Goal: Task Accomplishment & Management: Manage account settings

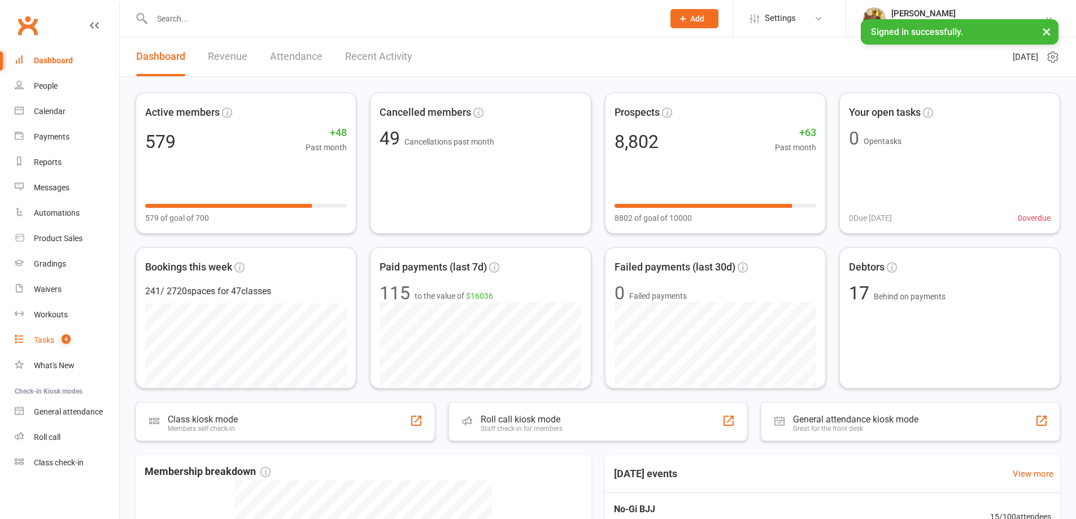
click at [72, 341] on link "Tasks 4" at bounding box center [67, 340] width 105 height 25
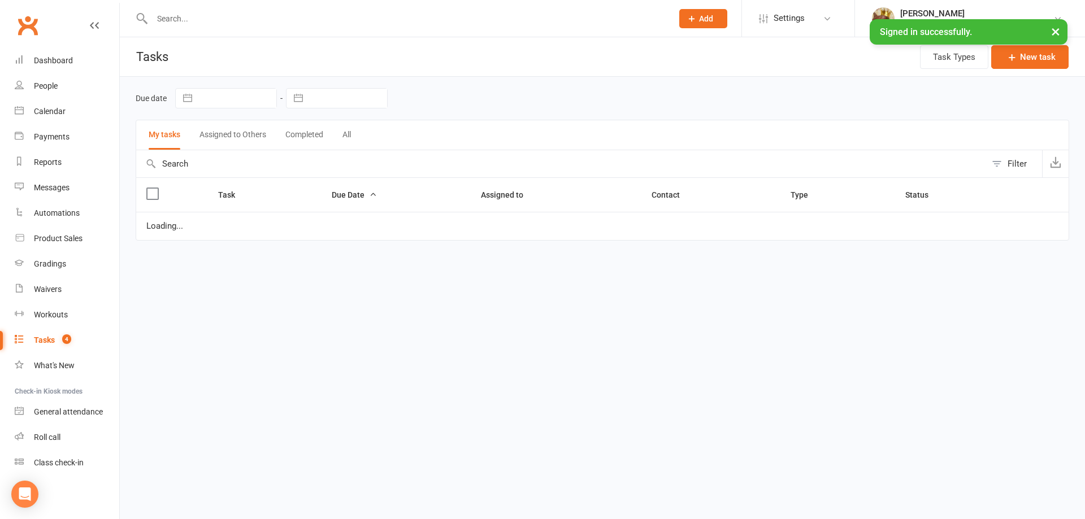
click at [222, 142] on button "Assigned to Others" at bounding box center [232, 134] width 67 height 29
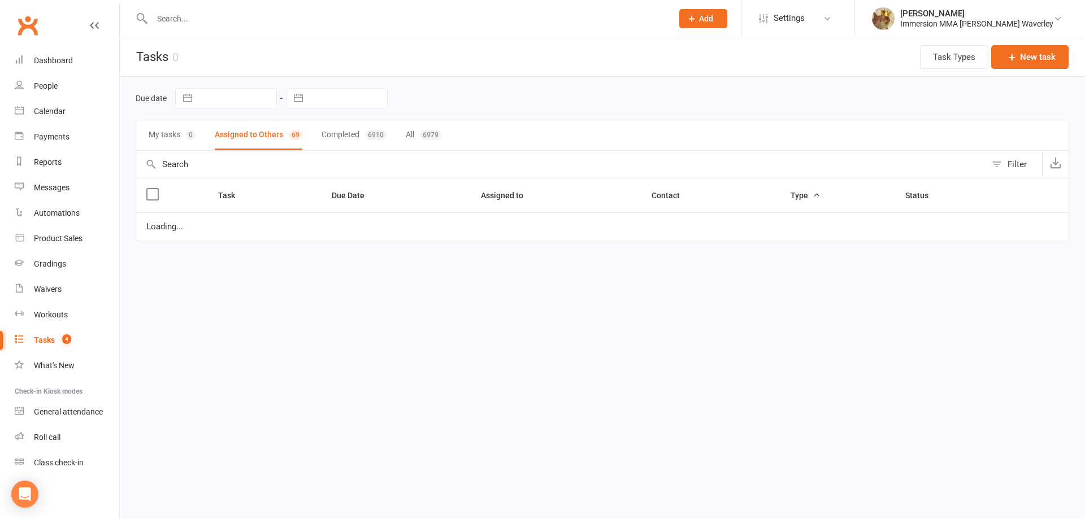
click at [297, 101] on button "button" at bounding box center [298, 98] width 20 height 19
select select "6"
select select "2025"
select select "7"
select select "2025"
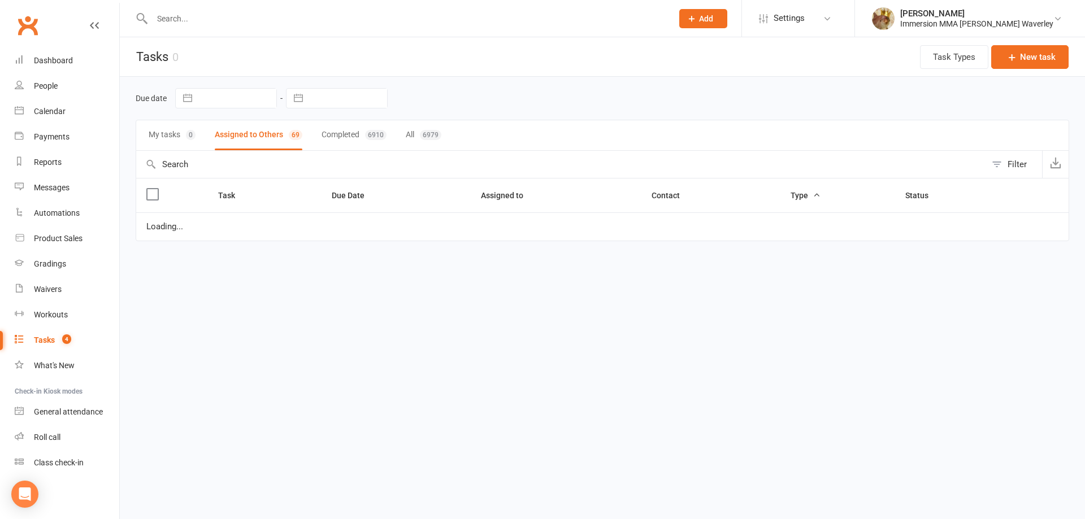
select select "8"
select select "2025"
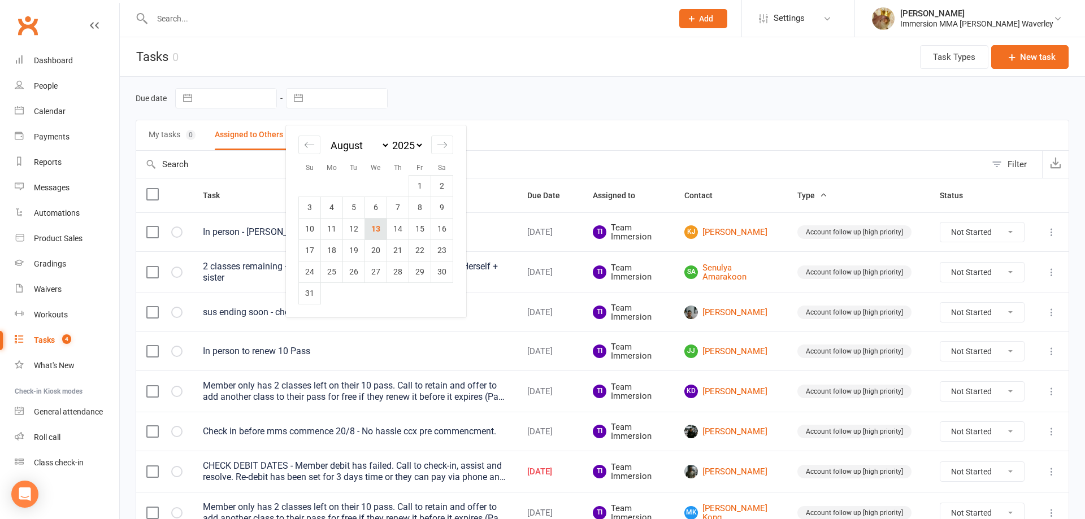
click at [378, 228] on td "13" at bounding box center [376, 228] width 22 height 21
type input "[DATE]"
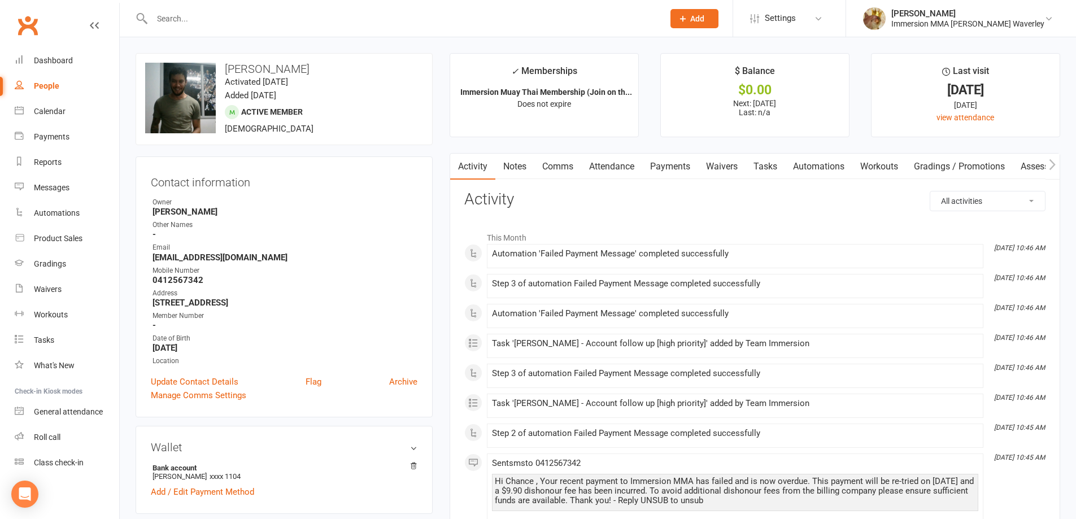
click at [656, 168] on link "Payments" at bounding box center [670, 167] width 56 height 26
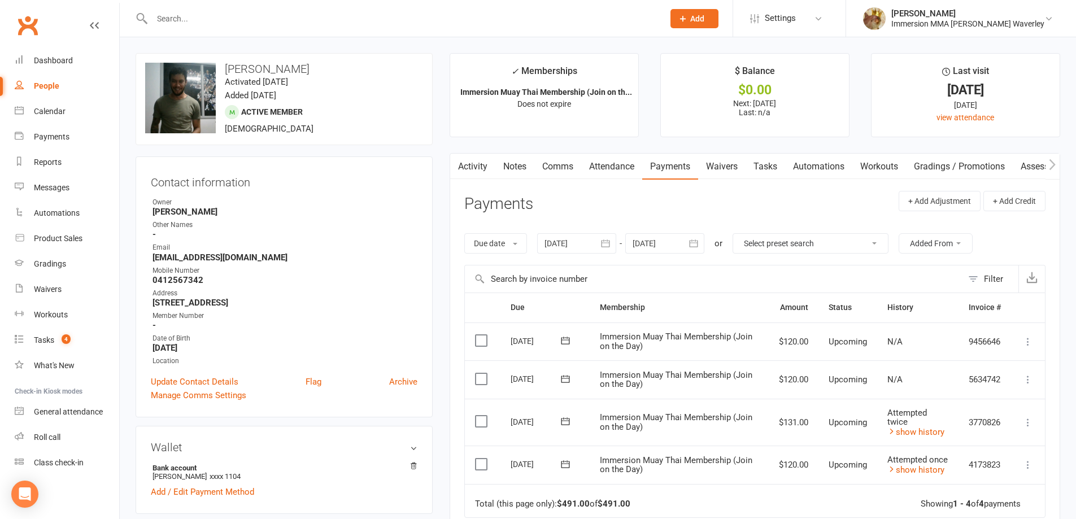
click at [516, 171] on link "Notes" at bounding box center [515, 167] width 39 height 26
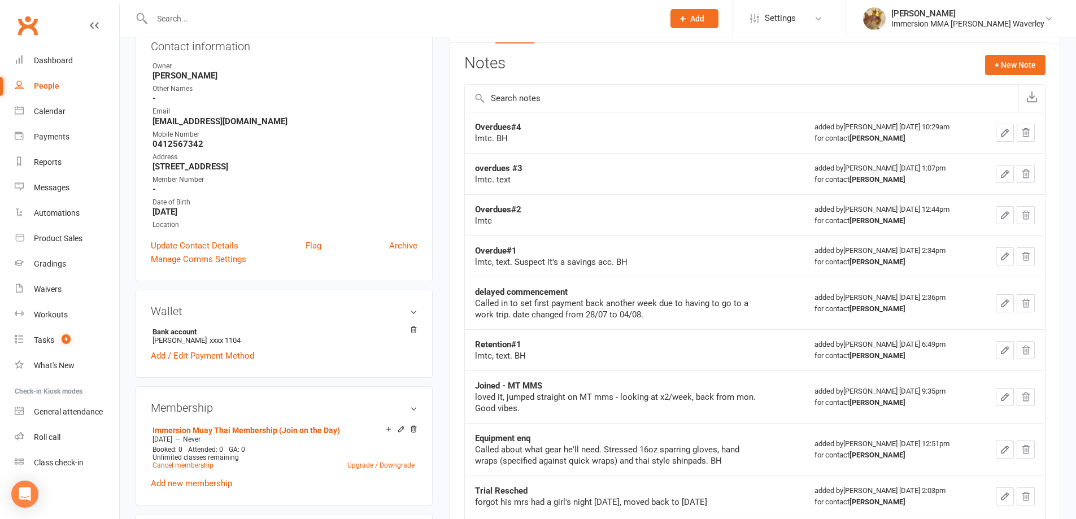
scroll to position [151, 0]
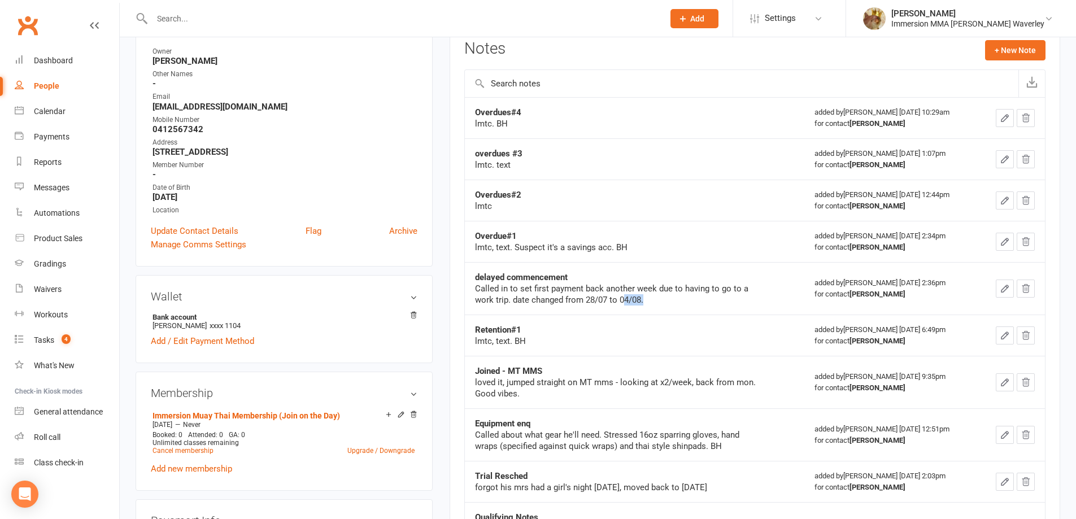
drag, startPoint x: 645, startPoint y: 298, endPoint x: 624, endPoint y: 298, distance: 21.5
click at [624, 298] on div "Called in to set first payment back another week due to having to go to a work …" at bounding box center [616, 294] width 283 height 23
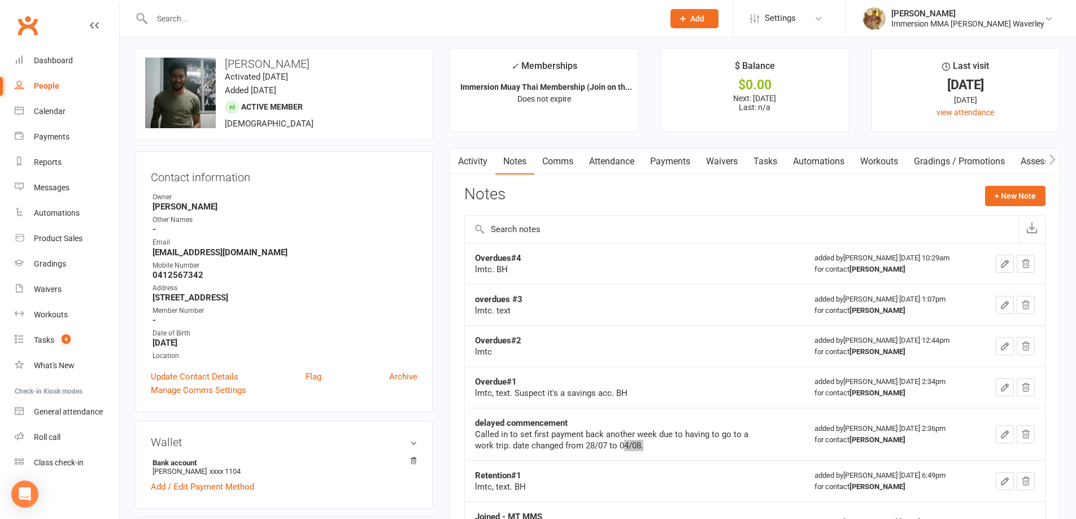
scroll to position [0, 0]
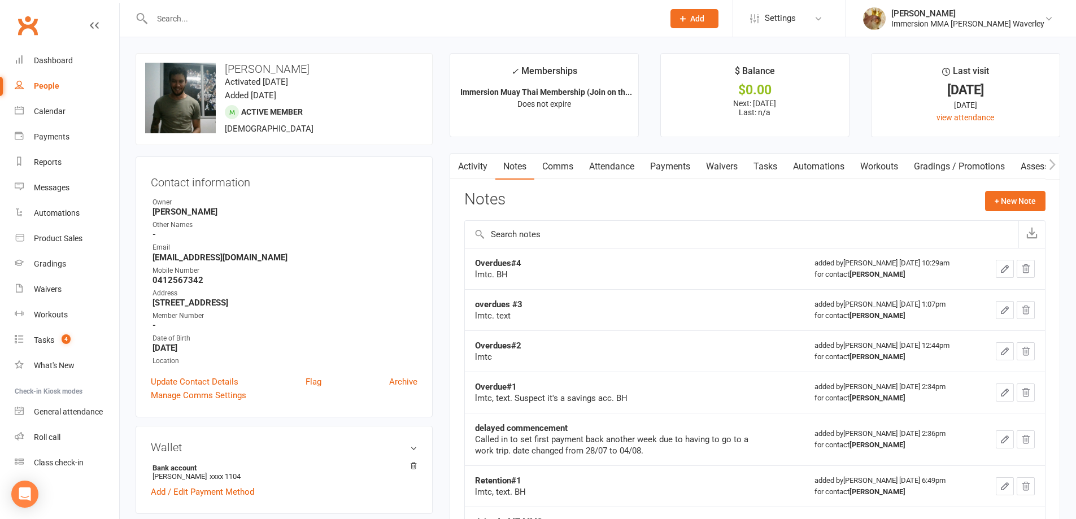
drag, startPoint x: 658, startPoint y: 181, endPoint x: 652, endPoint y: 172, distance: 10.7
click at [658, 181] on div "Activity Notes Comms Attendance Payments Waivers Tasks Automations Workouts Gra…" at bounding box center [755, 481] width 611 height 657
click at [651, 169] on link "Payments" at bounding box center [670, 167] width 56 height 26
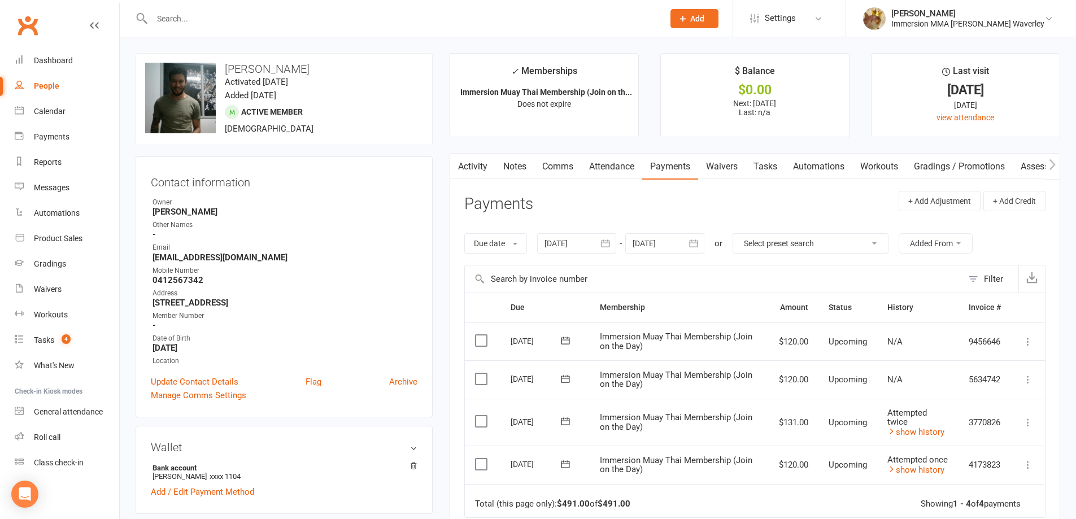
click at [740, 446] on td "Immersion Muay Thai Membership (Join on the Day)" at bounding box center [680, 465] width 180 height 38
click at [1027, 379] on icon at bounding box center [1028, 379] width 11 height 11
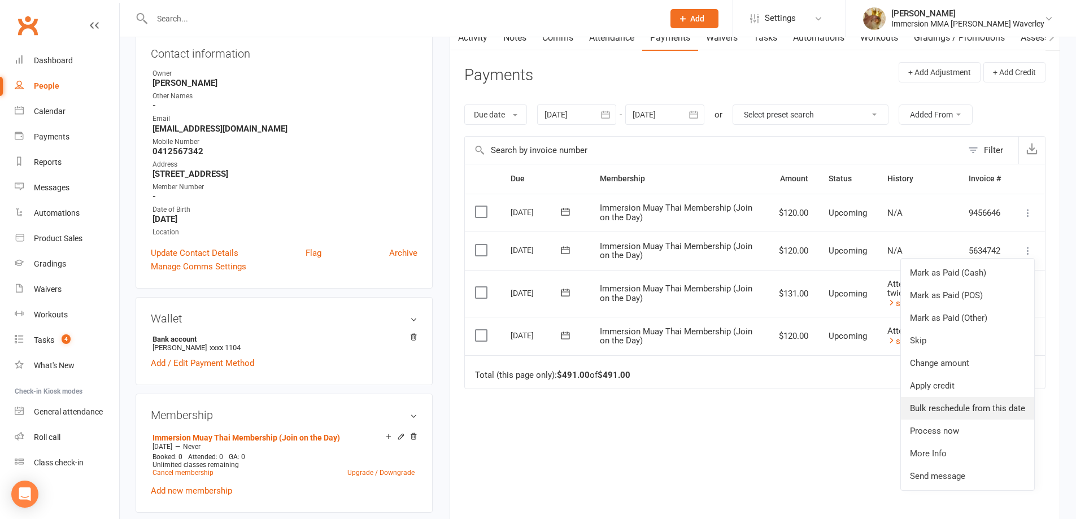
scroll to position [151, 0]
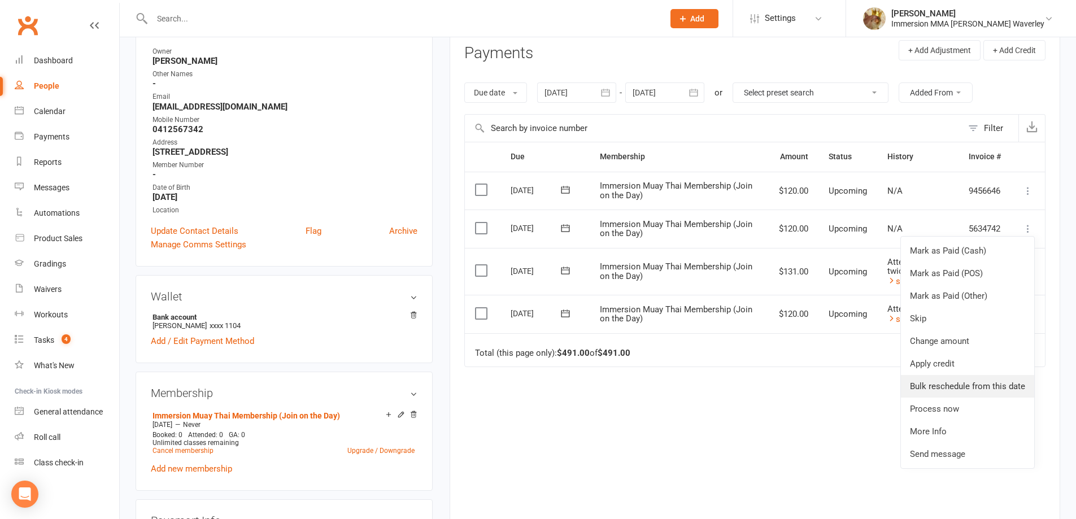
click at [963, 386] on link "Bulk reschedule from this date" at bounding box center [967, 386] width 133 height 23
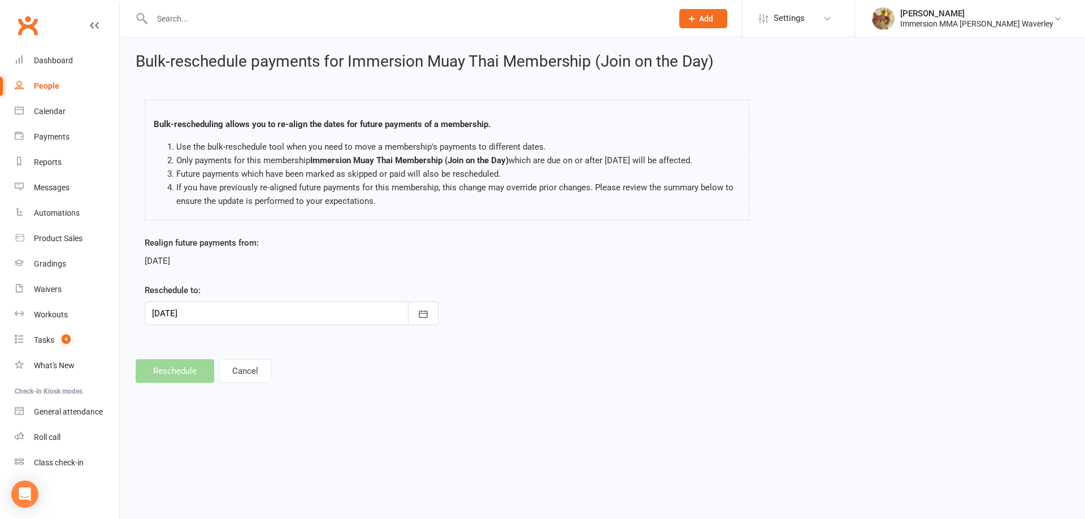
click at [314, 312] on div at bounding box center [292, 314] width 294 height 24
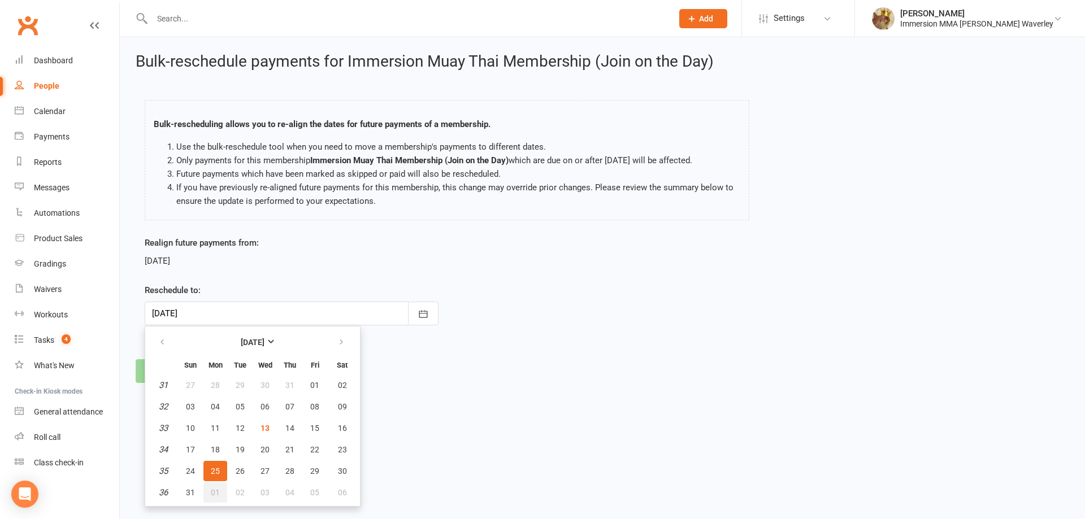
click at [215, 486] on button "01" at bounding box center [215, 493] width 24 height 20
type input "01 Sep 2025"
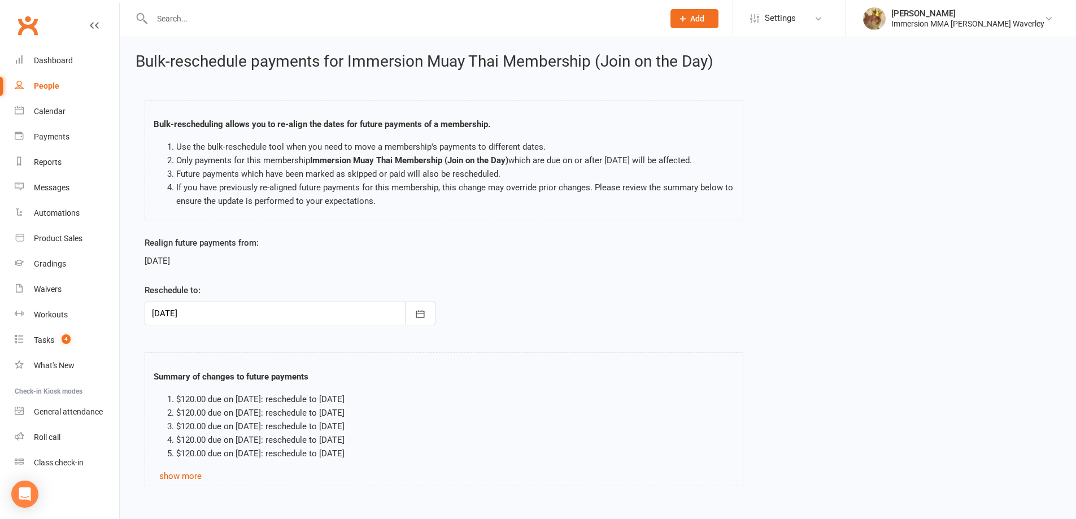
scroll to position [57, 0]
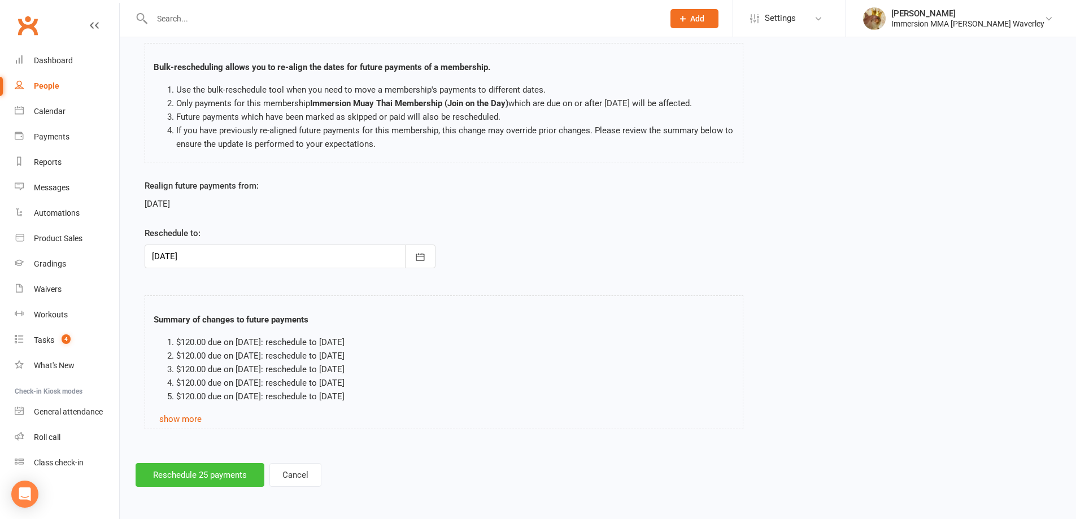
click at [176, 473] on button "Reschedule 25 payments" at bounding box center [200, 475] width 129 height 24
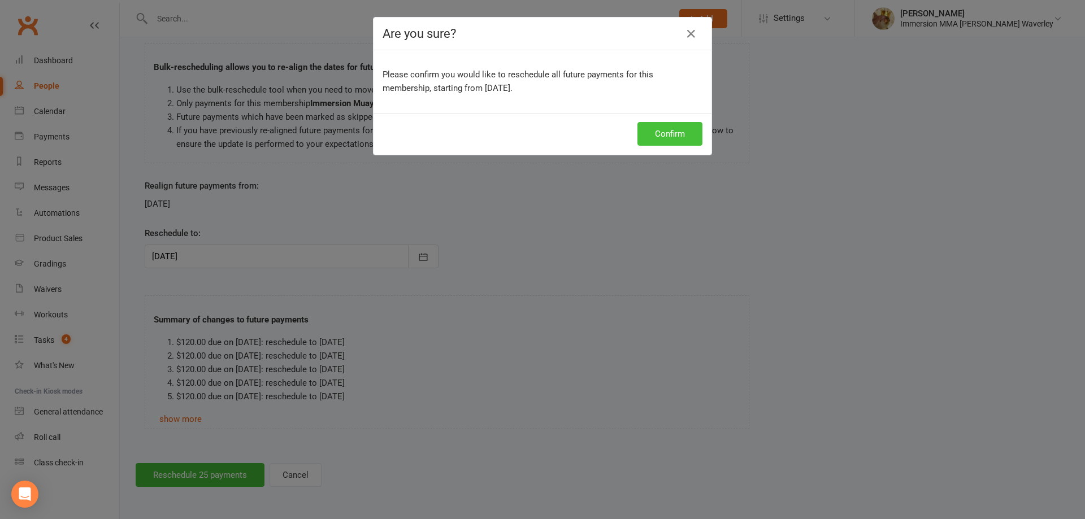
click at [651, 129] on button "Confirm" at bounding box center [669, 134] width 65 height 24
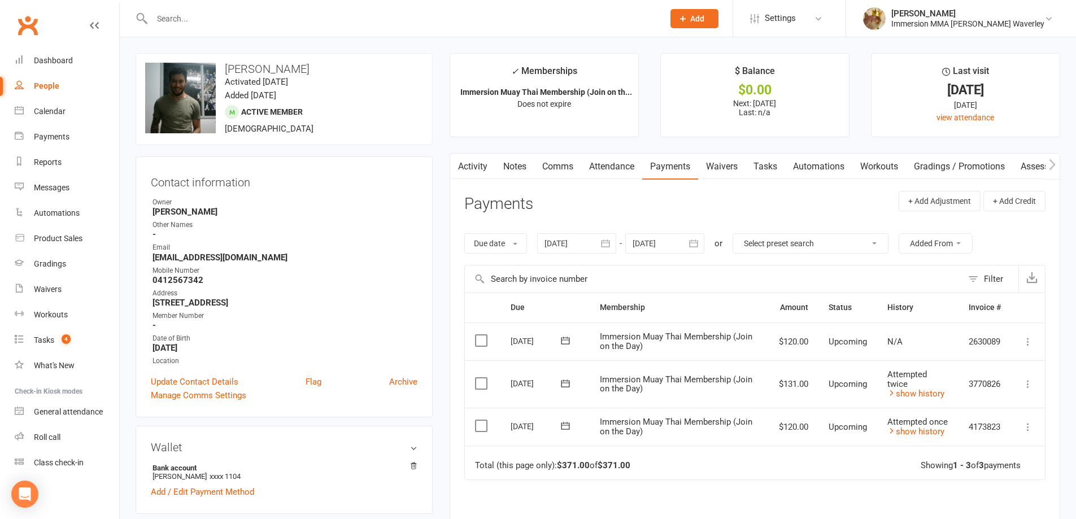
click at [566, 427] on icon at bounding box center [565, 425] width 11 height 11
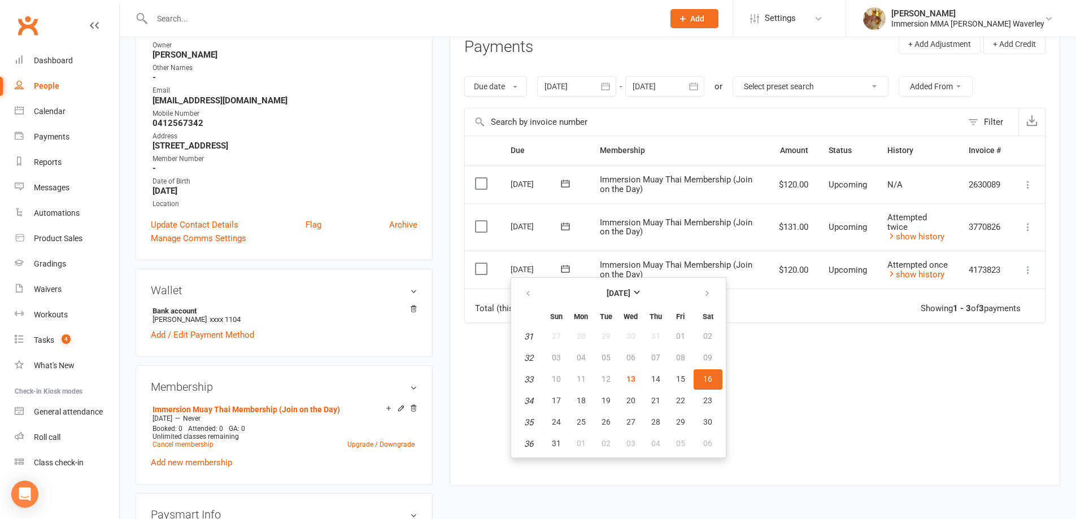
scroll to position [301, 0]
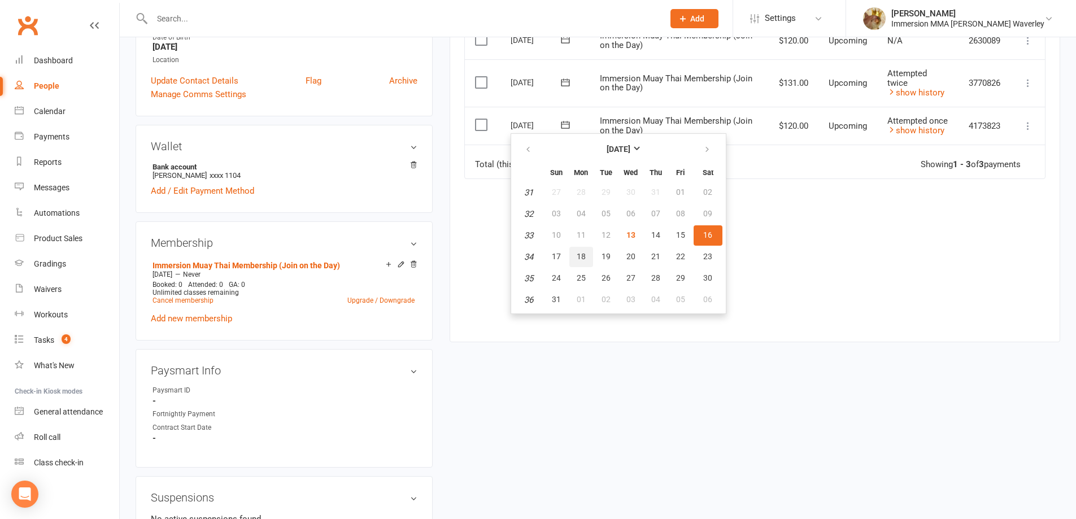
drag, startPoint x: 585, startPoint y: 259, endPoint x: 594, endPoint y: 52, distance: 207.6
click at [585, 259] on span "18" at bounding box center [581, 256] width 9 height 9
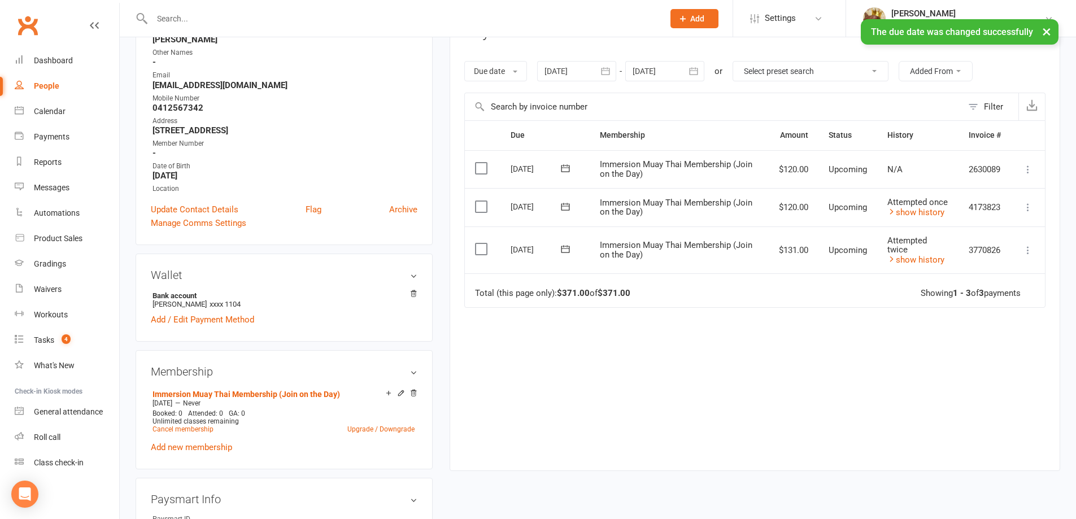
scroll to position [151, 0]
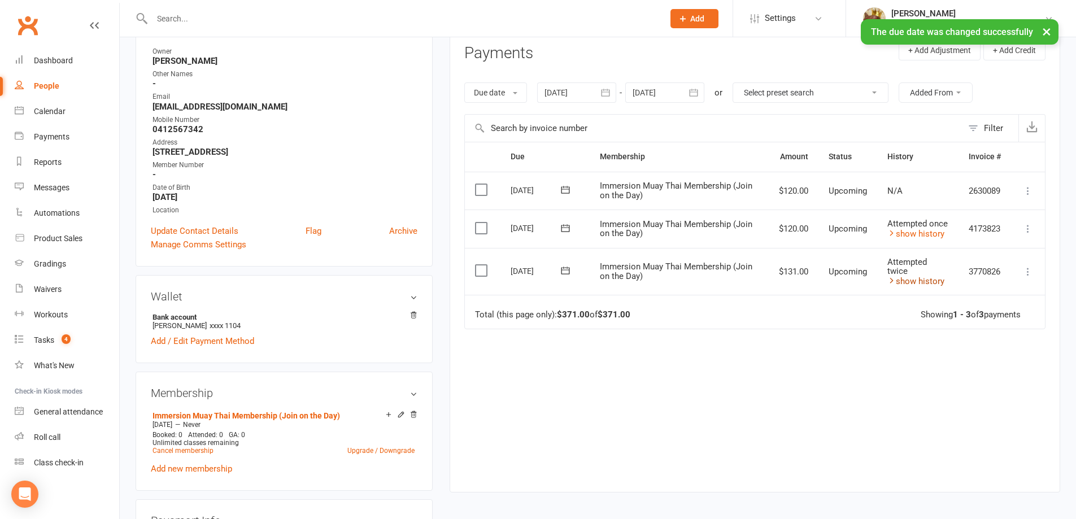
click at [923, 280] on link "show history" at bounding box center [916, 281] width 57 height 10
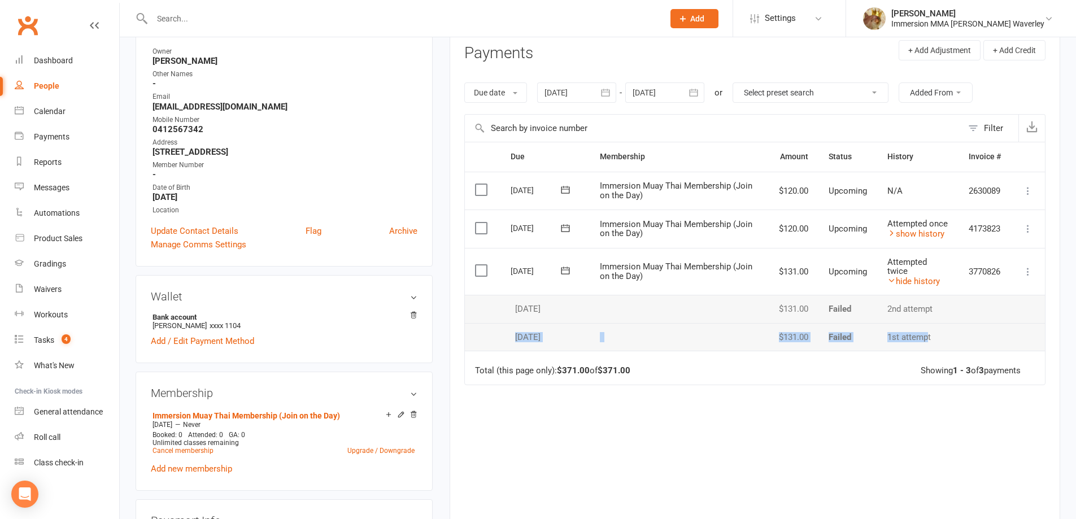
drag, startPoint x: 927, startPoint y: 337, endPoint x: 502, endPoint y: 339, distance: 425.5
click at [502, 339] on tr "04 Aug 2025 Chance Lewis $131.00 Failed 1st attempt" at bounding box center [755, 337] width 580 height 28
click at [609, 461] on div "Due Contact Membership Amount Status History Invoice # Select this 01 Sep 2025 …" at bounding box center [754, 336] width 581 height 389
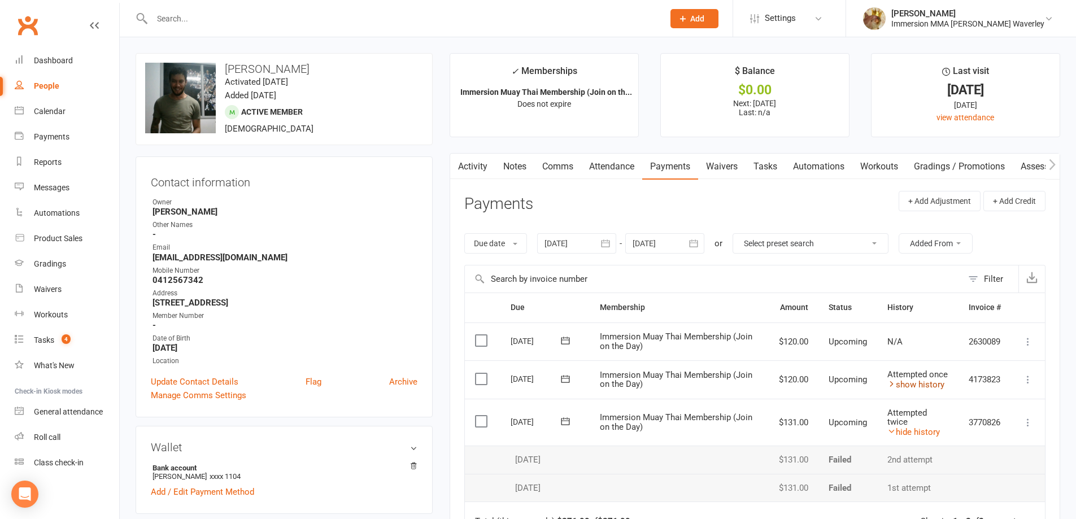
click at [909, 385] on link "show history" at bounding box center [916, 385] width 57 height 10
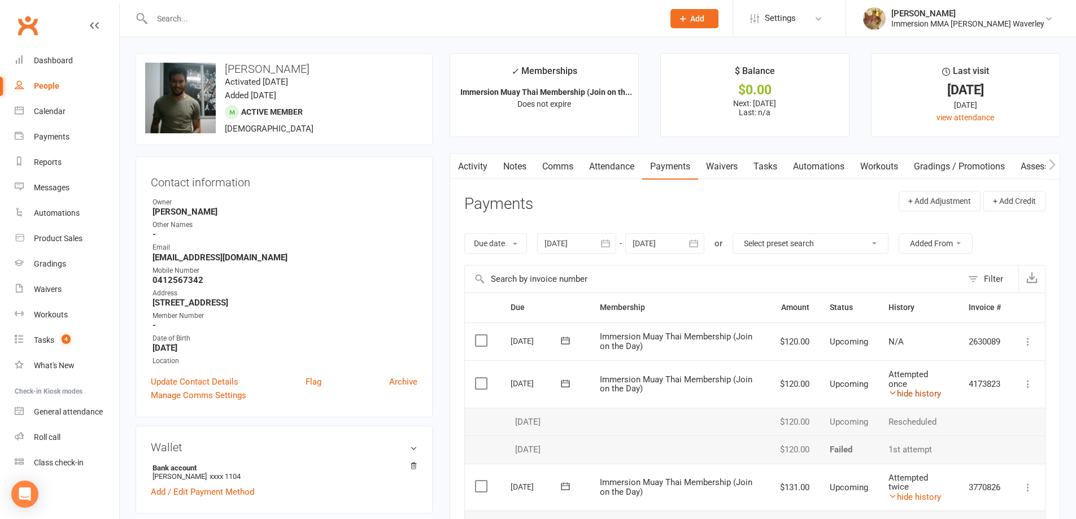
click at [909, 392] on link "hide history" at bounding box center [915, 394] width 53 height 10
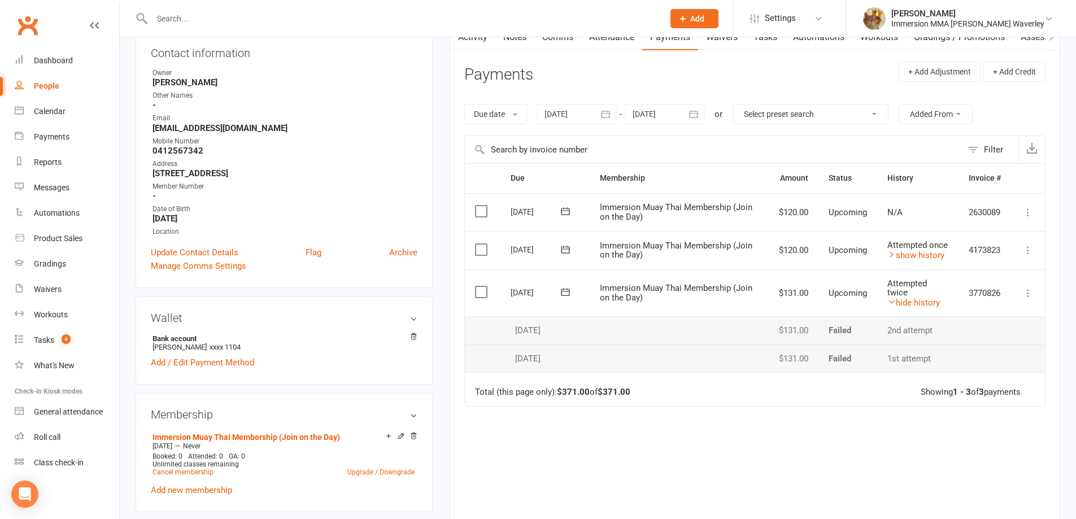
scroll to position [151, 0]
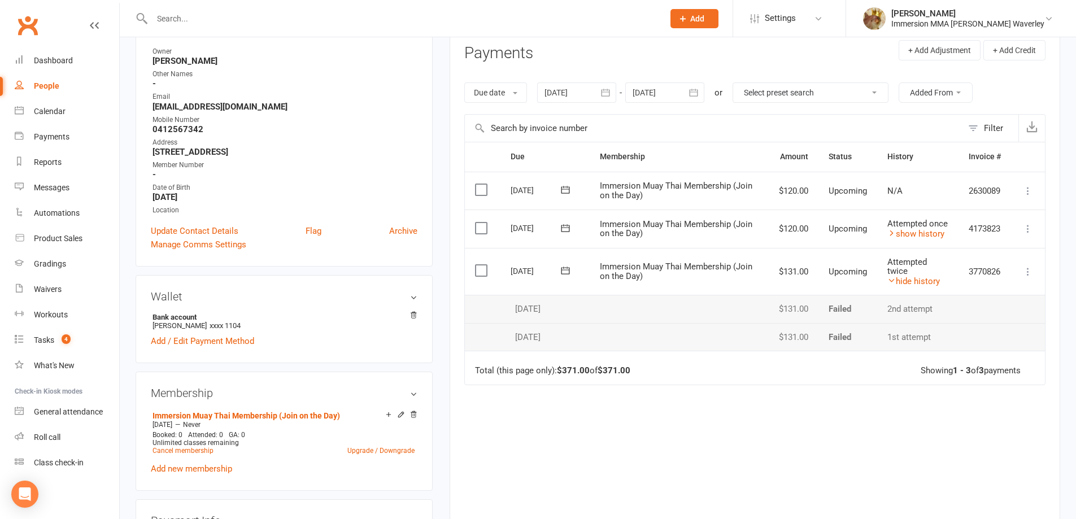
click at [732, 406] on div "Due Contact Membership Amount Status History Invoice # Select this 01 Sep 2025 …" at bounding box center [754, 336] width 581 height 389
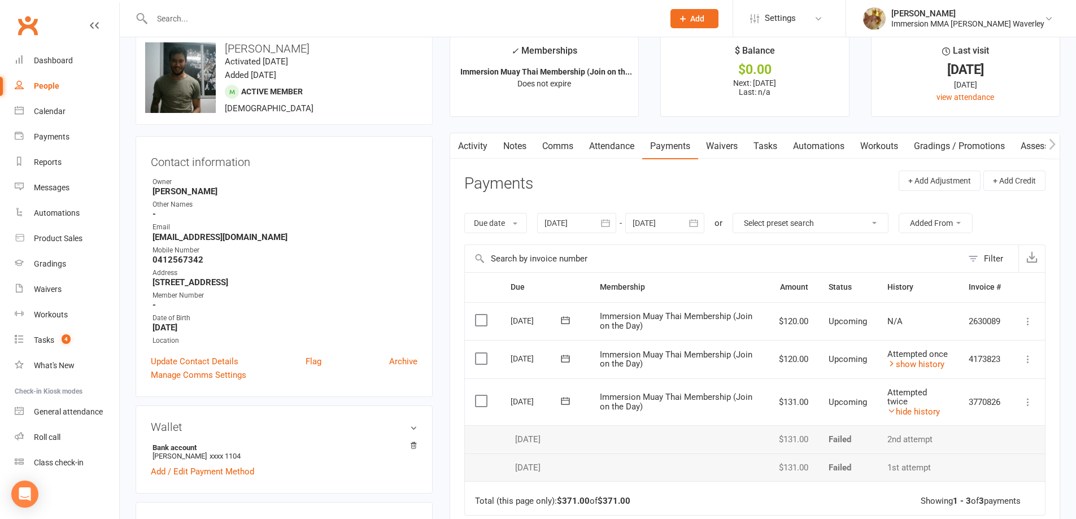
scroll to position [0, 0]
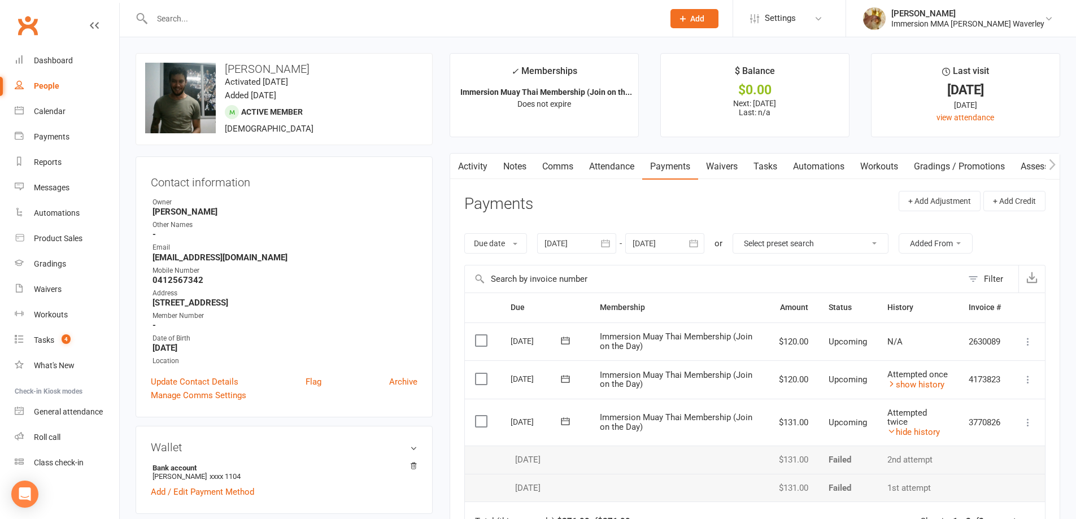
click at [524, 166] on link "Notes" at bounding box center [515, 167] width 39 height 26
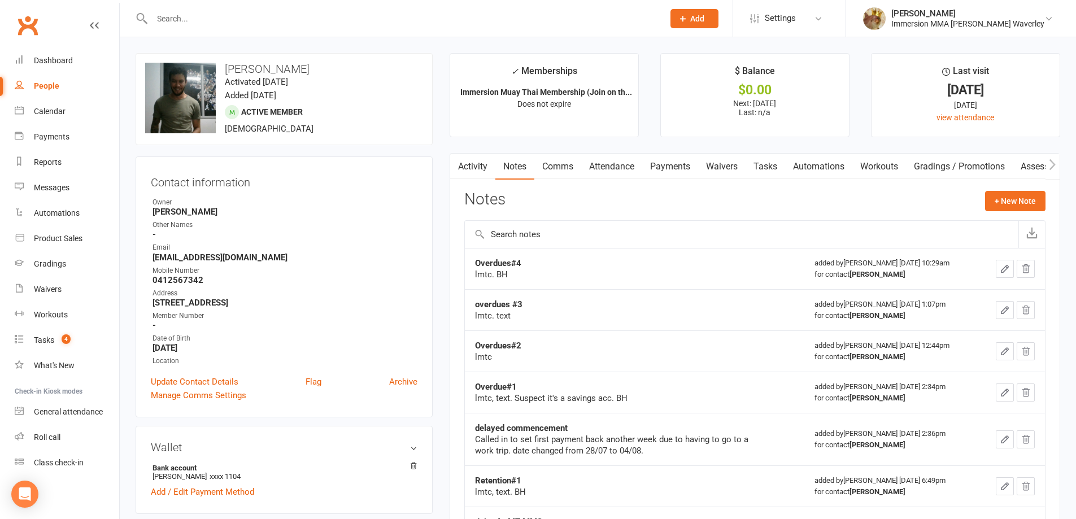
click at [685, 159] on link "Payments" at bounding box center [670, 167] width 56 height 26
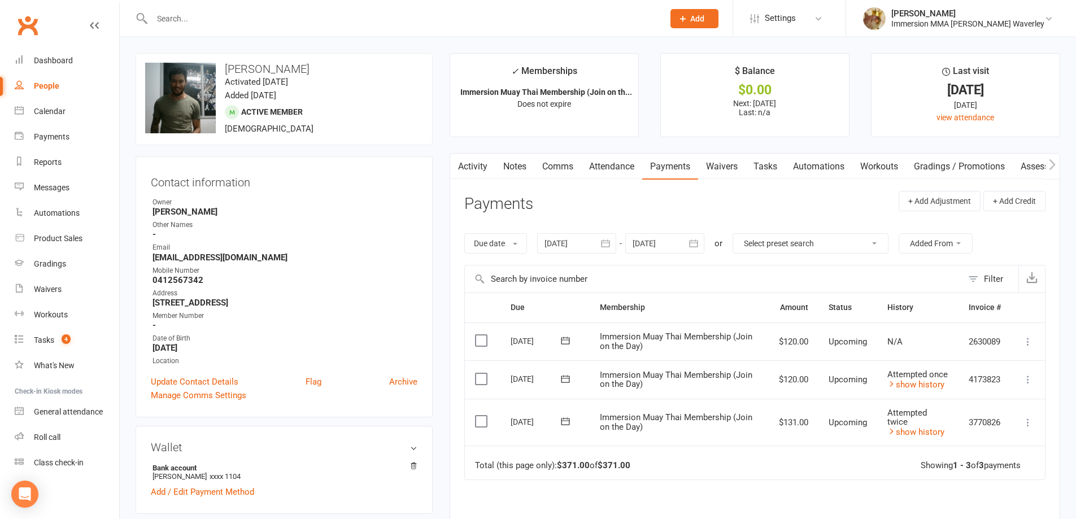
click at [520, 170] on link "Notes" at bounding box center [515, 167] width 39 height 26
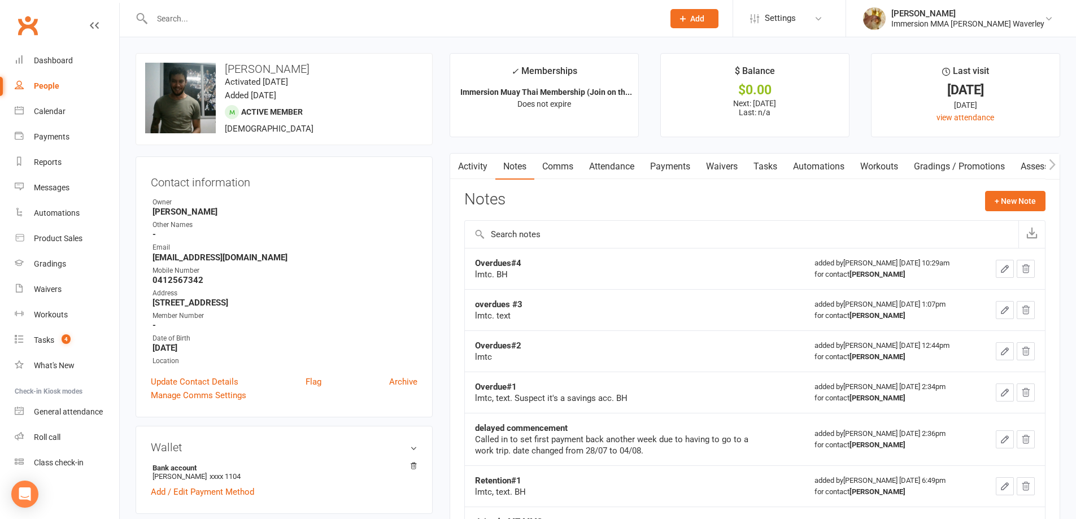
click at [480, 172] on link "Activity" at bounding box center [472, 167] width 45 height 26
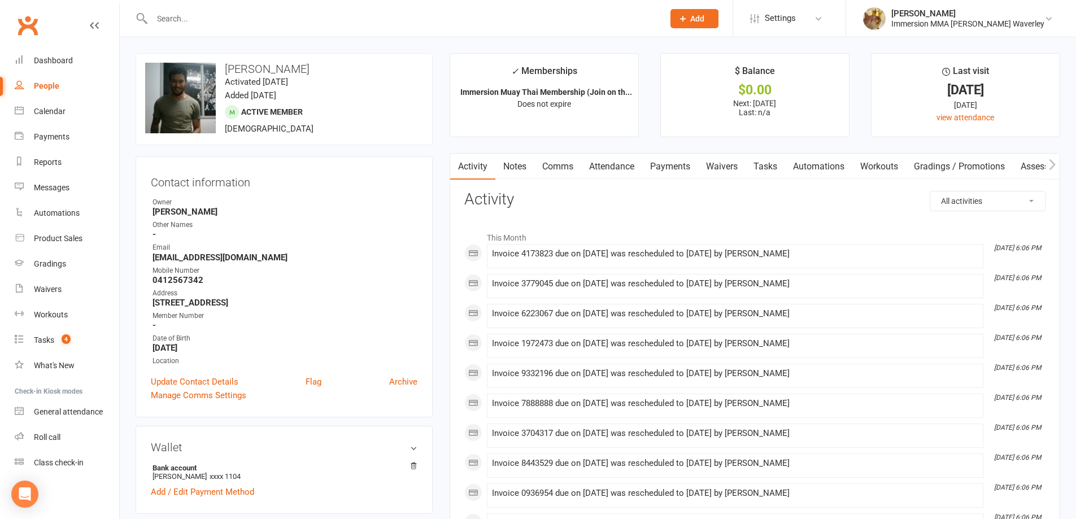
click at [508, 161] on link "Notes" at bounding box center [515, 167] width 39 height 26
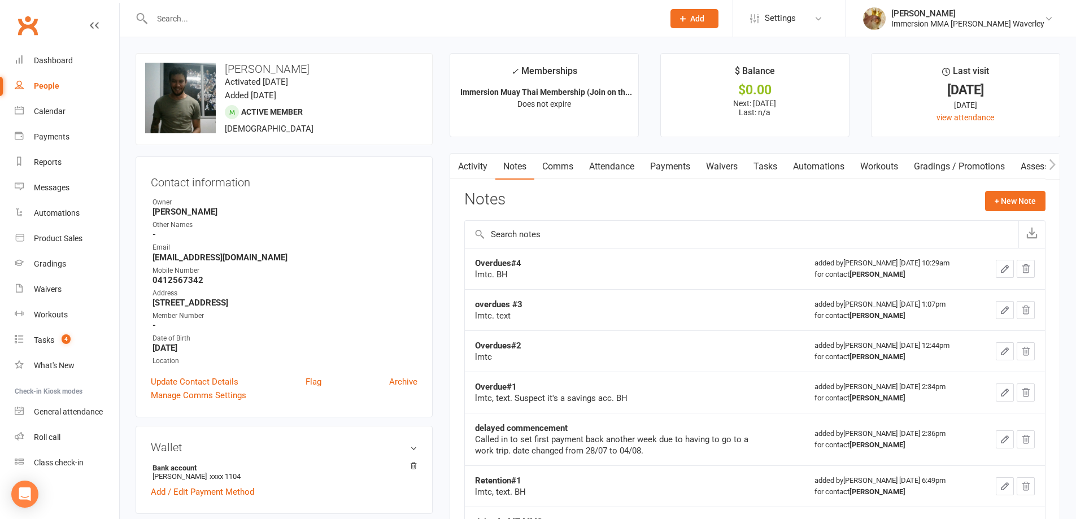
click at [654, 164] on link "Payments" at bounding box center [670, 167] width 56 height 26
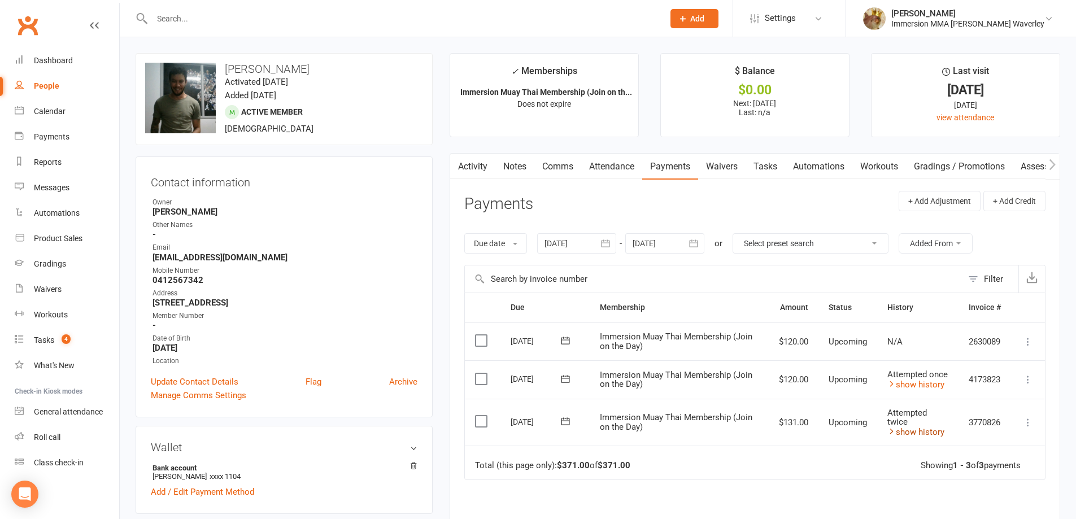
click at [915, 432] on link "show history" at bounding box center [916, 432] width 57 height 10
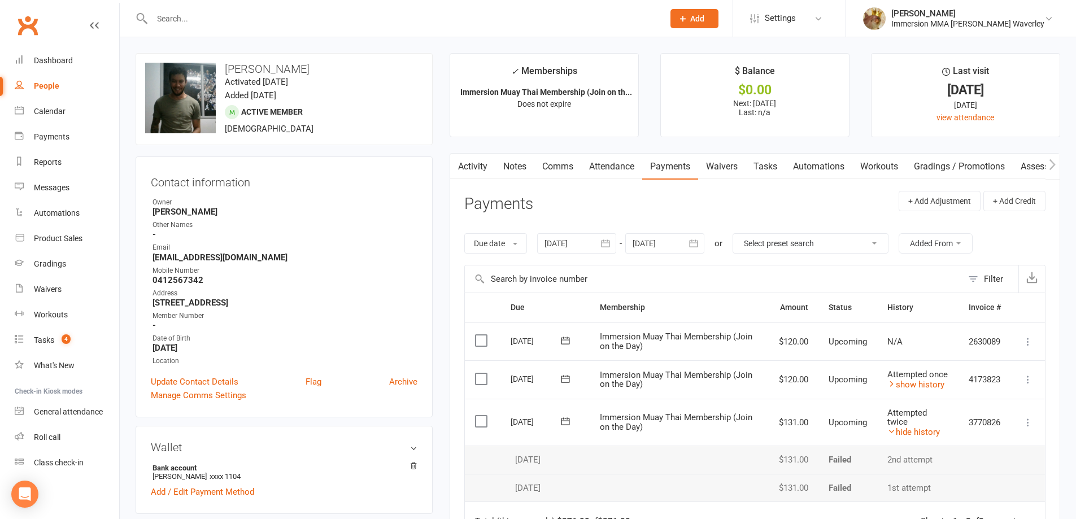
click at [518, 167] on link "Notes" at bounding box center [515, 167] width 39 height 26
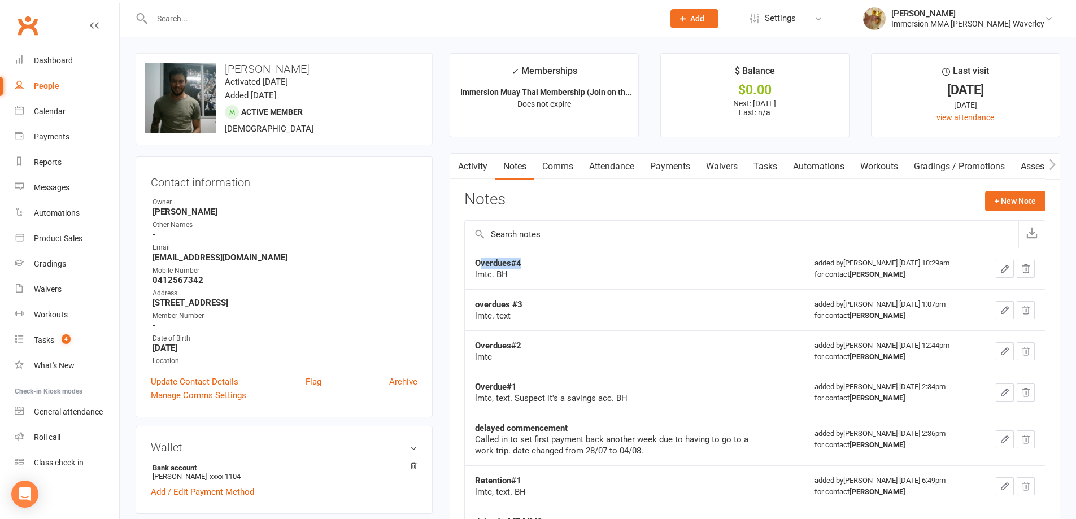
drag, startPoint x: 515, startPoint y: 264, endPoint x: 481, endPoint y: 266, distance: 34.5
click at [481, 266] on div "Overdues#4" at bounding box center [616, 263] width 283 height 11
copy strong "Overdues#4"
click at [1033, 205] on button "+ New Note" at bounding box center [1015, 201] width 60 height 20
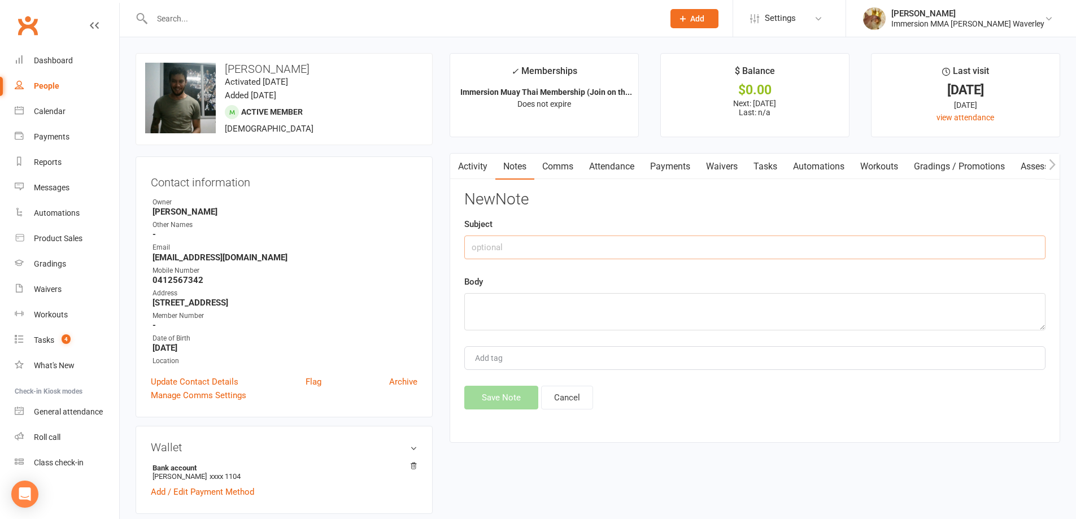
click at [770, 246] on input "text" at bounding box center [754, 248] width 581 height 24
paste input "Overdues#4"
type input "Overdues#5"
type textarea "lmtc, email. BH"
click at [521, 395] on button "Save Note" at bounding box center [501, 398] width 74 height 24
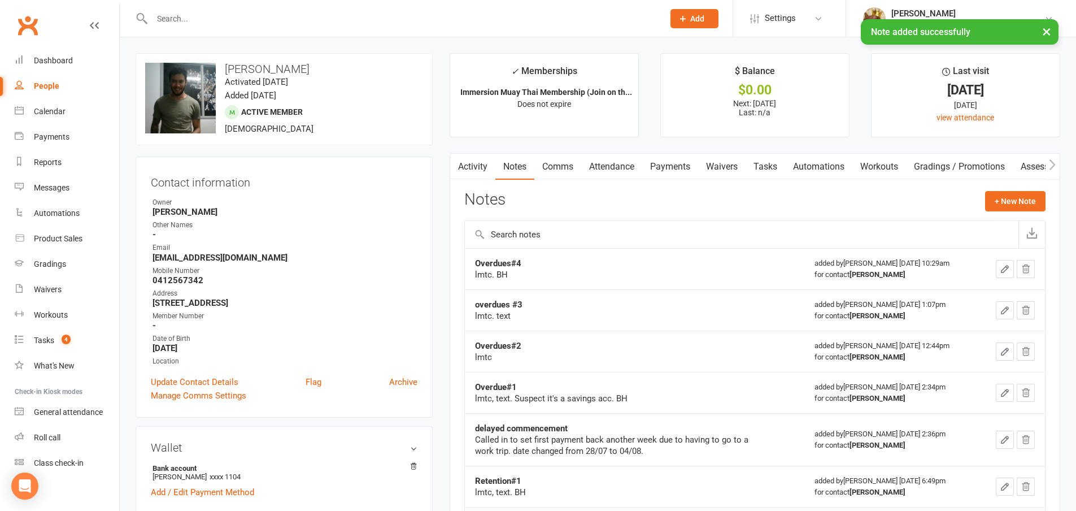
click at [545, 166] on link "Comms" at bounding box center [557, 167] width 47 height 26
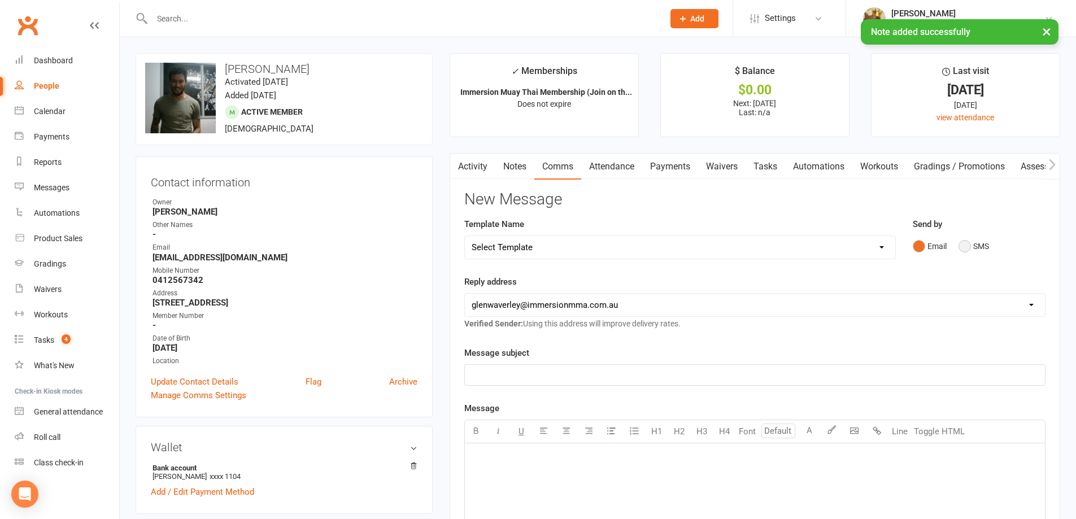
click at [974, 244] on button "SMS" at bounding box center [974, 246] width 31 height 21
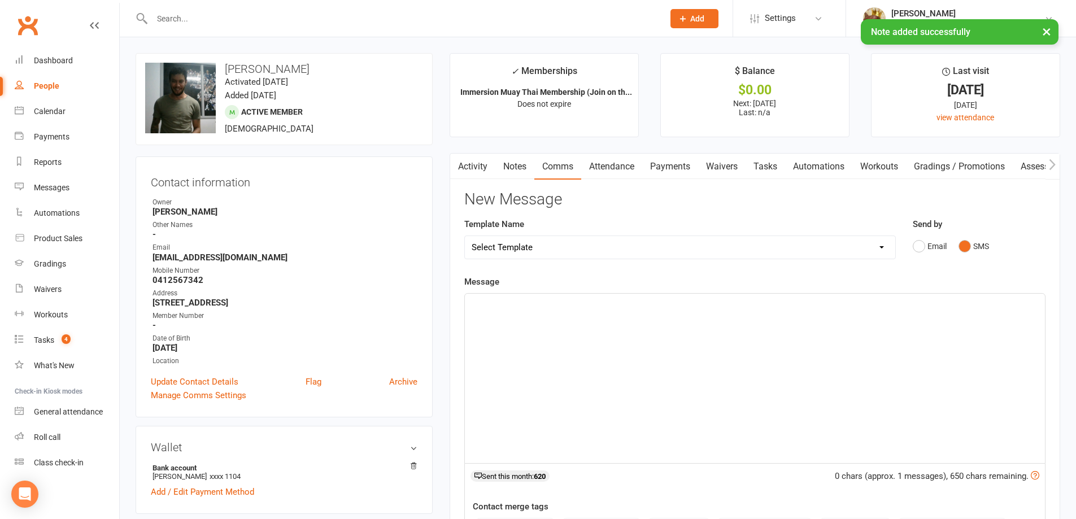
click at [834, 370] on div "﻿" at bounding box center [755, 379] width 580 height 170
click at [646, 237] on select "Select Template [Email] Adult Appt Confirmation Email [SMS] Booking Confirmatio…" at bounding box center [680, 247] width 431 height 23
select select "8"
click at [465, 236] on select "Select Template [Email] Adult Appt Confirmation Email [SMS] Booking Confirmatio…" at bounding box center [680, 247] width 431 height 23
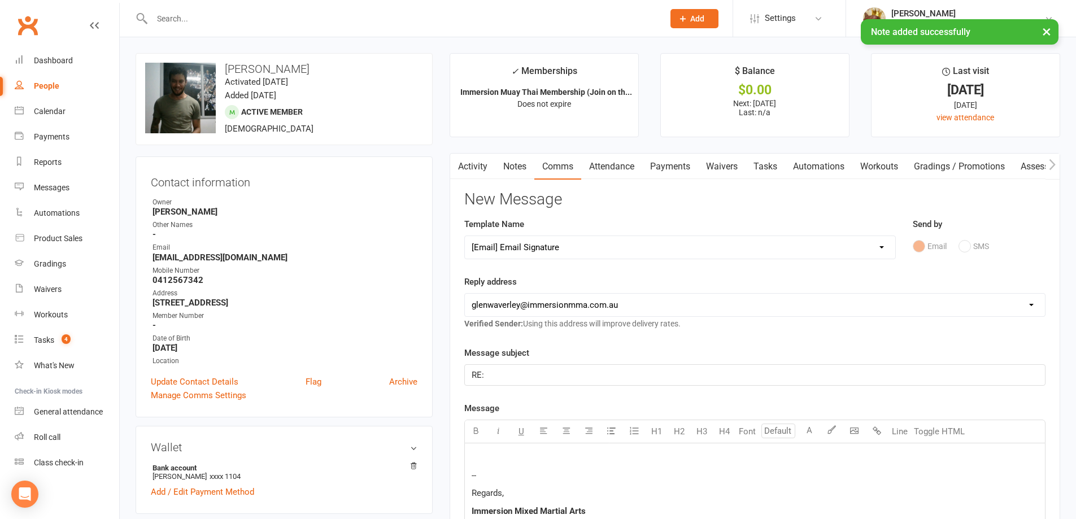
drag, startPoint x: 519, startPoint y: 373, endPoint x: 387, endPoint y: 374, distance: 132.2
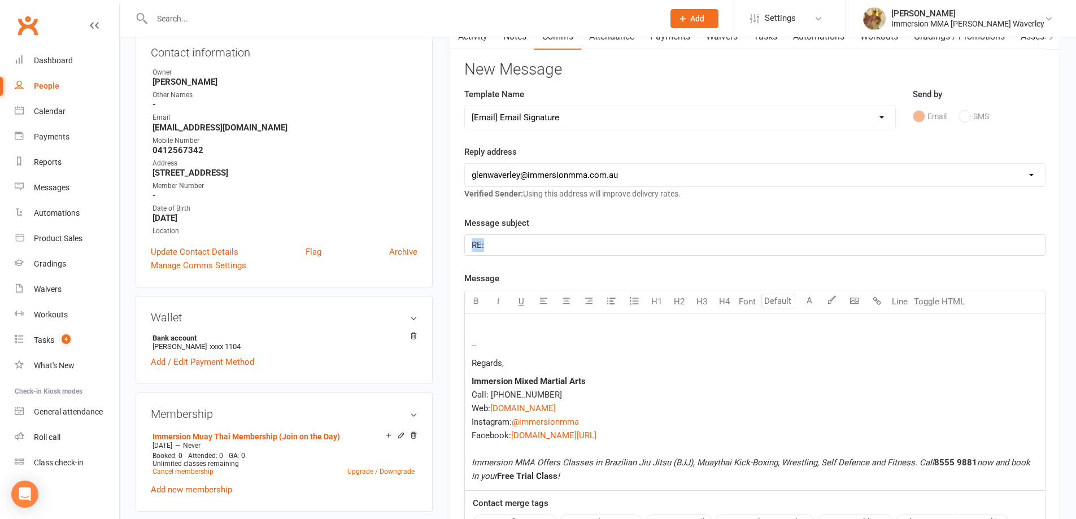
scroll to position [301, 0]
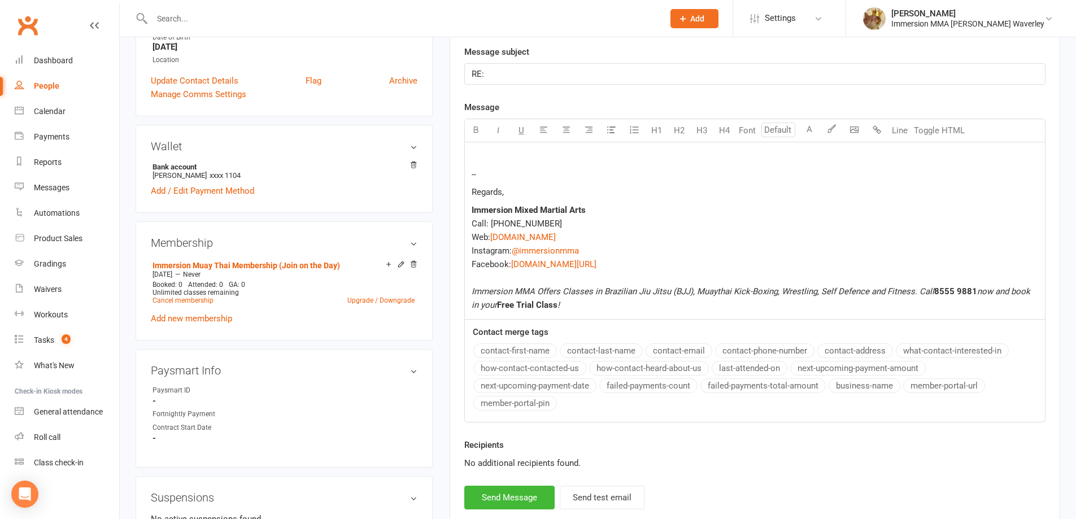
click at [489, 147] on div "-- Regards, Immersion Mixed Martial Arts Call: (03) 8555 9881 Web: $ www.immers…" at bounding box center [755, 230] width 580 height 177
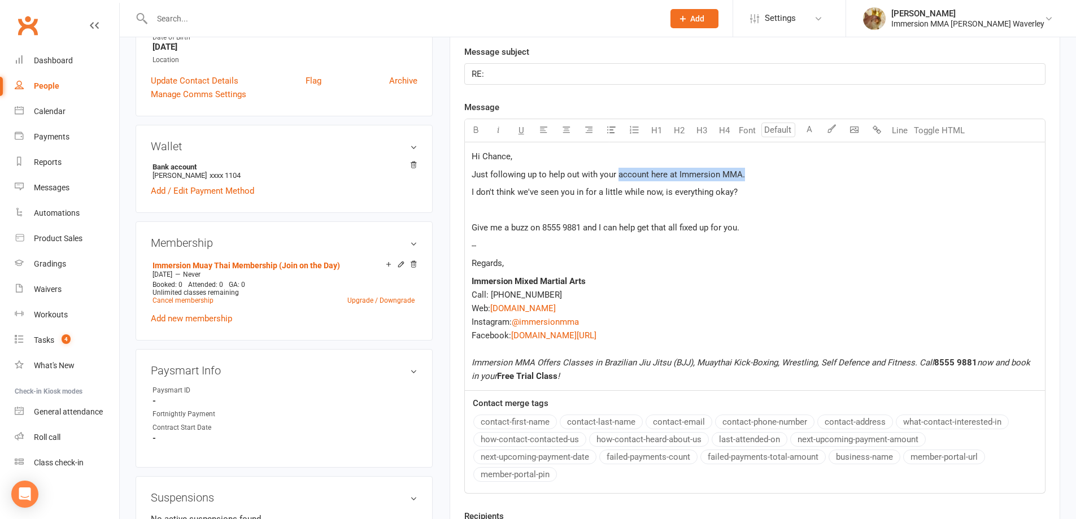
drag, startPoint x: 750, startPoint y: 172, endPoint x: 618, endPoint y: 170, distance: 131.7
click at [618, 170] on p "Just following up to help out with your account here at Immersion MMA." at bounding box center [755, 175] width 567 height 14
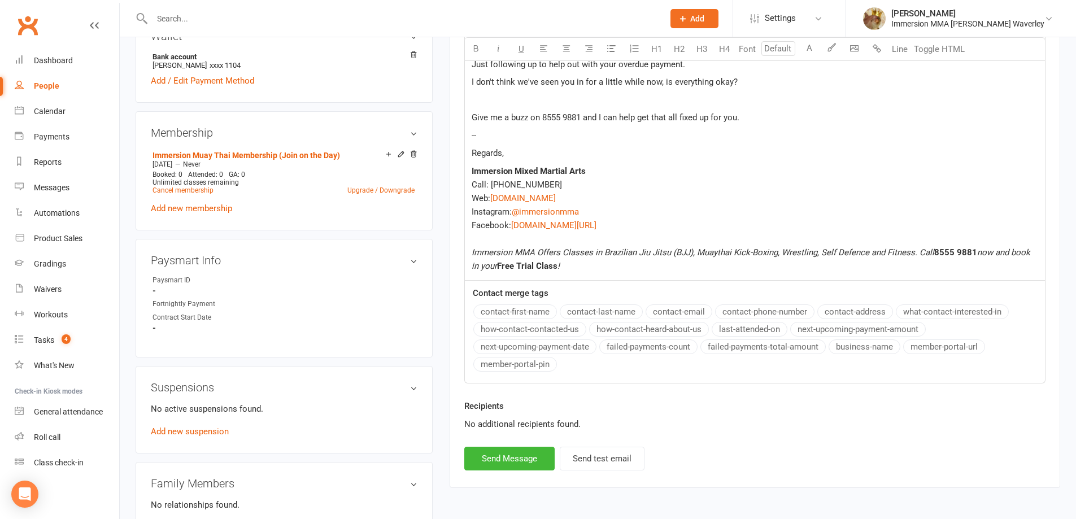
scroll to position [452, 0]
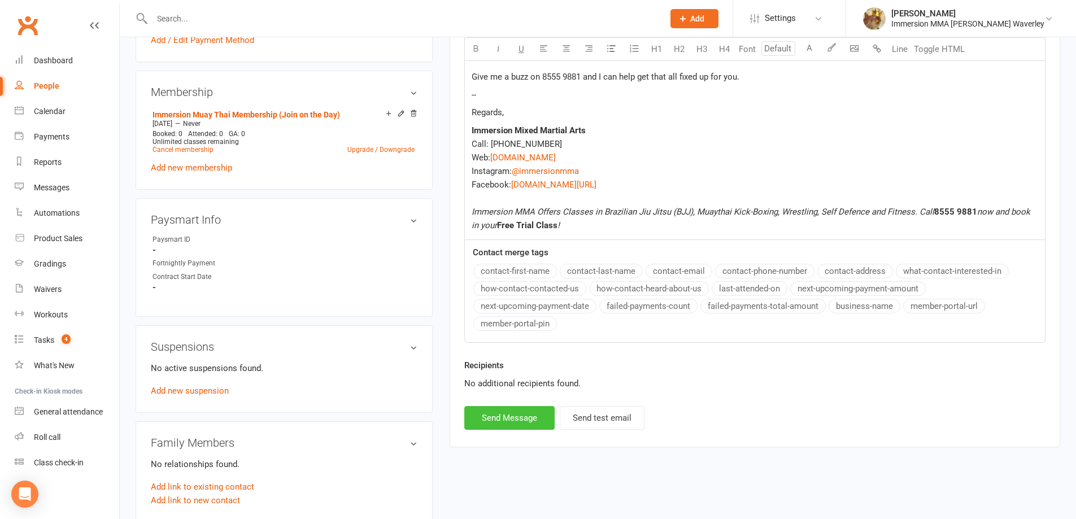
click at [512, 412] on button "Send Message" at bounding box center [509, 418] width 90 height 24
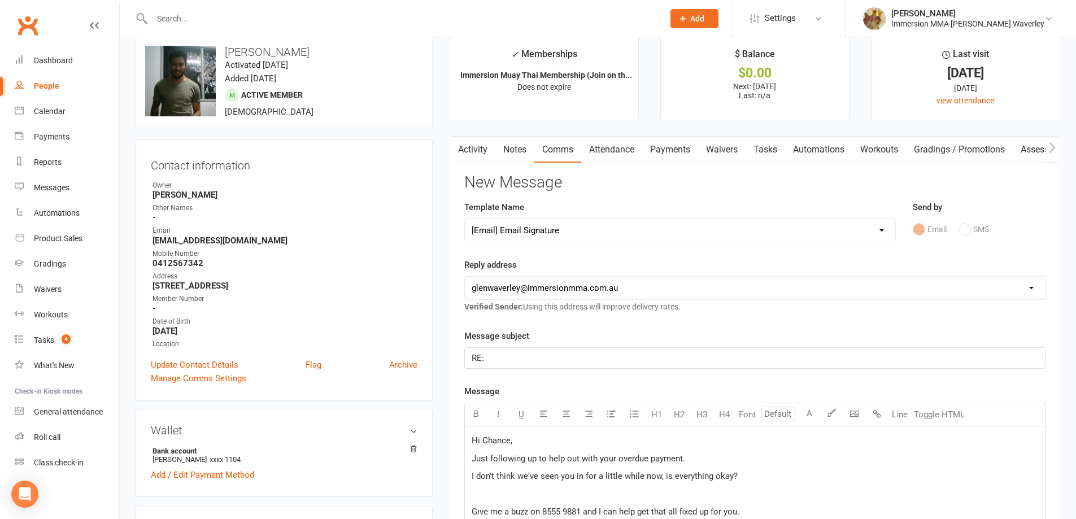
scroll to position [0, 0]
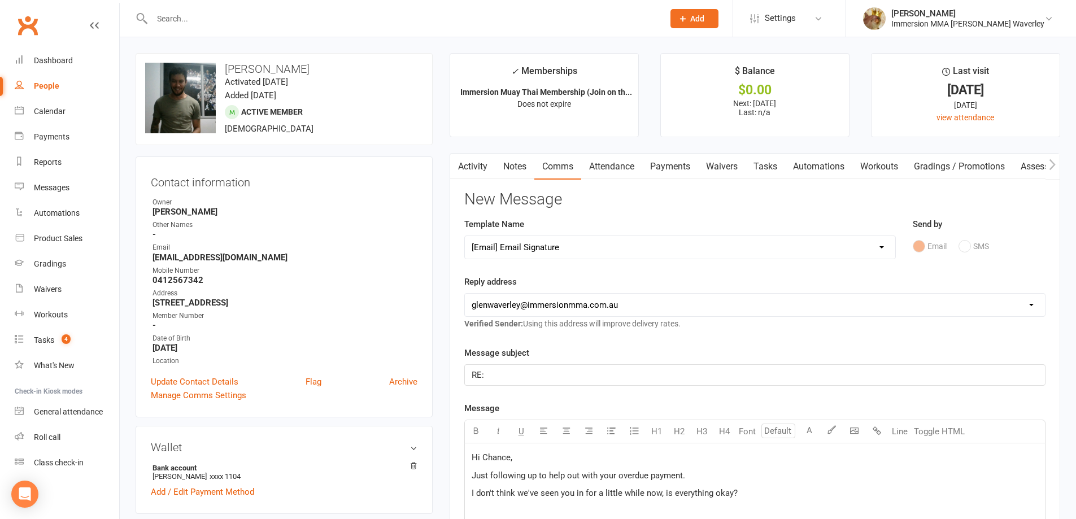
select select
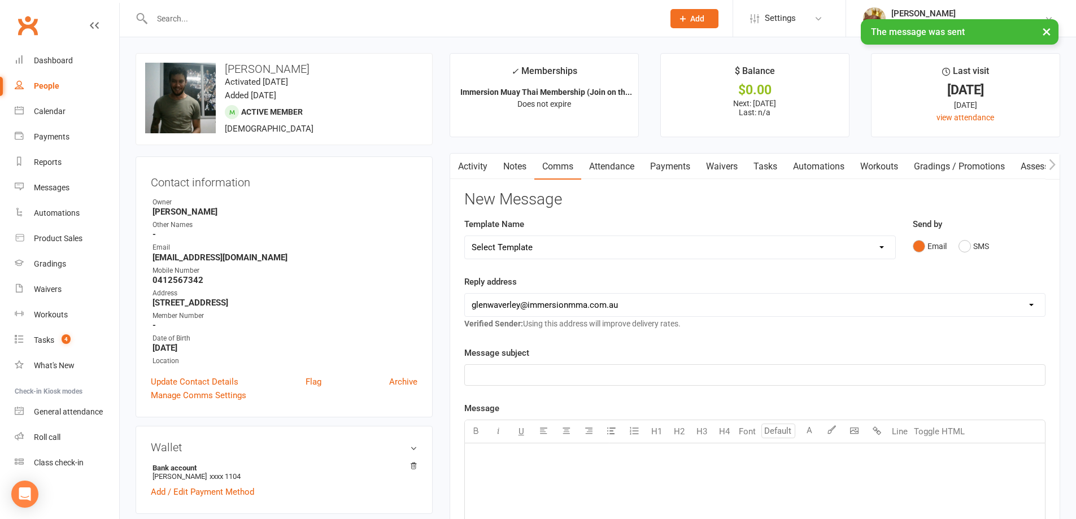
click at [767, 167] on link "Tasks" at bounding box center [766, 167] width 40 height 26
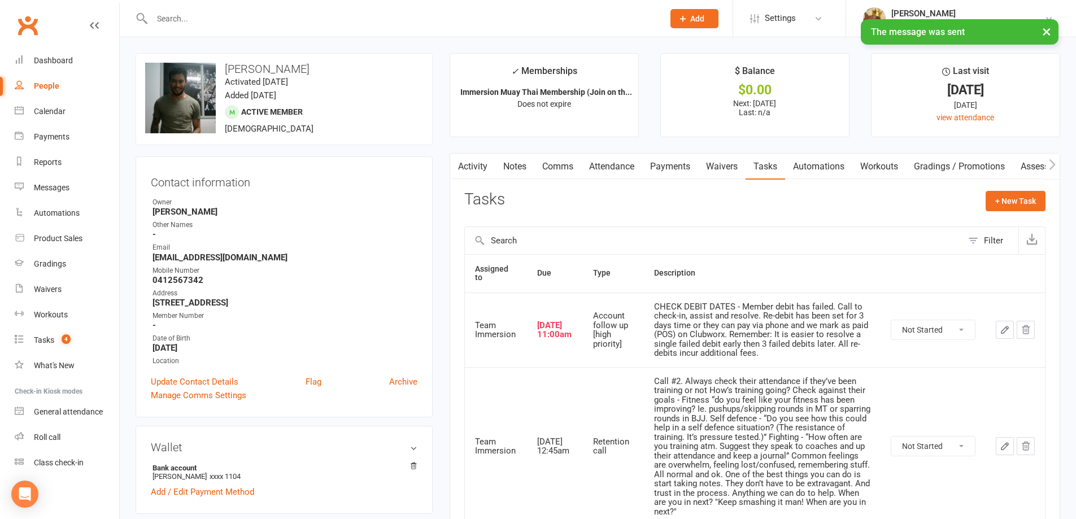
click at [1000, 332] on icon "button" at bounding box center [1005, 330] width 10 height 10
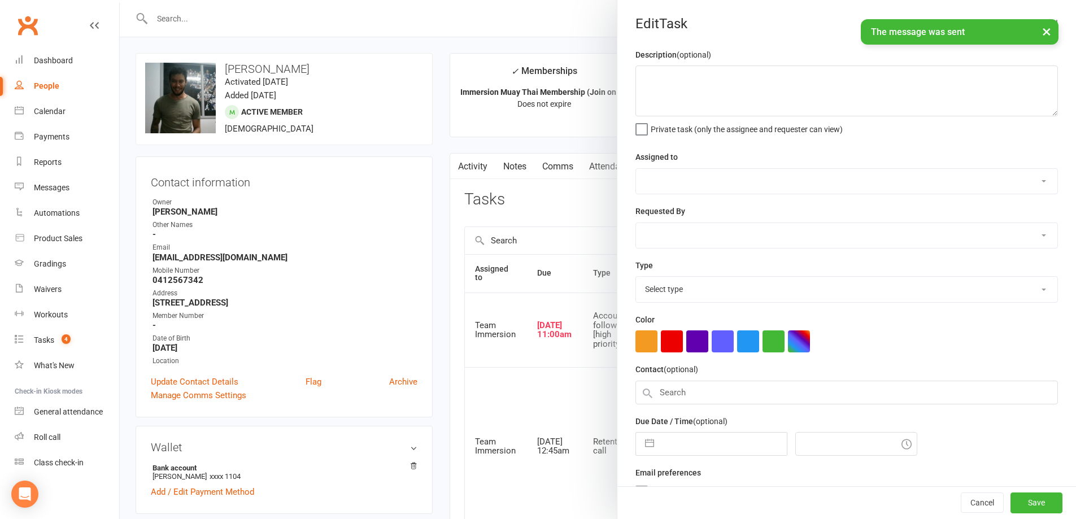
type textarea "CHECK DEBIT DATES - Member debit has failed. Call to check-in, assist and resol…"
select select "48837"
type input "13 Aug 2025"
type input "11:00am"
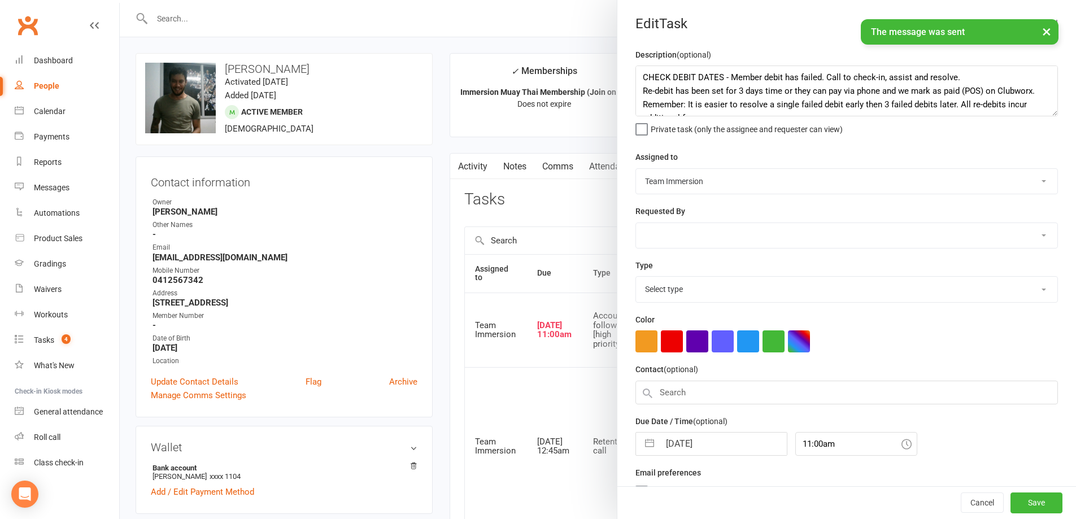
select select "27317"
click at [685, 443] on input "13 Aug 2025" at bounding box center [723, 441] width 127 height 23
select select "6"
select select "2025"
select select "7"
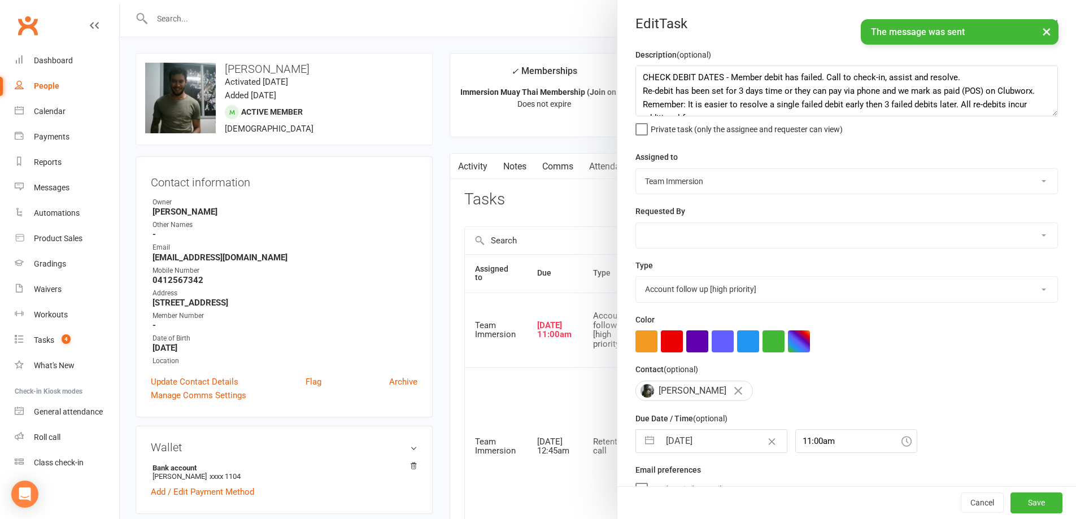
select select "2025"
select select "8"
select select "2025"
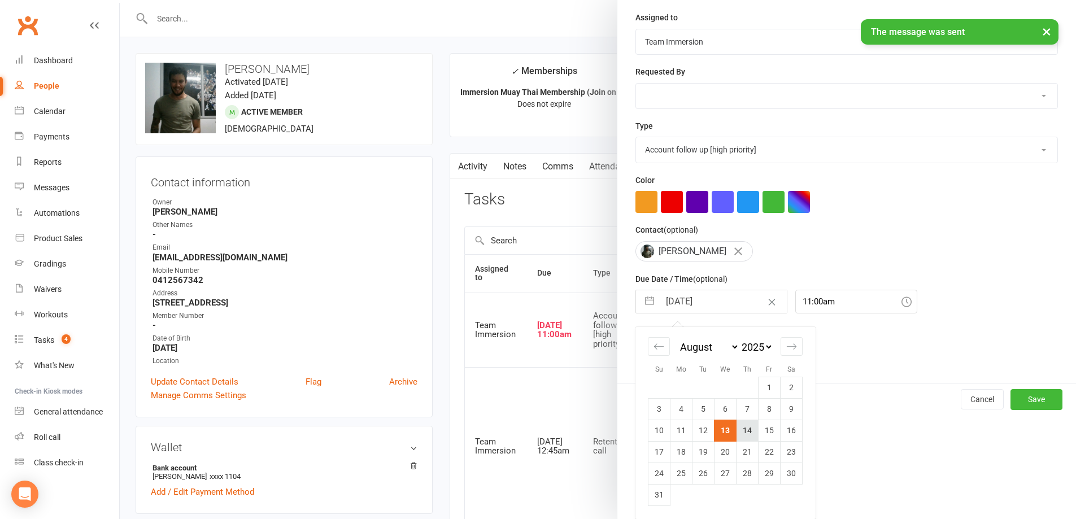
click at [738, 431] on td "14" at bounding box center [748, 430] width 22 height 21
type input "[DATE]"
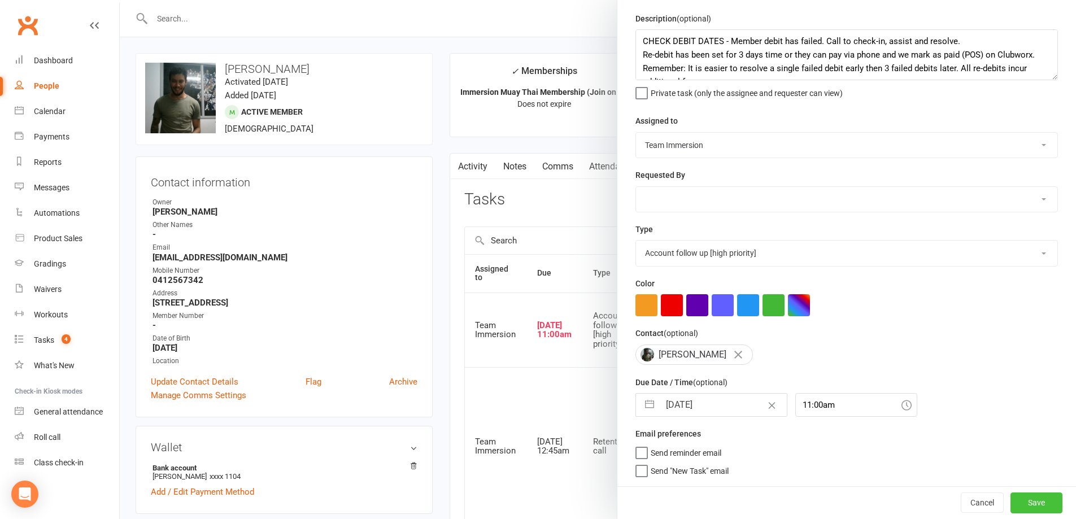
click at [1035, 507] on button "Save" at bounding box center [1037, 503] width 52 height 20
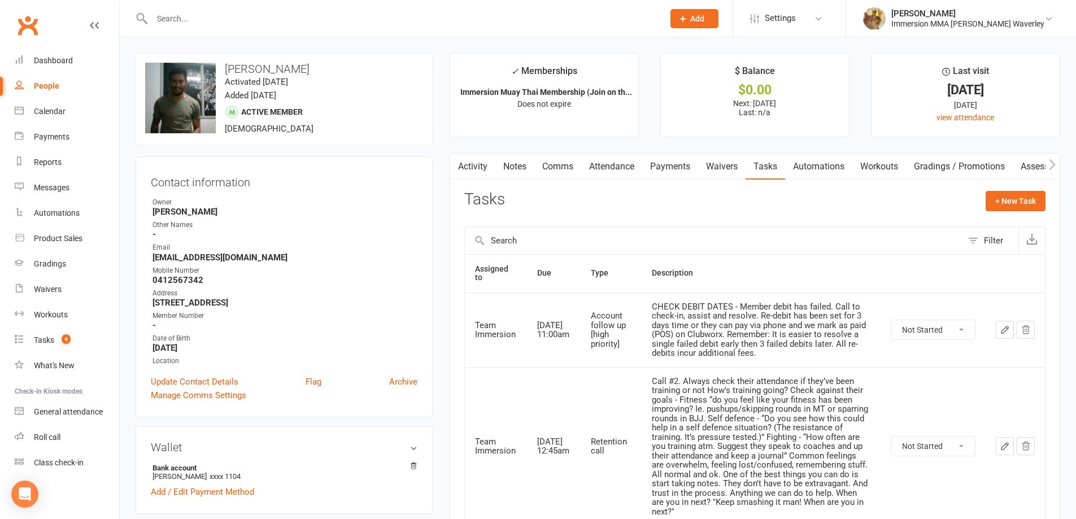
click at [531, 170] on link "Notes" at bounding box center [515, 167] width 39 height 26
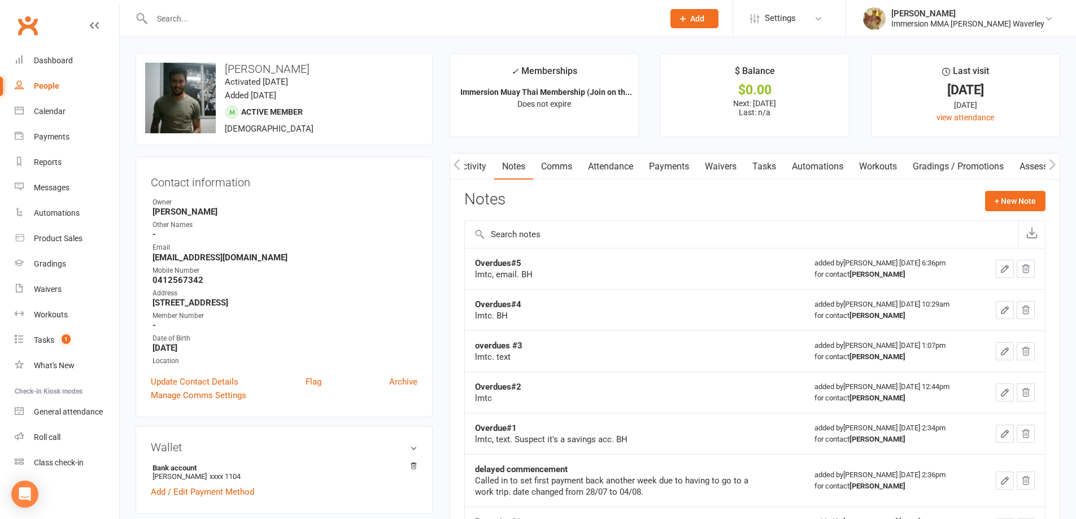
click at [485, 172] on link "Activity" at bounding box center [471, 167] width 45 height 26
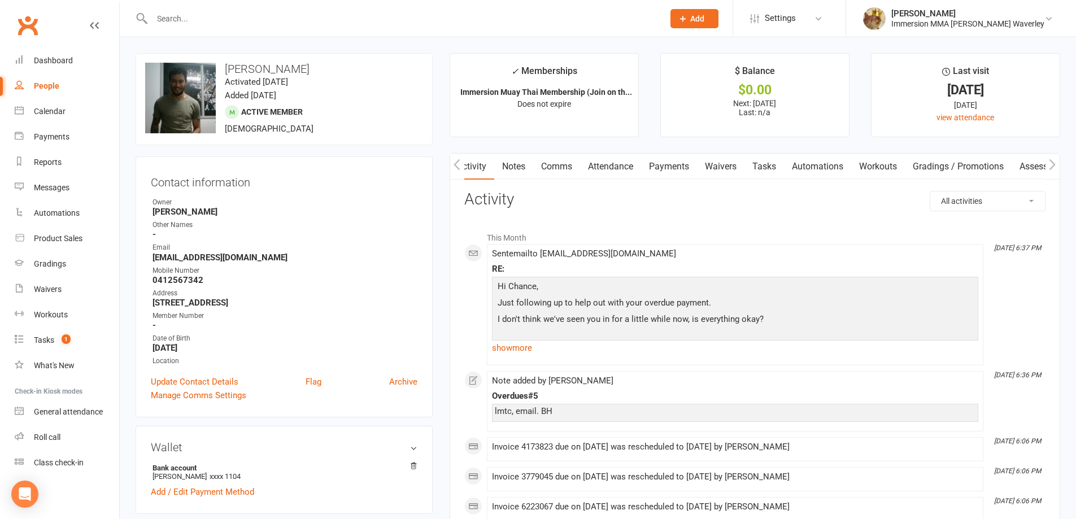
click at [512, 172] on link "Notes" at bounding box center [513, 167] width 39 height 26
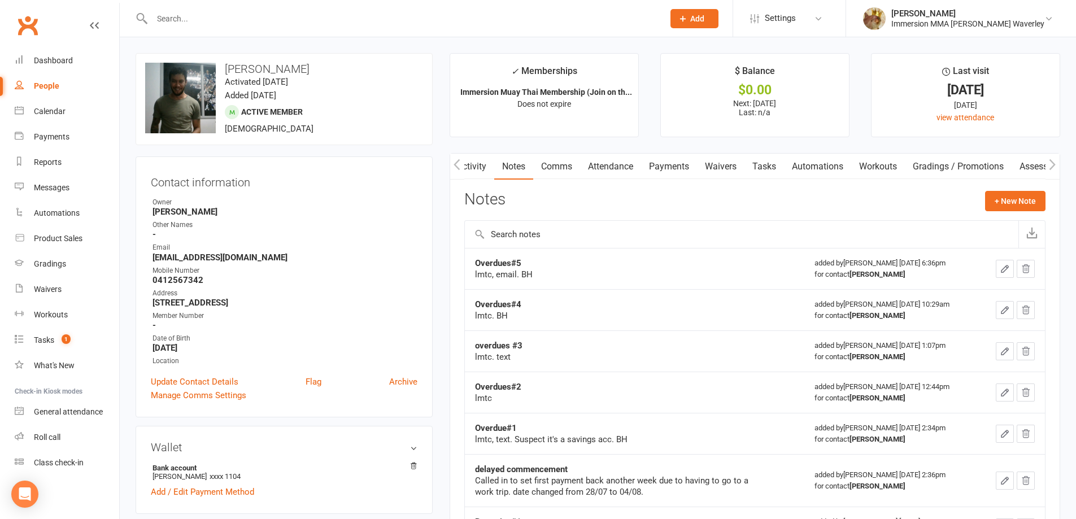
click at [667, 164] on link "Payments" at bounding box center [669, 167] width 56 height 26
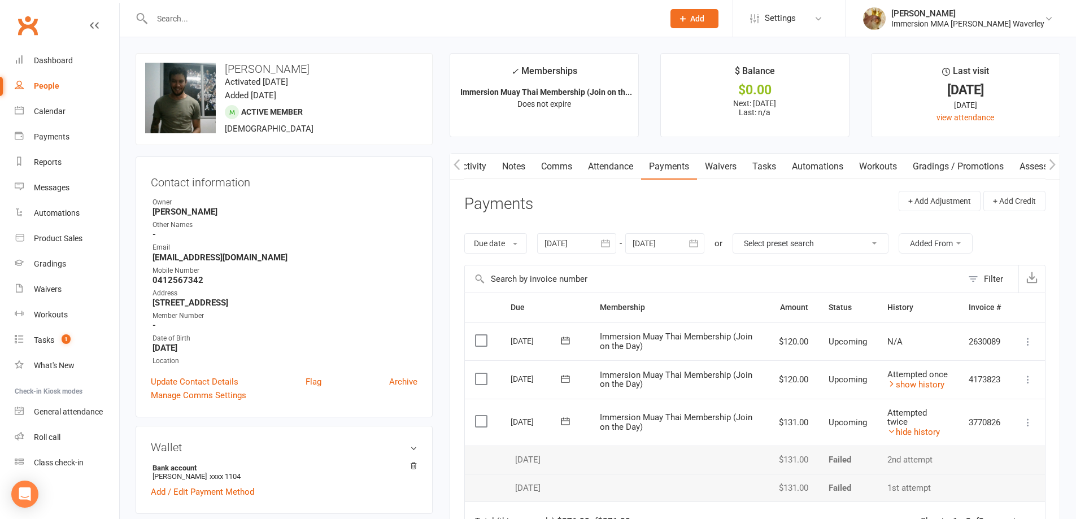
click at [526, 164] on link "Notes" at bounding box center [513, 167] width 39 height 26
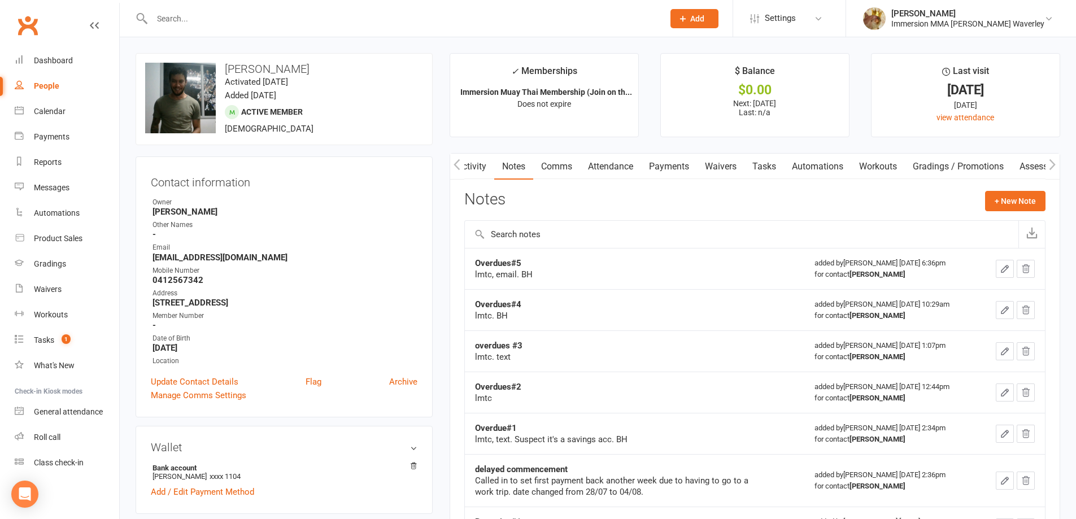
click at [1009, 271] on icon "button" at bounding box center [1005, 269] width 10 height 10
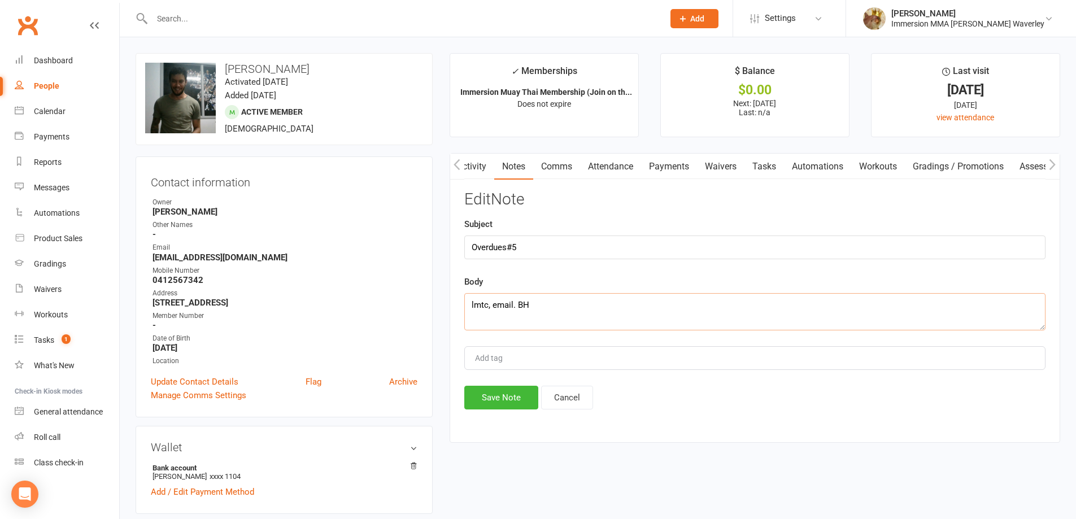
click at [519, 301] on textarea "lmtc, email. BH" at bounding box center [754, 311] width 581 height 37
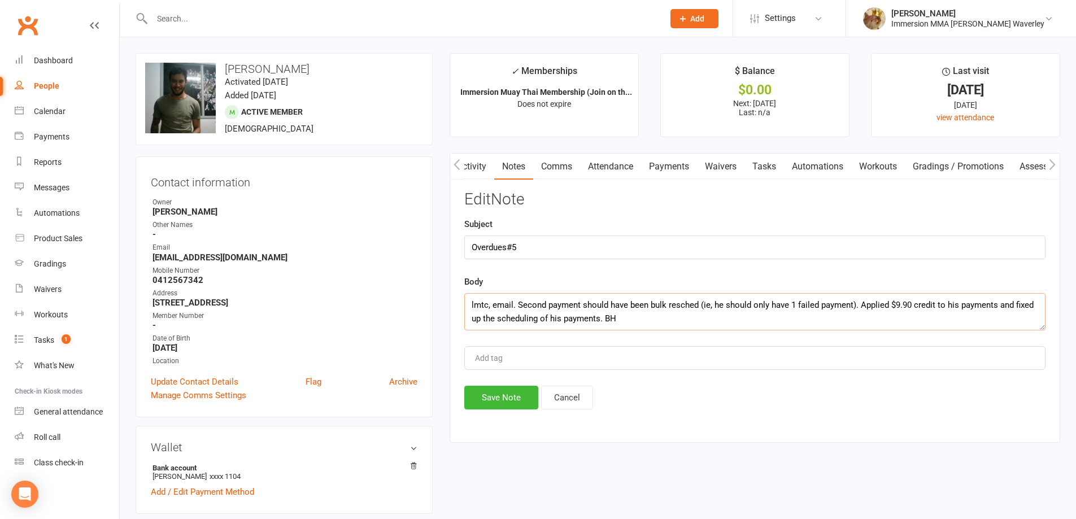
type textarea "lmtc, email. Second payment should have been bulk resched (ie, he should only h…"
drag, startPoint x: 512, startPoint y: 385, endPoint x: 504, endPoint y: 393, distance: 11.2
click at [507, 390] on div "Edit Note Subject Overdues#5 Body lmtc, email. Second payment should have been …" at bounding box center [754, 300] width 581 height 219
click at [514, 391] on button "Save Note" at bounding box center [501, 398] width 74 height 24
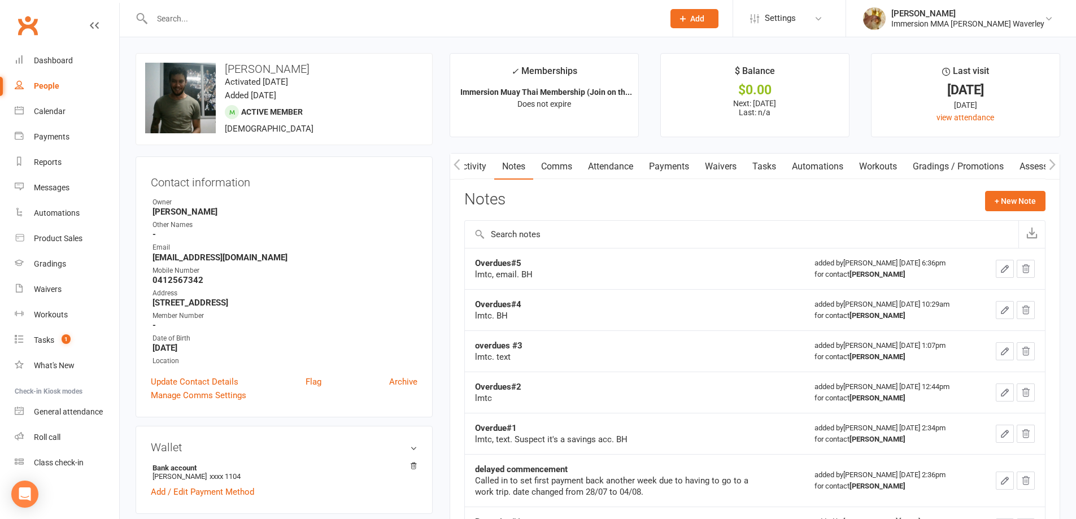
click at [662, 160] on link "Payments" at bounding box center [669, 167] width 56 height 26
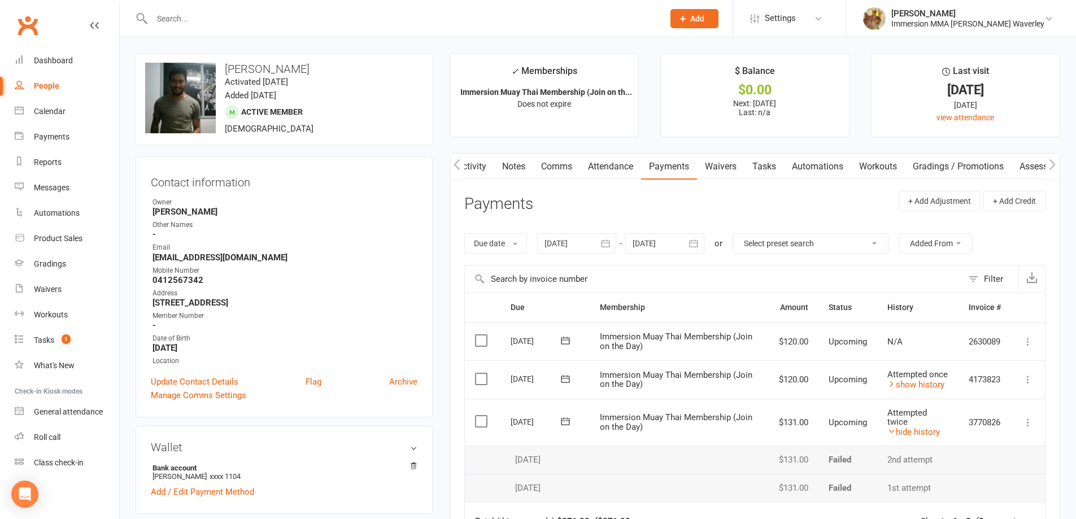
click at [1029, 383] on icon at bounding box center [1028, 379] width 11 height 11
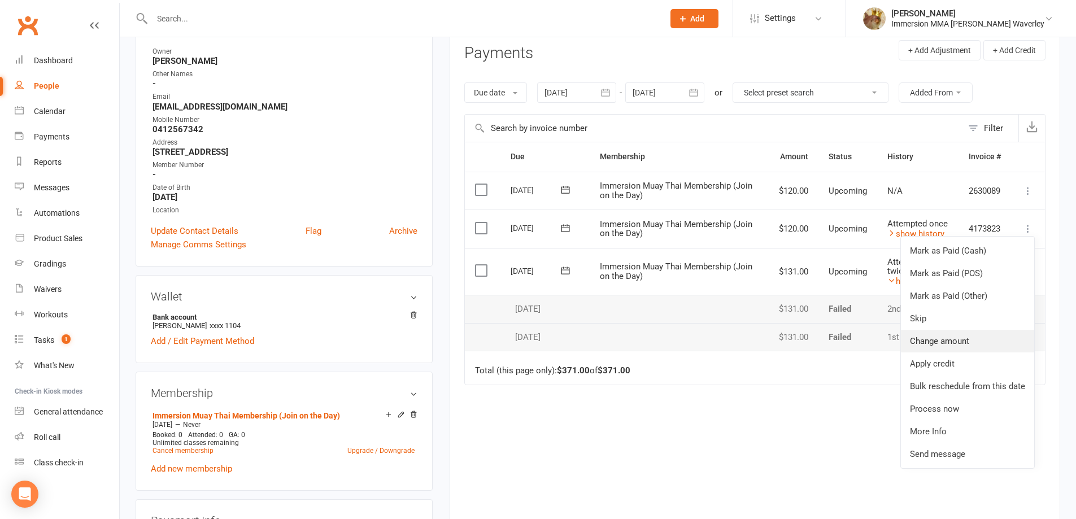
click at [956, 344] on link "Change amount" at bounding box center [967, 341] width 133 height 23
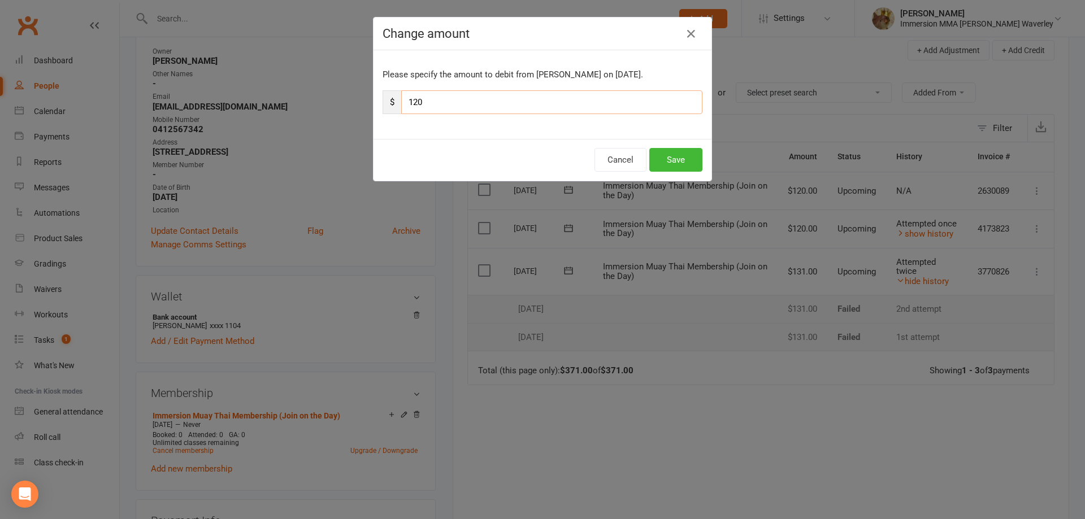
click at [412, 101] on input "120" at bounding box center [551, 102] width 301 height 24
drag, startPoint x: 426, startPoint y: 100, endPoint x: 408, endPoint y: 98, distance: 17.6
click at [408, 98] on input "120" at bounding box center [551, 102] width 301 height 24
type input "110.10"
click at [672, 162] on button "Save" at bounding box center [675, 160] width 53 height 24
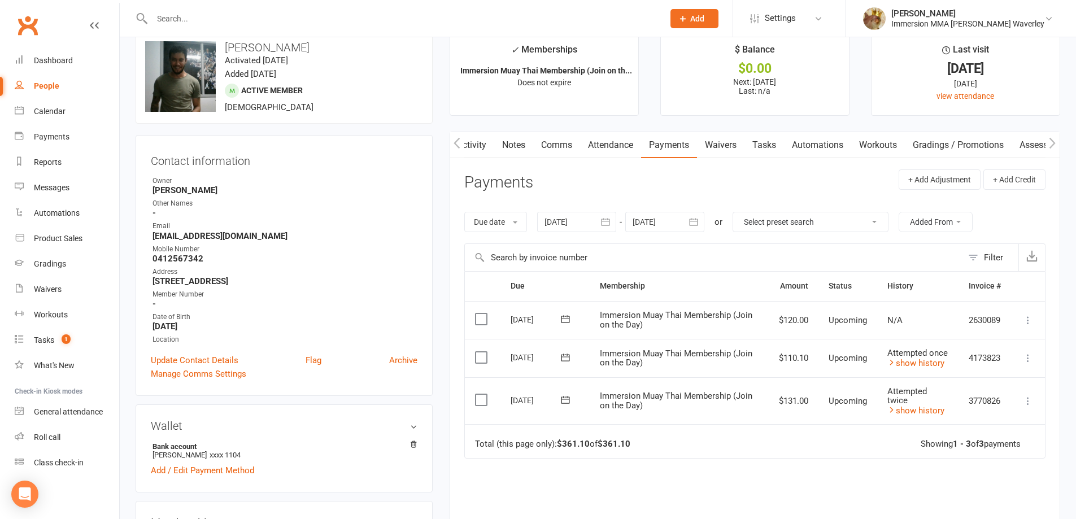
scroll to position [0, 0]
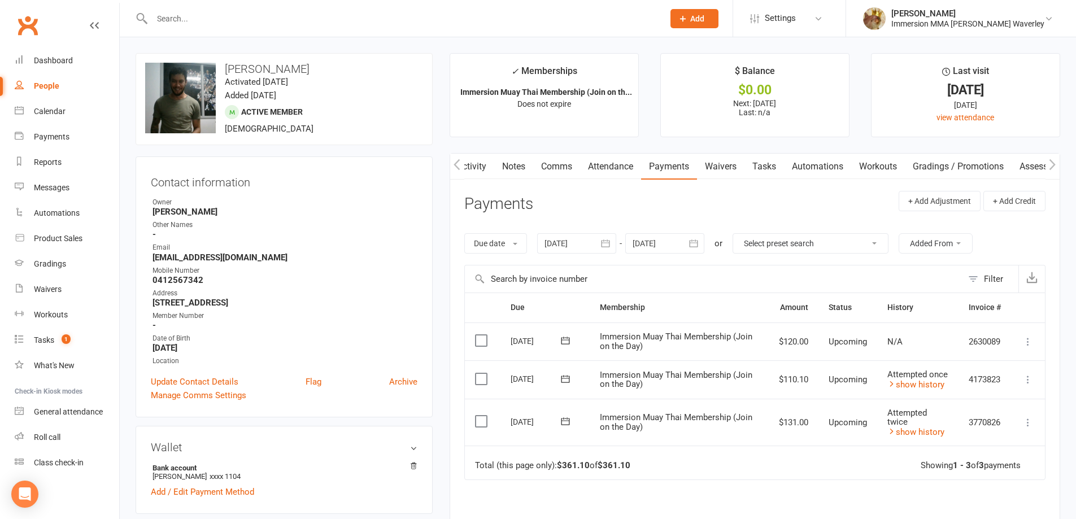
click at [777, 163] on link "Tasks" at bounding box center [765, 167] width 40 height 26
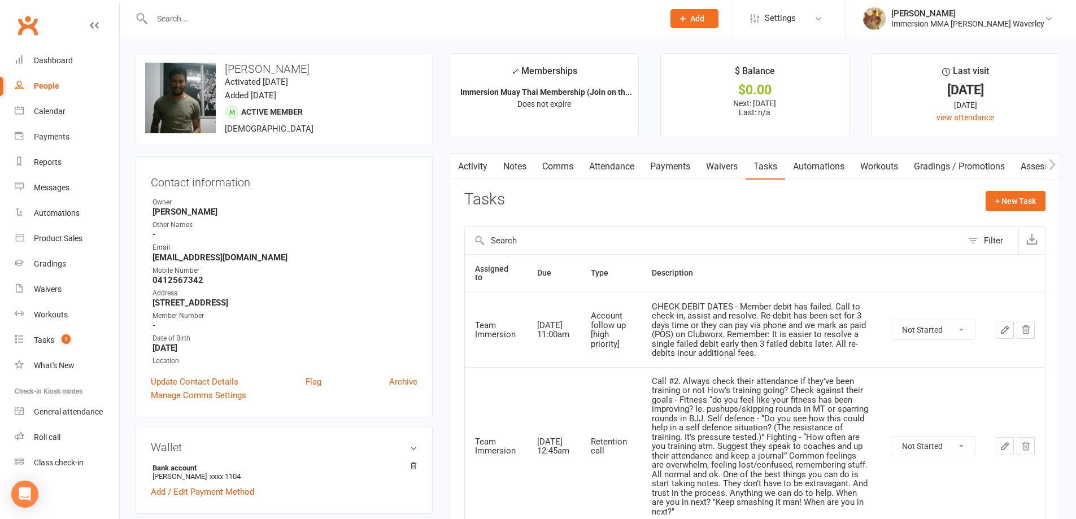
click at [999, 336] on button "button" at bounding box center [1005, 330] width 18 height 18
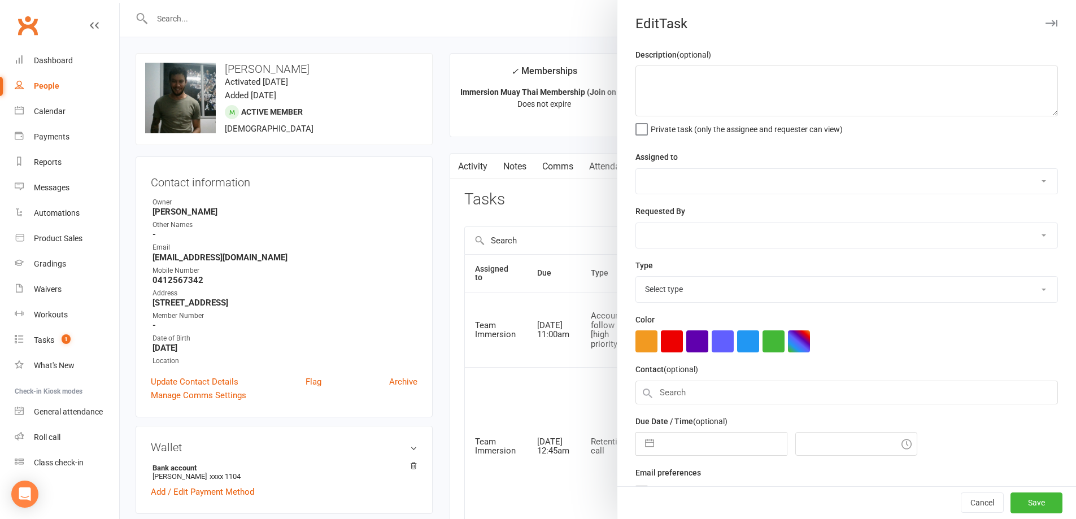
type textarea "CHECK DEBIT DATES - Member debit has failed. Call to check-in, assist and resol…"
select select "48837"
type input "[DATE]"
type input "11:00am"
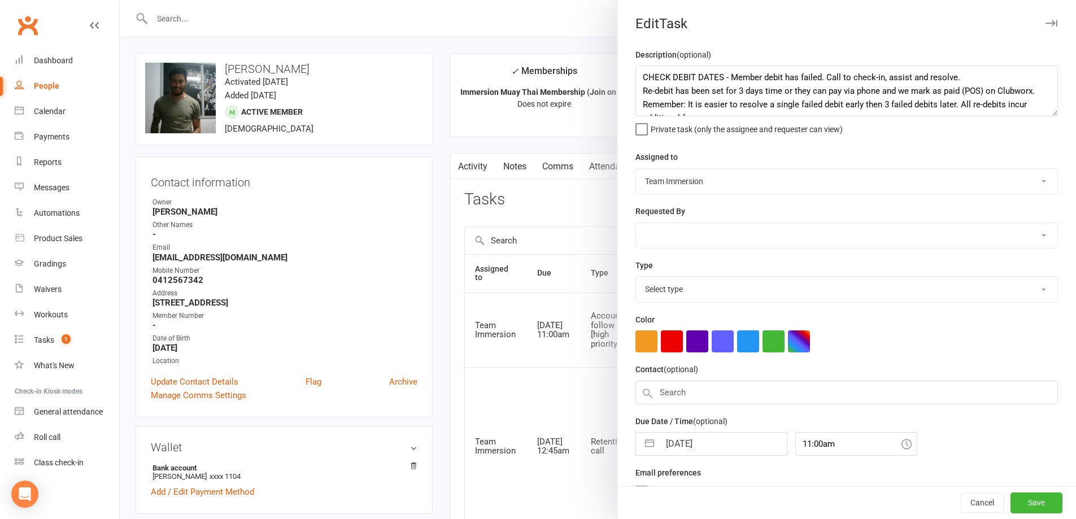
select select "27317"
drag, startPoint x: 725, startPoint y: 73, endPoint x: 627, endPoint y: 71, distance: 97.8
click at [636, 71] on textarea "CHECK DEBIT DATES - Member debit has failed. Call to check-in, assist and resol…" at bounding box center [847, 91] width 423 height 51
type textarea "Member debit has failed. Call to check-in, assist and resolve. Re-debit has bee…"
click at [1032, 498] on button "Save" at bounding box center [1037, 503] width 52 height 20
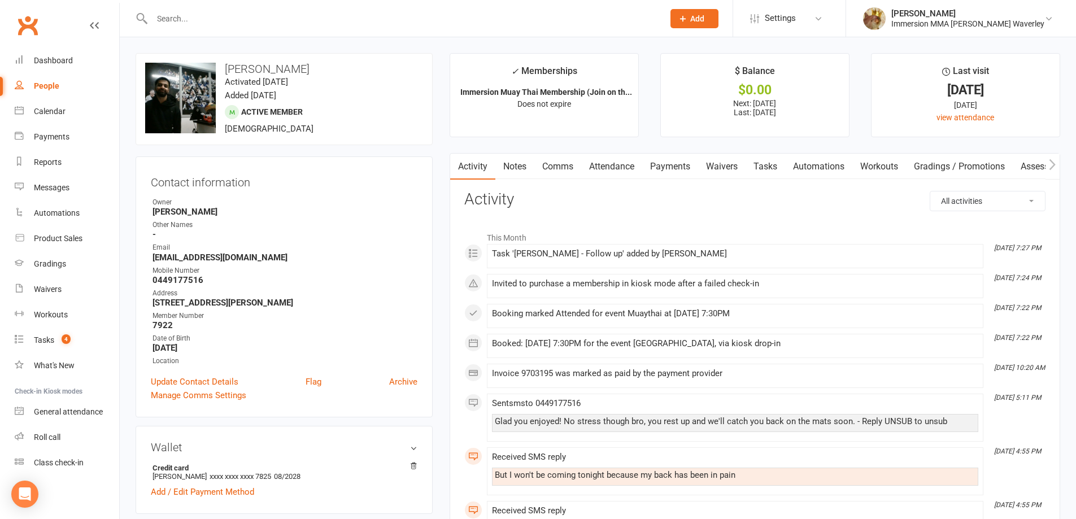
click at [503, 172] on link "Notes" at bounding box center [515, 167] width 39 height 26
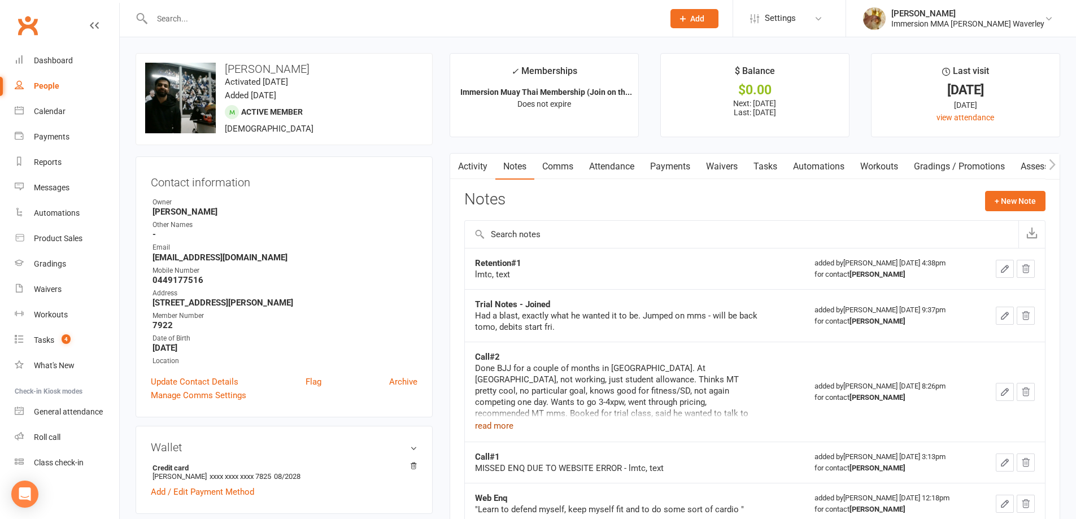
click at [505, 431] on button "read more" at bounding box center [494, 426] width 38 height 14
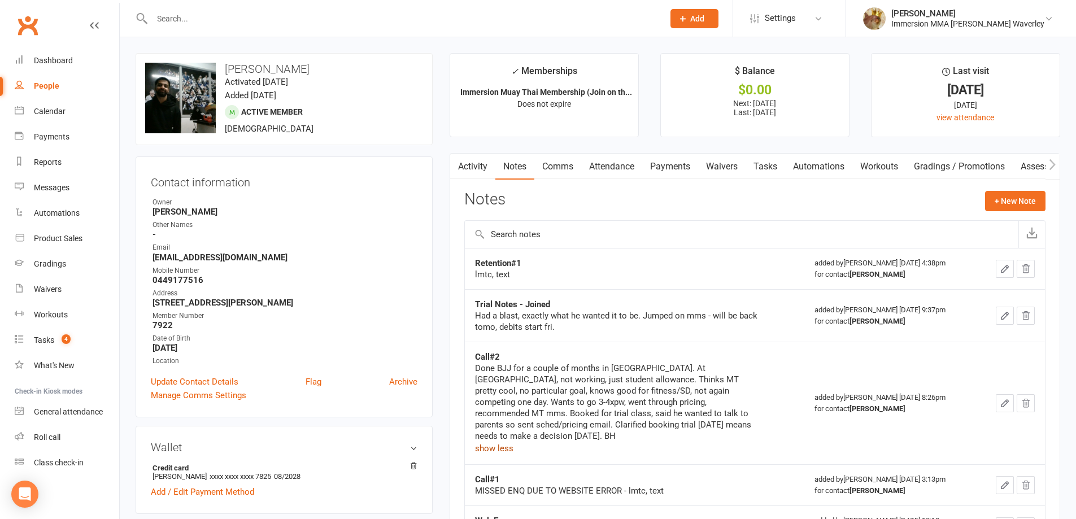
click at [671, 164] on link "Payments" at bounding box center [670, 167] width 56 height 26
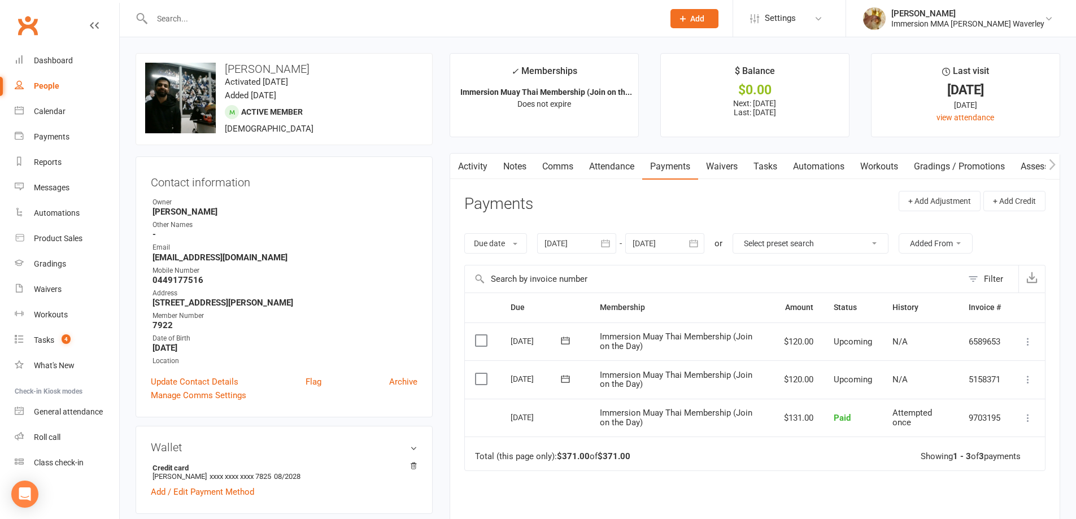
click at [641, 165] on link "Attendance" at bounding box center [611, 167] width 61 height 26
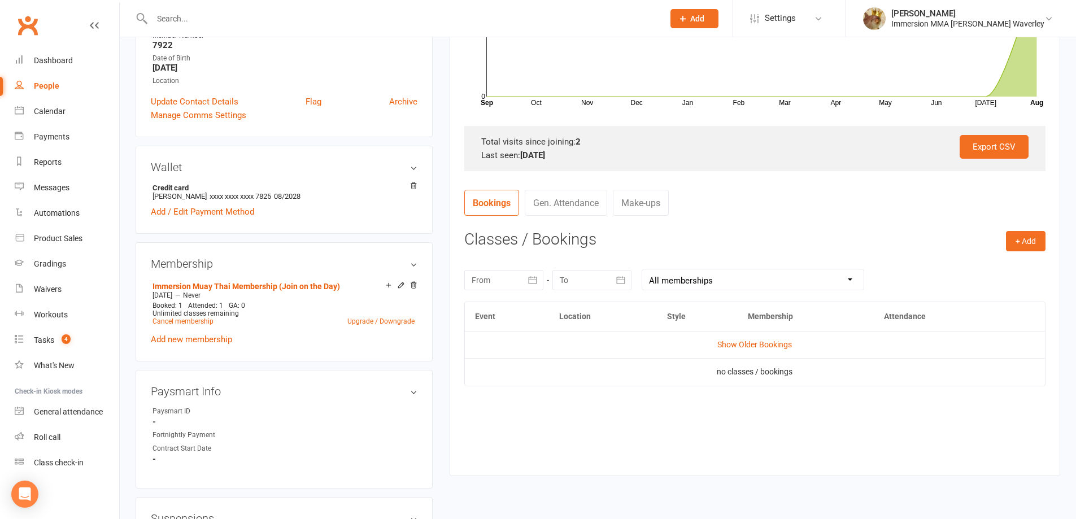
scroll to position [301, 0]
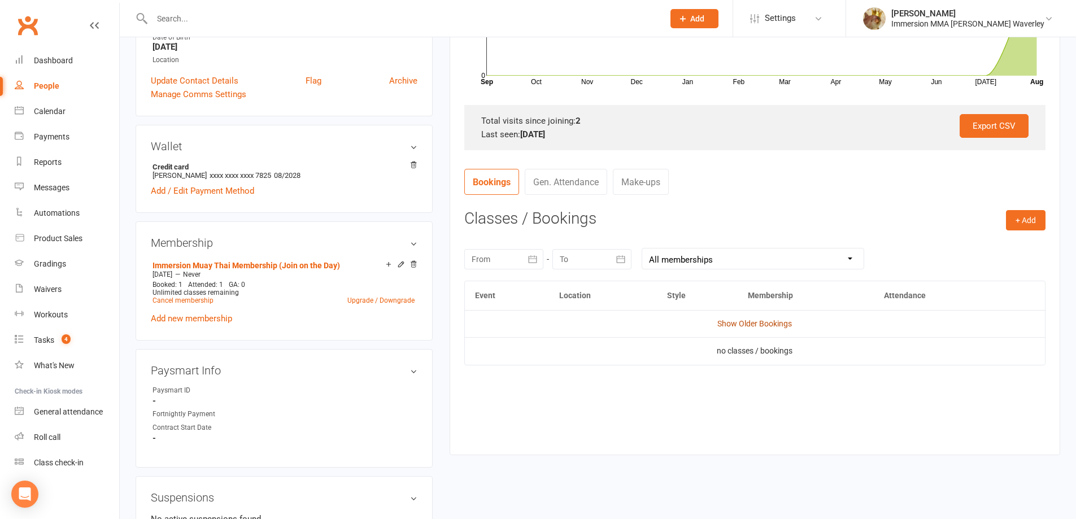
click at [725, 327] on link "Show Older Bookings" at bounding box center [755, 323] width 75 height 9
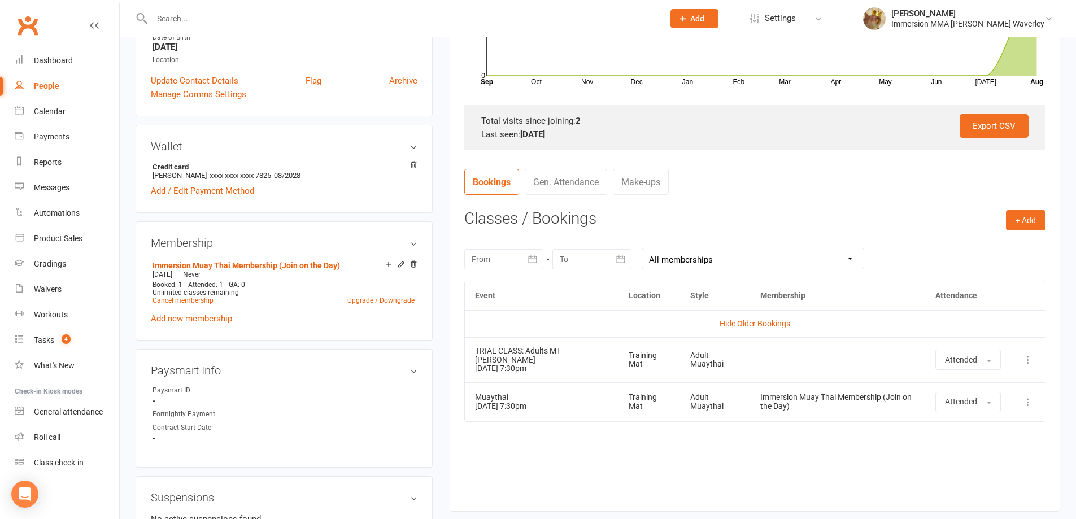
scroll to position [0, 0]
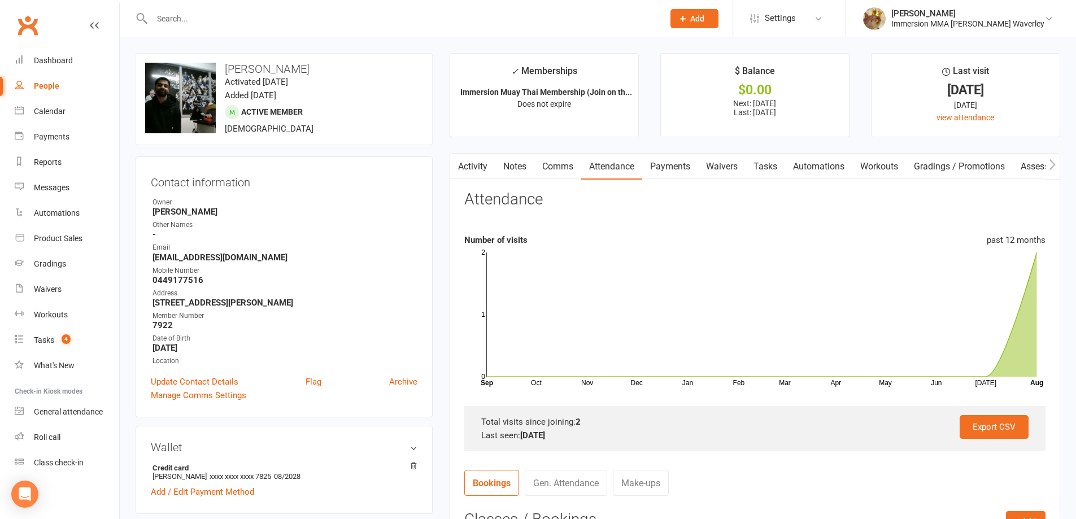
click at [522, 163] on link "Notes" at bounding box center [515, 167] width 39 height 26
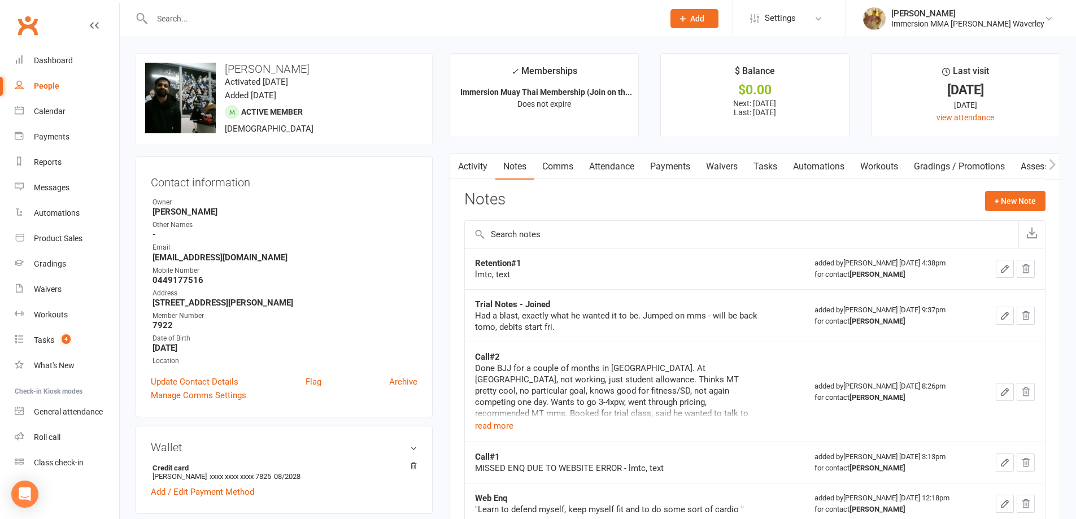
click at [711, 199] on div "Notes + New Note" at bounding box center [754, 205] width 581 height 29
click at [779, 166] on link "Tasks" at bounding box center [766, 167] width 40 height 26
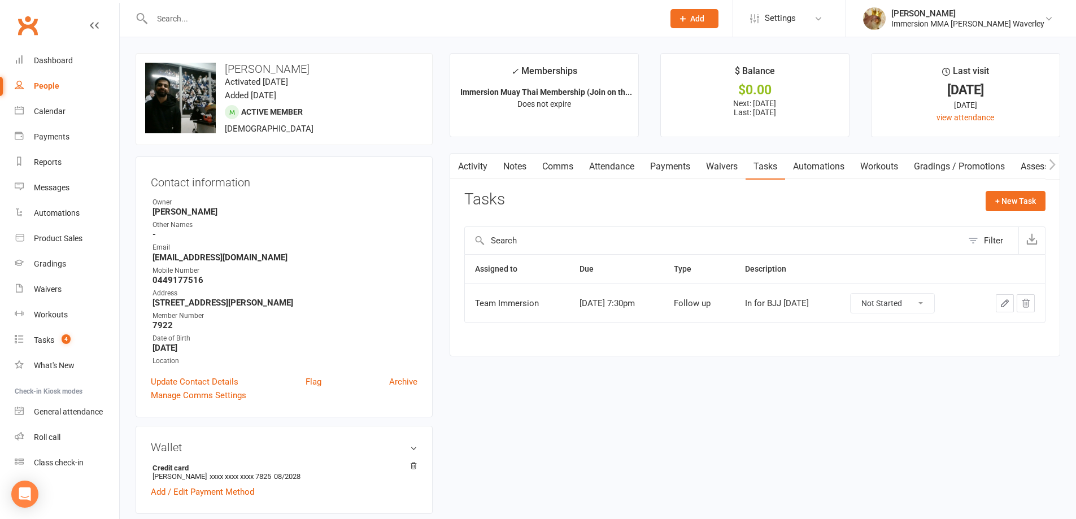
click at [822, 170] on link "Automations" at bounding box center [818, 167] width 67 height 26
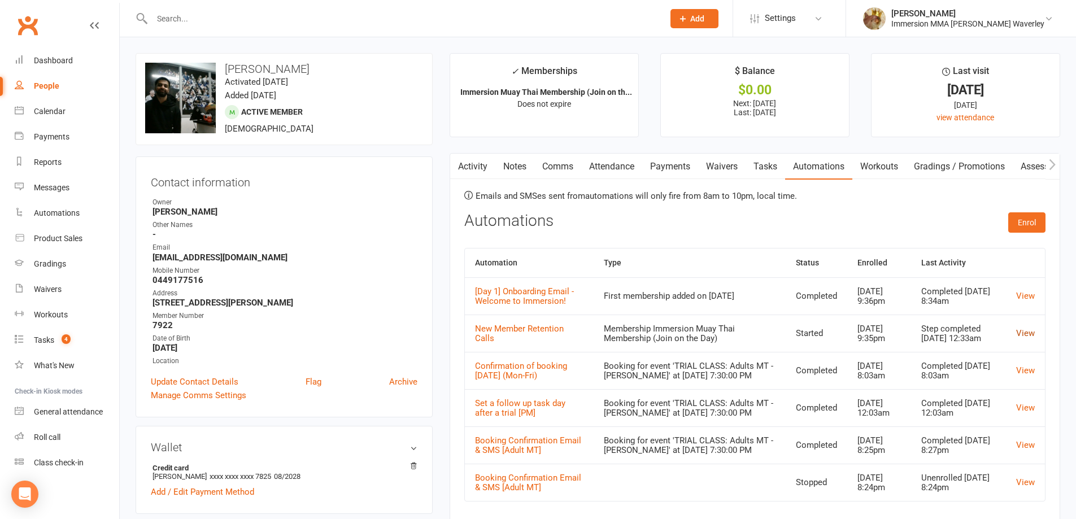
click at [1033, 332] on link "View" at bounding box center [1025, 333] width 19 height 10
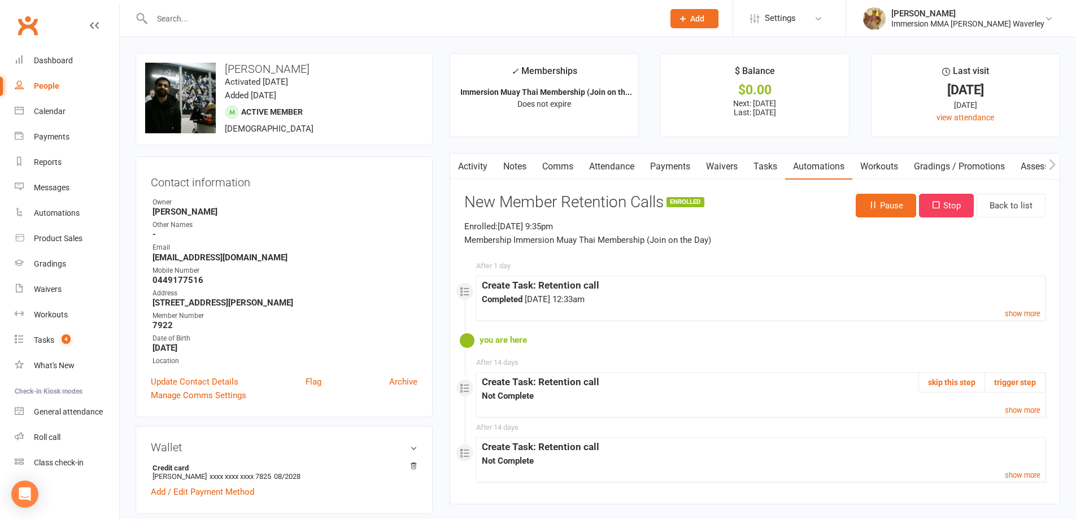
click at [524, 170] on link "Notes" at bounding box center [515, 167] width 39 height 26
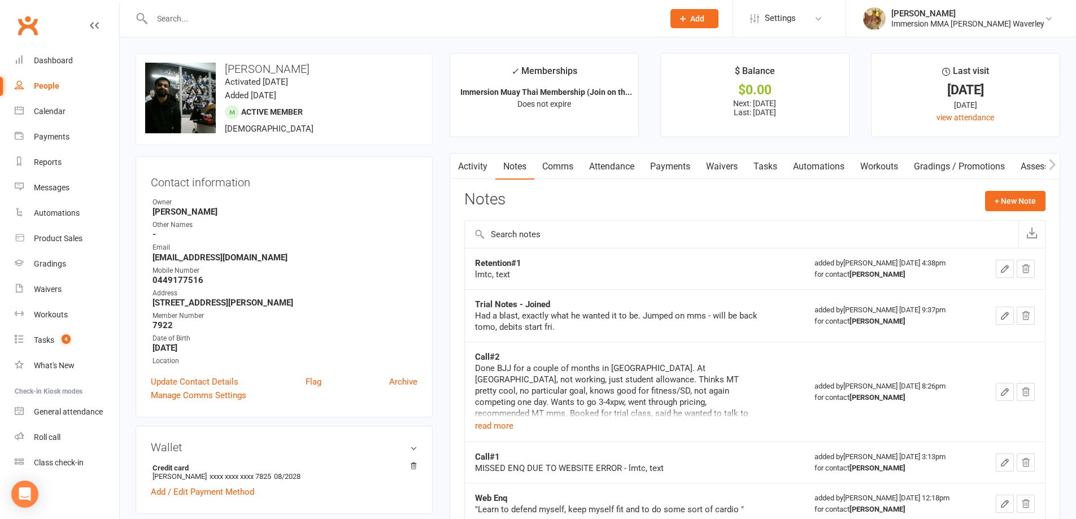
click at [620, 172] on link "Attendance" at bounding box center [611, 167] width 61 height 26
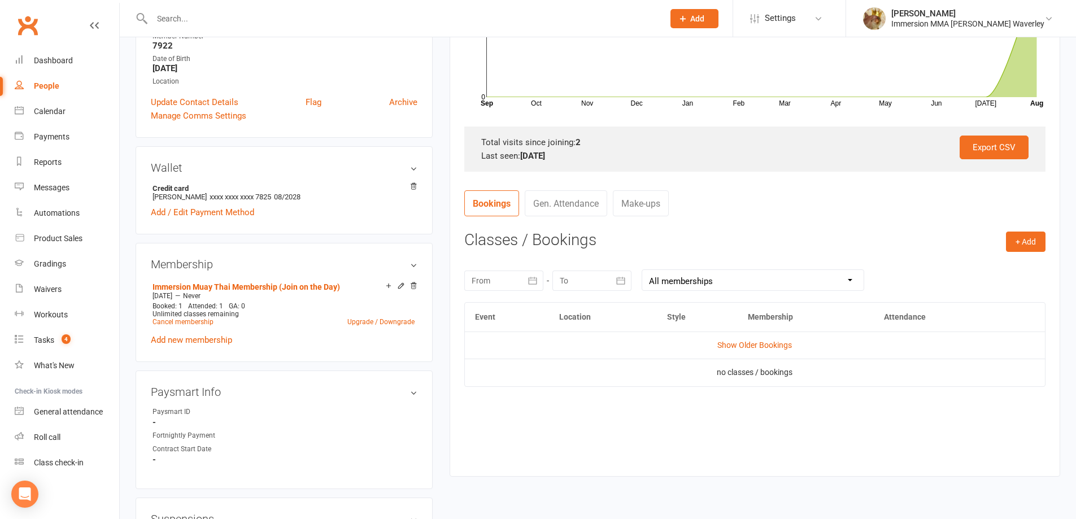
scroll to position [301, 0]
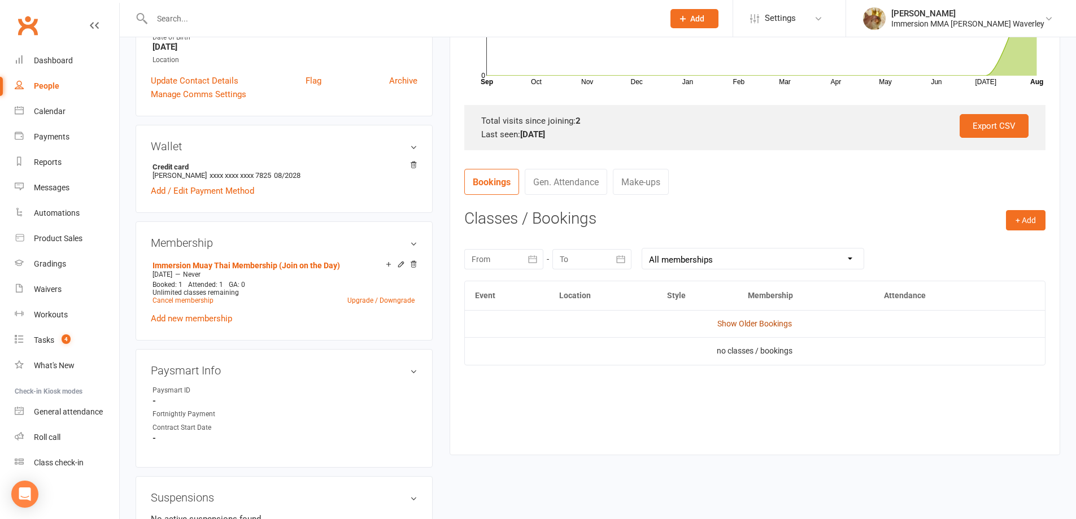
click at [753, 325] on link "Show Older Bookings" at bounding box center [755, 323] width 75 height 9
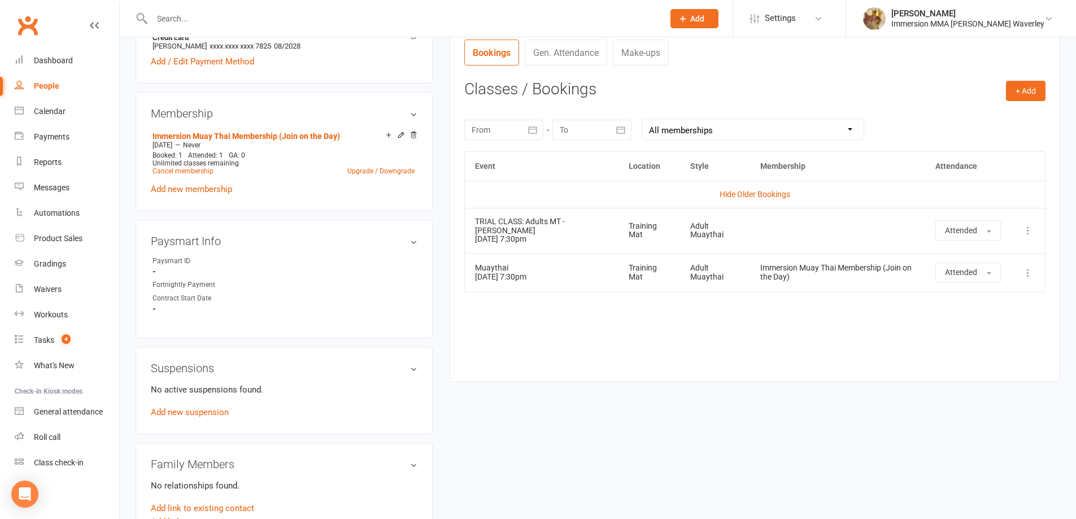
scroll to position [452, 0]
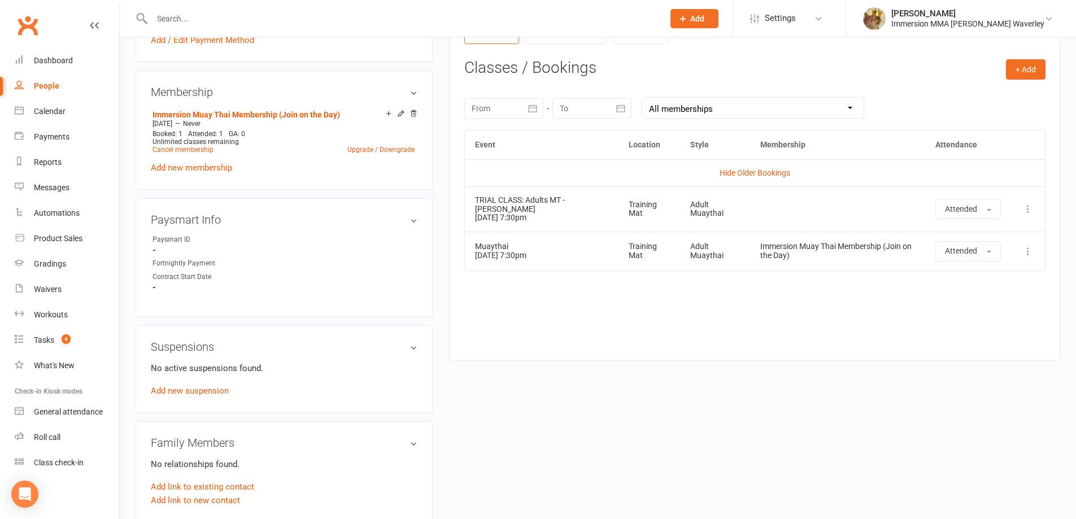
drag, startPoint x: 550, startPoint y: 254, endPoint x: 473, endPoint y: 251, distance: 77.5
click at [473, 251] on td "Muaythai 11 Aug 2025 7:30pm" at bounding box center [542, 251] width 154 height 39
click at [533, 375] on div "upload photo change photo Sameer Manan Activated 6 August, 2025 Added 5 August,…" at bounding box center [598, 234] width 942 height 1266
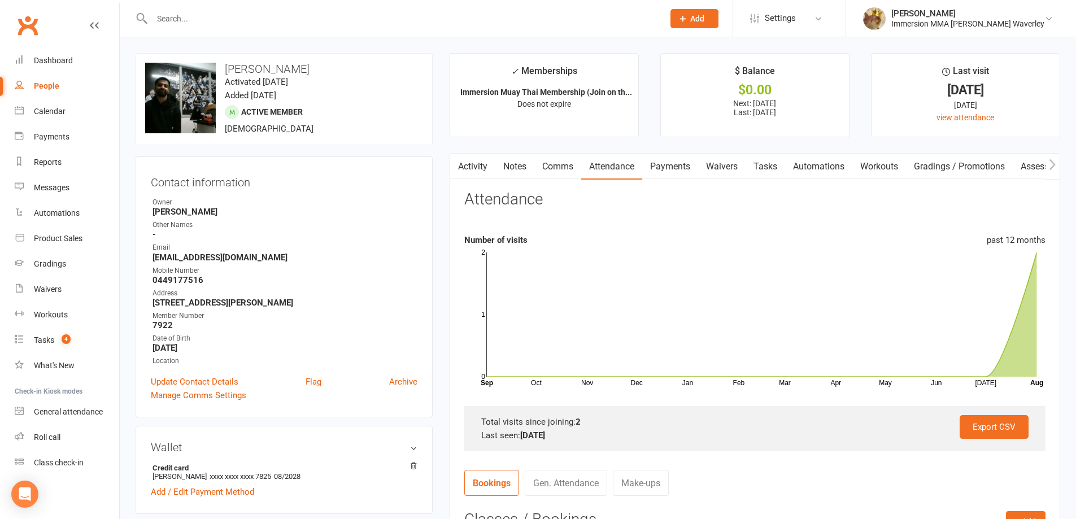
click at [512, 171] on link "Notes" at bounding box center [515, 167] width 39 height 26
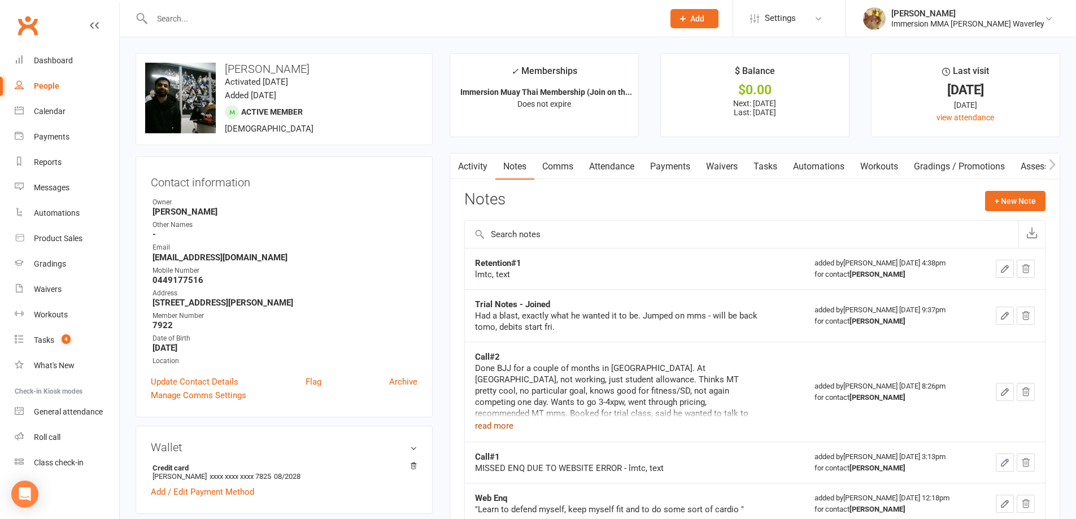
click at [497, 428] on button "read more" at bounding box center [494, 426] width 38 height 14
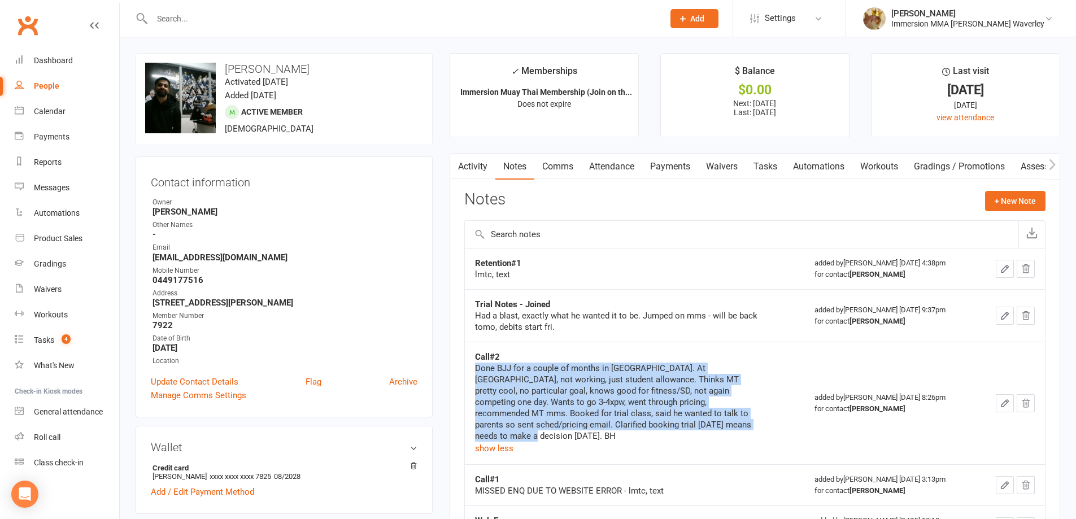
drag, startPoint x: 715, startPoint y: 427, endPoint x: 476, endPoint y: 369, distance: 245.4
click at [476, 369] on div "Done BJJ for a couple of months in Mildura. At uni, not working, just student a…" at bounding box center [616, 402] width 283 height 79
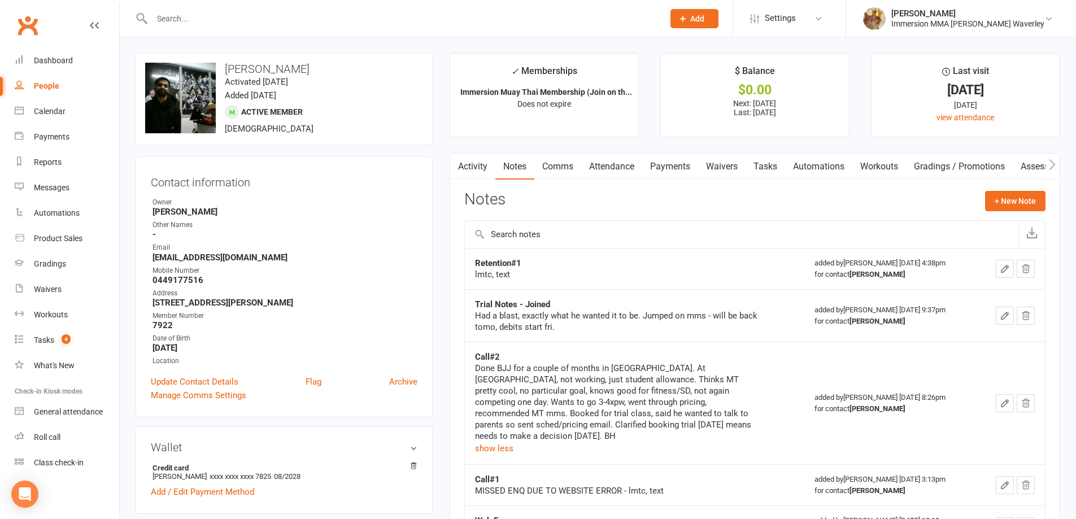
click at [594, 340] on td "Trial Notes - Joined Had a blast, exactly what he wanted it to be. Jumped on mm…" at bounding box center [635, 315] width 340 height 53
drag, startPoint x: 528, startPoint y: 264, endPoint x: 473, endPoint y: 256, distance: 54.9
click at [473, 256] on td "Retention#1 lmtc, text" at bounding box center [635, 268] width 340 height 41
copy strong "Retention#1"
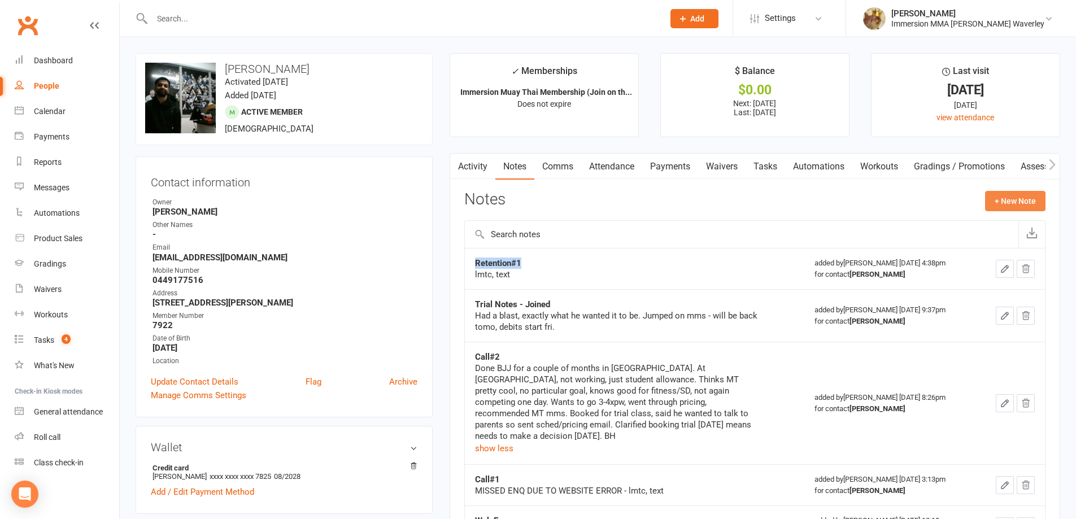
click at [1003, 201] on button "+ New Note" at bounding box center [1015, 201] width 60 height 20
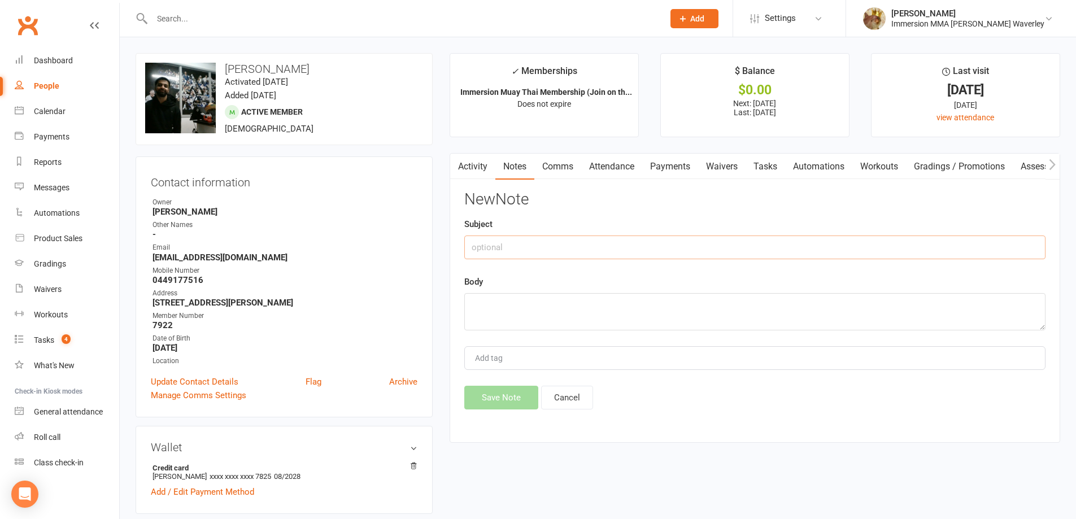
click at [762, 256] on input "text" at bounding box center [754, 248] width 581 height 24
paste input "Retention#1"
type input "Retention#2"
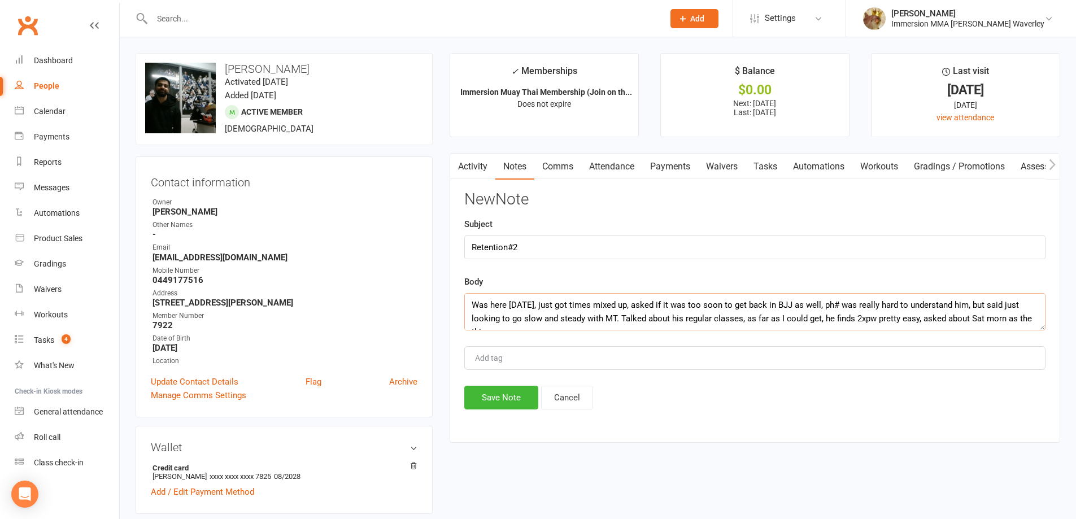
scroll to position [7, 0]
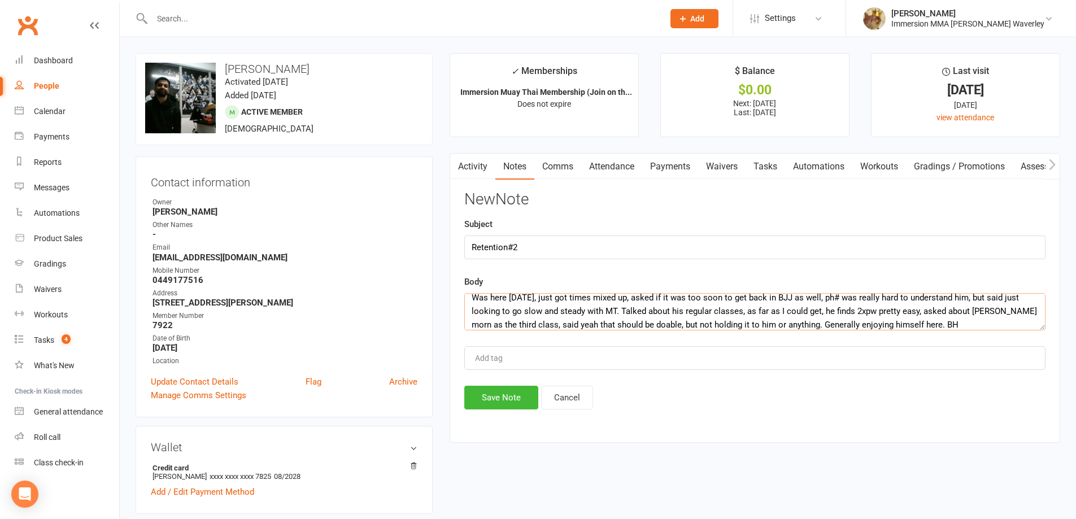
type textarea "Was here yesterday, just got times mixed up, asked if it was too soon to get ba…"
drag, startPoint x: 515, startPoint y: 380, endPoint x: 512, endPoint y: 385, distance: 5.8
click at [515, 381] on div "New Note Subject Retention#2 Body Was here yesterday, just got times mixed up, …" at bounding box center [754, 300] width 581 height 219
click at [511, 390] on button "Save Note" at bounding box center [501, 398] width 74 height 24
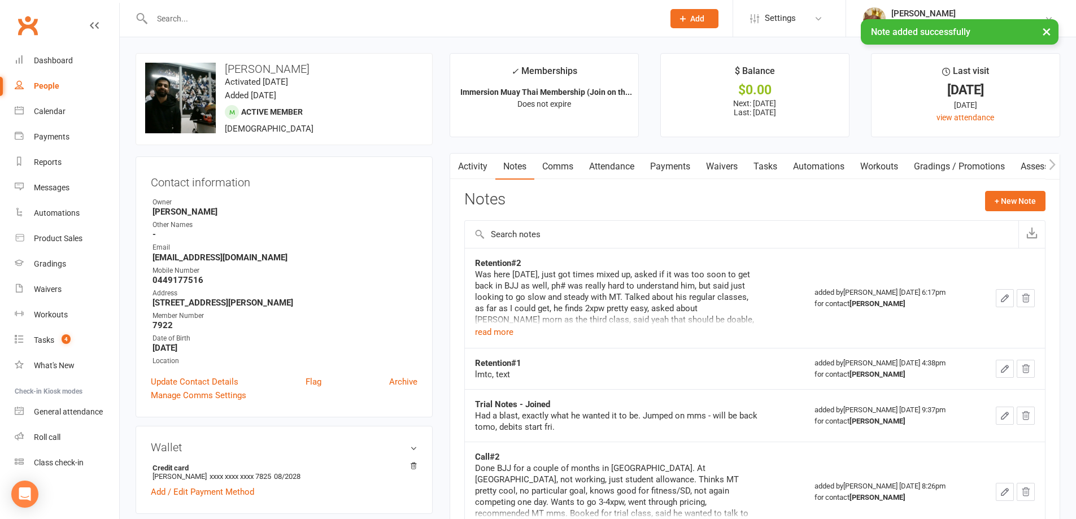
click at [771, 166] on link "Tasks" at bounding box center [766, 167] width 40 height 26
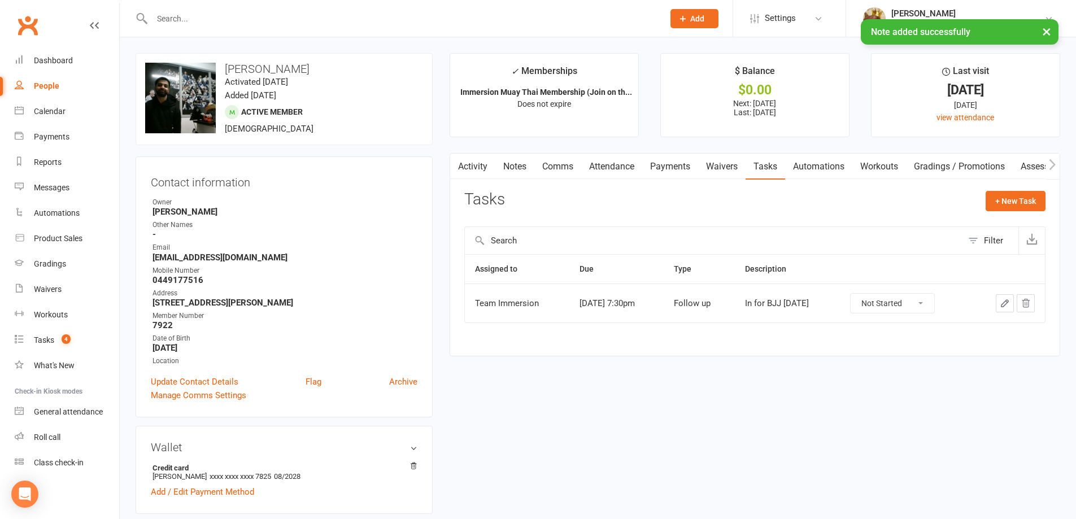
click at [935, 305] on select "Not Started In Progress Waiting Complete" at bounding box center [893, 303] width 84 height 19
click at [865, 294] on select "Not Started In Progress Waiting Complete" at bounding box center [893, 303] width 84 height 19
select select "unstarted"
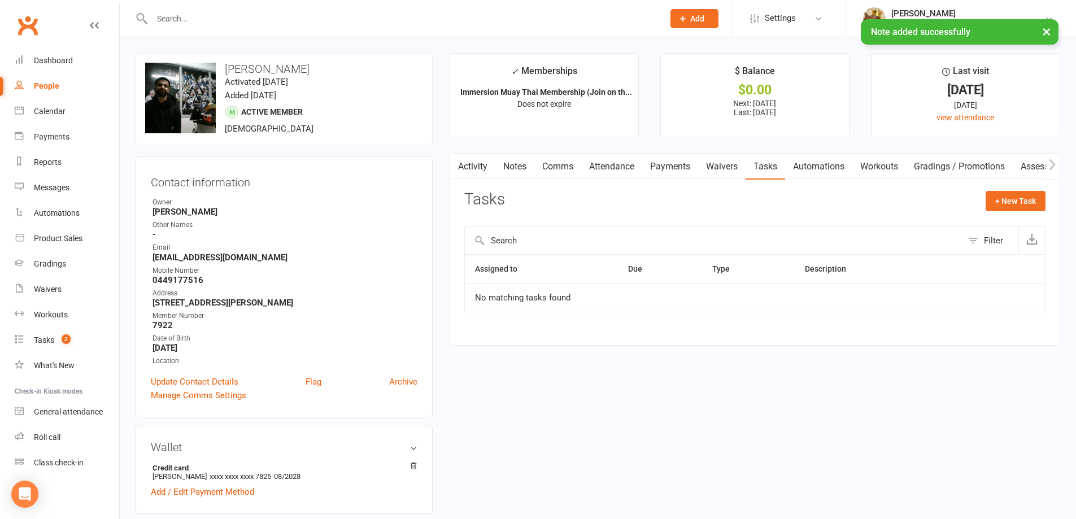
click at [515, 181] on div "Activity Notes Comms Attendance Payments Waivers Tasks Automations Workouts Gra…" at bounding box center [755, 249] width 611 height 192
click at [510, 171] on link "Notes" at bounding box center [515, 167] width 39 height 26
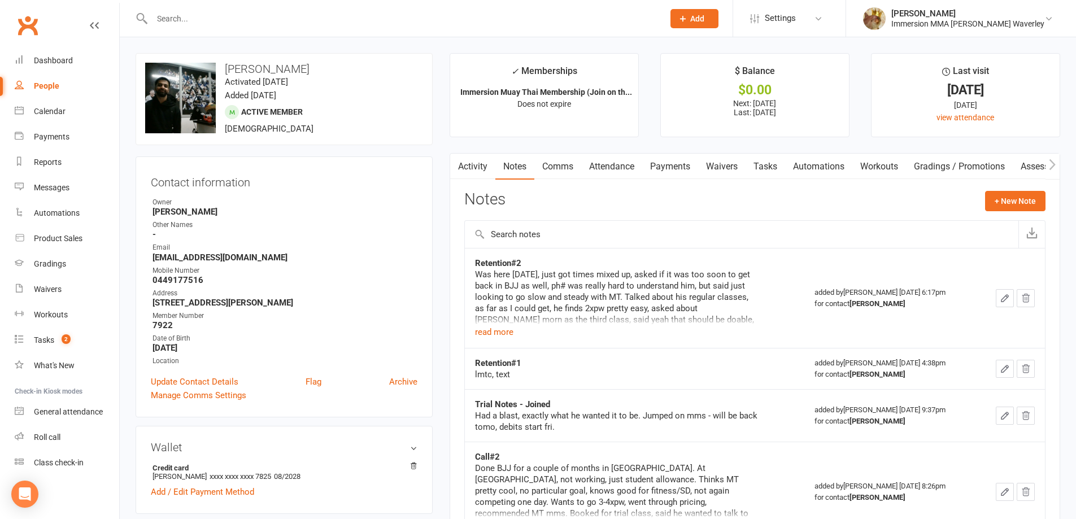
click at [768, 173] on link "Tasks" at bounding box center [766, 167] width 40 height 26
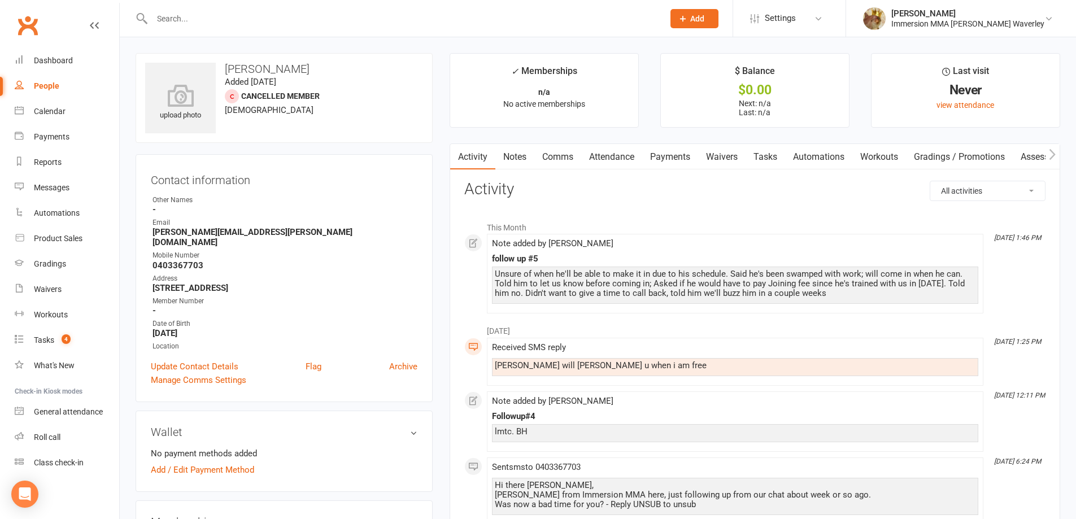
click at [779, 219] on li "This Month" at bounding box center [754, 225] width 581 height 18
click at [522, 158] on link "Notes" at bounding box center [515, 157] width 39 height 26
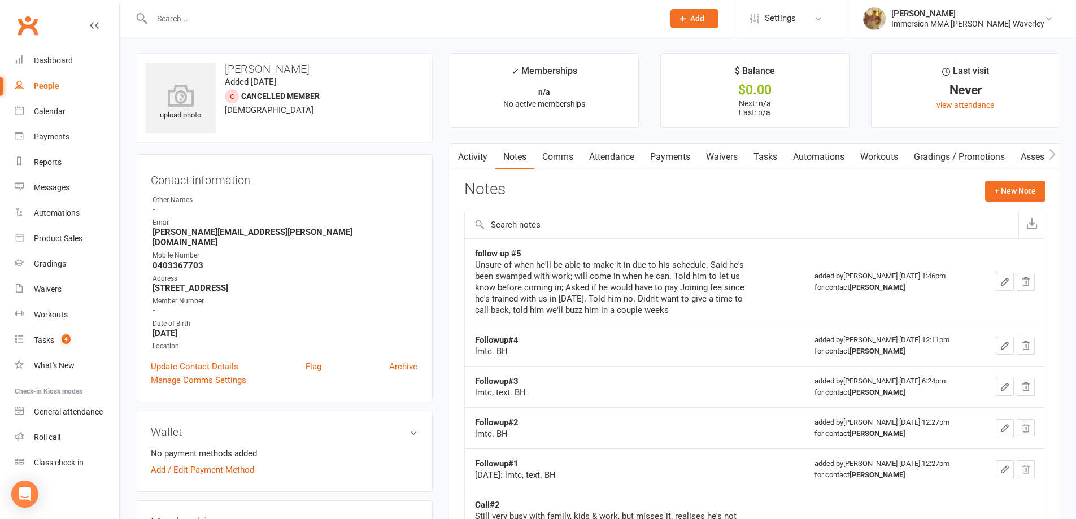
click at [546, 159] on link "Comms" at bounding box center [557, 157] width 47 height 26
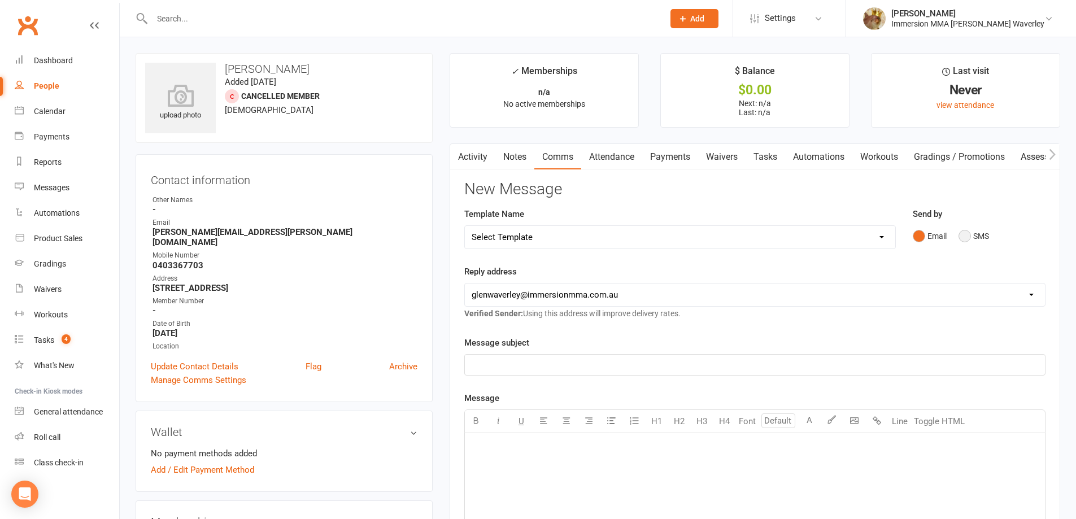
click at [984, 240] on button "SMS" at bounding box center [974, 235] width 31 height 21
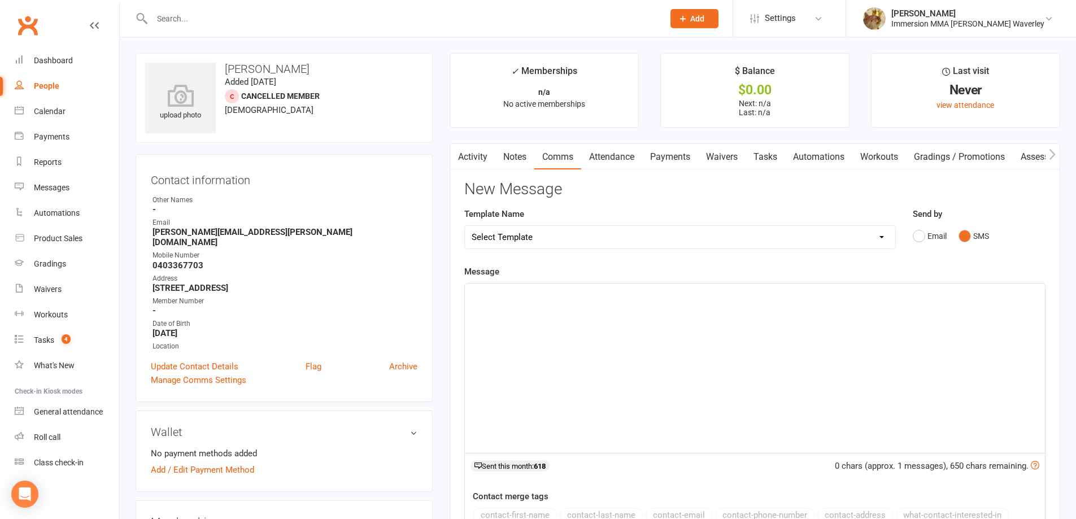
click at [845, 301] on div "﻿" at bounding box center [755, 369] width 580 height 170
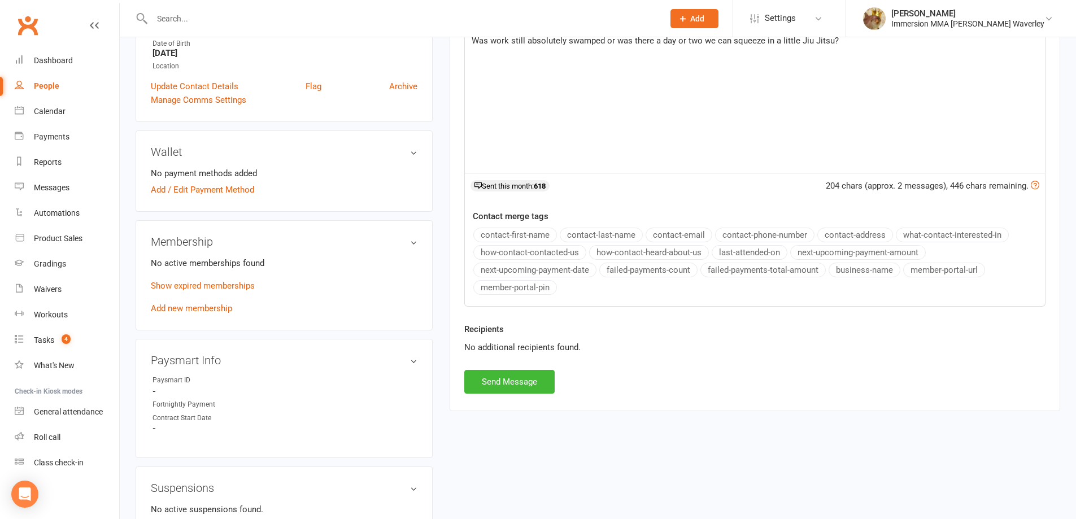
scroll to position [301, 0]
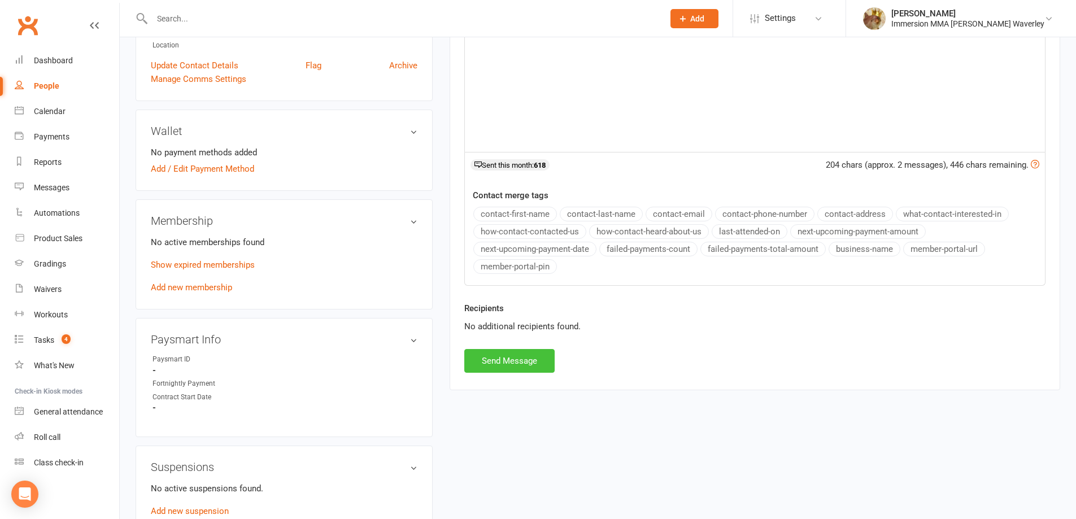
click at [520, 351] on button "Send Message" at bounding box center [509, 361] width 90 height 24
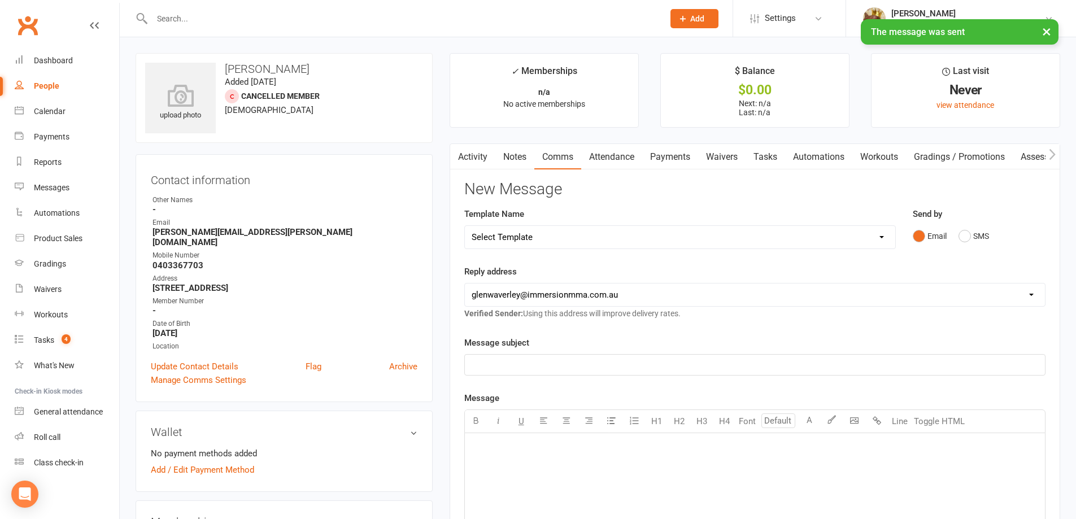
click at [771, 155] on link "Tasks" at bounding box center [766, 157] width 40 height 26
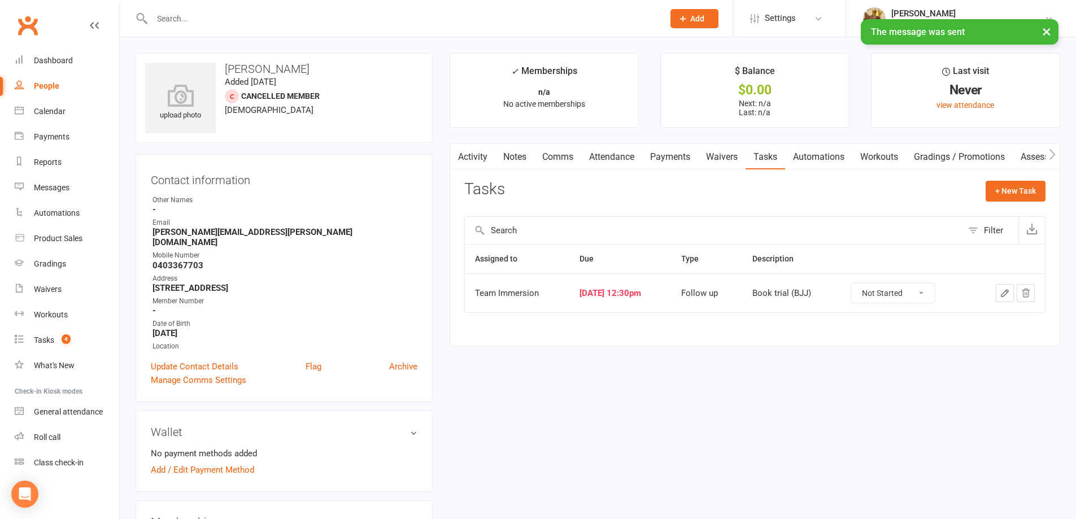
click at [1001, 295] on icon "button" at bounding box center [1005, 293] width 10 height 10
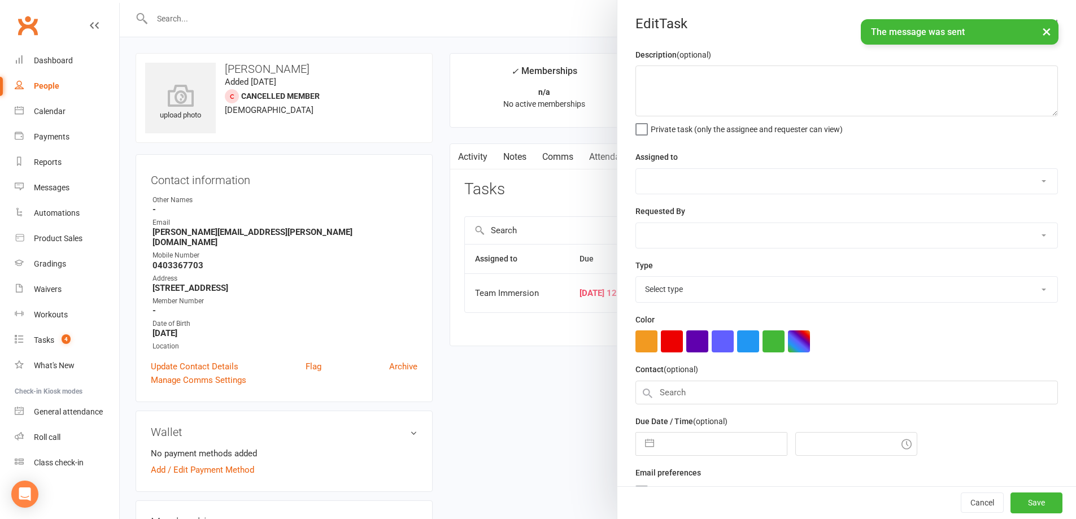
type textarea "Book trial (BJJ)"
select select "48837"
select select "48840"
type input "[DATE]"
type input "12:30pm"
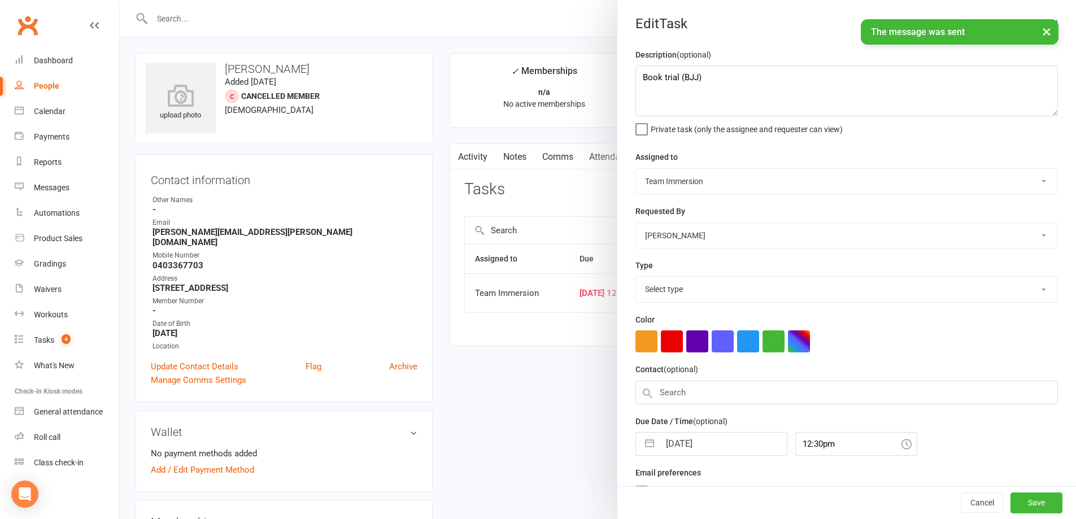
select select "27318"
click at [688, 440] on input "[DATE]" at bounding box center [723, 440] width 127 height 23
select select "6"
select select "2025"
select select "7"
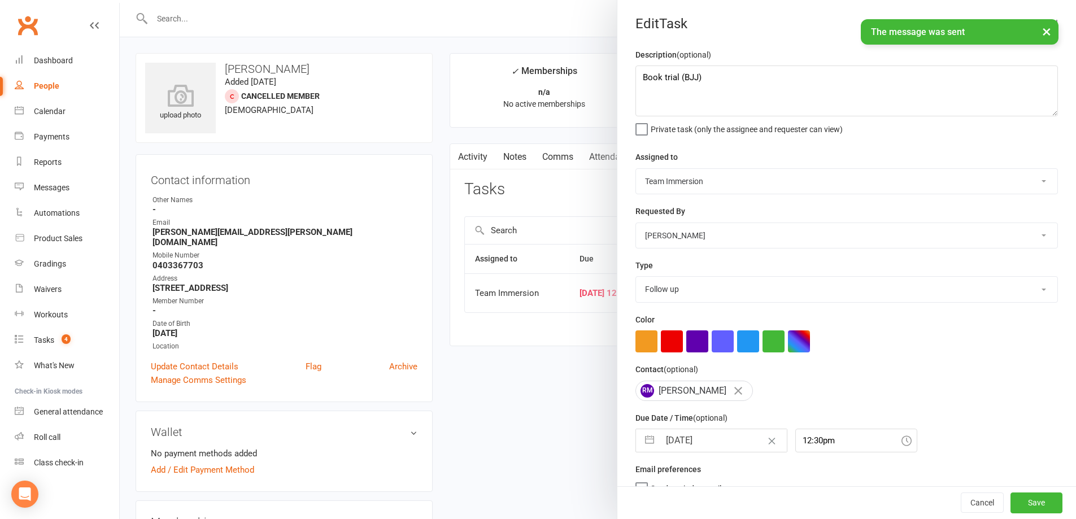
select select "2025"
select select "8"
select select "2025"
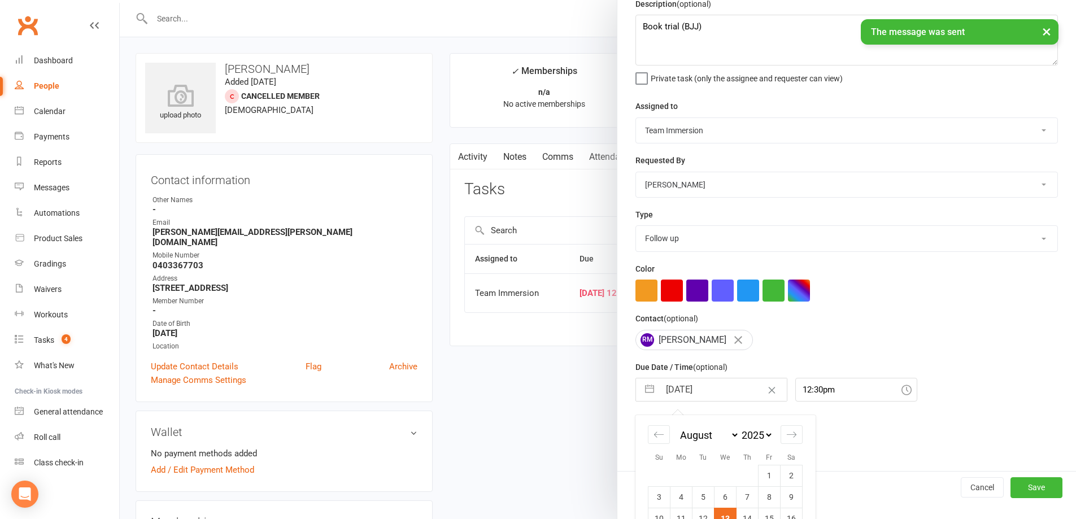
scroll to position [118, 0]
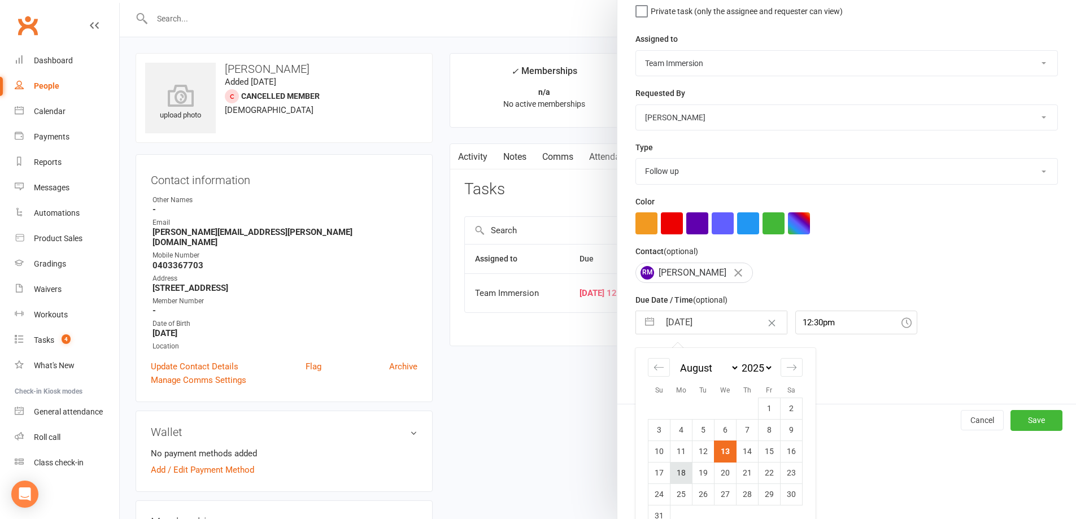
click at [683, 476] on td "18" at bounding box center [682, 472] width 22 height 21
type input "18 Aug 2025"
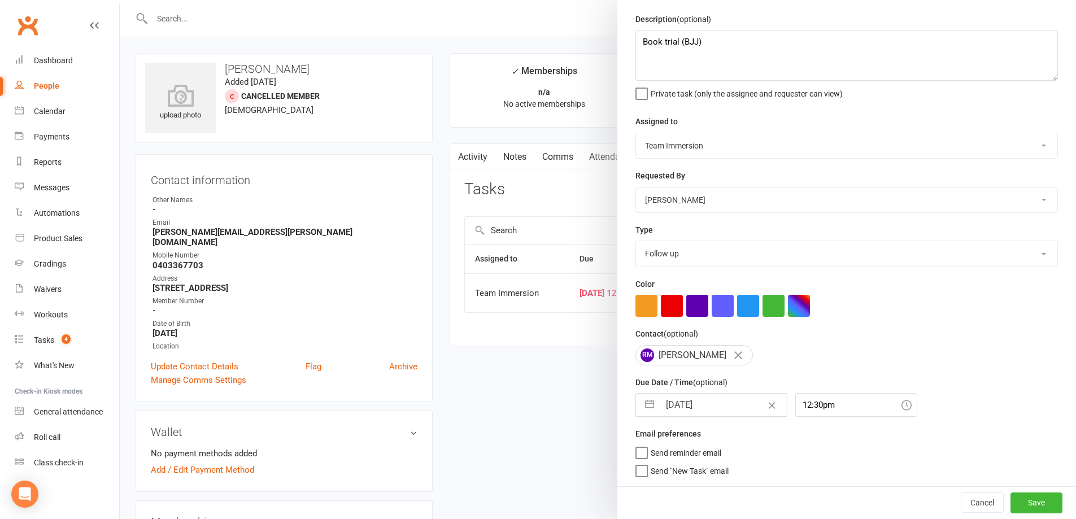
click at [990, 491] on div "Cancel Save" at bounding box center [847, 502] width 459 height 32
click at [1011, 498] on button "Save" at bounding box center [1037, 503] width 52 height 20
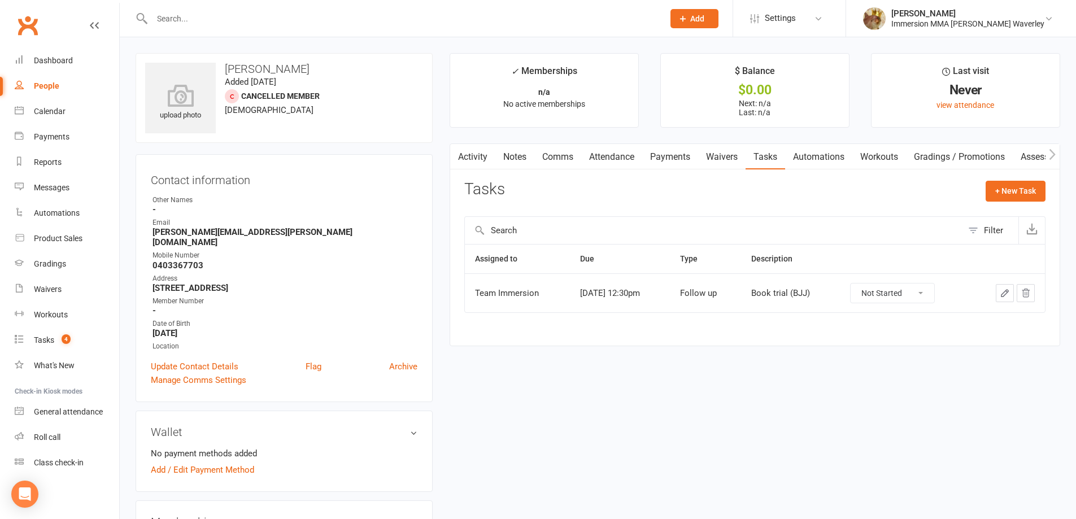
click at [514, 159] on link "Notes" at bounding box center [515, 157] width 39 height 26
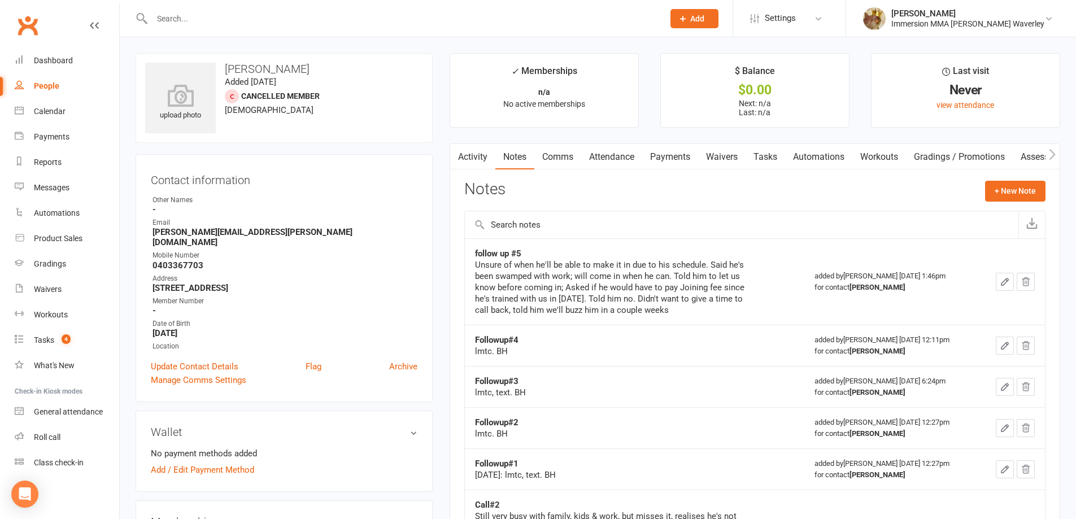
drag, startPoint x: 515, startPoint y: 244, endPoint x: 520, endPoint y: 247, distance: 6.1
click at [515, 244] on td "follow up #5 Unsure of when he'll be able to make it in due to his schedule. Sa…" at bounding box center [635, 281] width 340 height 86
drag, startPoint x: 523, startPoint y: 249, endPoint x: 472, endPoint y: 245, distance: 50.4
click at [472, 245] on td "follow up #5 Unsure of when he'll be able to make it in due to his schedule. Sa…" at bounding box center [635, 281] width 340 height 86
drag, startPoint x: 514, startPoint y: 338, endPoint x: 472, endPoint y: 338, distance: 41.2
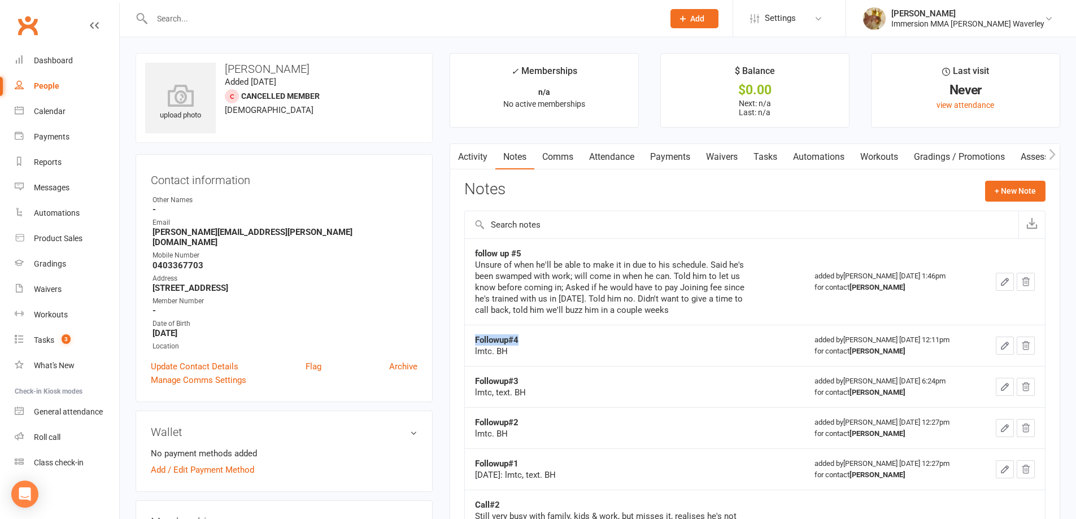
click at [472, 338] on td "Followup#4 lmtc. BH" at bounding box center [635, 345] width 340 height 41
copy strong "Followup#4"
click at [995, 194] on button "+ New Note" at bounding box center [1015, 191] width 60 height 20
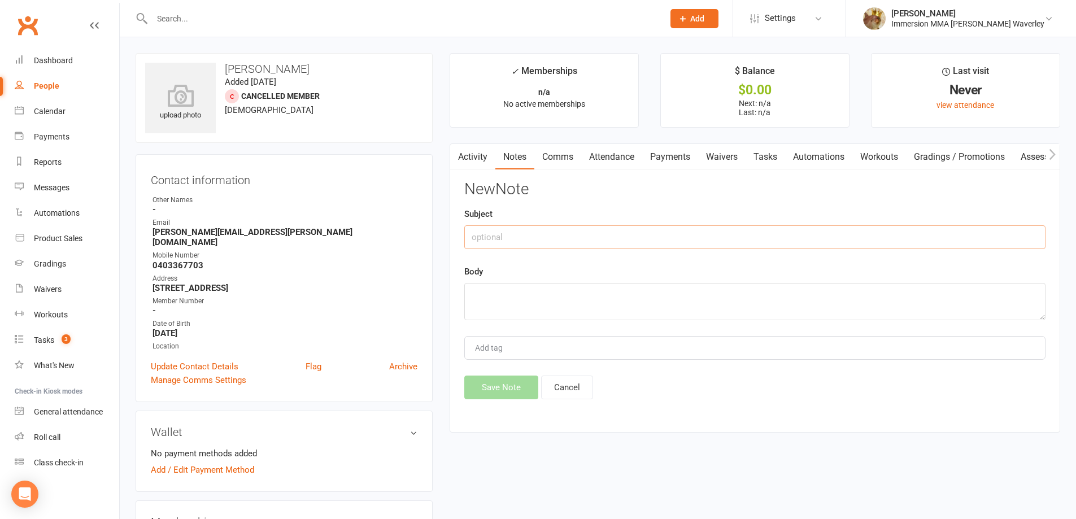
click at [805, 242] on input "text" at bounding box center [754, 237] width 581 height 24
paste input "Followup#4"
type input "Followup#6"
type textarea "Text. BH"
click at [503, 393] on button "Save Note" at bounding box center [501, 388] width 74 height 24
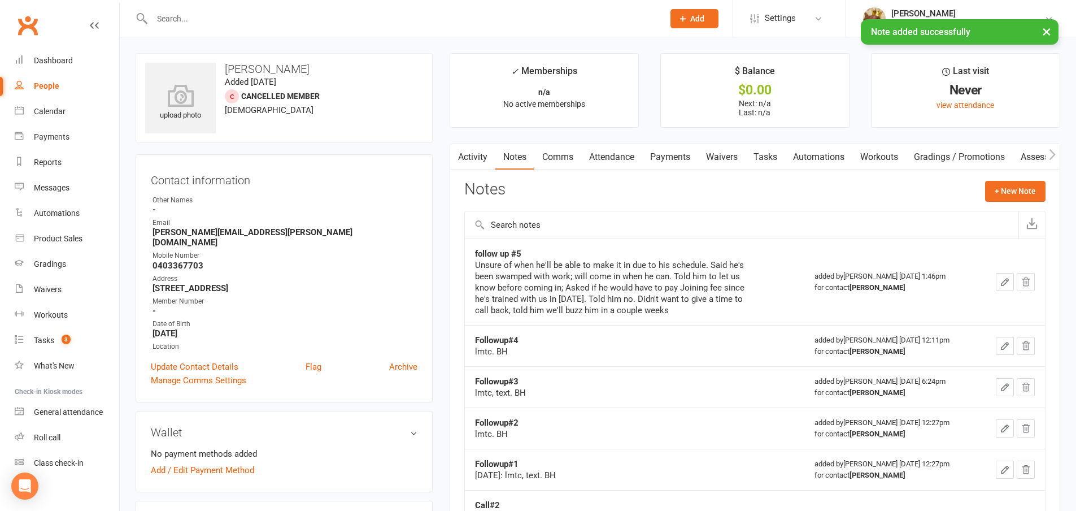
click at [759, 157] on link "Tasks" at bounding box center [766, 157] width 40 height 26
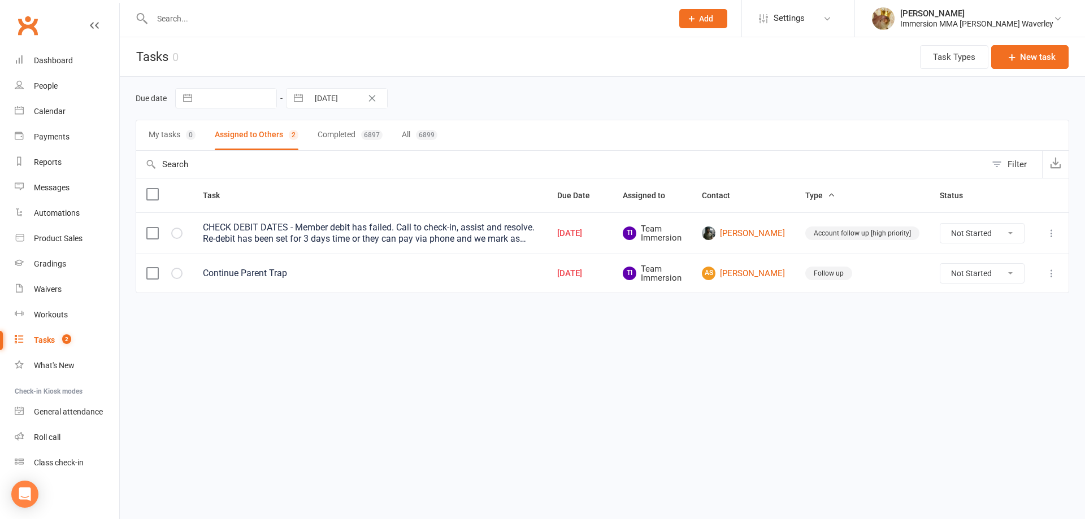
click at [713, 15] on span "Add" at bounding box center [706, 18] width 14 height 9
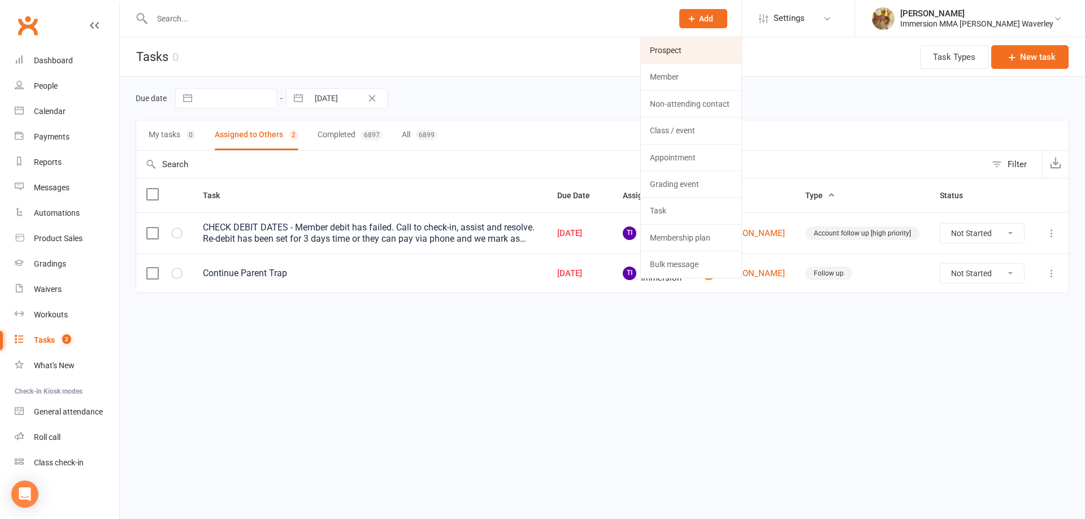
click at [736, 49] on link "Prospect" at bounding box center [691, 50] width 101 height 26
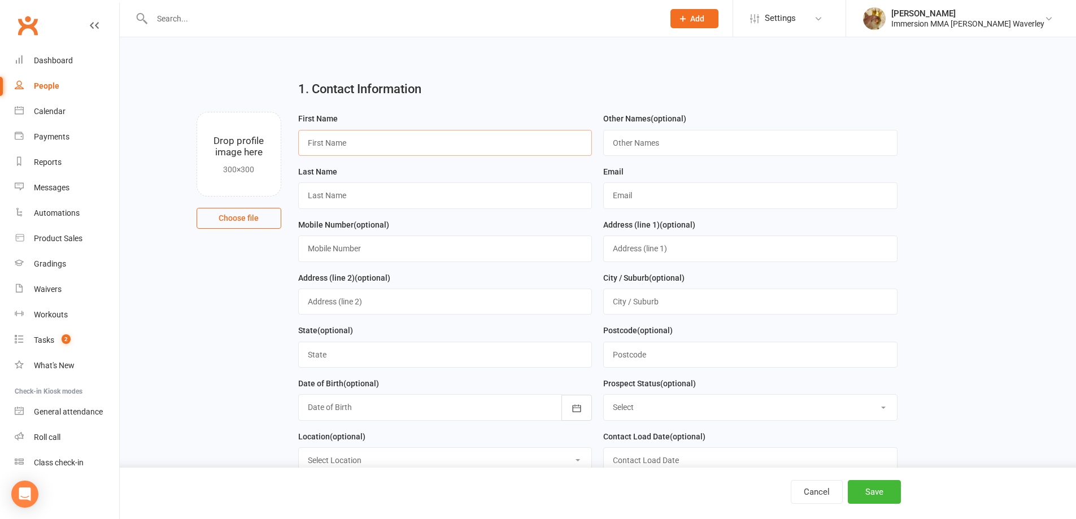
click at [379, 144] on input "text" at bounding box center [445, 143] width 294 height 26
paste input "[PERSON_NAME]"
type input "[PERSON_NAME]"
type input "?"
paste input "[DOMAIN_NAME][EMAIL_ADDRESS][DOMAIN_NAME]"
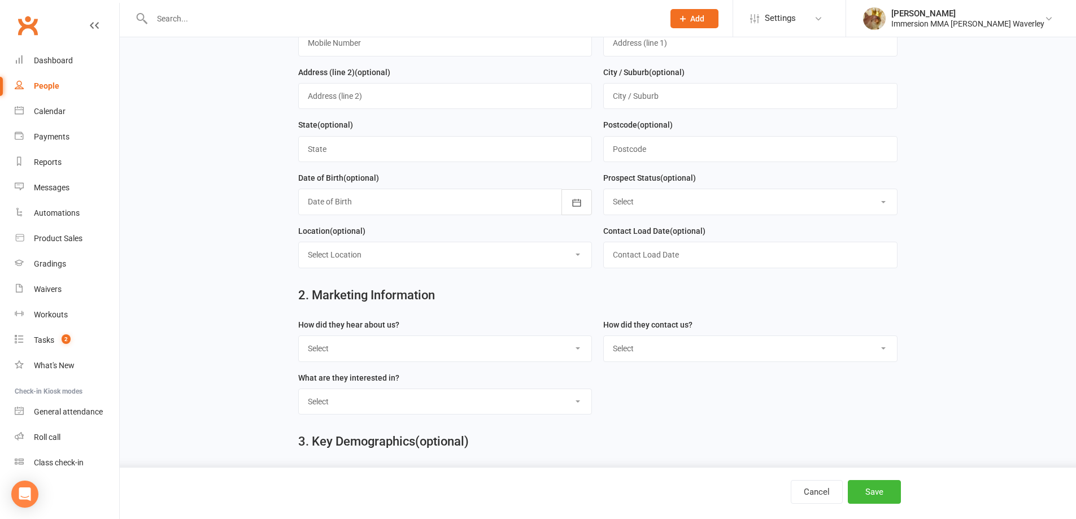
scroll to position [301, 0]
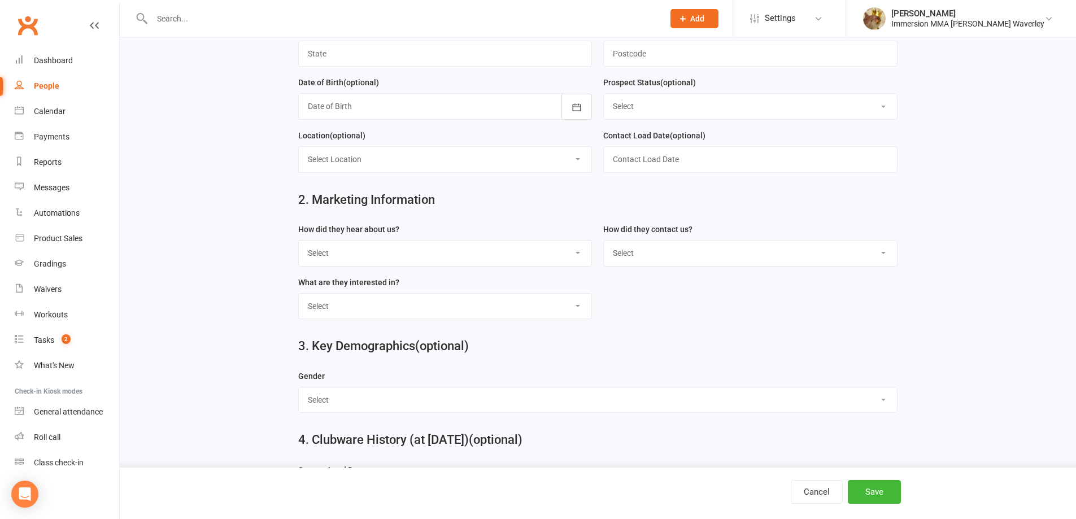
type input "[DOMAIN_NAME][EMAIL_ADDRESS][DOMAIN_NAME]"
click at [341, 266] on select "Select Unknown Referral Google Facebook Instagram Walk by / Signage Returning" at bounding box center [445, 253] width 293 height 25
select select "Unknown"
click at [299, 245] on select "Select Unknown Referral Google Facebook Instagram Walk by / Signage Returning" at bounding box center [445, 253] width 293 height 25
drag, startPoint x: 616, startPoint y: 247, endPoint x: 632, endPoint y: 260, distance: 20.1
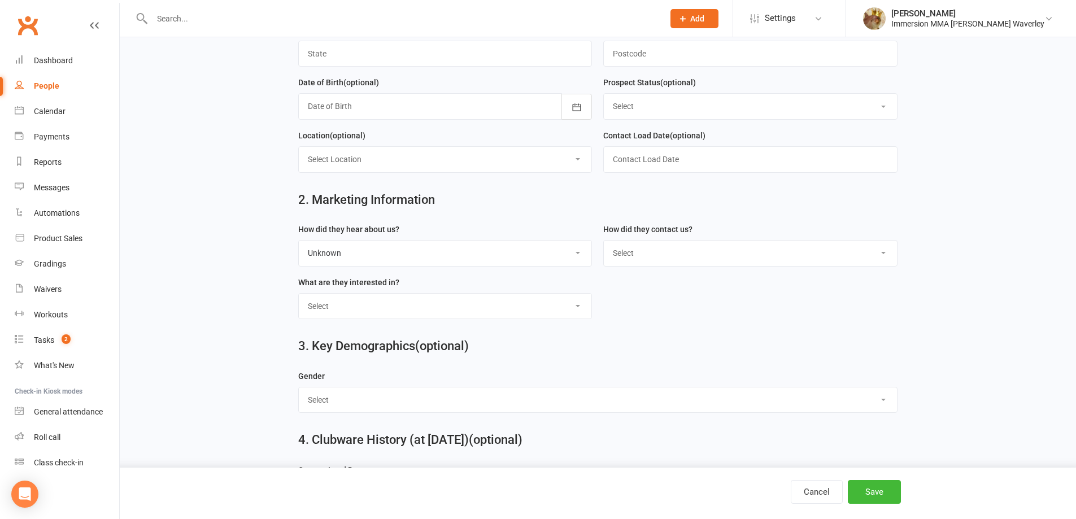
click at [616, 248] on select "Select Website Enquiry Phone Email In-Facility Tawk Unknown" at bounding box center [750, 253] width 293 height 25
select select "Website Enquiry"
click at [604, 245] on select "Select Website Enquiry Phone Email In-Facility Tawk Unknown" at bounding box center [750, 253] width 293 height 25
click at [446, 319] on select "Select Unspecified Muay Thai BJJ MMA Kids Muay Thai Kids BJJ Judo/Wrestling" at bounding box center [445, 306] width 293 height 25
select select "Unspecified"
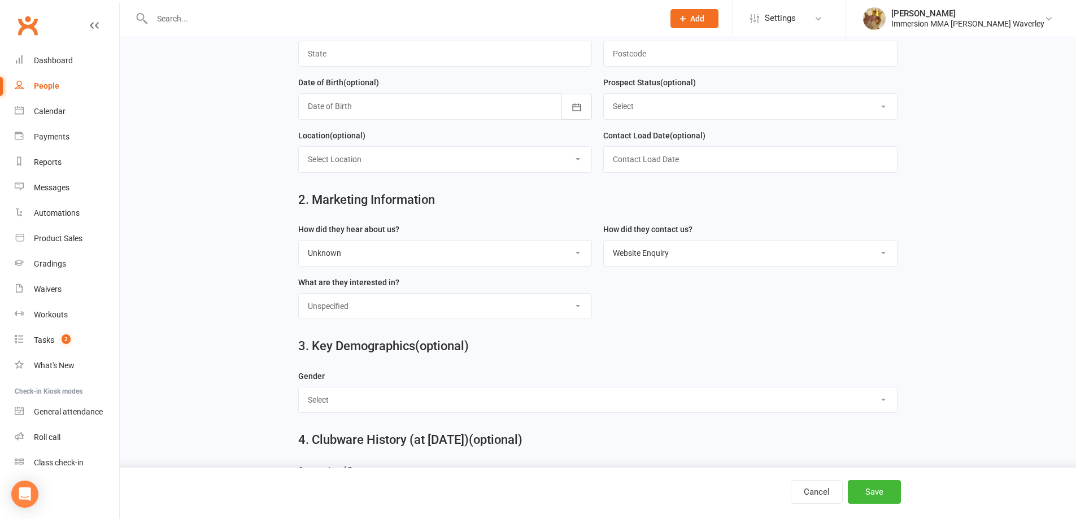
click at [299, 299] on select "Select Unspecified Muay Thai BJJ MMA Kids Muay Thai Kids BJJ Judo/Wrestling" at bounding box center [445, 306] width 293 height 25
click at [889, 493] on button "Save" at bounding box center [874, 492] width 53 height 24
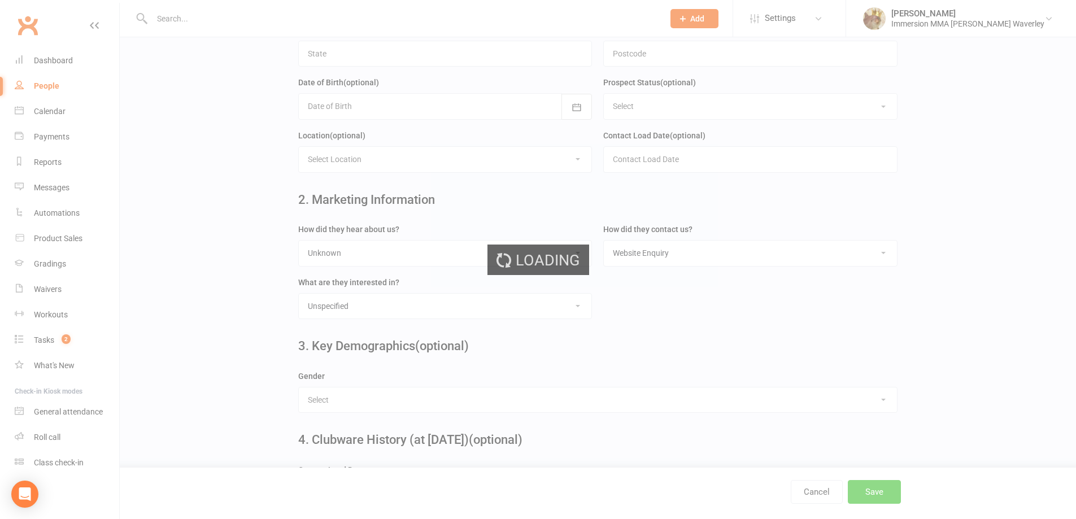
scroll to position [0, 0]
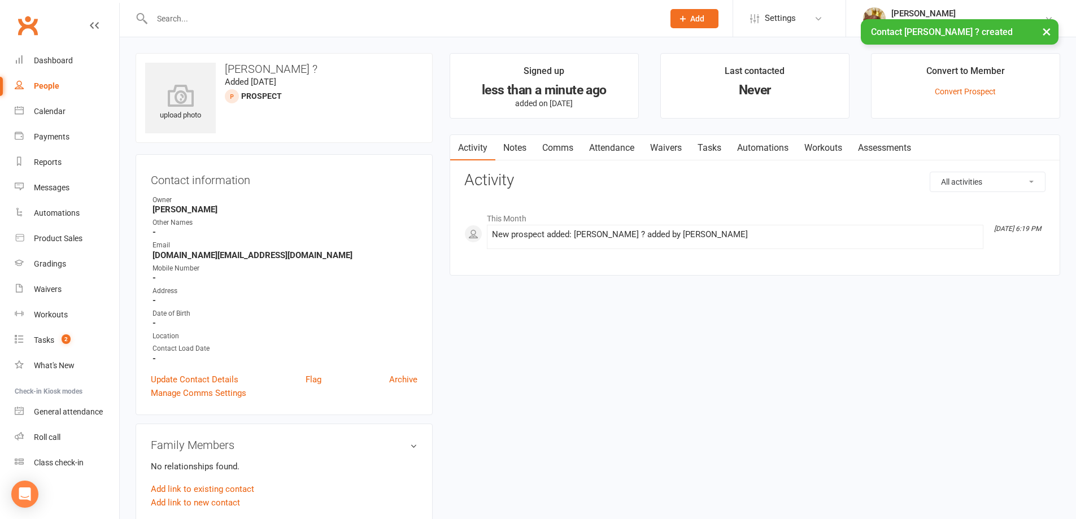
click at [523, 140] on link "Notes" at bounding box center [515, 148] width 39 height 26
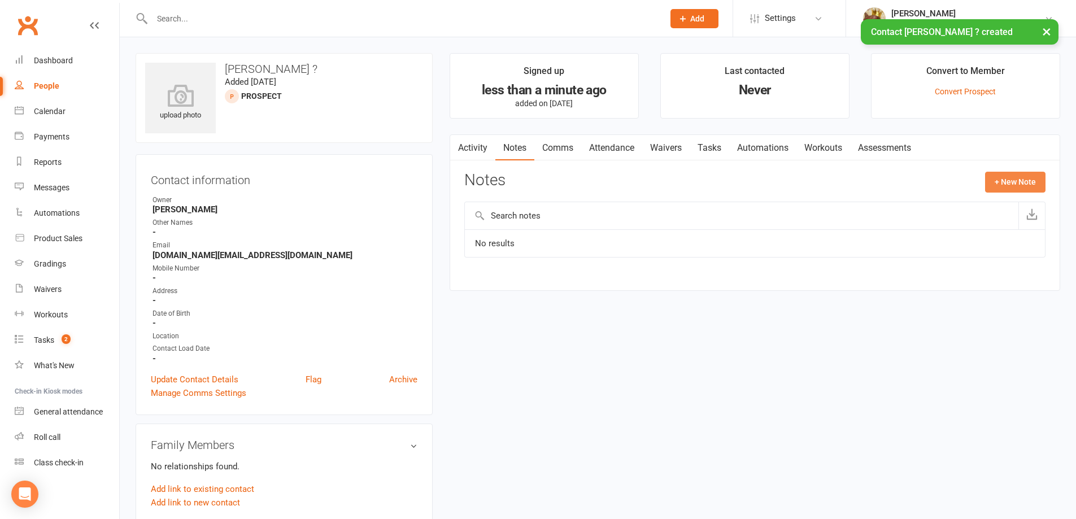
click at [1003, 181] on button "+ New Note" at bounding box center [1015, 182] width 60 height 20
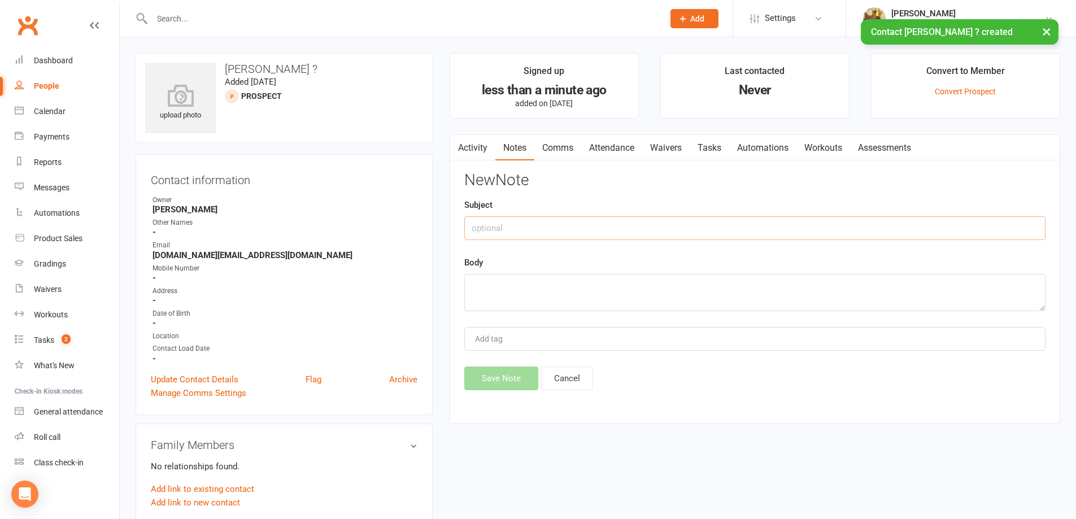
click at [717, 219] on input "text" at bounding box center [754, 228] width 581 height 24
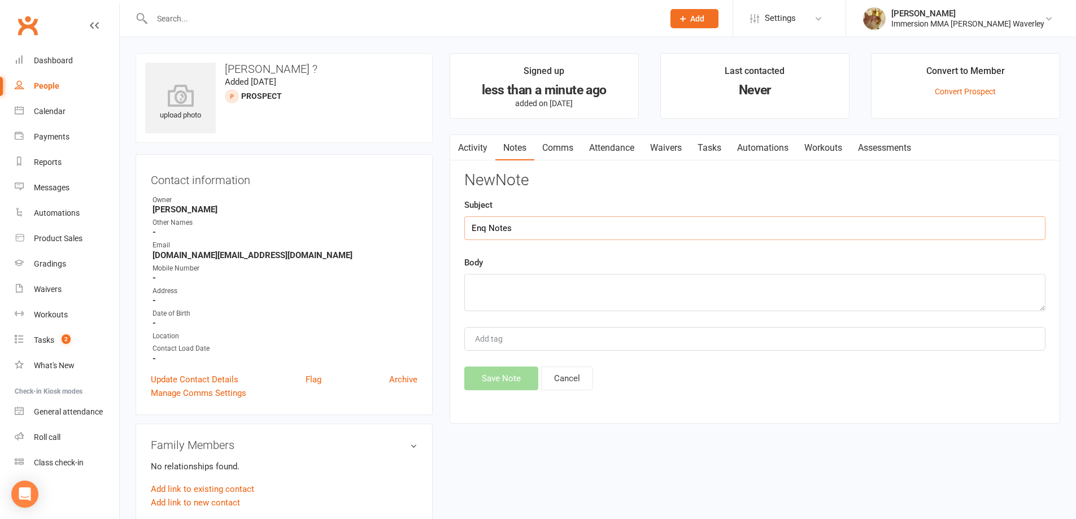
type input "Enq Notes"
paste textarea "To try out a new martial art"
type textarea "To try out a new martial art"
click at [493, 388] on button "Save Note" at bounding box center [501, 379] width 74 height 24
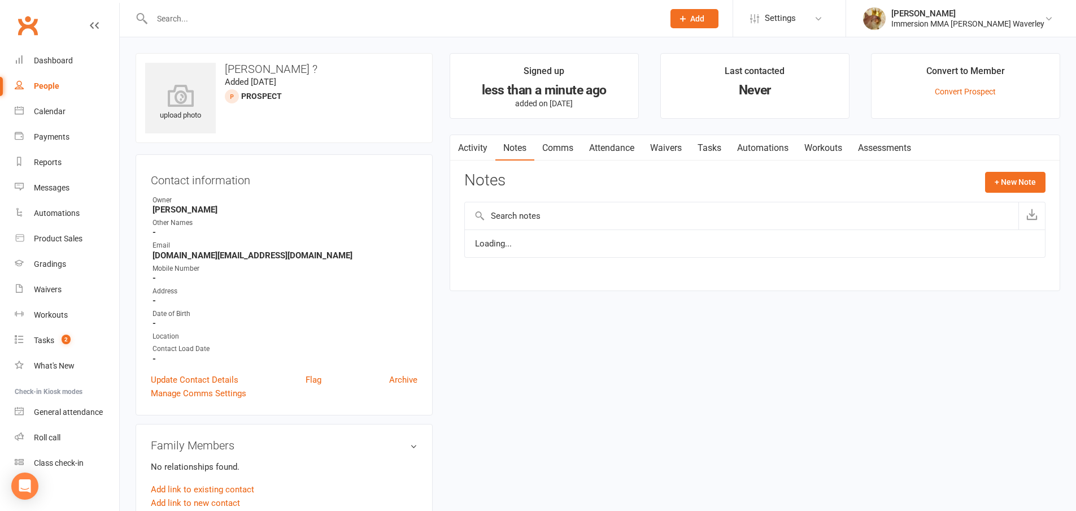
click at [512, 147] on link "Notes" at bounding box center [515, 148] width 39 height 26
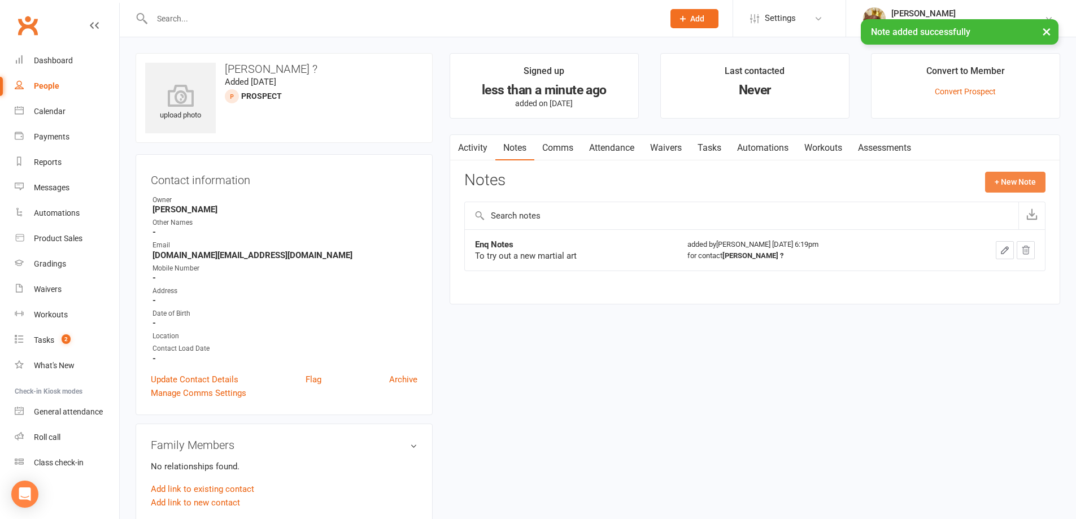
click at [1040, 177] on button "+ New Note" at bounding box center [1015, 182] width 60 height 20
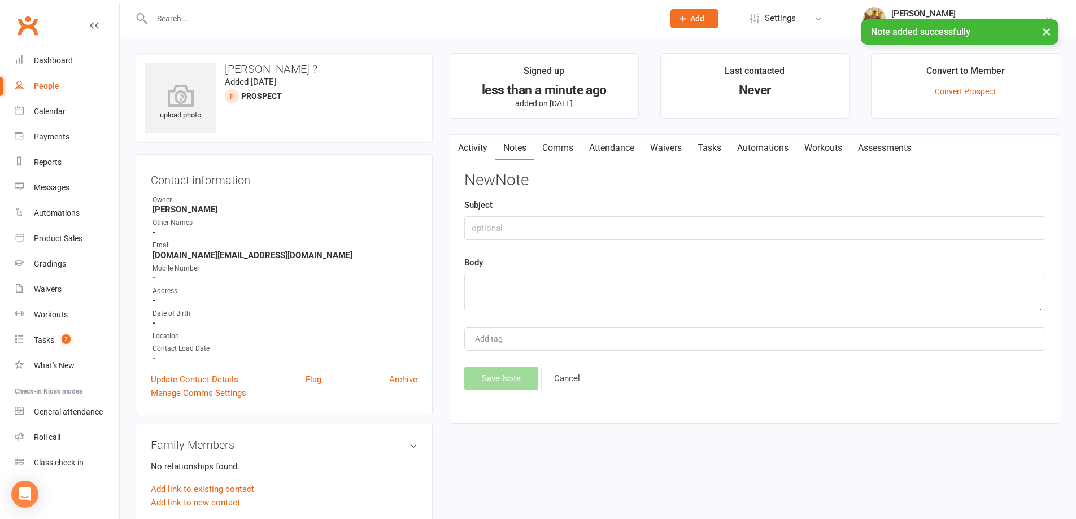
click at [914, 215] on div "Subject" at bounding box center [754, 219] width 581 height 42
click at [889, 231] on input "text" at bounding box center [754, 228] width 581 height 24
type input "Call#1"
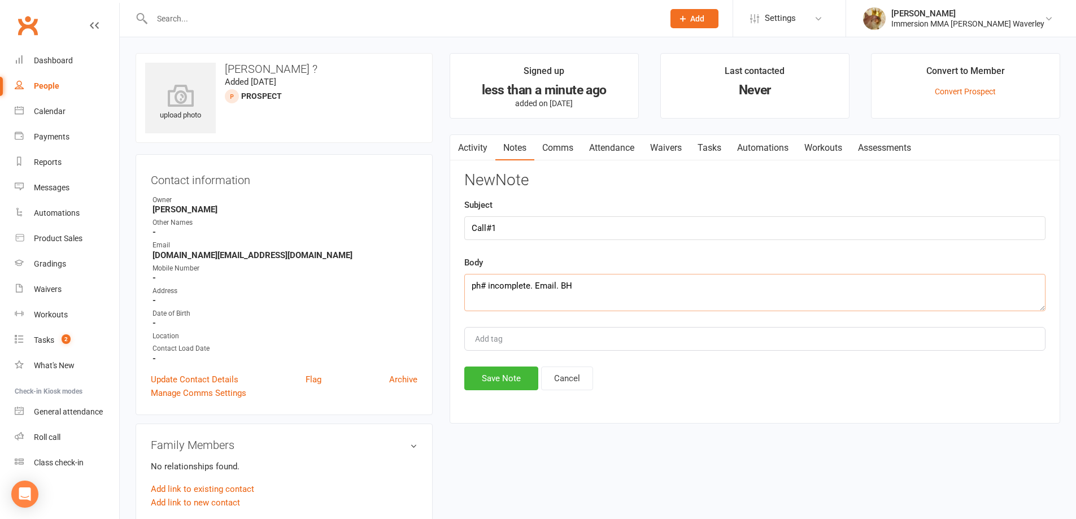
type textarea "ph# incomplete. Email. BH"
click at [479, 380] on button "Save Note" at bounding box center [501, 379] width 74 height 24
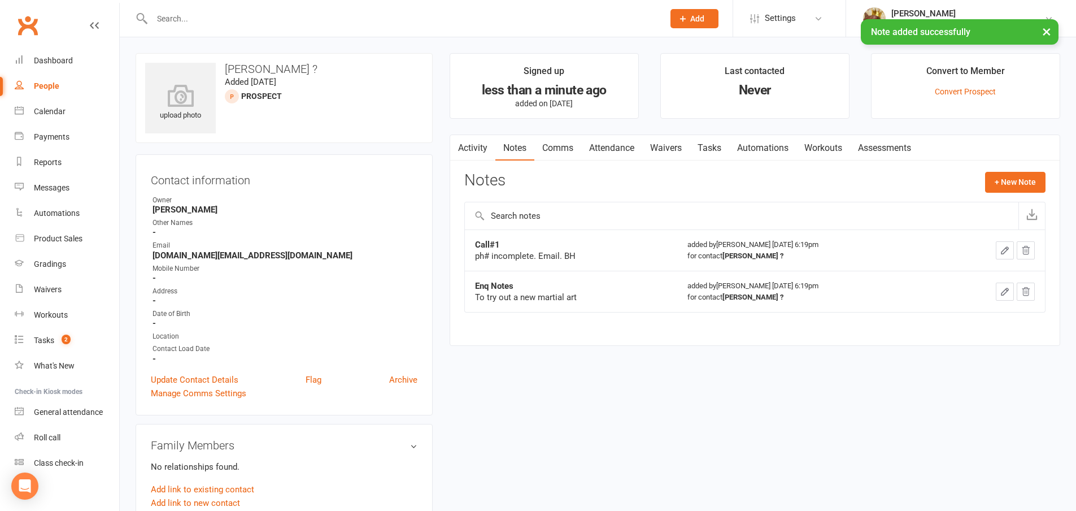
drag, startPoint x: 563, startPoint y: 141, endPoint x: 581, endPoint y: 159, distance: 25.6
click at [563, 140] on link "Comms" at bounding box center [557, 148] width 47 height 26
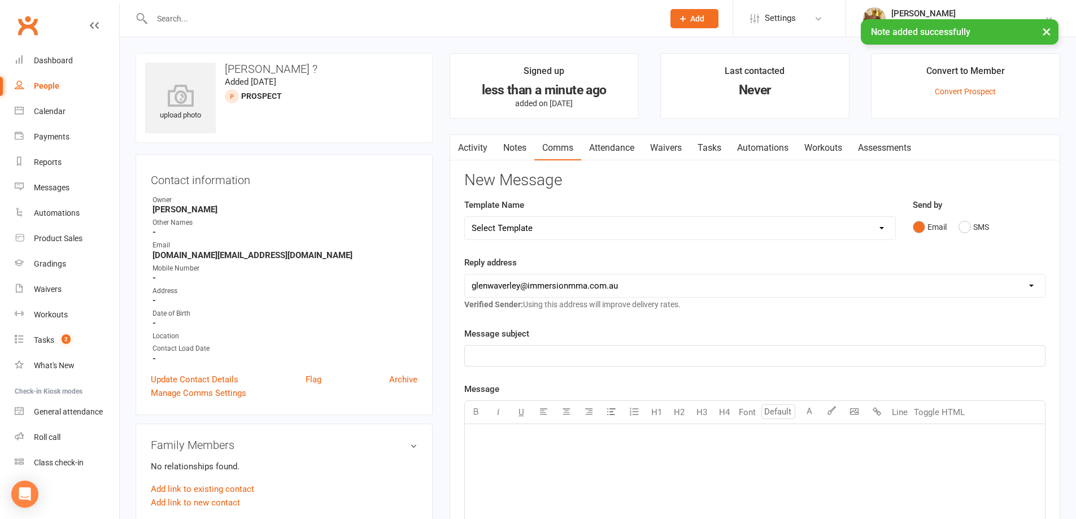
click at [868, 222] on select "Select Template [Email] Adult Appt Confirmation Email [SMS] Booking Confirmatio…" at bounding box center [680, 228] width 431 height 23
select select "8"
click at [465, 217] on select "Select Template [Email] Adult Appt Confirmation Email [SMS] Booking Confirmatio…" at bounding box center [680, 228] width 431 height 23
click at [357, 344] on div "upload photo Shuchi ? Added 13 August, 2025 prospect Contact information Owner …" at bounding box center [598, 522] width 942 height 938
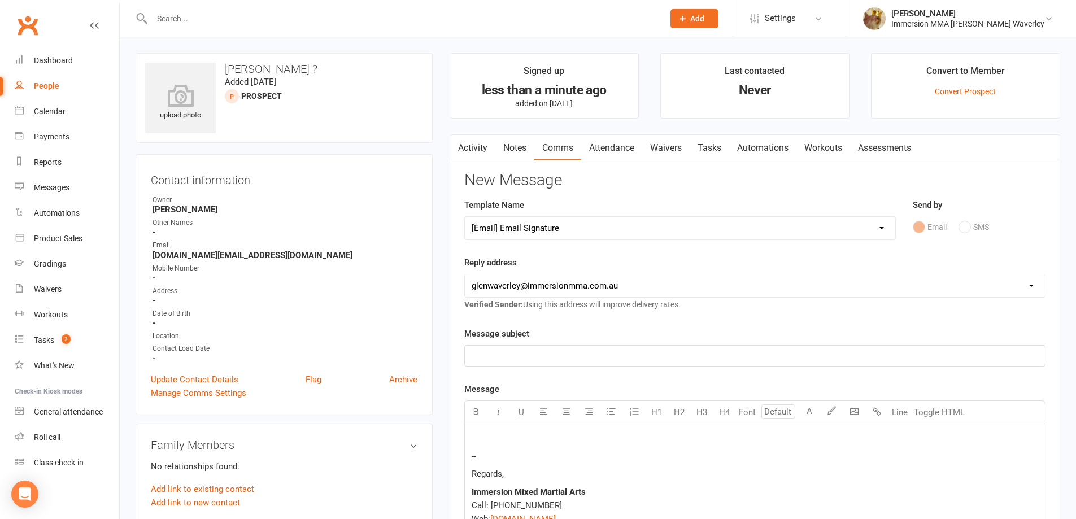
click at [494, 438] on p at bounding box center [755, 439] width 567 height 14
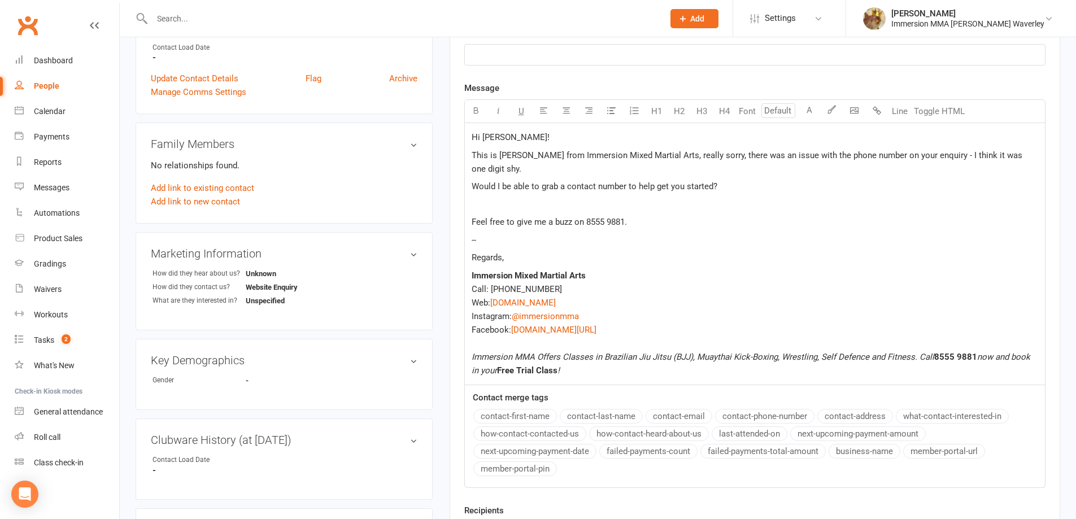
scroll to position [302, 0]
click at [533, 235] on div "Hi Shuchi! This is Ben from Immersion Mixed Martial Arts, really sorry, there w…" at bounding box center [755, 254] width 580 height 262
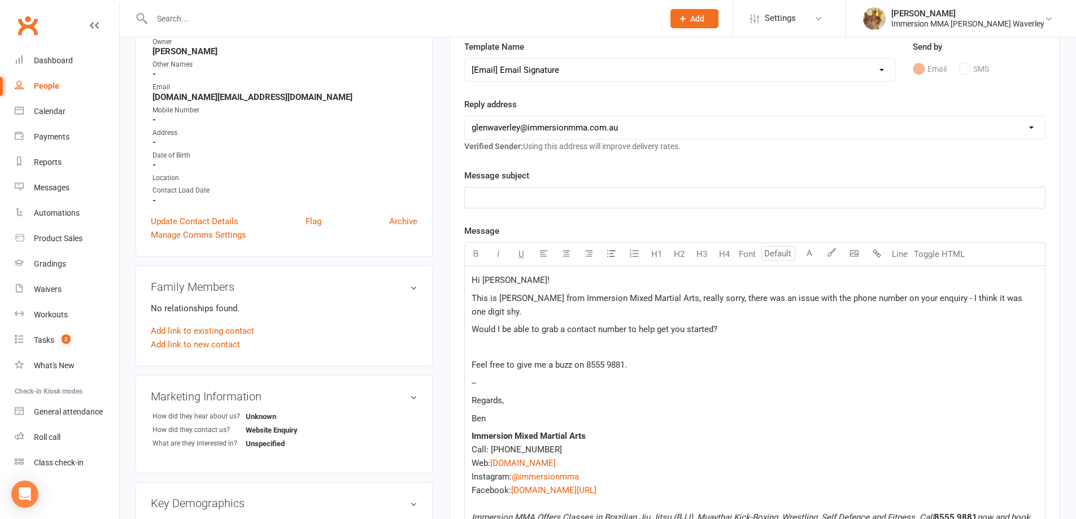
scroll to position [0, 0]
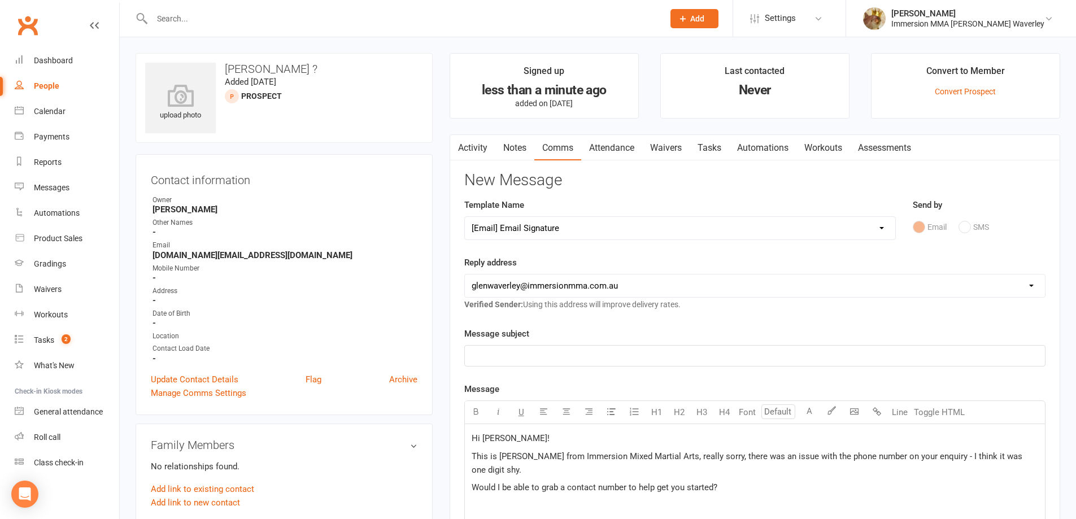
click at [492, 362] on p "﻿" at bounding box center [755, 356] width 567 height 14
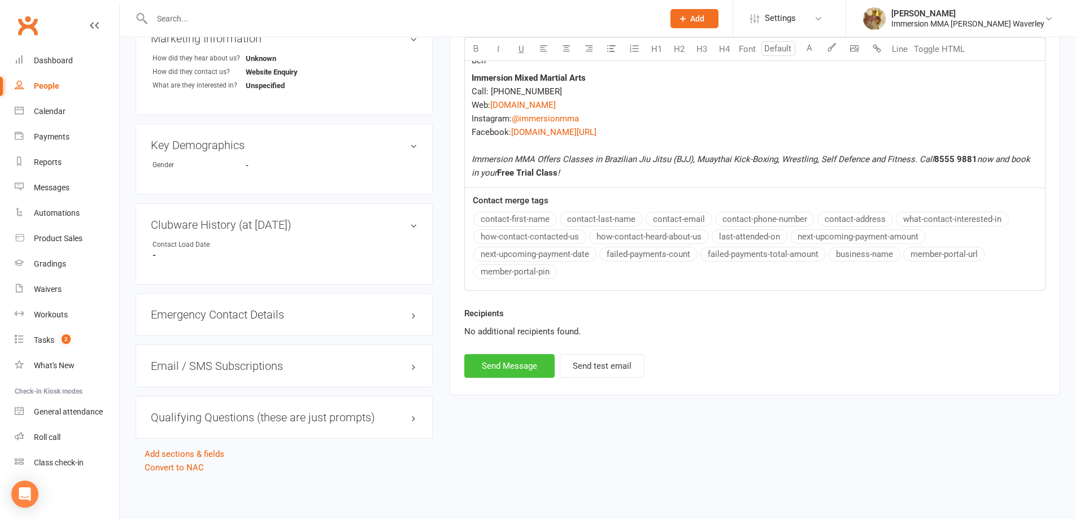
click at [495, 355] on button "Send Message" at bounding box center [509, 366] width 90 height 24
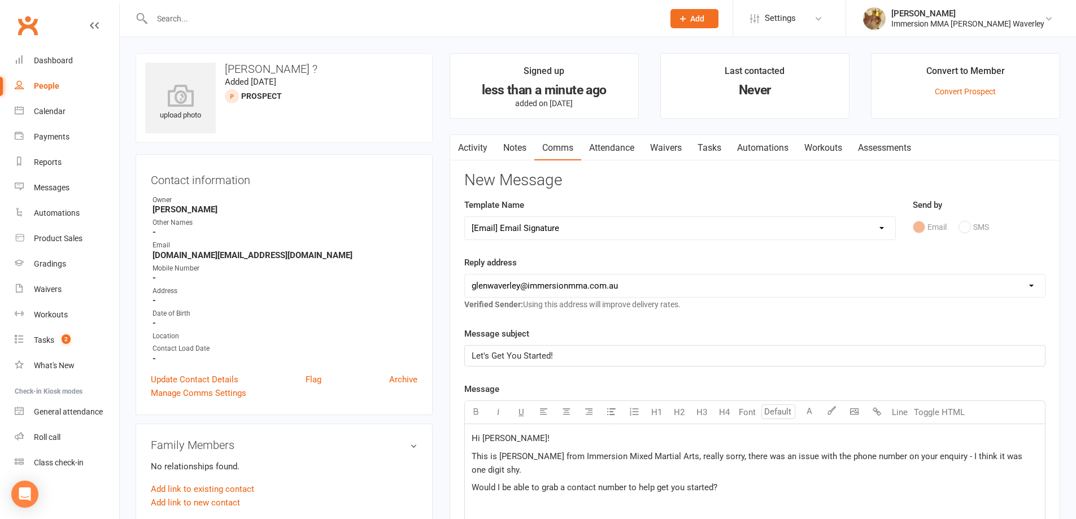
select select
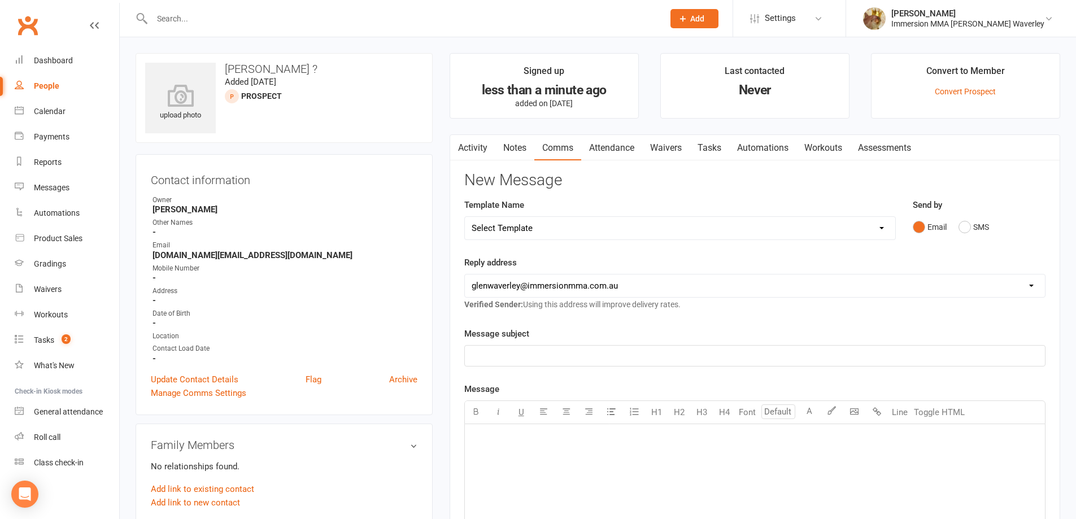
click at [507, 136] on link "Notes" at bounding box center [515, 148] width 39 height 26
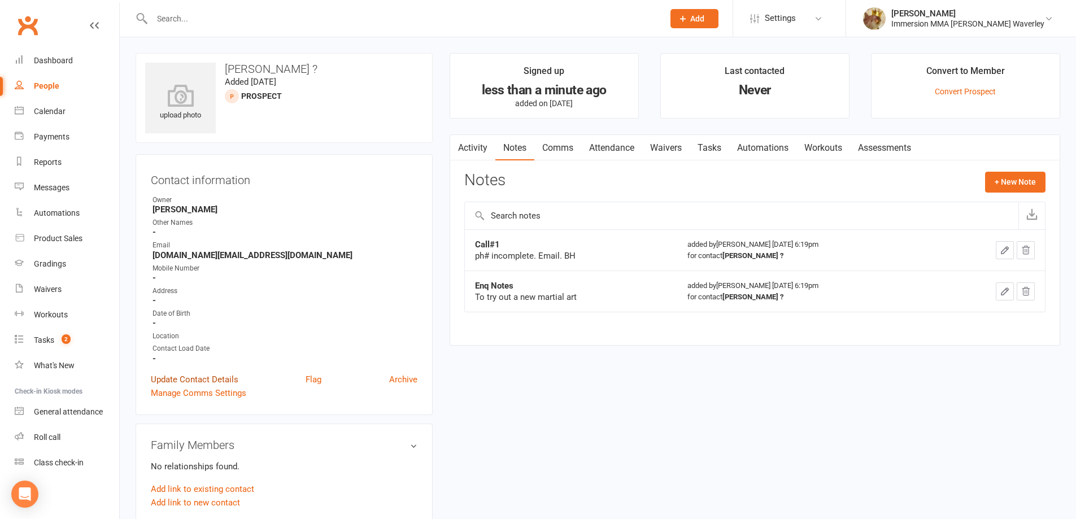
click at [208, 378] on link "Update Contact Details" at bounding box center [195, 380] width 88 height 14
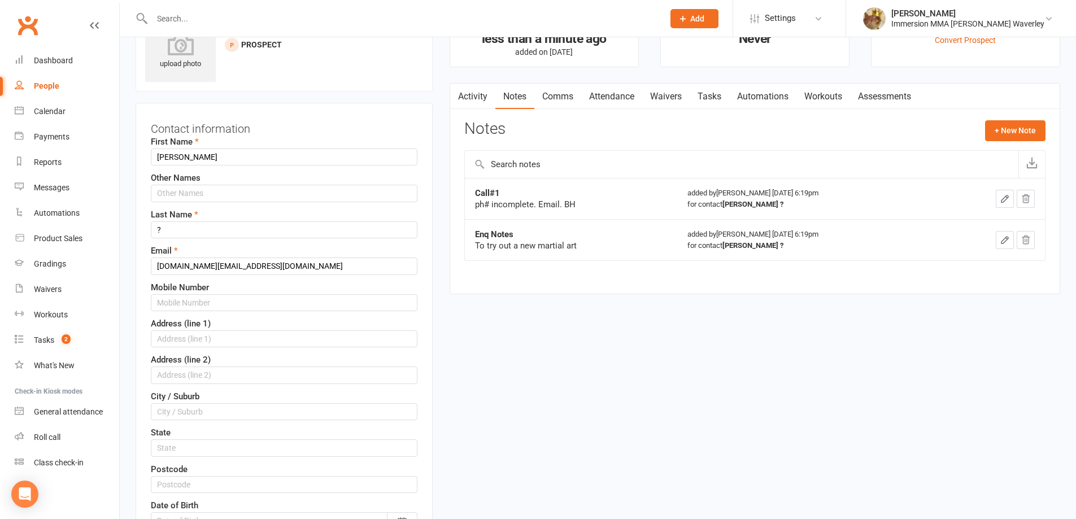
scroll to position [53, 0]
click at [988, 127] on button "+ New Note" at bounding box center [1015, 129] width 60 height 20
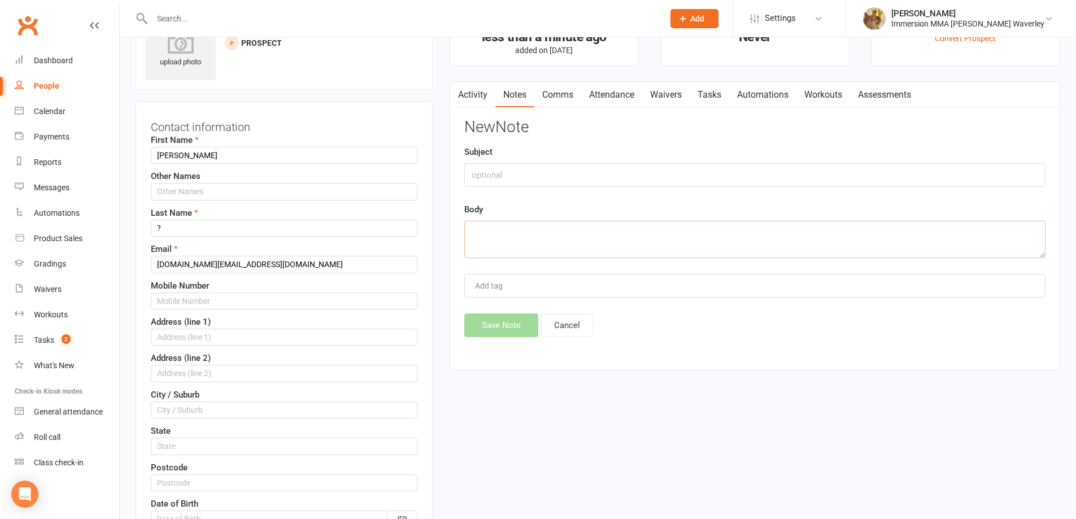
click at [651, 233] on textarea at bounding box center [754, 239] width 581 height 37
paste textarea "045933081"
type textarea "045933081"
click at [507, 164] on input "text" at bounding box center [754, 175] width 581 height 24
type input "Incomplete ph#"
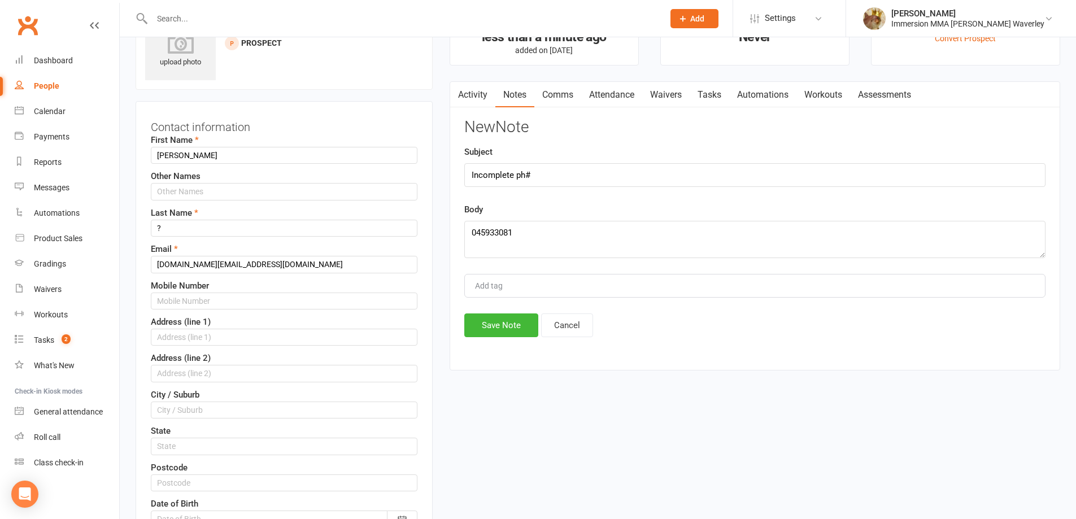
click at [509, 314] on div "New Note Subject Incomplete ph# Body 045933081 Add tag Save Note Cancel" at bounding box center [754, 228] width 581 height 219
click at [510, 317] on button "Save Note" at bounding box center [501, 326] width 74 height 24
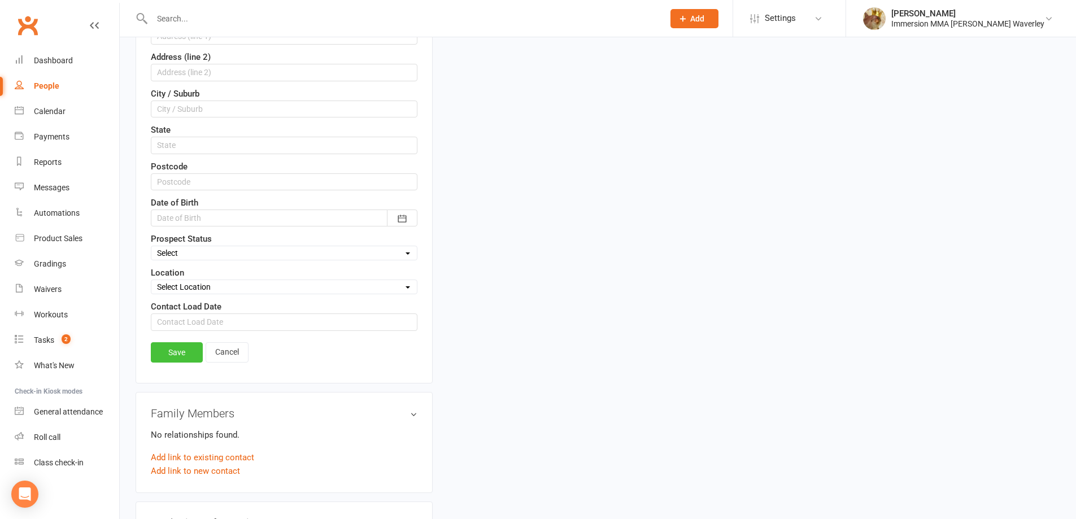
click at [172, 350] on link "Save" at bounding box center [177, 352] width 52 height 20
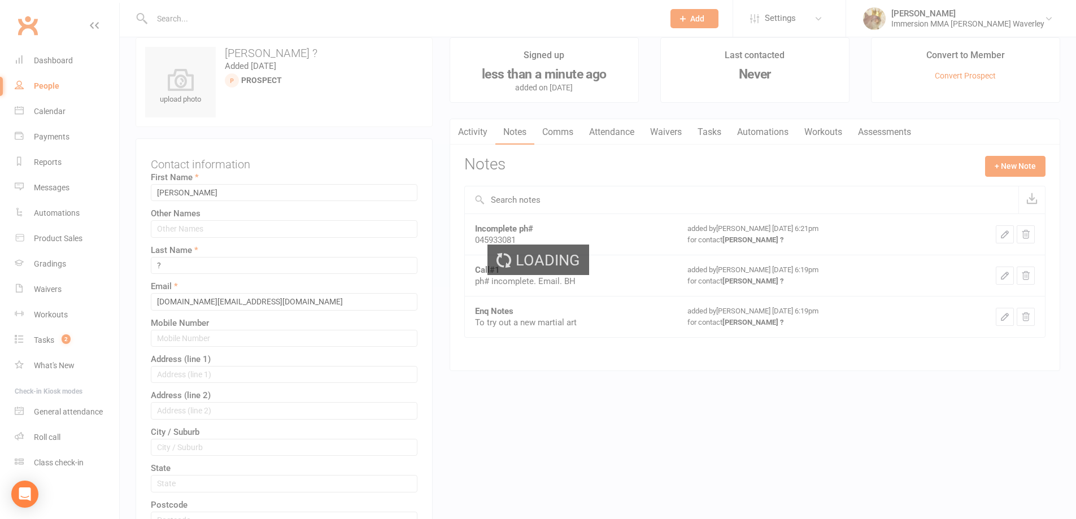
scroll to position [0, 0]
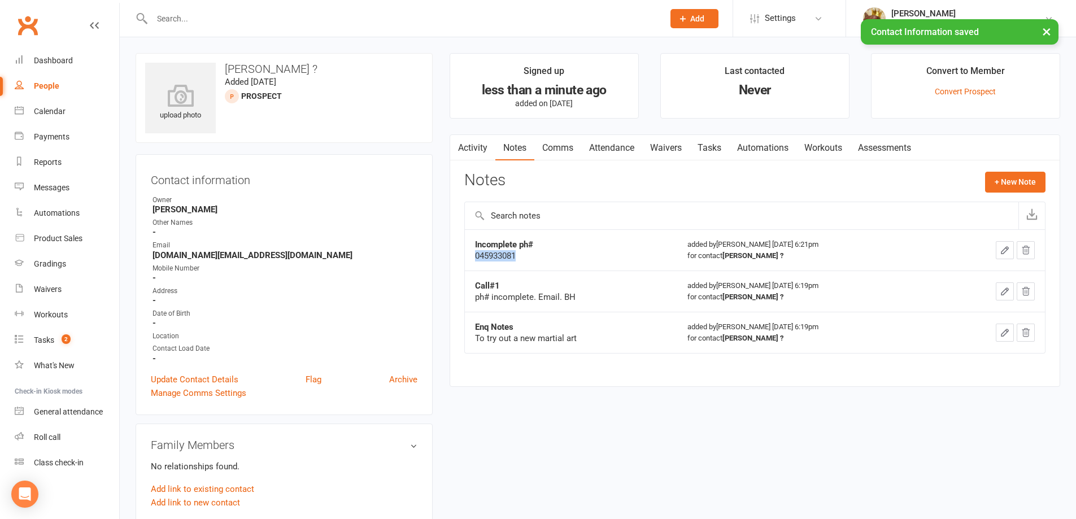
drag, startPoint x: 519, startPoint y: 263, endPoint x: 477, endPoint y: 260, distance: 42.4
click at [477, 260] on td "Incomplete ph# 045933081" at bounding box center [571, 249] width 213 height 41
copy div "045933081"
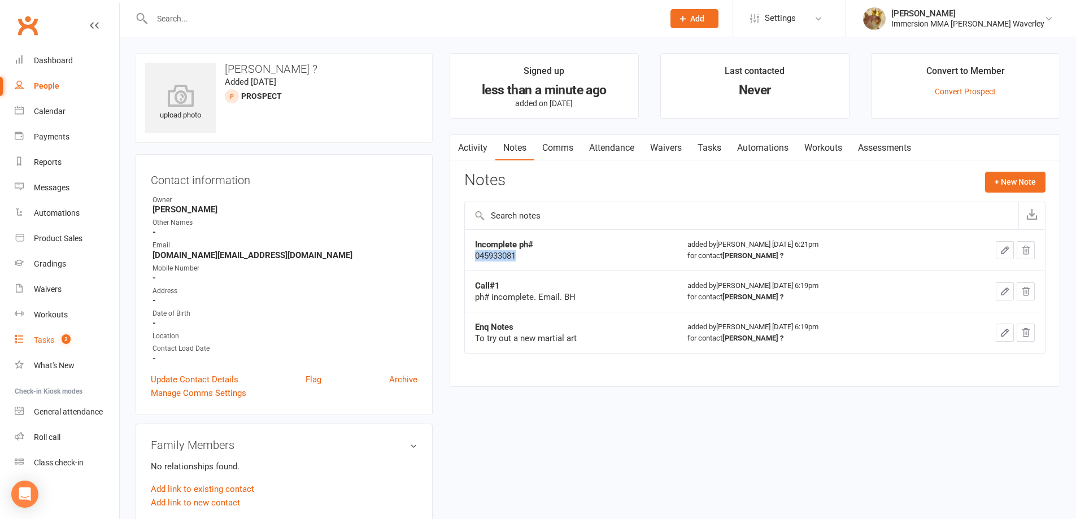
click at [465, 142] on link "Activity" at bounding box center [472, 148] width 45 height 26
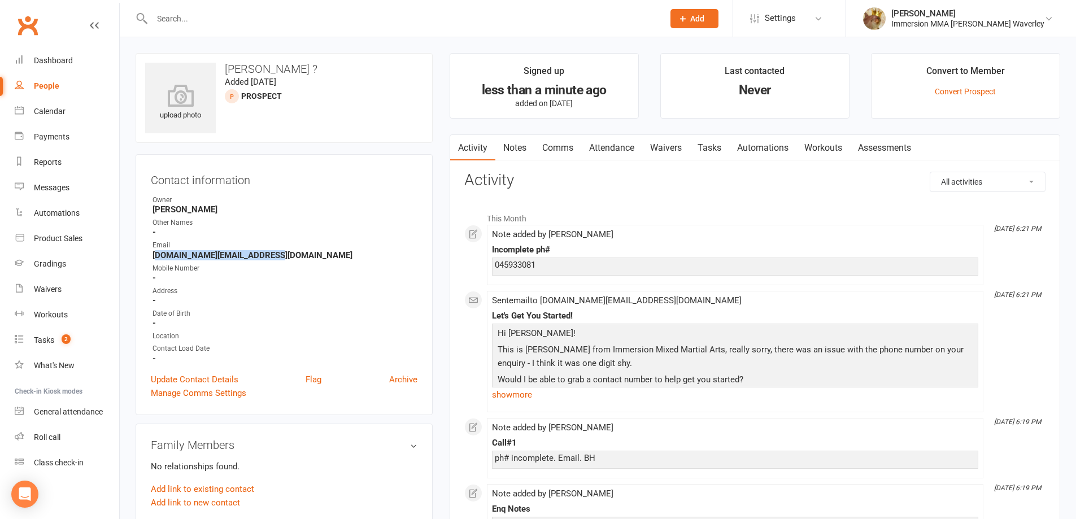
drag, startPoint x: 253, startPoint y: 259, endPoint x: 156, endPoint y: 259, distance: 97.2
click at [156, 259] on strong "Shuchisablania.ss@gmail.com" at bounding box center [285, 255] width 265 height 10
drag, startPoint x: 276, startPoint y: 255, endPoint x: 151, endPoint y: 257, distance: 124.3
click at [151, 257] on li "Email Shuchisablania.ss@gmail.com" at bounding box center [284, 250] width 267 height 20
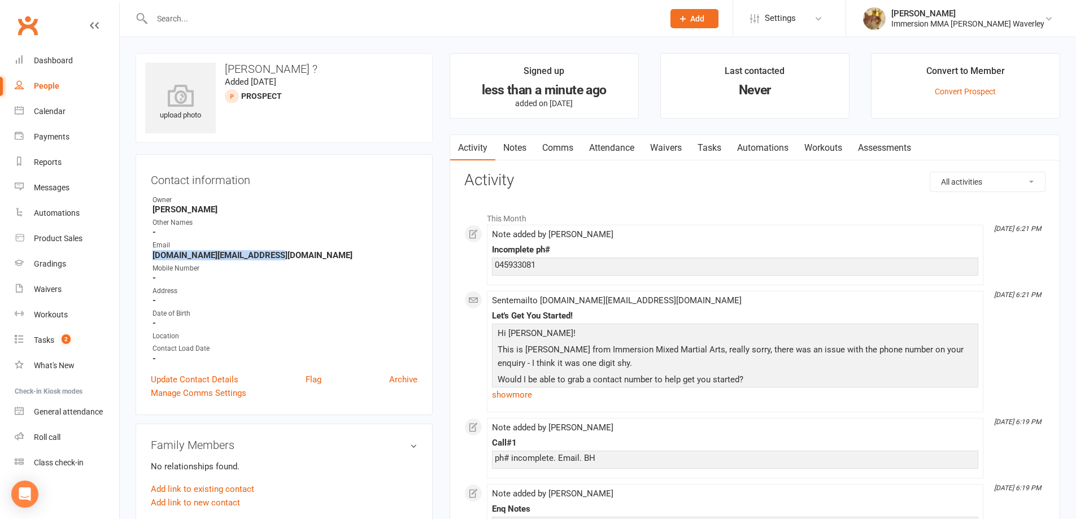
copy strong "Shuchisablania.ss@gmail.com"
click at [192, 20] on input "text" at bounding box center [402, 19] width 507 height 16
paste input "Shuchisablania.ss@gmail.com"
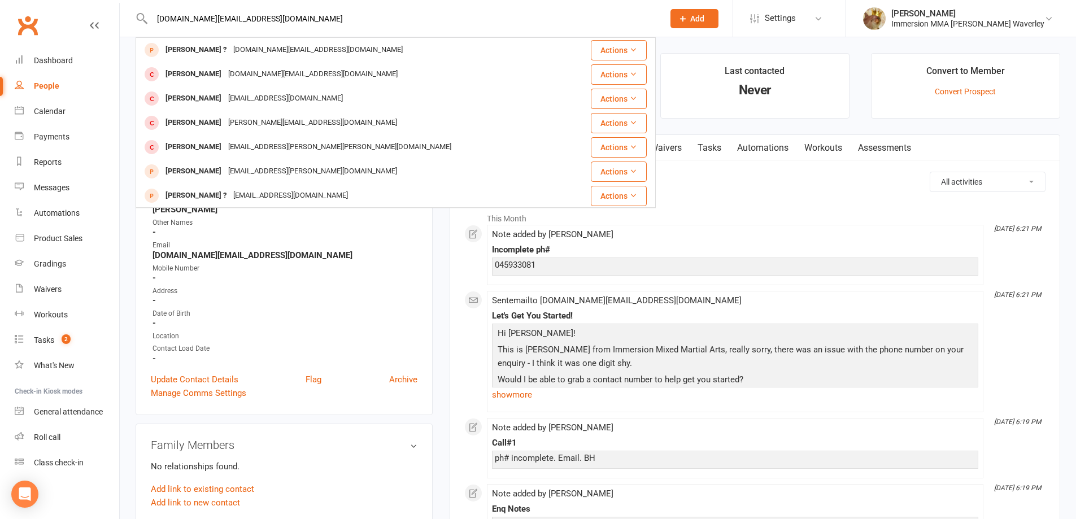
type input "Shuchisablania.ss@gmail.com"
click at [745, 216] on li "This Month" at bounding box center [754, 216] width 581 height 18
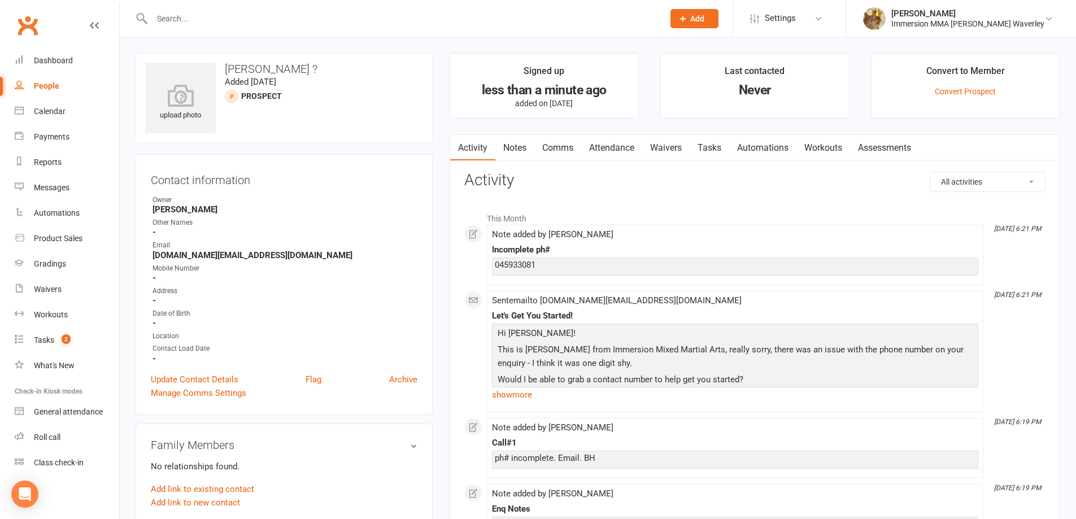
click at [471, 142] on link "Activity" at bounding box center [472, 148] width 45 height 26
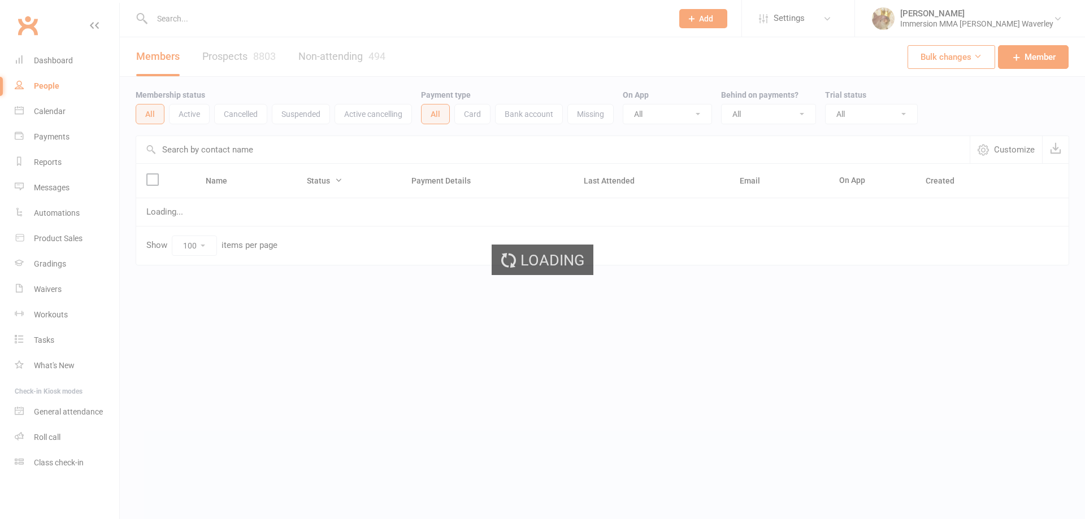
select select "100"
click at [336, 15] on div "Loading" at bounding box center [542, 259] width 1085 height 519
click at [328, 11] on input "text" at bounding box center [407, 19] width 516 height 16
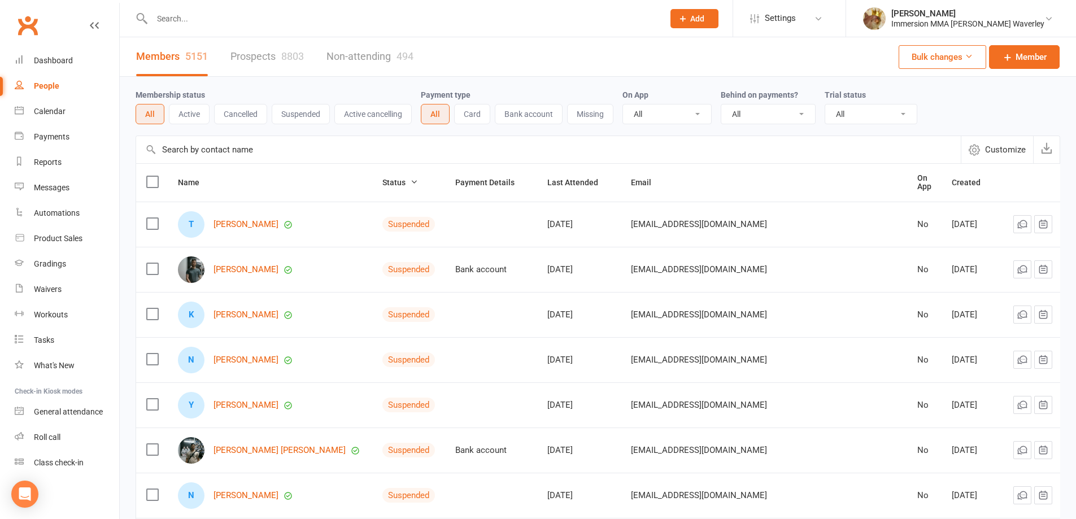
paste input "045933081"
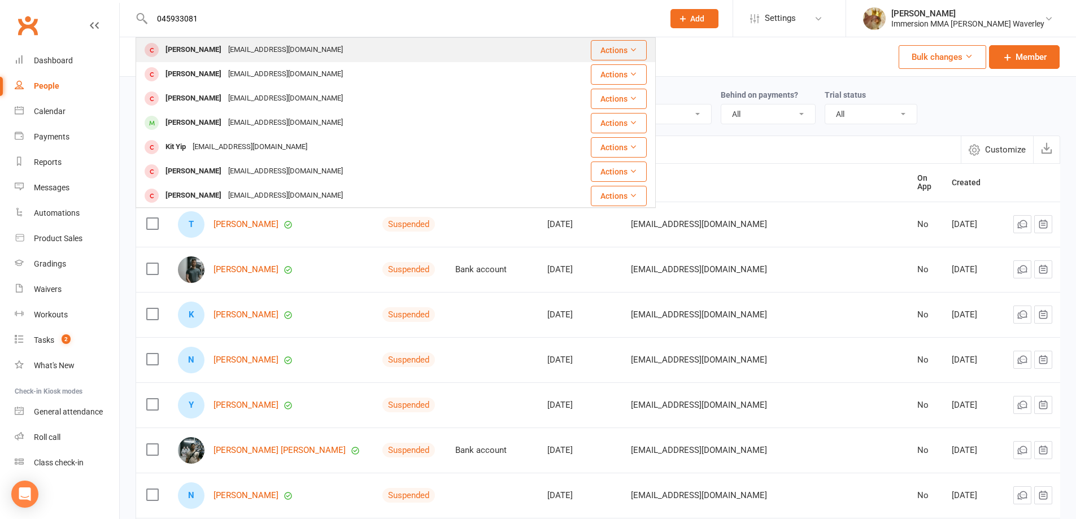
type input "045933081"
click at [245, 48] on div "rayliu1113@gmail.com" at bounding box center [285, 50] width 121 height 16
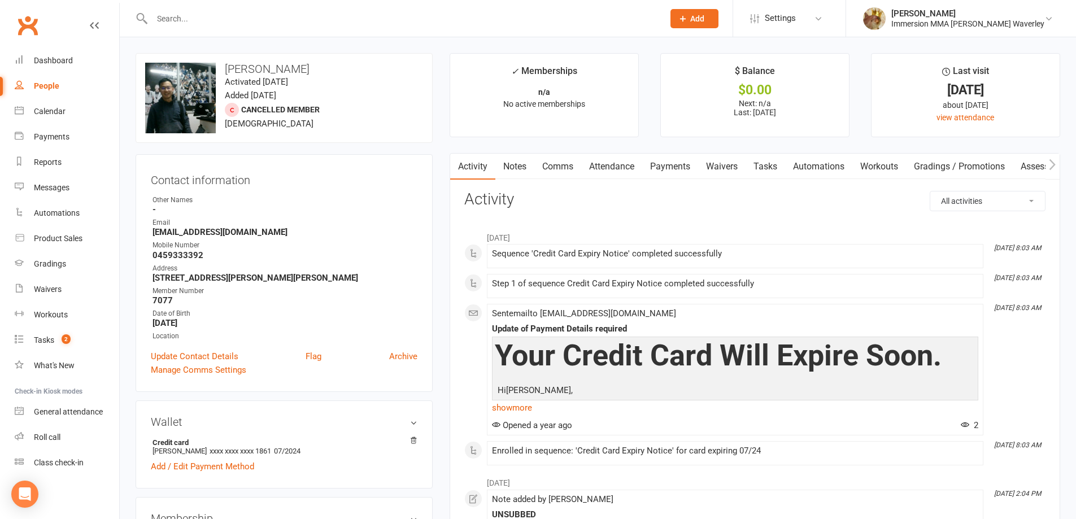
drag, startPoint x: 259, startPoint y: 22, endPoint x: 15, endPoint y: 31, distance: 244.2
click at [15, 3] on header "Prospect Member Non-attending contact Class / event Appointment Grading event T…" at bounding box center [538, 3] width 1076 height 0
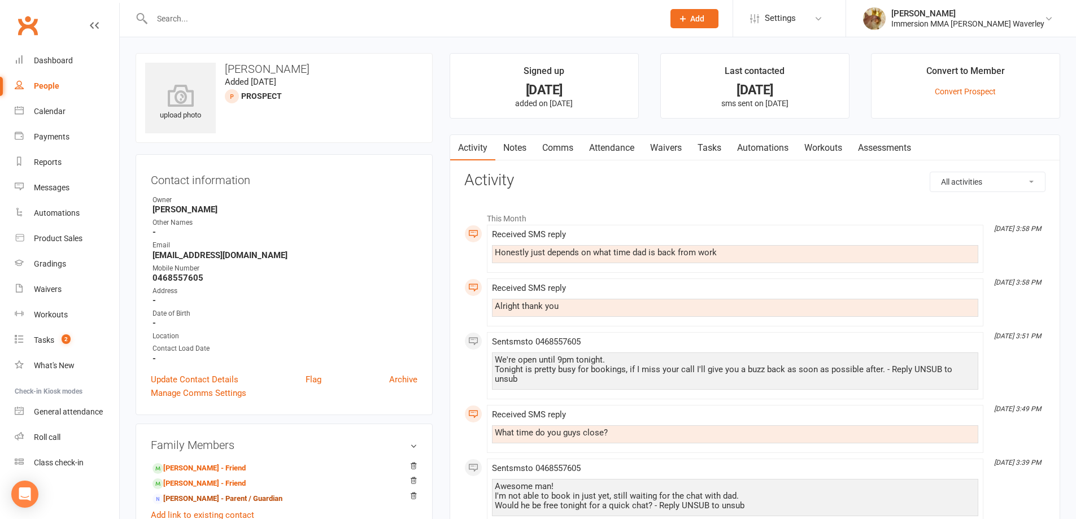
click at [525, 149] on link "Notes" at bounding box center [515, 148] width 39 height 26
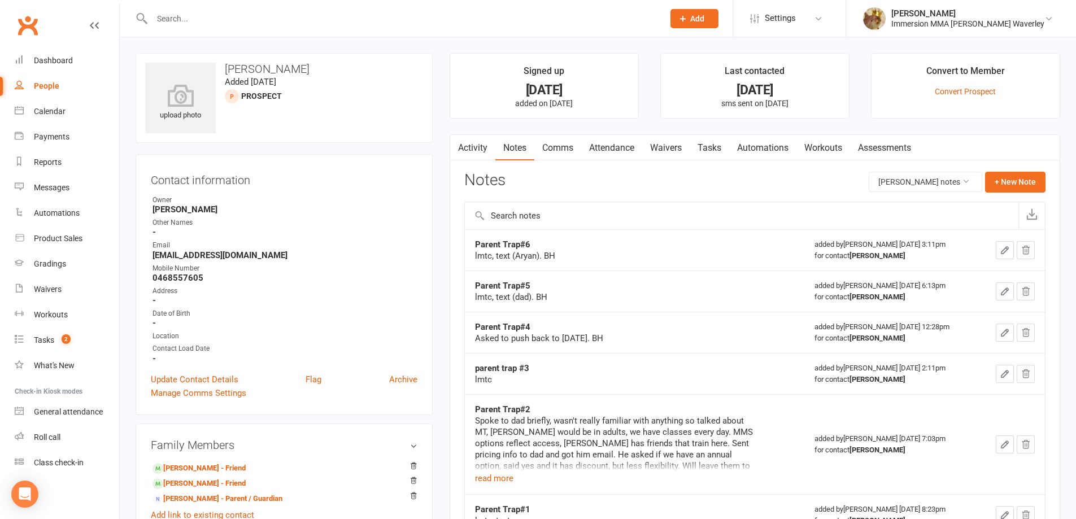
click at [702, 307] on td "Parent Trap#5 lmtc, text (dad). BH" at bounding box center [635, 291] width 340 height 41
click at [707, 142] on link "Tasks" at bounding box center [710, 148] width 40 height 26
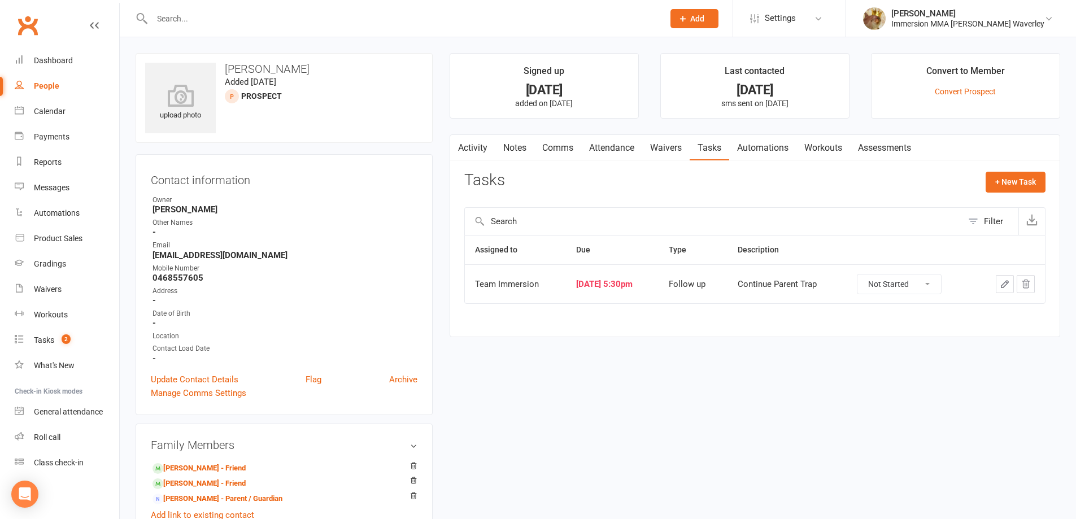
click at [1005, 288] on icon "button" at bounding box center [1005, 284] width 10 height 10
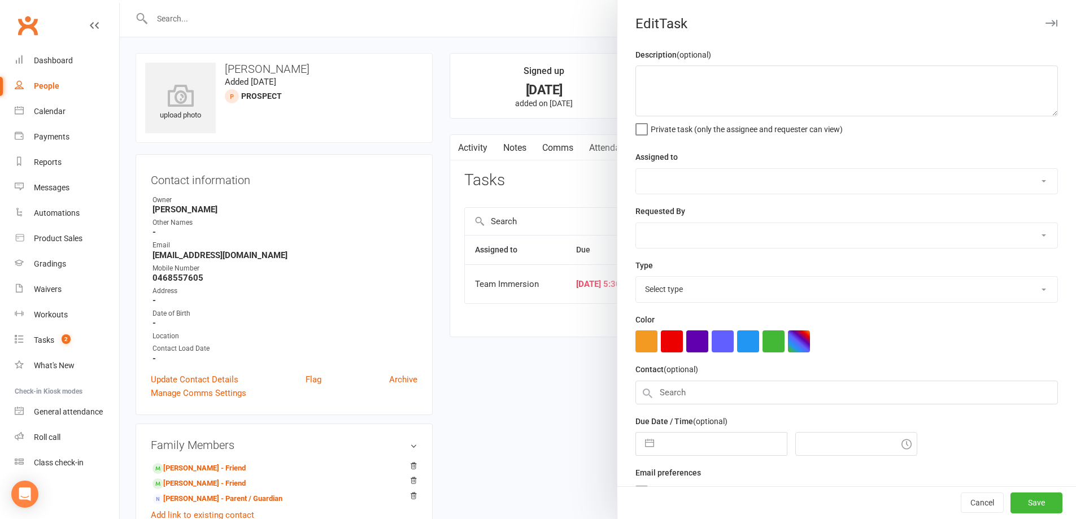
type textarea "Continue Parent Trap"
select select "48837"
select select "48840"
type input "[DATE]"
type input "5:30pm"
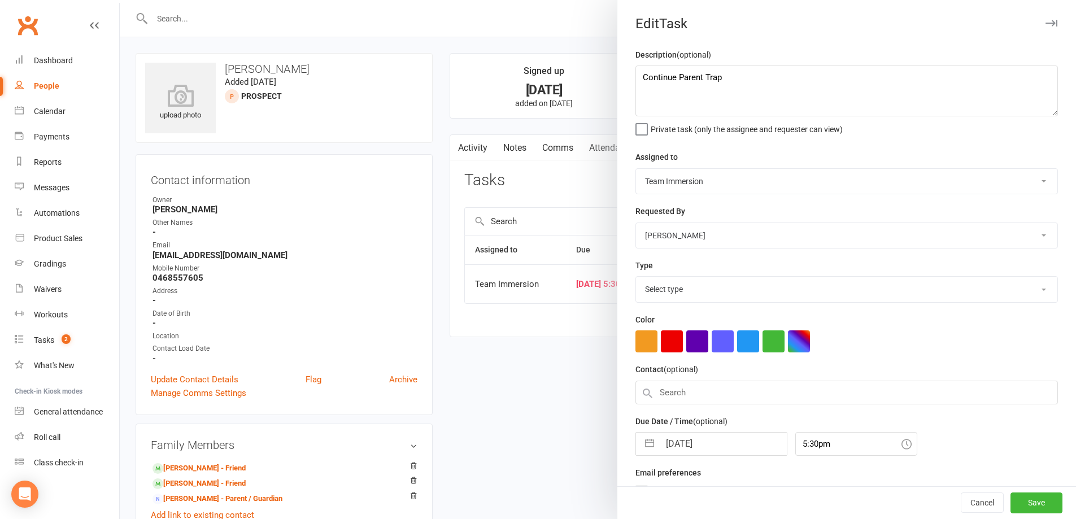
select select "27318"
click at [682, 434] on input "[DATE]" at bounding box center [723, 440] width 127 height 23
select select "6"
select select "2025"
select select "7"
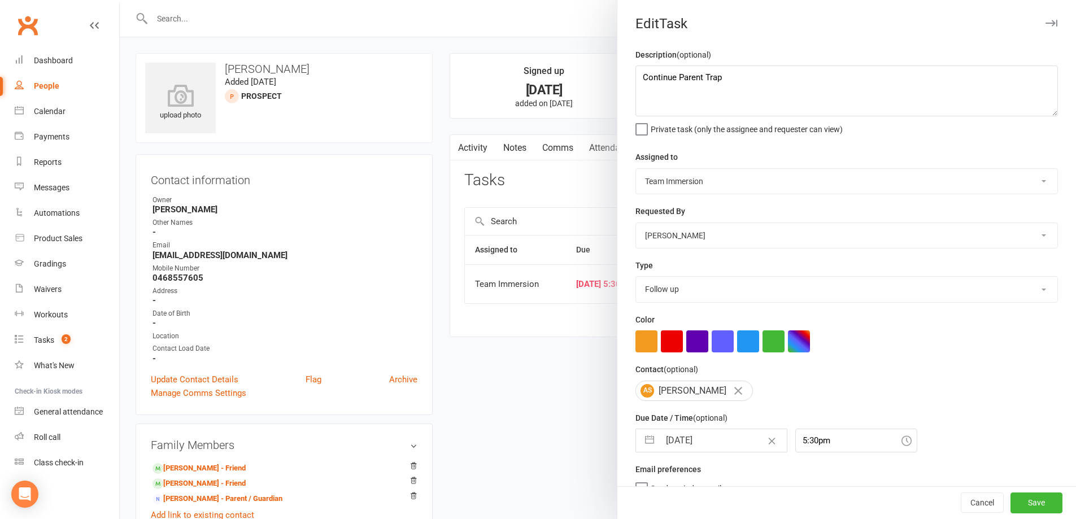
select select "2025"
select select "8"
select select "2025"
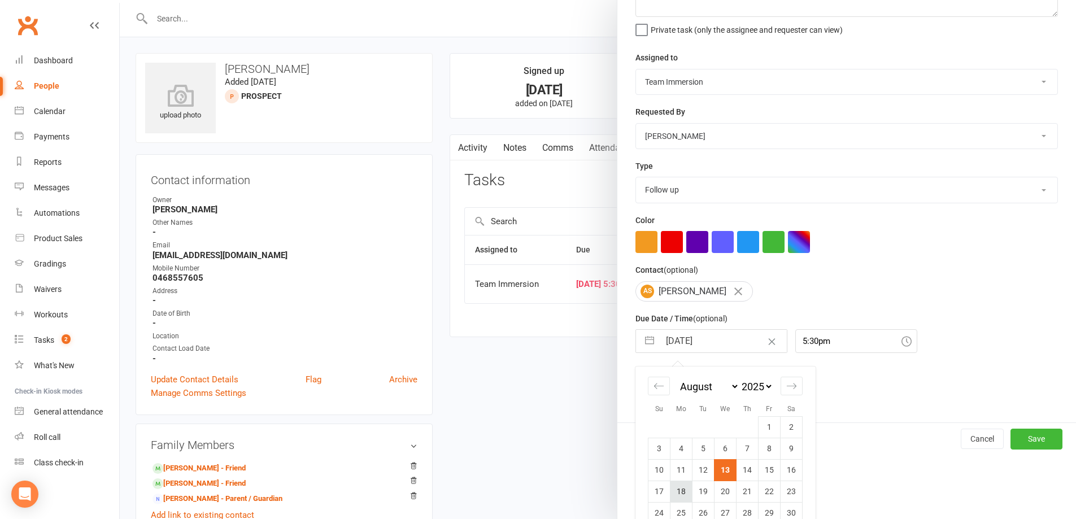
scroll to position [143, 0]
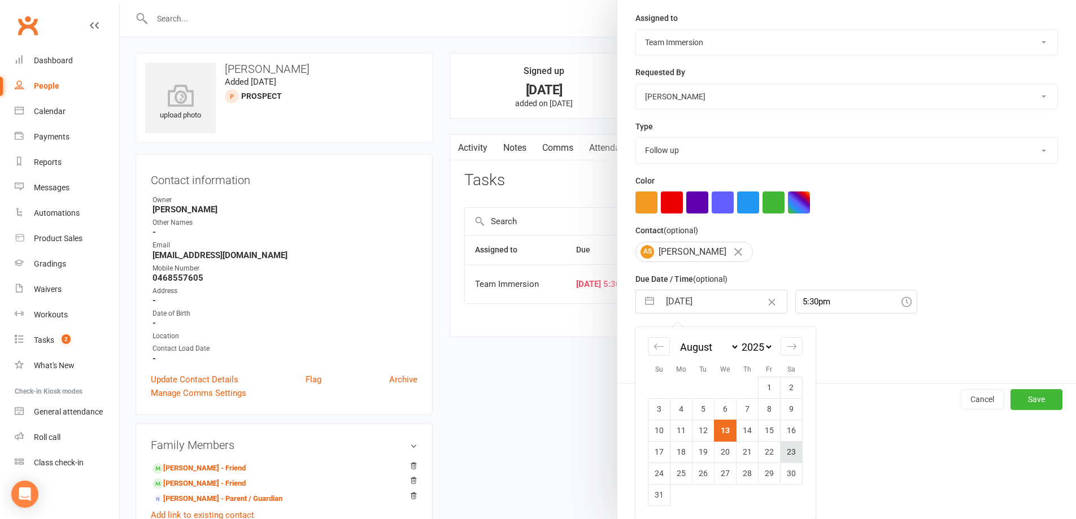
click at [785, 450] on td "23" at bounding box center [792, 451] width 22 height 21
type input "[DATE]"
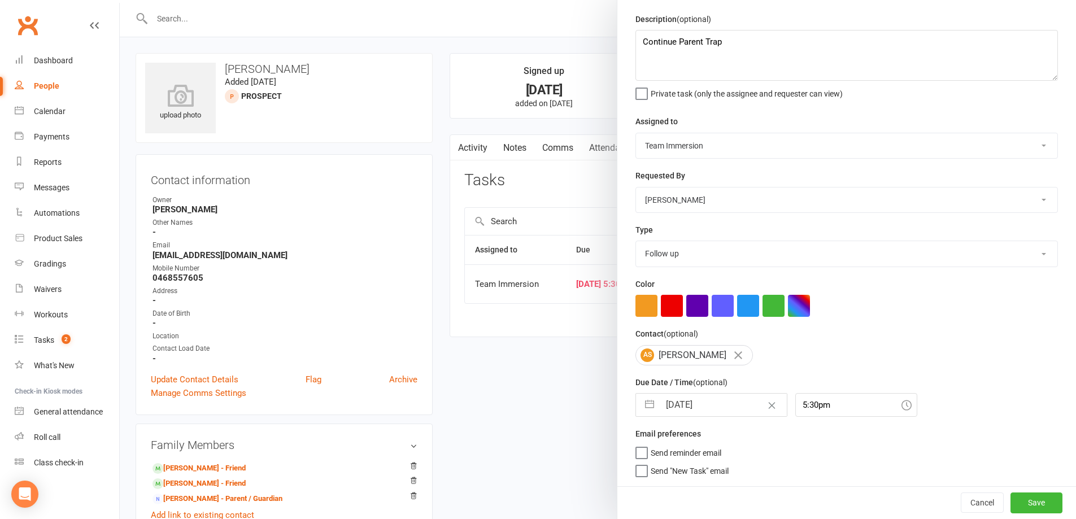
scroll to position [40, 0]
click at [1011, 497] on button "Save" at bounding box center [1037, 503] width 52 height 20
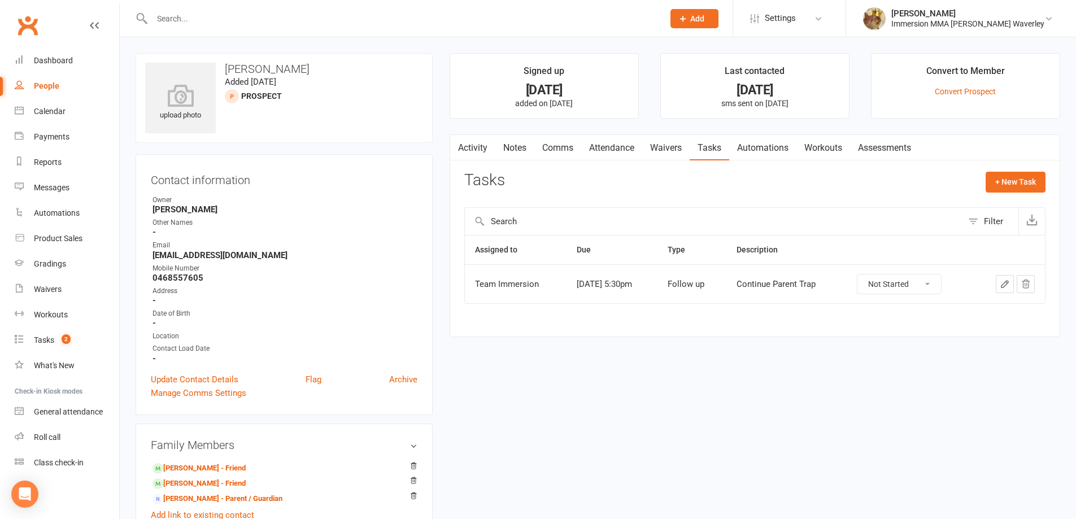
click at [499, 157] on link "Notes" at bounding box center [515, 148] width 39 height 26
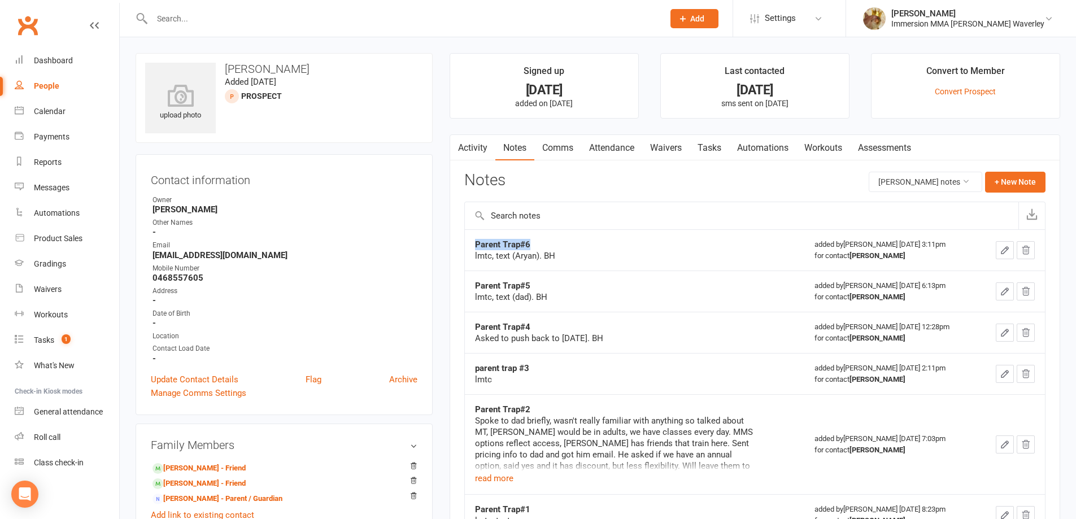
drag, startPoint x: 540, startPoint y: 242, endPoint x: 445, endPoint y: 242, distance: 94.9
click at [445, 242] on main "Signed up [DATE] added on [DATE] Last contacted [DATE] sms sent on [DATE] Conve…" at bounding box center [755, 393] width 628 height 680
copy tbody "Parent Trap#6"
click at [1009, 188] on button "+ New Note" at bounding box center [1015, 182] width 60 height 20
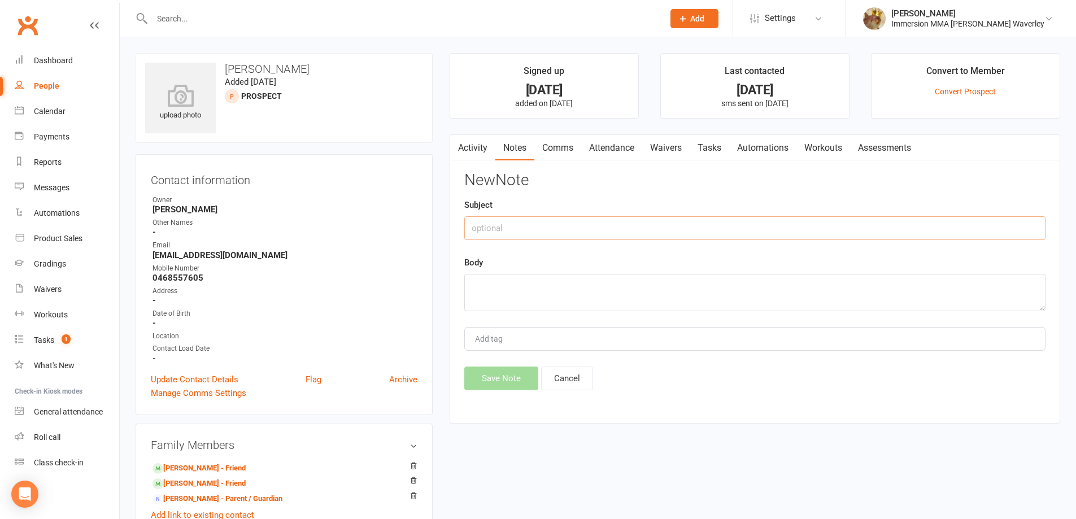
click at [831, 236] on input "text" at bounding box center [754, 228] width 581 height 24
paste input "Parent Trap#6"
type input "Parent Trap#7"
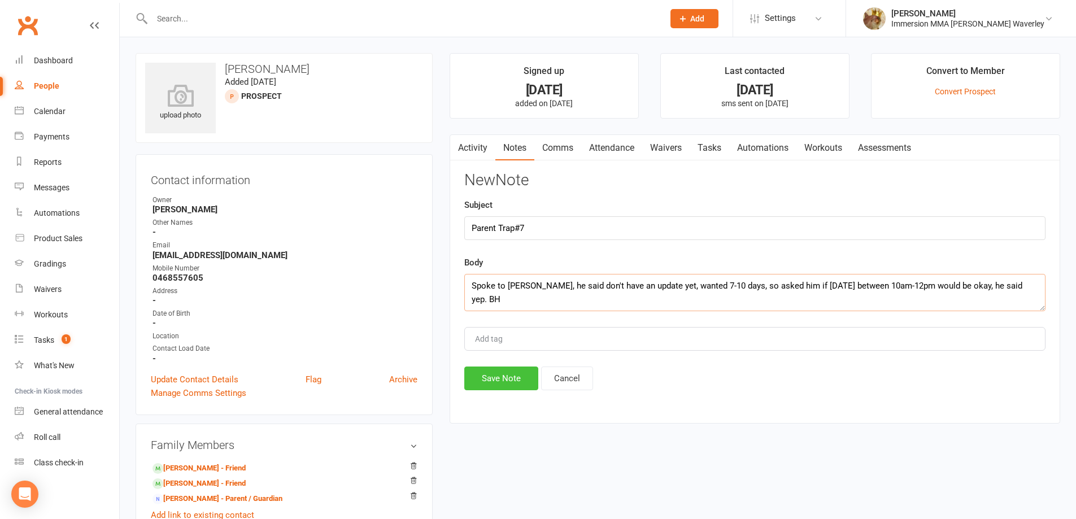
type textarea "Spoke to [PERSON_NAME], he said don't have an update yet, wanted 7-10 days, so …"
click at [491, 373] on button "Save Note" at bounding box center [501, 379] width 74 height 24
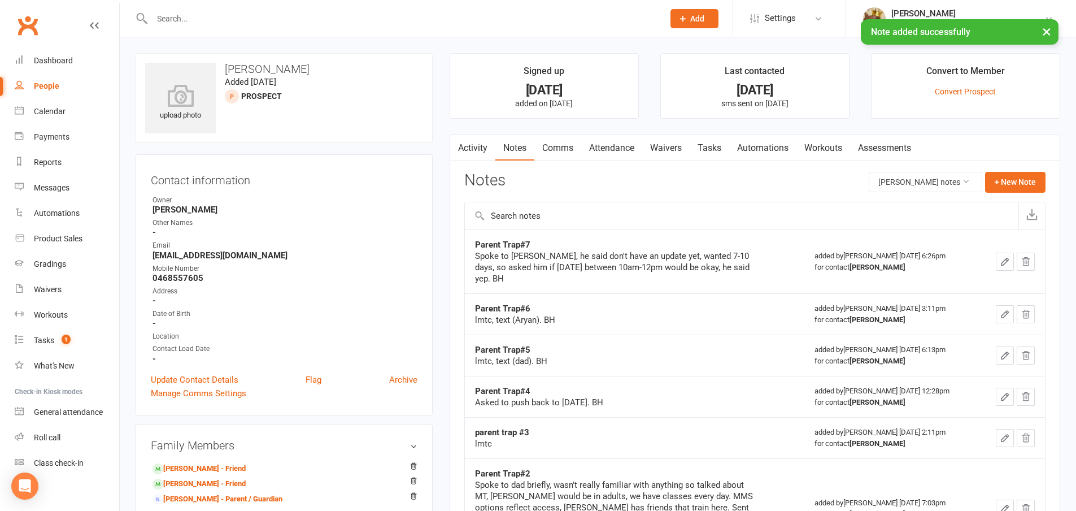
click at [716, 162] on div "Activity Notes Comms Attendance Waivers Tasks Automations Workouts Assessments …" at bounding box center [755, 459] width 611 height 651
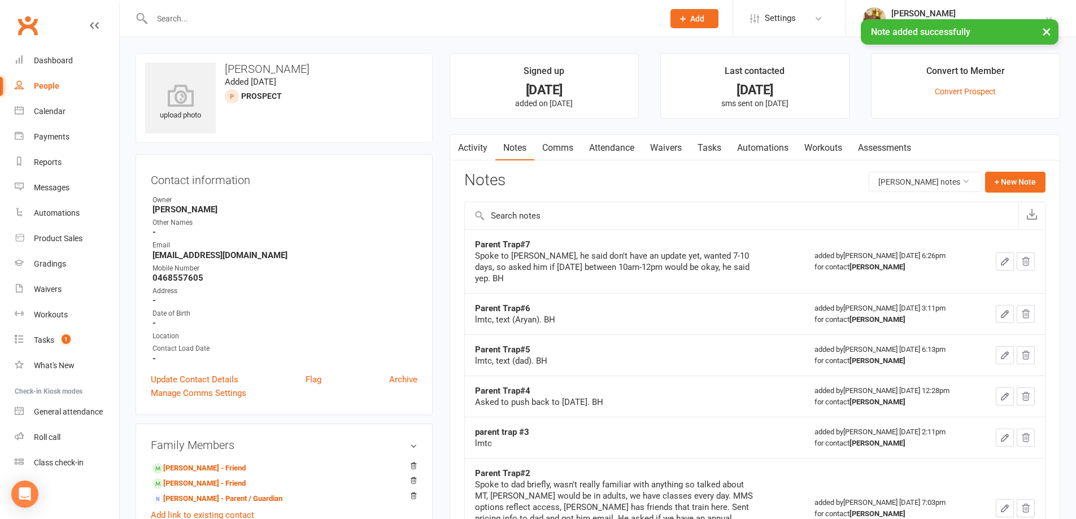
click at [707, 156] on link "Tasks" at bounding box center [710, 148] width 40 height 26
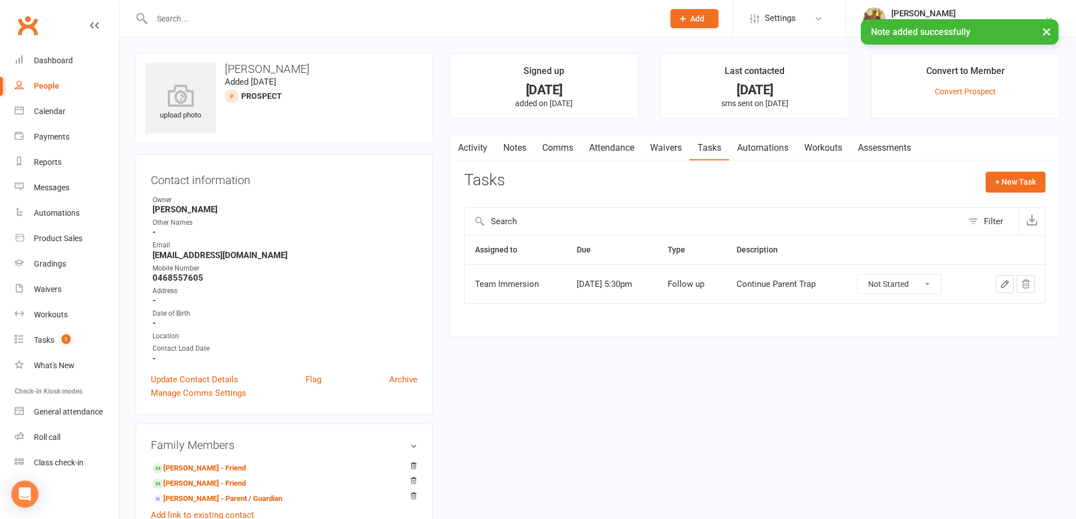
click at [1009, 283] on icon "button" at bounding box center [1005, 284] width 10 height 10
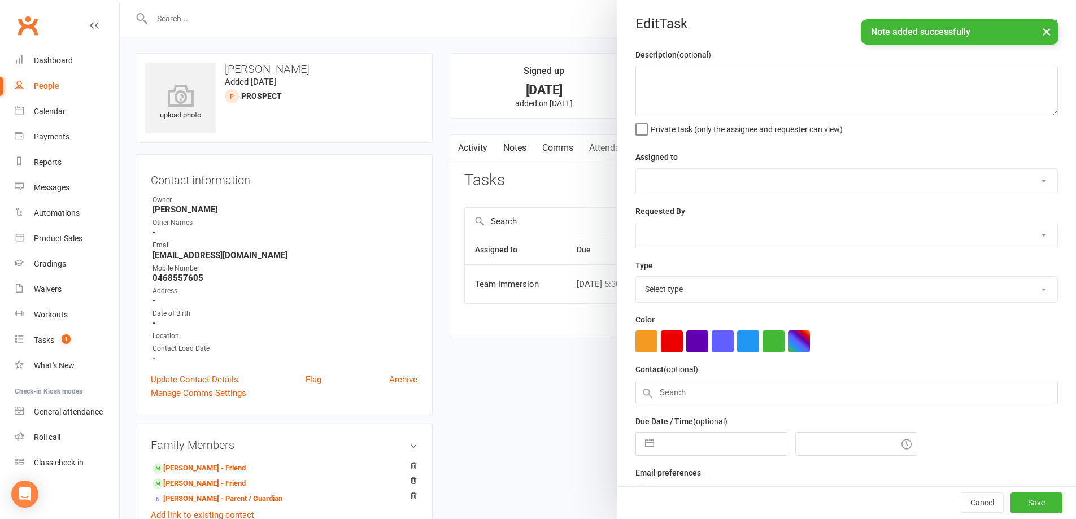
type textarea "Continue Parent Trap"
select select "48837"
select select "48840"
type input "[DATE]"
type input "5:30pm"
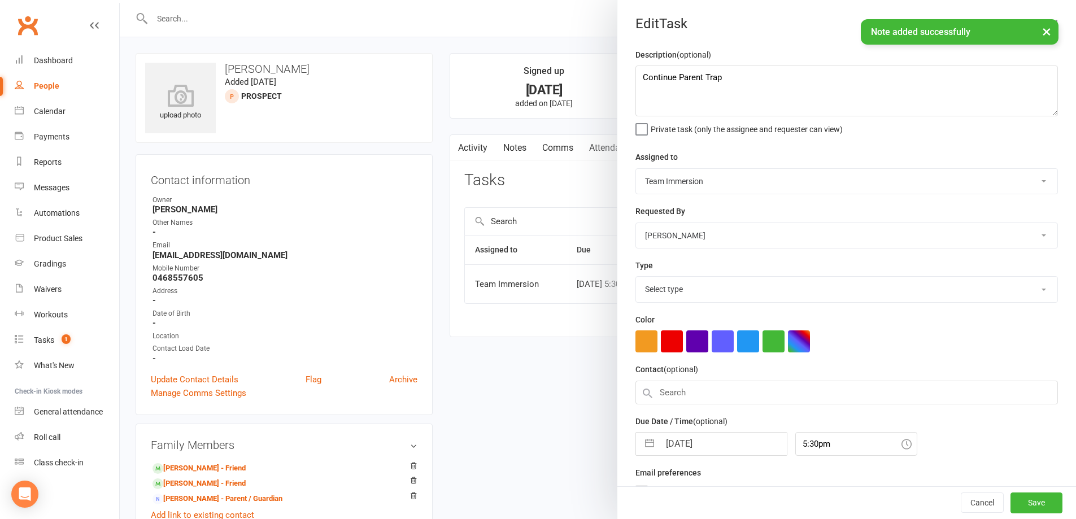
select select "27318"
click at [792, 94] on textarea "Continue Parent Trap" at bounding box center [847, 91] width 423 height 51
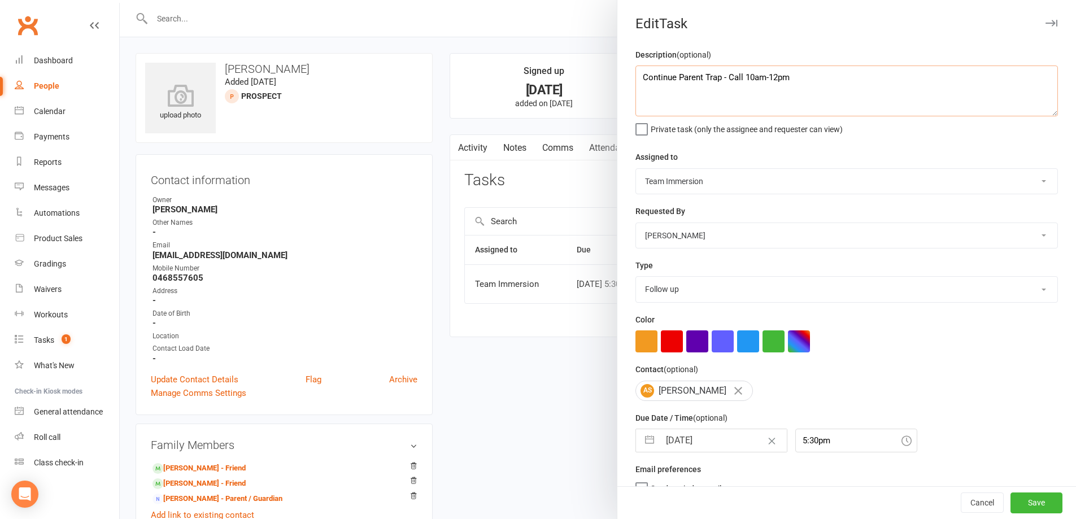
click at [637, 85] on textarea "Continue Parent Trap - Call 10am-12pm" at bounding box center [847, 91] width 423 height 51
type textarea "PRIORITY Continue Parent Trap - Call 10am-12pm"
click at [1031, 490] on div "Cancel Save" at bounding box center [847, 503] width 459 height 32
click at [1029, 502] on button "Save" at bounding box center [1037, 503] width 52 height 20
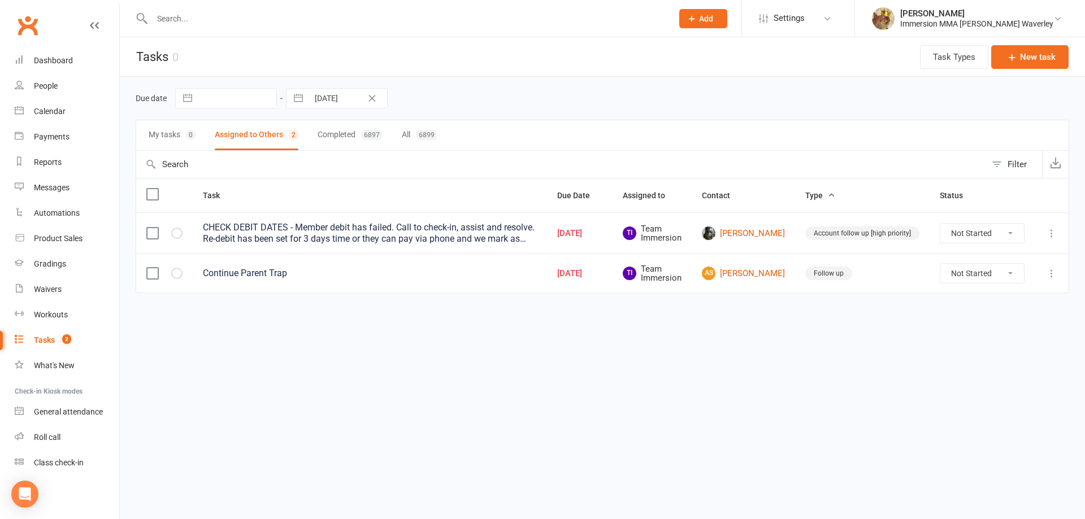
drag, startPoint x: 51, startPoint y: 186, endPoint x: 501, endPoint y: 60, distance: 467.8
click at [497, 64] on header "Tasks 0 Task Types New task" at bounding box center [602, 57] width 965 height 40
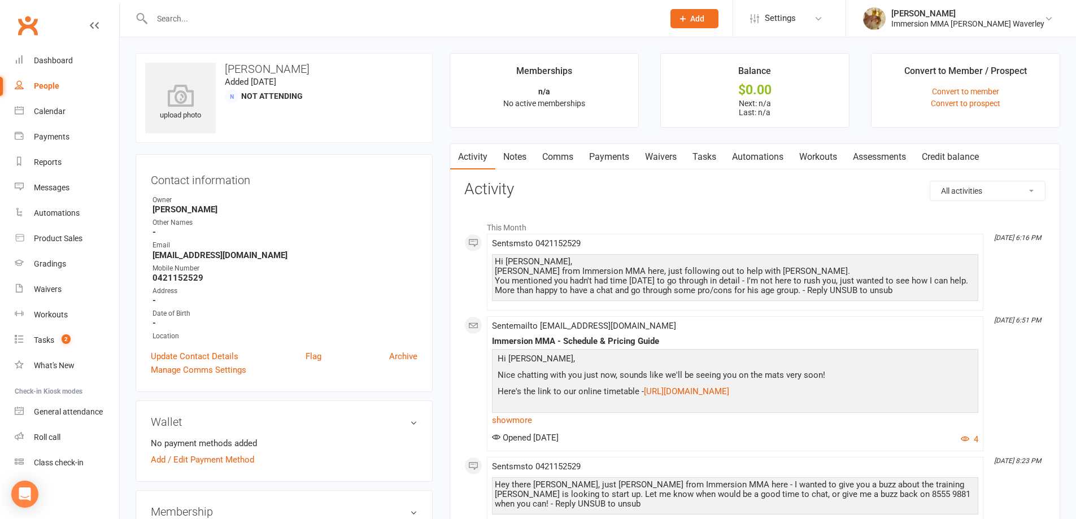
click at [526, 153] on link "Notes" at bounding box center [515, 157] width 39 height 26
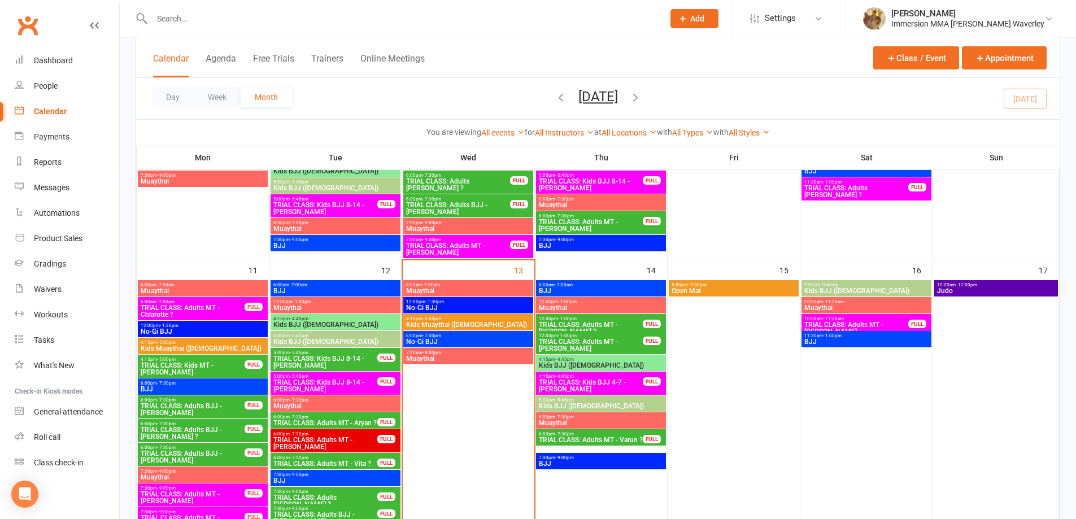
scroll to position [301, 0]
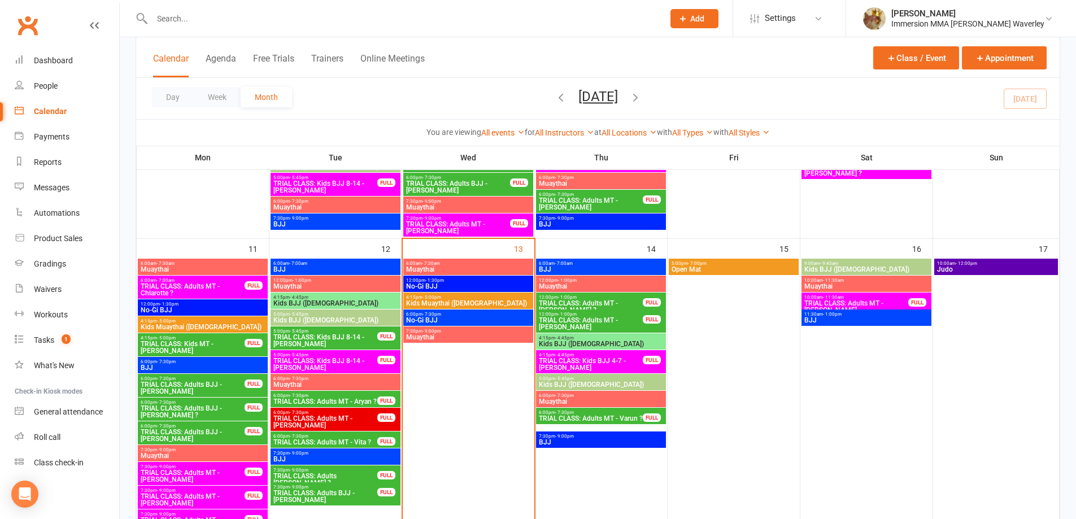
click at [429, 337] on span "Muaythai" at bounding box center [468, 337] width 125 height 7
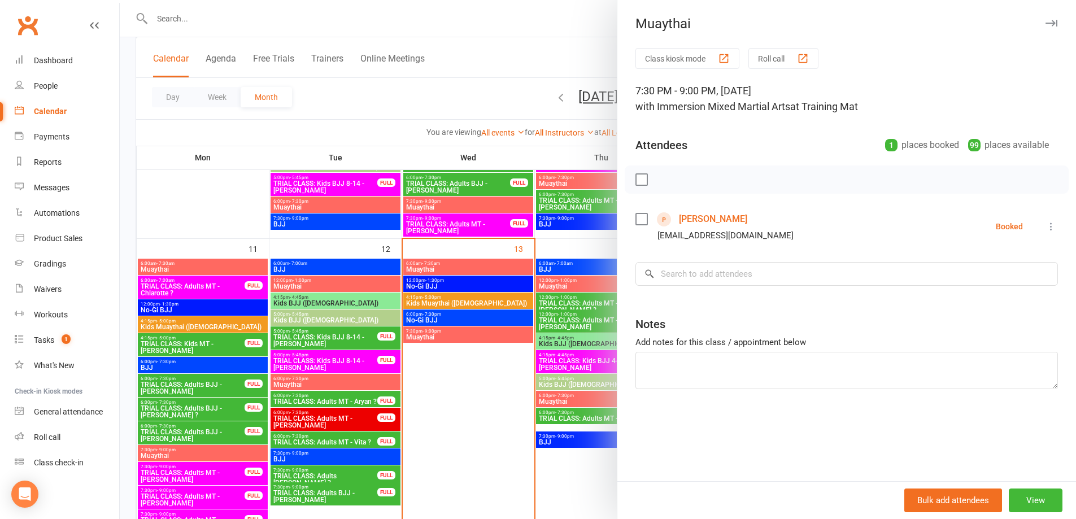
click at [492, 327] on div at bounding box center [598, 259] width 957 height 519
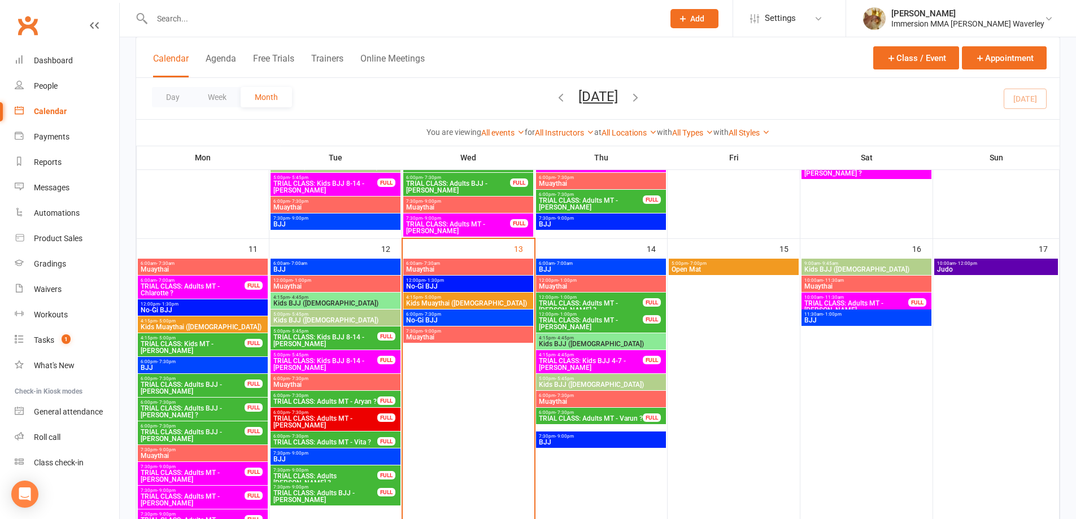
click at [480, 318] on span "No-Gi BJJ" at bounding box center [468, 320] width 125 height 7
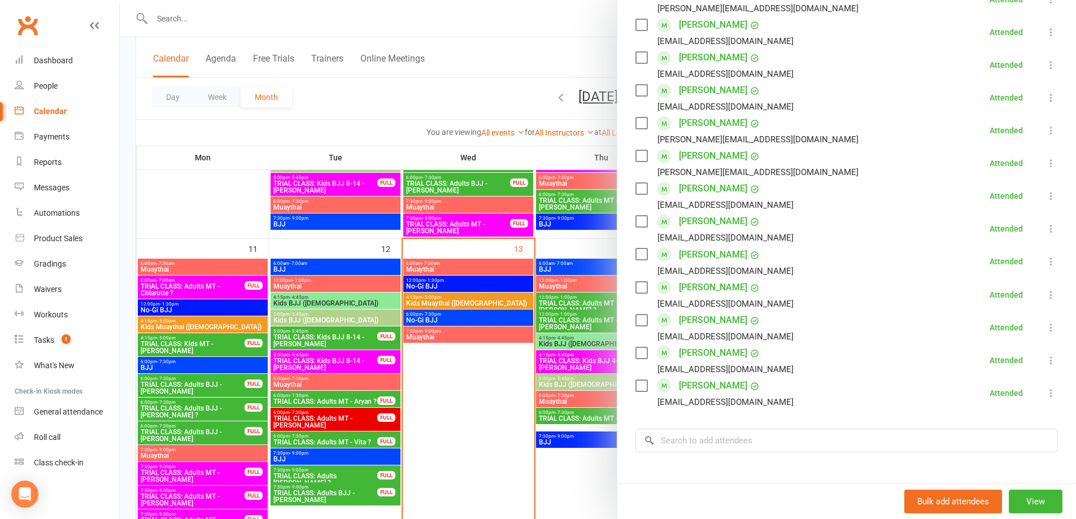
scroll to position [434, 0]
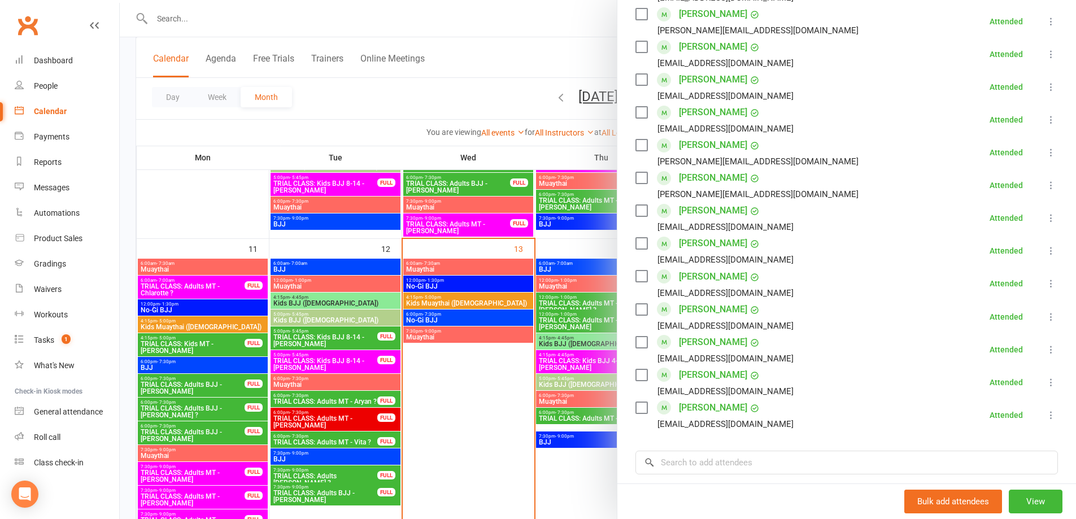
click at [572, 336] on div at bounding box center [598, 259] width 957 height 519
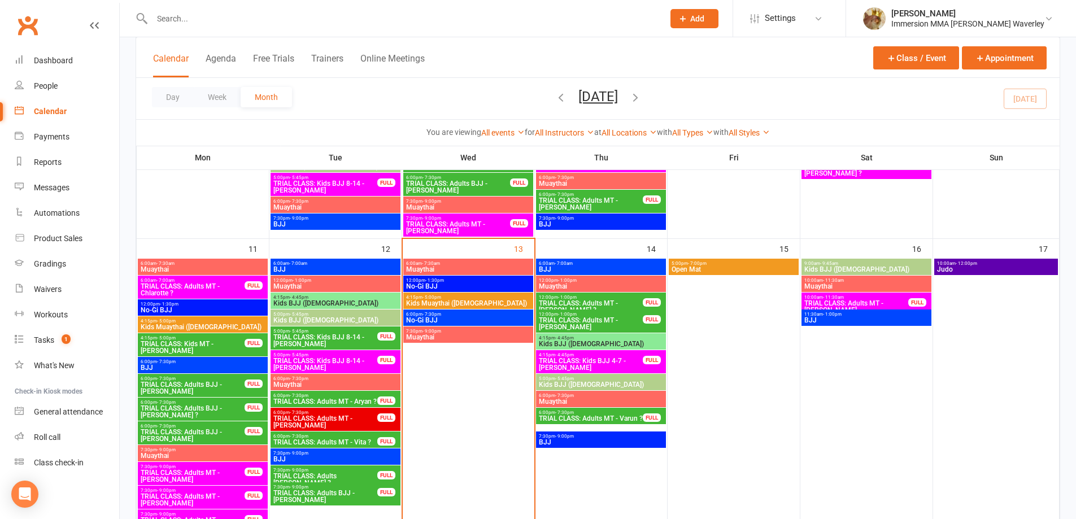
click at [485, 305] on span "Kids Muaythai (8+ yrs old)" at bounding box center [468, 303] width 125 height 7
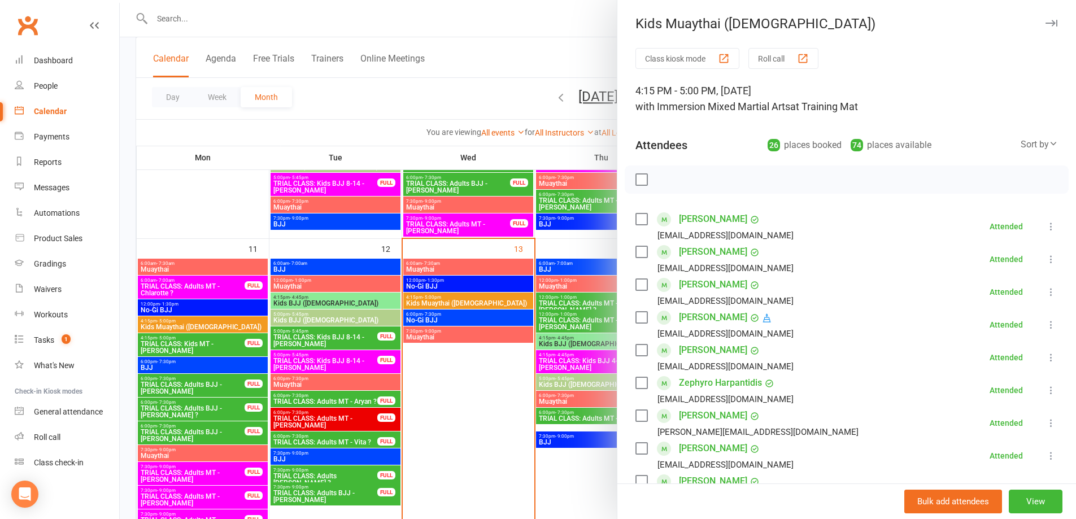
scroll to position [151, 0]
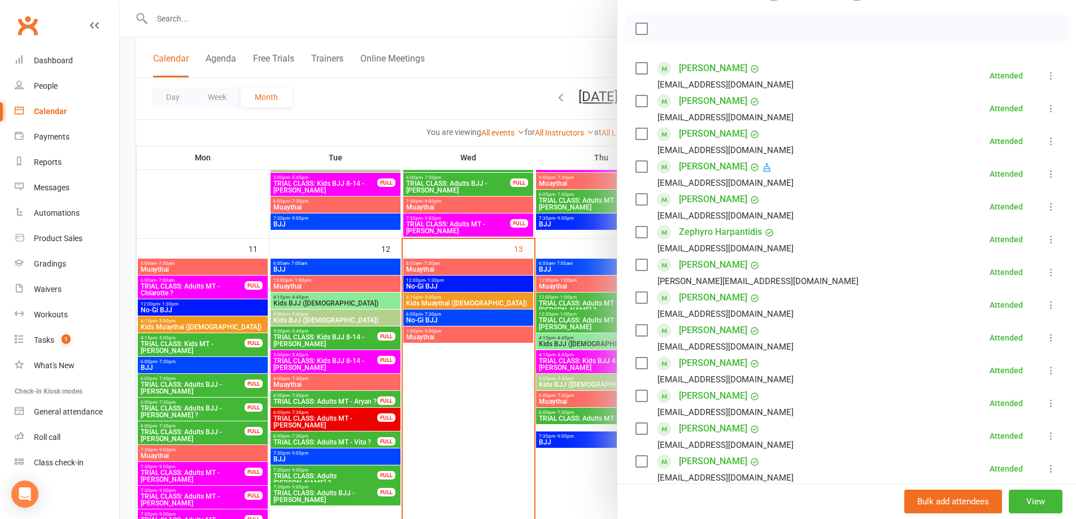
click at [456, 323] on div at bounding box center [598, 259] width 957 height 519
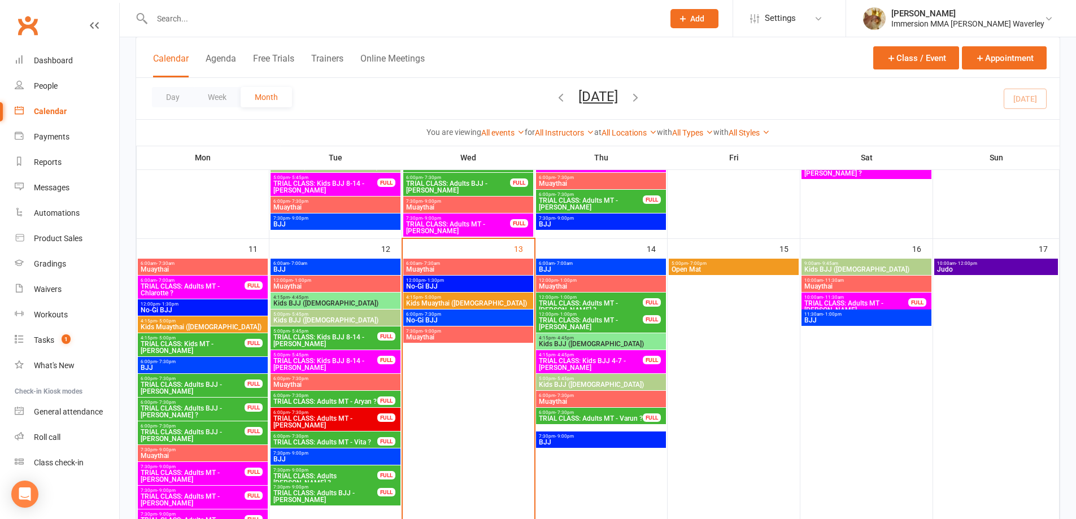
click at [446, 278] on span "12:00pm - 1:30pm" at bounding box center [468, 280] width 125 height 5
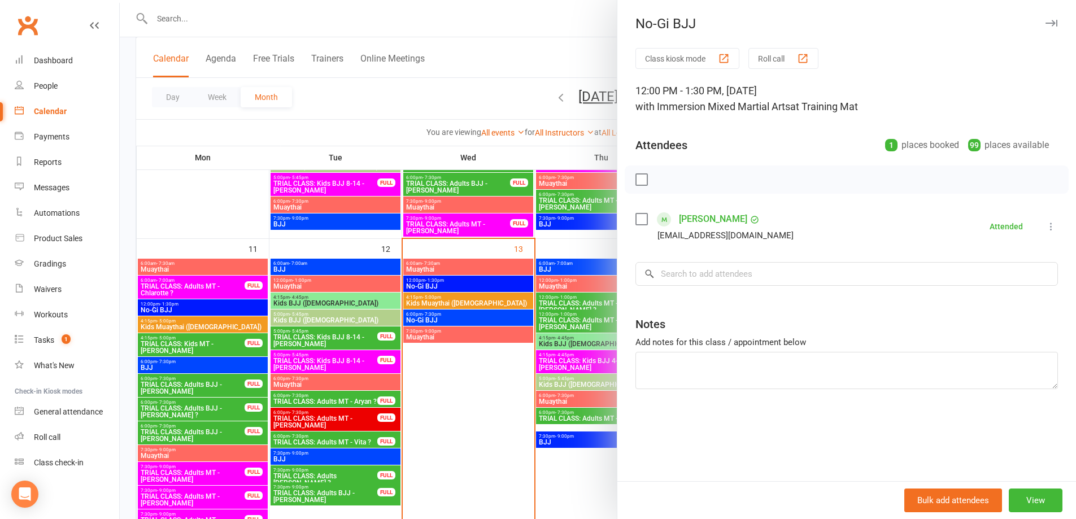
click at [448, 286] on div at bounding box center [598, 259] width 957 height 519
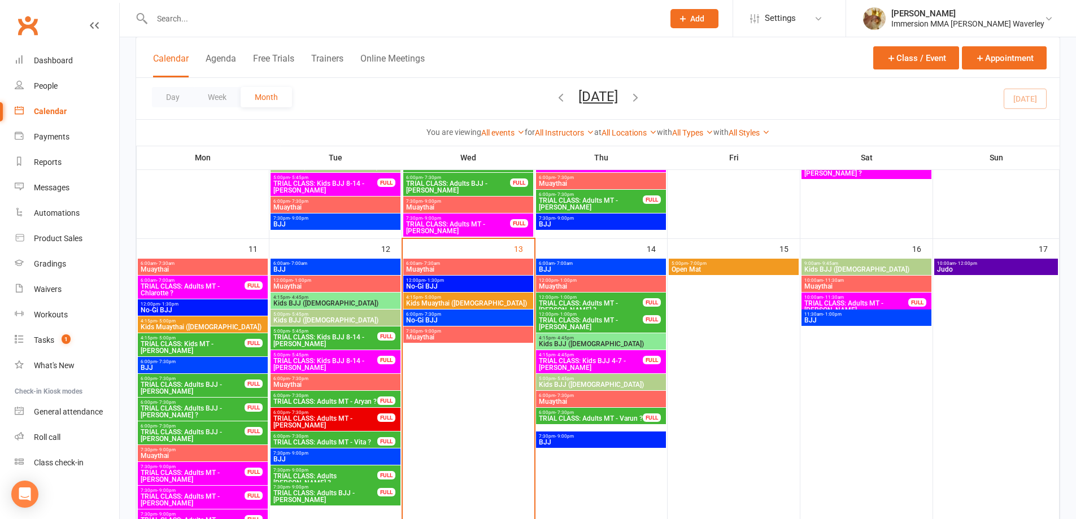
click at [443, 286] on span "No-Gi BJJ" at bounding box center [468, 286] width 125 height 7
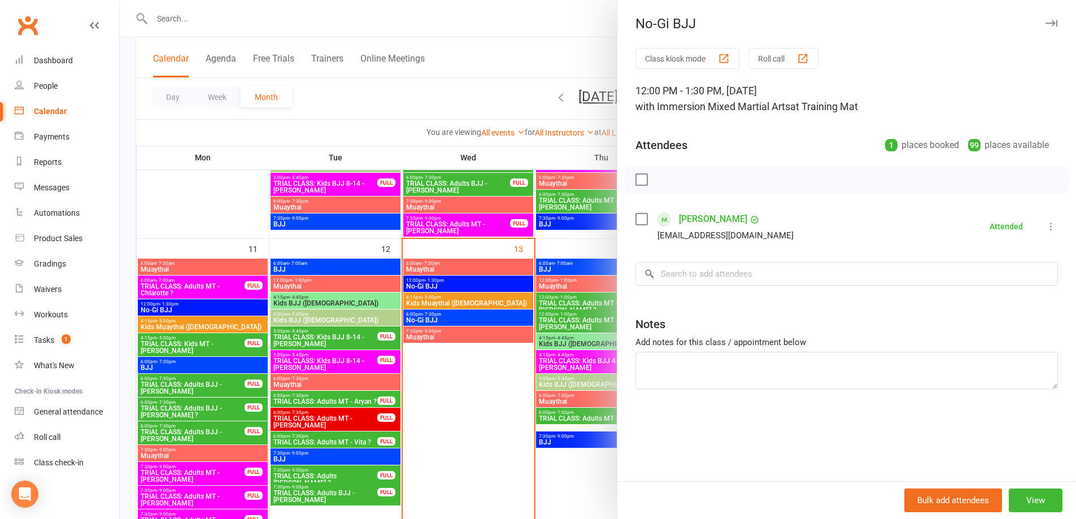
click at [173, 18] on div at bounding box center [598, 259] width 957 height 519
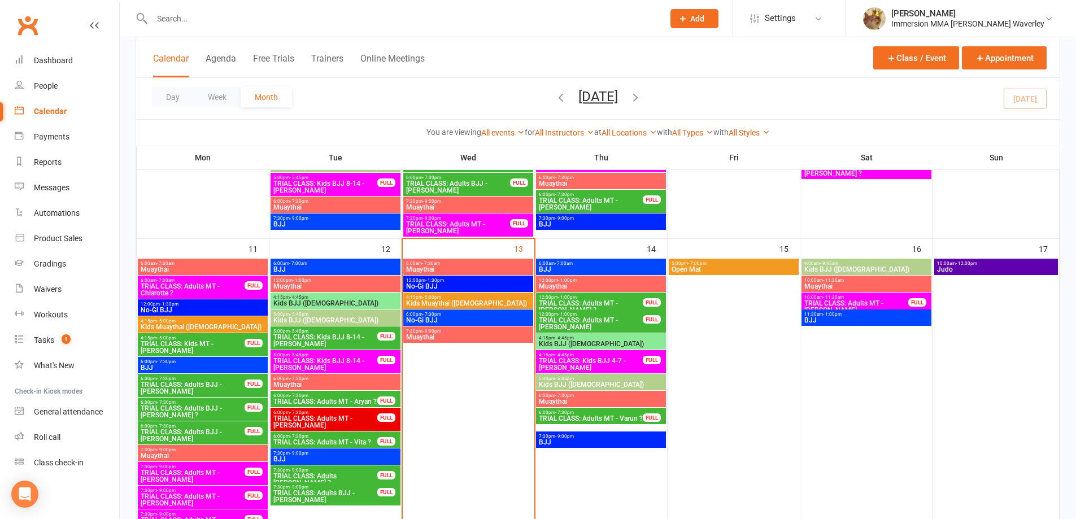
click at [173, 19] on input "text" at bounding box center [402, 19] width 507 height 16
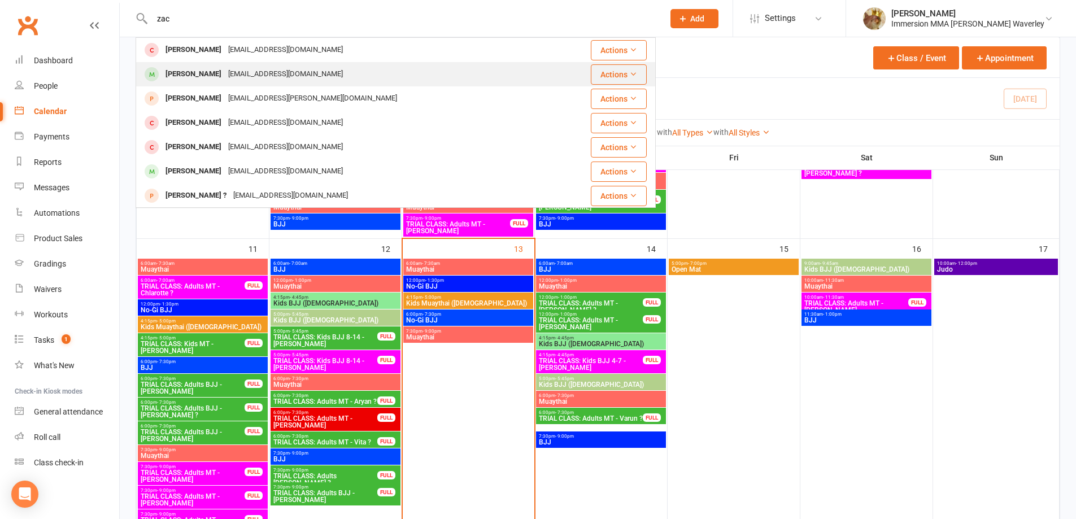
type input "zac"
click at [223, 64] on div "Zac Leong leongzac@gmail.com" at bounding box center [345, 74] width 417 height 23
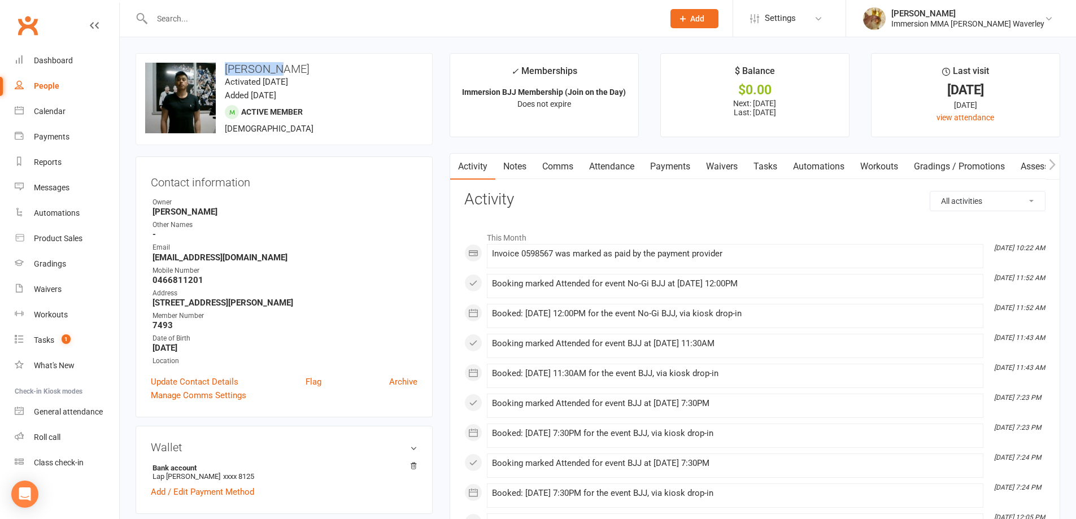
drag, startPoint x: 288, startPoint y: 59, endPoint x: 222, endPoint y: 59, distance: 65.5
click at [222, 59] on div "upload photo change photo Zac Leong Activated 29 October, 2024 Added 28 October…" at bounding box center [284, 99] width 297 height 92
copy h3 "Zac Leong"
click at [236, 21] on input "text" at bounding box center [402, 19] width 507 height 16
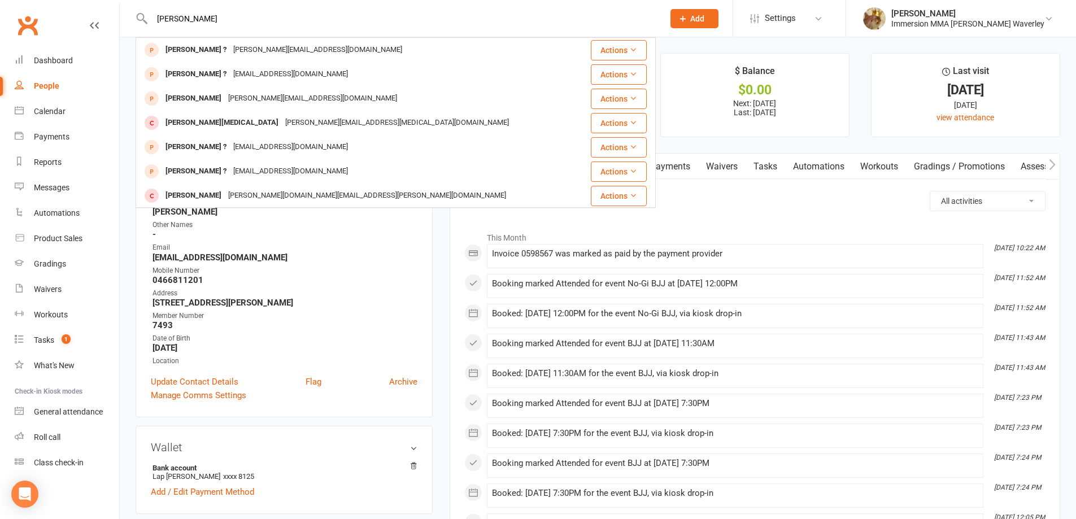
type input "andrew"
click at [36, 83] on div "People" at bounding box center [46, 85] width 25 height 9
select select "100"
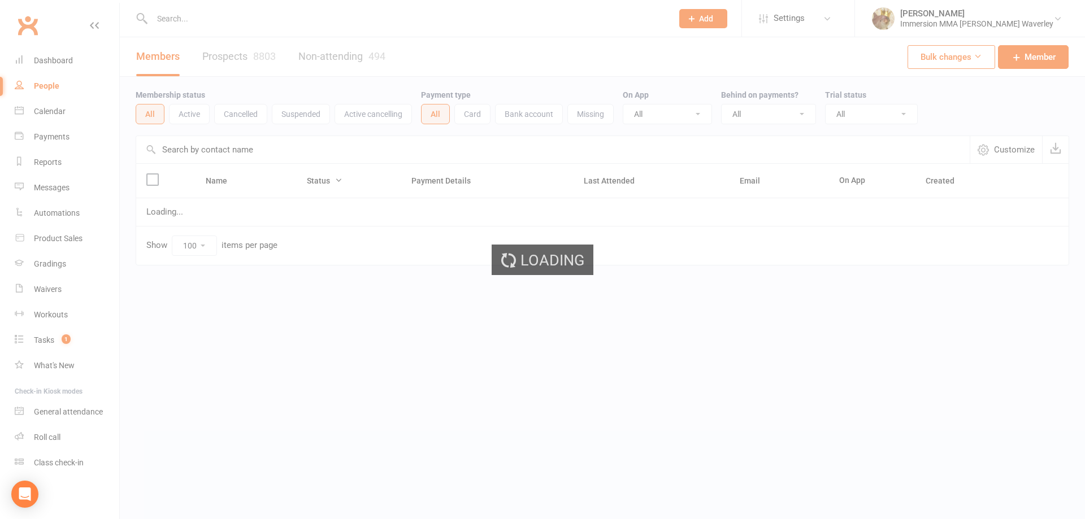
click at [186, 110] on button "Active" at bounding box center [189, 114] width 41 height 20
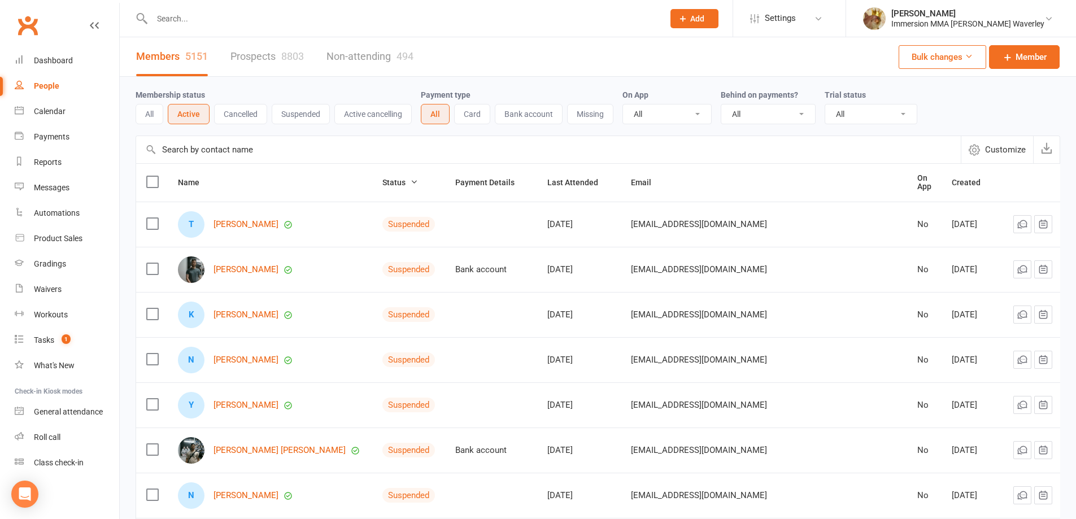
click at [186, 110] on button "Active" at bounding box center [189, 114] width 42 height 20
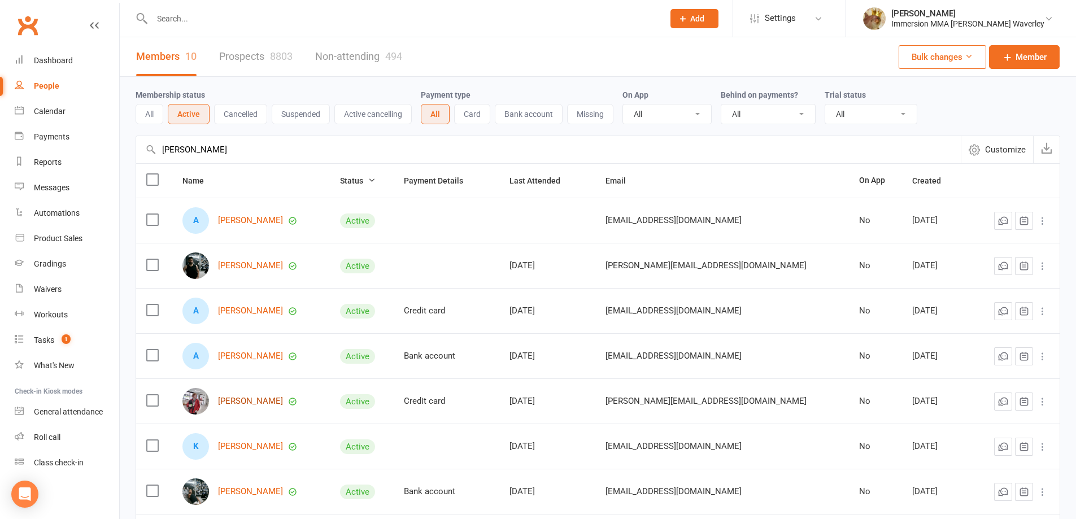
type input "andrew"
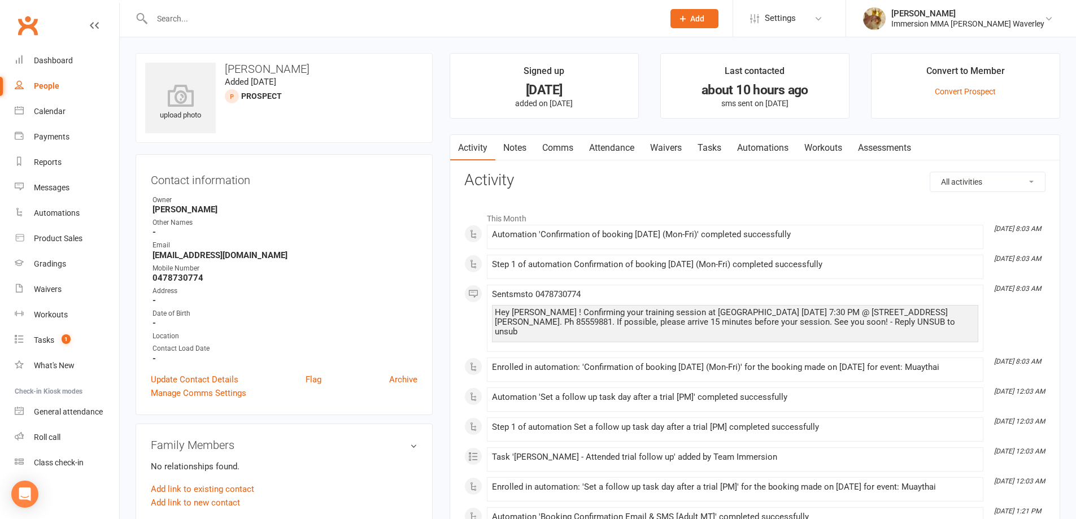
click at [527, 142] on link "Notes" at bounding box center [515, 148] width 39 height 26
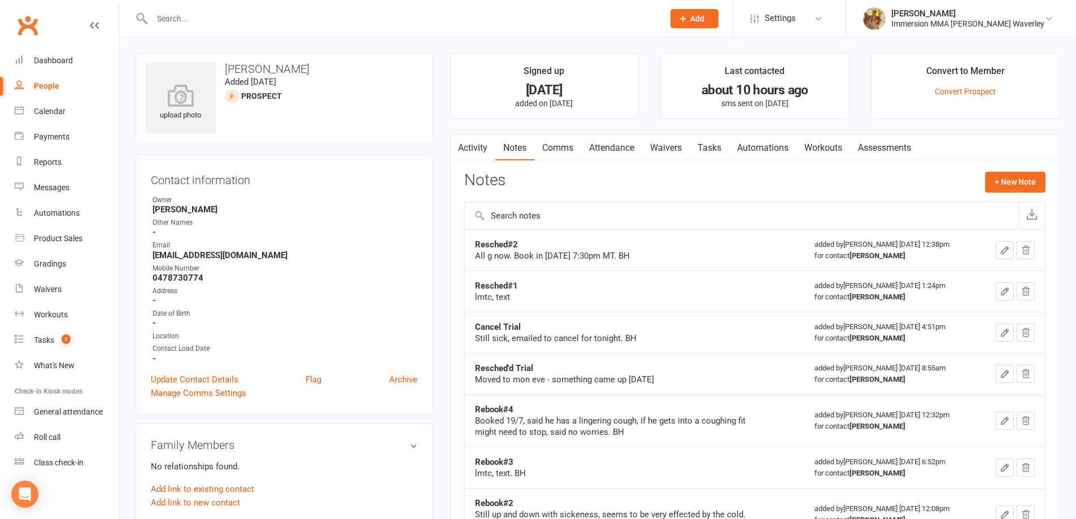
click at [703, 142] on link "Tasks" at bounding box center [710, 148] width 40 height 26
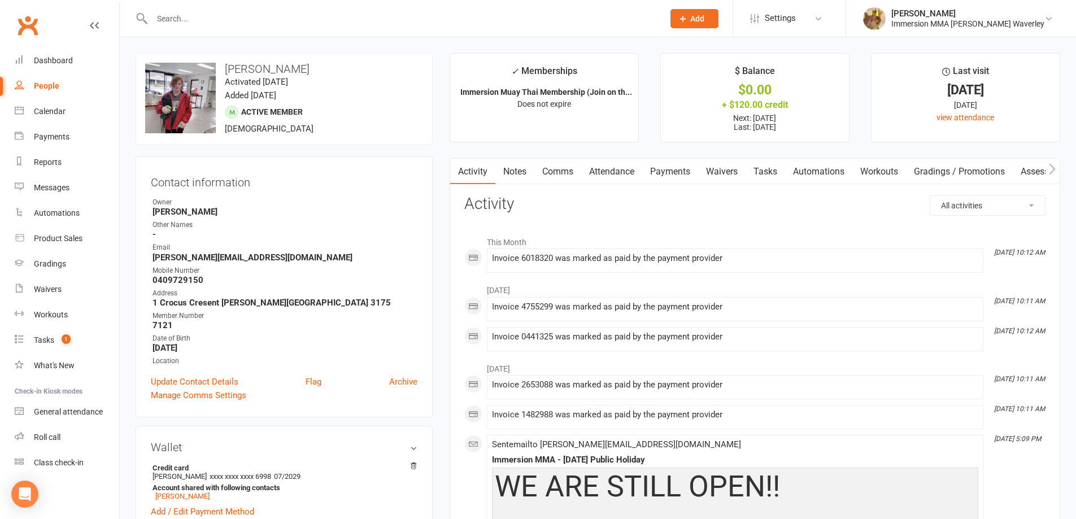
click at [655, 169] on link "Payments" at bounding box center [670, 172] width 56 height 26
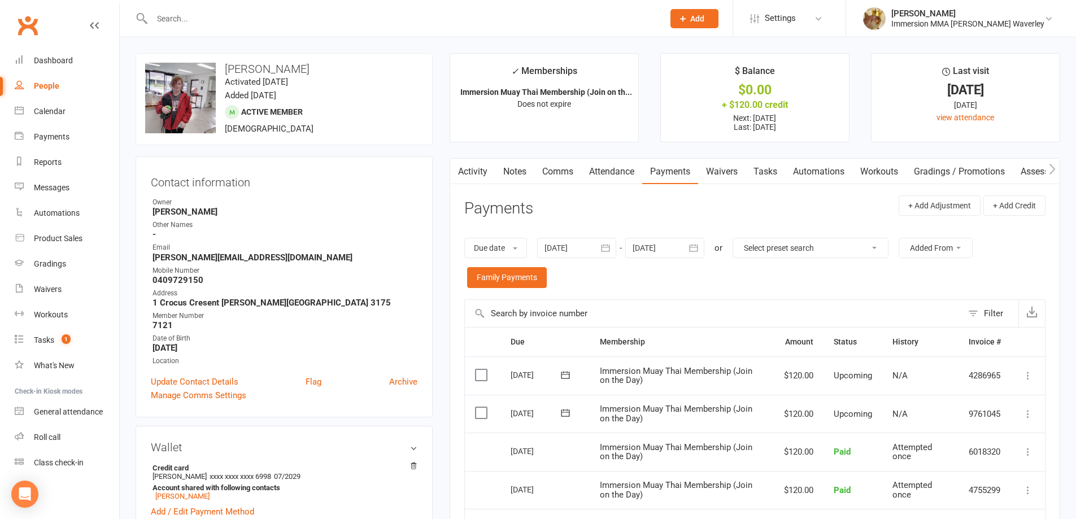
click at [513, 171] on link "Notes" at bounding box center [515, 172] width 39 height 26
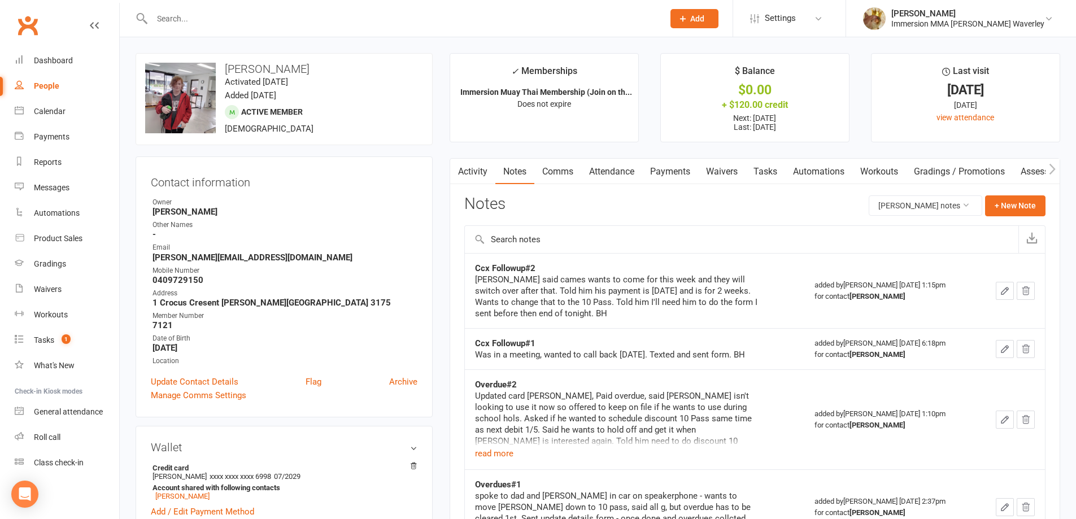
click at [725, 172] on link "Waivers" at bounding box center [721, 172] width 47 height 26
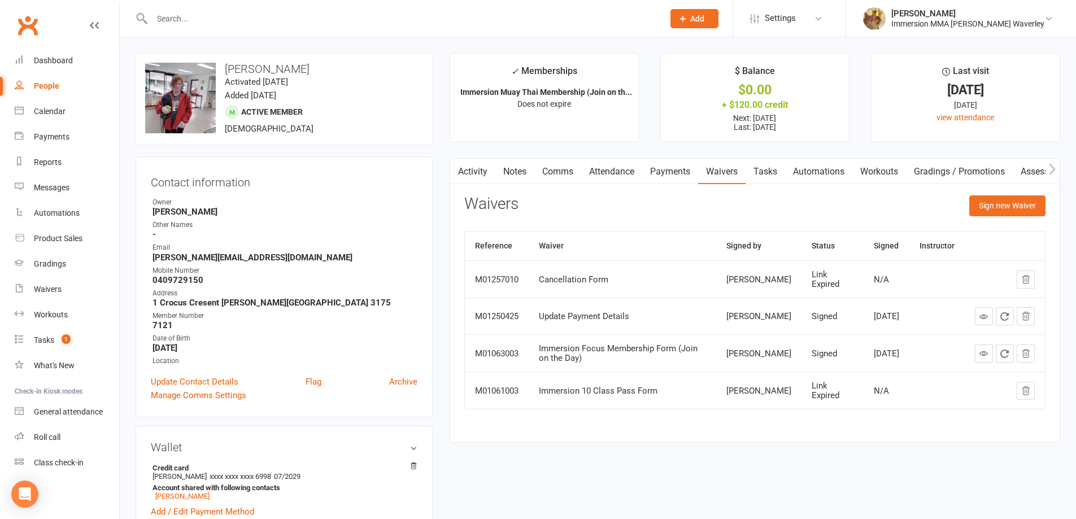
click at [624, 176] on link "Attendance" at bounding box center [611, 172] width 61 height 26
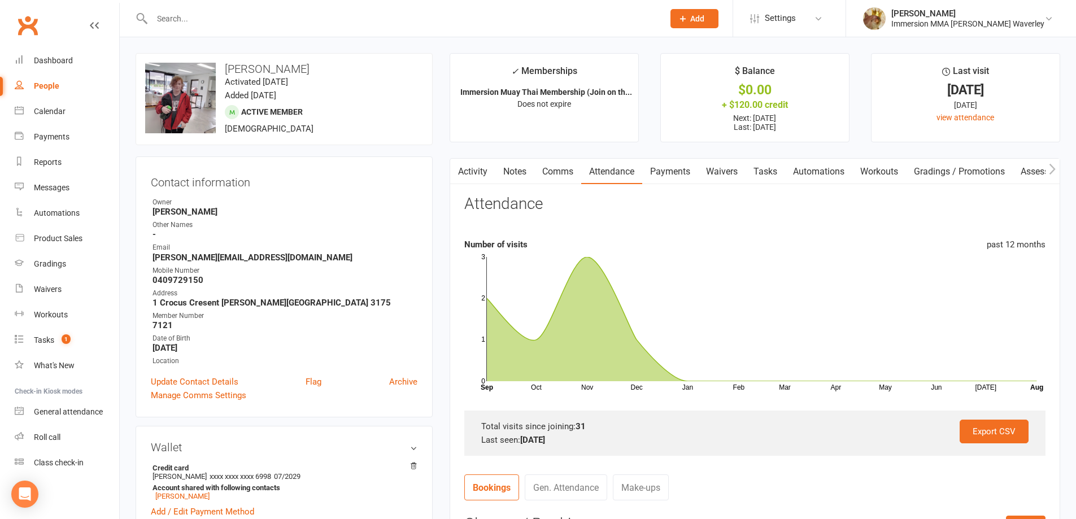
click at [667, 172] on link "Payments" at bounding box center [670, 172] width 56 height 26
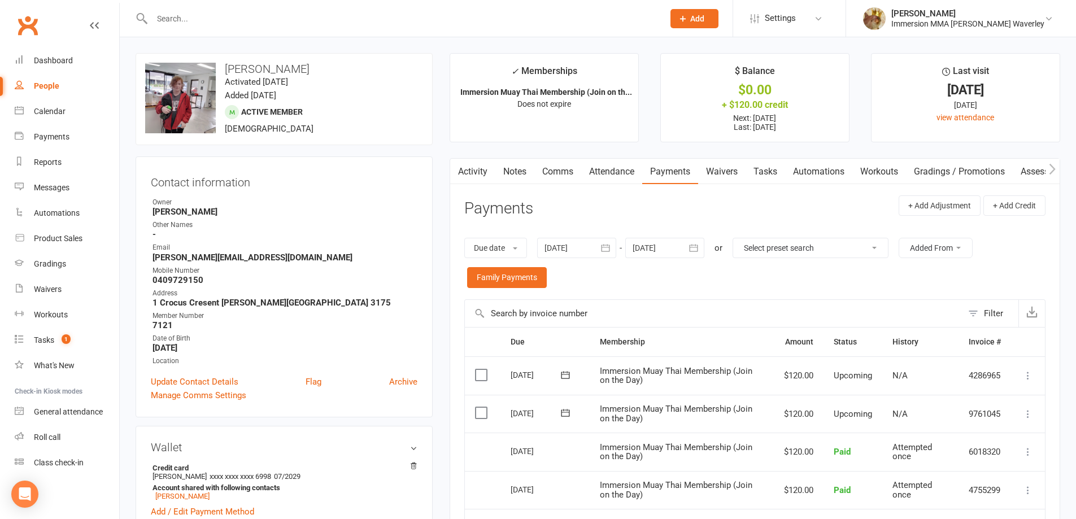
click at [511, 181] on link "Notes" at bounding box center [515, 172] width 39 height 26
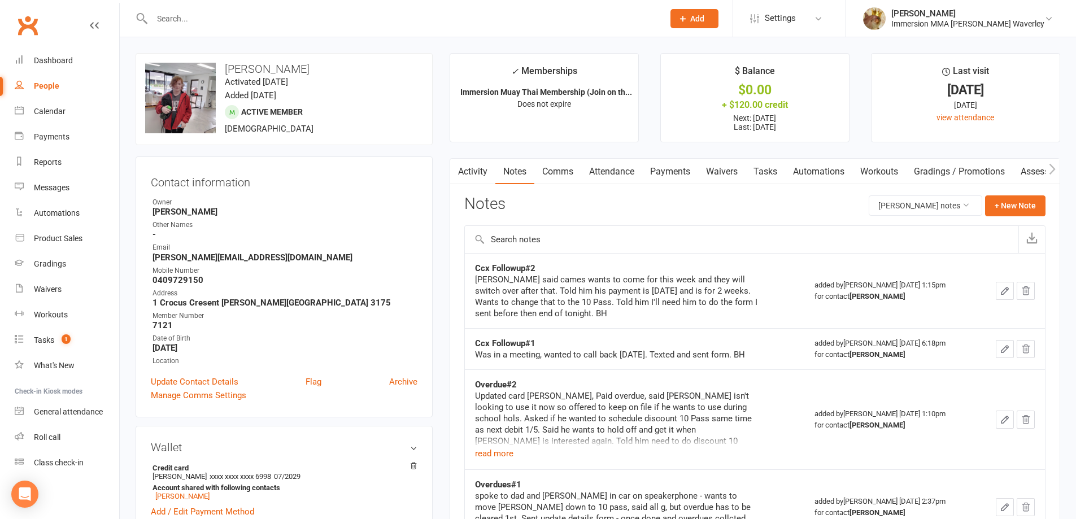
click at [486, 179] on link "Activity" at bounding box center [472, 172] width 45 height 26
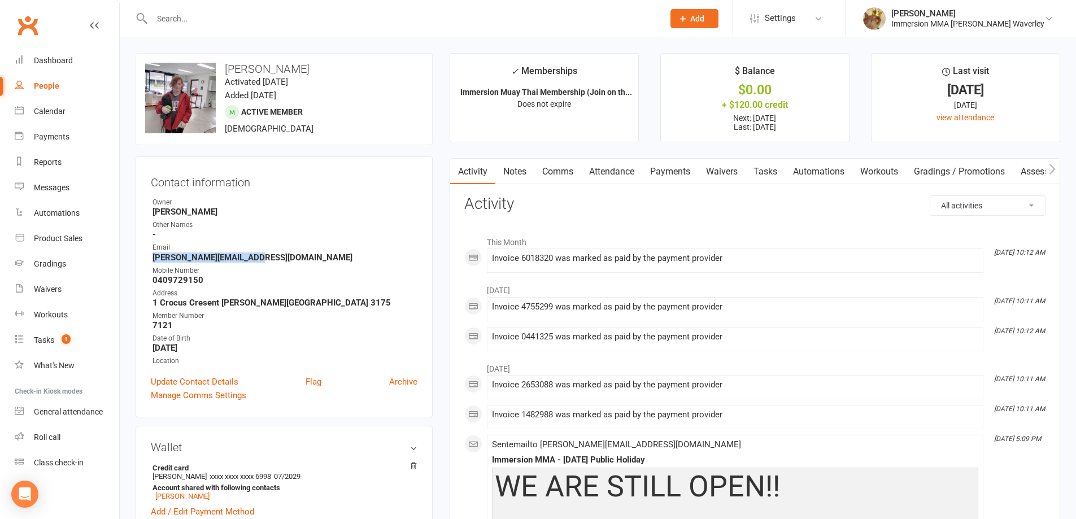
drag, startPoint x: 260, startPoint y: 259, endPoint x: 153, endPoint y: 262, distance: 108.0
click at [153, 262] on strong "[PERSON_NAME][EMAIL_ADDRESS][DOMAIN_NAME]" at bounding box center [285, 258] width 265 height 10
copy strong "[PERSON_NAME][EMAIL_ADDRESS][DOMAIN_NAME]"
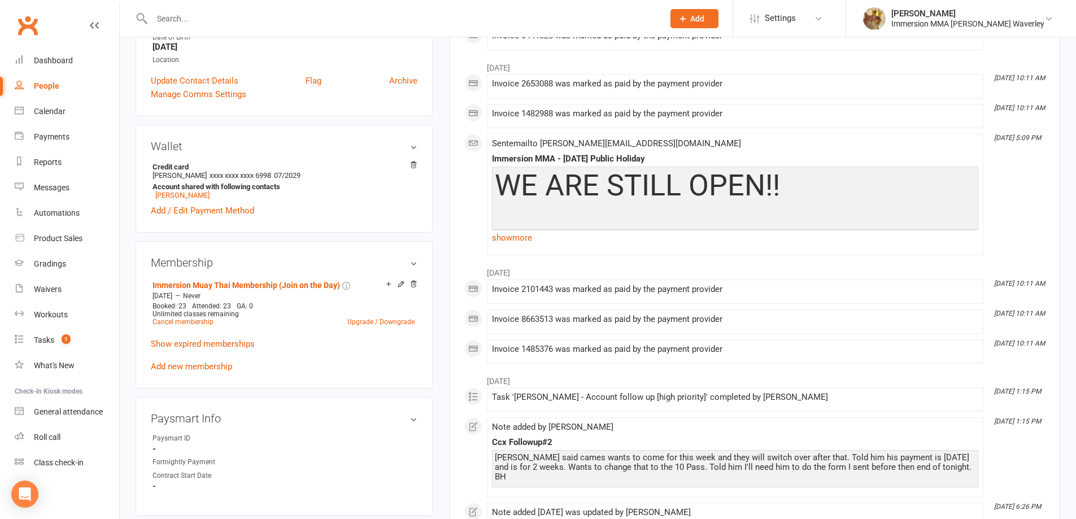
scroll to position [452, 0]
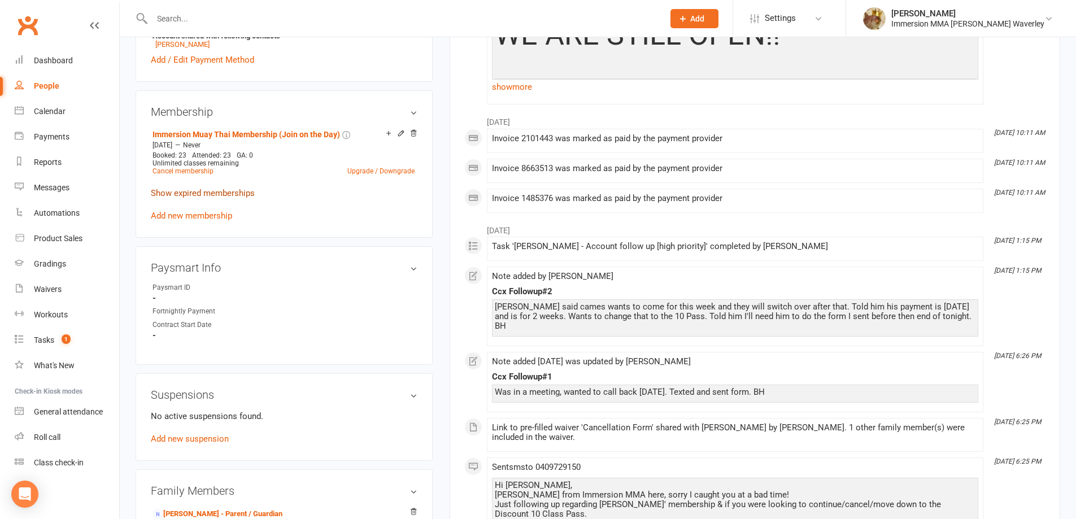
click at [214, 194] on link "Show expired memberships" at bounding box center [203, 193] width 104 height 10
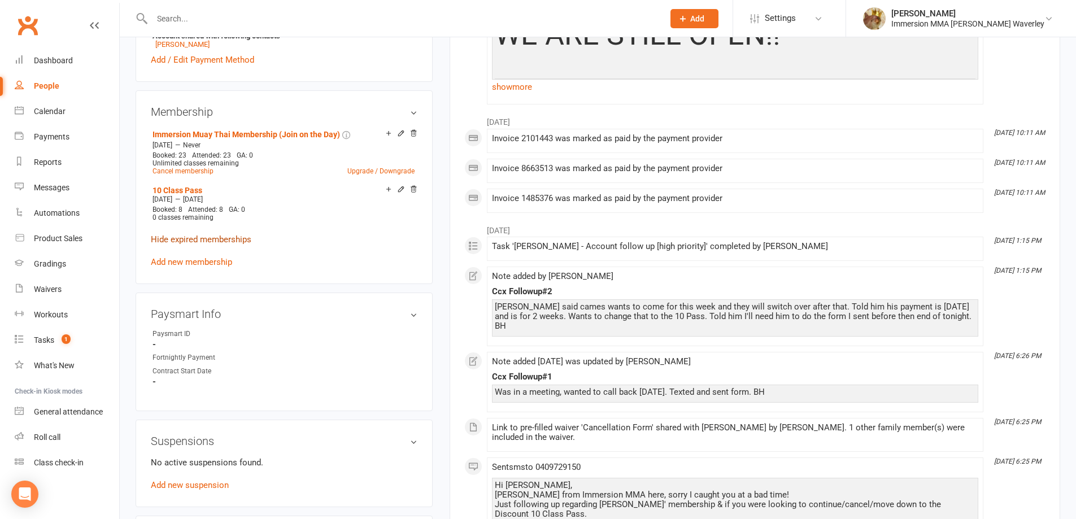
click at [201, 235] on link "Hide expired memberships" at bounding box center [201, 239] width 101 height 10
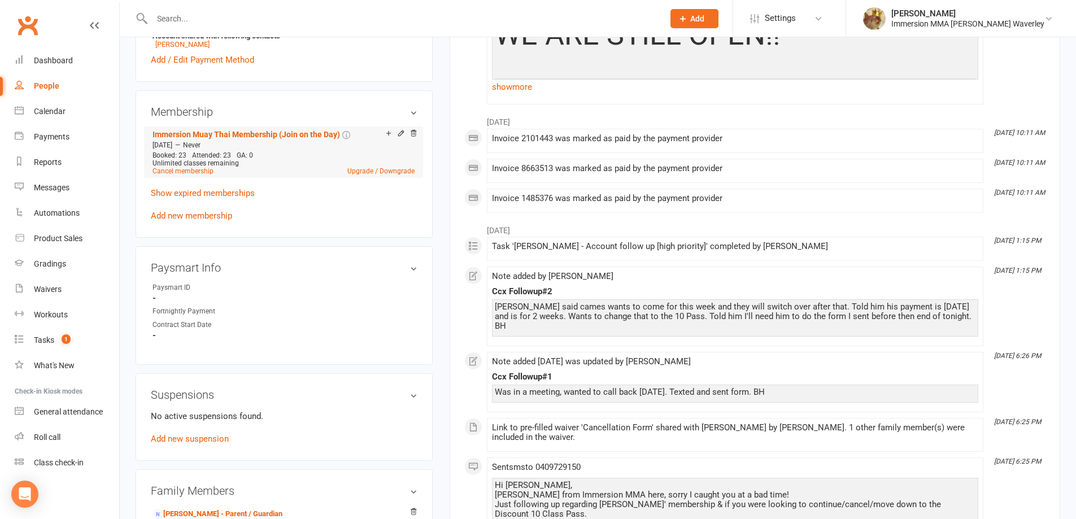
scroll to position [0, 0]
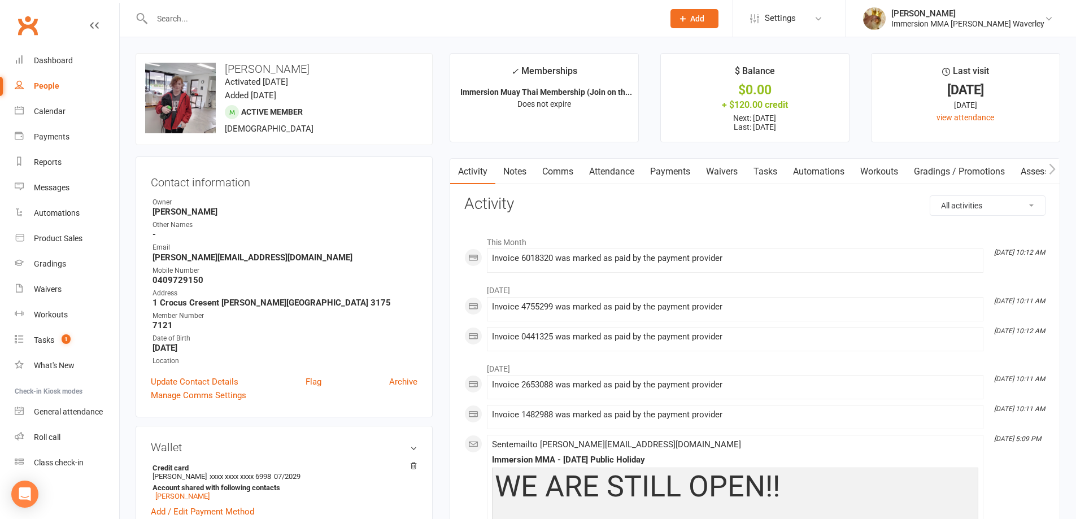
click at [604, 176] on link "Attendance" at bounding box center [611, 172] width 61 height 26
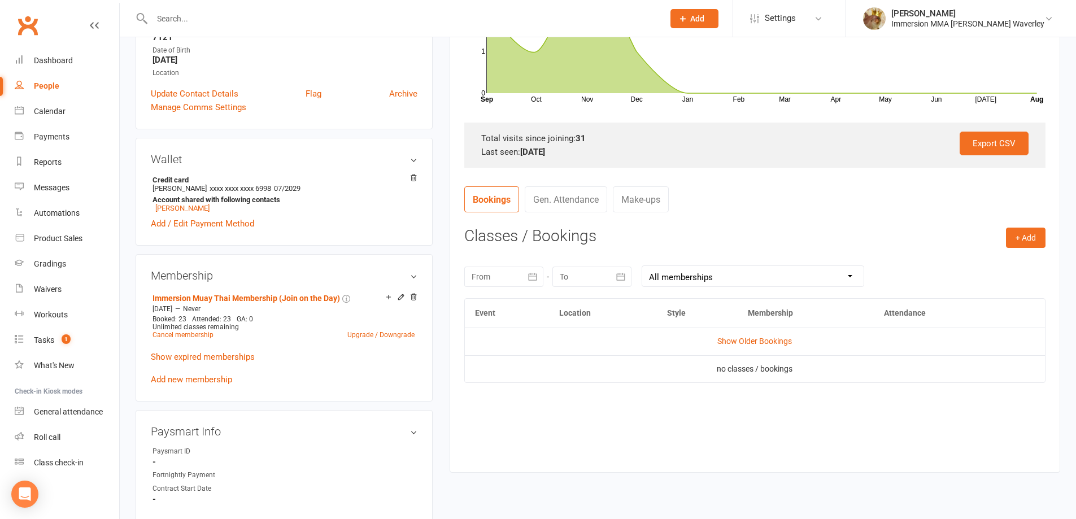
scroll to position [301, 0]
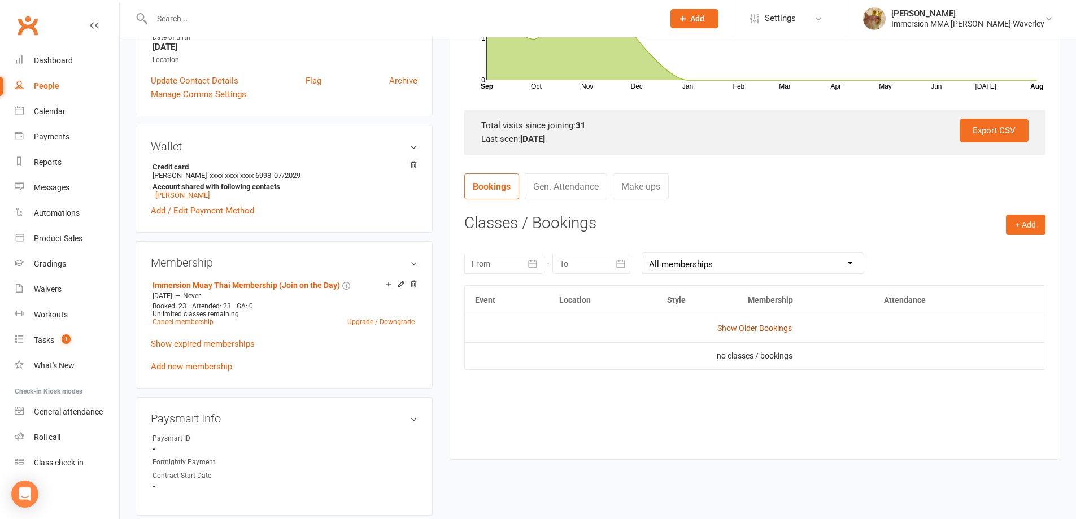
click at [726, 329] on link "Show Older Bookings" at bounding box center [755, 328] width 75 height 9
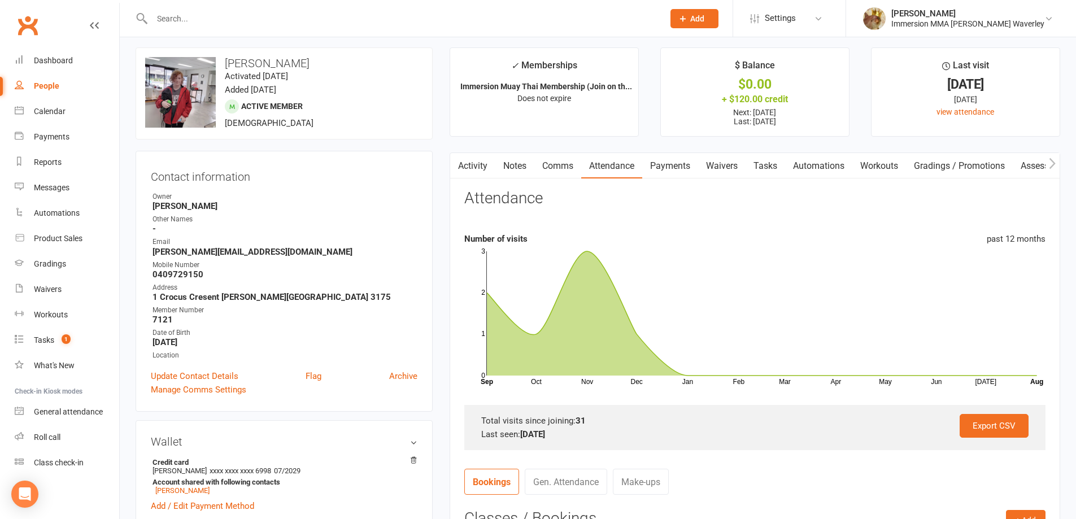
scroll to position [0, 0]
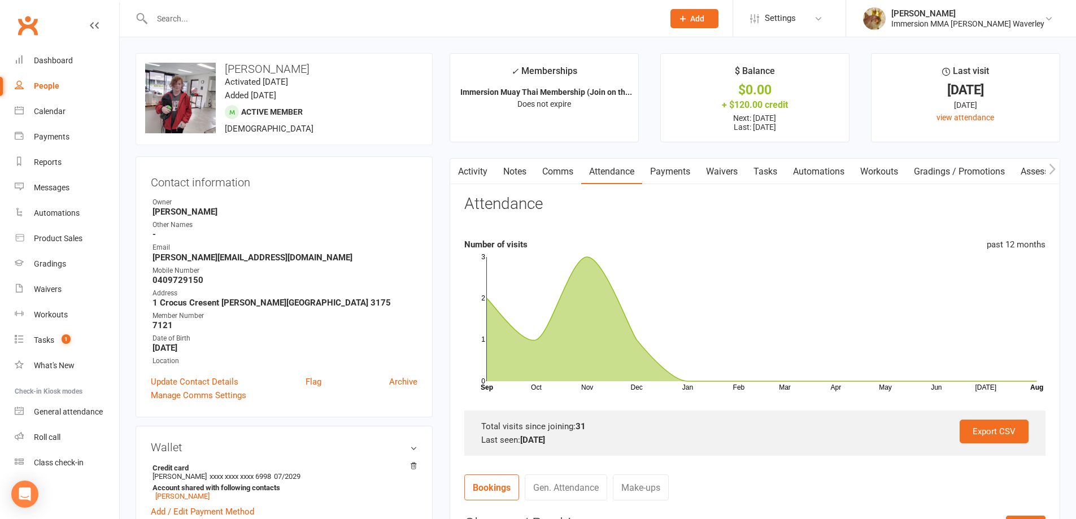
click at [675, 171] on link "Payments" at bounding box center [670, 172] width 56 height 26
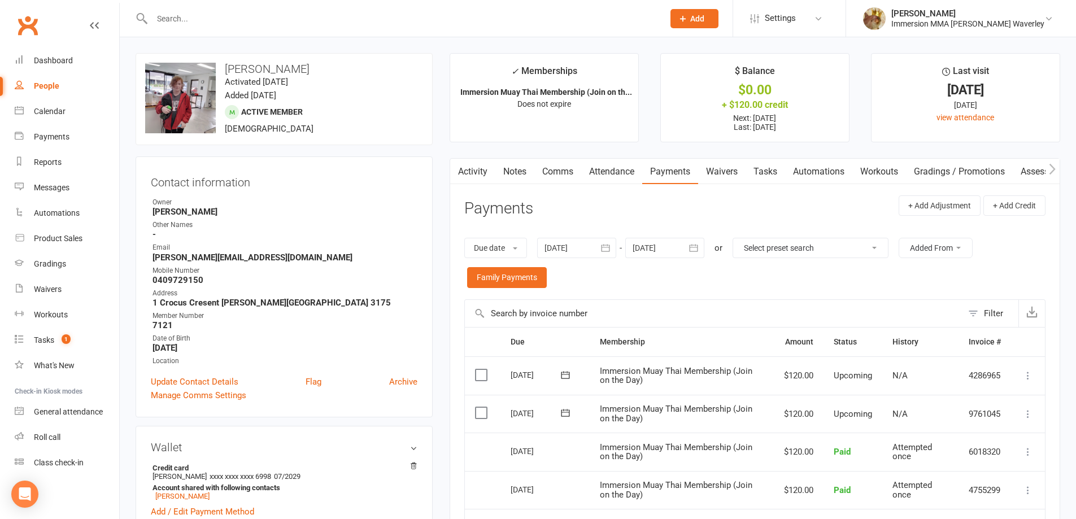
click at [504, 170] on link "Notes" at bounding box center [515, 172] width 39 height 26
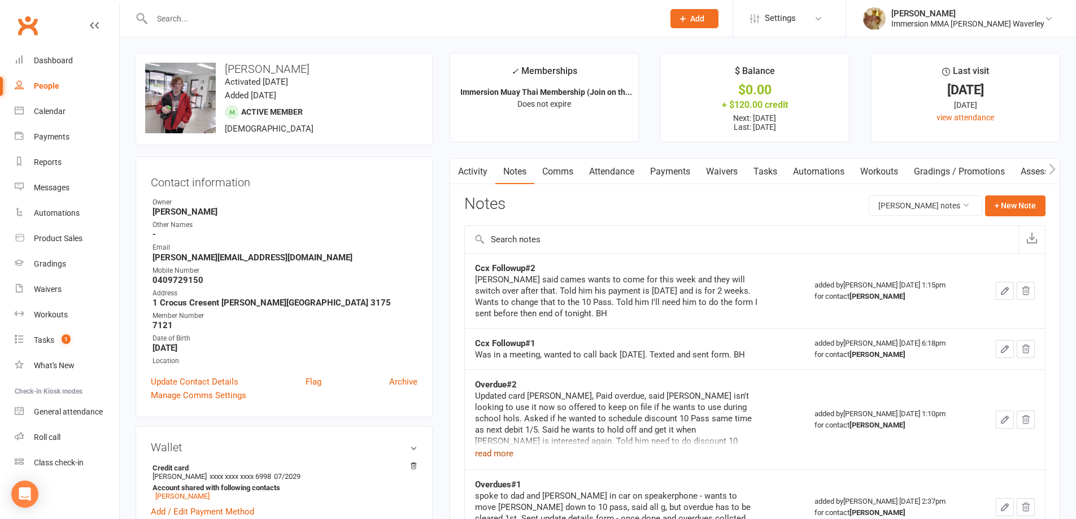
click at [497, 452] on button "read more" at bounding box center [494, 454] width 38 height 14
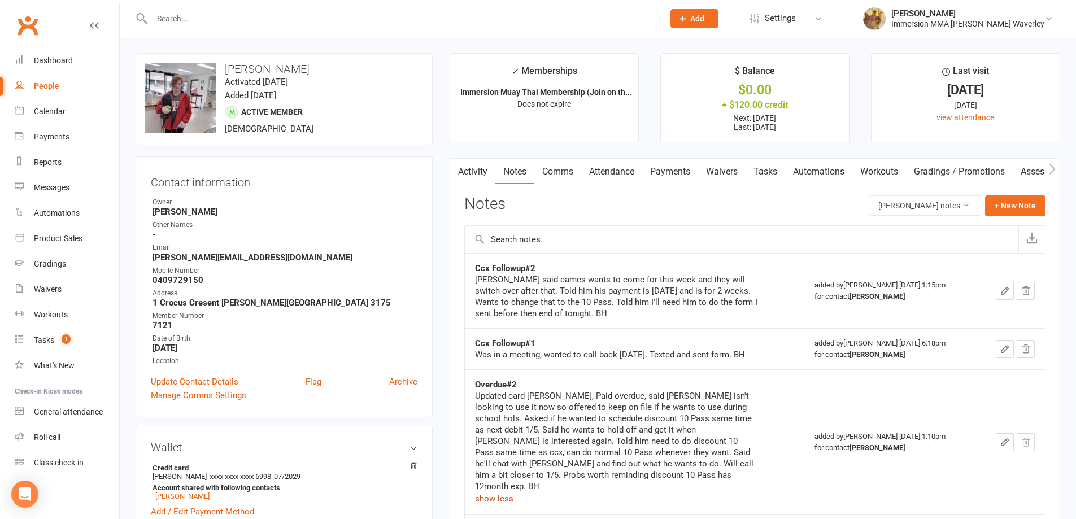
click at [781, 172] on link "Tasks" at bounding box center [766, 172] width 40 height 26
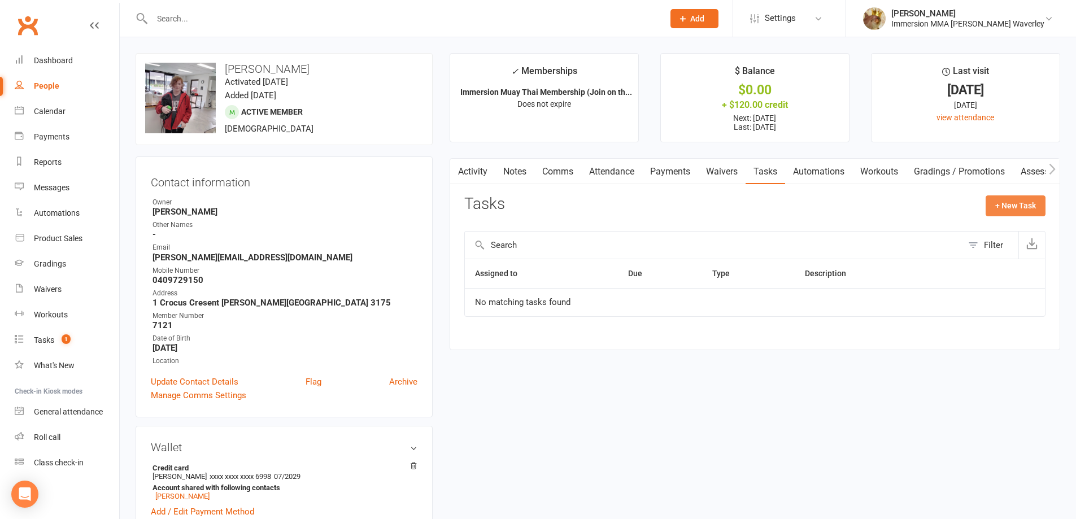
click at [1021, 206] on button "+ New Task" at bounding box center [1016, 205] width 60 height 20
select select "48840"
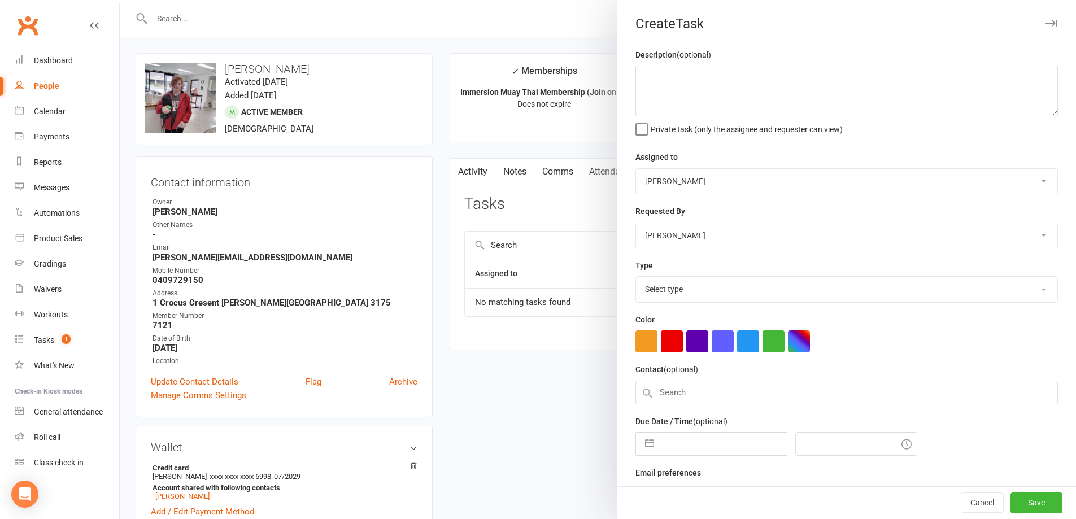
click at [765, 175] on select "David Marinakis Team Immersion Ben Street Immersion Tablet James Fitzgerald Ben…" at bounding box center [846, 181] width 421 height 25
select select "48837"
click at [636, 170] on select "David Marinakis Team Immersion Ben Street Immersion Tablet James Fitzgerald Ben…" at bounding box center [846, 181] width 421 height 25
click at [710, 286] on select "Select type Account follow up [high priority] Attended trial follow up Chase si…" at bounding box center [846, 289] width 421 height 25
select select "27317"
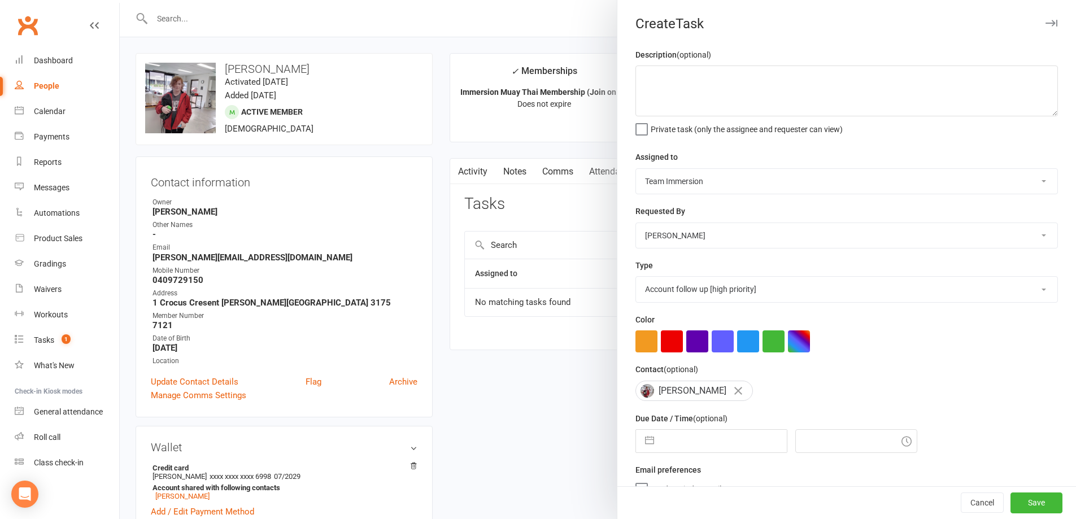
click at [636, 279] on select "Select type Account follow up [high priority] Attended trial follow up Chase si…" at bounding box center [846, 289] width 421 height 25
click at [704, 82] on textarea at bounding box center [847, 91] width 423 height 51
type textarea "ACC Follow Up - what should we do?"
click at [672, 439] on input "text" at bounding box center [723, 441] width 127 height 23
select select "6"
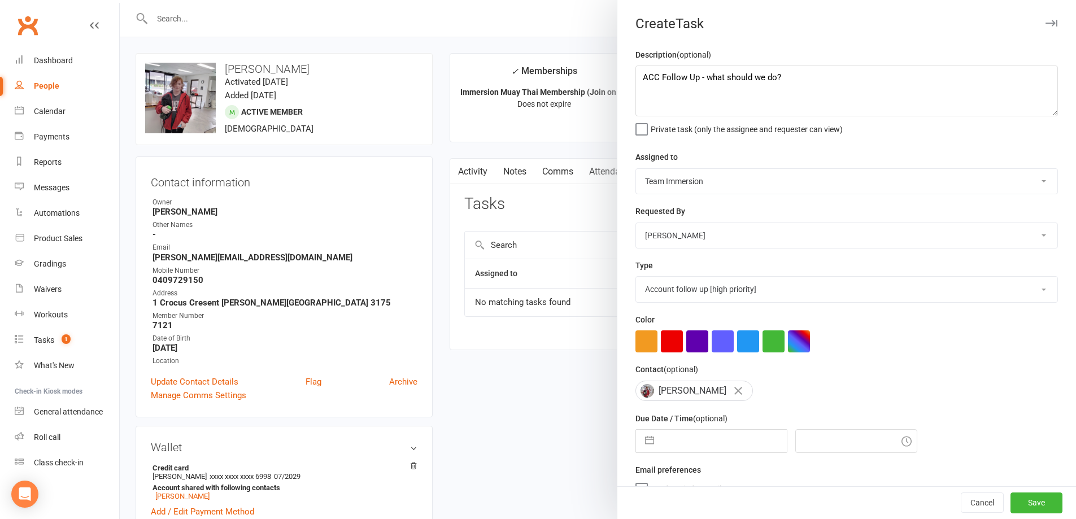
select select "2025"
select select "7"
select select "2025"
select select "8"
select select "2025"
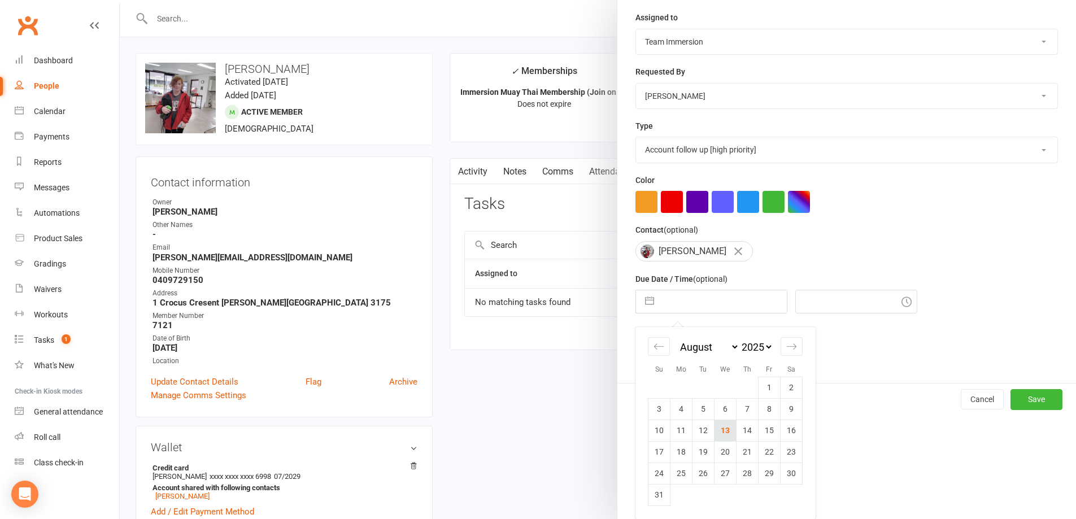
click at [726, 435] on td "13" at bounding box center [726, 430] width 22 height 21
type input "13 Aug 2025"
type input "6:45pm"
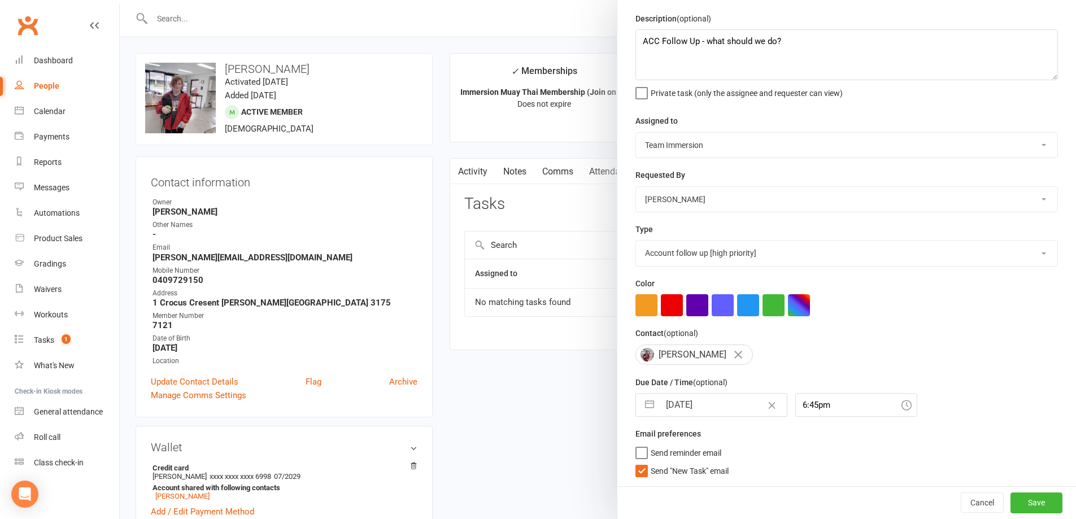
click at [663, 481] on div "Description (optional) ACC Follow Up - what should we do? Private task (only th…" at bounding box center [847, 249] width 459 height 475
click at [663, 470] on span "Send "New Task" email" at bounding box center [690, 469] width 78 height 13
click at [663, 463] on input "Send "New Task" email" at bounding box center [682, 463] width 93 height 0
click at [1016, 504] on button "Save" at bounding box center [1037, 503] width 52 height 20
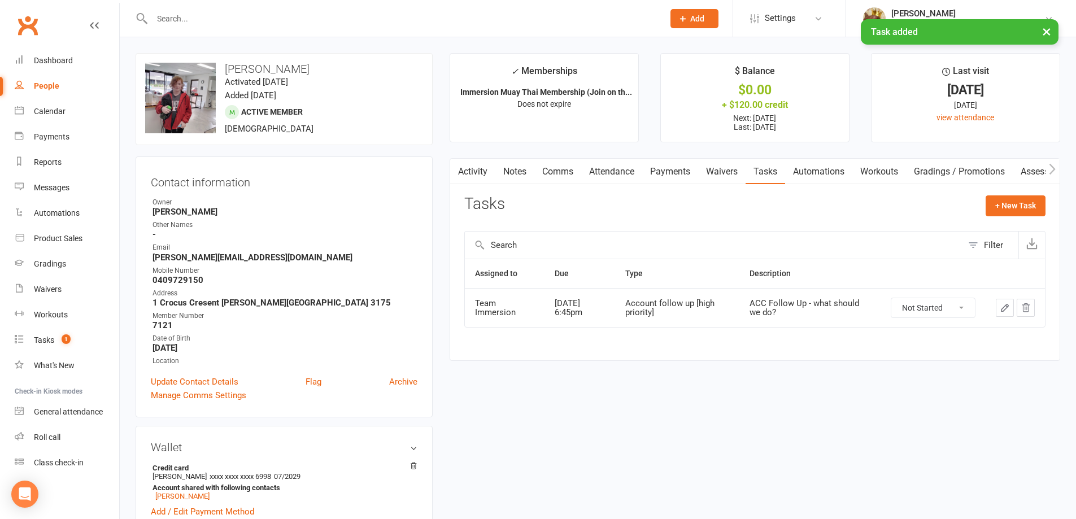
click at [689, 164] on link "Payments" at bounding box center [670, 172] width 56 height 26
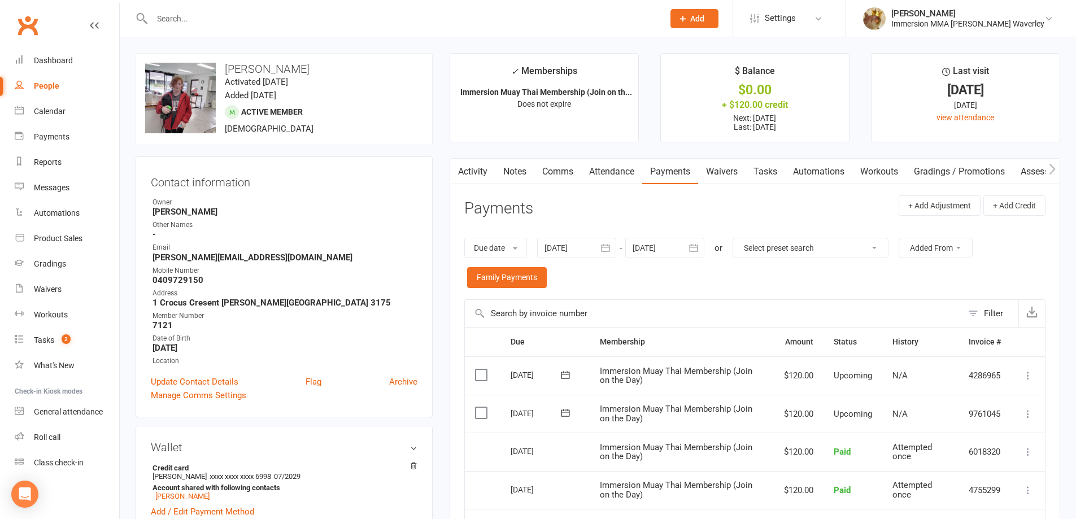
scroll to position [151, 0]
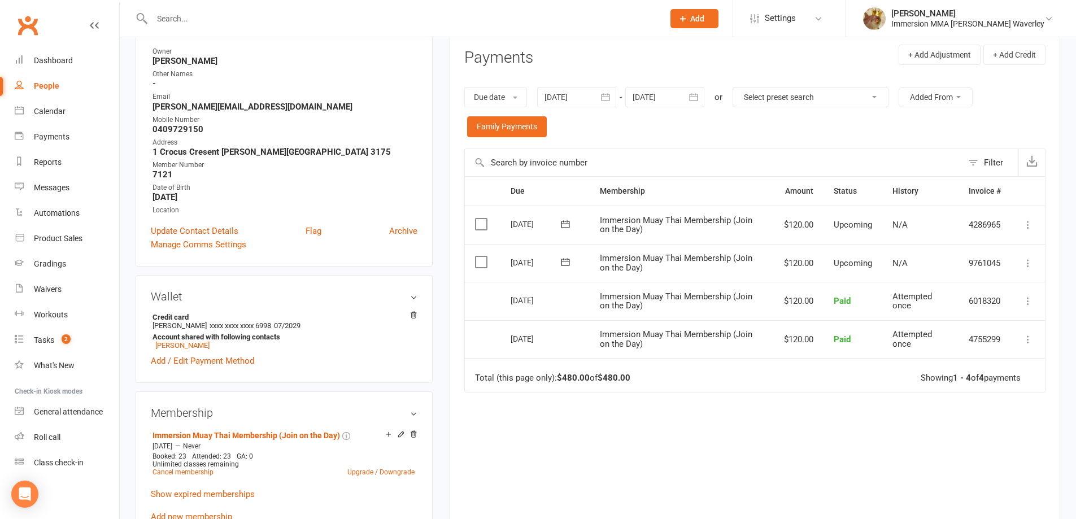
click at [577, 106] on div at bounding box center [576, 97] width 79 height 20
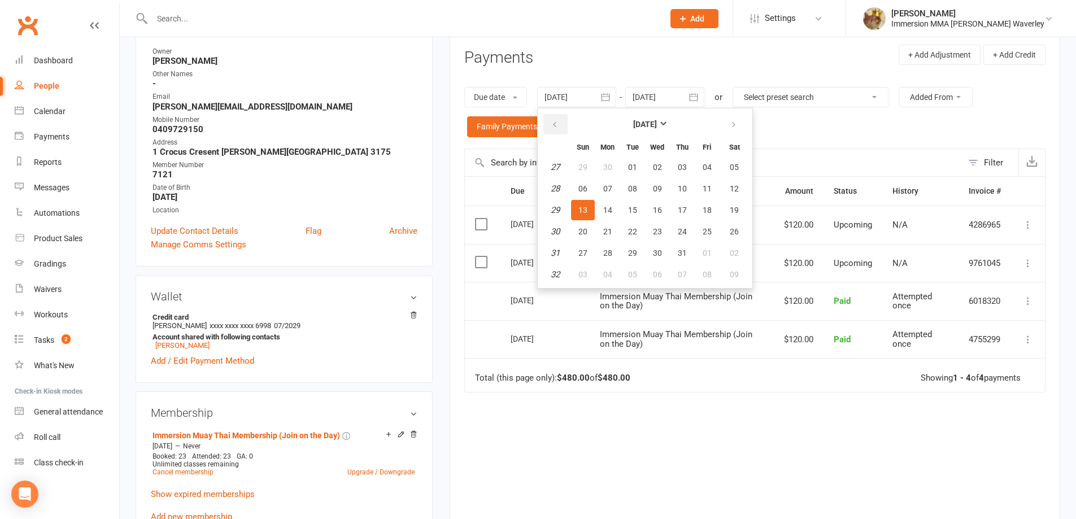
click at [563, 128] on button "button" at bounding box center [556, 124] width 24 height 20
click at [611, 191] on span "07" at bounding box center [607, 188] width 9 height 9
type input "07 Apr 2025"
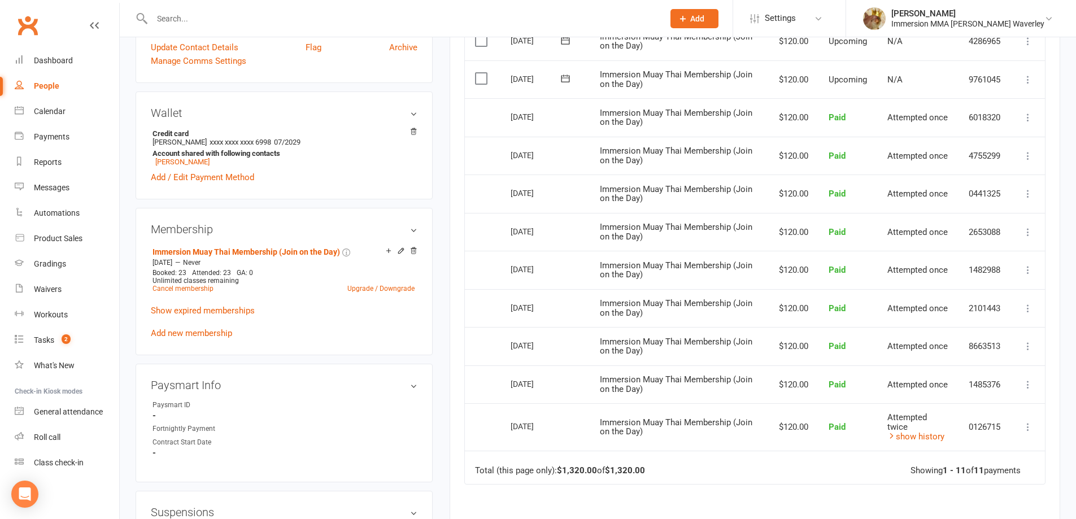
scroll to position [301, 0]
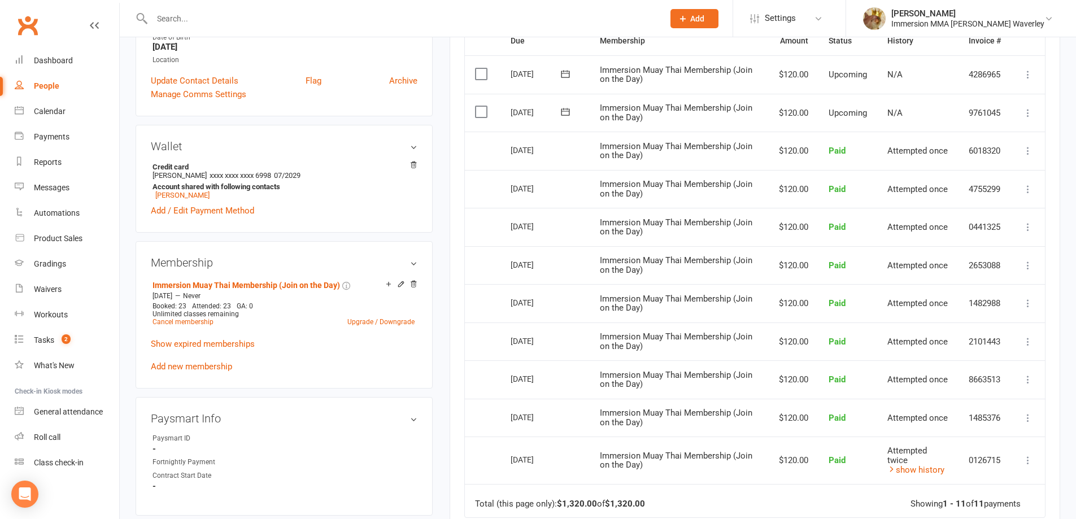
drag, startPoint x: 509, startPoint y: 330, endPoint x: 564, endPoint y: 422, distance: 107.5
click at [564, 422] on table "Due Contact Membership Amount Status History Invoice # Select this 04 Sep 2025 …" at bounding box center [754, 272] width 581 height 492
drag, startPoint x: 493, startPoint y: 260, endPoint x: 543, endPoint y: 315, distance: 73.6
click at [543, 315] on table "Due Contact Membership Amount Status History Invoice # Select this 04 Sep 2025 …" at bounding box center [754, 272] width 581 height 492
drag, startPoint x: 494, startPoint y: 182, endPoint x: 530, endPoint y: 237, distance: 65.7
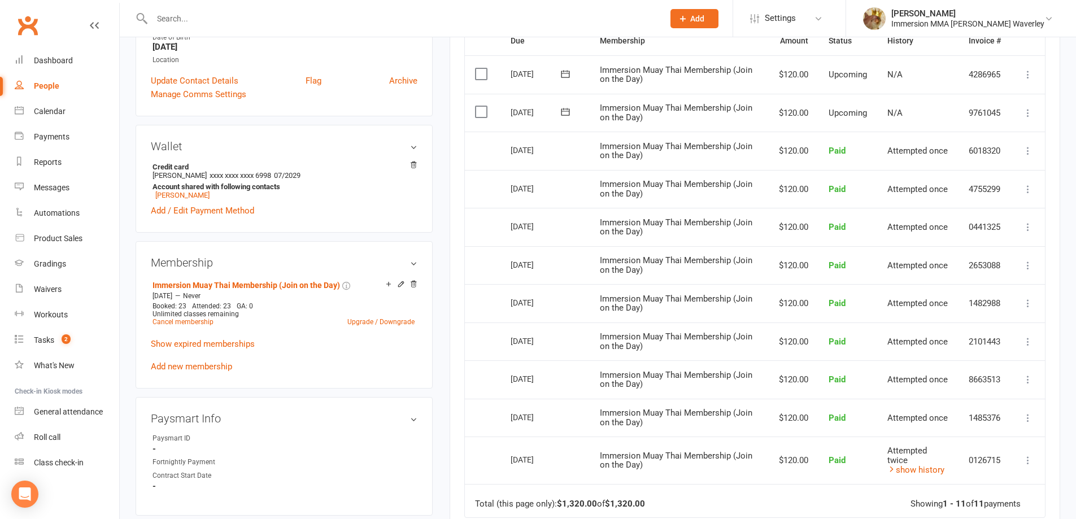
click at [530, 237] on table "Due Contact Membership Amount Status History Invoice # Select this 04 Sep 2025 …" at bounding box center [754, 272] width 581 height 492
drag, startPoint x: 485, startPoint y: 99, endPoint x: 528, endPoint y: 157, distance: 71.9
click at [528, 157] on table "Due Contact Membership Amount Status History Invoice # Select this 04 Sep 2025 …" at bounding box center [754, 272] width 581 height 492
click at [567, 150] on div "07 Aug 2025" at bounding box center [545, 149] width 69 height 16
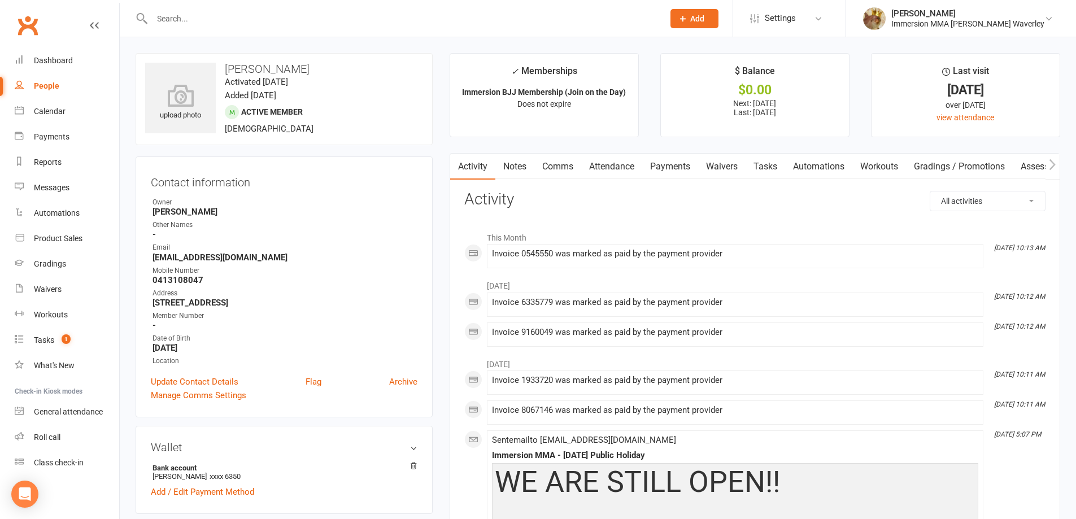
click at [516, 164] on link "Notes" at bounding box center [515, 167] width 39 height 26
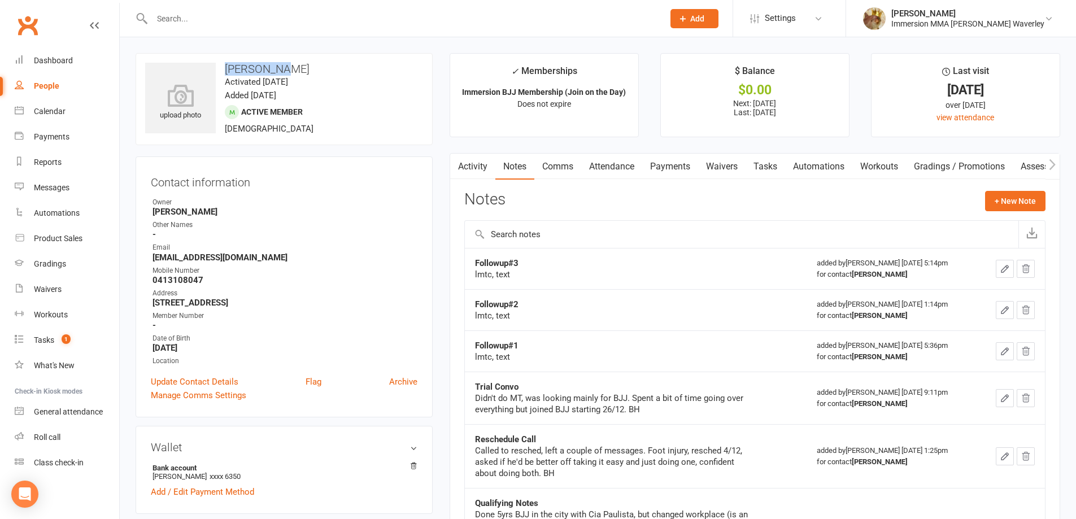
drag, startPoint x: 288, startPoint y: 60, endPoint x: 224, endPoint y: 58, distance: 64.5
click at [224, 58] on div "upload photo [PERSON_NAME] Activated [DATE] Added [DATE] Active member [DEMOGRA…" at bounding box center [284, 99] width 297 height 92
copy h3 "[PERSON_NAME]"
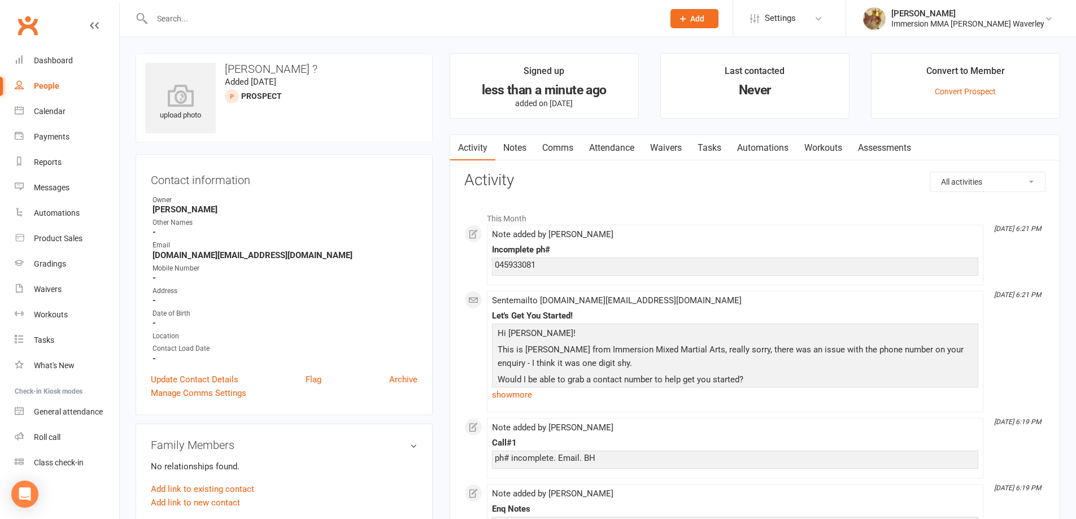
click at [701, 144] on link "Tasks" at bounding box center [710, 148] width 40 height 26
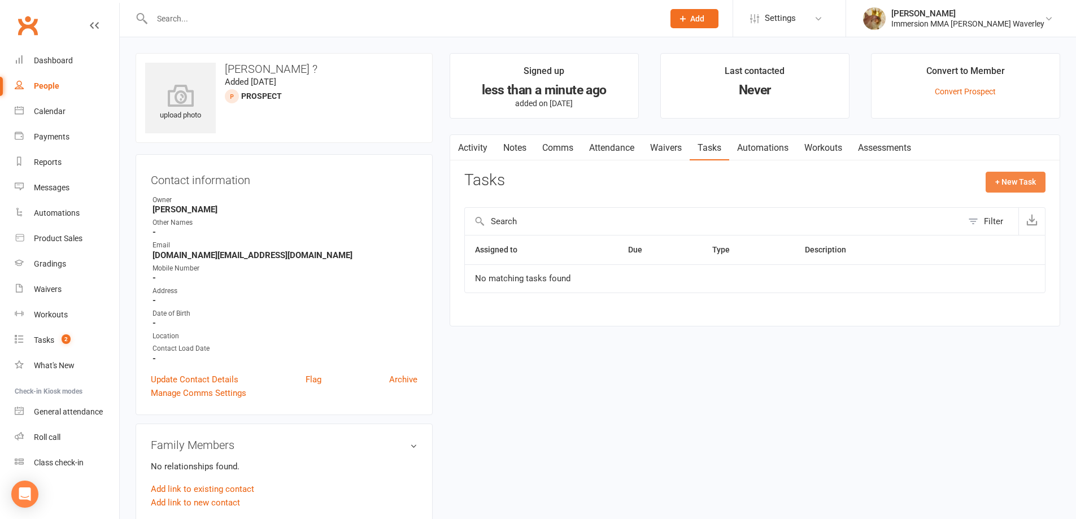
click at [991, 185] on button "+ New Task" at bounding box center [1016, 182] width 60 height 20
select select "48840"
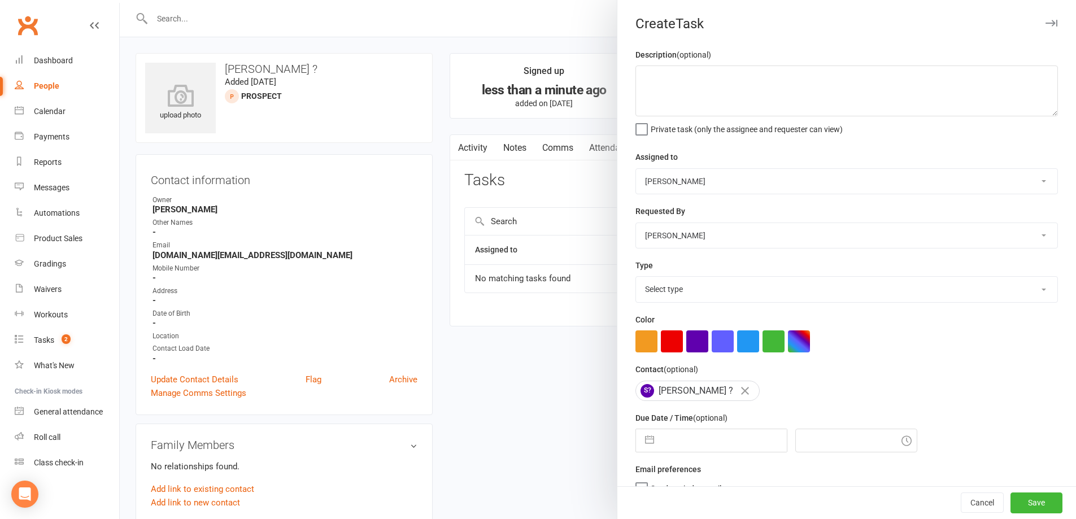
drag, startPoint x: 777, startPoint y: 193, endPoint x: 770, endPoint y: 194, distance: 6.9
click at [775, 193] on select "David Marinakis Team Immersion Ben Street Immersion Tablet James Fitzgerald Ben…" at bounding box center [846, 181] width 421 height 25
select select "48837"
click at [636, 170] on select "David Marinakis Team Immersion Ben Street Immersion Tablet James Fitzgerald Ben…" at bounding box center [846, 181] width 421 height 25
click at [712, 288] on select "Select type Account follow up [high priority] Attended trial follow up Chase si…" at bounding box center [846, 289] width 421 height 25
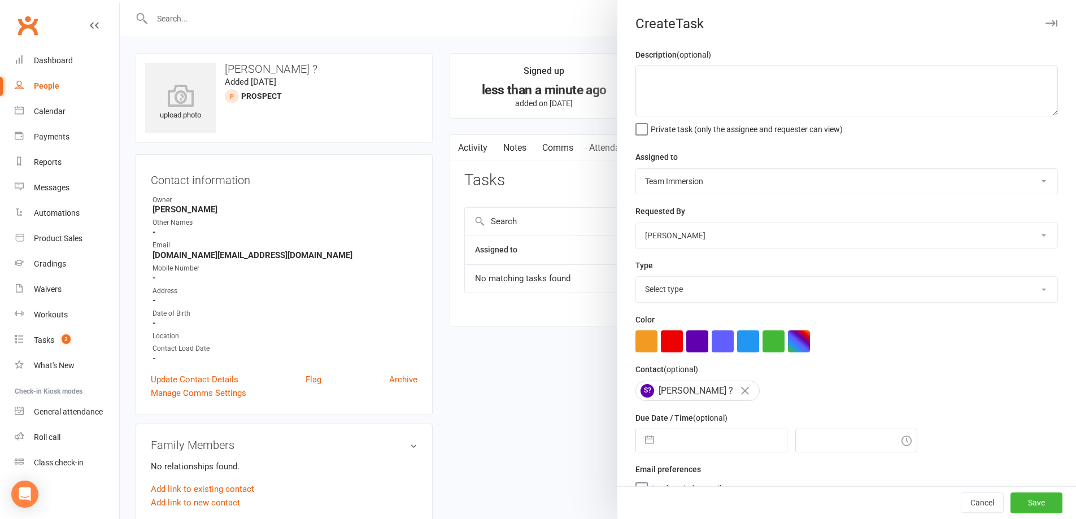
select select "27312"
click at [636, 279] on select "Select type Account follow up [high priority] Attended trial follow up Chase si…" at bounding box center [846, 289] width 421 height 25
click at [670, 446] on input "text" at bounding box center [723, 440] width 127 height 23
select select "6"
select select "2025"
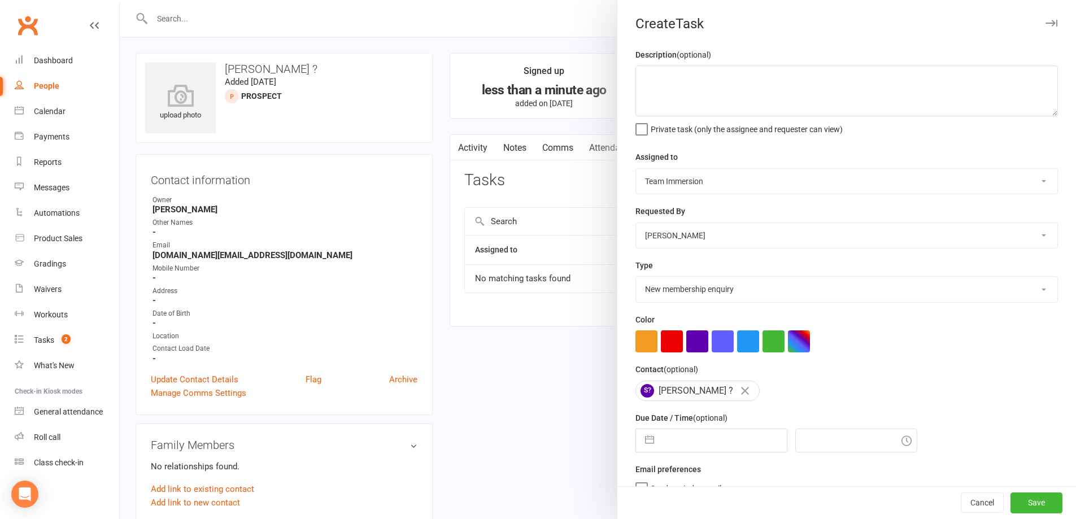
select select "7"
select select "2025"
select select "8"
select select "2025"
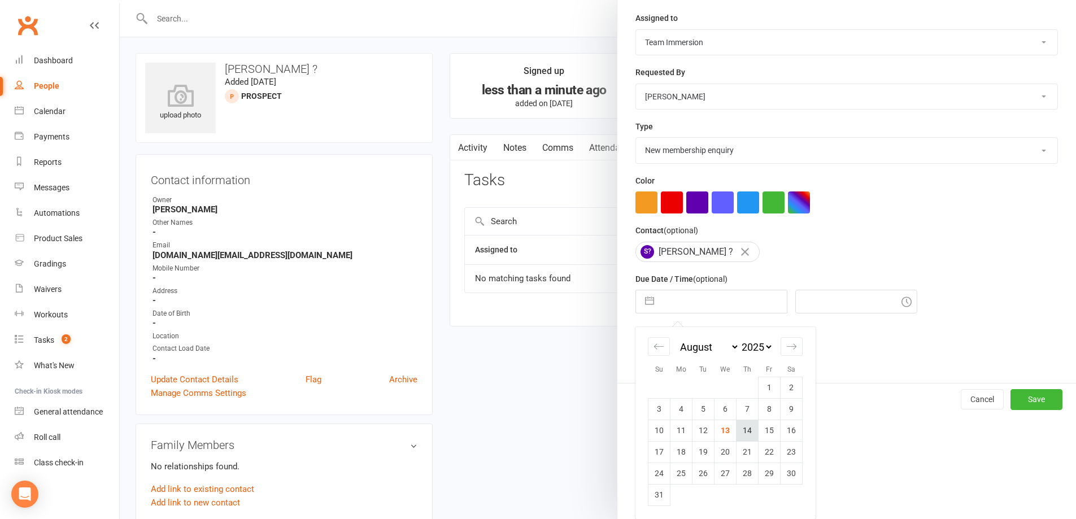
click at [737, 432] on td "14" at bounding box center [748, 430] width 22 height 21
type input "14 Aug 2025"
type input "6:45pm"
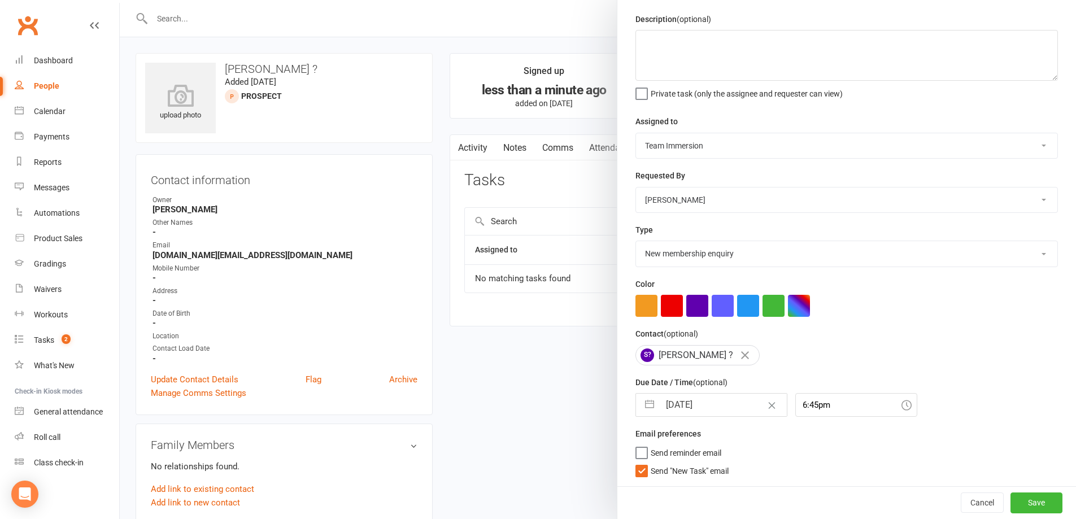
click at [692, 474] on span "Send "New Task" email" at bounding box center [690, 469] width 78 height 13
click at [692, 463] on input "Send "New Task" email" at bounding box center [682, 463] width 93 height 0
click at [988, 494] on div "Cancel Save" at bounding box center [847, 502] width 459 height 32
click at [1011, 497] on button "Save" at bounding box center [1037, 503] width 52 height 20
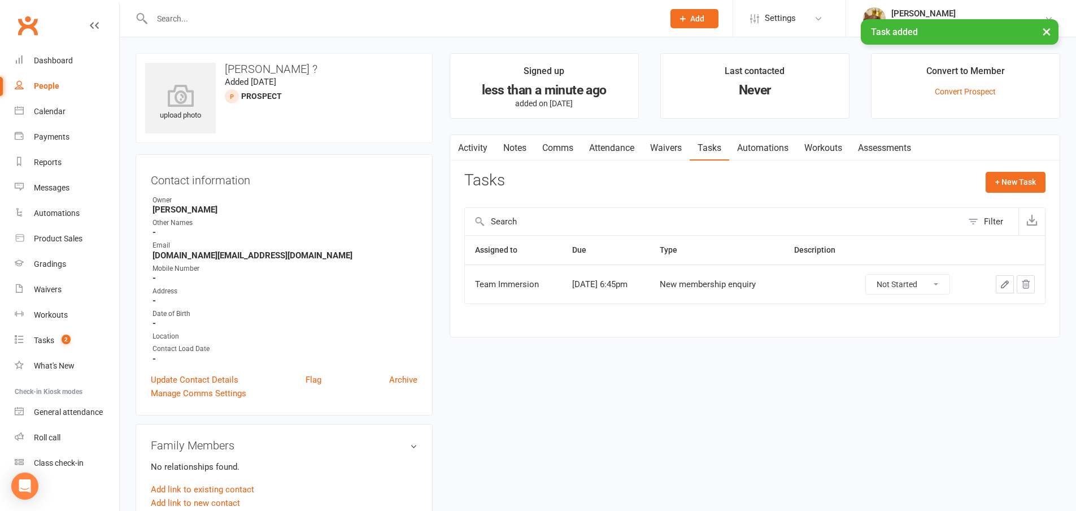
click at [521, 145] on link "Notes" at bounding box center [515, 148] width 39 height 26
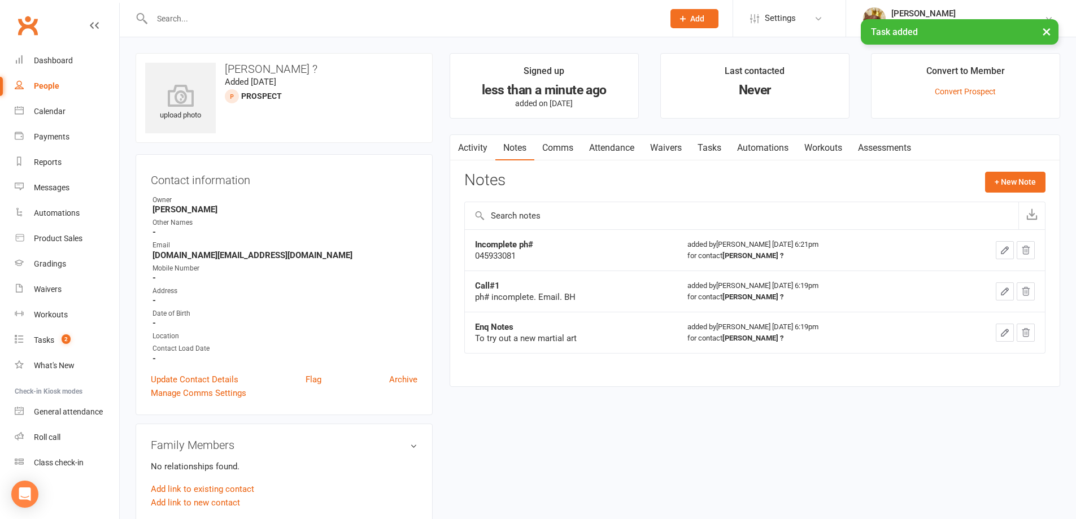
click at [485, 140] on link "Activity" at bounding box center [472, 148] width 45 height 26
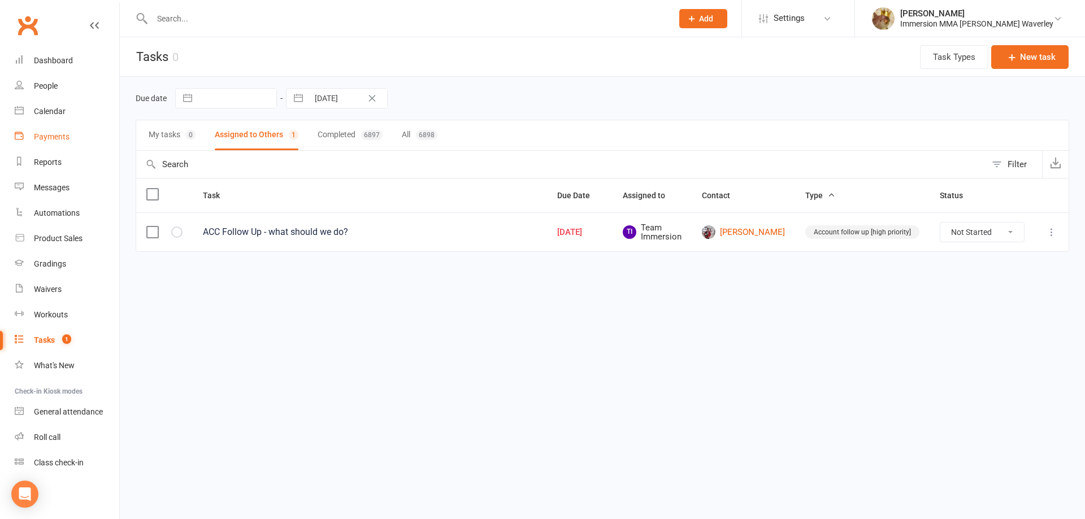
click at [63, 135] on div "Payments" at bounding box center [52, 136] width 36 height 9
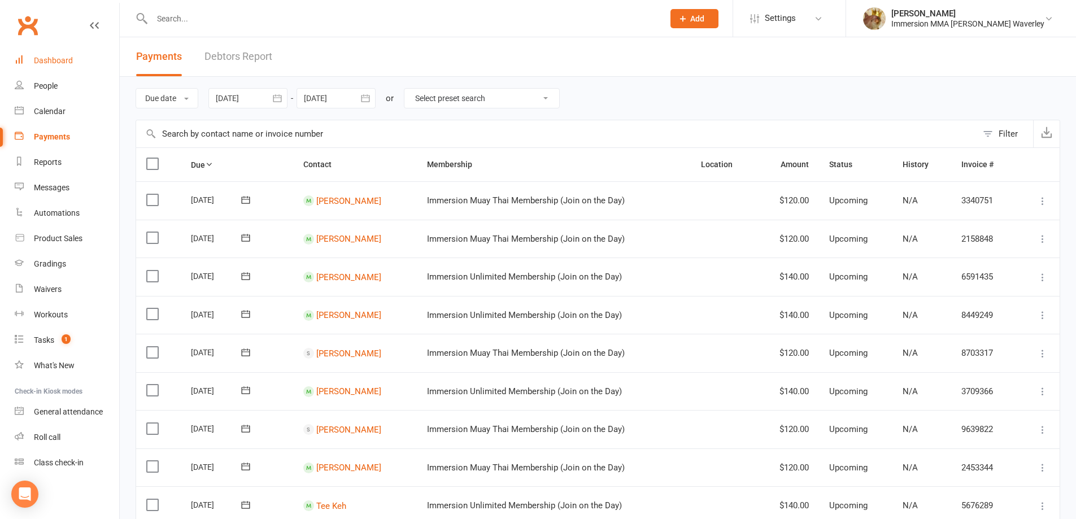
click at [79, 59] on link "Dashboard" at bounding box center [67, 60] width 105 height 25
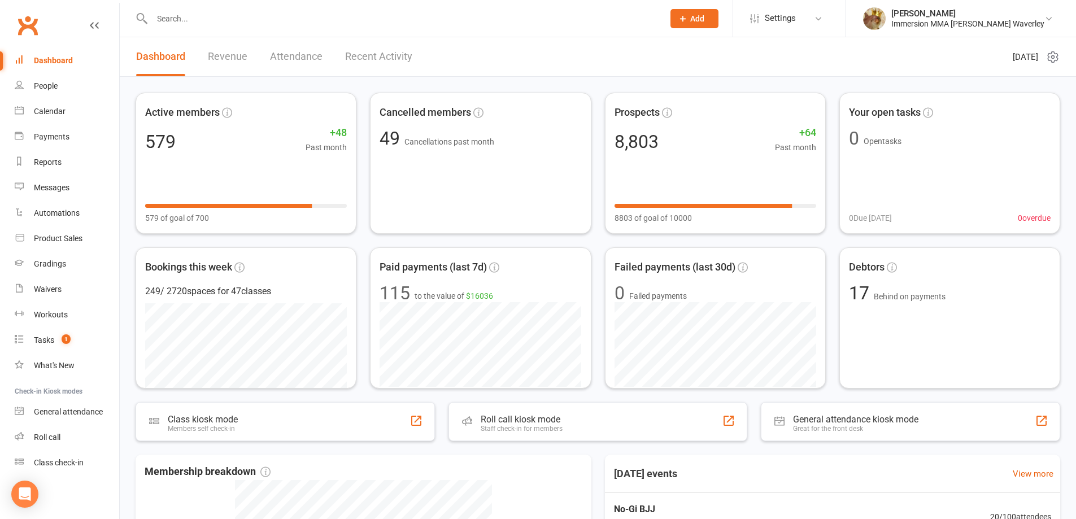
click at [215, 18] on input "text" at bounding box center [402, 19] width 507 height 16
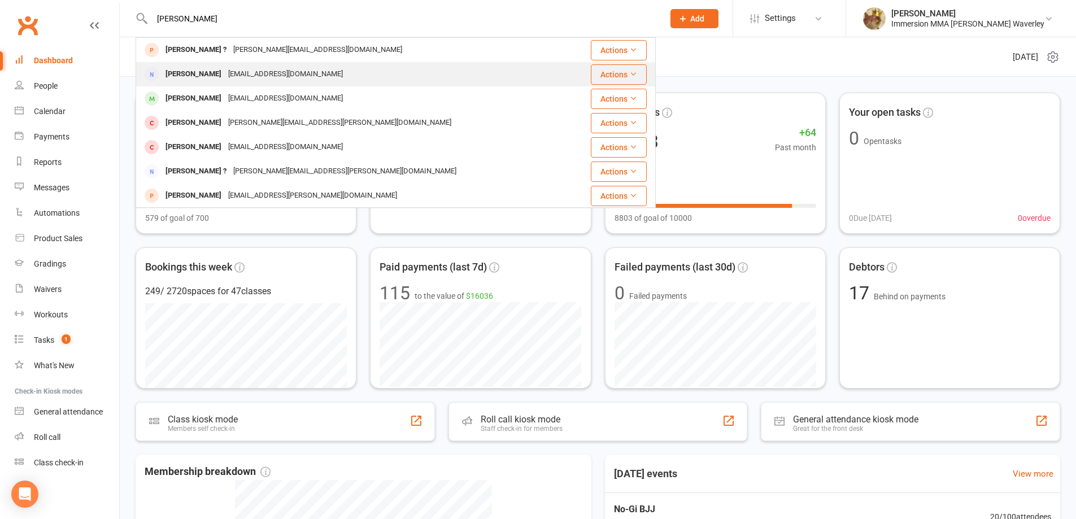
type input "ravish"
click at [220, 81] on div "[PERSON_NAME]" at bounding box center [193, 74] width 63 height 16
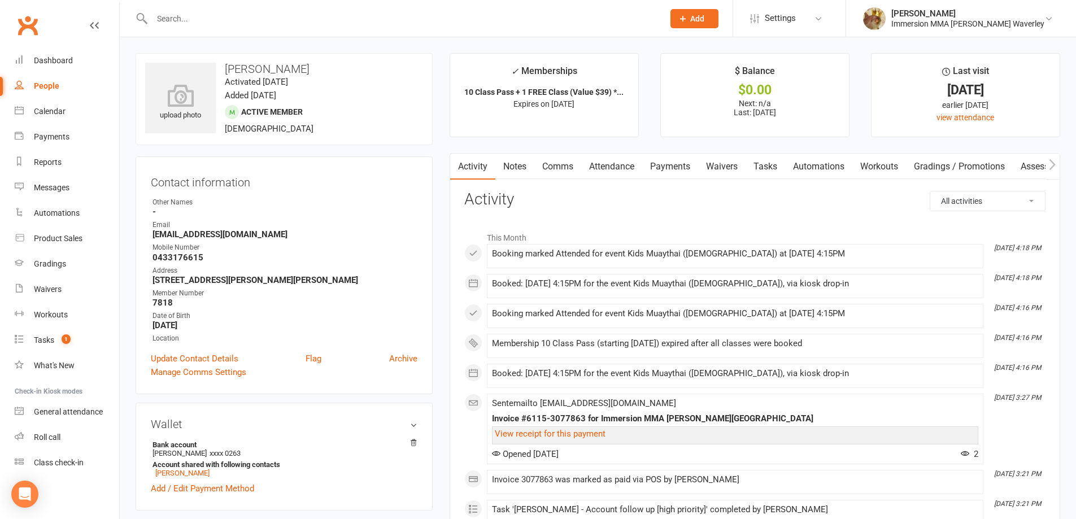
click at [650, 164] on link "Payments" at bounding box center [670, 167] width 56 height 26
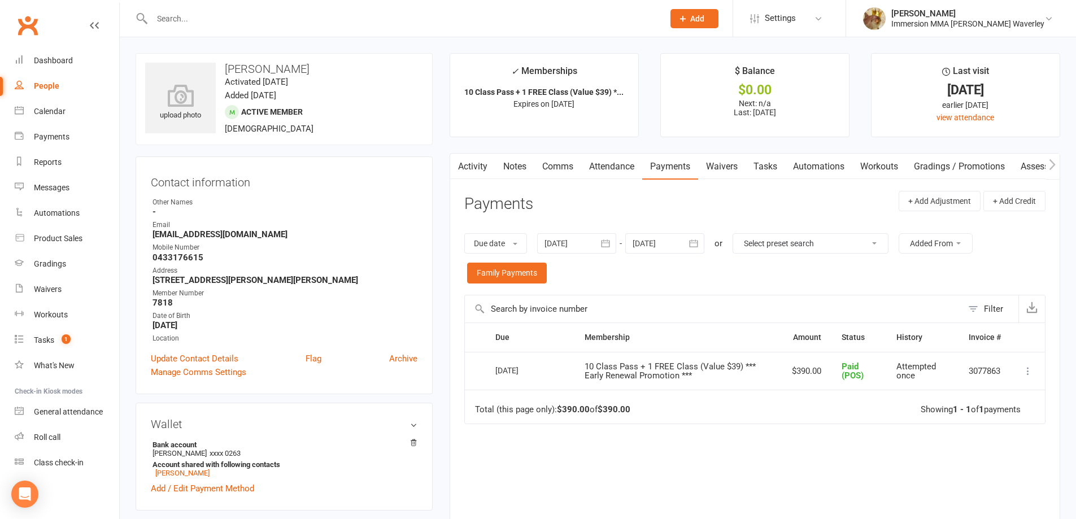
click at [524, 163] on link "Notes" at bounding box center [515, 167] width 39 height 26
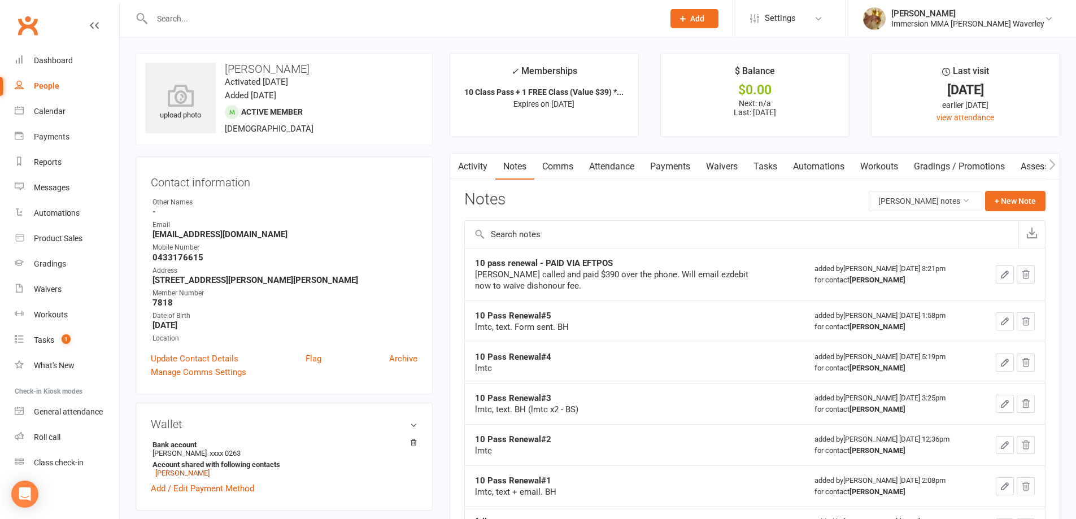
click at [759, 170] on link "Tasks" at bounding box center [766, 167] width 40 height 26
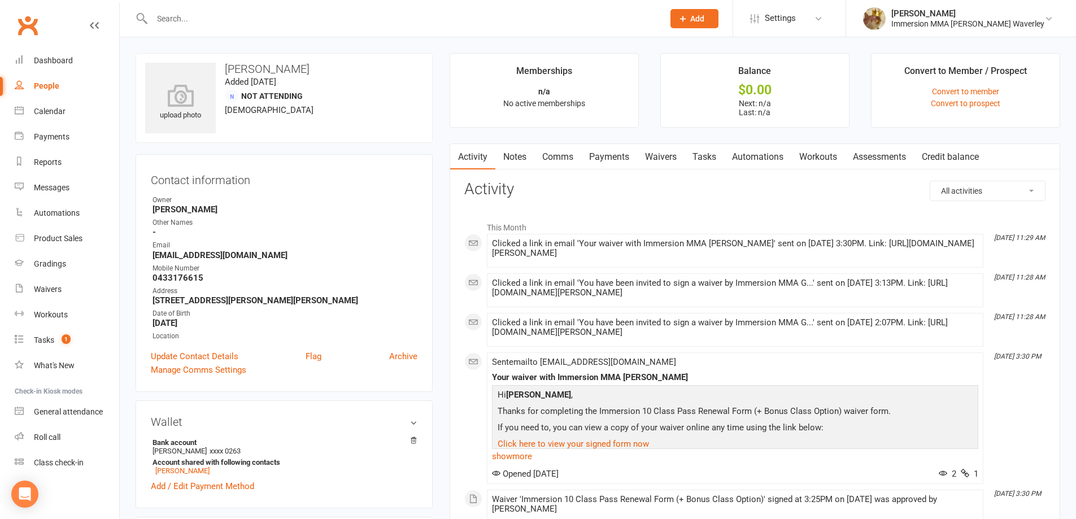
click at [562, 168] on link "Comms" at bounding box center [557, 157] width 47 height 26
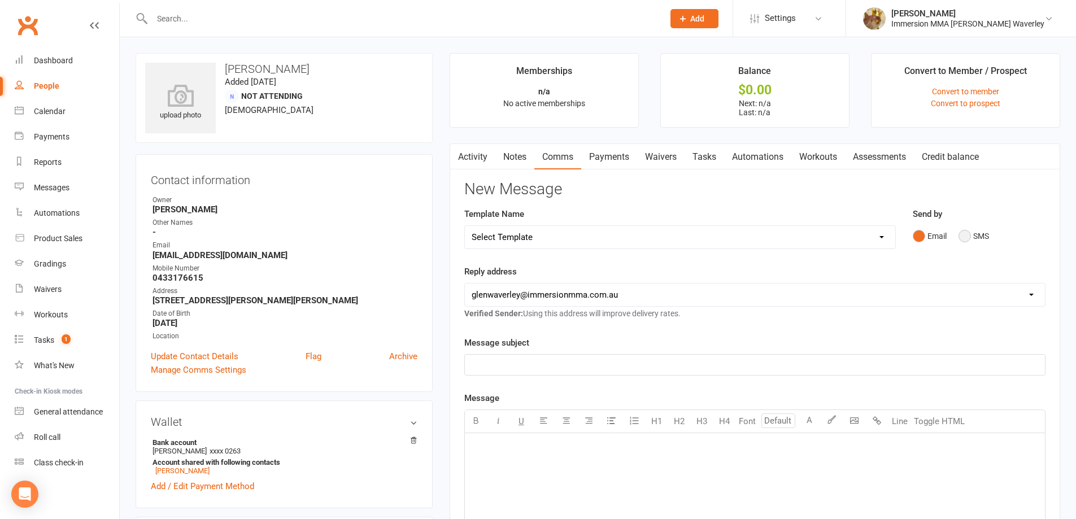
click at [986, 241] on button "SMS" at bounding box center [974, 235] width 31 height 21
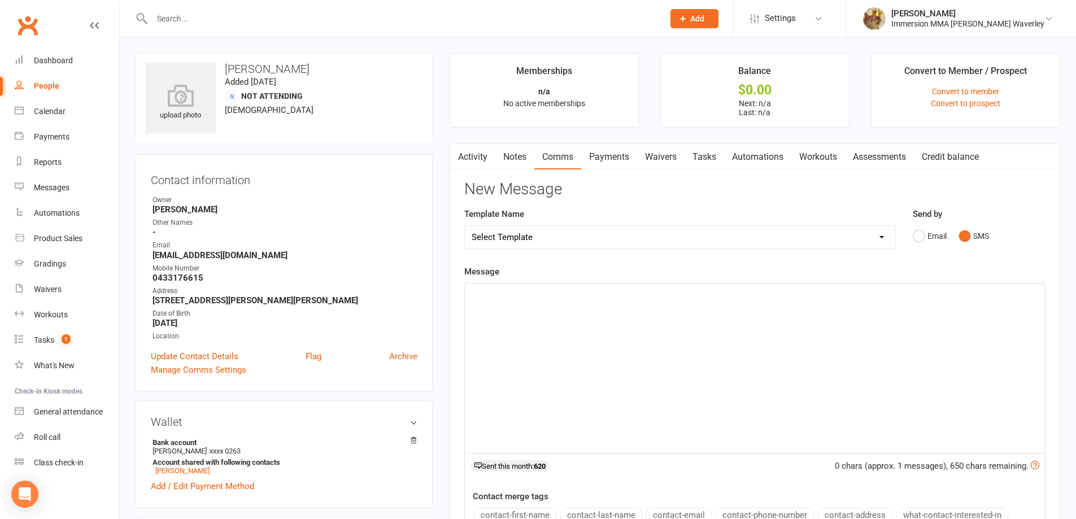
click at [796, 375] on div "﻿" at bounding box center [755, 369] width 580 height 170
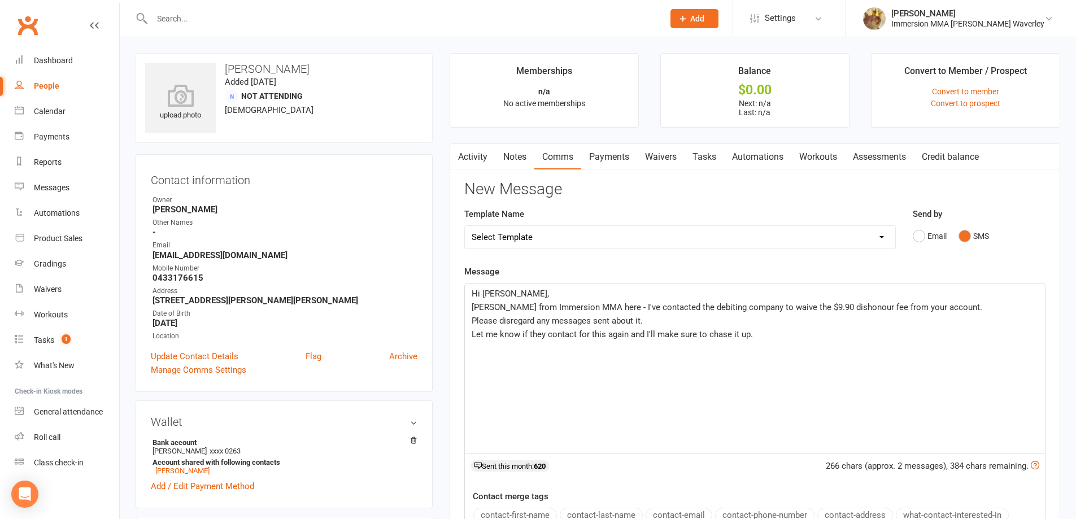
click at [579, 327] on p "Please disregard any messages sent about it." at bounding box center [755, 321] width 567 height 14
click at [577, 331] on span "Let me know if they contact for this again and I'll make sure to chase it up." at bounding box center [612, 334] width 281 height 10
click at [773, 336] on p "Let me know if they contact you for this again and I'll make sure to chase it u…" at bounding box center [755, 335] width 567 height 14
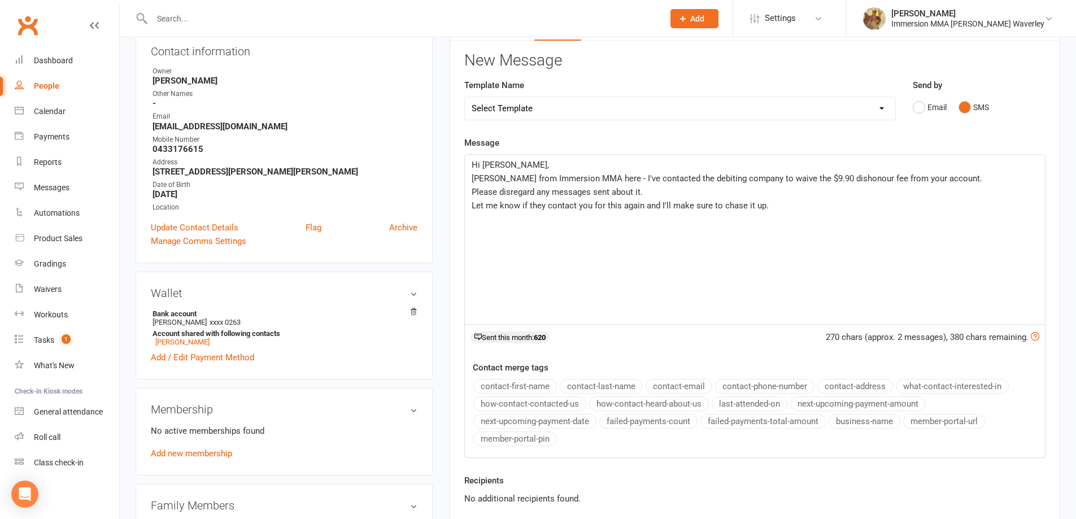
scroll to position [151, 0]
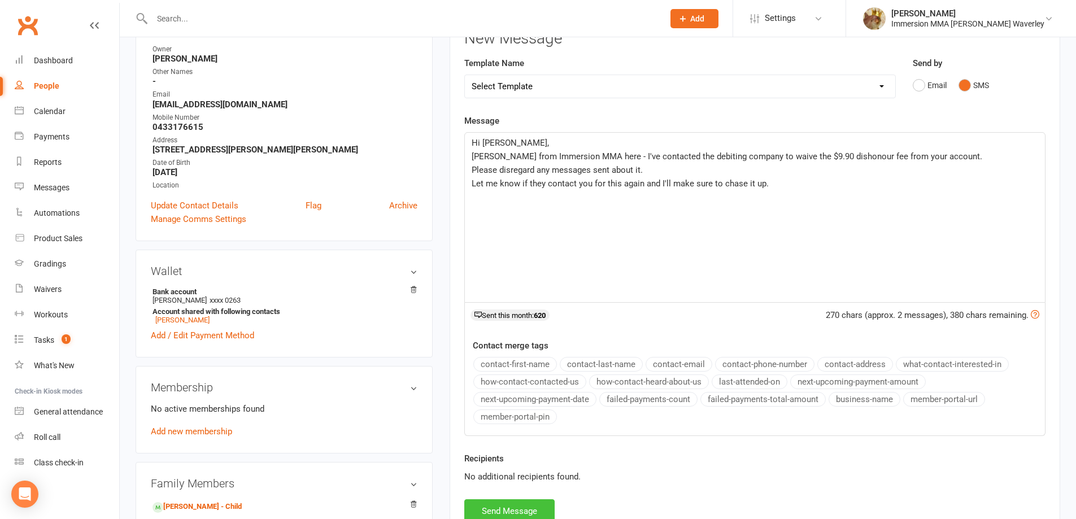
click at [521, 505] on button "Send Message" at bounding box center [509, 511] width 90 height 24
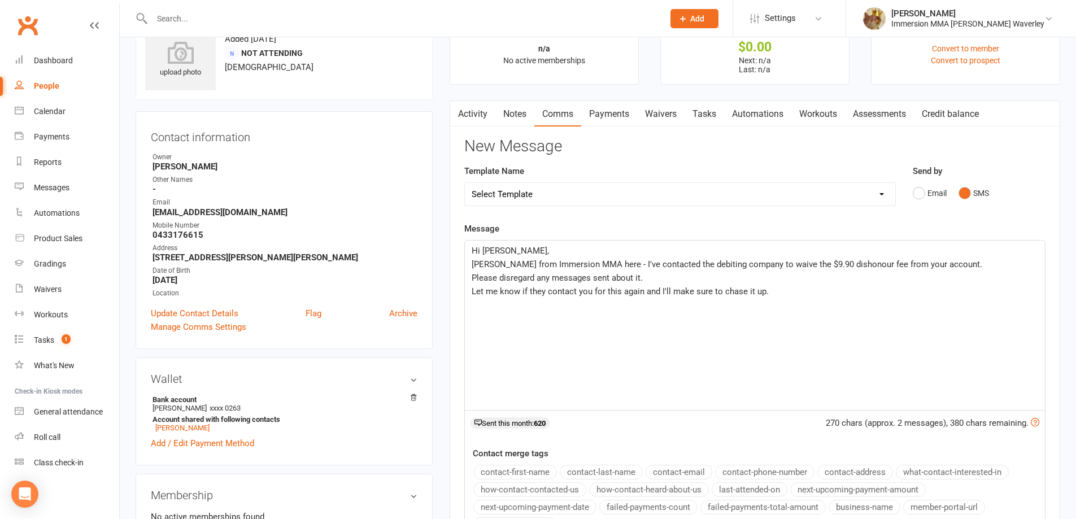
scroll to position [0, 0]
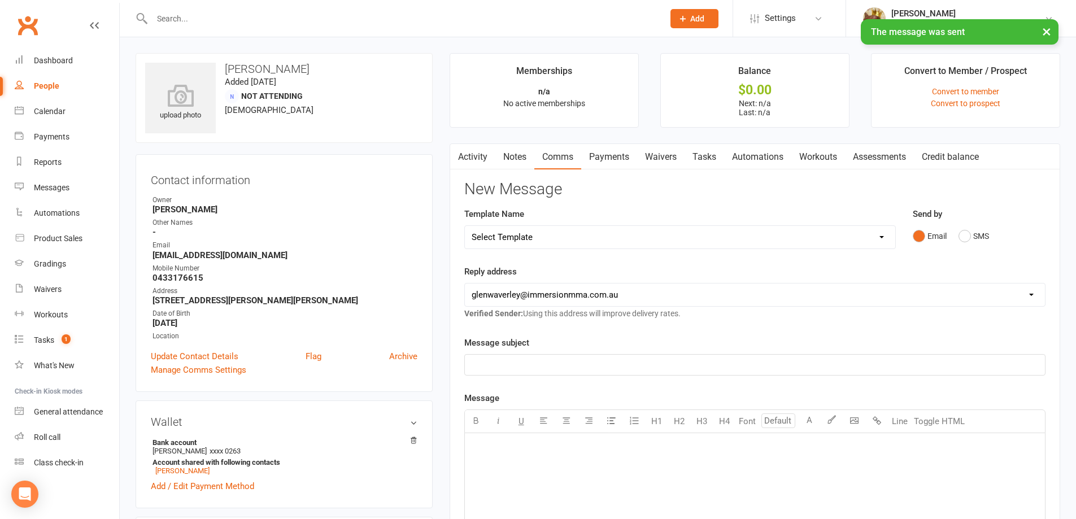
click at [710, 155] on link "Tasks" at bounding box center [705, 157] width 40 height 26
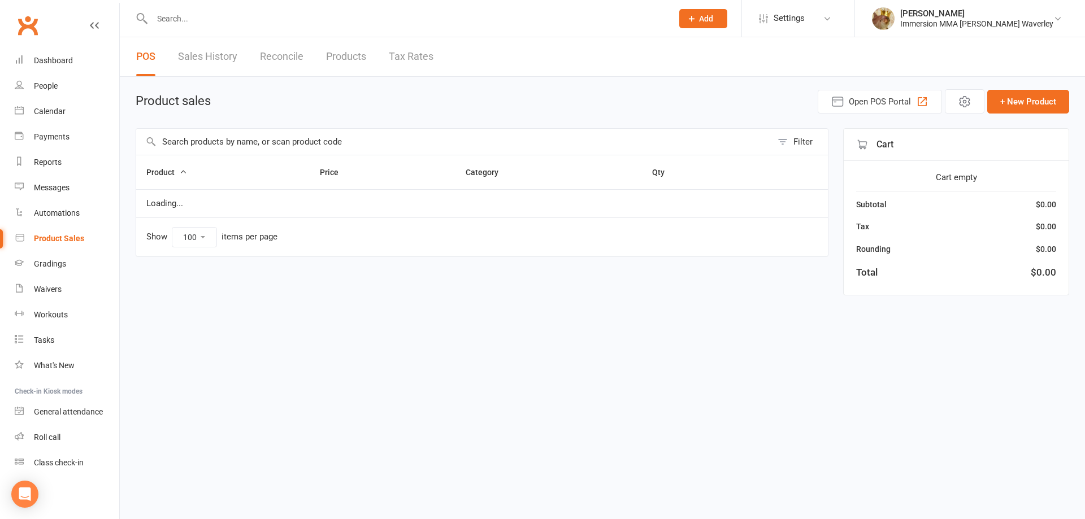
select select "100"
click at [279, 147] on input "text" at bounding box center [454, 142] width 636 height 26
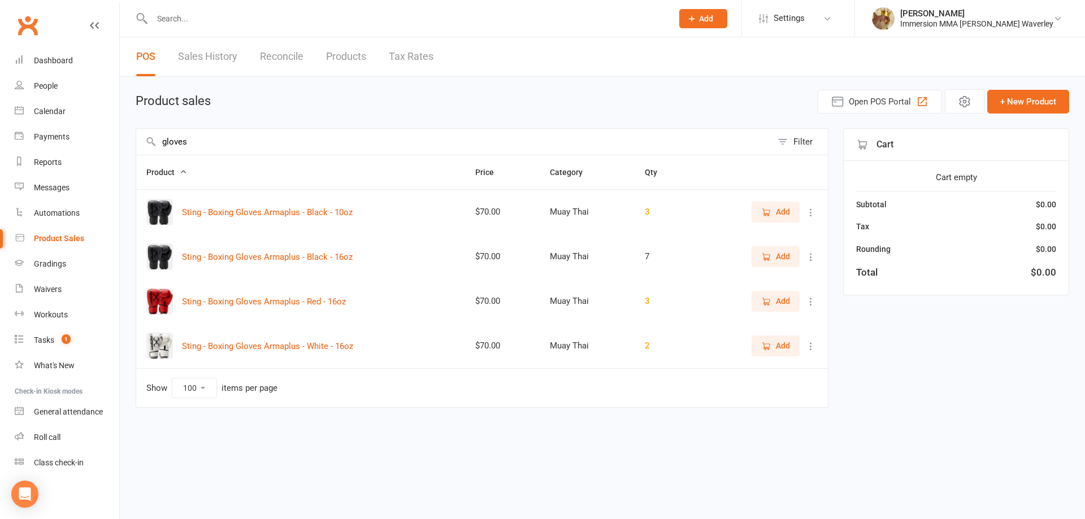
type input "gloves"
click at [815, 214] on icon at bounding box center [810, 212] width 11 height 11
click at [782, 237] on link "View / Edit" at bounding box center [761, 234] width 112 height 23
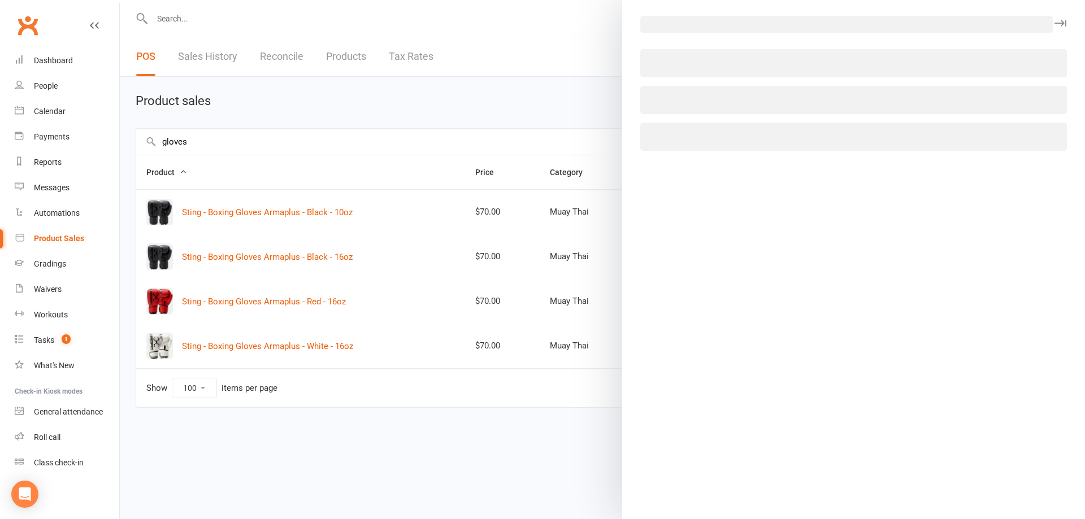
select select "1874"
select select "966"
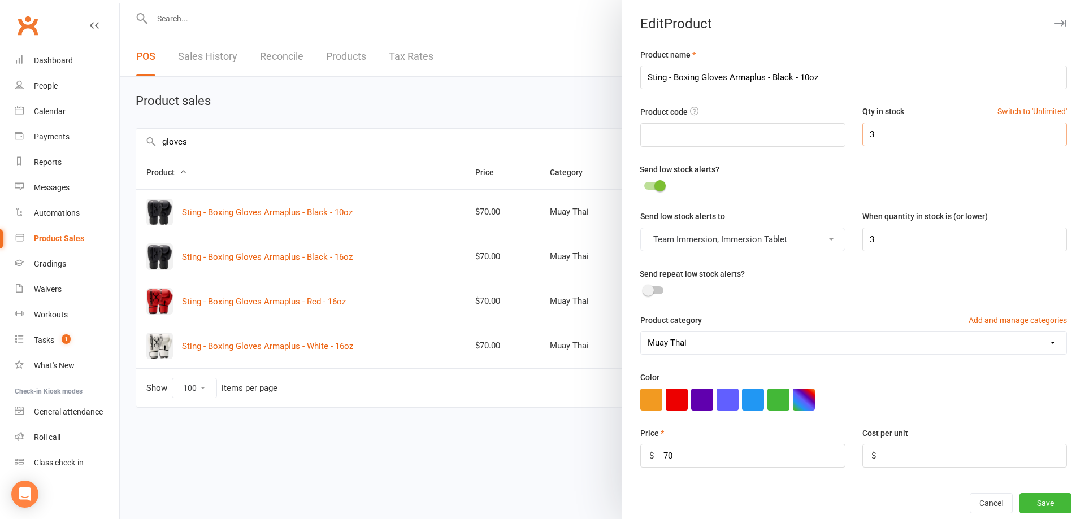
drag, startPoint x: 866, startPoint y: 142, endPoint x: 840, endPoint y: 146, distance: 26.3
click at [840, 146] on div "Product code Qty in stock Switch to 'Unlimited' 3" at bounding box center [854, 133] width 444 height 57
type input "0"
type input "10"
click at [1040, 503] on button "Save" at bounding box center [1045, 503] width 52 height 20
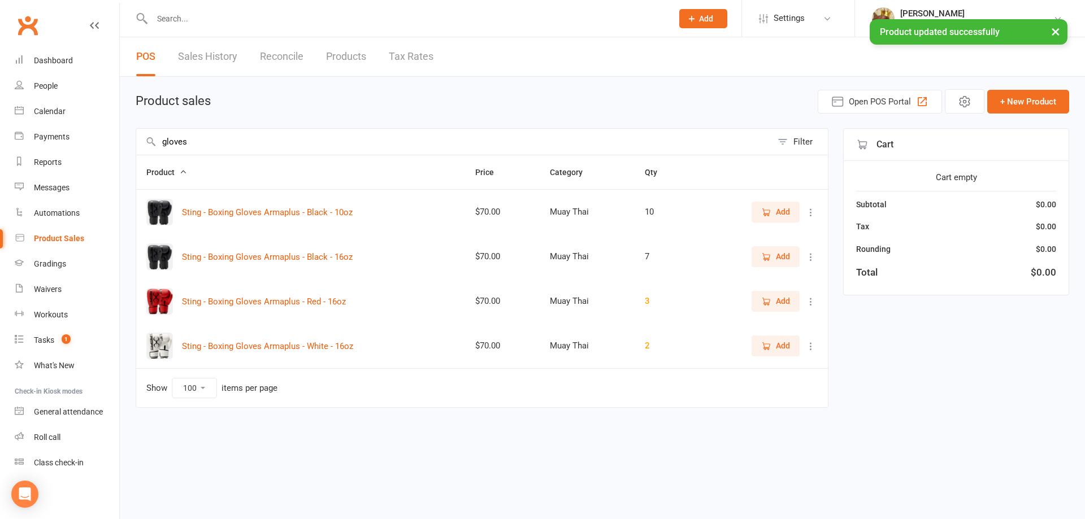
click at [812, 259] on icon at bounding box center [810, 256] width 11 height 11
click at [769, 283] on link "View / Edit" at bounding box center [761, 279] width 112 height 23
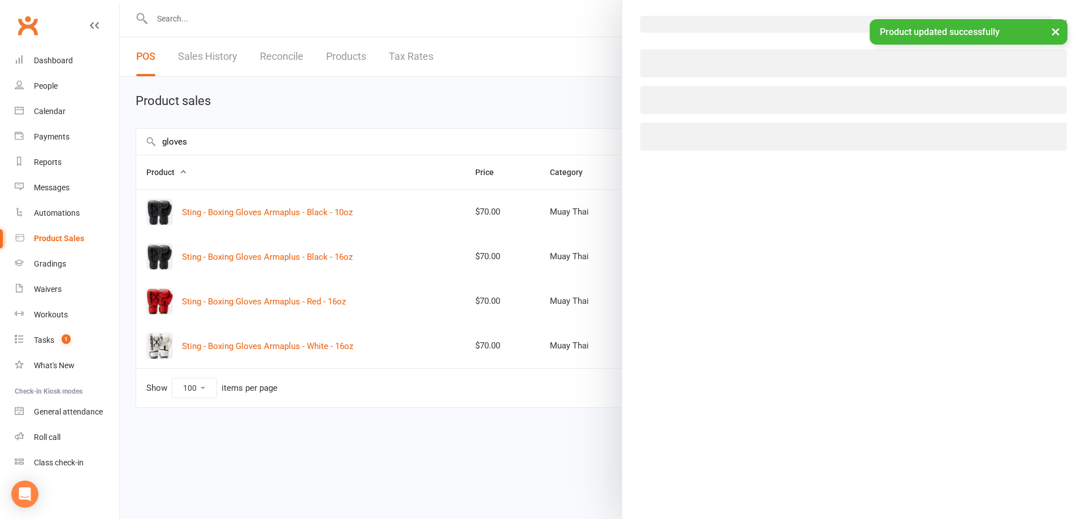
select select "1874"
select select "966"
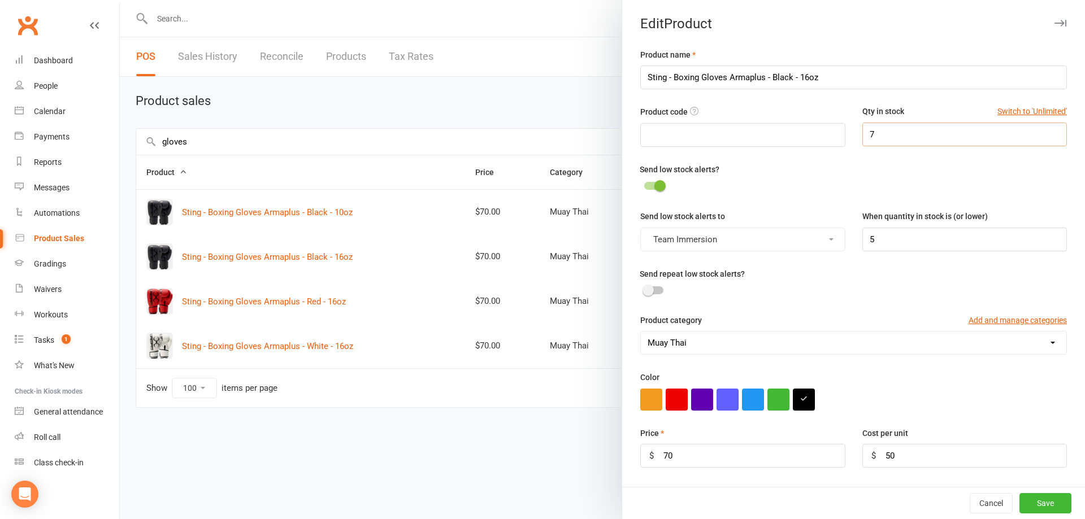
drag, startPoint x: 875, startPoint y: 136, endPoint x: 849, endPoint y: 136, distance: 26.6
click at [854, 136] on div "Qty in stock Switch to 'Unlimited' 7" at bounding box center [964, 125] width 221 height 41
type input "30"
click at [1038, 509] on button "Save" at bounding box center [1045, 503] width 52 height 20
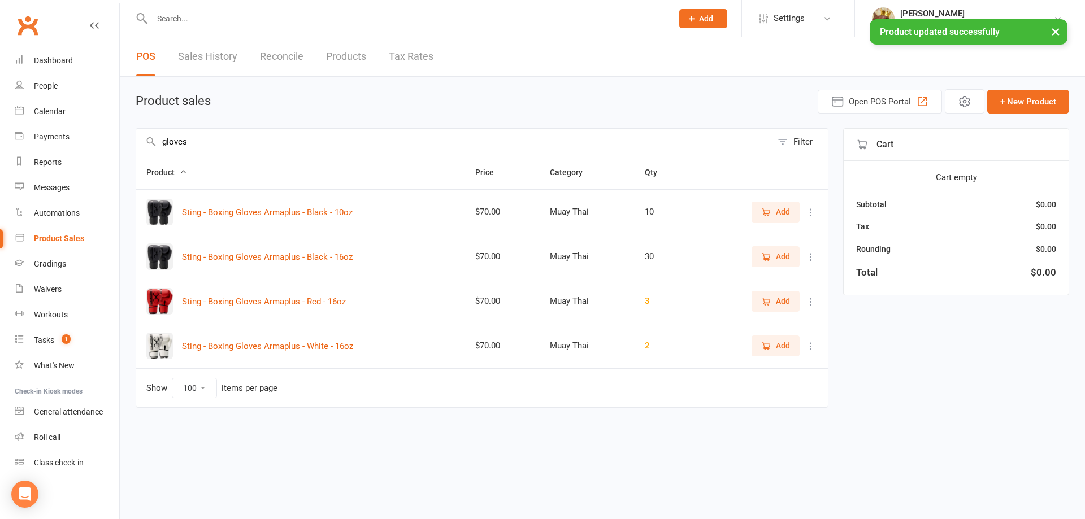
click at [813, 345] on icon at bounding box center [810, 346] width 11 height 11
click at [804, 372] on link "View / Edit" at bounding box center [761, 368] width 112 height 23
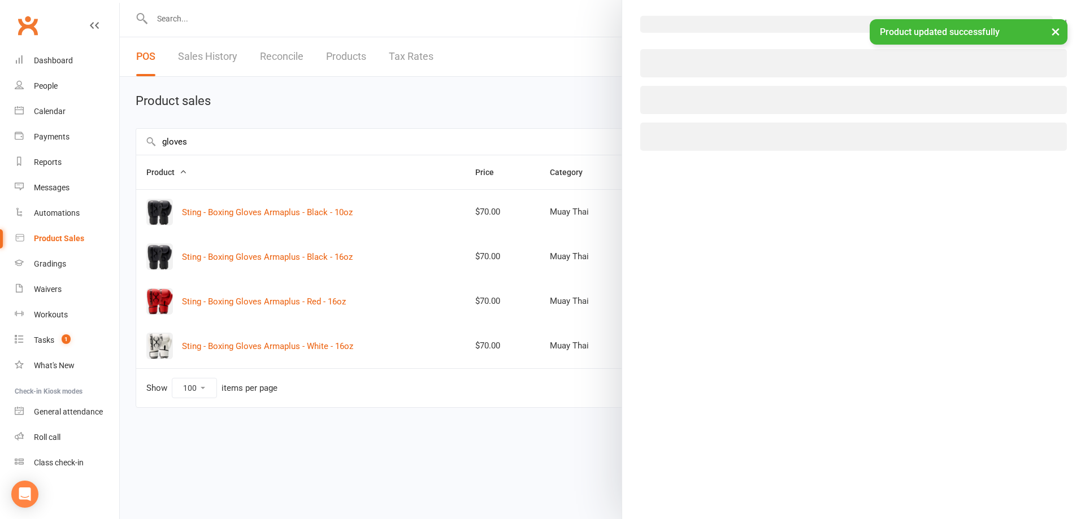
select select "1874"
select select "966"
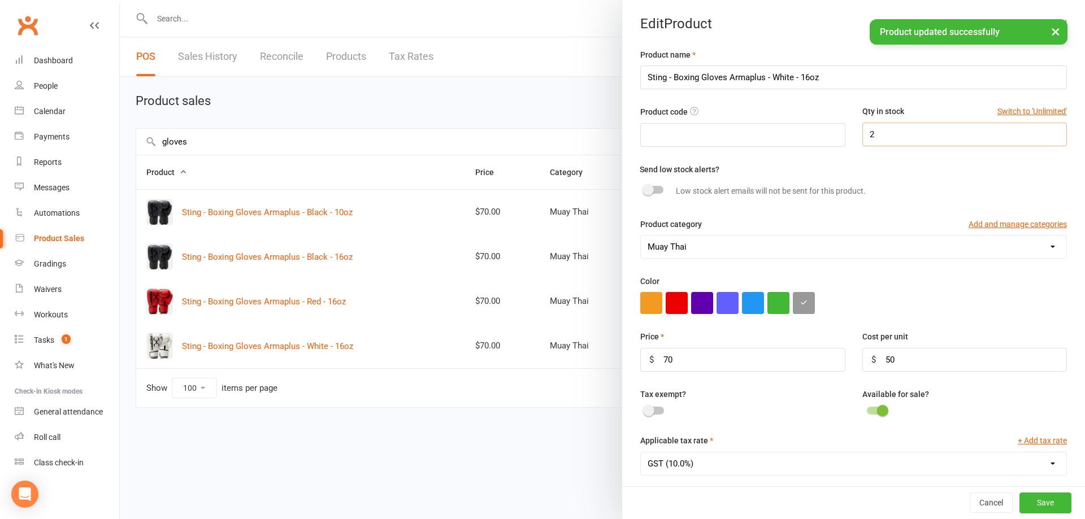
click at [880, 132] on input "2" at bounding box center [964, 135] width 205 height 24
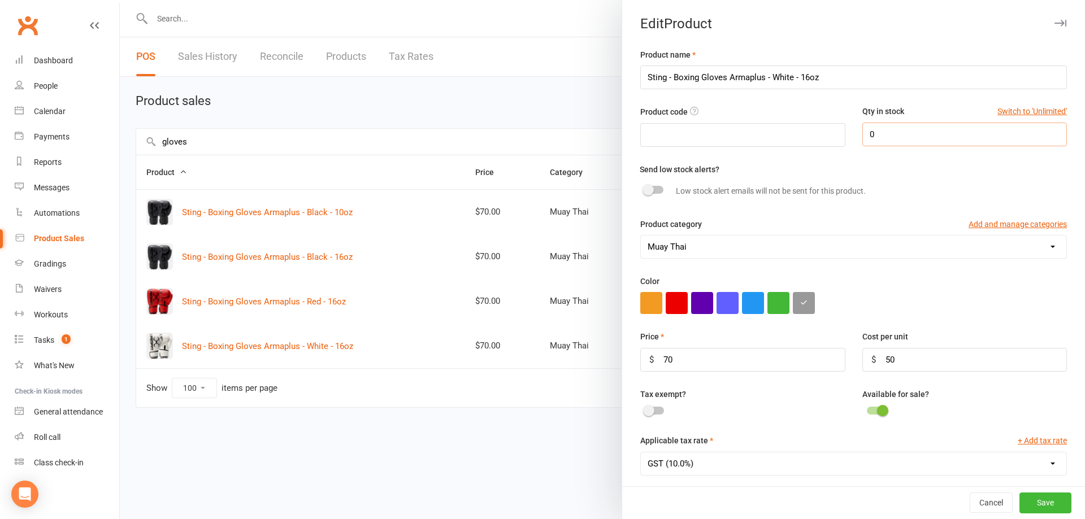
type input "0"
click at [877, 416] on span at bounding box center [882, 410] width 11 height 11
click at [867, 409] on input "checkbox" at bounding box center [867, 409] width 0 height 0
click at [1020, 503] on button "Save" at bounding box center [1045, 503] width 52 height 20
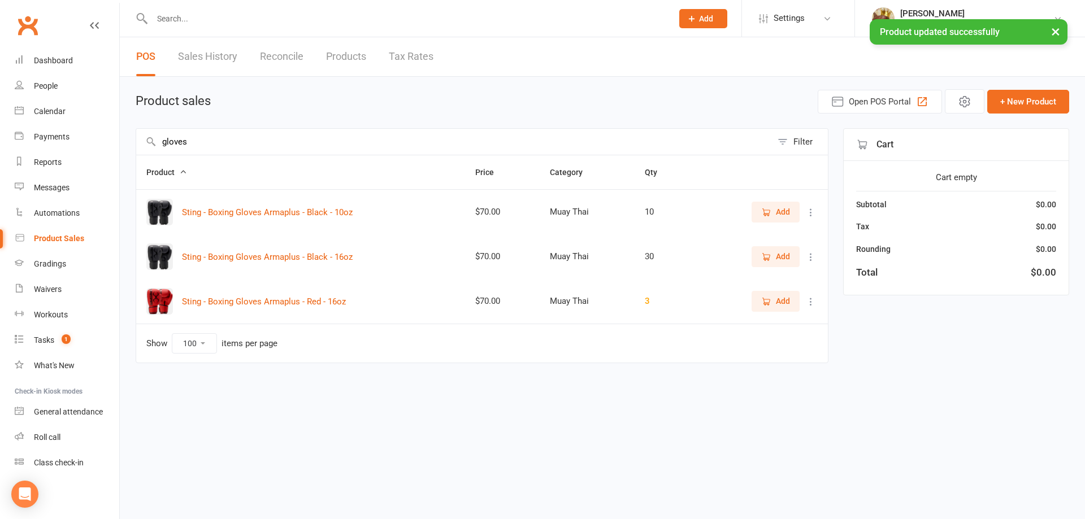
click at [809, 303] on icon at bounding box center [810, 301] width 11 height 11
click at [772, 327] on link "View / Edit" at bounding box center [761, 323] width 112 height 23
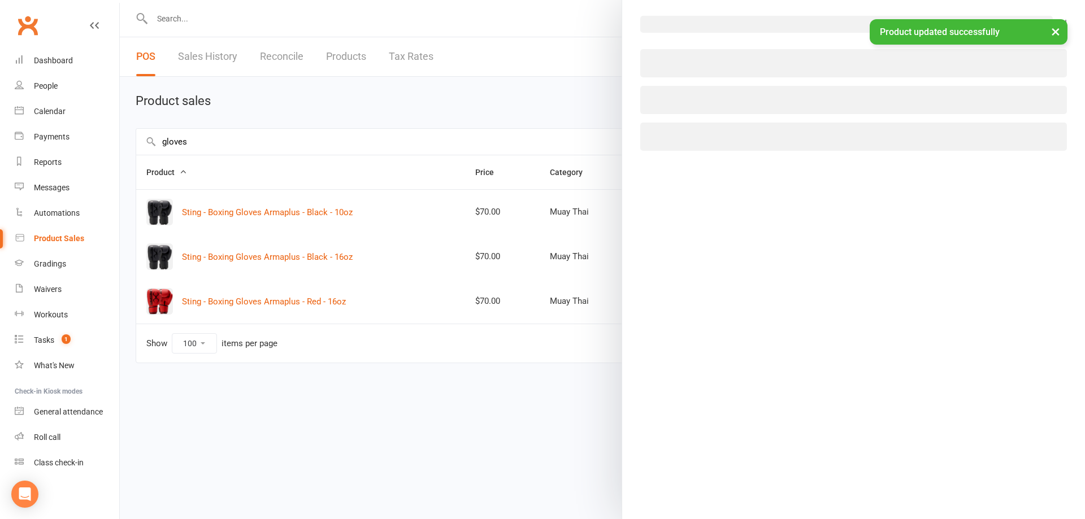
select select "1874"
select select "966"
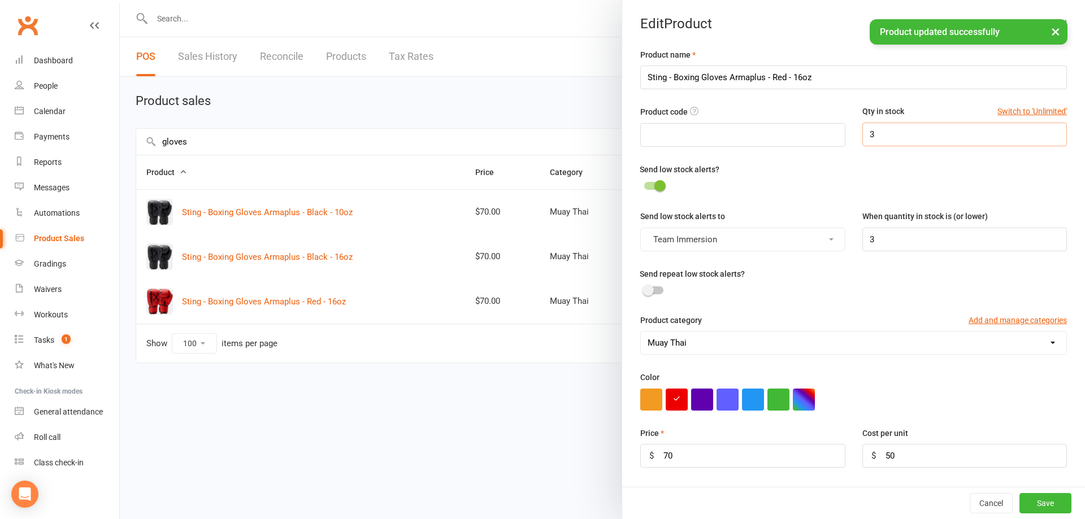
click at [894, 140] on input "3" at bounding box center [964, 135] width 205 height 24
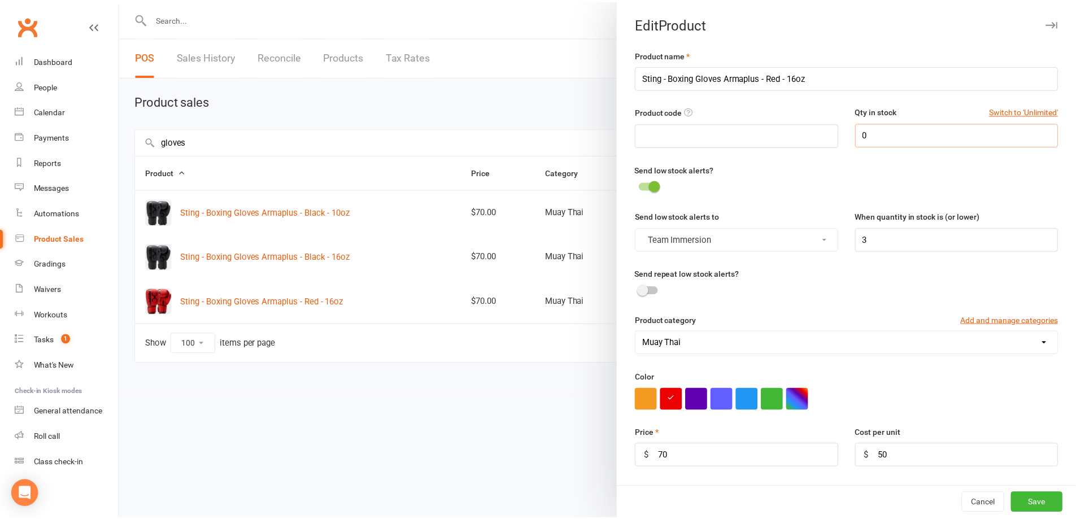
scroll to position [151, 0]
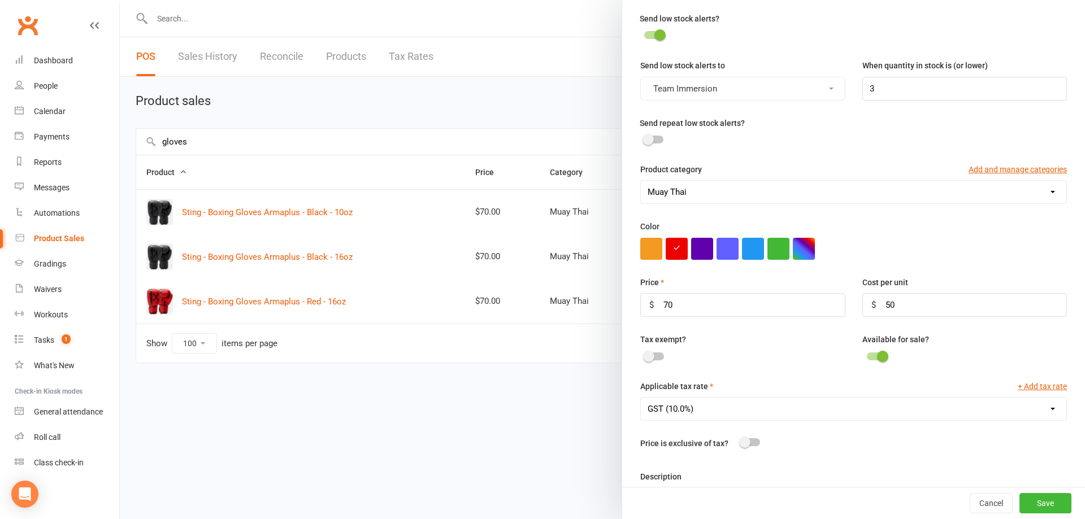
type input "0"
click at [867, 360] on label at bounding box center [876, 357] width 19 height 8
click at [867, 360] on div at bounding box center [876, 357] width 19 height 8
click at [867, 355] on input "checkbox" at bounding box center [867, 355] width 0 height 0
click at [1034, 505] on button "Save" at bounding box center [1045, 503] width 52 height 20
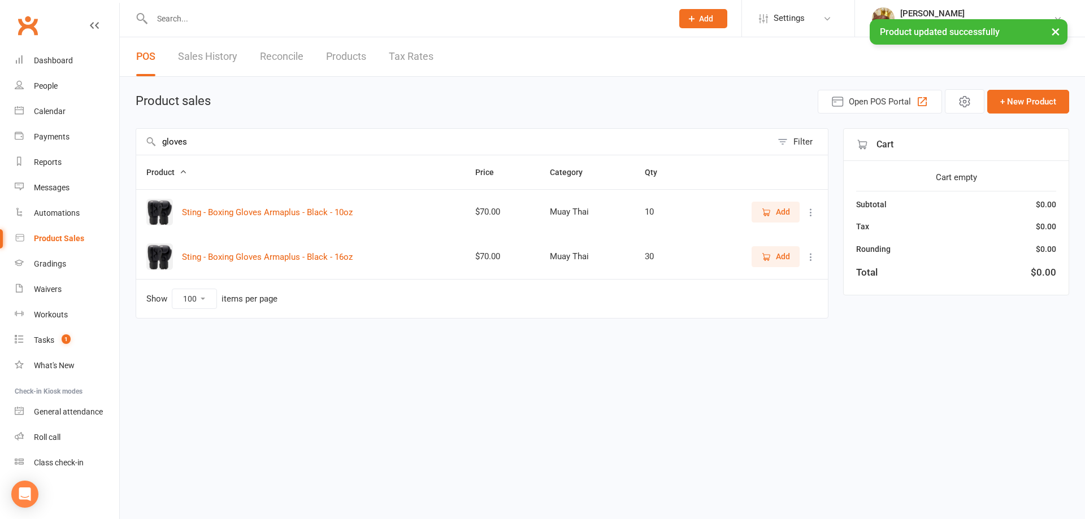
drag, startPoint x: 240, startPoint y: 136, endPoint x: 6, endPoint y: 135, distance: 234.5
click at [11, 136] on ui-view "Prospect Member Non-attending contact Class / event Appointment Grading event T…" at bounding box center [542, 176] width 1085 height 347
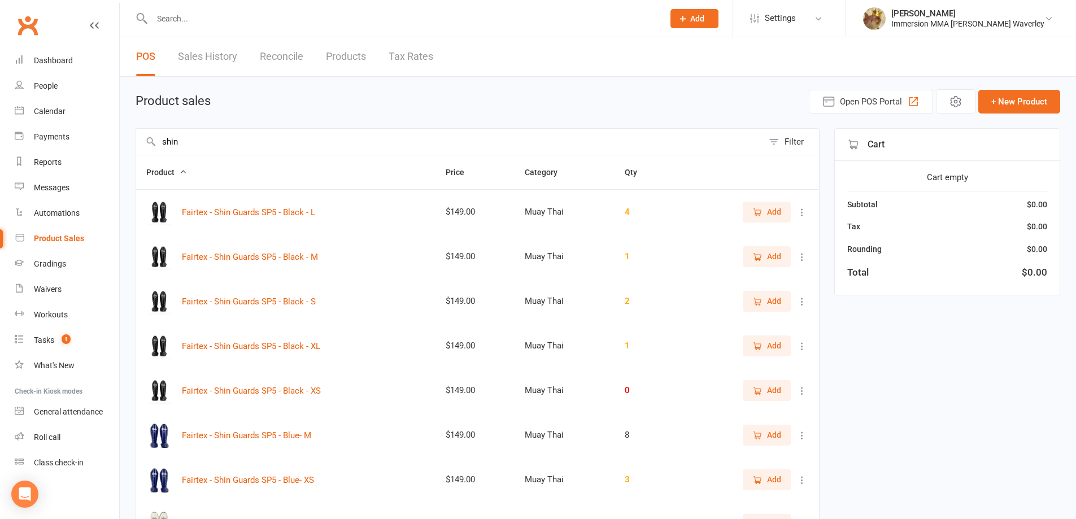
type input "shin"
click at [804, 211] on icon at bounding box center [802, 212] width 11 height 11
click at [758, 236] on link "View / Edit" at bounding box center [744, 234] width 112 height 23
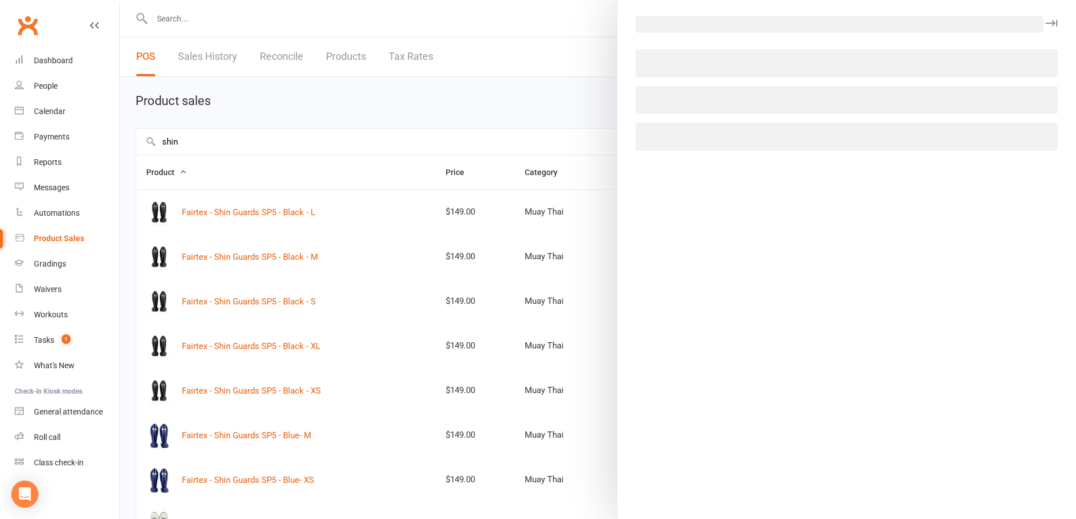
select select "1874"
select select "966"
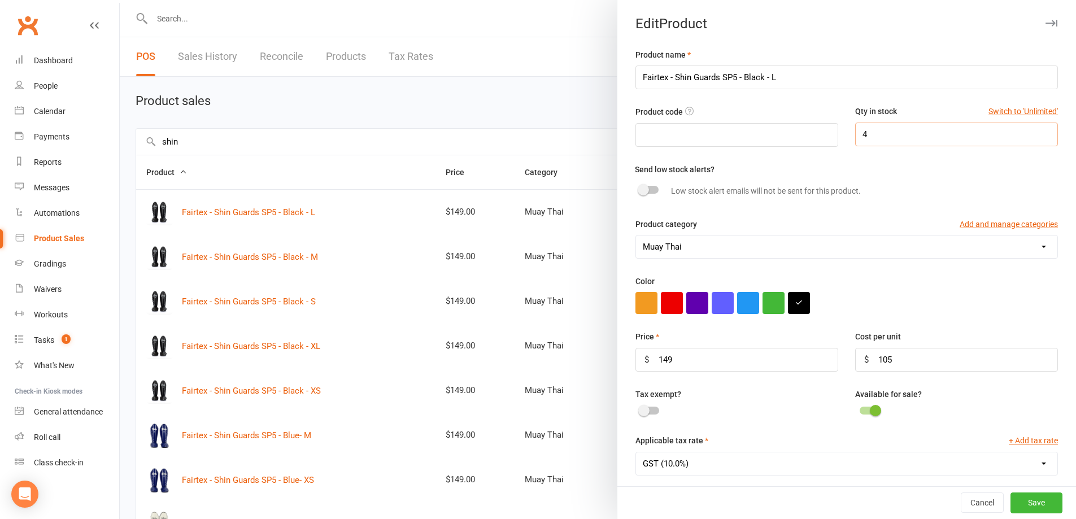
drag, startPoint x: 872, startPoint y: 130, endPoint x: 845, endPoint y: 131, distance: 27.1
click at [855, 131] on input "4" at bounding box center [956, 135] width 203 height 24
type input "0"
click at [1015, 503] on button "Save" at bounding box center [1037, 503] width 52 height 20
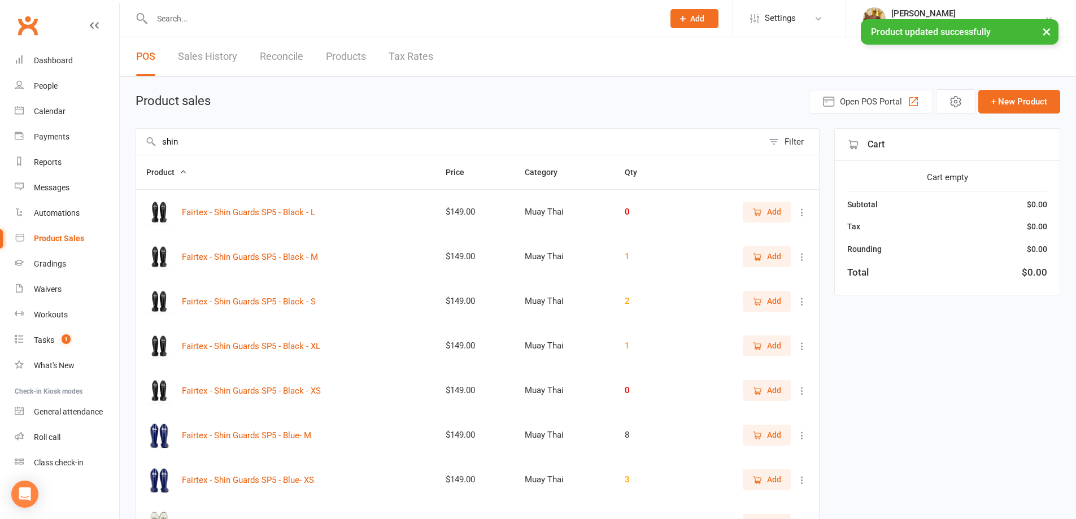
click at [799, 347] on icon at bounding box center [802, 346] width 11 height 11
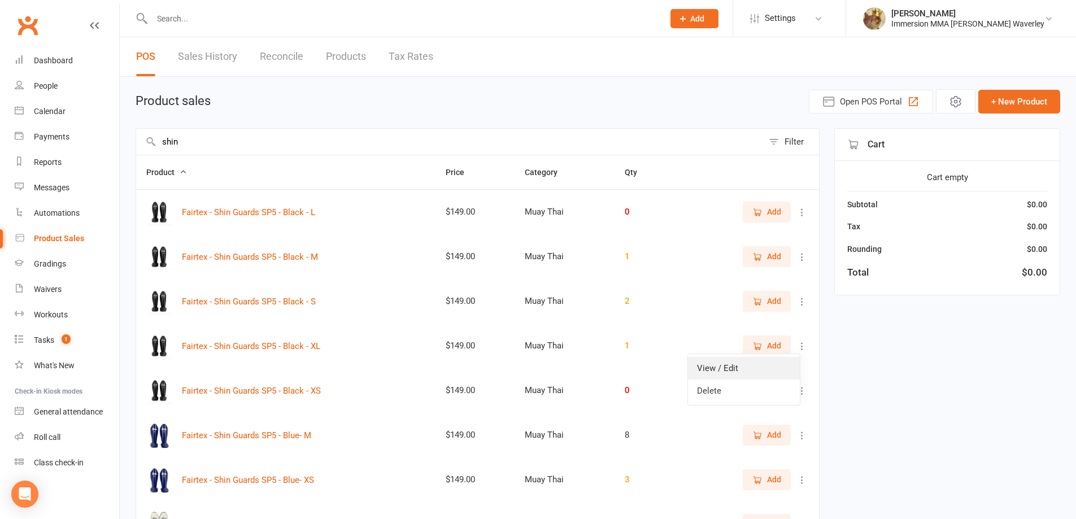
click at [771, 372] on link "View / Edit" at bounding box center [744, 368] width 112 height 23
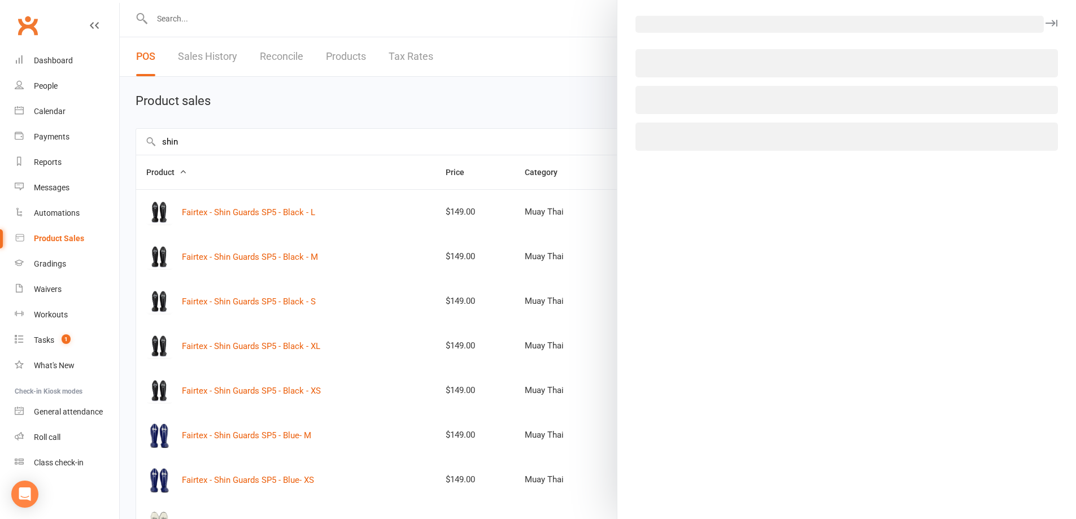
select select "1874"
select select "966"
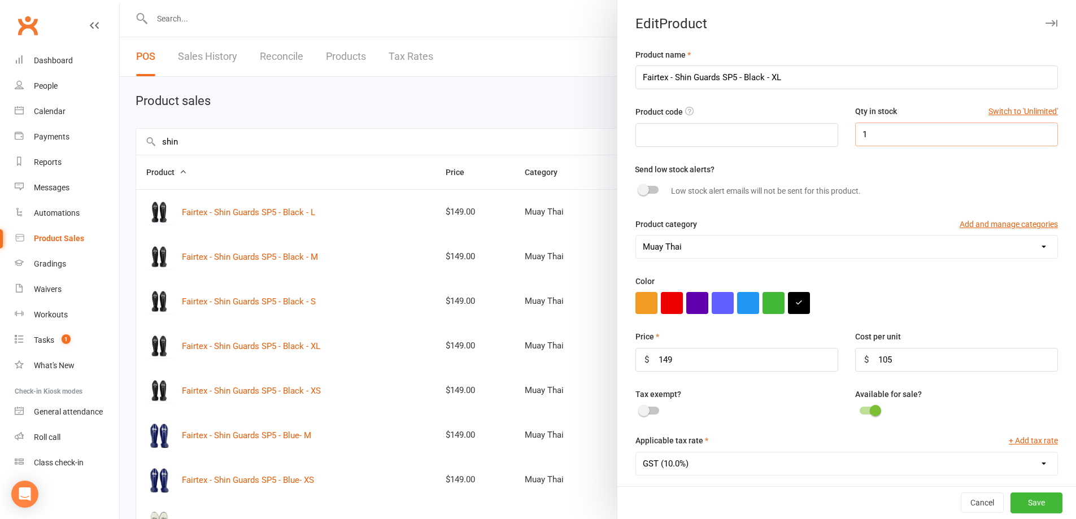
click at [855, 144] on input "1" at bounding box center [956, 135] width 203 height 24
type input "0"
click at [1011, 500] on button "Save" at bounding box center [1037, 503] width 52 height 20
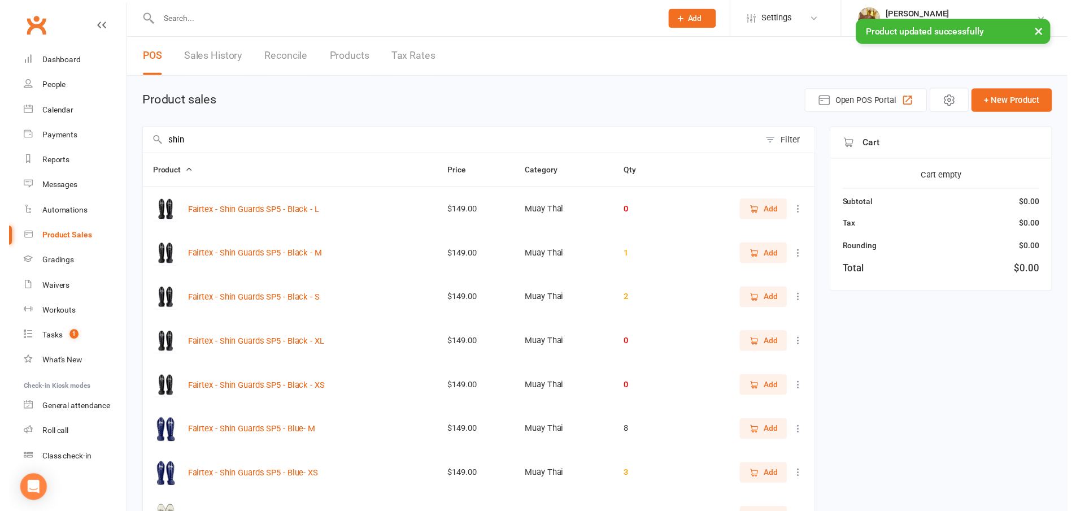
scroll to position [115, 0]
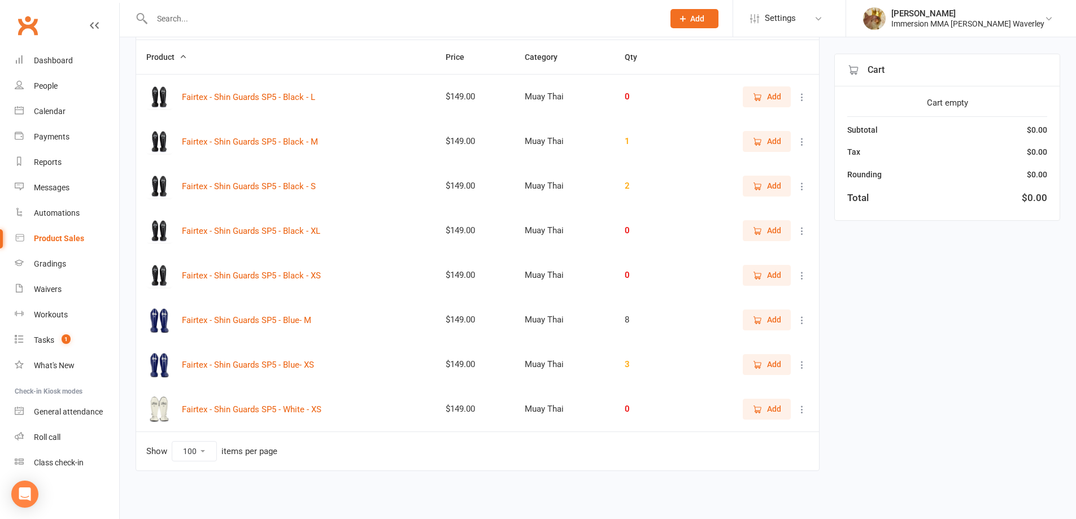
click at [805, 367] on icon at bounding box center [802, 364] width 11 height 11
click at [732, 386] on link "View / Edit" at bounding box center [744, 387] width 112 height 23
select select "1874"
select select "966"
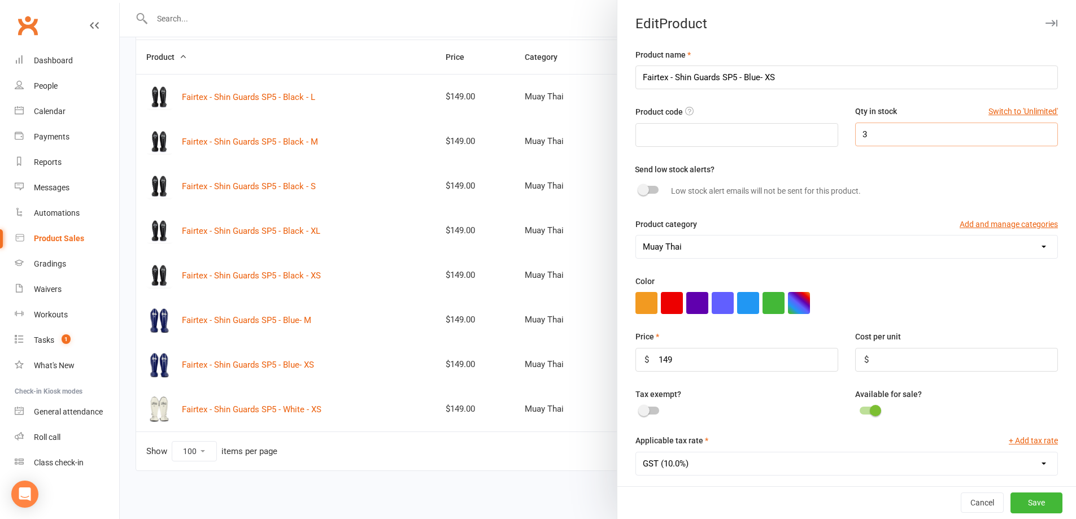
click at [862, 142] on input "3" at bounding box center [956, 135] width 203 height 24
type input "0"
click at [870, 409] on span at bounding box center [875, 410] width 11 height 11
click at [860, 409] on input "checkbox" at bounding box center [860, 409] width 0 height 0
click at [1022, 493] on button "Save" at bounding box center [1037, 503] width 52 height 20
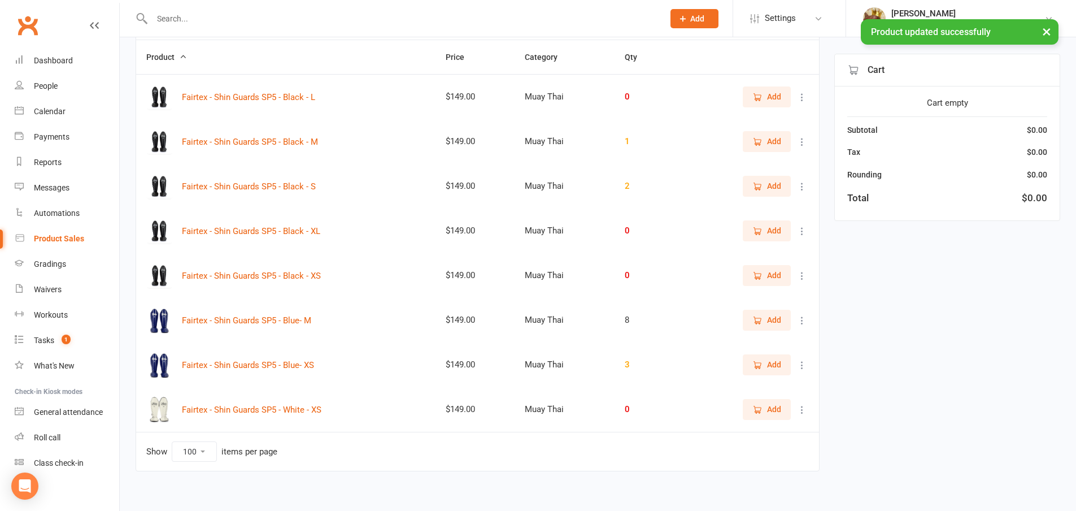
scroll to position [71, 0]
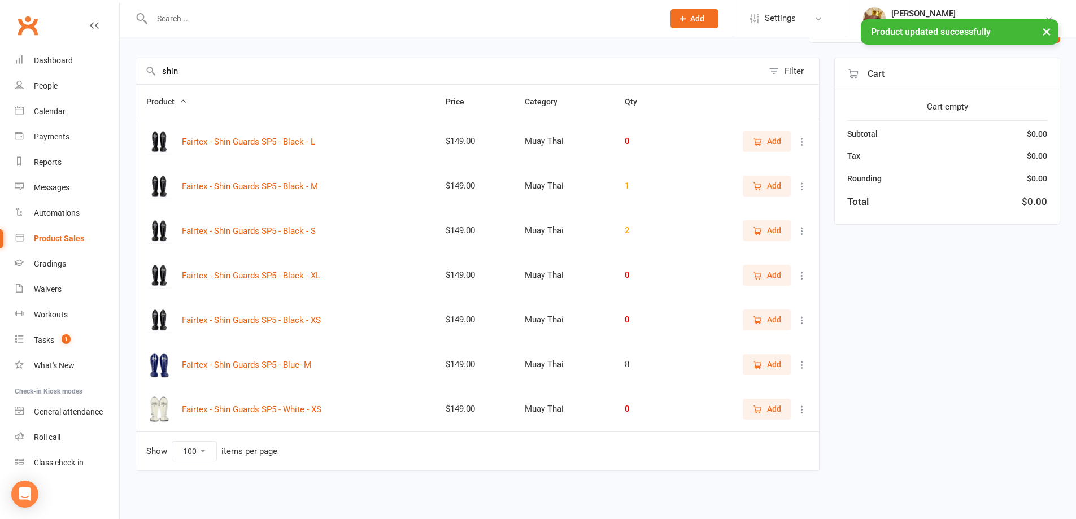
click at [799, 410] on icon at bounding box center [802, 409] width 11 height 11
click at [755, 434] on link "View / Edit" at bounding box center [744, 431] width 112 height 23
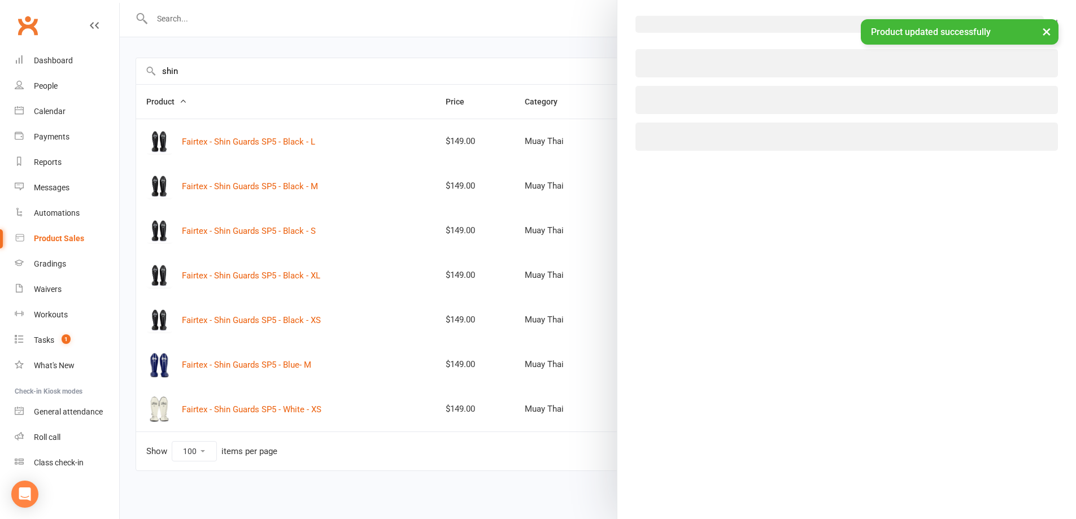
select select "1874"
select select "966"
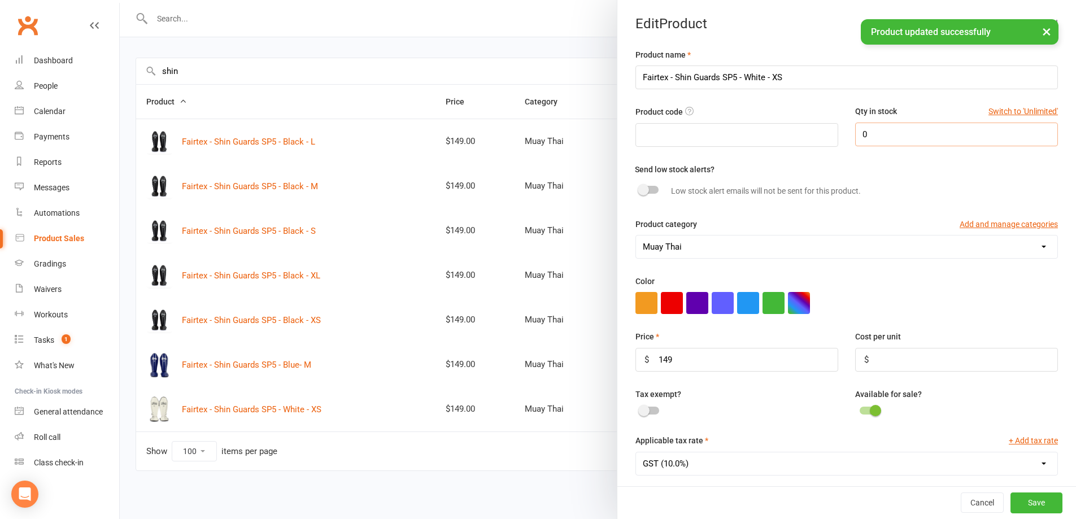
click at [866, 135] on input "0" at bounding box center [956, 135] width 203 height 24
type input "2"
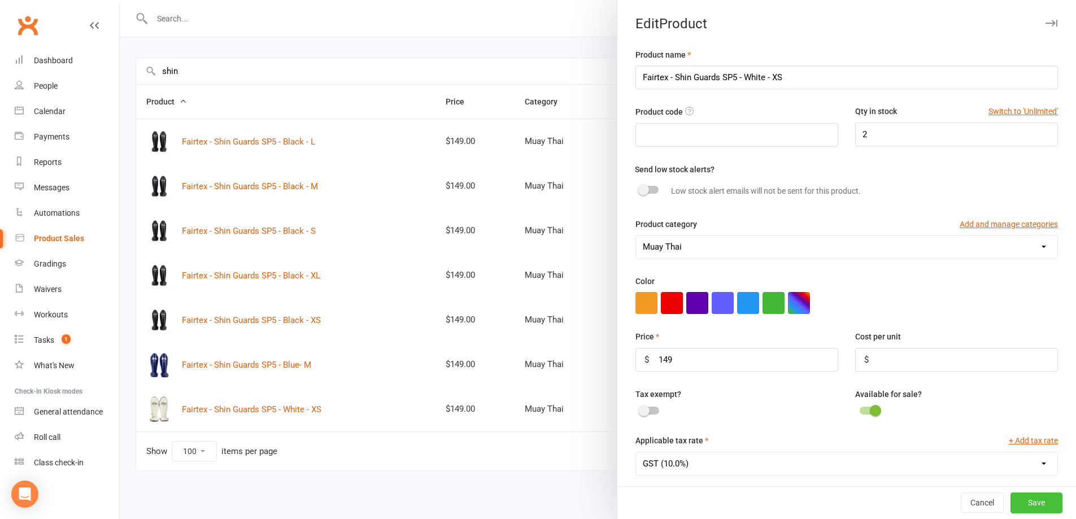
click at [1011, 502] on button "Save" at bounding box center [1037, 503] width 52 height 20
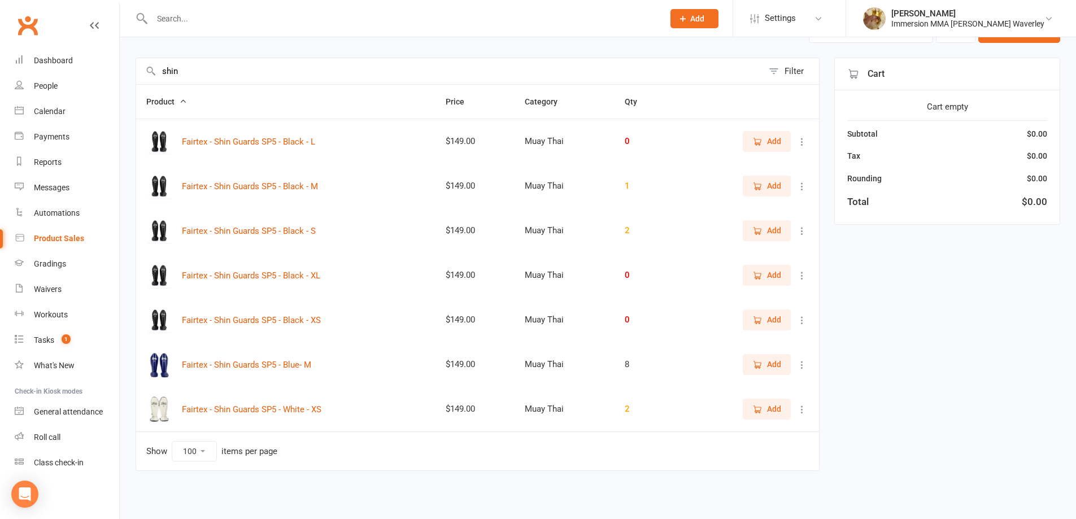
click at [808, 323] on button at bounding box center [803, 321] width 14 height 14
click at [771, 343] on link "View / Edit" at bounding box center [744, 342] width 112 height 23
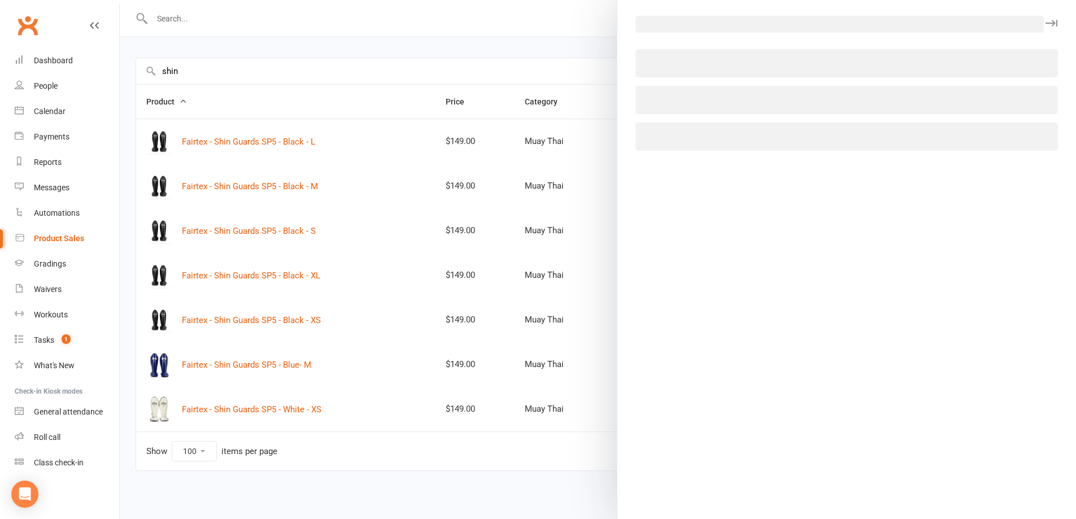
select select "1874"
select select "966"
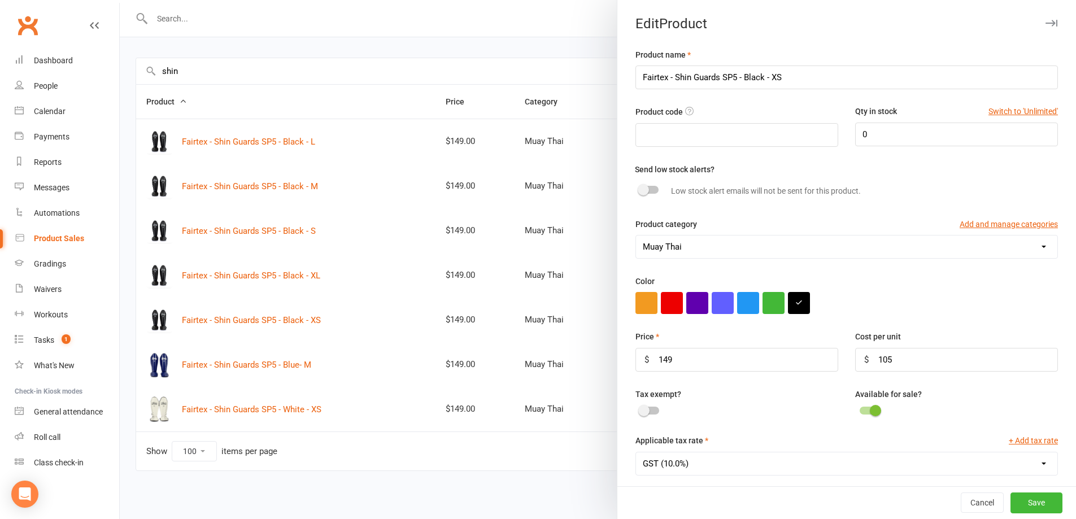
click at [870, 413] on span at bounding box center [875, 410] width 11 height 11
click at [860, 409] on input "checkbox" at bounding box center [860, 409] width 0 height 0
click at [1031, 502] on button "Save" at bounding box center [1037, 503] width 52 height 20
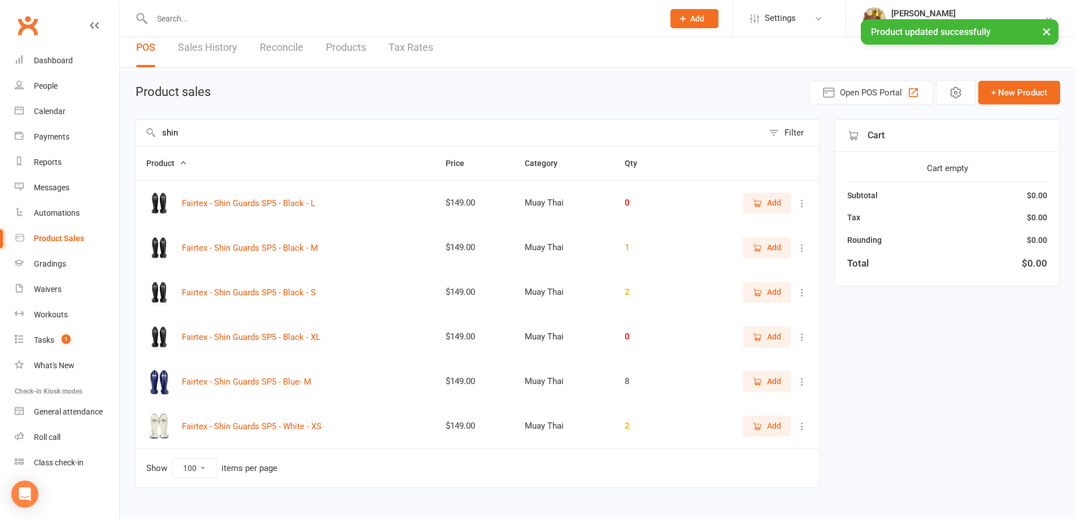
scroll to position [0, 0]
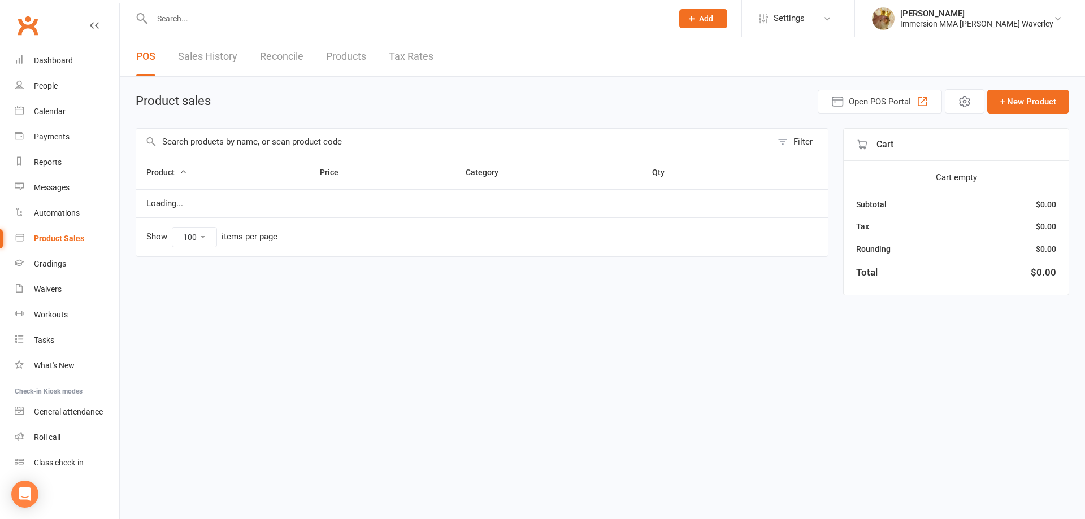
select select "100"
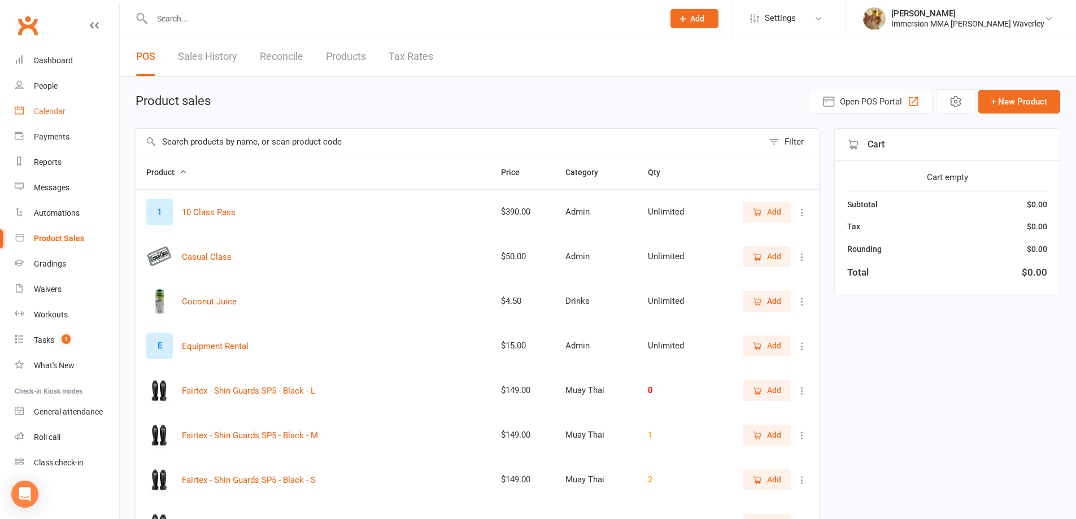
click at [60, 110] on div "Calendar" at bounding box center [50, 111] width 32 height 9
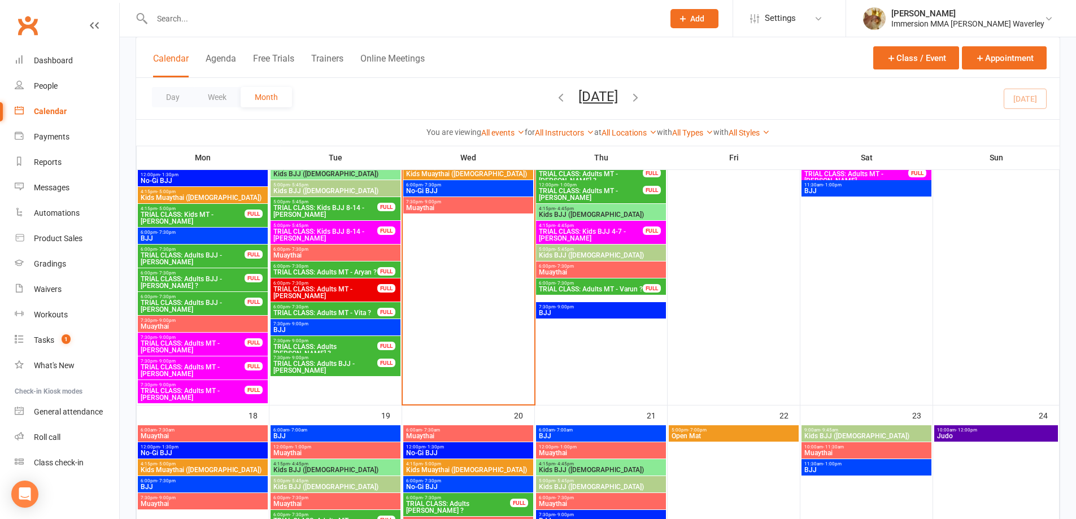
scroll to position [452, 0]
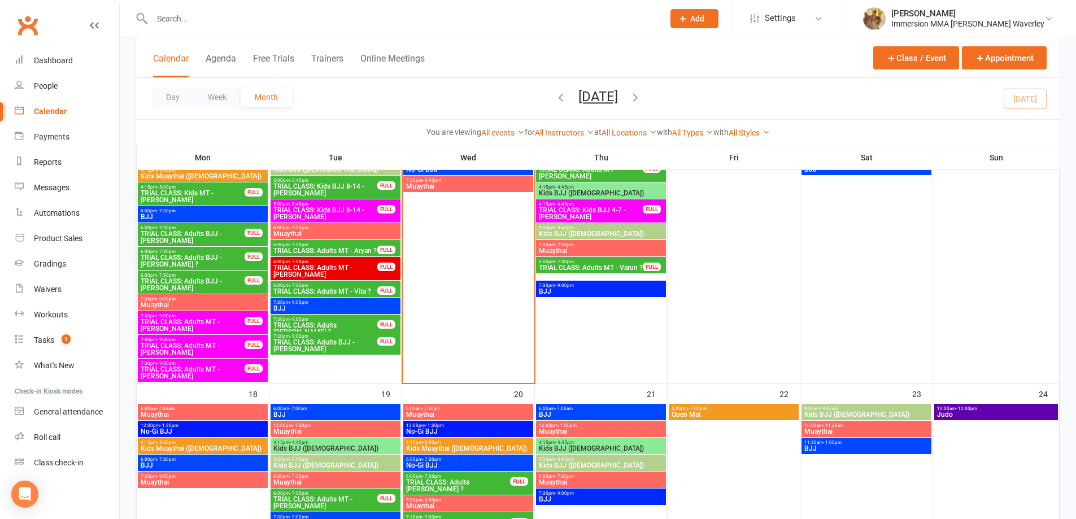
click at [211, 327] on span "TRIAL CLASS: Adults MT - [PERSON_NAME]" at bounding box center [192, 326] width 105 height 14
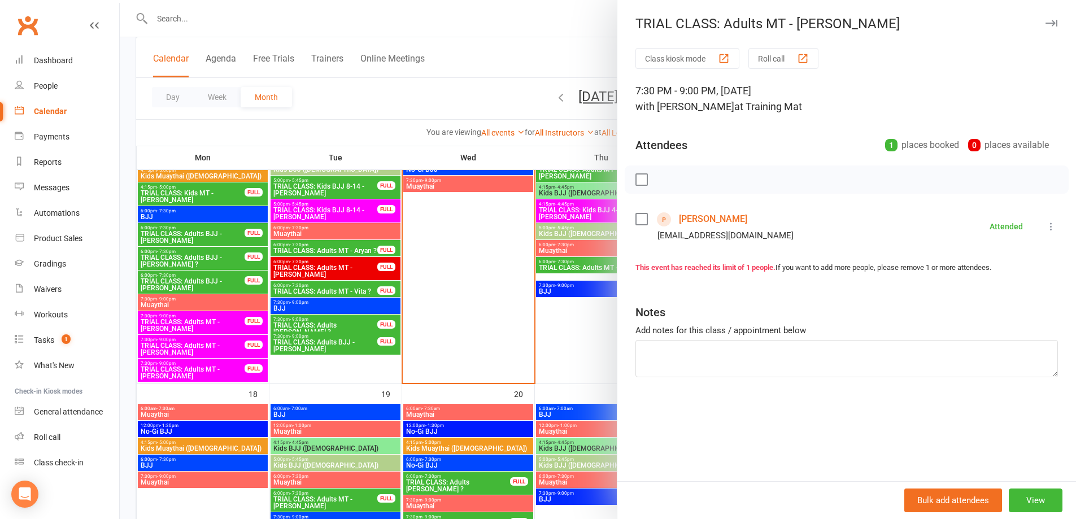
click at [206, 372] on div at bounding box center [598, 259] width 957 height 519
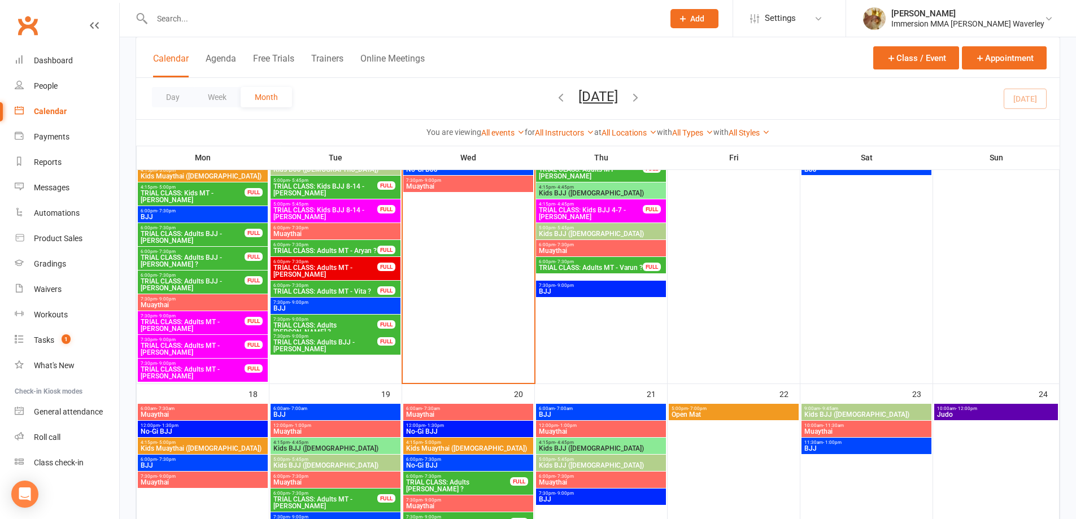
click at [205, 371] on span "TRIAL CLASS: Adults MT - [PERSON_NAME]" at bounding box center [192, 373] width 105 height 14
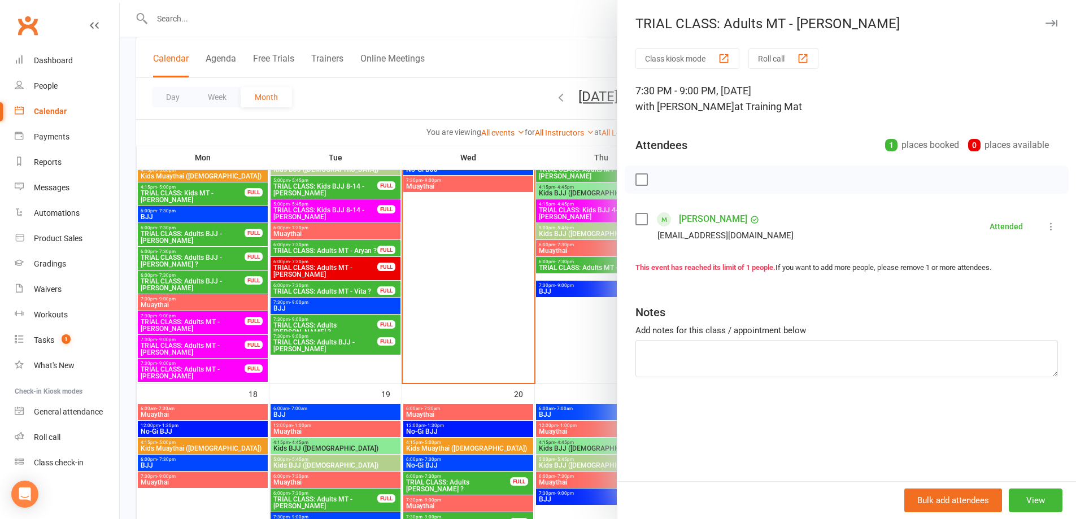
click at [205, 371] on div at bounding box center [598, 259] width 957 height 519
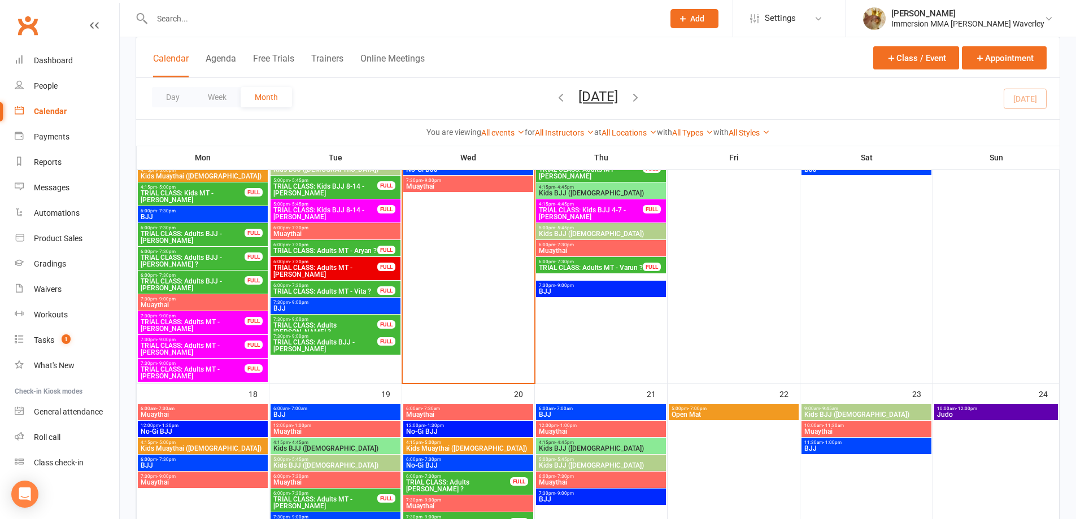
click at [193, 349] on span "TRIAL CLASS: Adults MT - [PERSON_NAME]" at bounding box center [192, 349] width 105 height 14
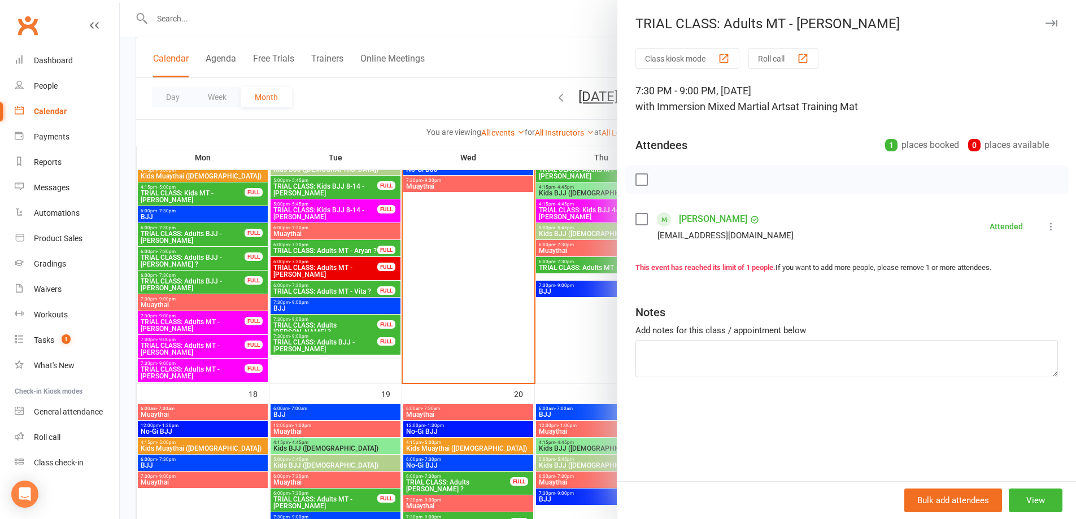
click at [193, 349] on div at bounding box center [598, 259] width 957 height 519
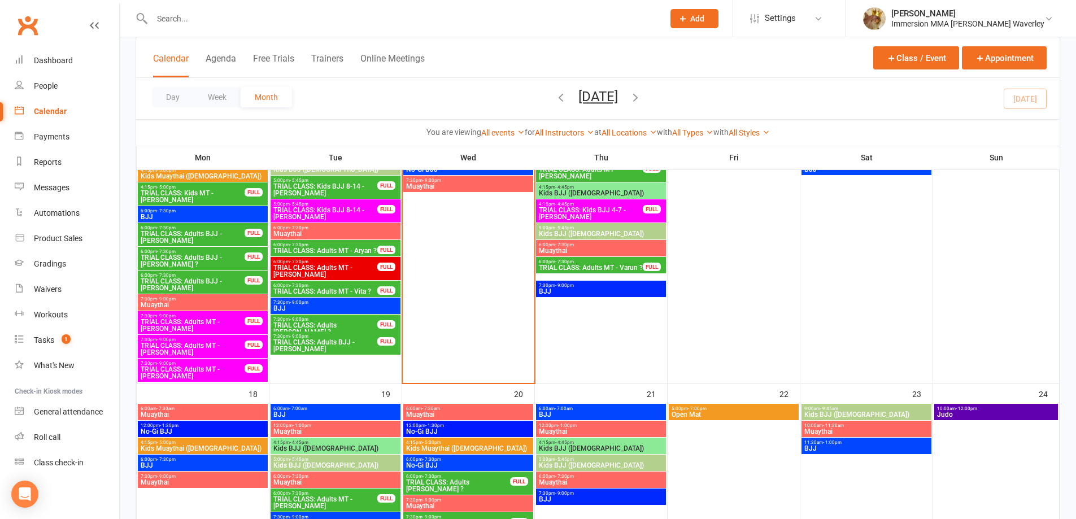
click at [336, 339] on span "TRIAL CLASS: Adults BJJ - [PERSON_NAME]" at bounding box center [325, 346] width 105 height 14
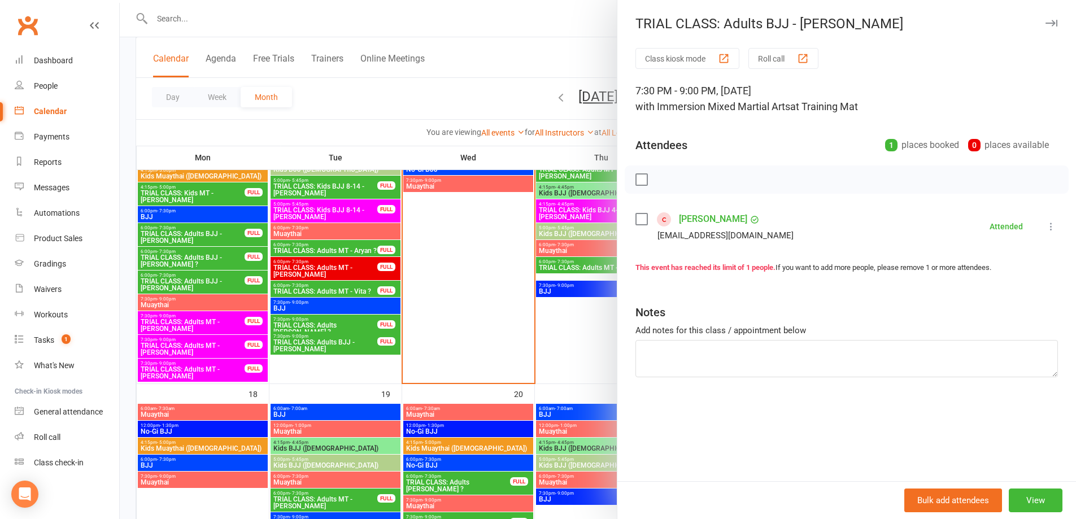
click at [359, 286] on div at bounding box center [598, 259] width 957 height 519
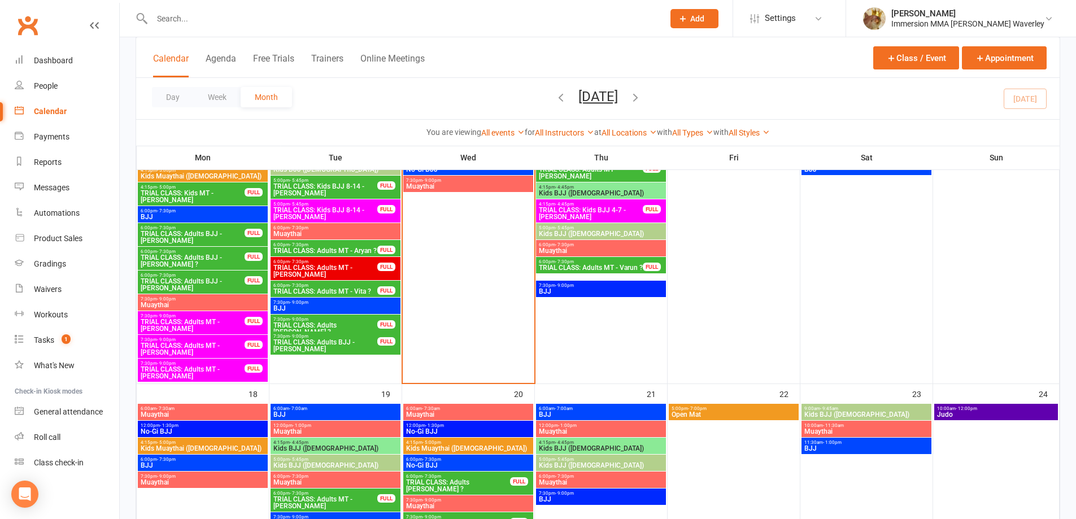
click at [352, 320] on span "7:30pm - 9:00pm" at bounding box center [325, 319] width 105 height 5
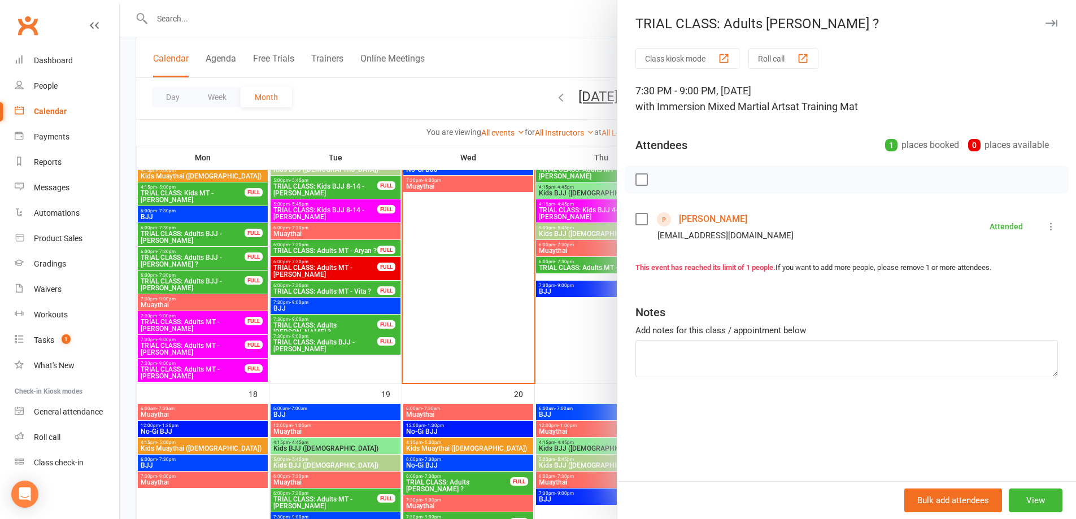
click at [336, 328] on div at bounding box center [598, 259] width 957 height 519
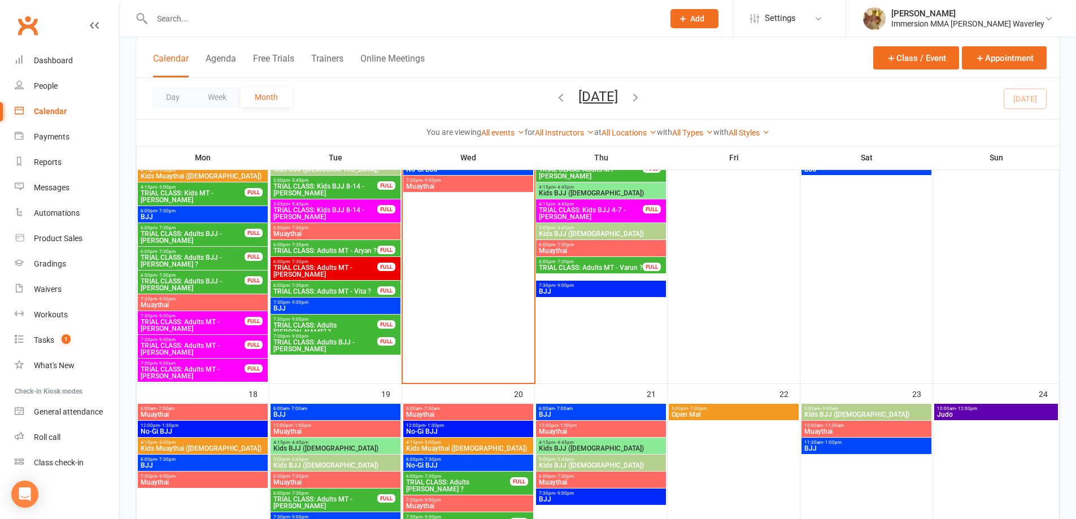
click at [330, 290] on span "TRIAL CLASS: Adults MT - Vita ?" at bounding box center [325, 291] width 105 height 7
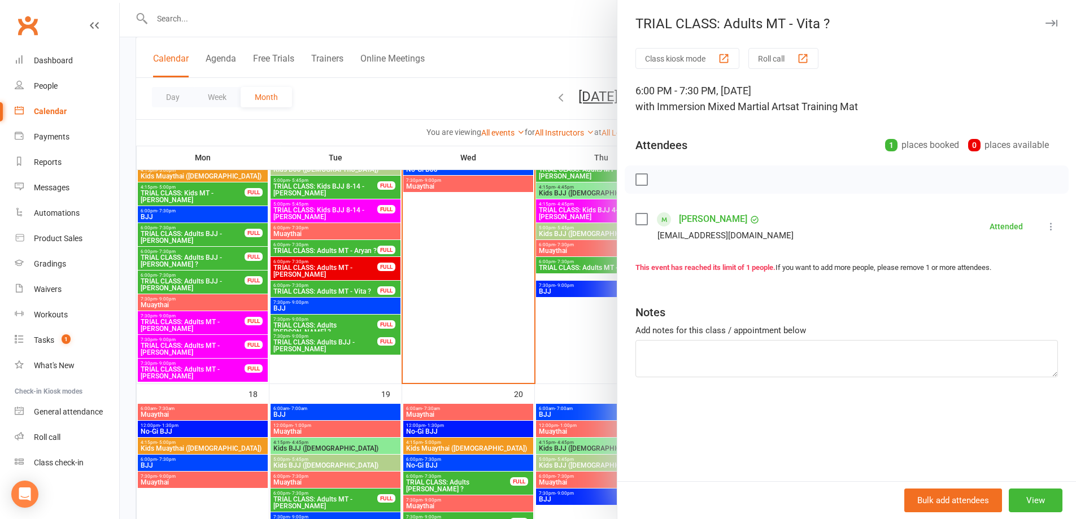
click at [329, 290] on div at bounding box center [598, 259] width 957 height 519
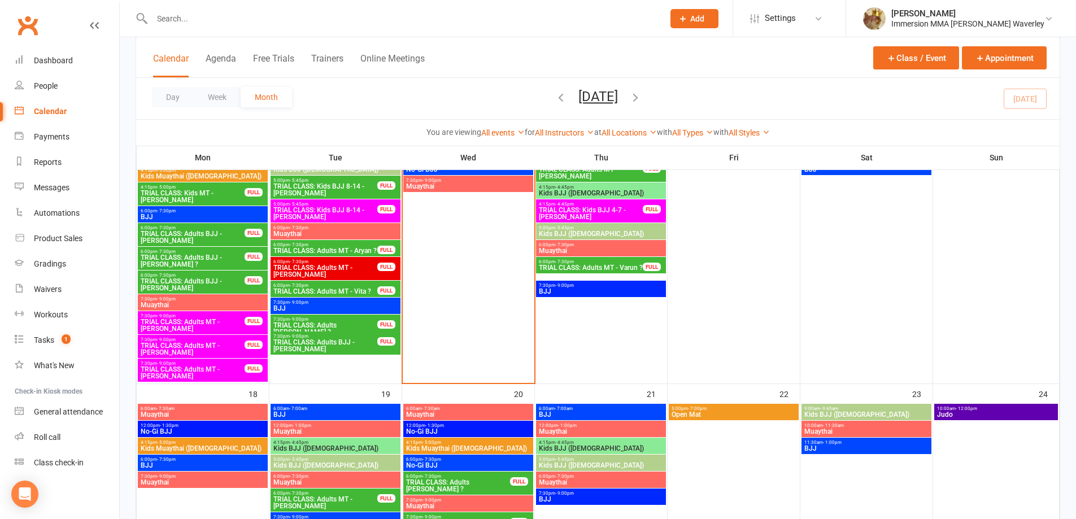
click at [321, 267] on span "TRIAL CLASS: Adults MT - [PERSON_NAME]" at bounding box center [325, 271] width 105 height 14
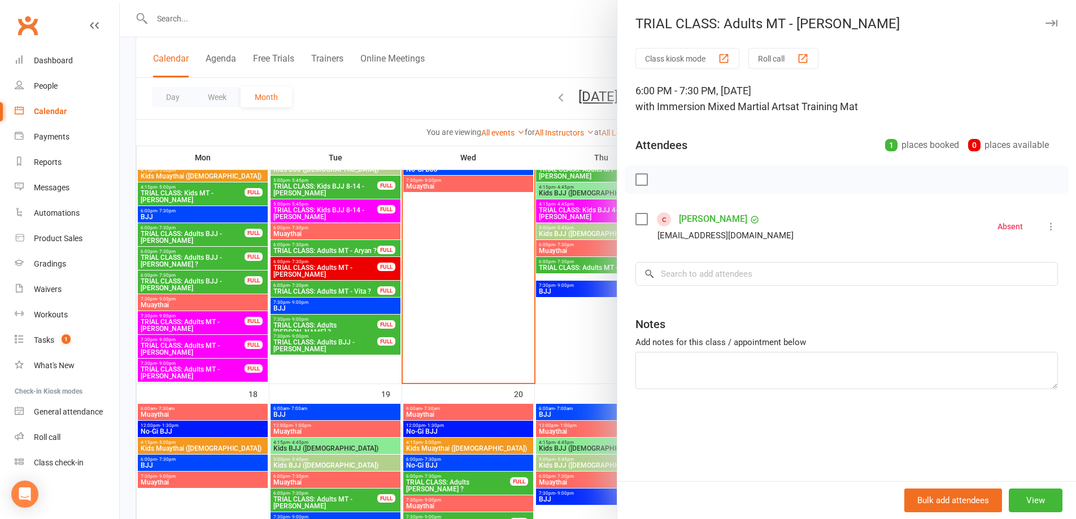
click at [318, 267] on div at bounding box center [598, 259] width 957 height 519
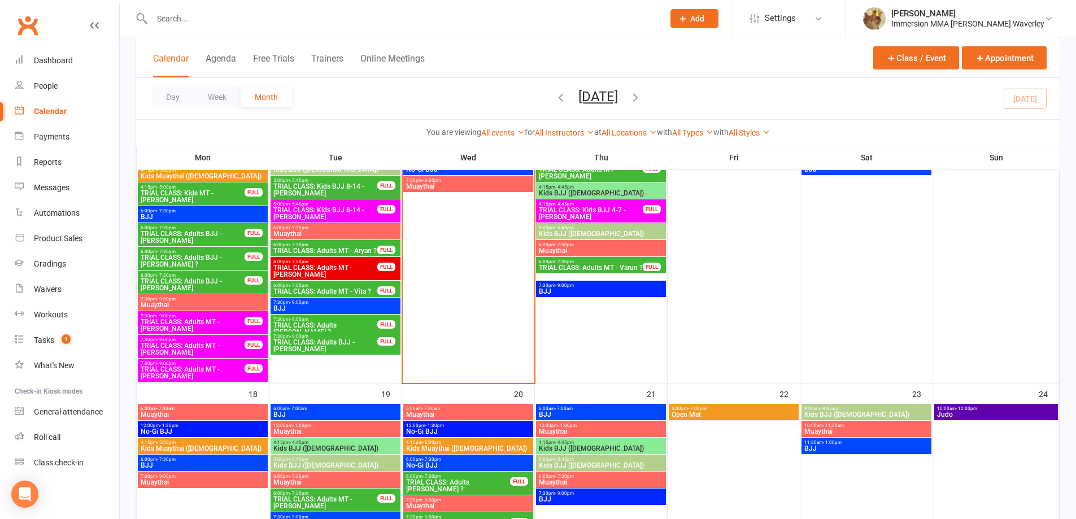
click at [318, 249] on span "TRIAL CLASS: Adults MT - Aryan ?" at bounding box center [325, 250] width 105 height 7
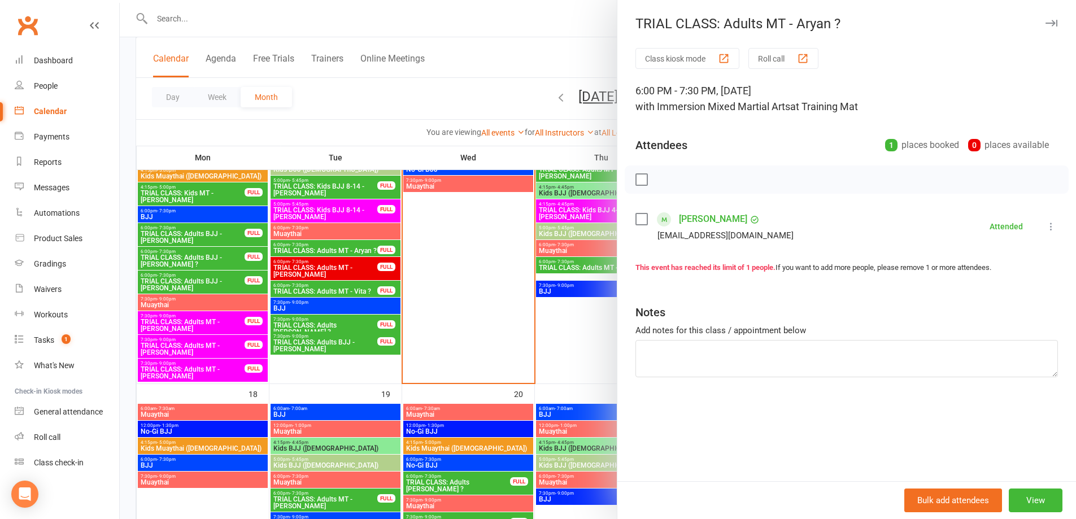
click at [311, 270] on div at bounding box center [598, 259] width 957 height 519
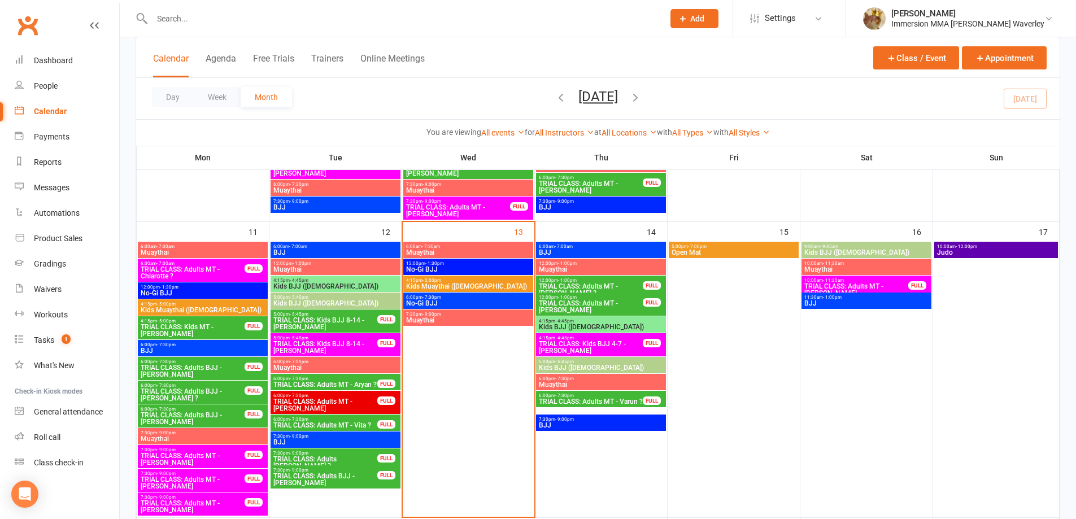
scroll to position [301, 0]
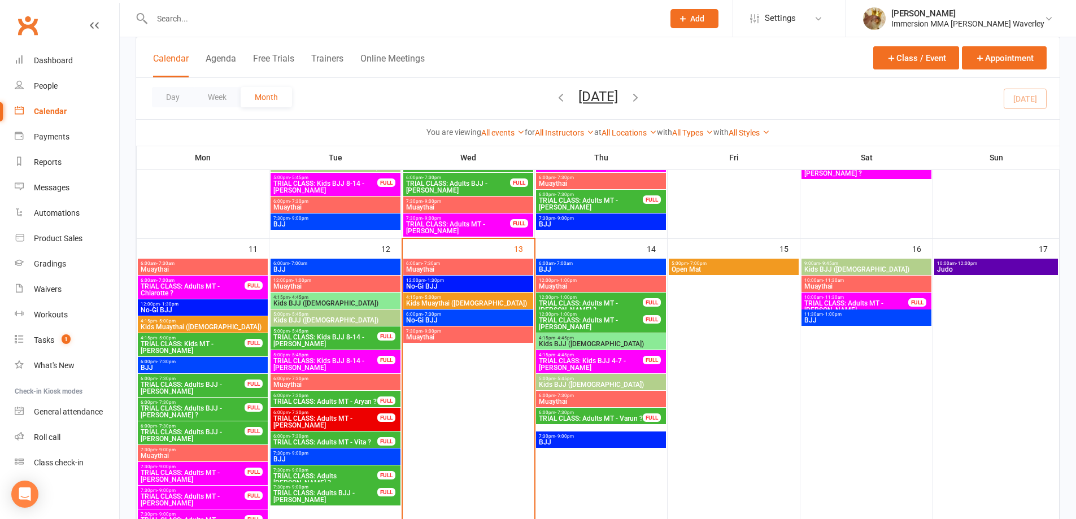
click at [224, 347] on span "TRIAL CLASS: Kids MT - [PERSON_NAME]" at bounding box center [192, 348] width 105 height 14
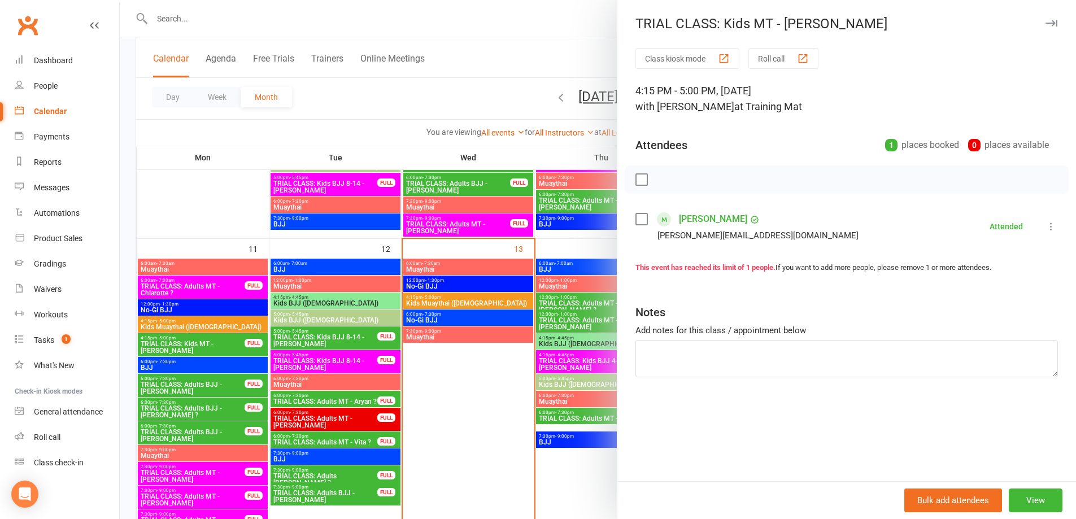
click at [221, 348] on div at bounding box center [598, 259] width 957 height 519
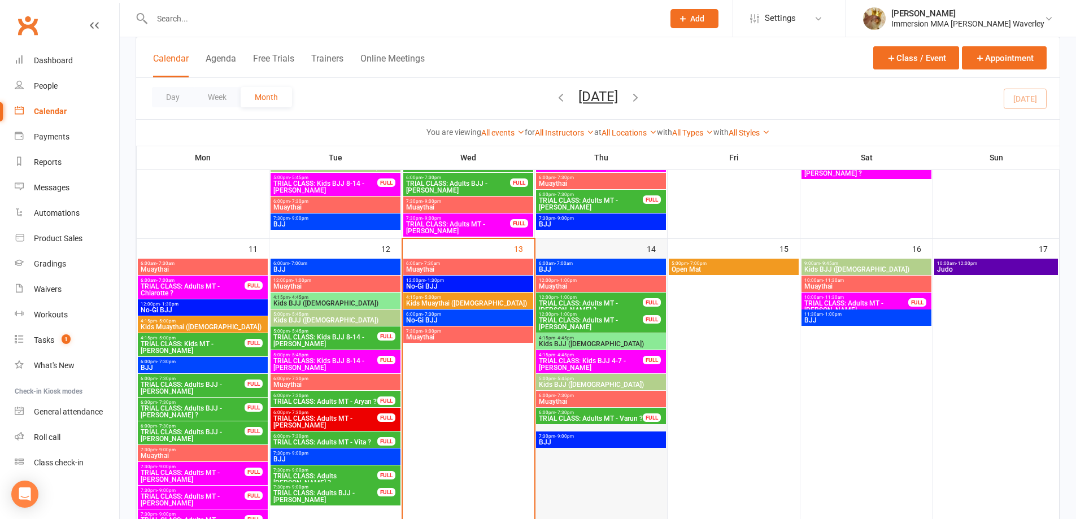
click at [569, 249] on div "14" at bounding box center [602, 386] width 132 height 295
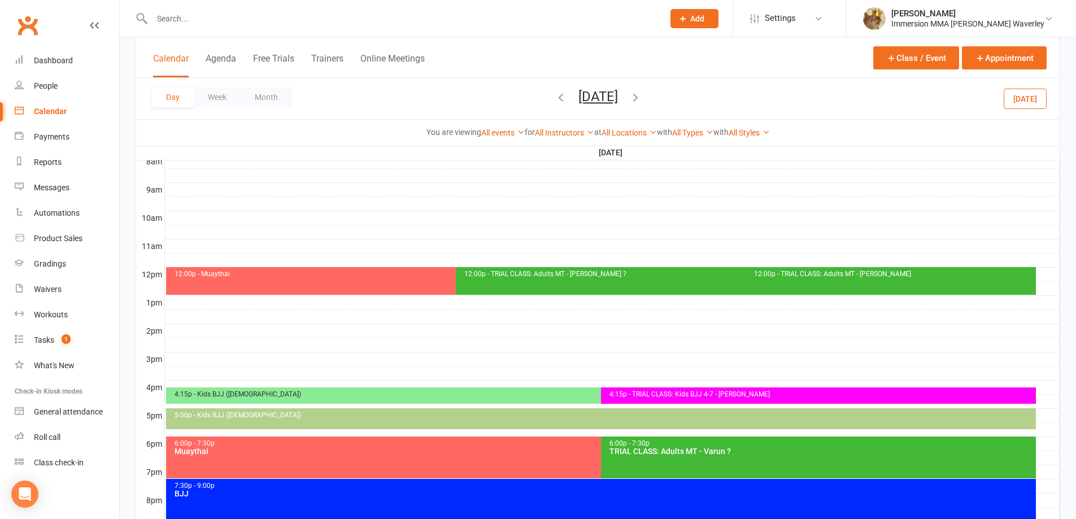
scroll to position [0, 0]
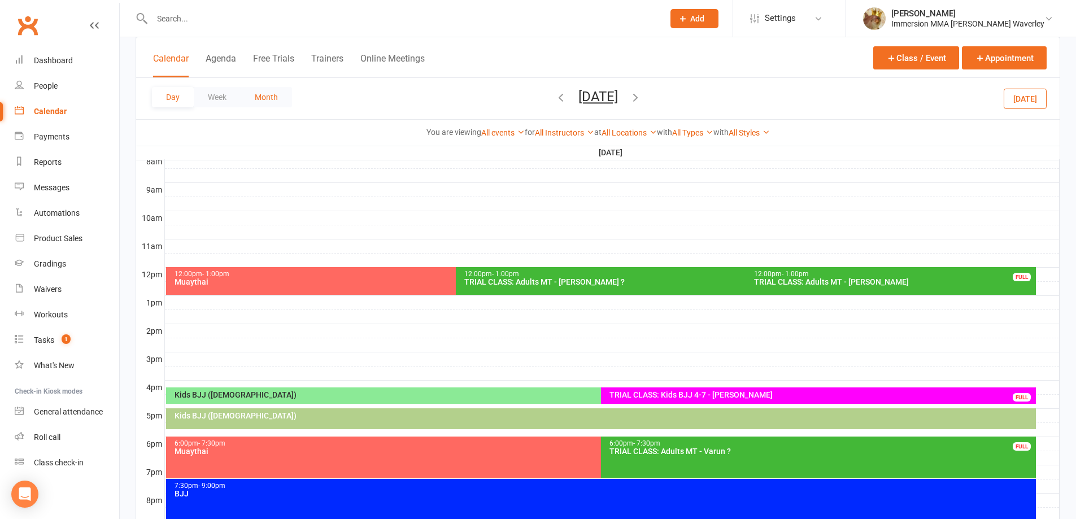
click at [278, 92] on button "Month" at bounding box center [266, 97] width 51 height 20
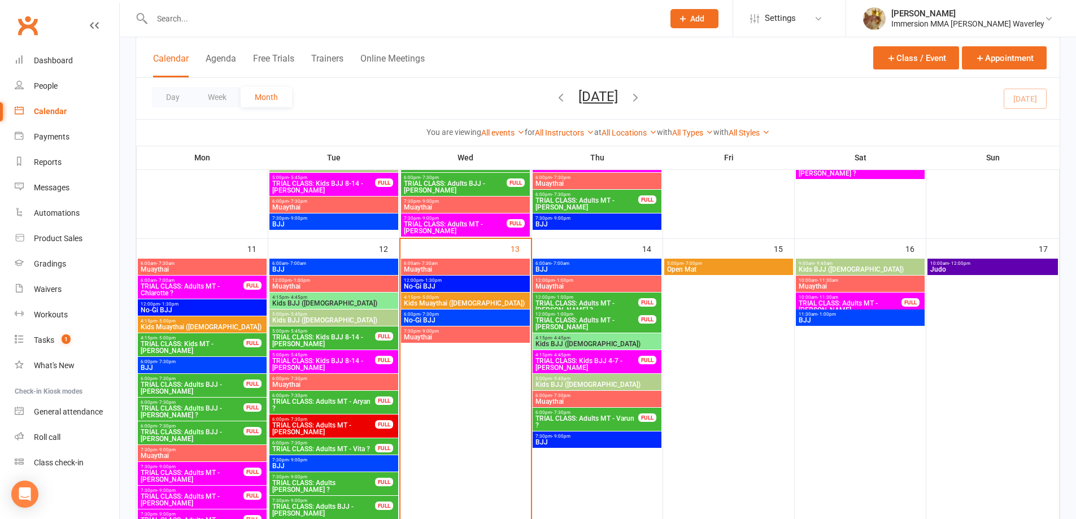
click at [551, 264] on span "- 7:00am" at bounding box center [560, 263] width 18 height 5
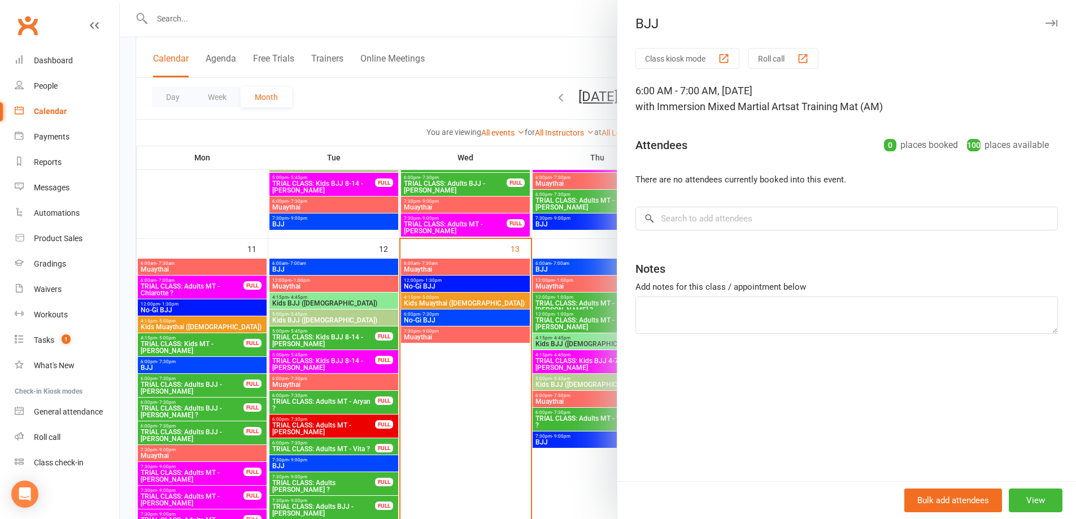
click at [550, 282] on div at bounding box center [598, 259] width 957 height 519
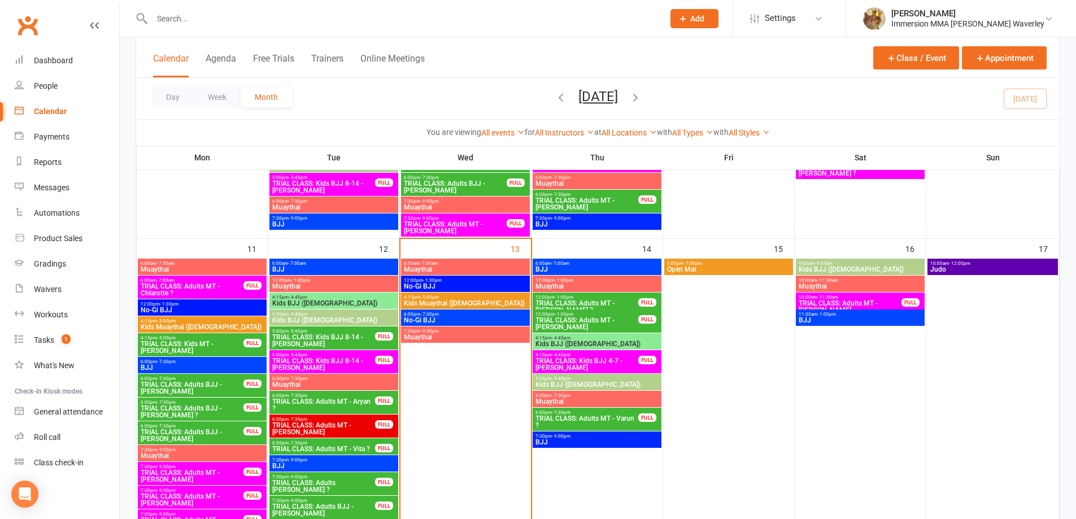
click at [558, 287] on span "Muaythai" at bounding box center [597, 286] width 124 height 7
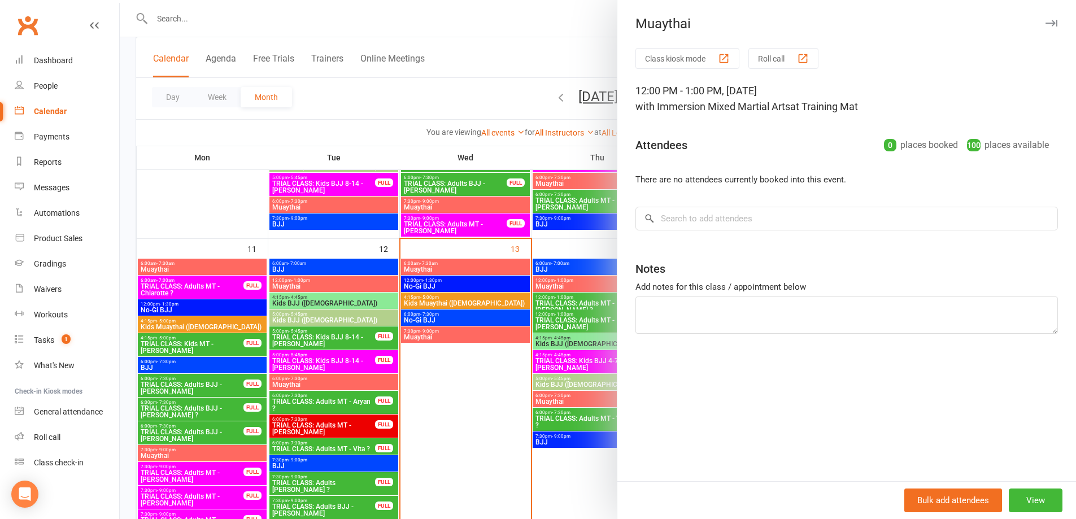
click at [477, 276] on div at bounding box center [598, 259] width 957 height 519
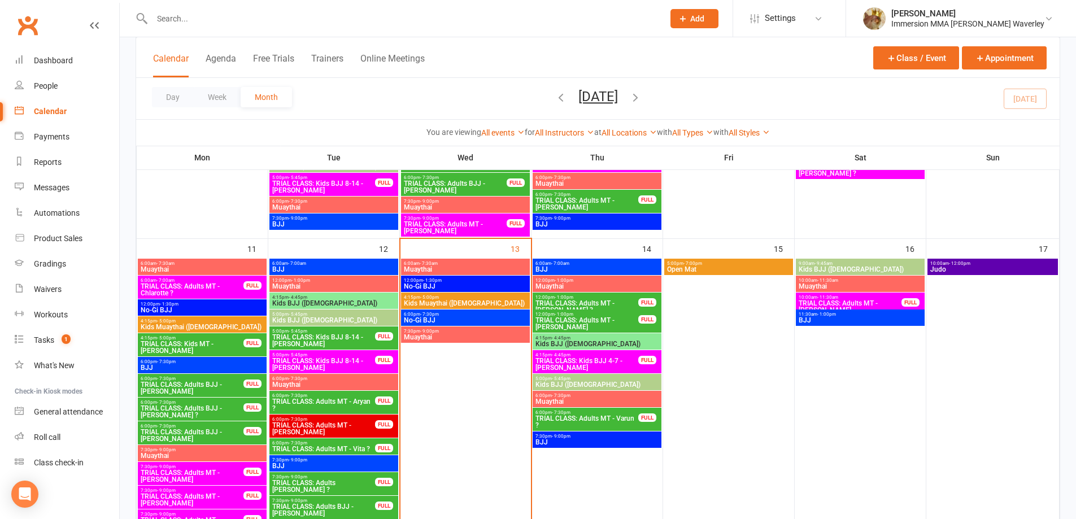
click at [460, 272] on span "Muaythai" at bounding box center [465, 269] width 124 height 7
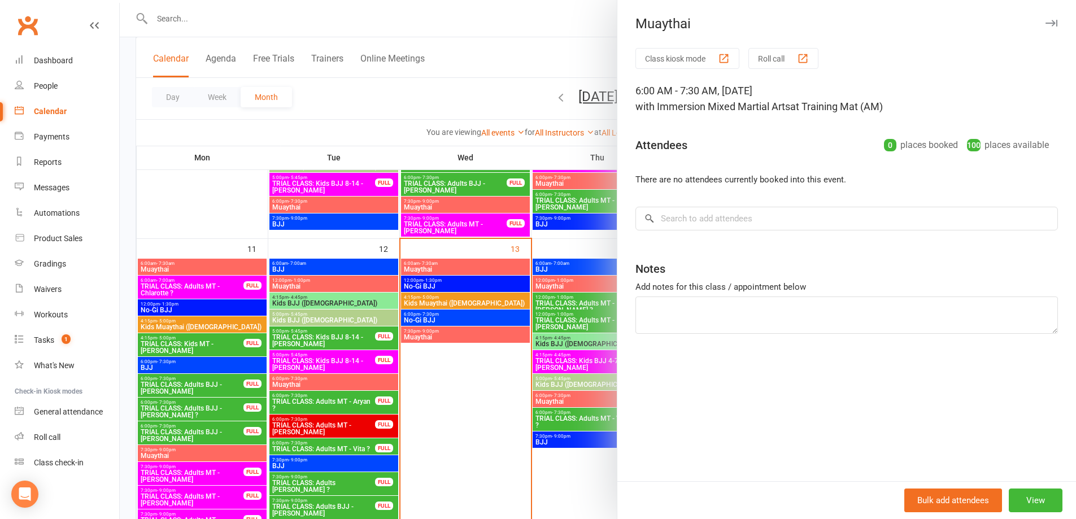
click at [460, 272] on div at bounding box center [598, 259] width 957 height 519
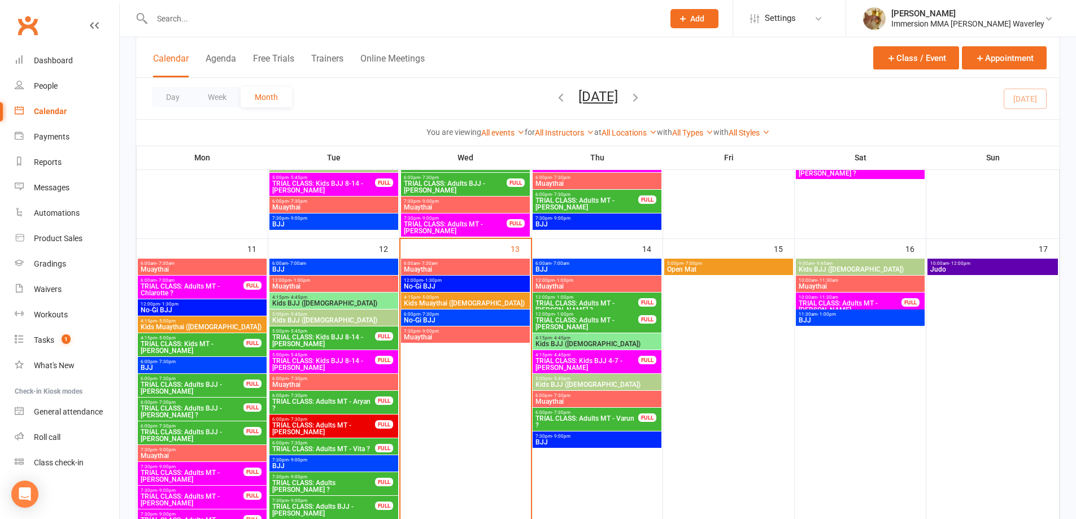
click at [568, 299] on span "- 1:00pm" at bounding box center [564, 297] width 19 height 5
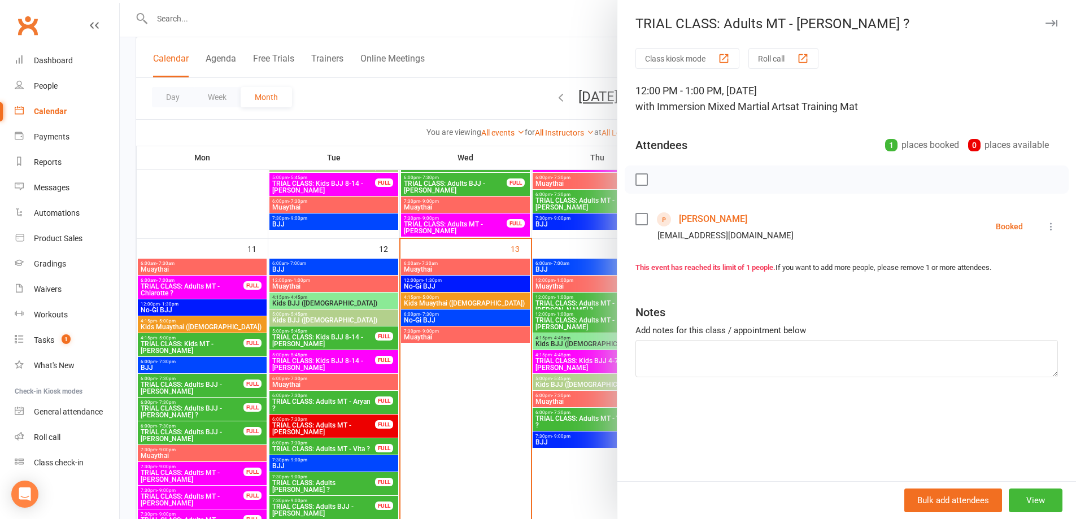
click at [568, 299] on div at bounding box center [598, 259] width 957 height 519
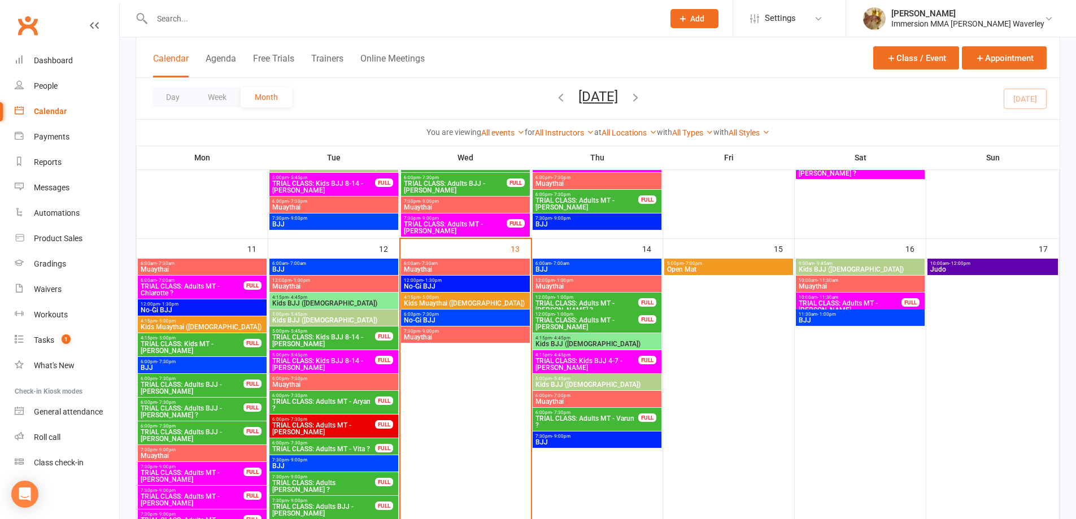
click at [567, 324] on span "TRIAL CLASS: Adults MT - [PERSON_NAME]" at bounding box center [587, 324] width 104 height 14
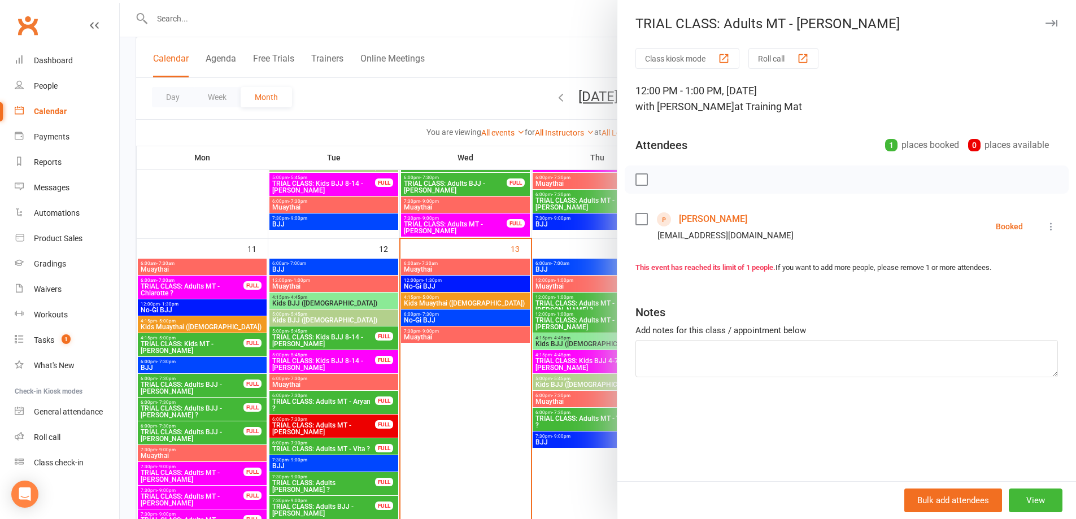
click at [567, 324] on div at bounding box center [598, 259] width 957 height 519
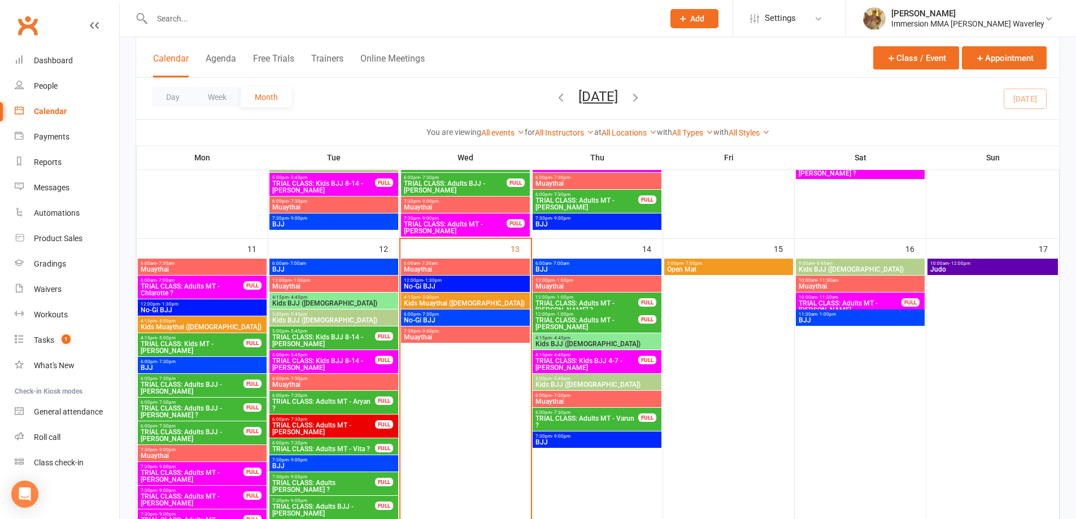
click at [558, 305] on span "TRIAL CLASS: Adults MT - [PERSON_NAME] ?" at bounding box center [587, 307] width 104 height 14
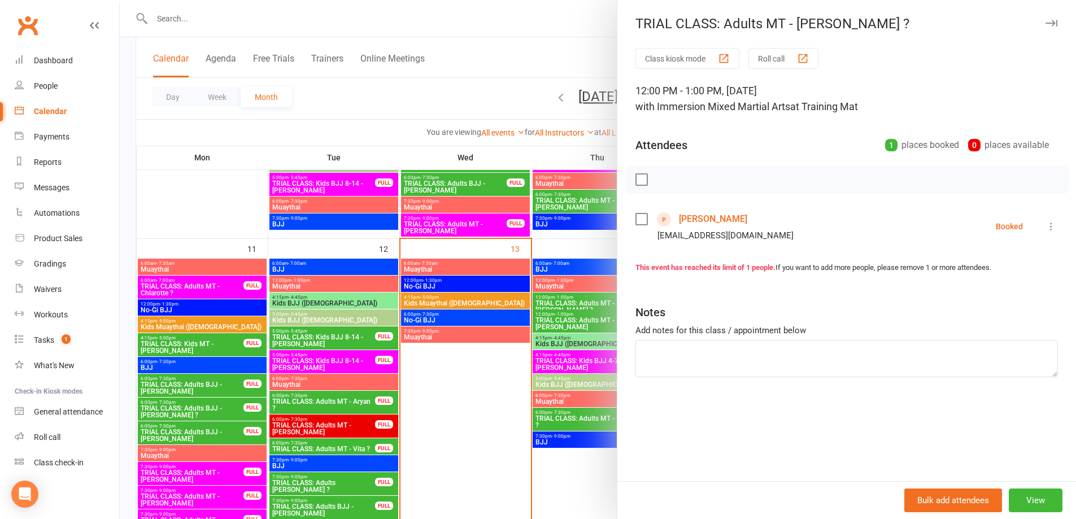
click at [558, 305] on div at bounding box center [598, 259] width 957 height 519
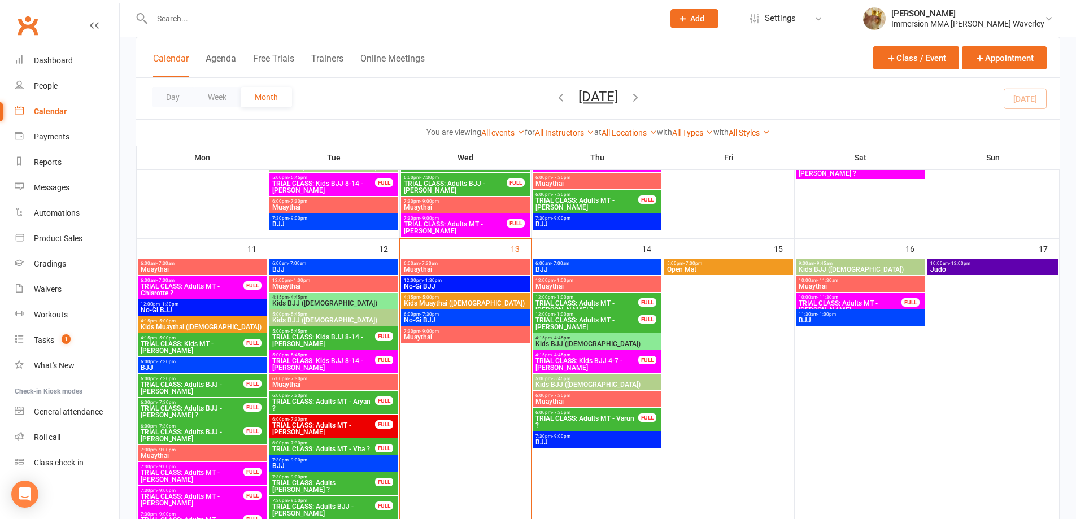
click at [563, 316] on span "- 1:00pm" at bounding box center [564, 314] width 19 height 5
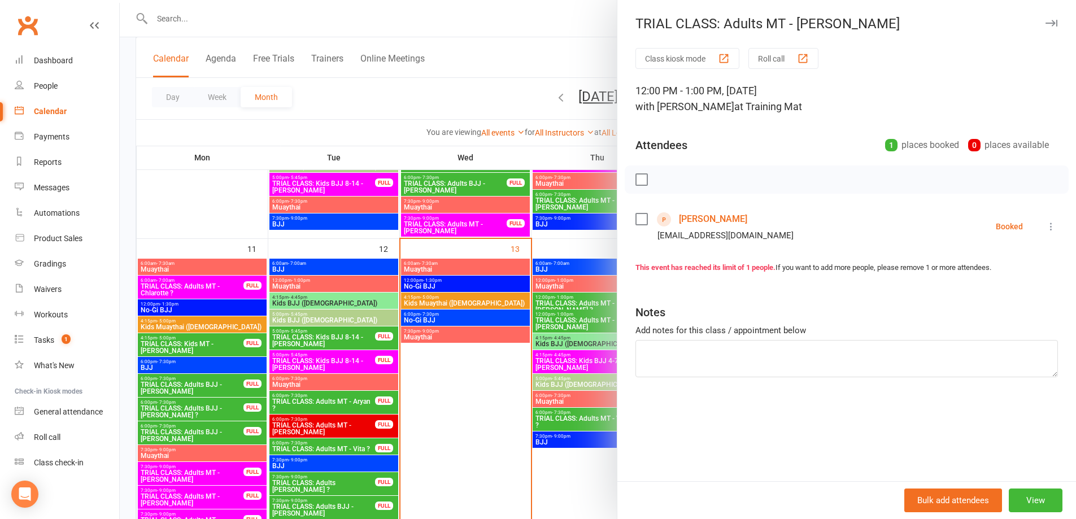
click at [563, 316] on div at bounding box center [598, 259] width 957 height 519
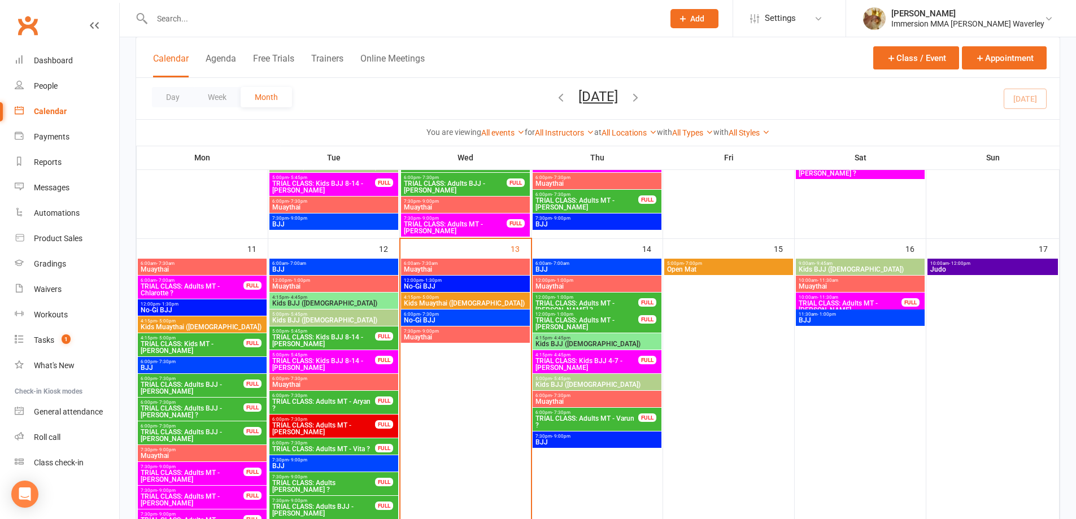
click at [561, 342] on span "Kids BJJ ([DEMOGRAPHIC_DATA])" at bounding box center [597, 344] width 124 height 7
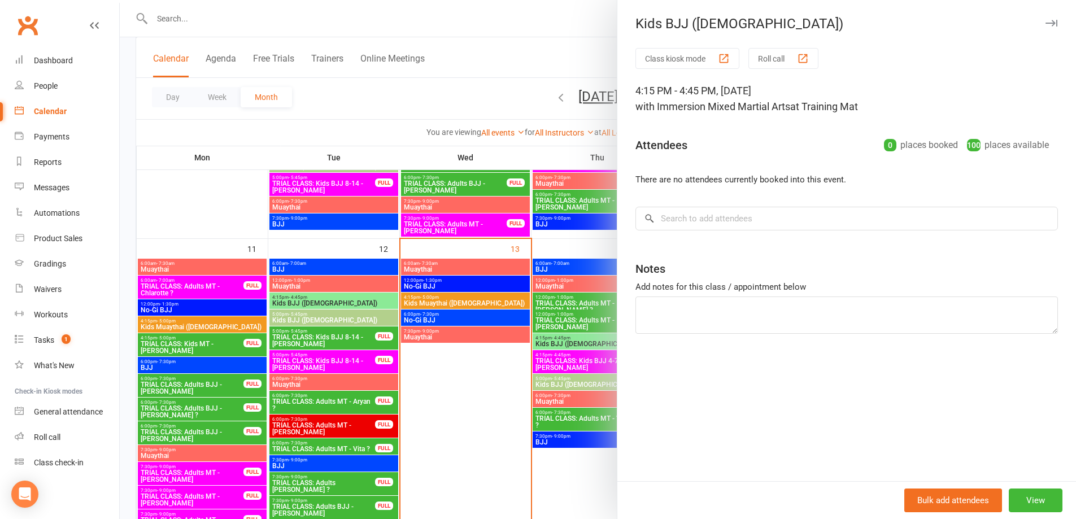
click at [561, 342] on div at bounding box center [598, 259] width 957 height 519
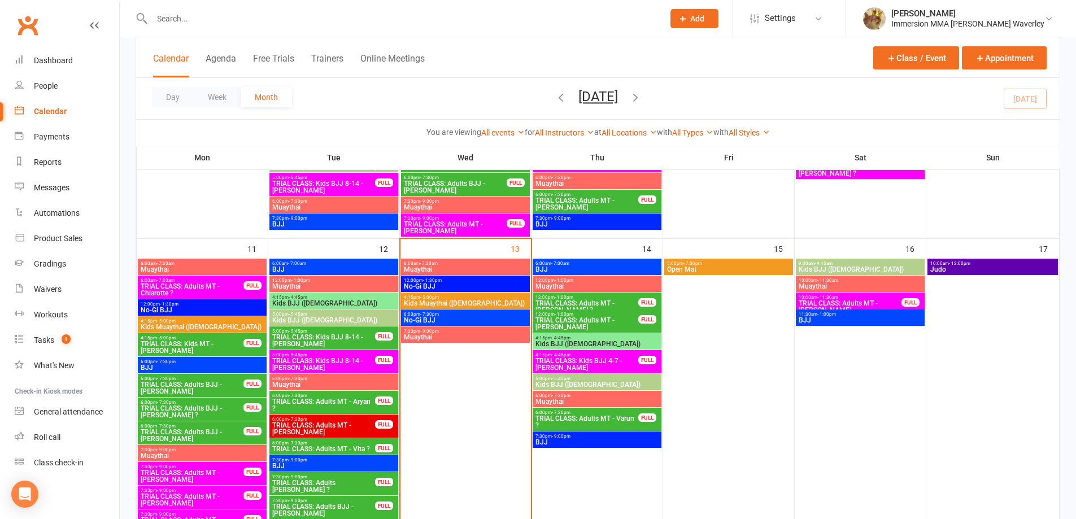
click at [564, 362] on span "TRIAL CLASS: Kids BJJ 4-7 - [PERSON_NAME]" at bounding box center [587, 365] width 104 height 14
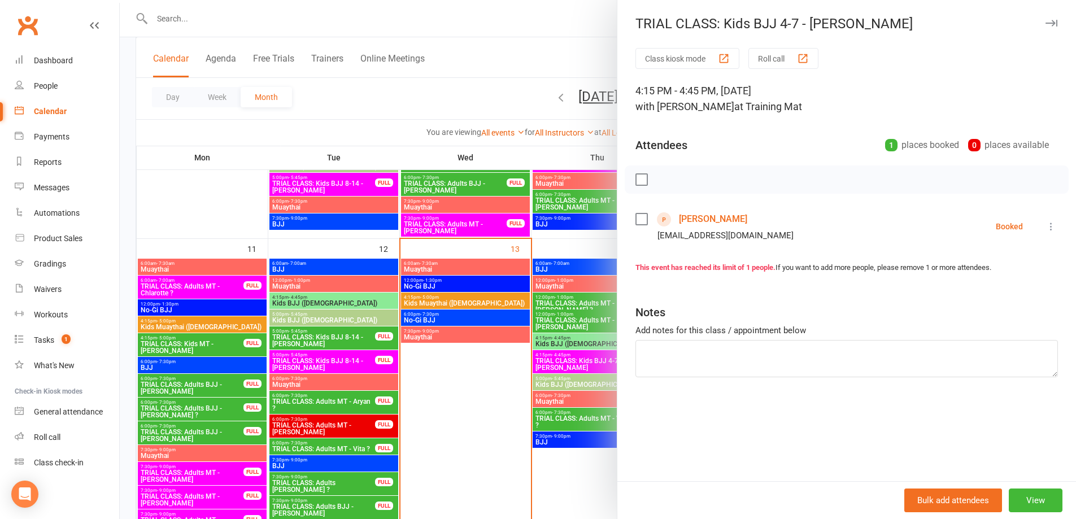
click at [560, 361] on div at bounding box center [598, 259] width 957 height 519
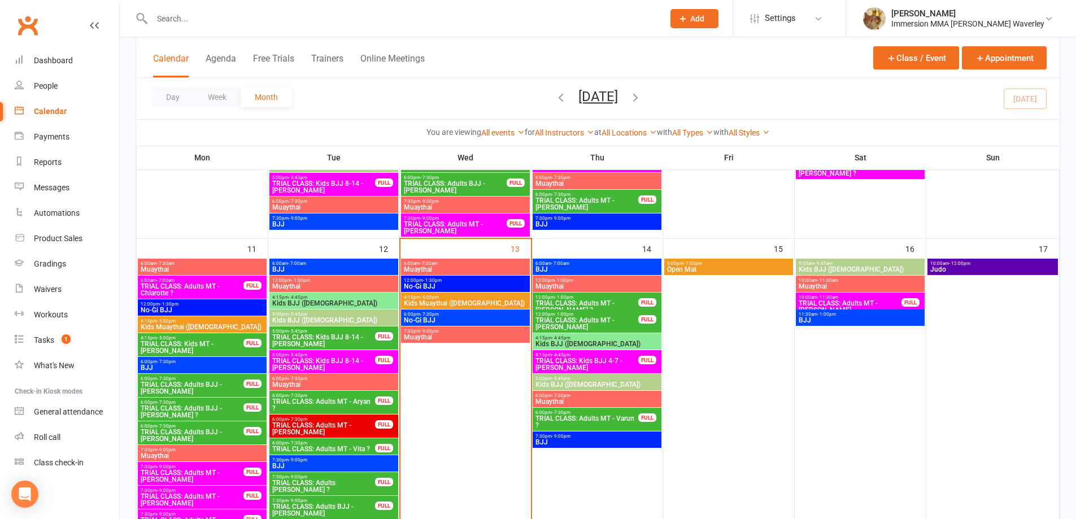
click at [559, 385] on span "Kids BJJ ([DEMOGRAPHIC_DATA])" at bounding box center [597, 384] width 124 height 7
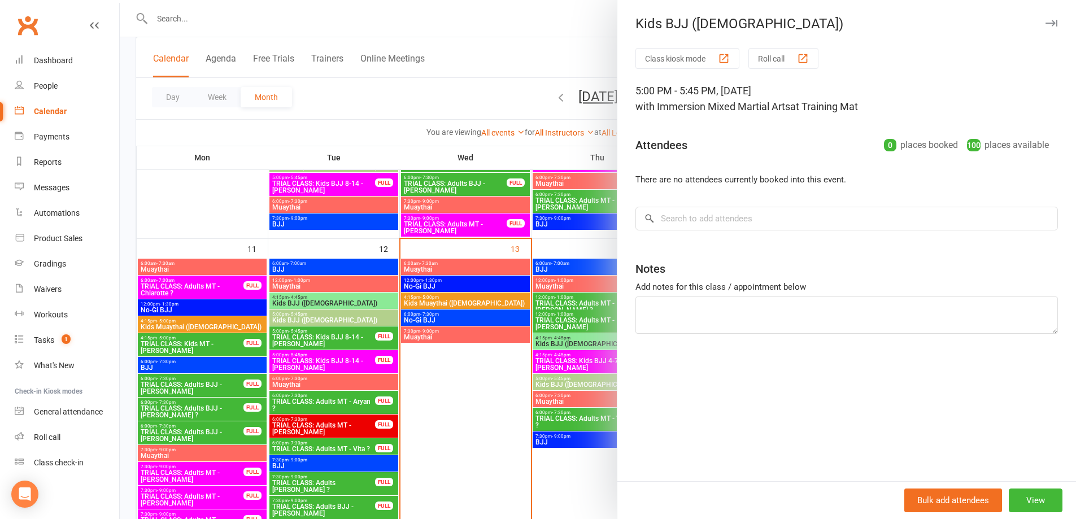
click at [559, 385] on div at bounding box center [598, 259] width 957 height 519
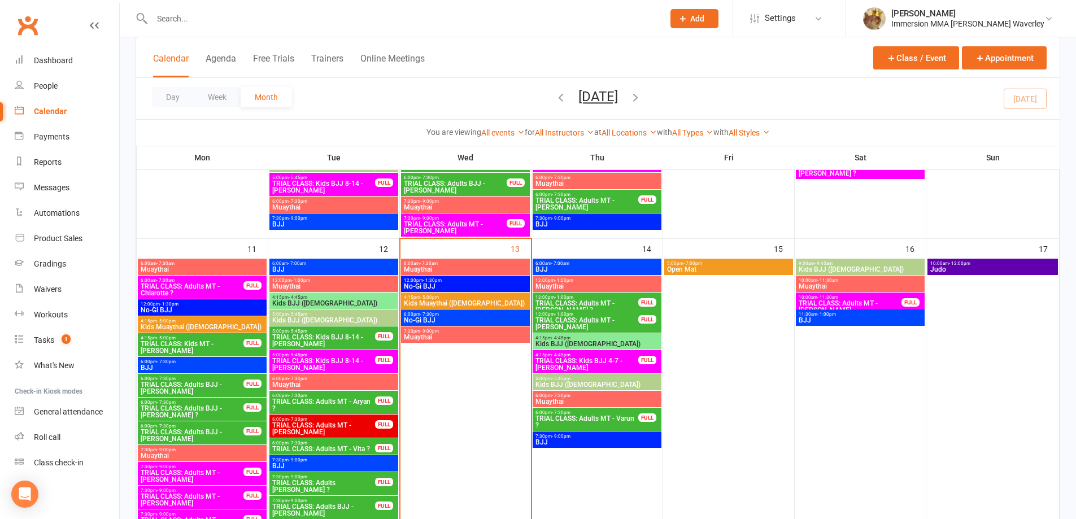
click at [564, 410] on span "- 7:30pm" at bounding box center [561, 412] width 19 height 5
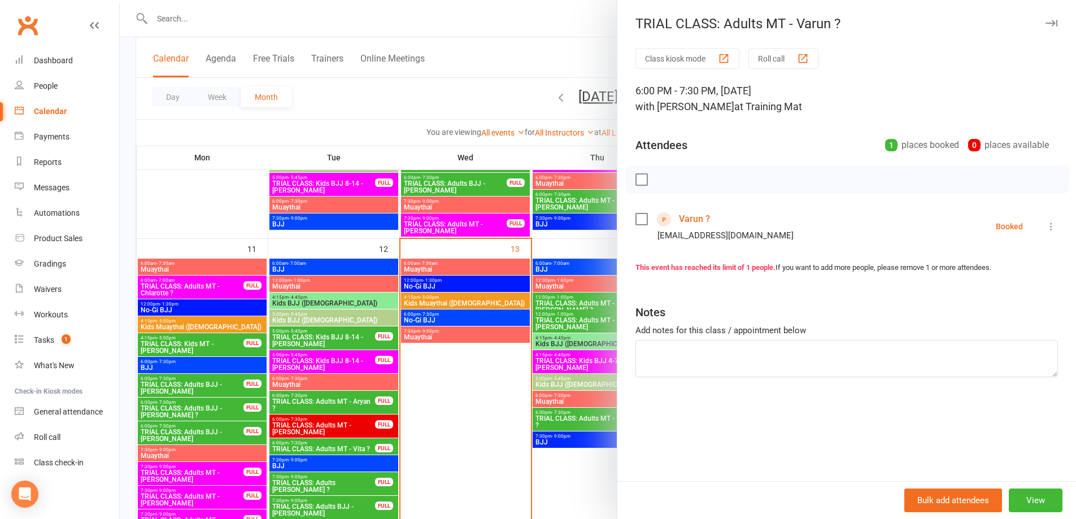
click at [588, 375] on div at bounding box center [598, 259] width 957 height 519
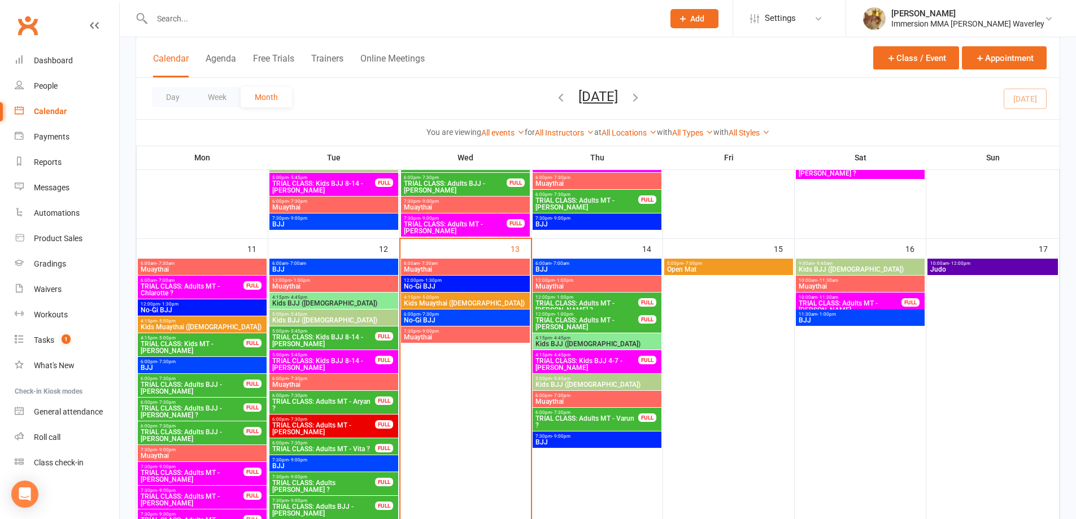
click at [740, 271] on span "Open Mat" at bounding box center [729, 269] width 124 height 7
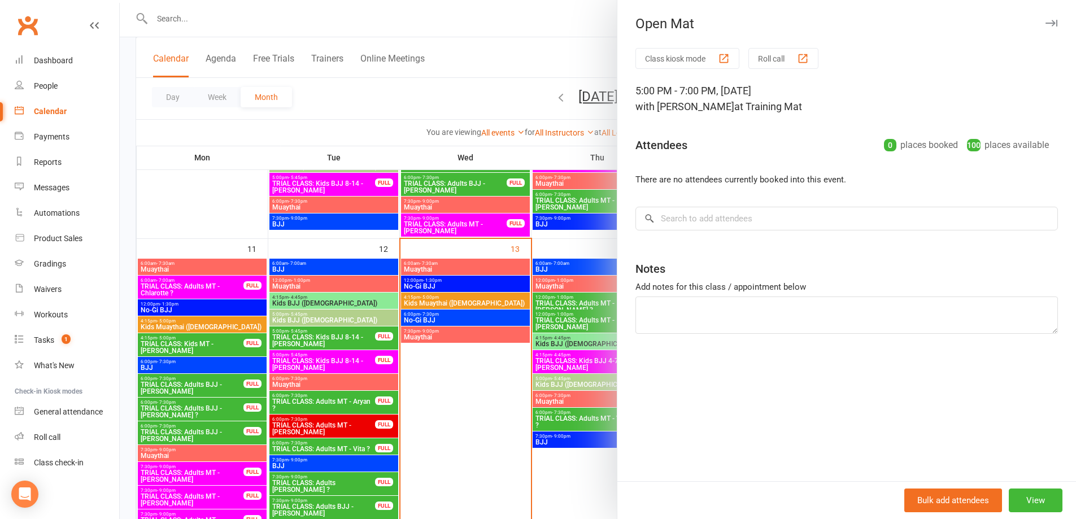
click at [454, 301] on div at bounding box center [598, 259] width 957 height 519
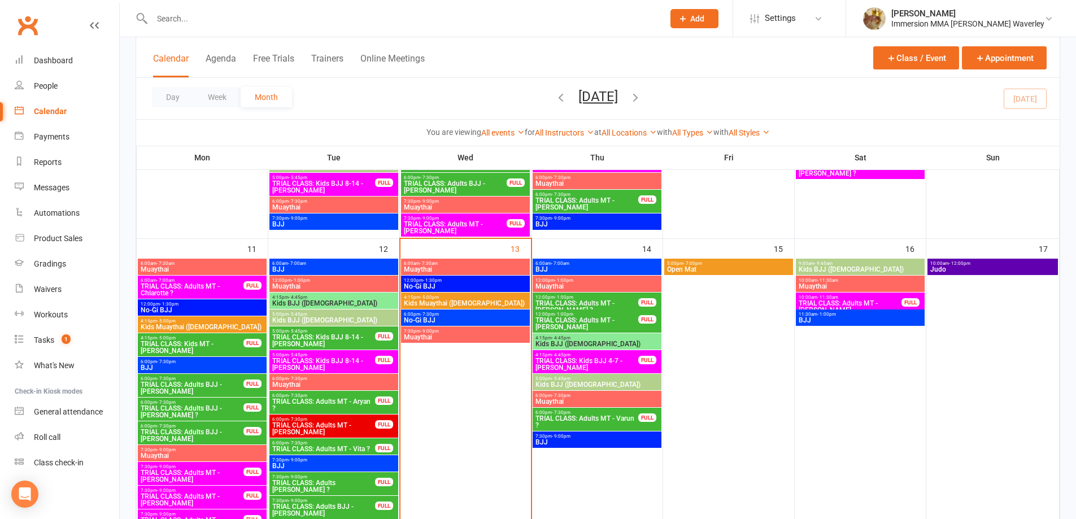
click at [832, 301] on span "TRIAL CLASS: Adults MT - [PERSON_NAME]" at bounding box center [850, 307] width 104 height 14
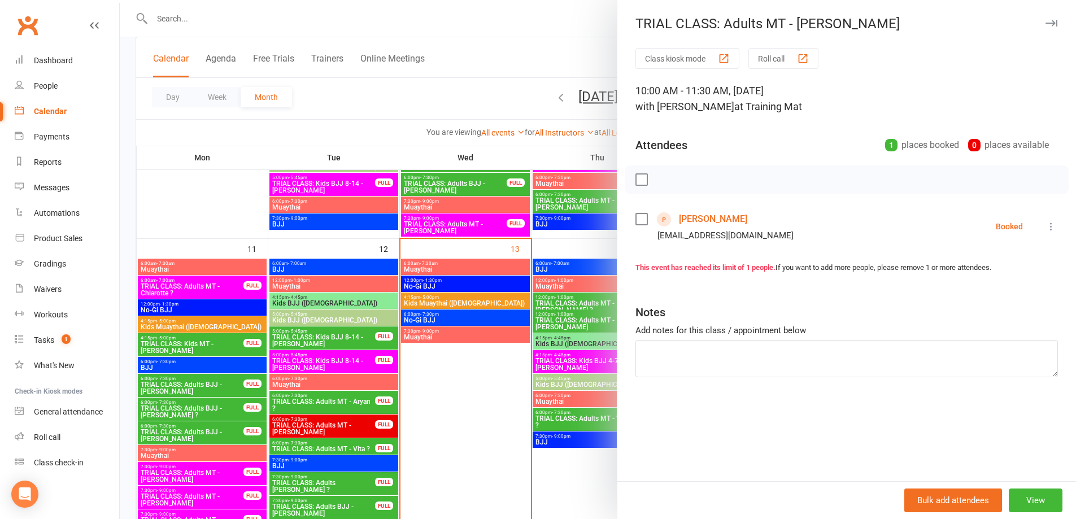
click at [516, 360] on div at bounding box center [598, 259] width 957 height 519
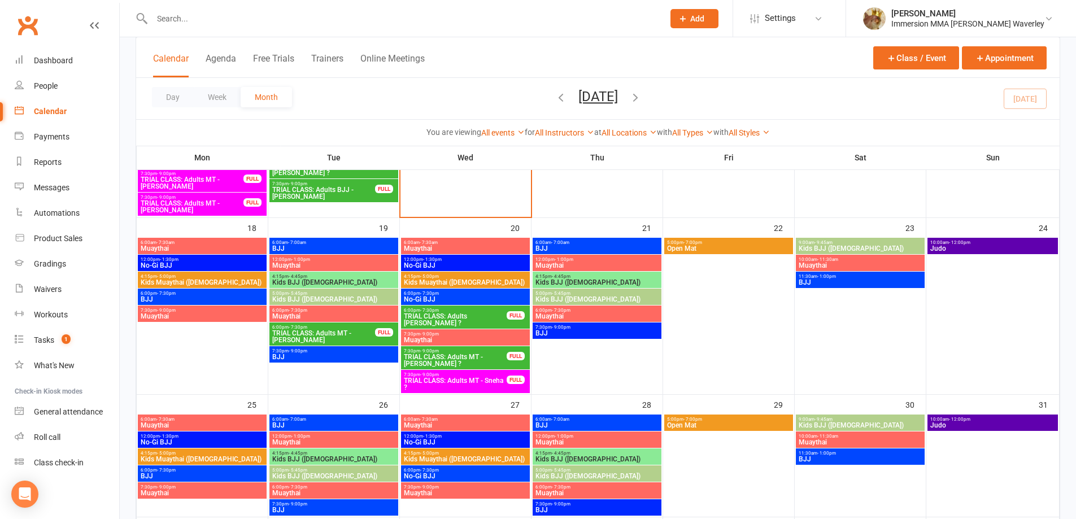
scroll to position [603, 0]
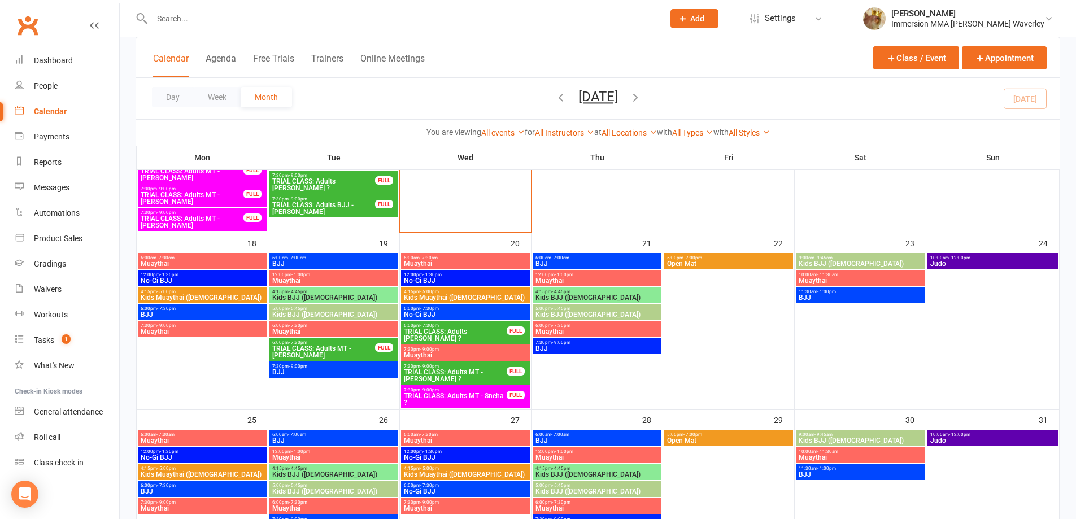
click at [471, 334] on span "TRIAL CLASS: Adults [PERSON_NAME] ?" at bounding box center [455, 335] width 104 height 14
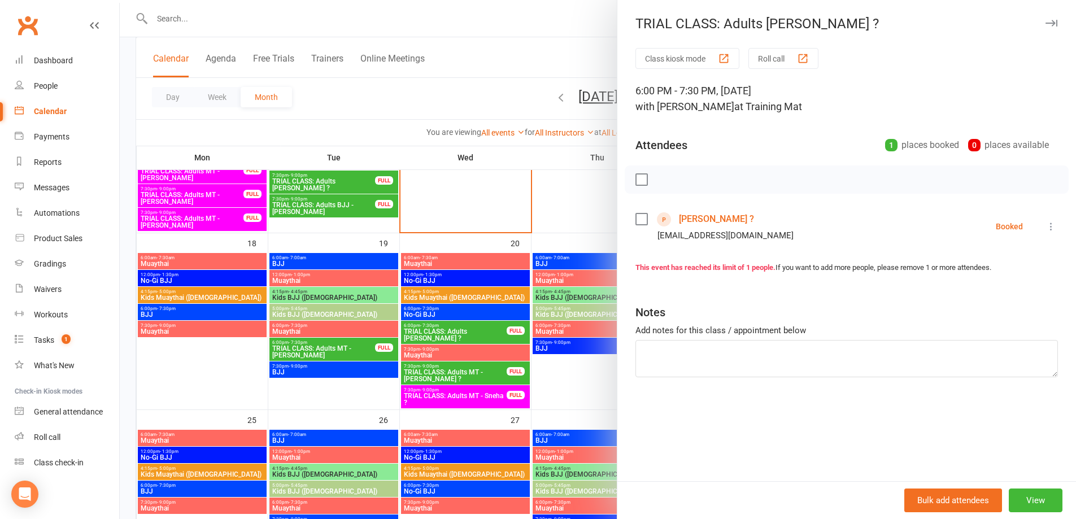
click at [407, 292] on div at bounding box center [598, 259] width 957 height 519
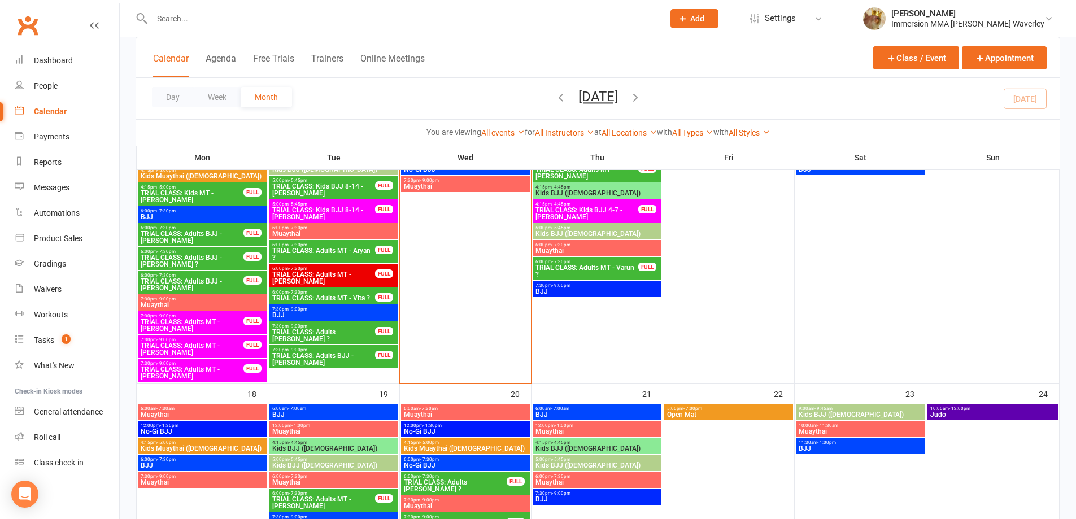
scroll to position [301, 0]
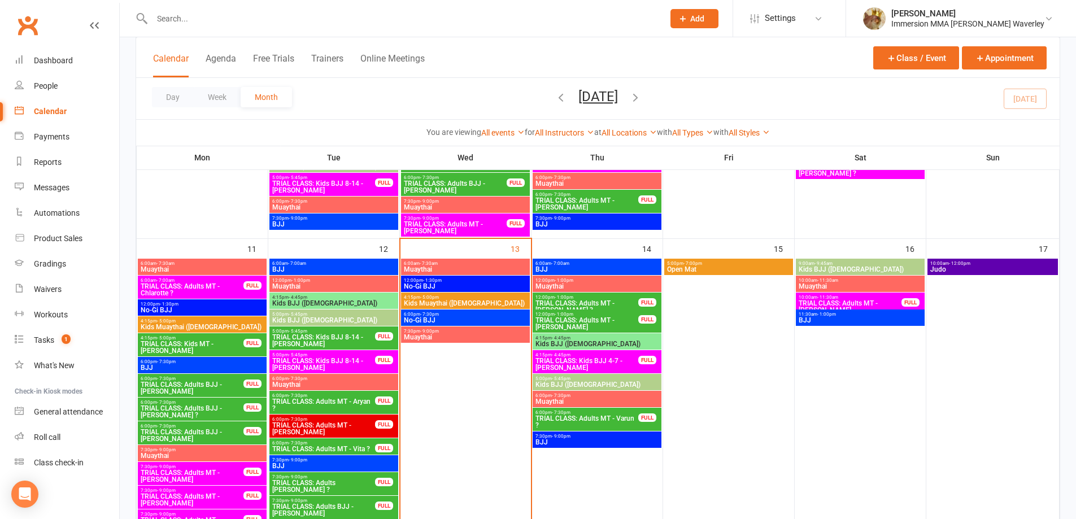
click at [445, 314] on span "6:00pm - 7:30pm" at bounding box center [465, 314] width 124 height 5
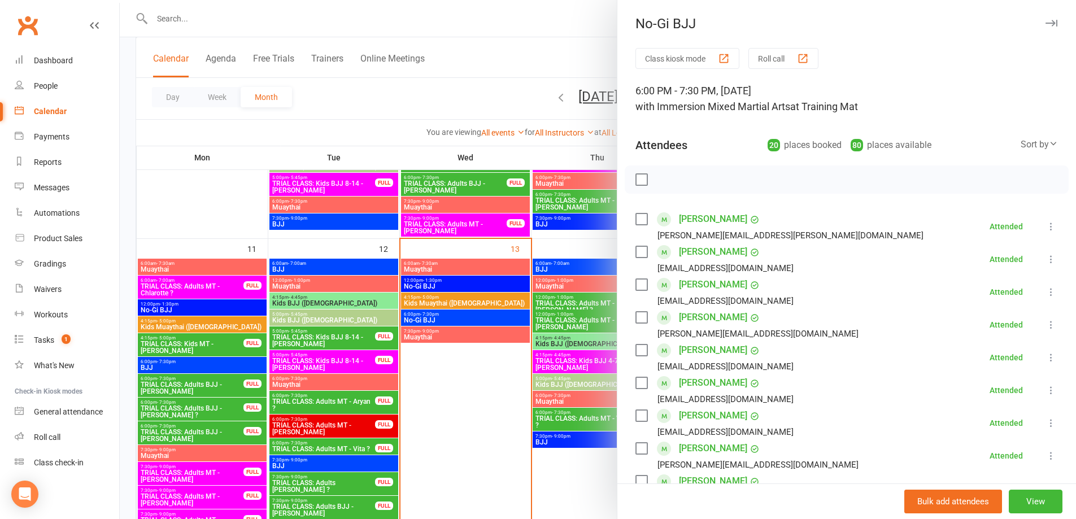
click at [496, 272] on div at bounding box center [598, 259] width 957 height 519
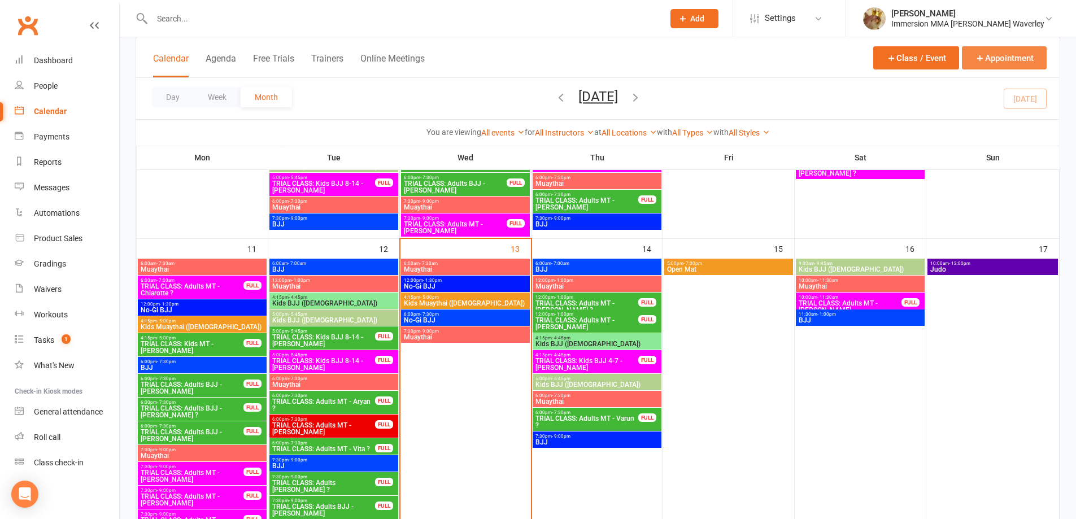
click at [989, 58] on button "Appointment" at bounding box center [1004, 57] width 85 height 23
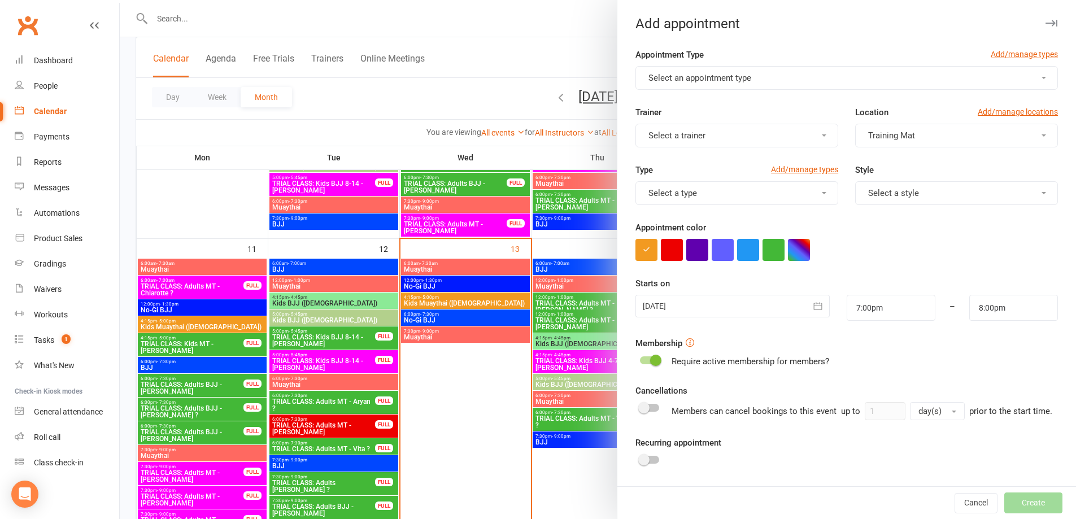
click at [830, 82] on button "Select an appointment type" at bounding box center [847, 78] width 423 height 24
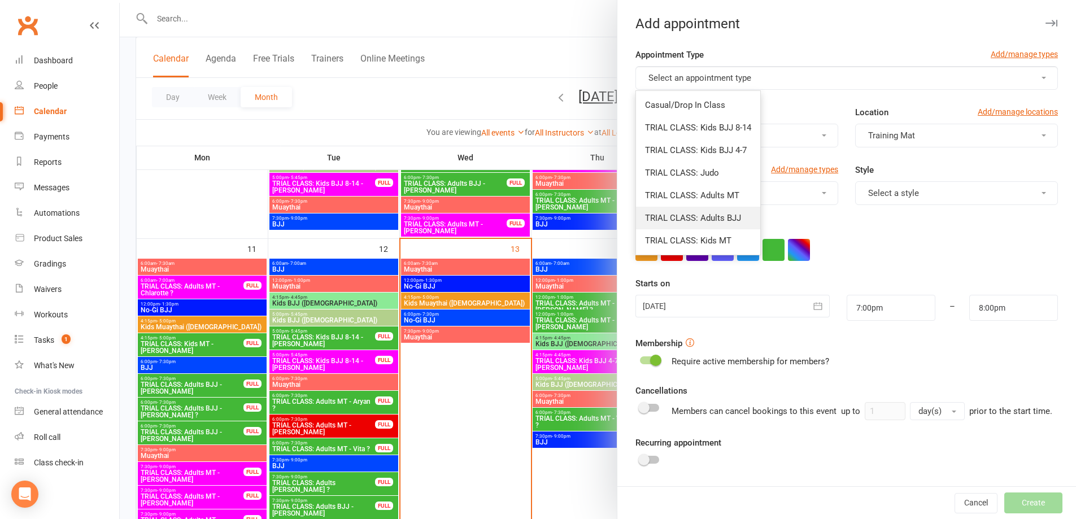
click at [737, 214] on link "TRIAL CLASS: Adults BJJ" at bounding box center [698, 218] width 124 height 23
type input "8:30pm"
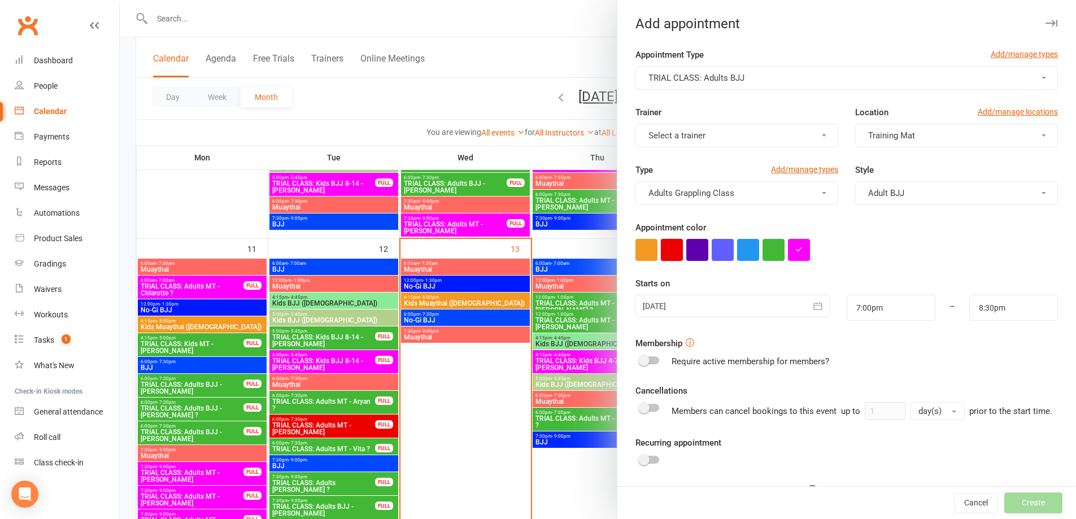
click at [669, 252] on button "button" at bounding box center [672, 250] width 22 height 22
click at [873, 313] on input "7:00pm" at bounding box center [891, 308] width 89 height 26
type input "6:00pm"
click at [867, 346] on li "6:00pm" at bounding box center [875, 346] width 54 height 17
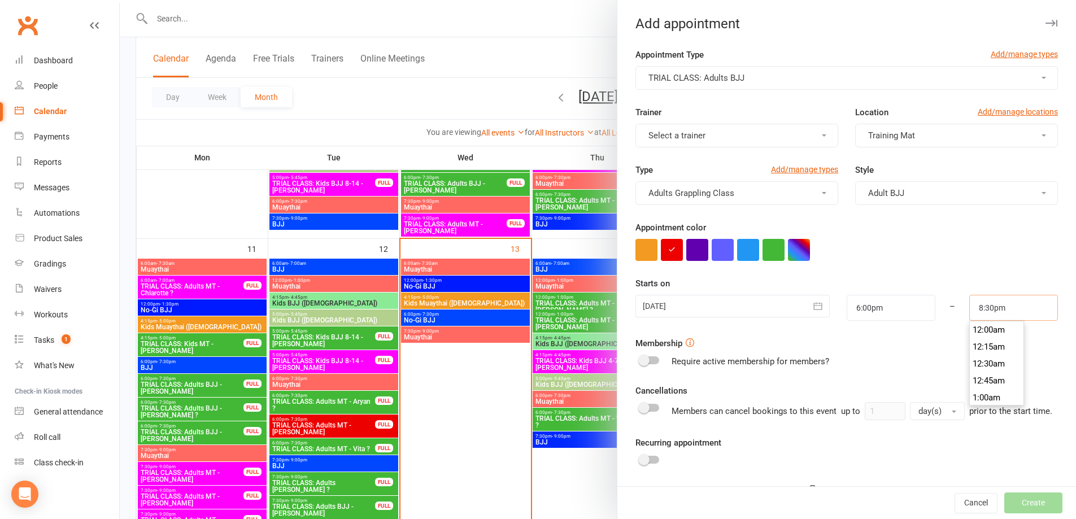
drag, startPoint x: 962, startPoint y: 310, endPoint x: 967, endPoint y: 314, distance: 6.1
click at [970, 310] on input "8:30pm" at bounding box center [1014, 308] width 89 height 26
type input "7:30pm"
click at [986, 363] on li "7:30pm" at bounding box center [997, 369] width 54 height 17
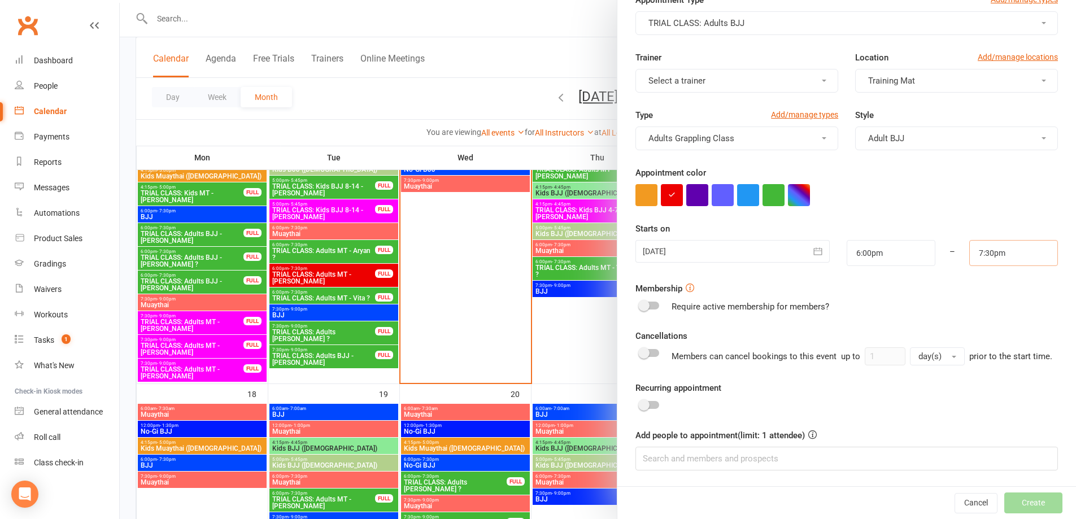
scroll to position [301, 0]
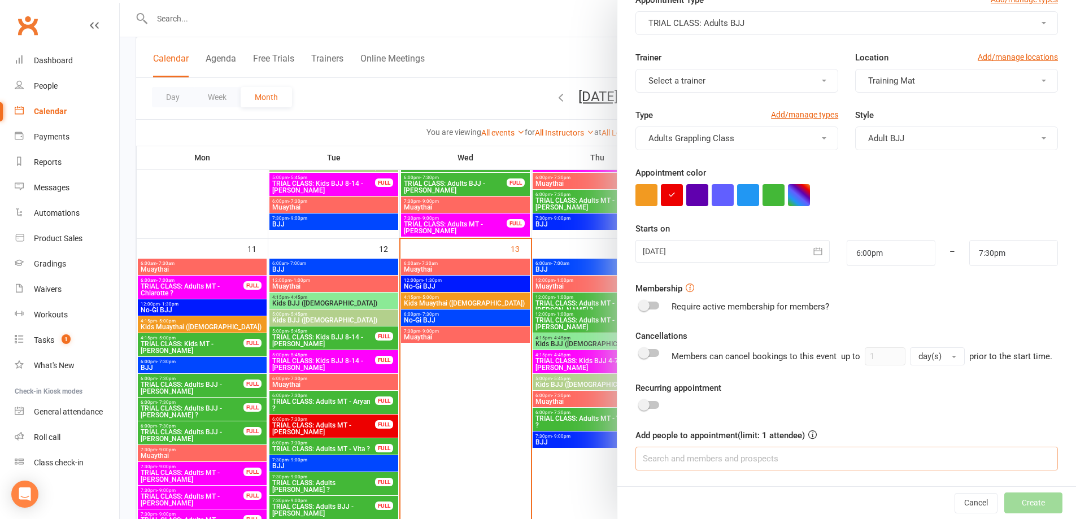
click at [716, 455] on input at bounding box center [847, 459] width 423 height 24
click at [961, 506] on button "Cancel" at bounding box center [976, 503] width 43 height 20
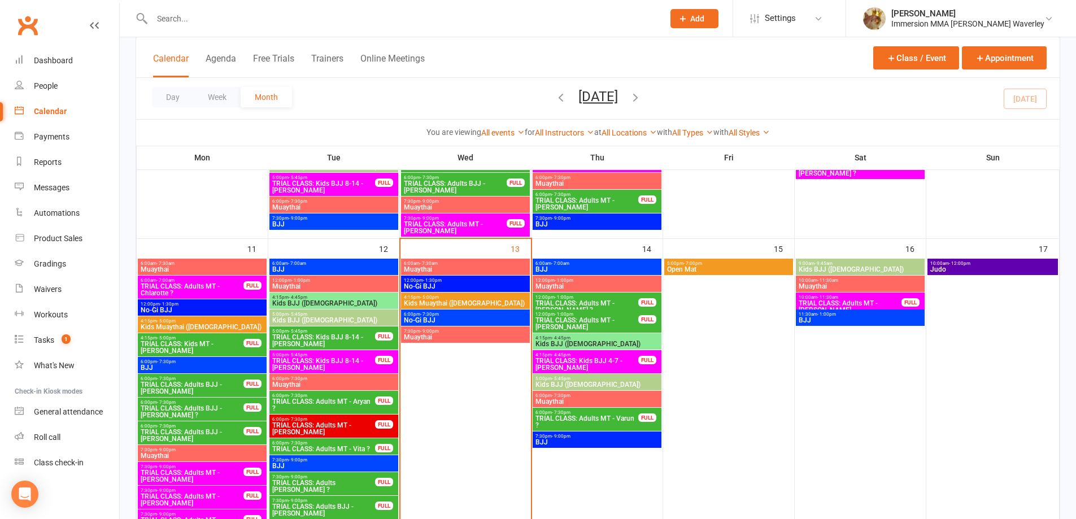
scroll to position [452, 0]
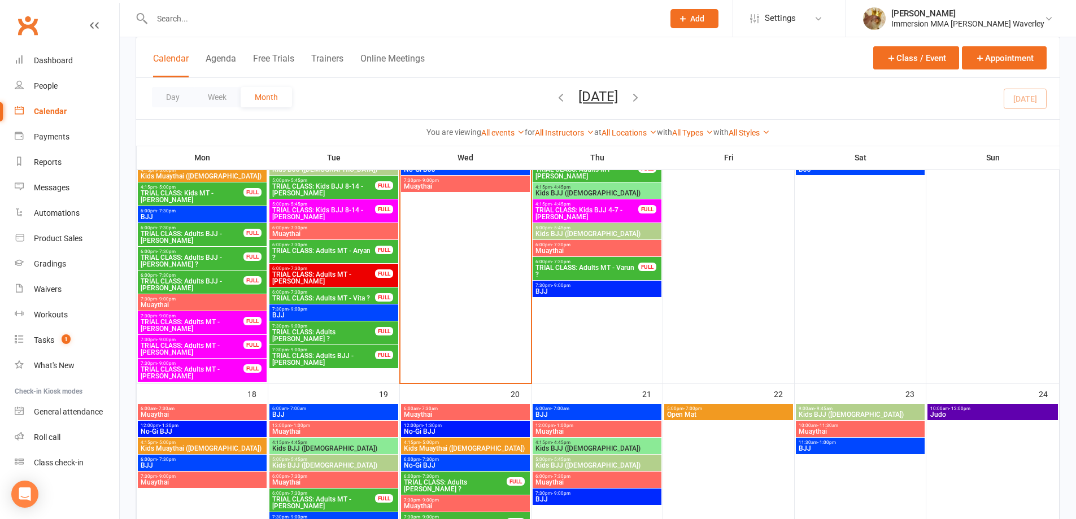
click at [452, 180] on span "7:30pm - 9:00pm" at bounding box center [465, 180] width 124 height 5
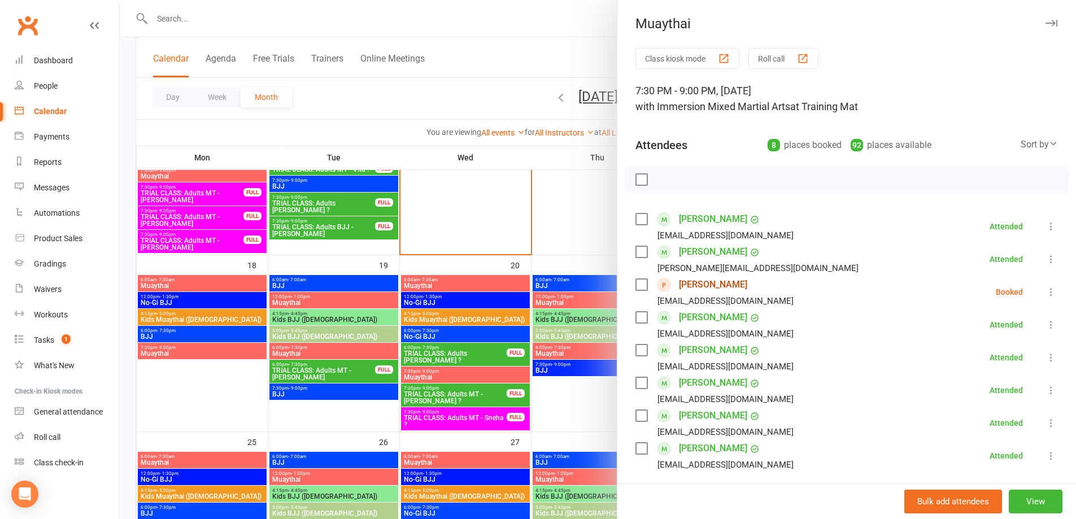
scroll to position [603, 0]
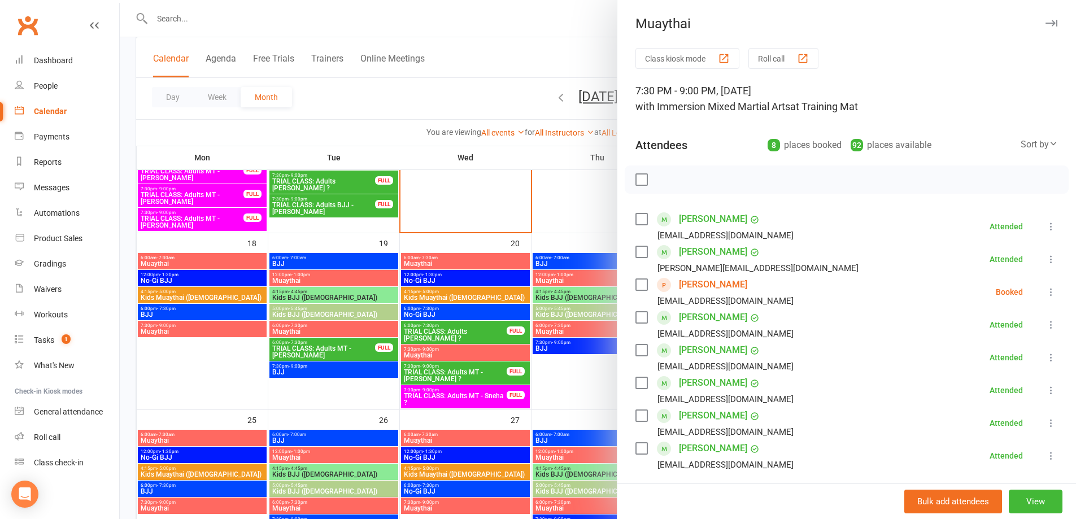
click at [424, 301] on div at bounding box center [598, 259] width 957 height 519
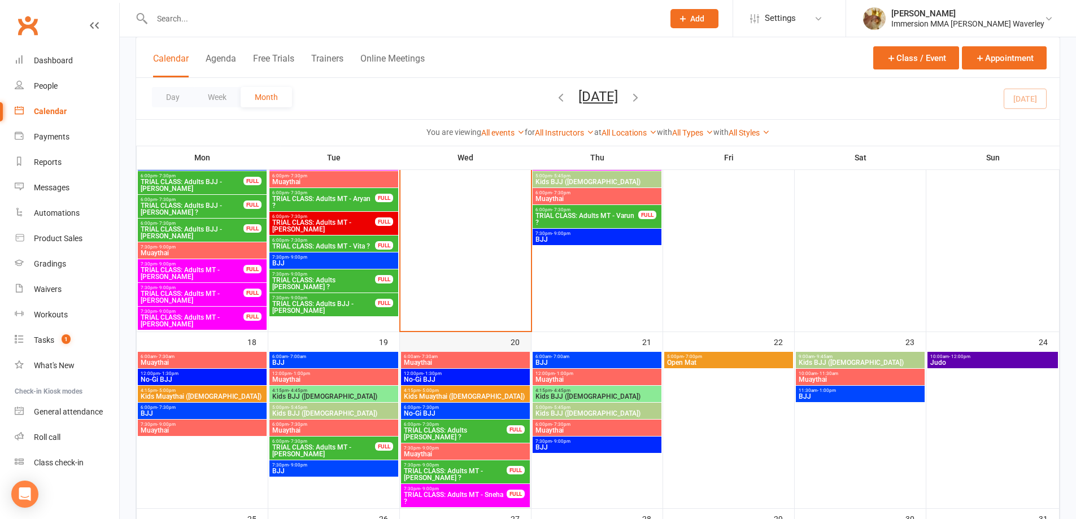
scroll to position [301, 0]
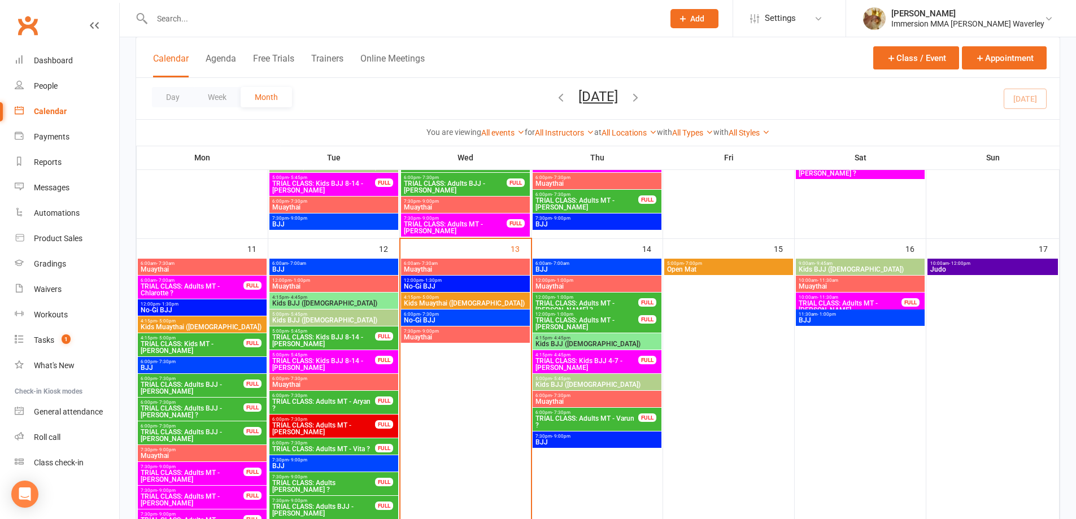
click at [580, 418] on span "TRIAL CLASS: Adults MT - Varun ?" at bounding box center [587, 422] width 104 height 14
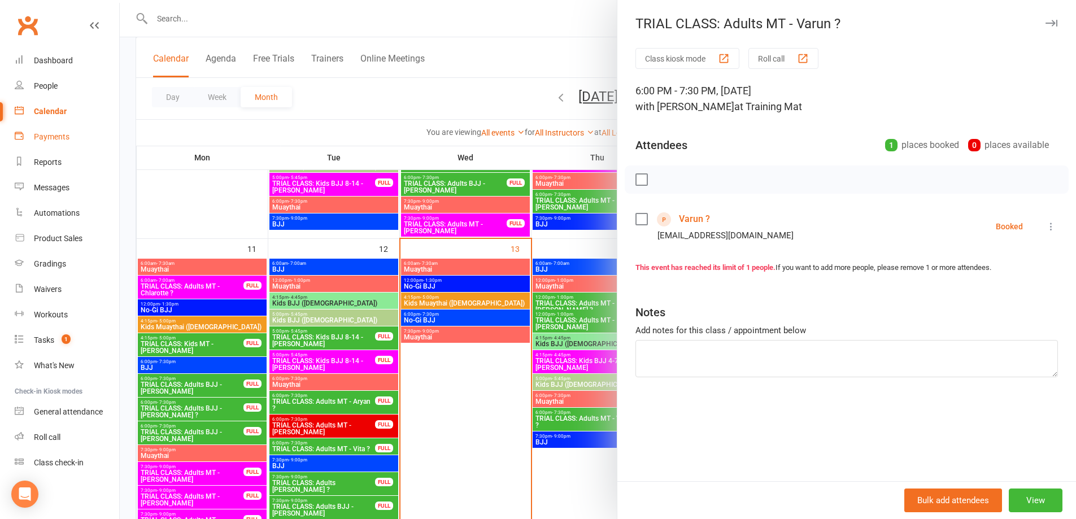
click at [49, 128] on link "Payments" at bounding box center [67, 136] width 105 height 25
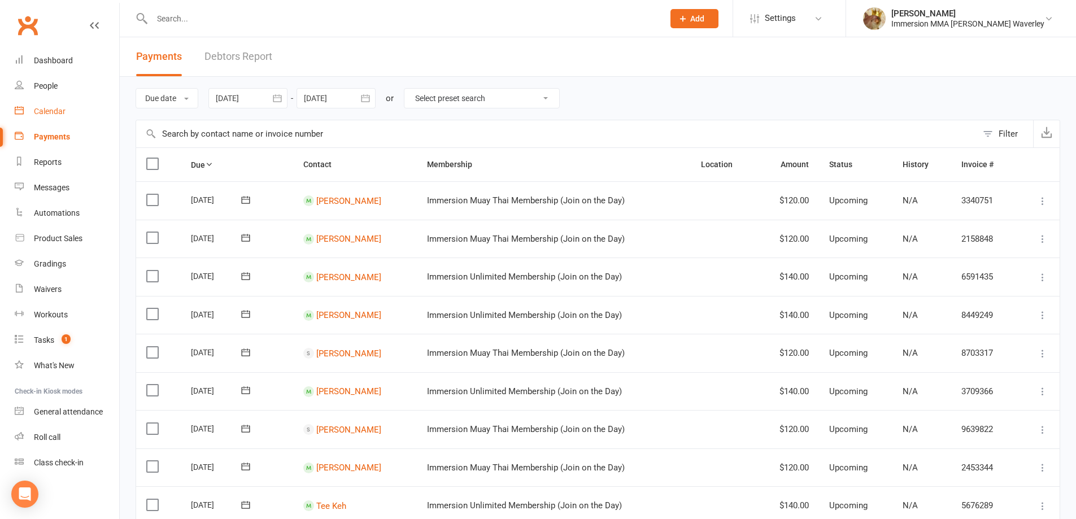
click at [62, 116] on div "Calendar" at bounding box center [50, 111] width 32 height 9
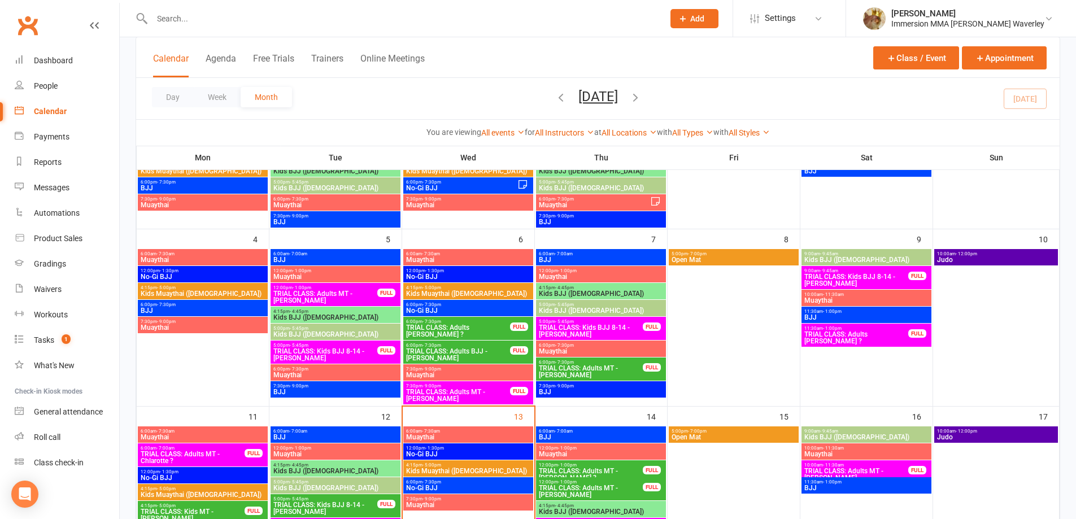
scroll to position [151, 0]
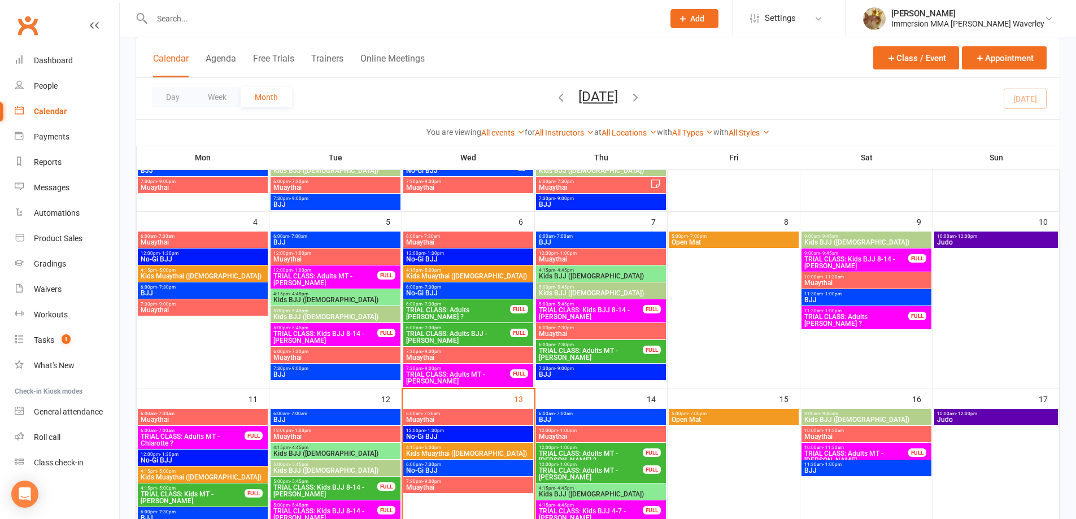
click at [475, 485] on span "Muaythai" at bounding box center [468, 487] width 125 height 7
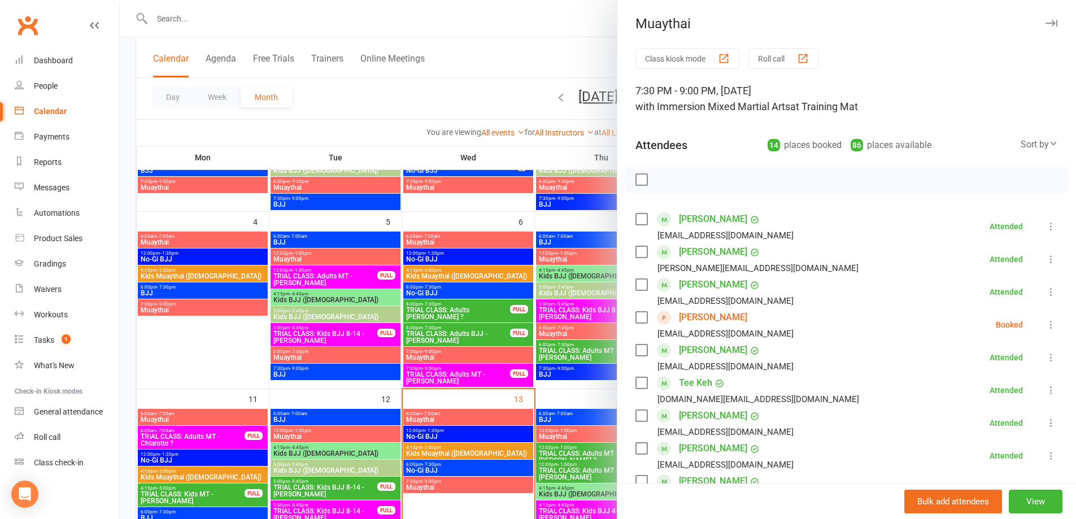
click at [688, 320] on link "[PERSON_NAME]" at bounding box center [713, 317] width 68 height 18
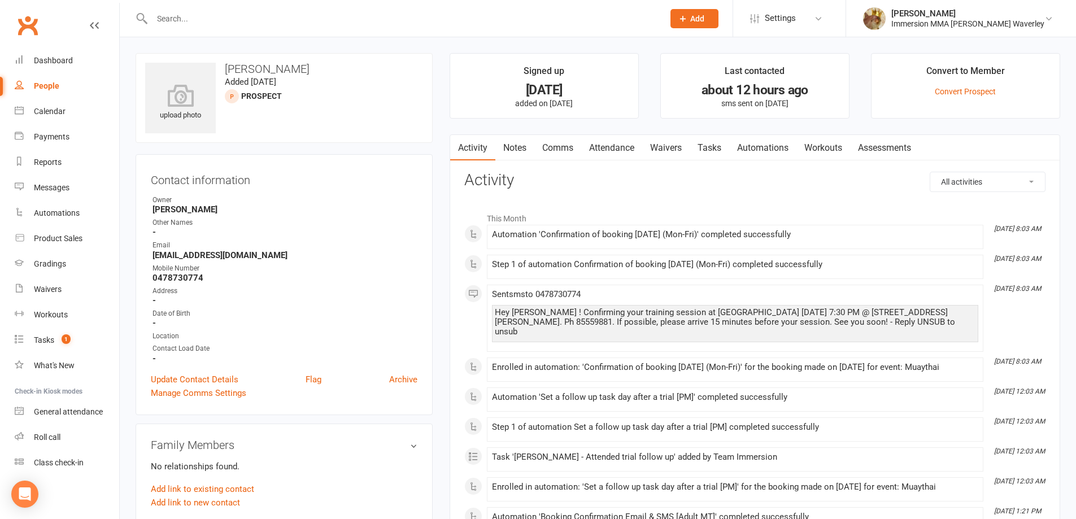
click at [618, 147] on link "Attendance" at bounding box center [611, 148] width 61 height 26
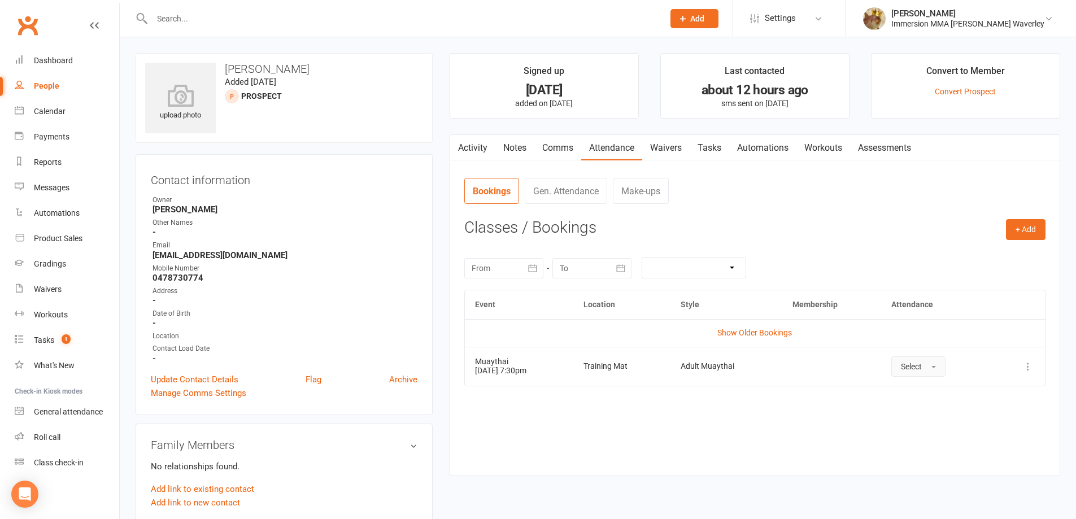
click at [922, 363] on span "Select" at bounding box center [911, 366] width 21 height 9
click at [948, 411] on link "Absent" at bounding box center [948, 414] width 112 height 23
click at [716, 149] on link "Tasks" at bounding box center [710, 148] width 40 height 26
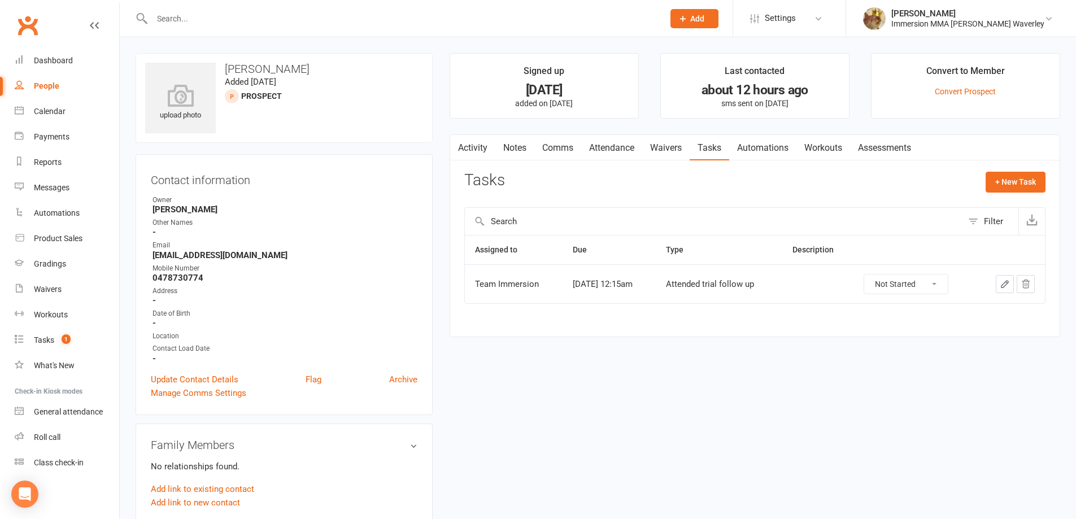
click at [515, 149] on link "Notes" at bounding box center [515, 148] width 39 height 26
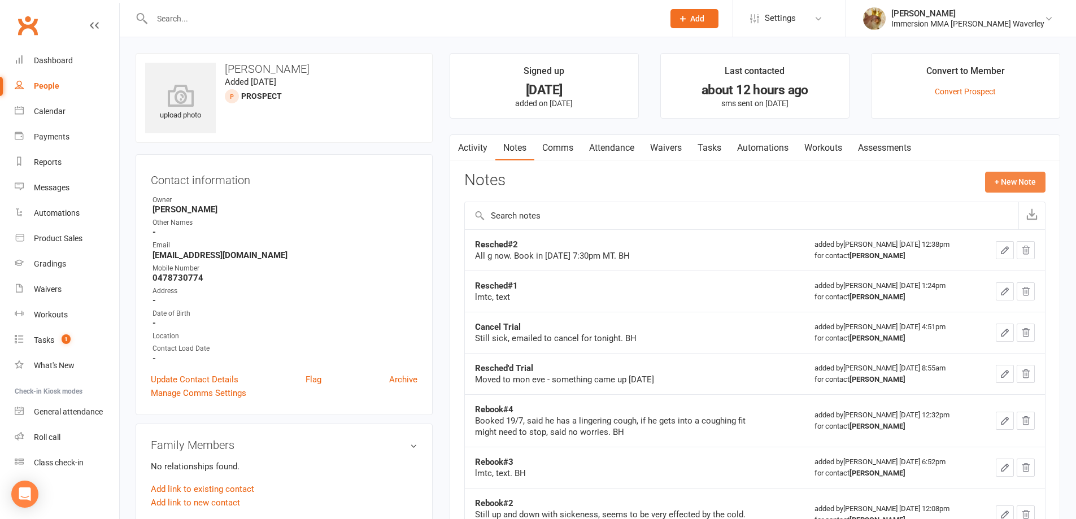
click at [1018, 184] on button "+ New Note" at bounding box center [1015, 182] width 60 height 20
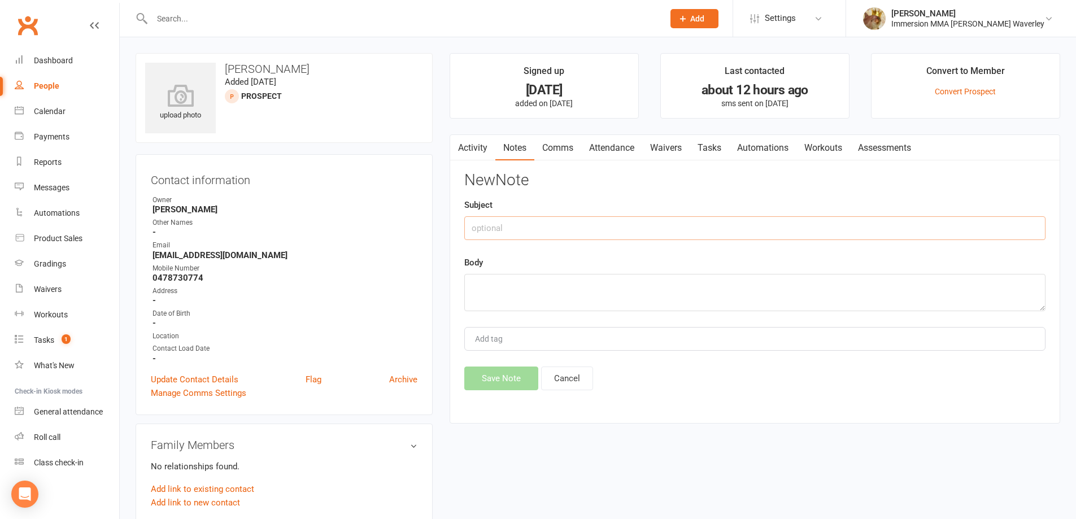
click at [739, 221] on input "text" at bounding box center [754, 228] width 581 height 24
type input "No Show"
type textarea "lmtc, text. BH"
click at [497, 392] on div "Activity Notes Comms Attendance Waivers Tasks Automations Workouts Assessments …" at bounding box center [755, 279] width 611 height 290
click at [494, 384] on button "Save Note" at bounding box center [501, 379] width 74 height 24
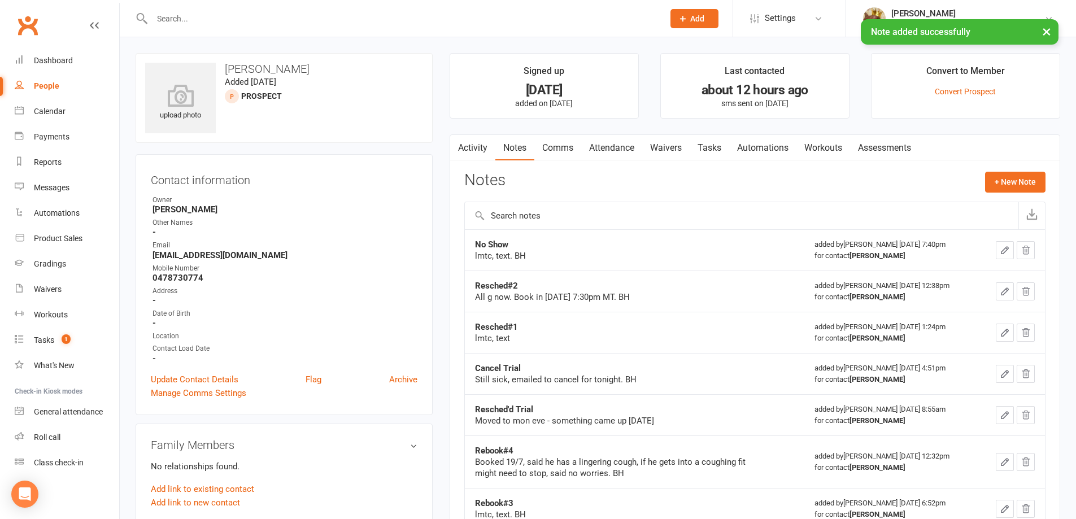
drag, startPoint x: 555, startPoint y: 158, endPoint x: 573, endPoint y: 157, distance: 18.2
click at [557, 157] on link "Comms" at bounding box center [557, 148] width 47 height 26
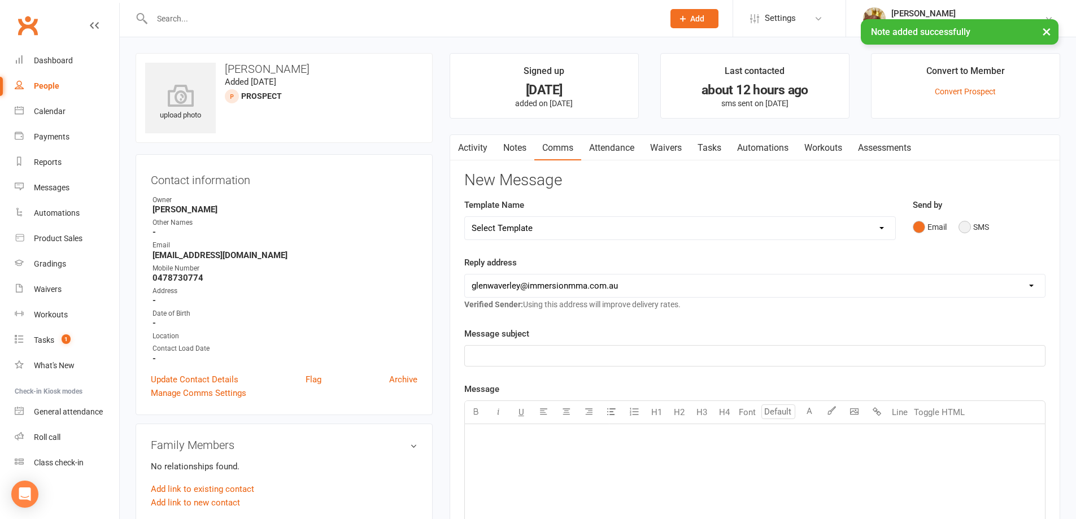
click at [973, 222] on button "SMS" at bounding box center [974, 226] width 31 height 21
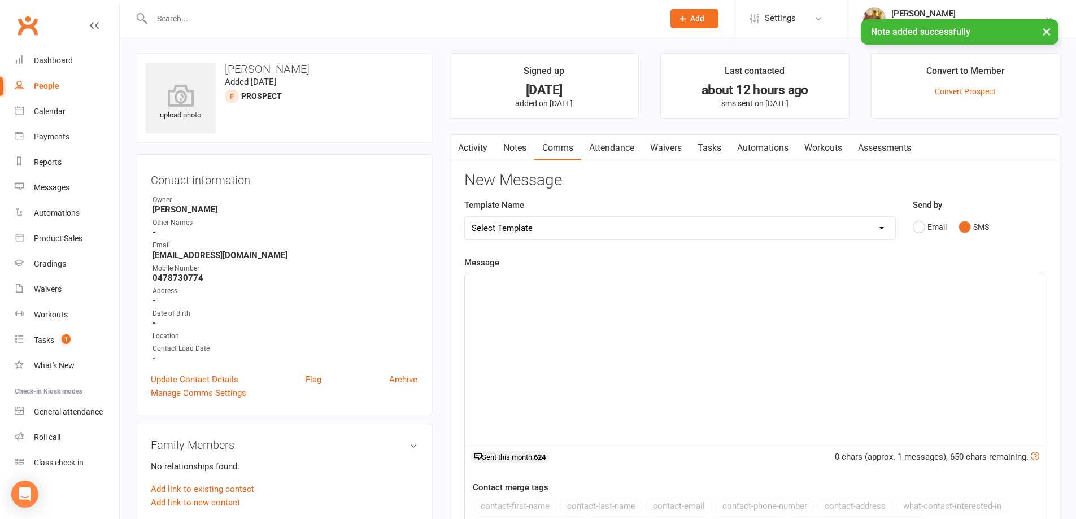
click at [823, 375] on div "﻿" at bounding box center [755, 360] width 580 height 170
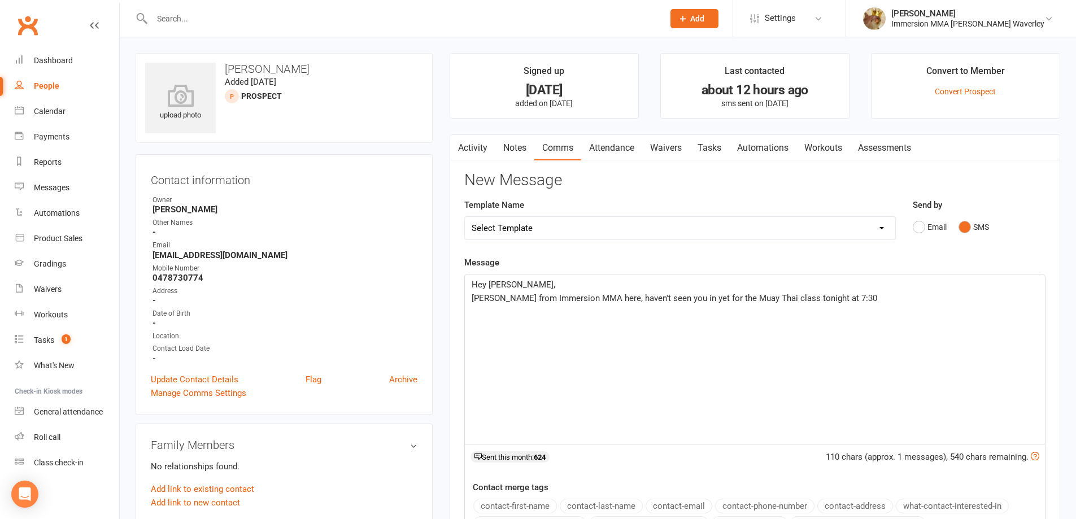
click at [865, 311] on div "Hey Michael, Ben from Immersion MMA here, haven't seen you in yet for the Muay …" at bounding box center [755, 360] width 580 height 170
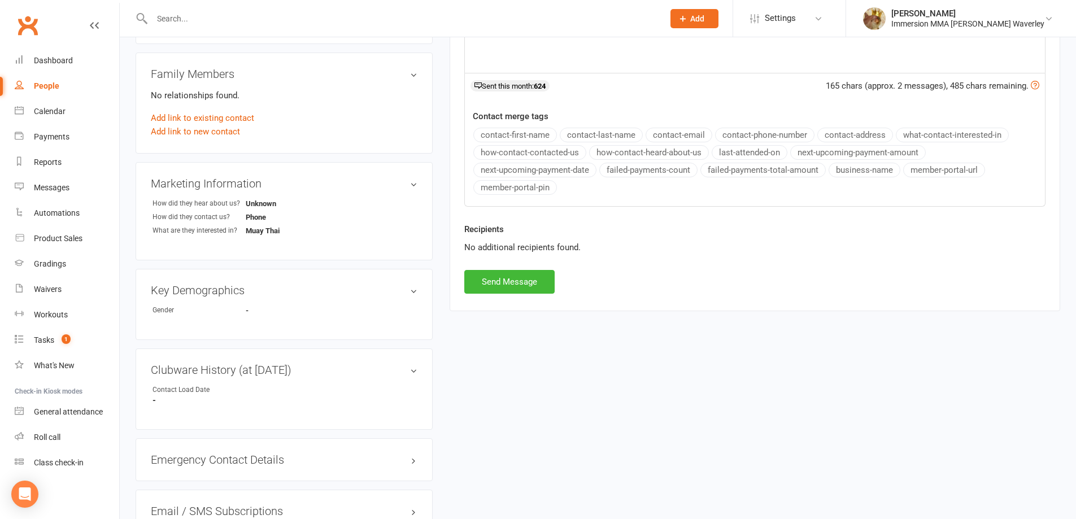
scroll to position [452, 0]
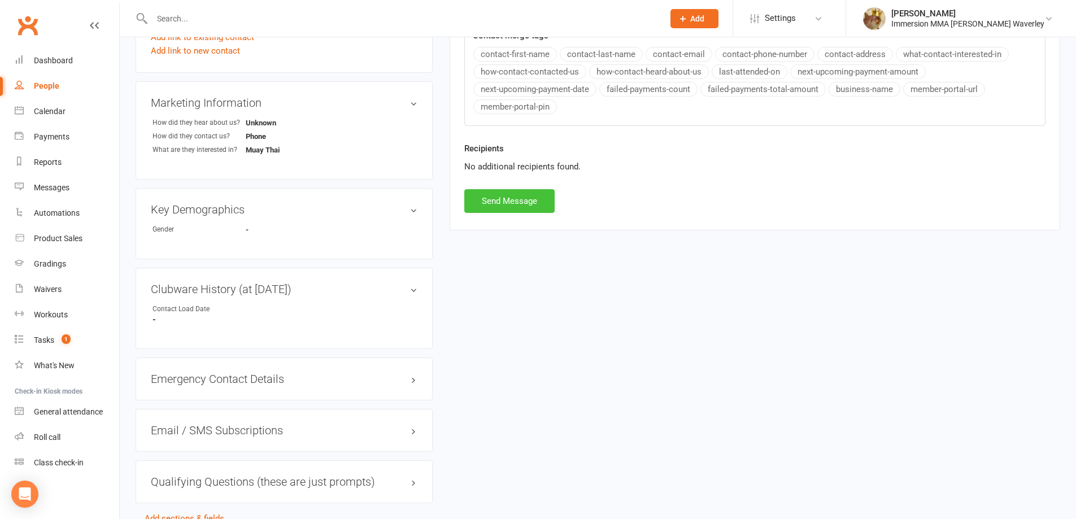
click at [531, 198] on button "Send Message" at bounding box center [509, 201] width 90 height 24
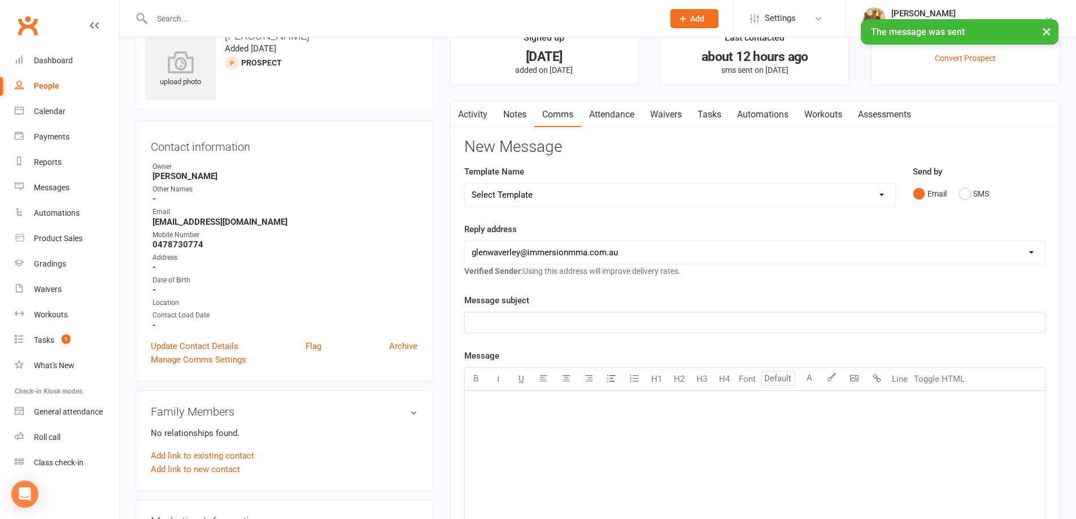
scroll to position [0, 0]
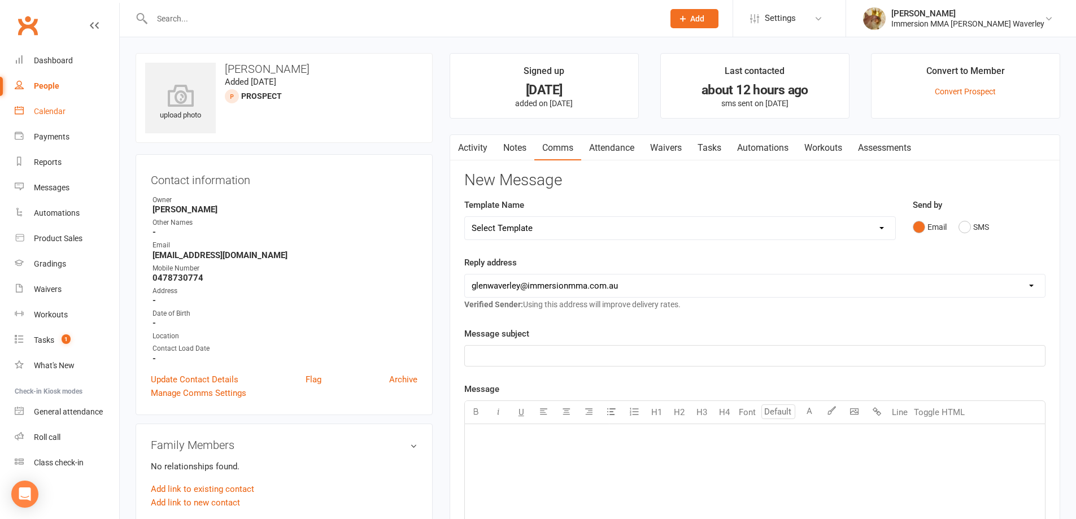
click at [480, 147] on link "Activity" at bounding box center [472, 148] width 45 height 26
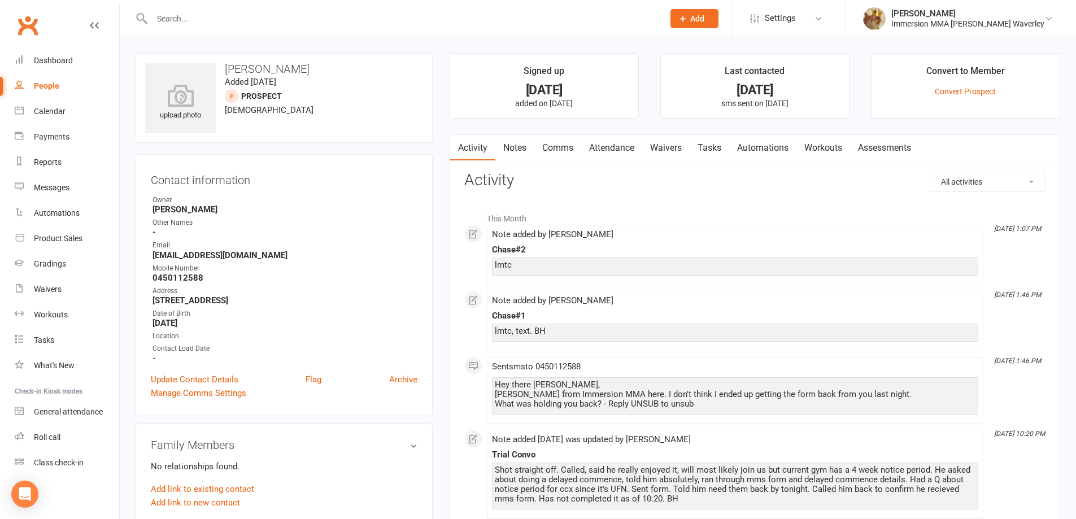
click at [509, 160] on link "Notes" at bounding box center [515, 148] width 39 height 26
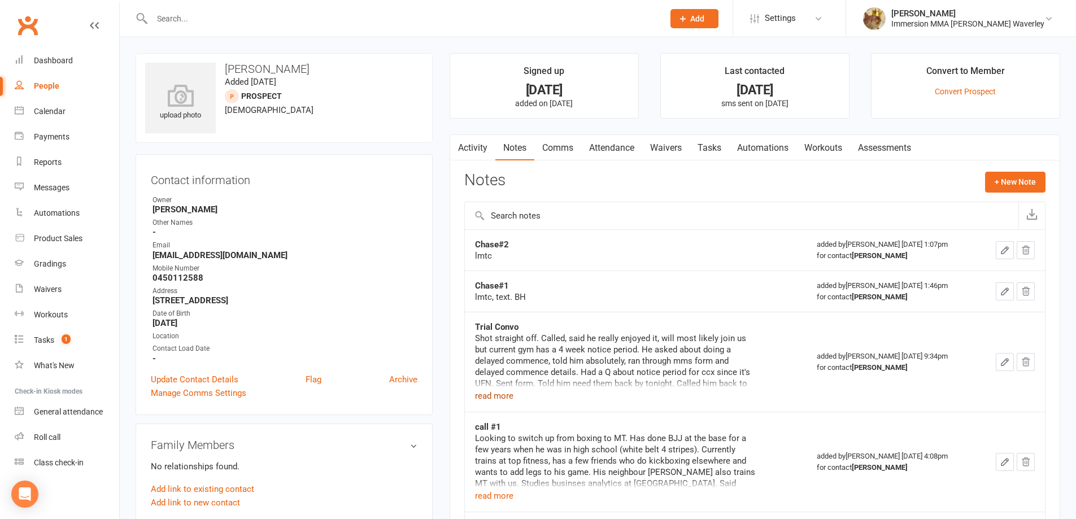
click at [499, 399] on button "read more" at bounding box center [494, 396] width 38 height 14
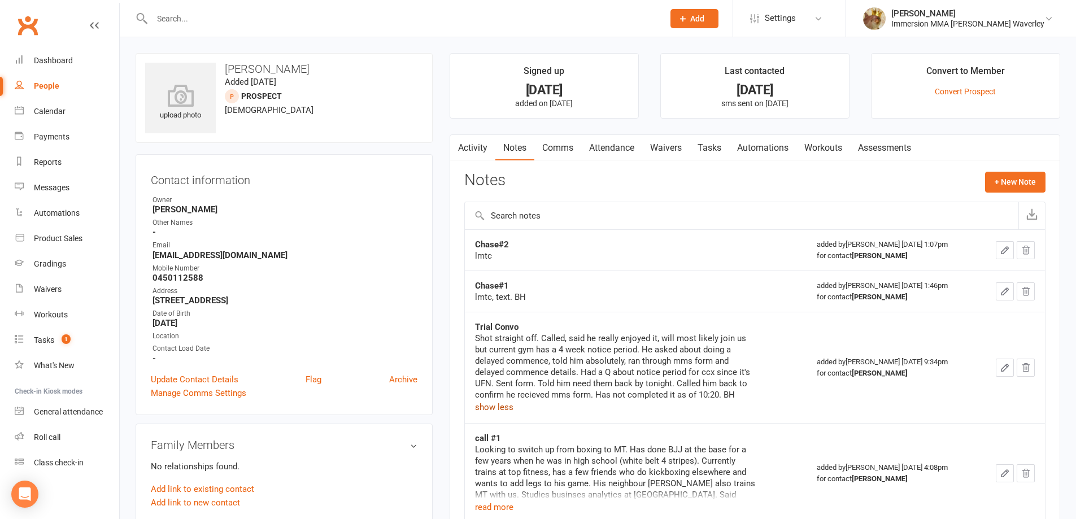
click at [676, 145] on link "Waivers" at bounding box center [665, 148] width 47 height 26
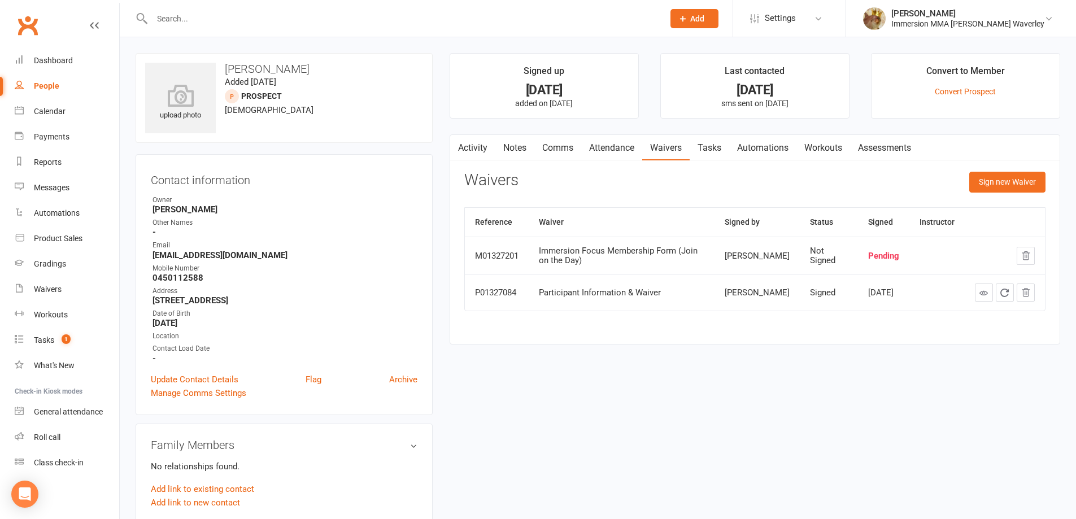
click at [513, 155] on link "Notes" at bounding box center [515, 148] width 39 height 26
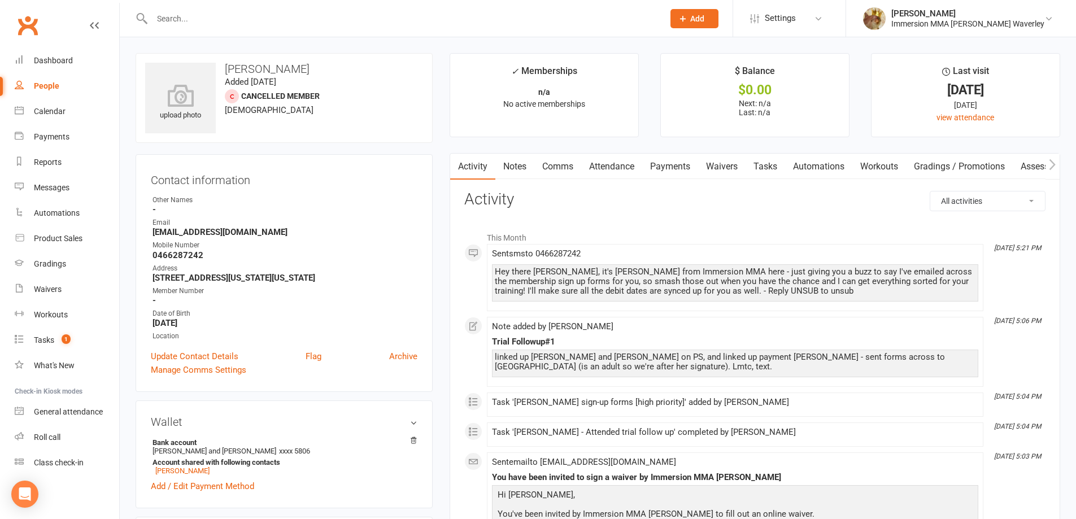
click at [722, 162] on link "Waivers" at bounding box center [721, 167] width 47 height 26
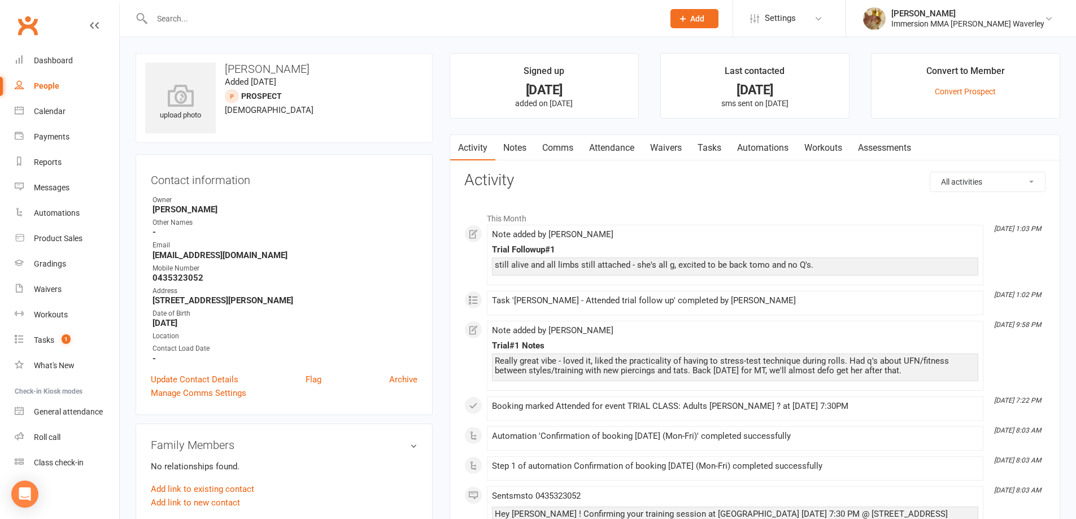
click at [612, 149] on link "Attendance" at bounding box center [611, 148] width 61 height 26
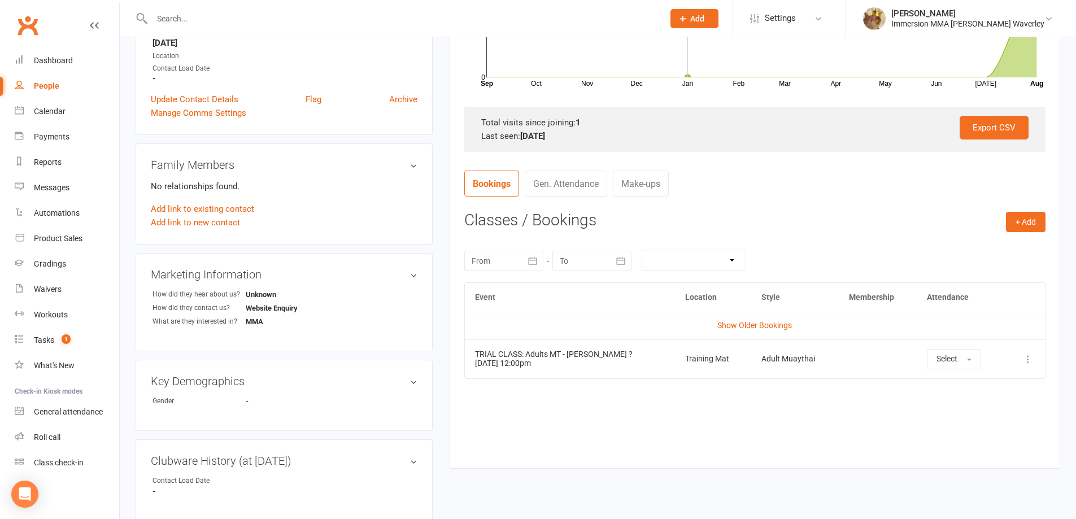
scroll to position [301, 0]
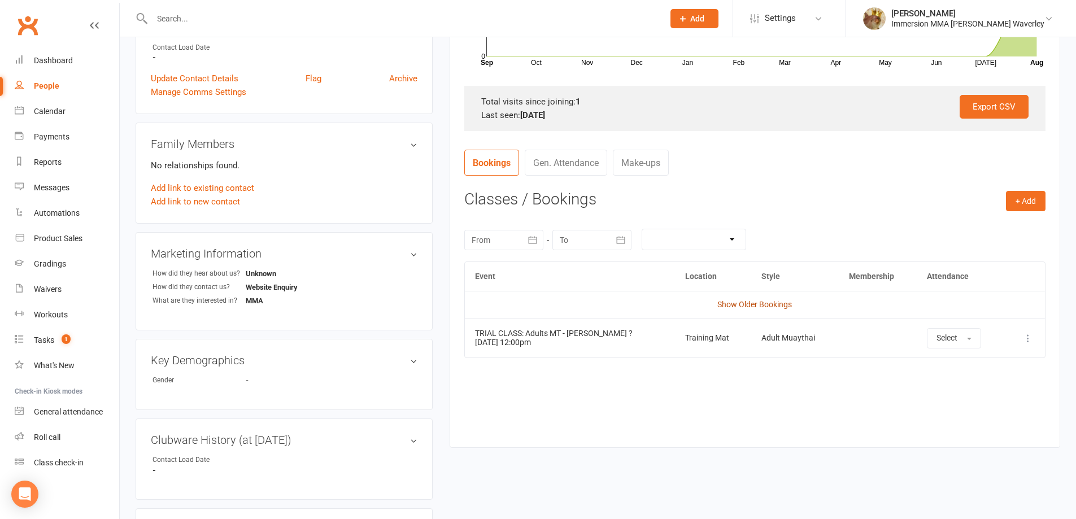
click at [734, 305] on link "Show Older Bookings" at bounding box center [755, 304] width 75 height 9
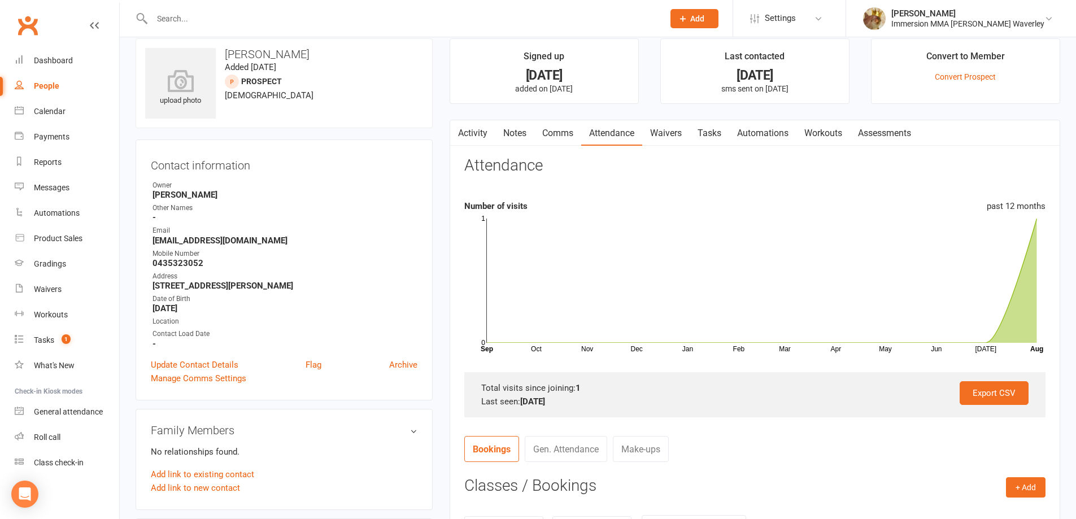
scroll to position [0, 0]
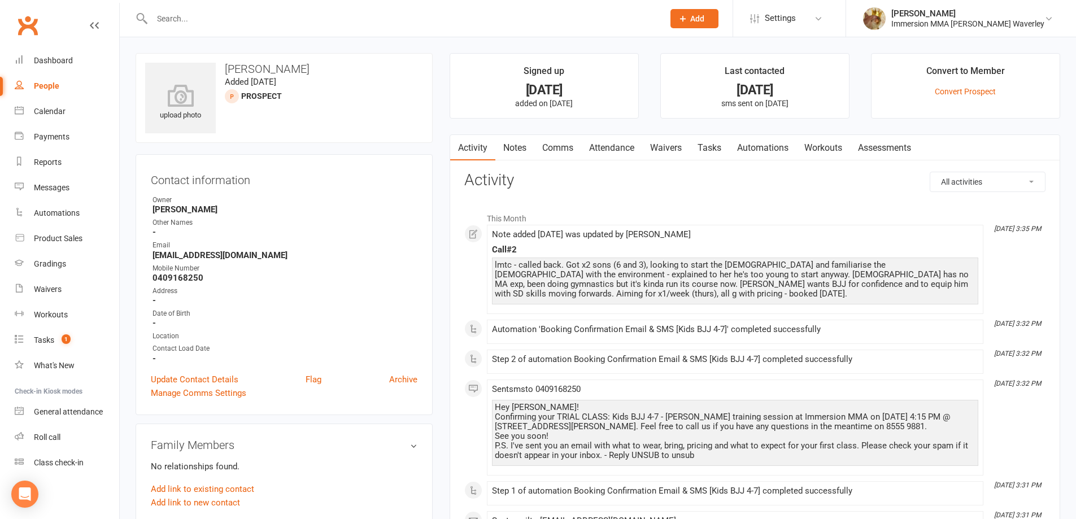
click at [523, 147] on link "Notes" at bounding box center [515, 148] width 39 height 26
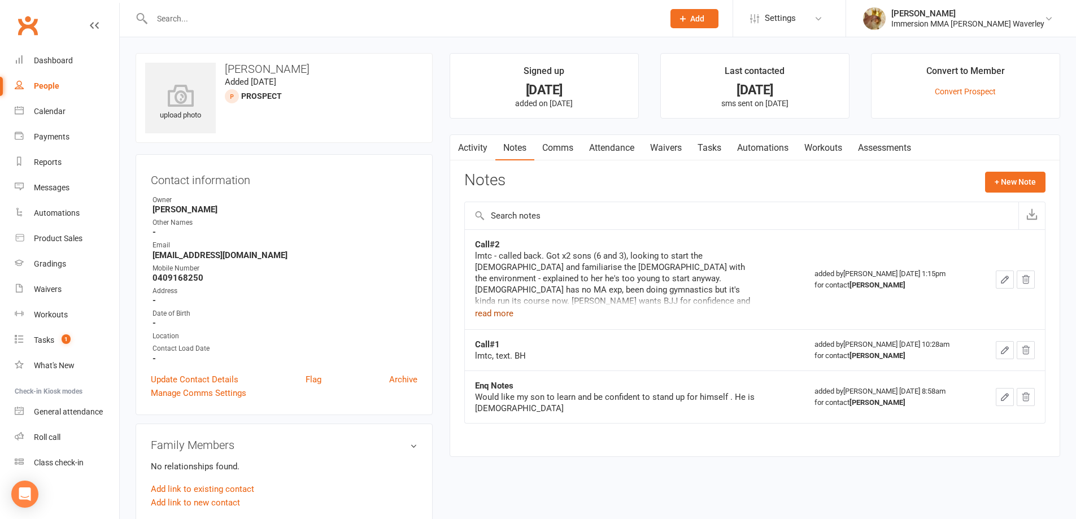
click at [494, 316] on button "read more" at bounding box center [494, 314] width 38 height 14
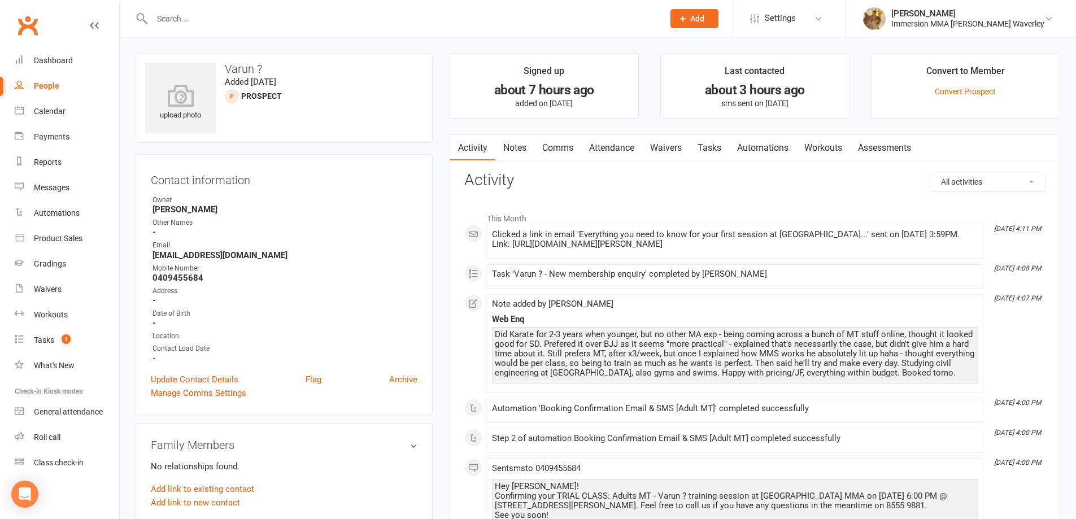
click at [518, 150] on link "Notes" at bounding box center [515, 148] width 39 height 26
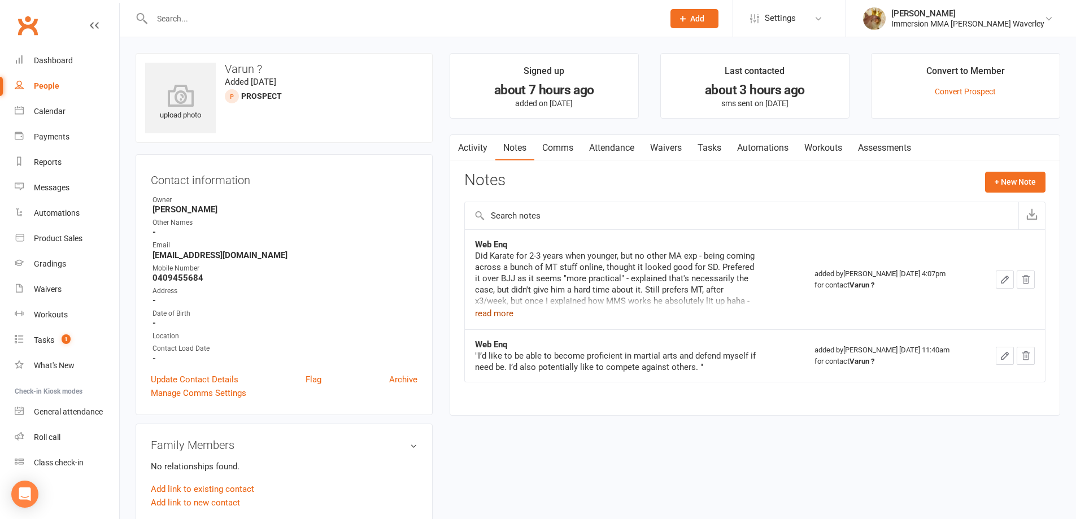
click at [496, 309] on button "read more" at bounding box center [494, 314] width 38 height 14
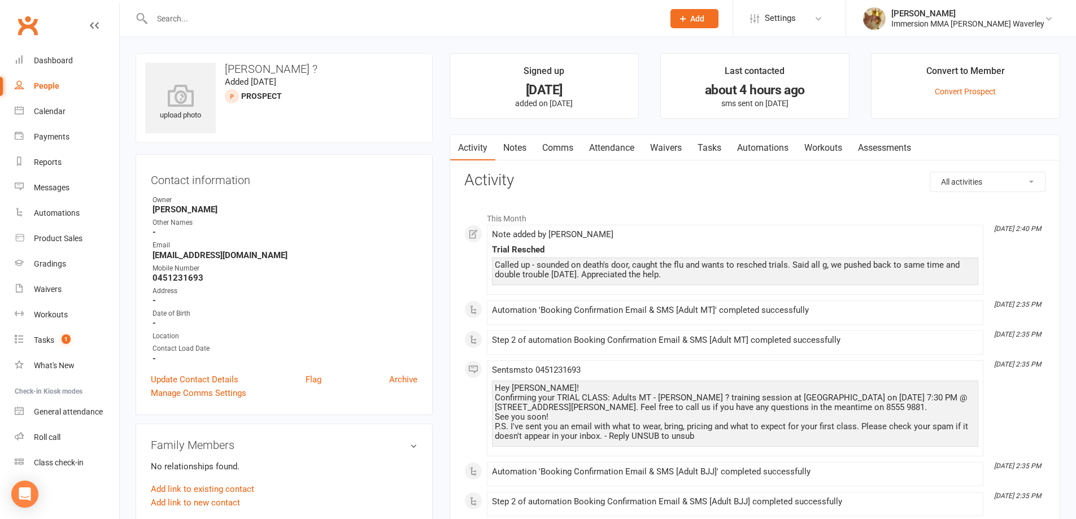
click at [520, 146] on link "Notes" at bounding box center [515, 148] width 39 height 26
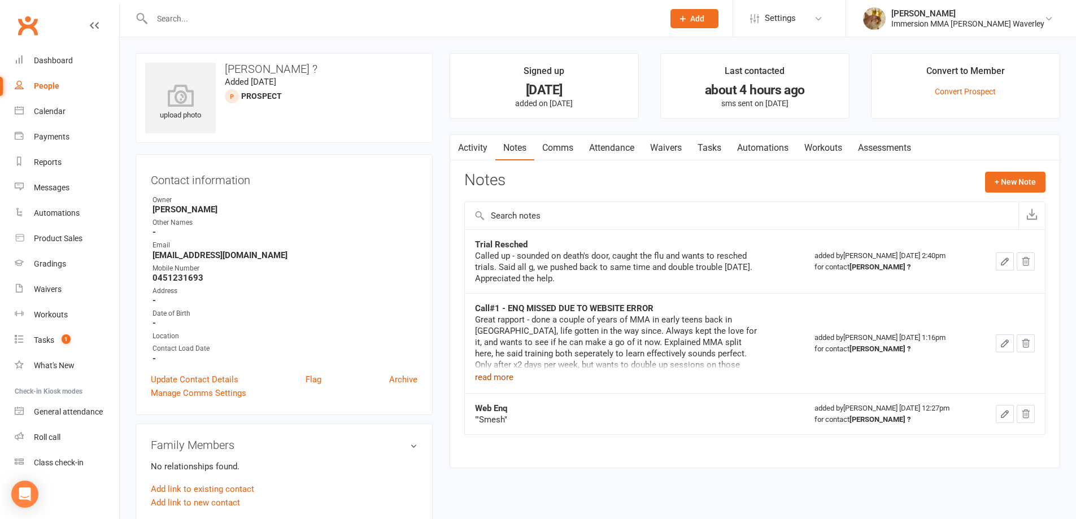
click at [493, 374] on button "read more" at bounding box center [494, 378] width 38 height 14
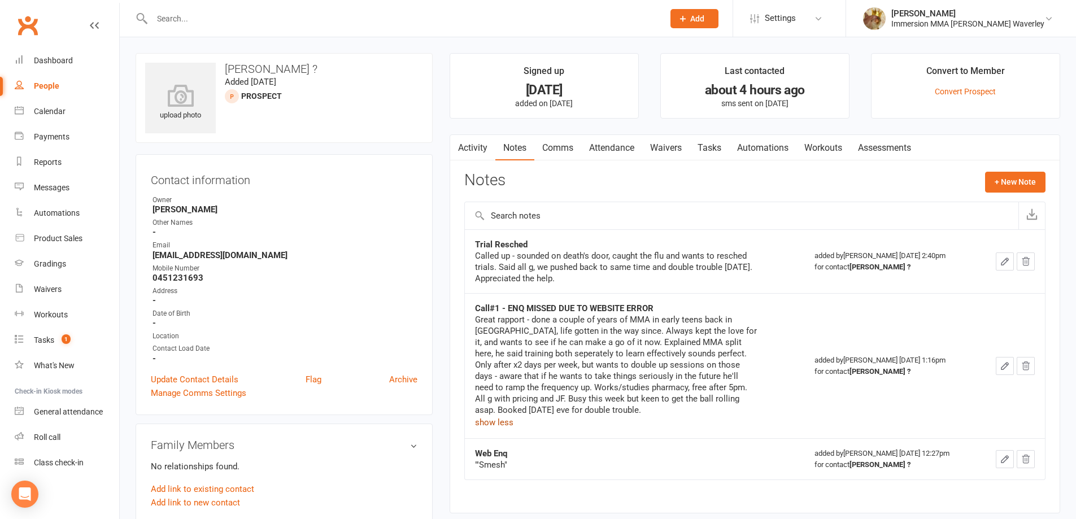
click at [620, 143] on link "Attendance" at bounding box center [611, 148] width 61 height 26
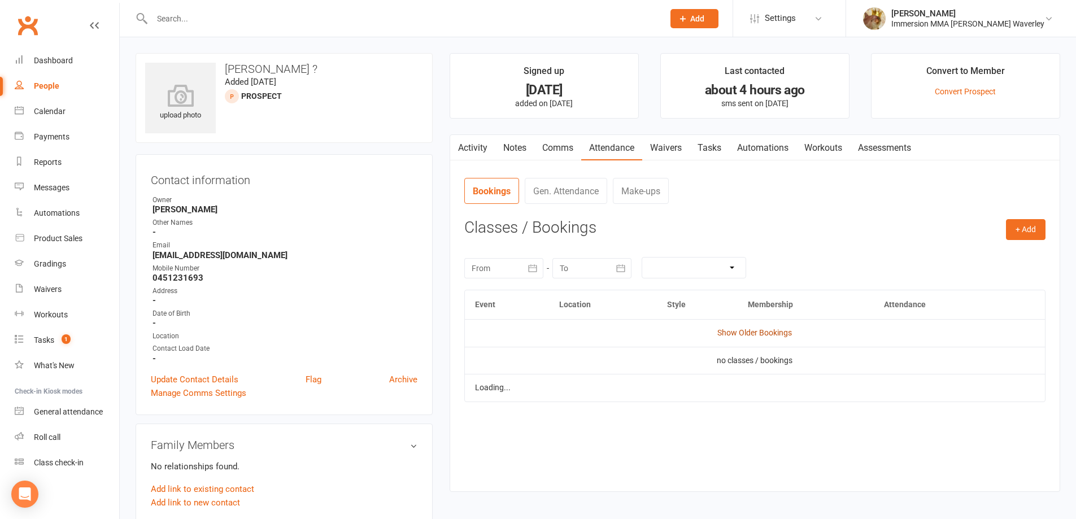
click at [744, 330] on link "Show Older Bookings" at bounding box center [755, 332] width 75 height 9
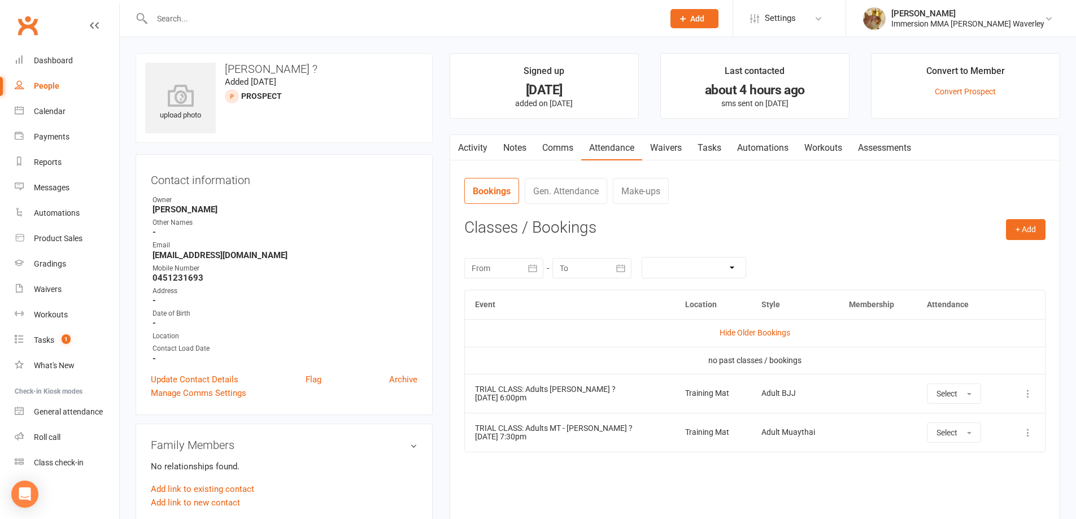
click at [473, 152] on link "Activity" at bounding box center [472, 148] width 45 height 26
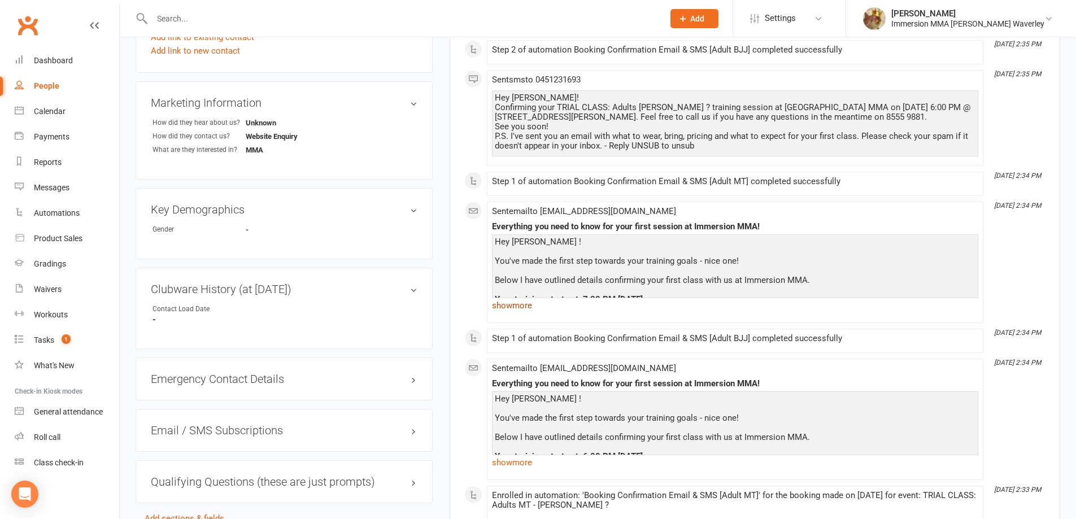
scroll to position [603, 0]
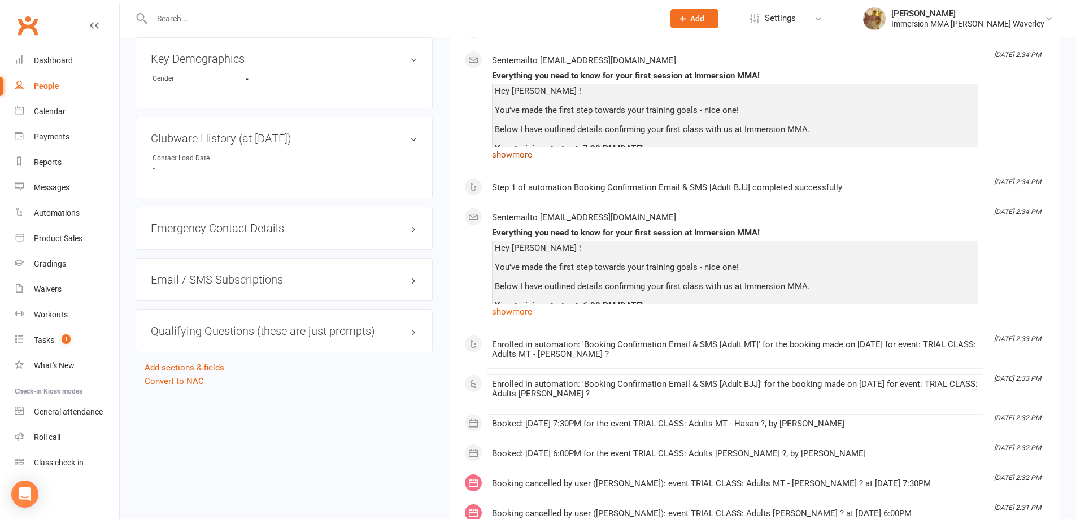
click at [516, 158] on link "show more" at bounding box center [735, 155] width 486 height 16
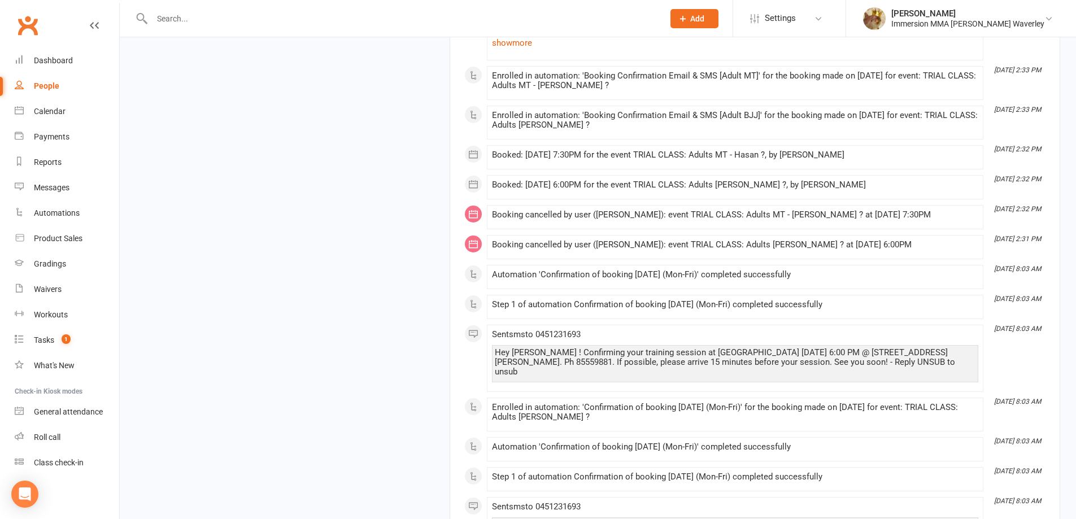
scroll to position [2260, 0]
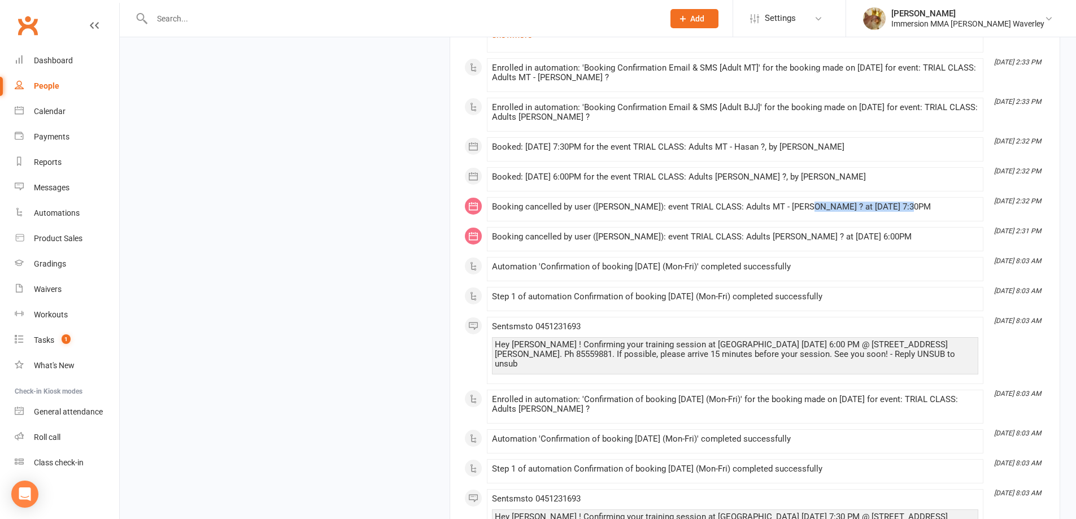
drag, startPoint x: 896, startPoint y: 199, endPoint x: 797, endPoint y: 201, distance: 98.9
click at [797, 202] on div "Booking cancelled by user ([PERSON_NAME]): event TRIAL CLASS: Adults MT - [PERS…" at bounding box center [735, 207] width 486 height 10
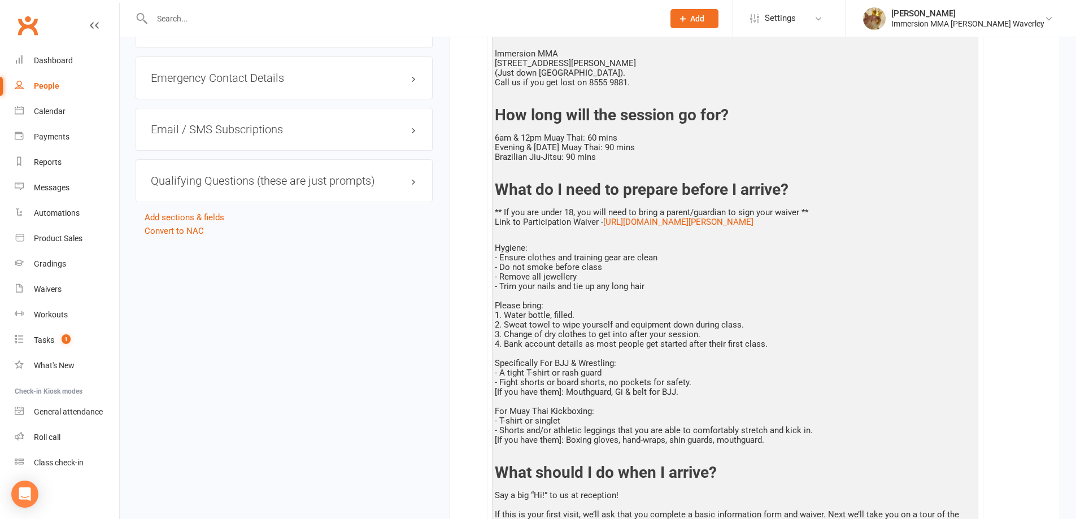
scroll to position [0, 0]
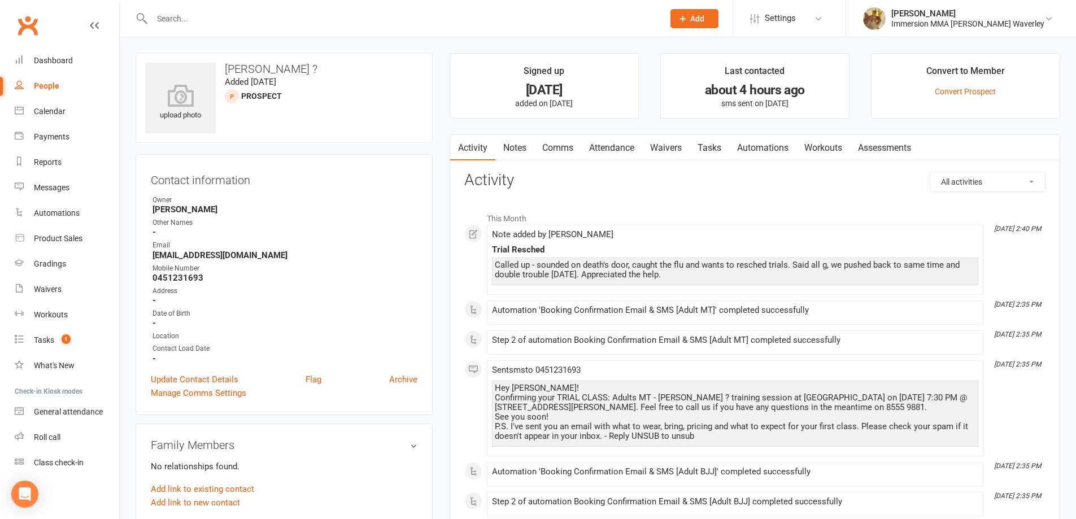
click at [502, 154] on link "Notes" at bounding box center [515, 148] width 39 height 26
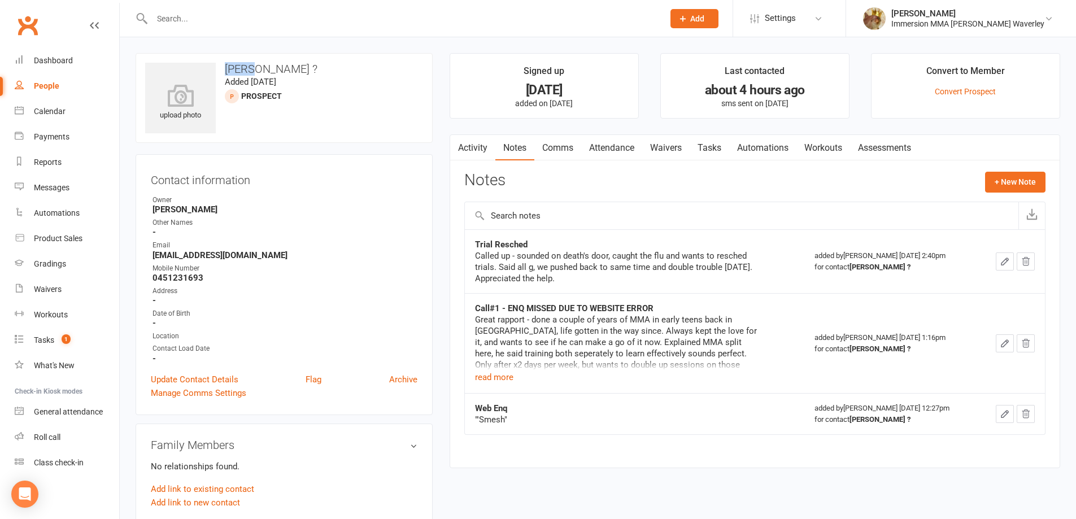
drag, startPoint x: 256, startPoint y: 67, endPoint x: 228, endPoint y: 67, distance: 28.3
click at [228, 67] on h3 "Hasan ?" at bounding box center [284, 69] width 278 height 12
click at [576, 178] on div "Notes + New Note" at bounding box center [754, 186] width 581 height 29
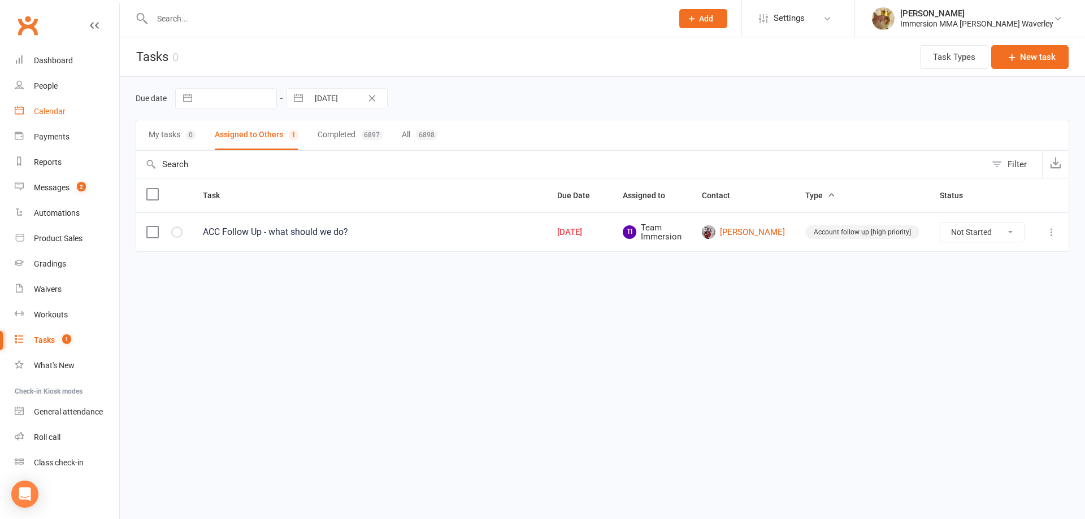
click at [72, 122] on link "Calendar" at bounding box center [67, 111] width 105 height 25
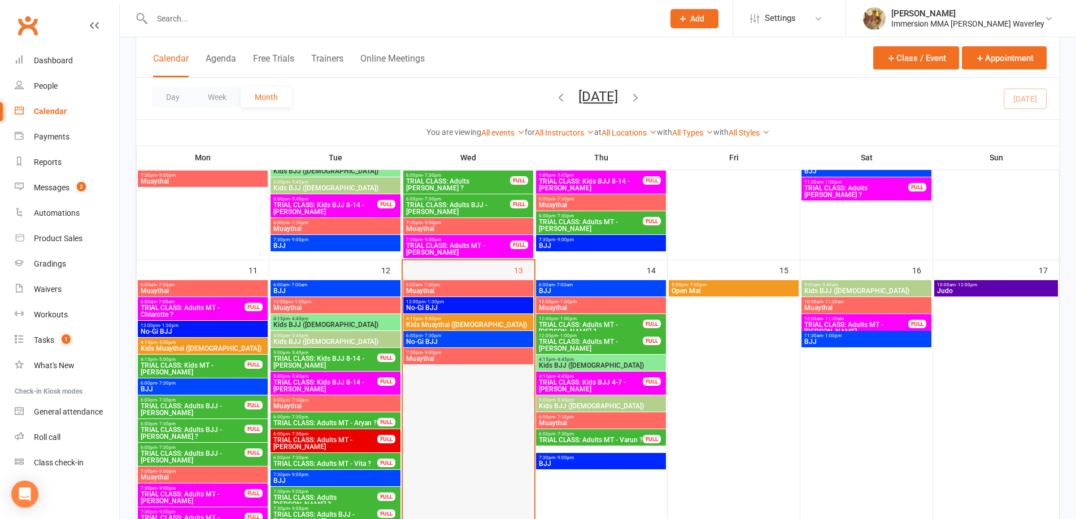
scroll to position [301, 0]
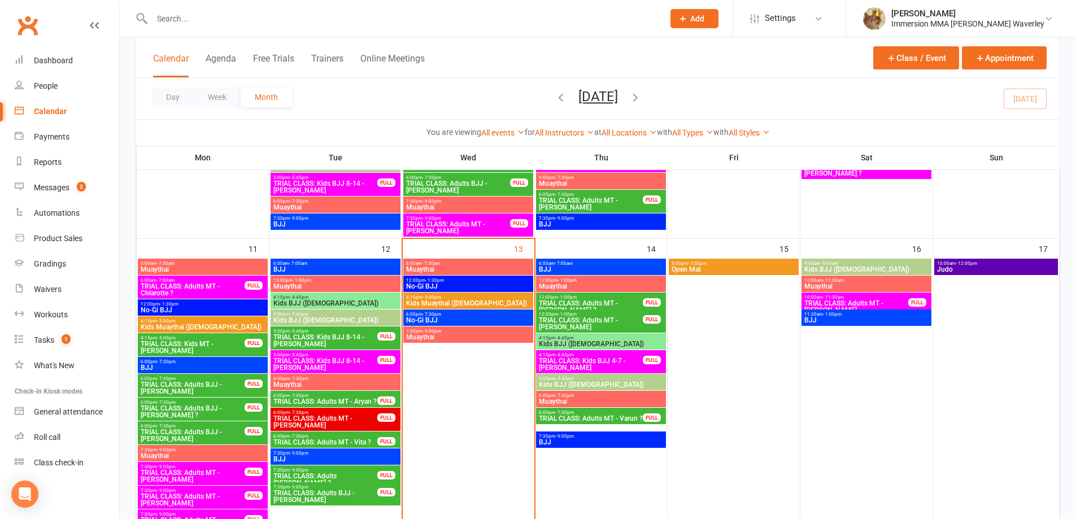
click at [463, 340] on span "Muaythai" at bounding box center [468, 337] width 125 height 7
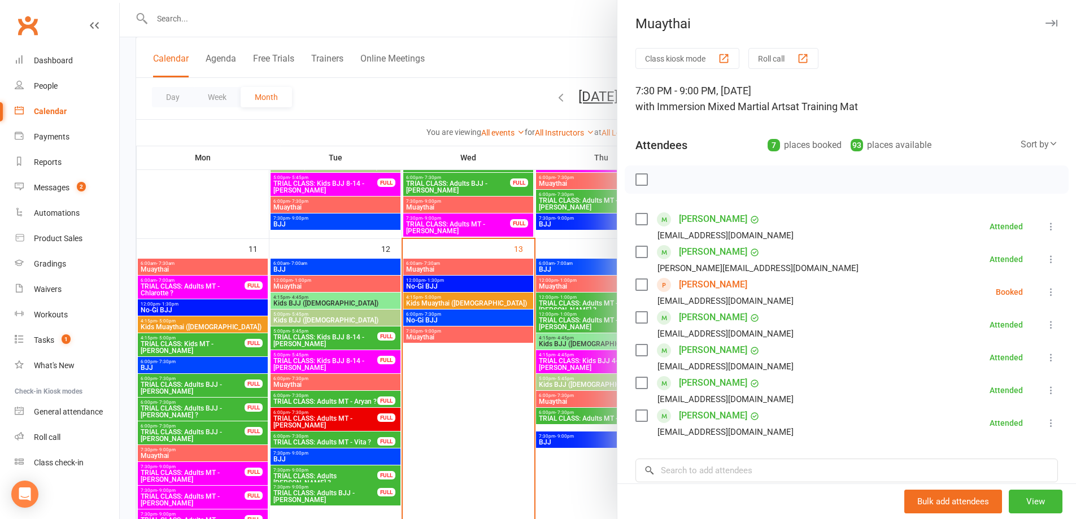
click at [700, 283] on link "[PERSON_NAME]" at bounding box center [713, 285] width 68 height 18
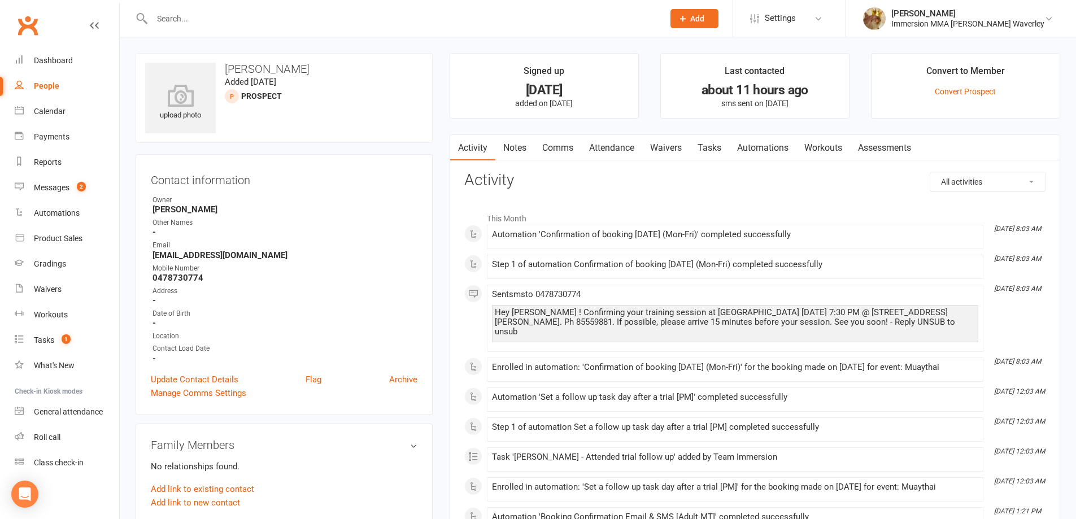
click at [527, 149] on link "Notes" at bounding box center [515, 148] width 39 height 26
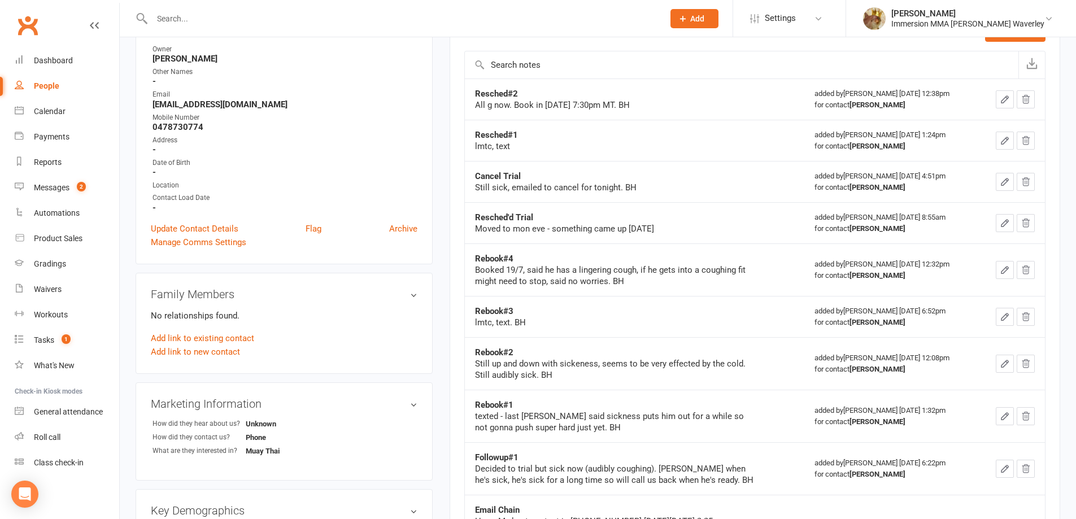
scroll to position [302, 0]
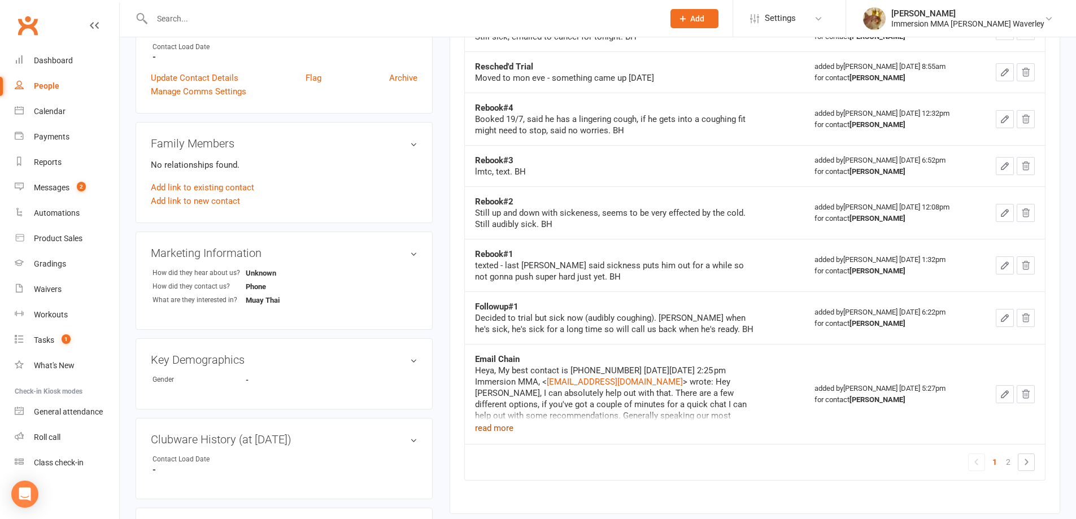
click at [492, 425] on button "read more" at bounding box center [494, 428] width 38 height 14
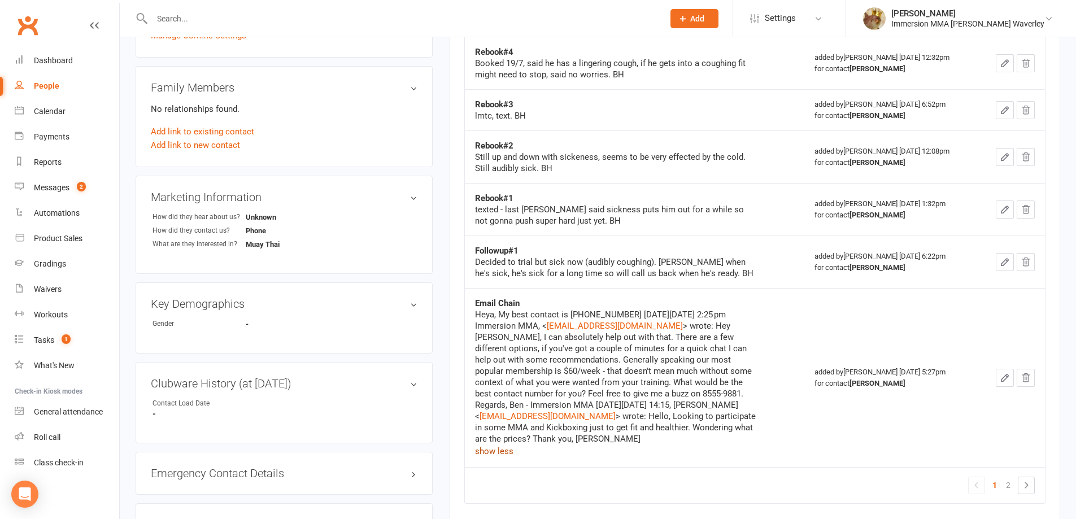
scroll to position [452, 0]
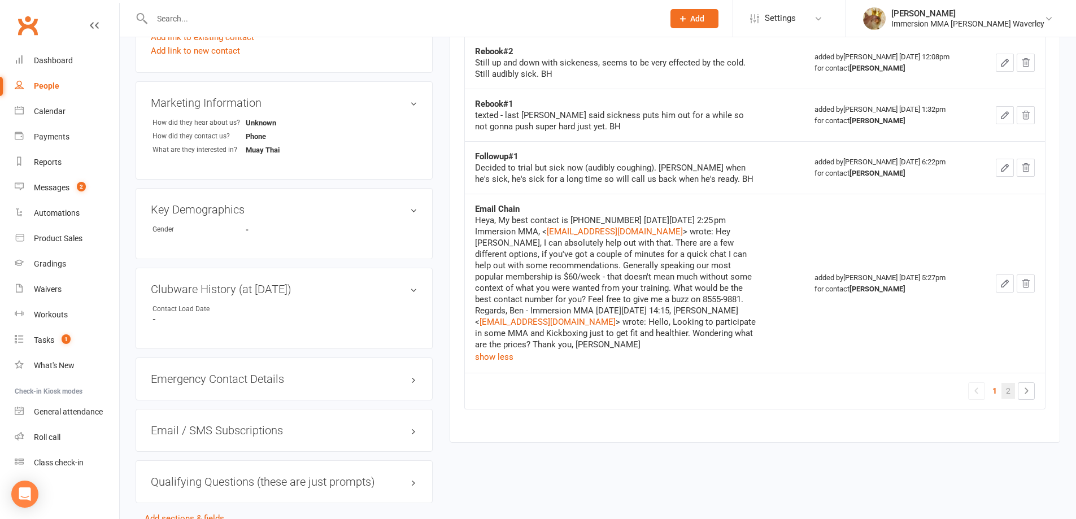
click at [1005, 393] on link "2" at bounding box center [1009, 391] width 14 height 16
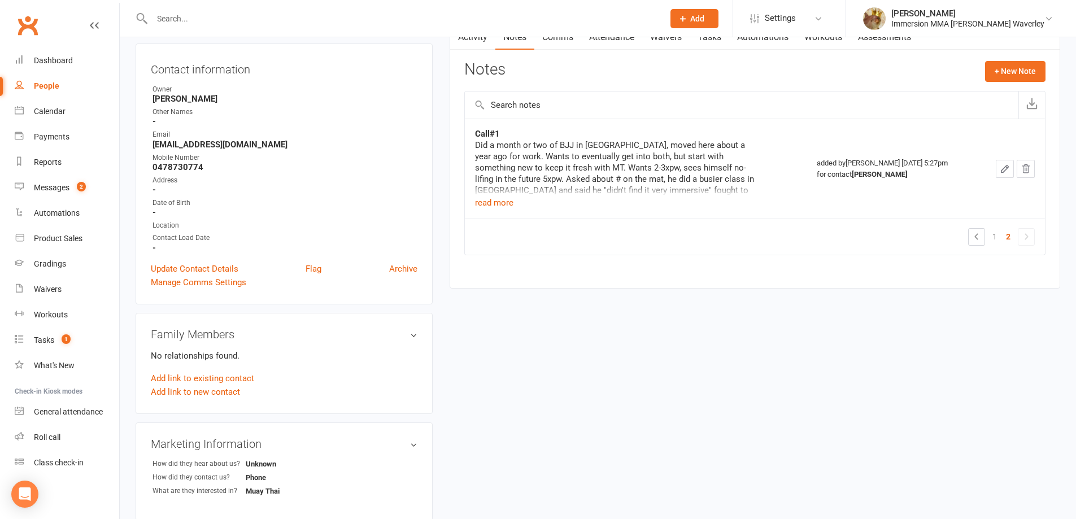
scroll to position [0, 0]
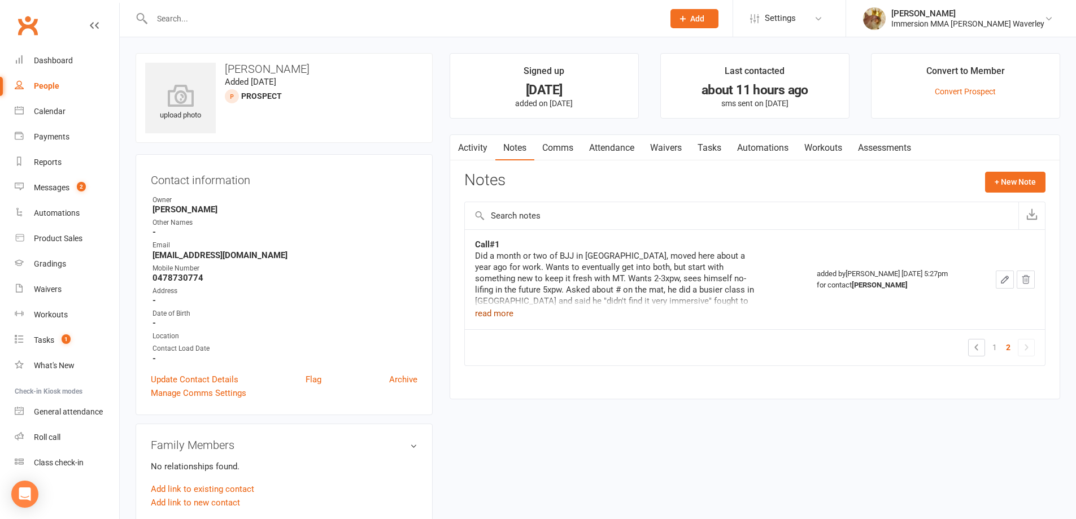
click at [505, 309] on button "read more" at bounding box center [494, 314] width 38 height 14
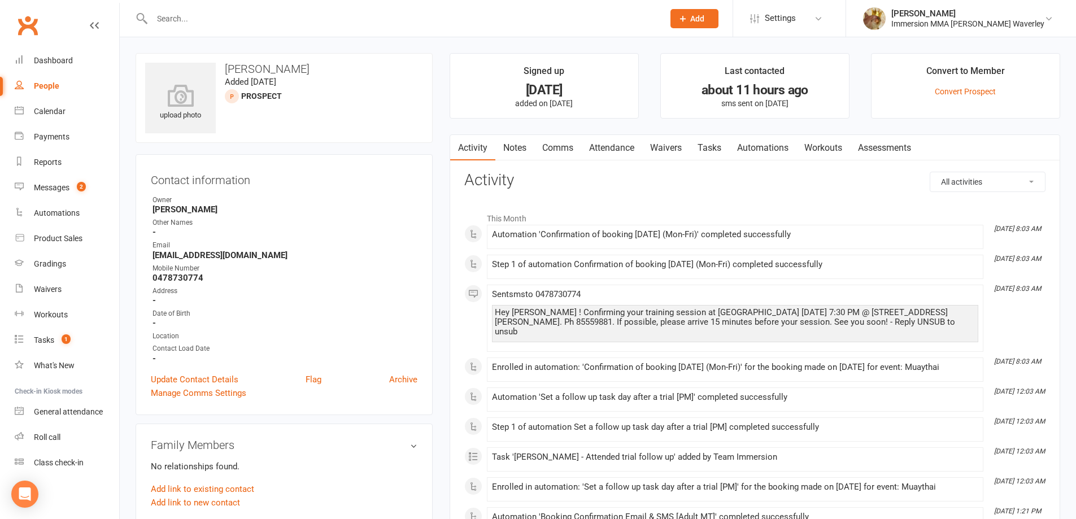
click at [715, 144] on link "Tasks" at bounding box center [710, 148] width 40 height 26
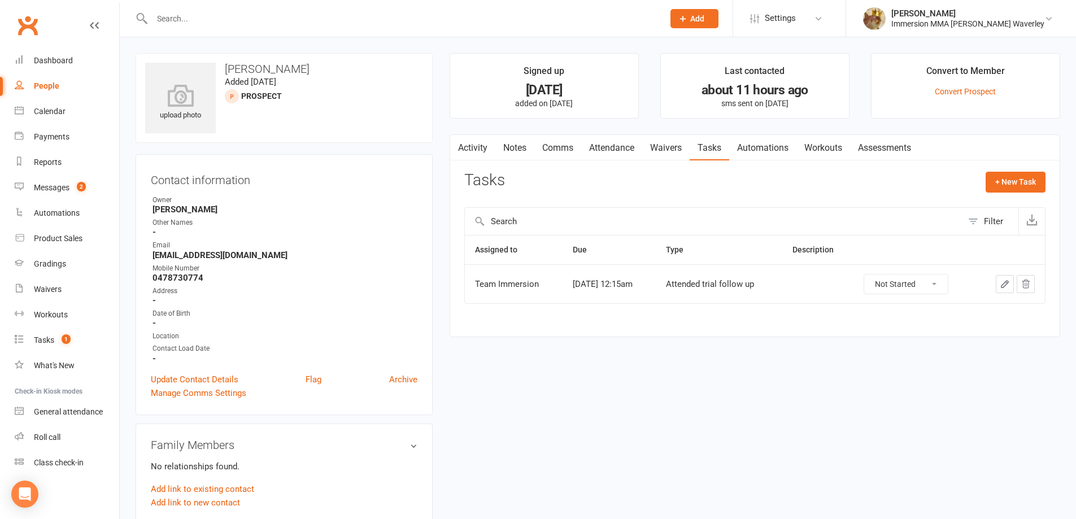
click at [476, 145] on link "Activity" at bounding box center [472, 148] width 45 height 26
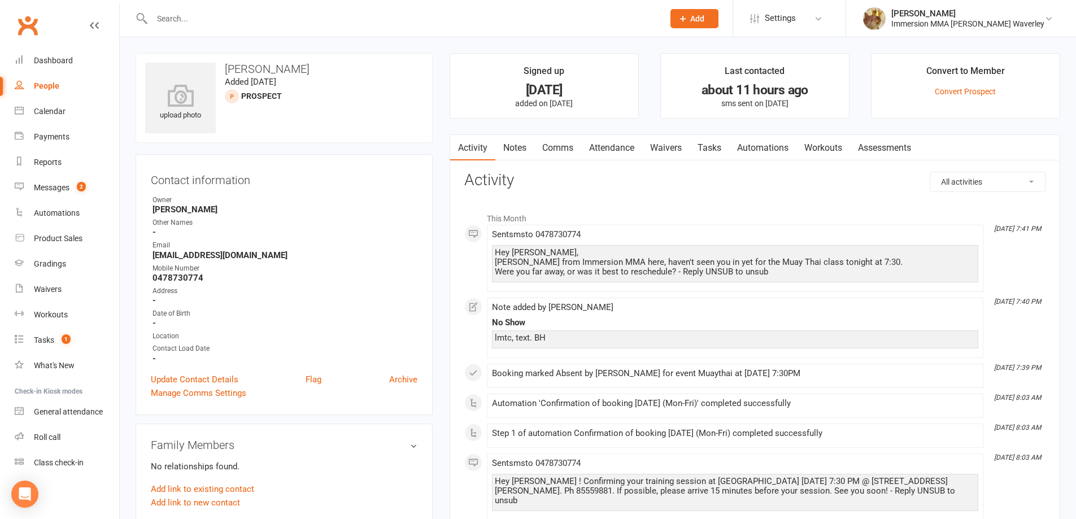
click at [672, 215] on li "This Month" at bounding box center [754, 216] width 581 height 18
click at [715, 149] on link "Tasks" at bounding box center [710, 148] width 40 height 26
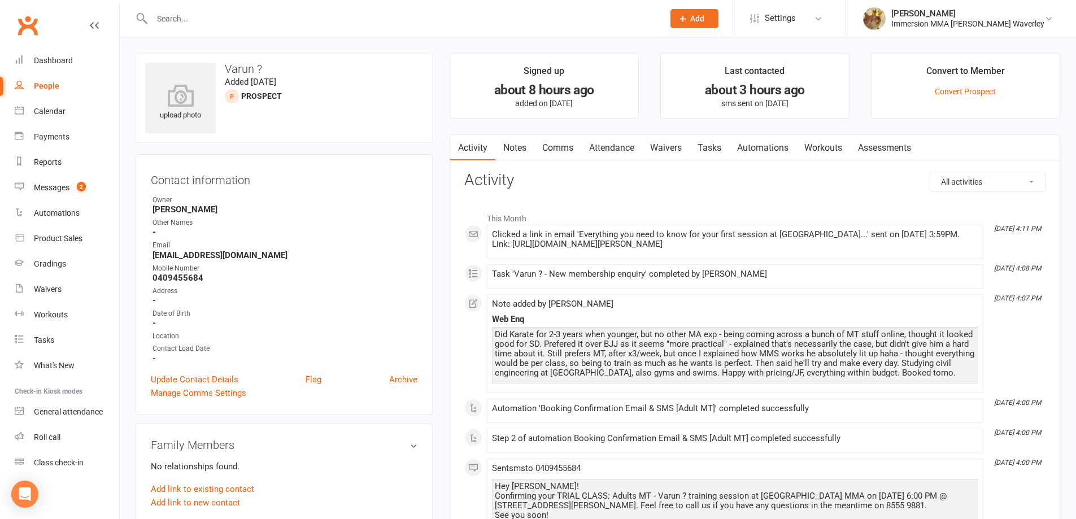
click at [507, 142] on link "Notes" at bounding box center [515, 148] width 39 height 26
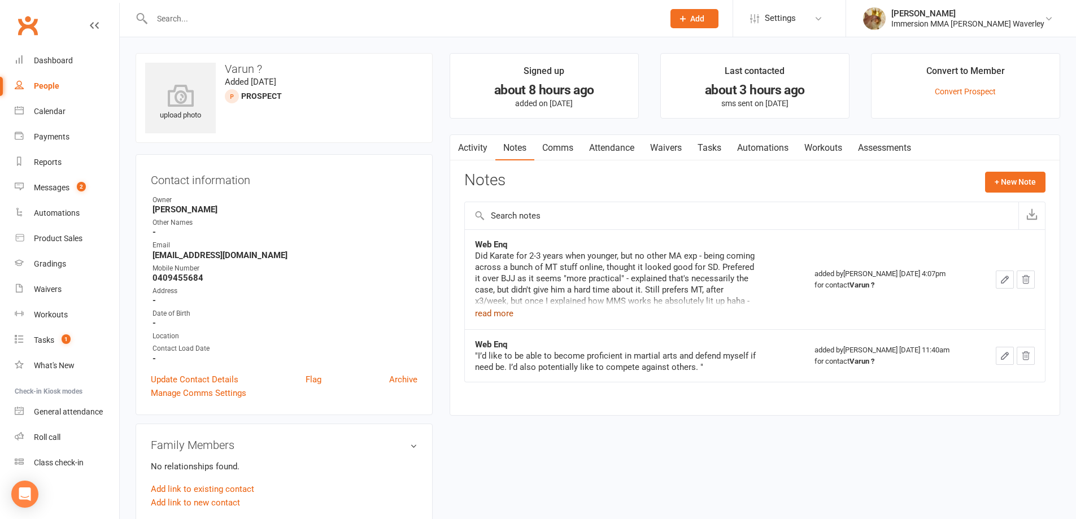
click at [494, 318] on button "read more" at bounding box center [494, 314] width 38 height 14
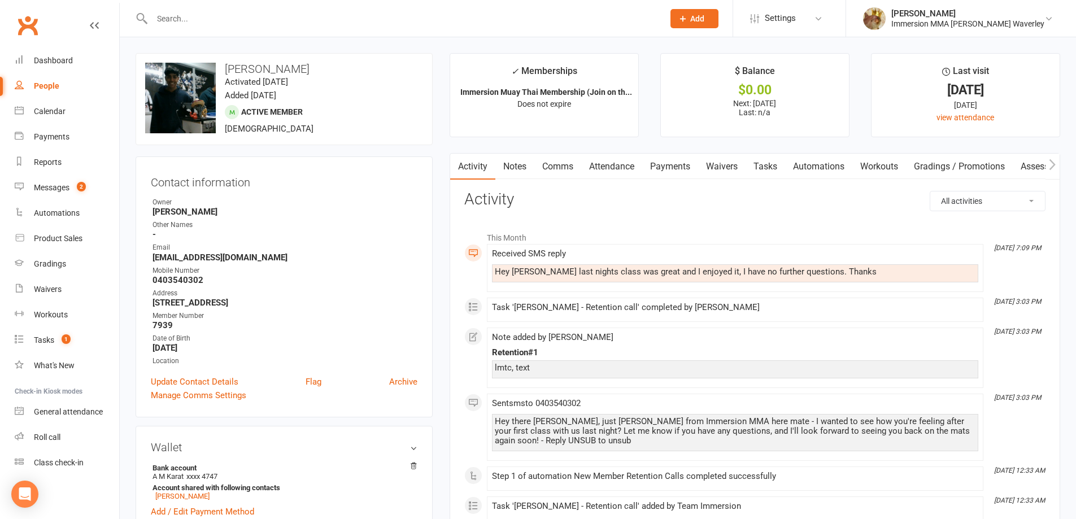
click at [773, 168] on link "Tasks" at bounding box center [766, 167] width 40 height 26
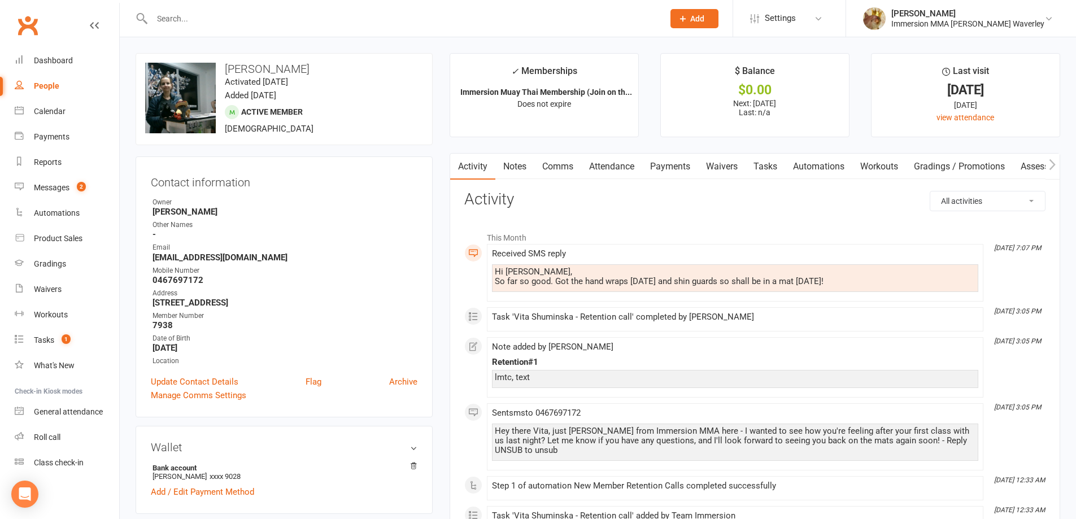
click at [550, 171] on link "Comms" at bounding box center [557, 167] width 47 height 26
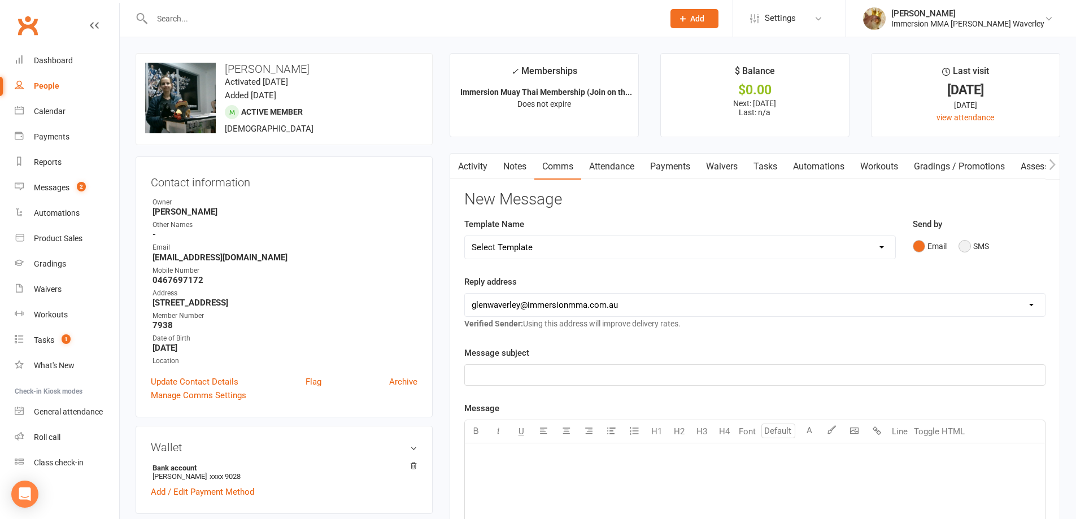
click at [990, 249] on div "Email SMS" at bounding box center [979, 246] width 133 height 21
click at [845, 310] on select "hello@clubworx.com glenwaverley@immersionmma.com.au info@immersionmma.com.au le…" at bounding box center [755, 305] width 580 height 23
drag, startPoint x: 983, startPoint y: 248, endPoint x: 977, endPoint y: 254, distance: 8.0
click at [983, 248] on button "SMS" at bounding box center [974, 246] width 31 height 21
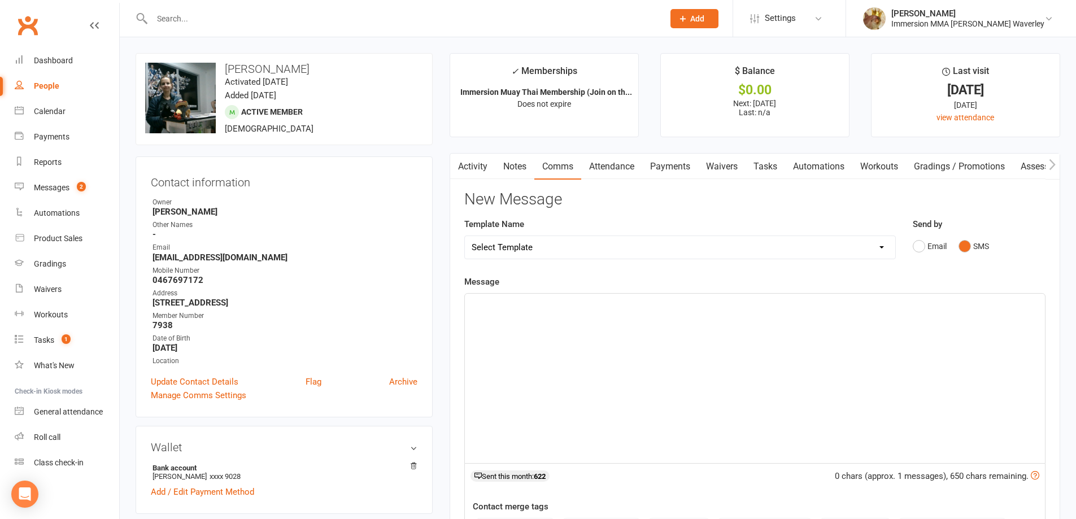
click at [810, 398] on div "﻿" at bounding box center [755, 379] width 580 height 170
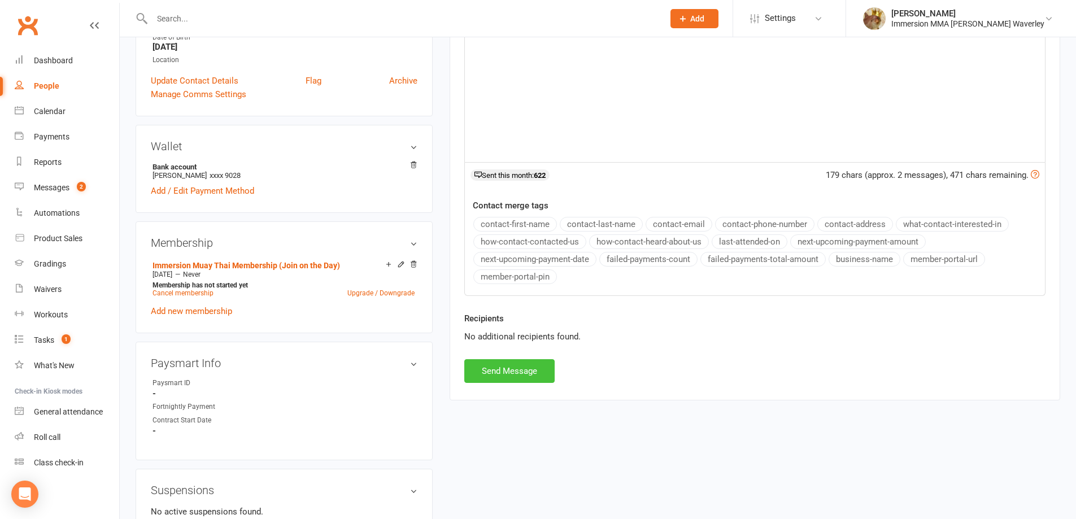
click at [519, 360] on button "Send Message" at bounding box center [509, 371] width 90 height 24
click at [515, 368] on div "New Message Template Name Select Template [Email] Adult Appt Confirmation Email…" at bounding box center [754, 136] width 581 height 493
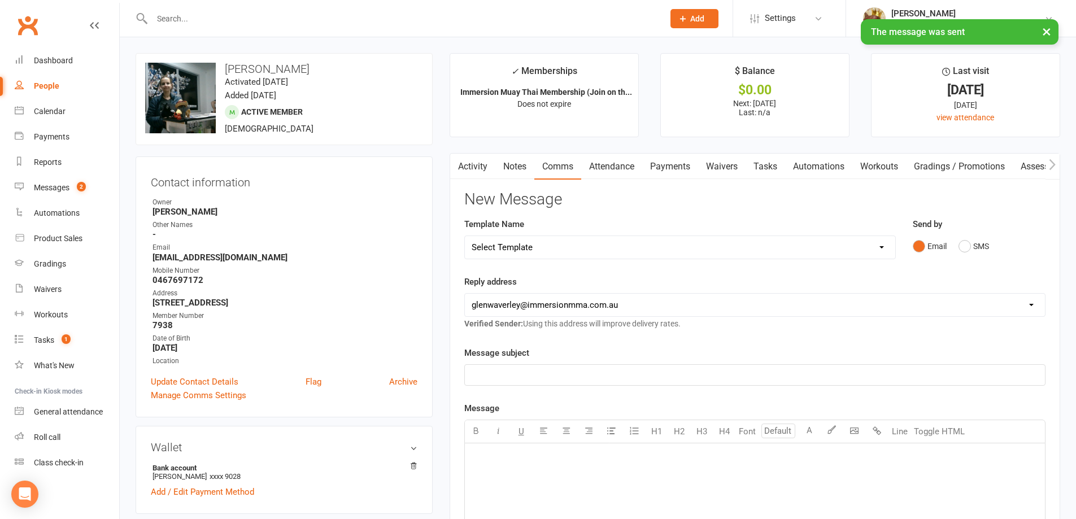
click at [759, 167] on link "Tasks" at bounding box center [766, 167] width 40 height 26
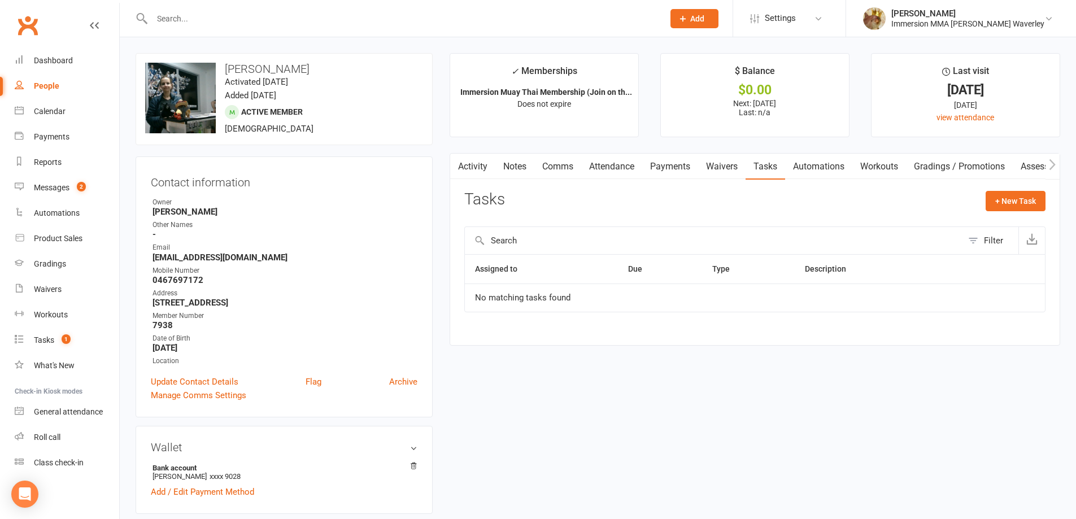
click at [510, 187] on div "Activity Notes Comms Attendance Payments Waivers Tasks Automations Workouts Gra…" at bounding box center [755, 249] width 611 height 192
click at [500, 162] on link "Notes" at bounding box center [515, 167] width 39 height 26
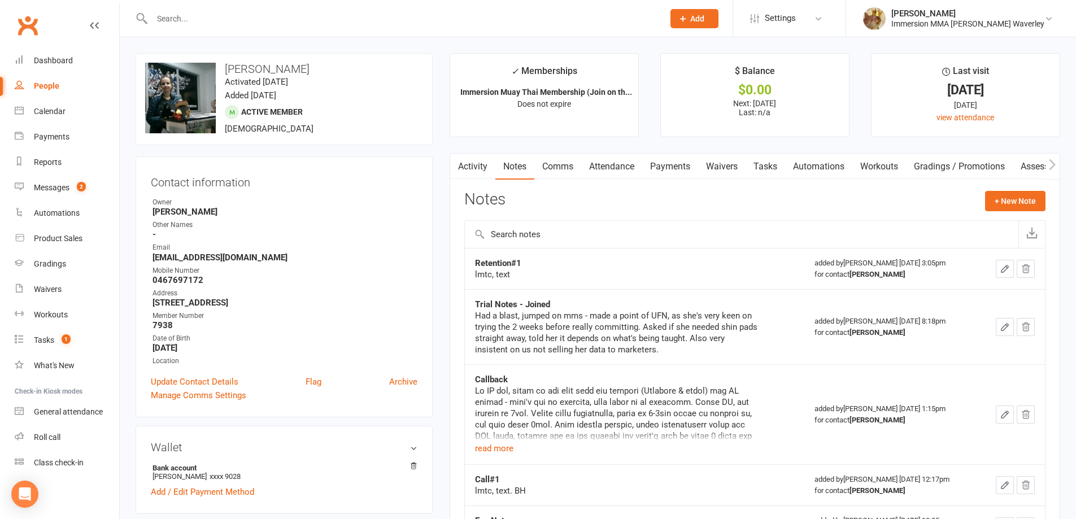
click at [483, 166] on link "Activity" at bounding box center [472, 167] width 45 height 26
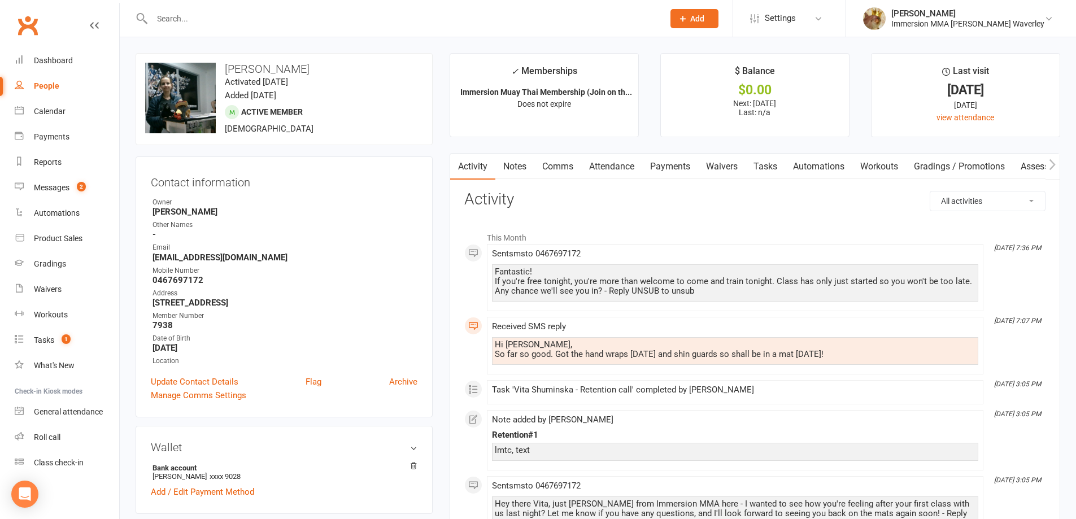
click at [783, 167] on link "Tasks" at bounding box center [766, 167] width 40 height 26
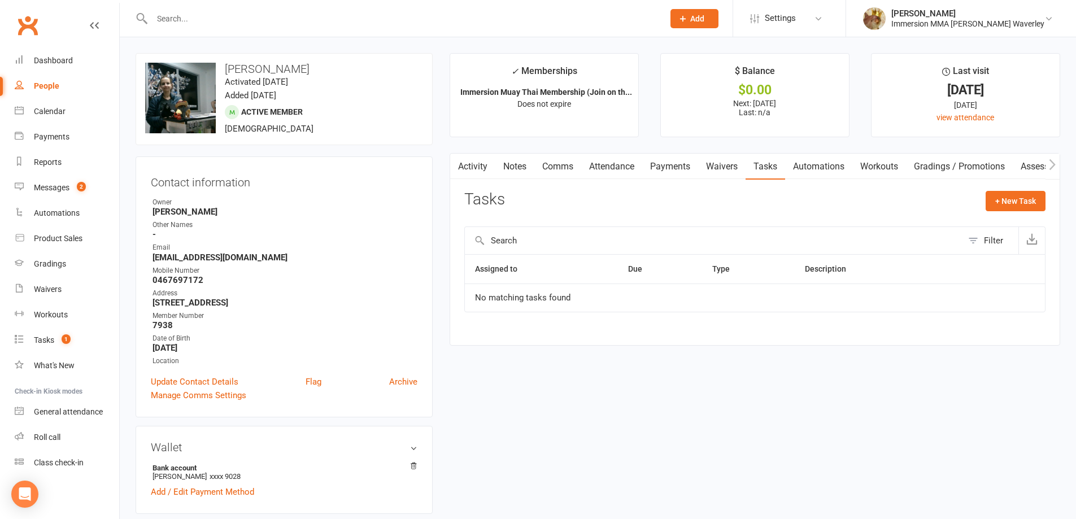
click at [518, 167] on link "Notes" at bounding box center [515, 167] width 39 height 26
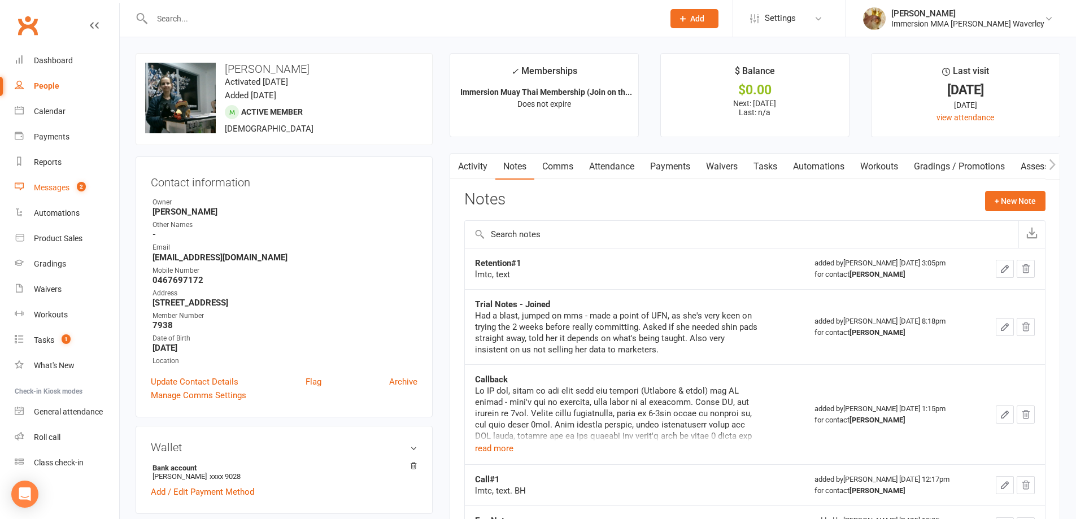
click at [44, 194] on link "Messages 2" at bounding box center [67, 187] width 105 height 25
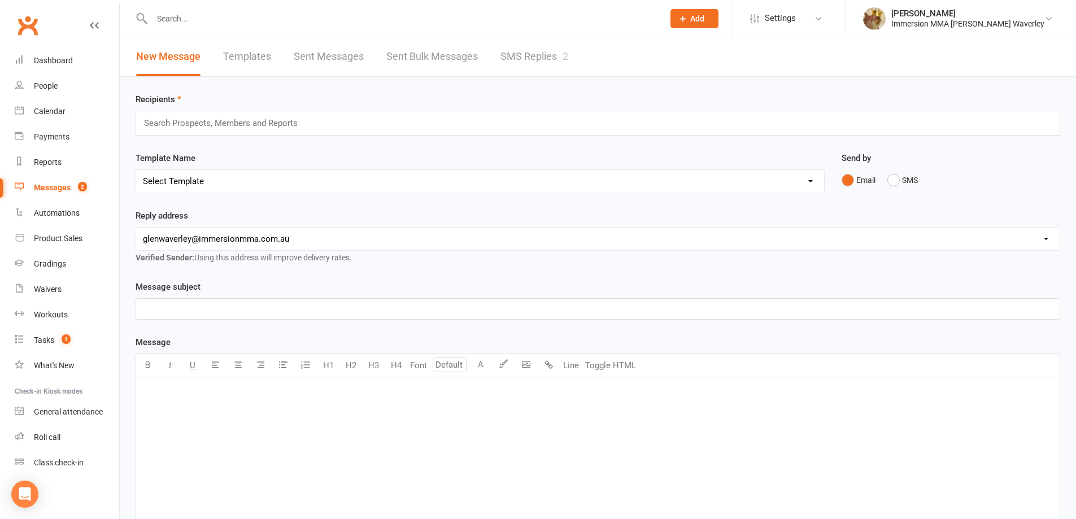
click at [534, 59] on link "SMS Replies 2" at bounding box center [535, 56] width 68 height 39
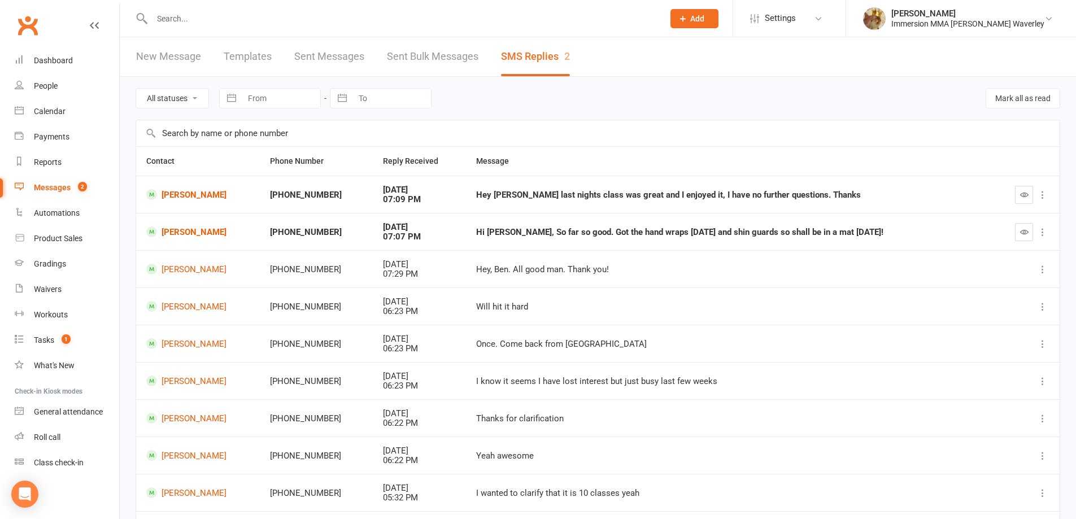
click at [1035, 231] on div at bounding box center [1026, 232] width 47 height 18
drag, startPoint x: 1031, startPoint y: 232, endPoint x: 592, endPoint y: 44, distance: 477.6
click at [1030, 232] on button "button" at bounding box center [1024, 232] width 18 height 18
click at [1025, 192] on icon "button" at bounding box center [1024, 194] width 8 height 8
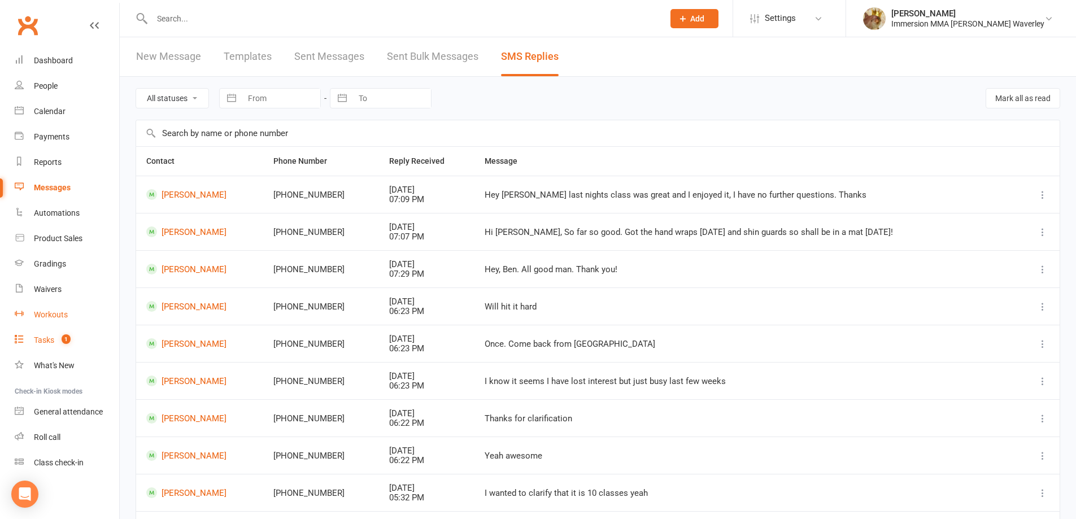
drag, startPoint x: 75, startPoint y: 341, endPoint x: 110, endPoint y: 318, distance: 42.5
click at [75, 341] on link "Tasks 1" at bounding box center [67, 340] width 105 height 25
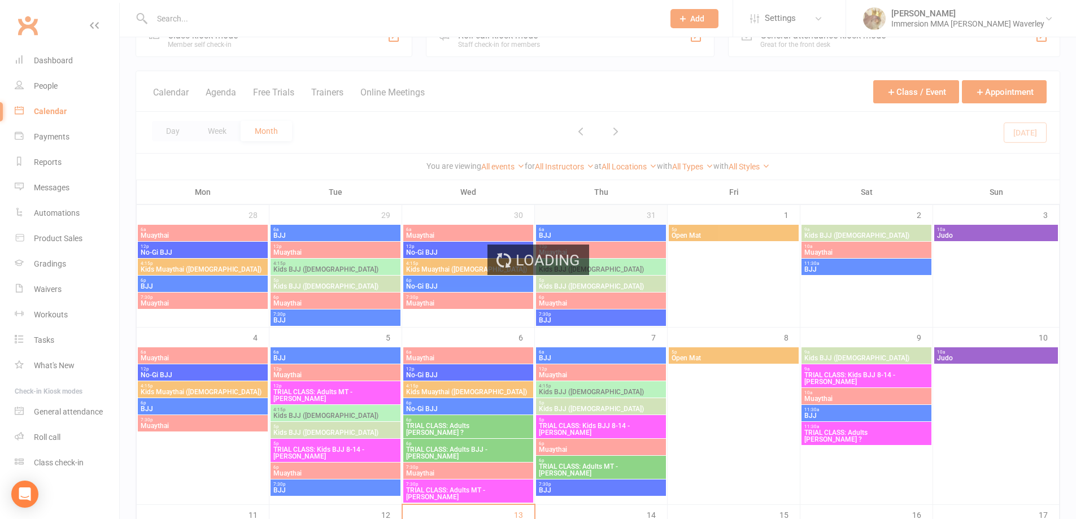
scroll to position [301, 0]
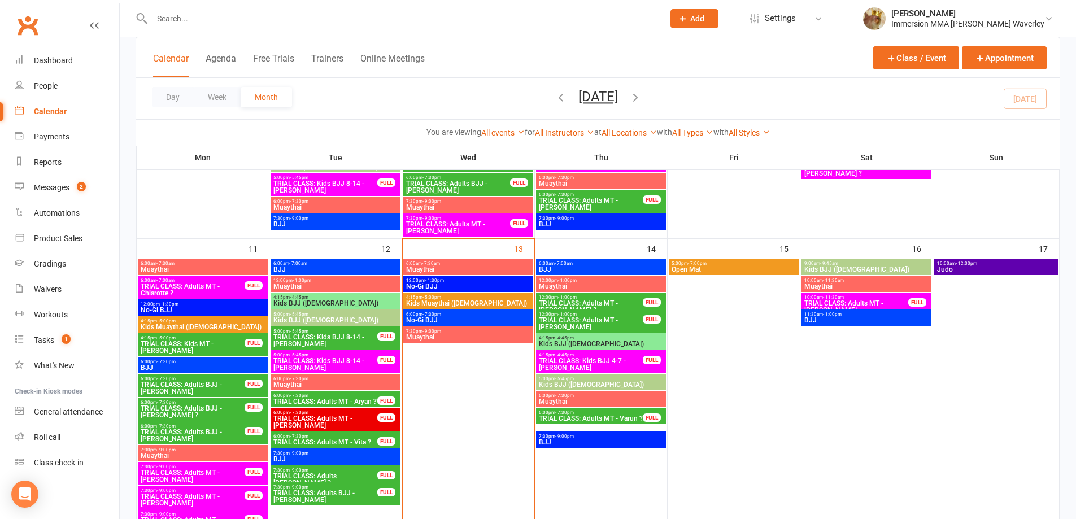
click at [442, 337] on span "Muaythai" at bounding box center [468, 337] width 125 height 7
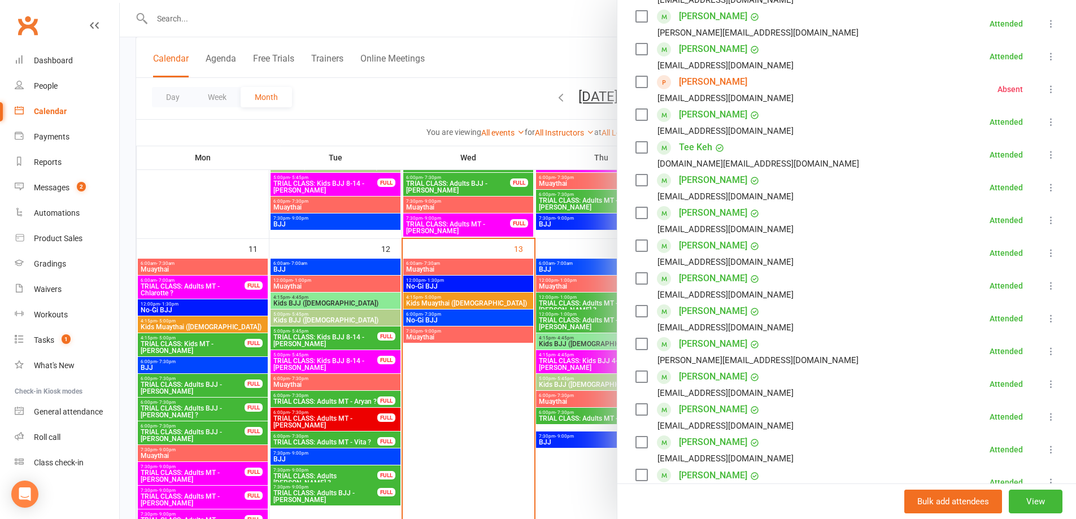
scroll to position [0, 0]
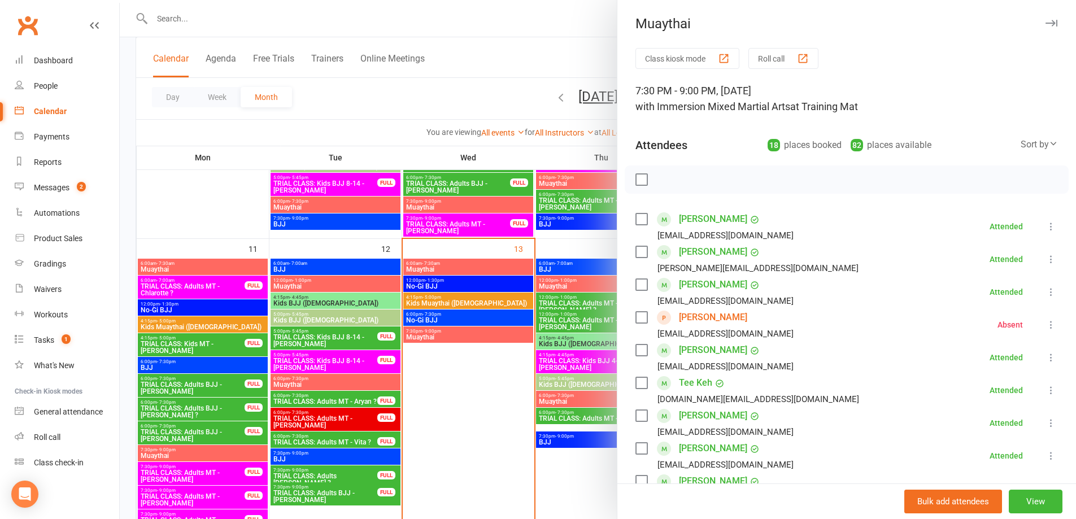
click at [1021, 144] on div "Sort by" at bounding box center [1039, 144] width 37 height 15
click at [997, 206] on link "Booking created" at bounding box center [1002, 213] width 112 height 23
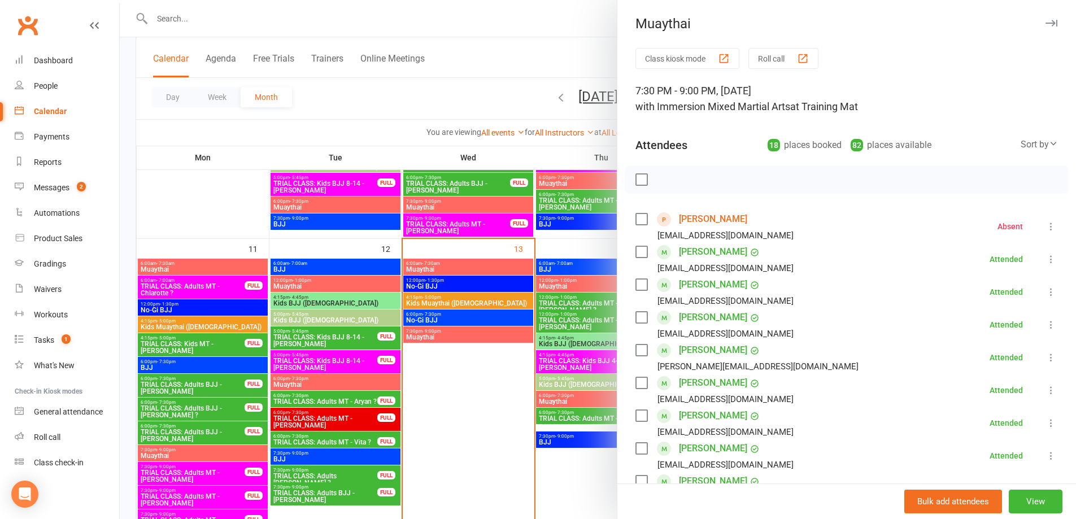
click at [470, 376] on div at bounding box center [598, 259] width 957 height 519
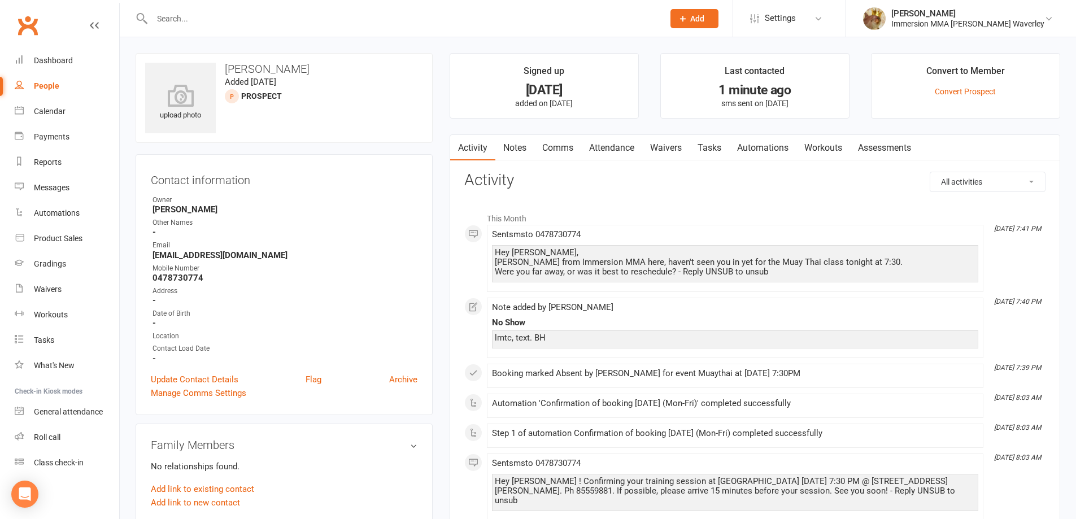
click at [621, 155] on link "Attendance" at bounding box center [611, 148] width 61 height 26
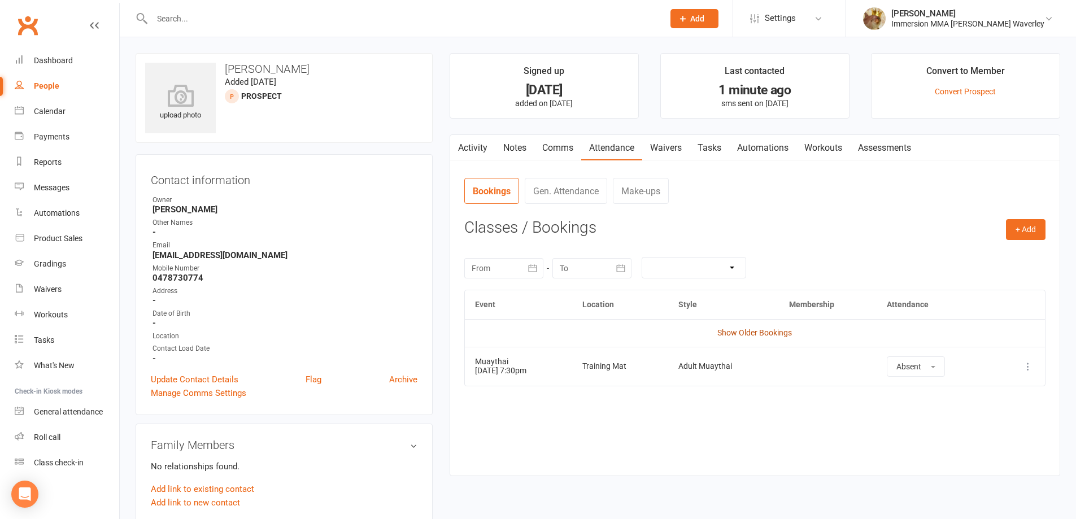
click at [745, 337] on link "Show Older Bookings" at bounding box center [755, 332] width 75 height 9
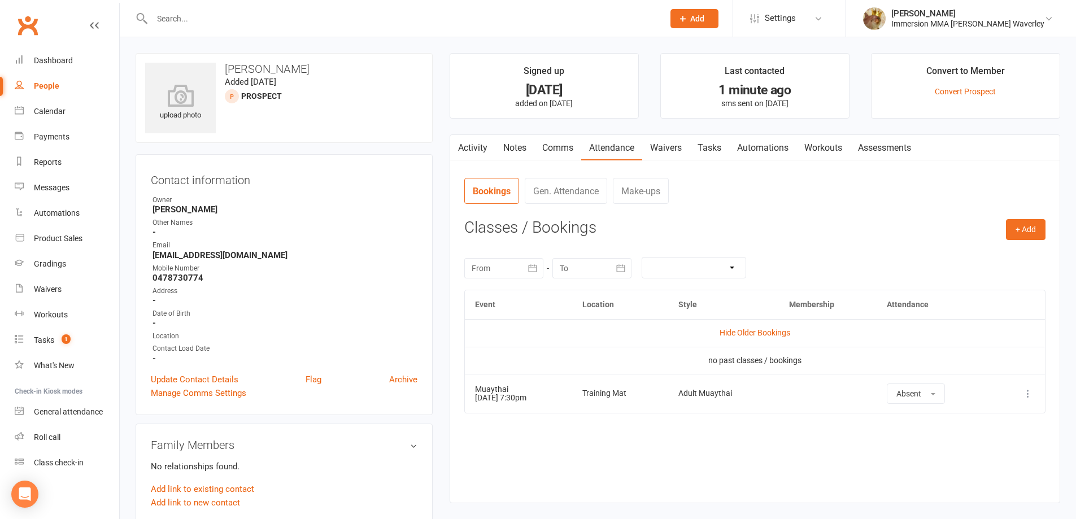
click at [514, 143] on link "Notes" at bounding box center [515, 148] width 39 height 26
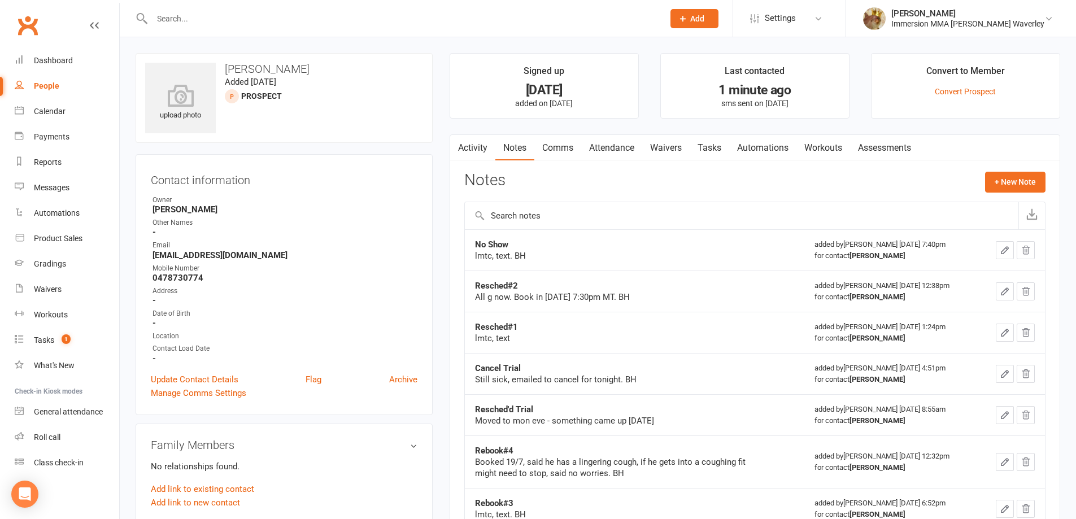
click at [725, 145] on link "Tasks" at bounding box center [710, 148] width 40 height 26
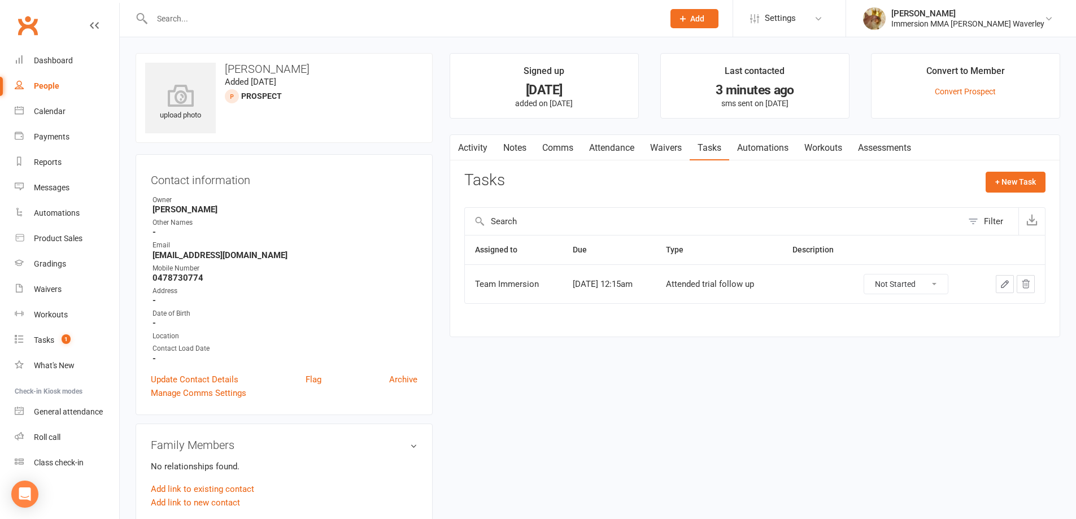
click at [158, 20] on input "text" at bounding box center [402, 19] width 507 height 16
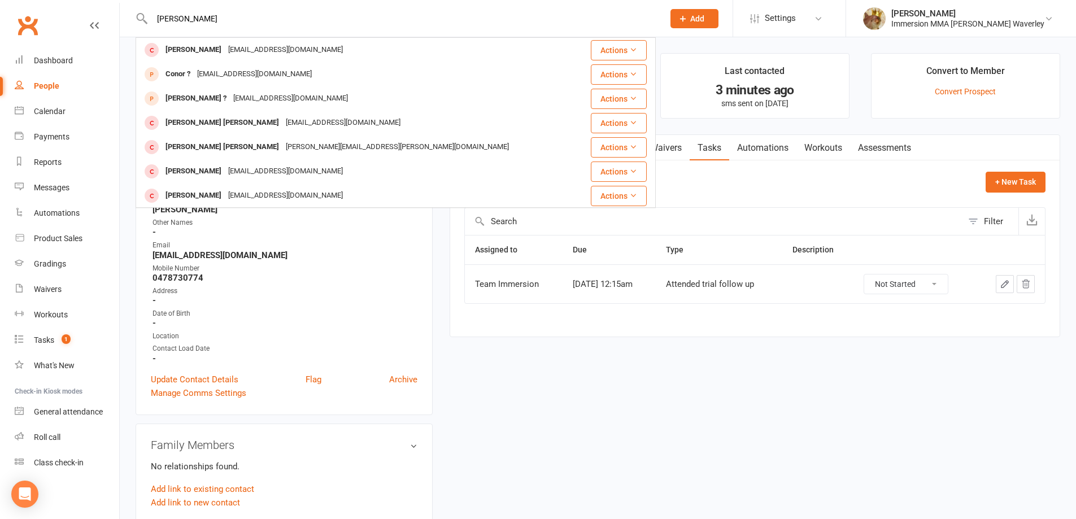
click at [214, 20] on input "[PERSON_NAME]" at bounding box center [402, 19] width 507 height 16
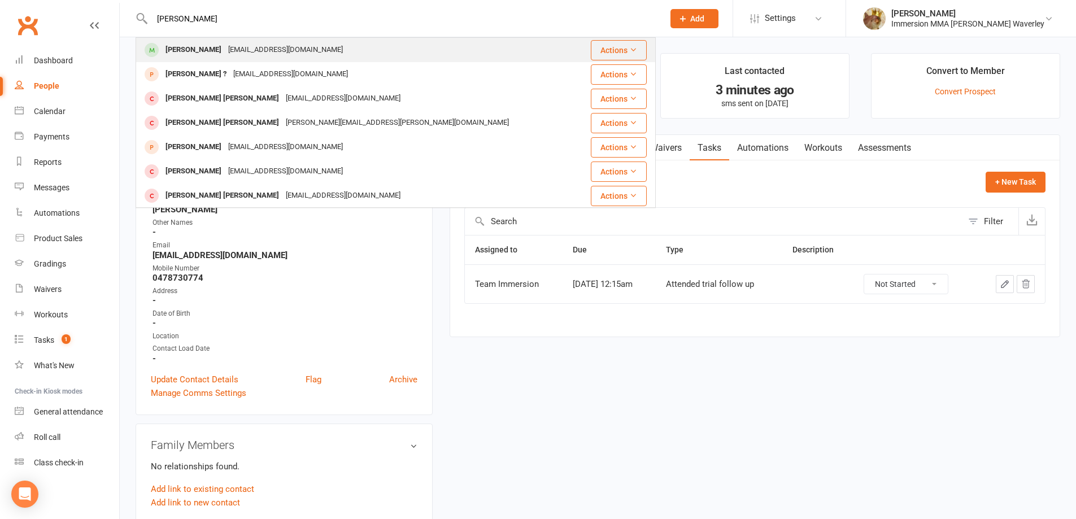
type input "[PERSON_NAME]"
click at [236, 50] on div "[EMAIL_ADDRESS][DOMAIN_NAME]" at bounding box center [285, 50] width 121 height 16
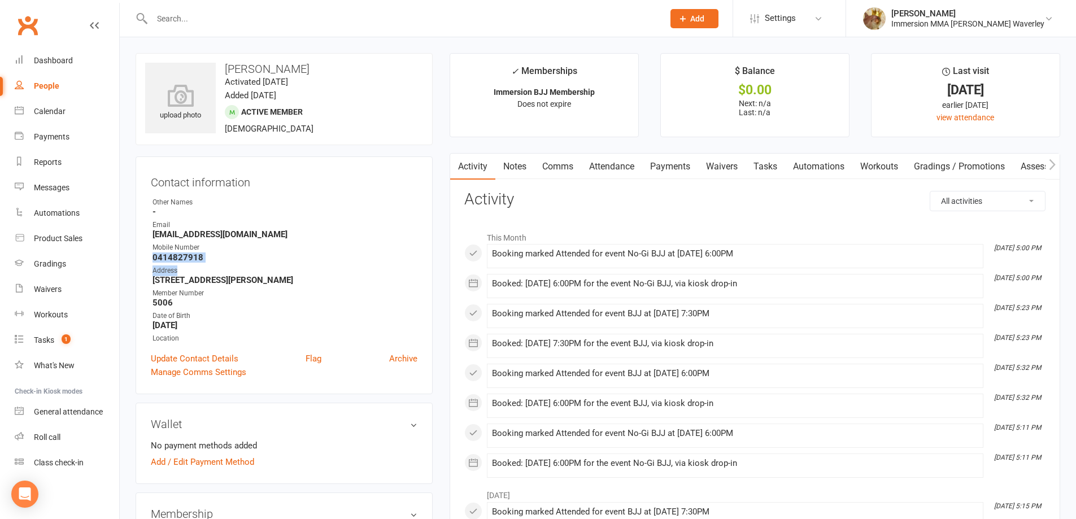
drag, startPoint x: 208, startPoint y: 264, endPoint x: 147, endPoint y: 257, distance: 61.5
click at [147, 257] on div "Contact information Owner Other Names - Email [EMAIL_ADDRESS][DOMAIN_NAME] Mobi…" at bounding box center [284, 276] width 297 height 238
drag, startPoint x: 190, startPoint y: 247, endPoint x: 197, endPoint y: 249, distance: 7.5
click at [190, 247] on div "Mobile Number" at bounding box center [285, 247] width 265 height 11
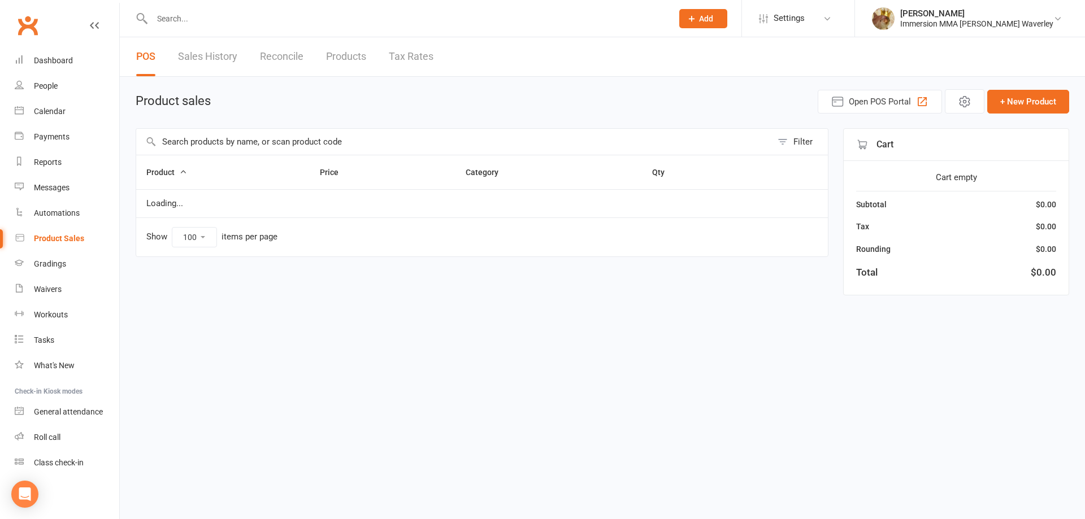
select select "100"
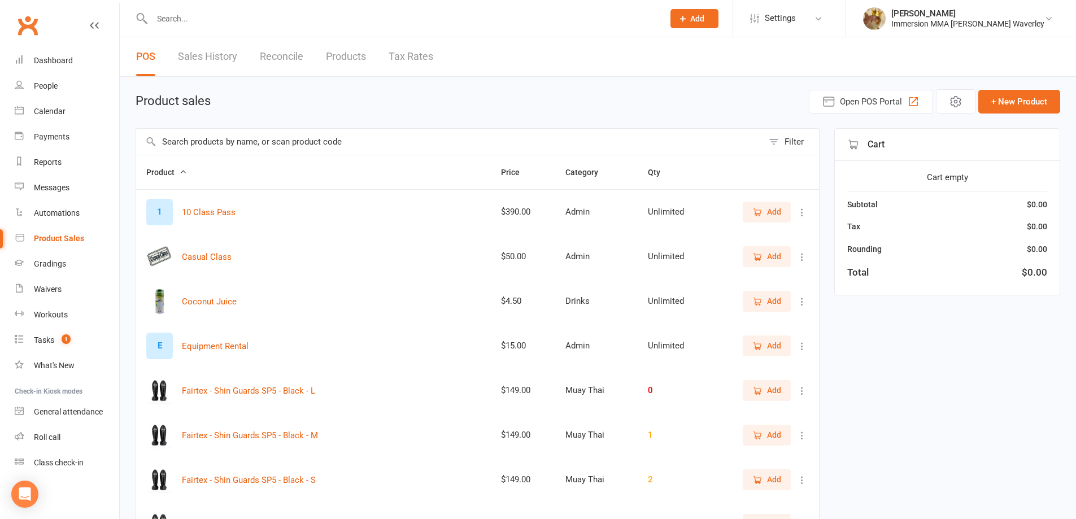
click at [321, 140] on input "text" at bounding box center [449, 142] width 627 height 26
click at [267, 58] on link "Reconcile" at bounding box center [282, 56] width 44 height 39
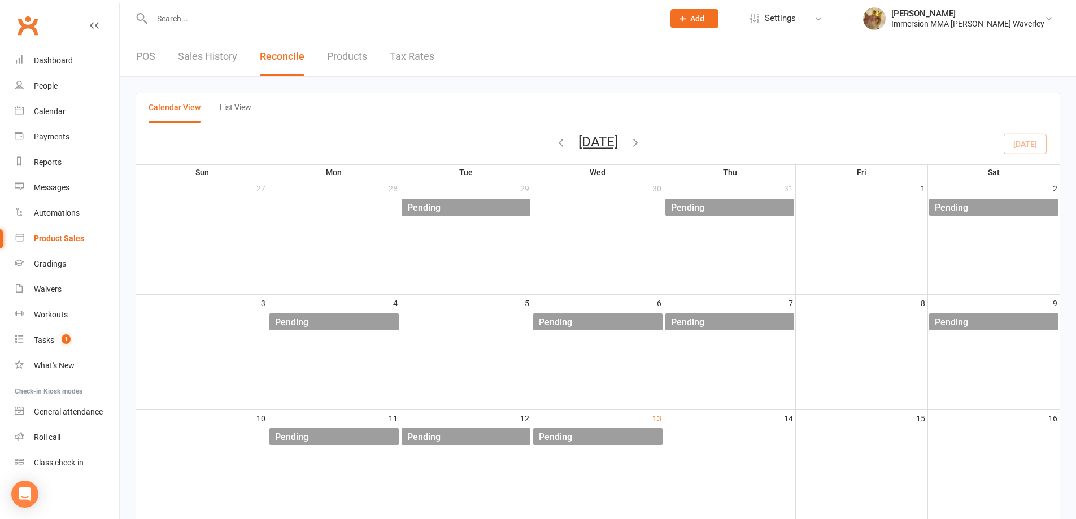
click at [192, 54] on link "Sales History" at bounding box center [207, 56] width 59 height 39
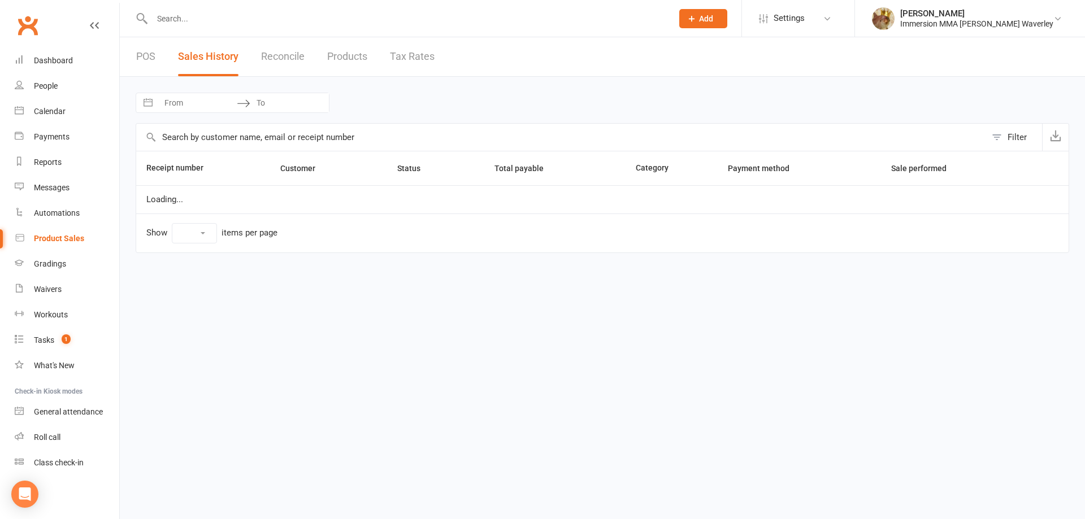
select select "25"
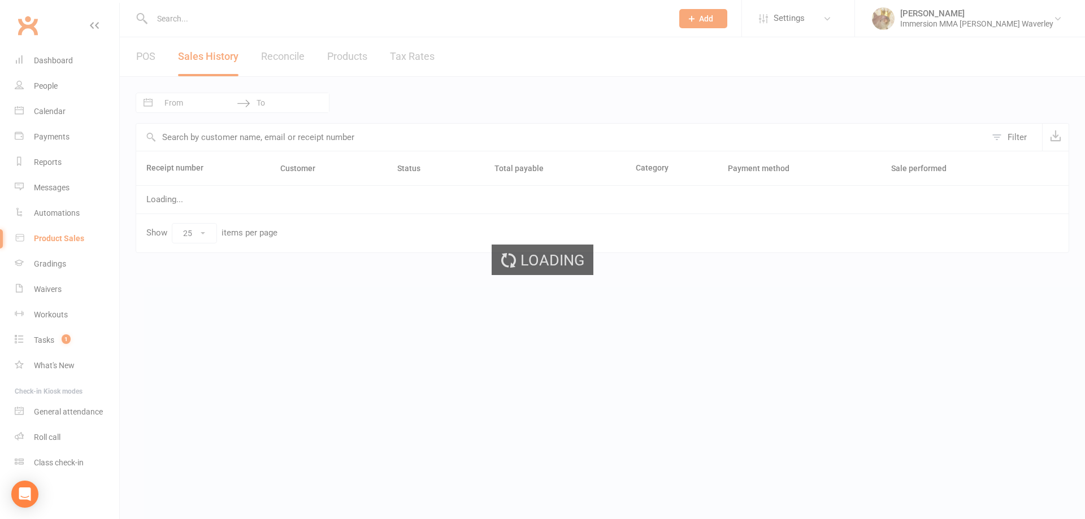
click at [152, 52] on div "Loading" at bounding box center [542, 259] width 1085 height 519
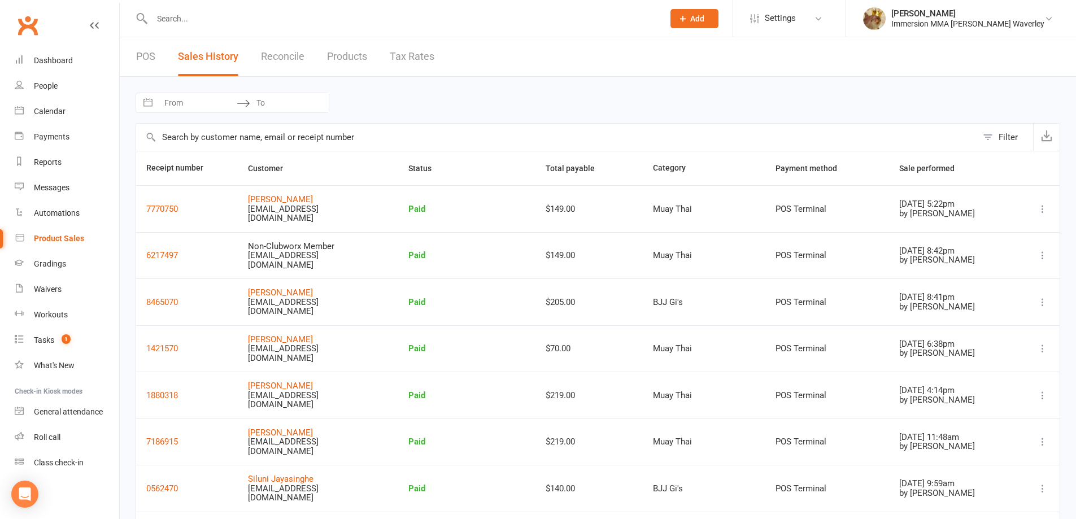
click at [152, 52] on link "POS" at bounding box center [145, 56] width 19 height 39
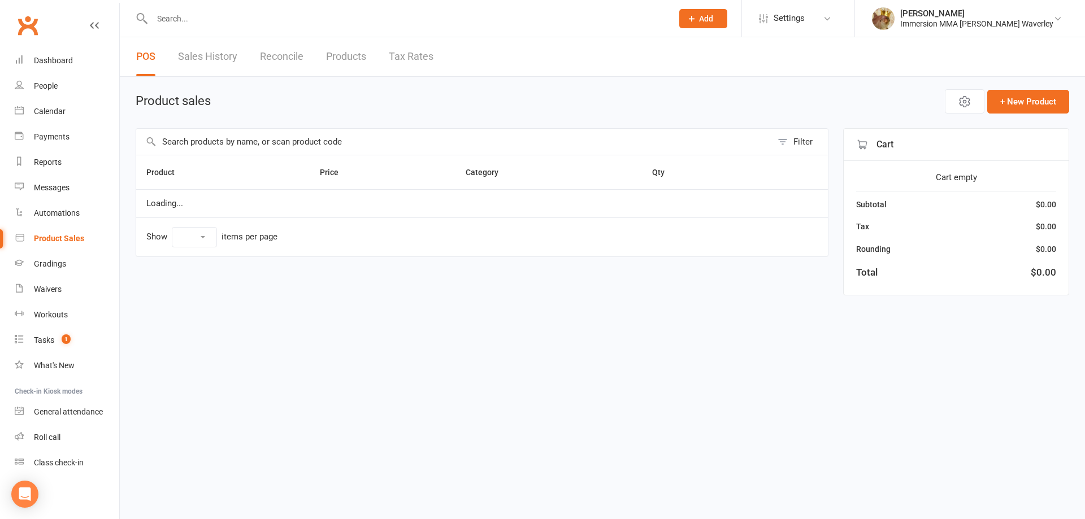
select select "100"
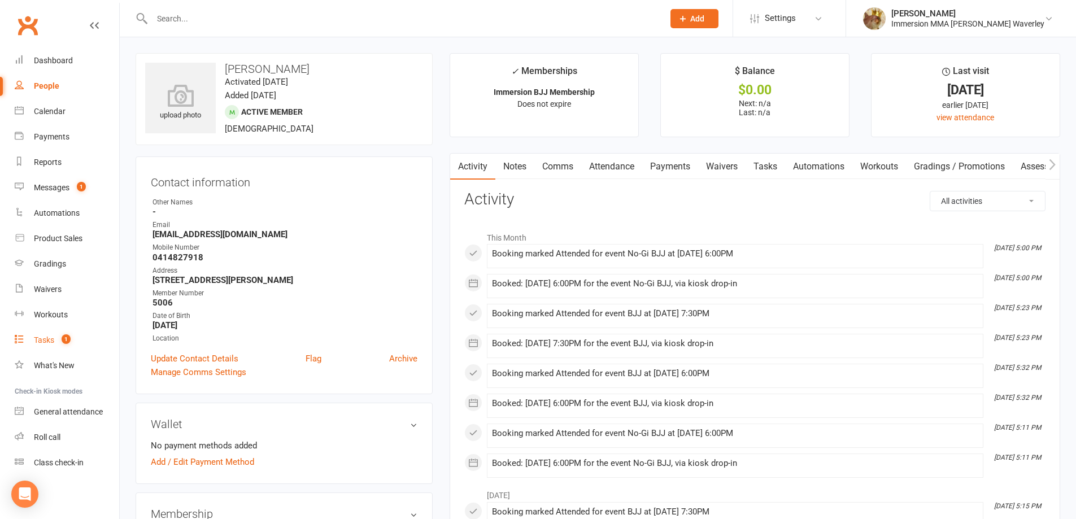
click at [57, 339] on count-badge "1" at bounding box center [63, 340] width 15 height 9
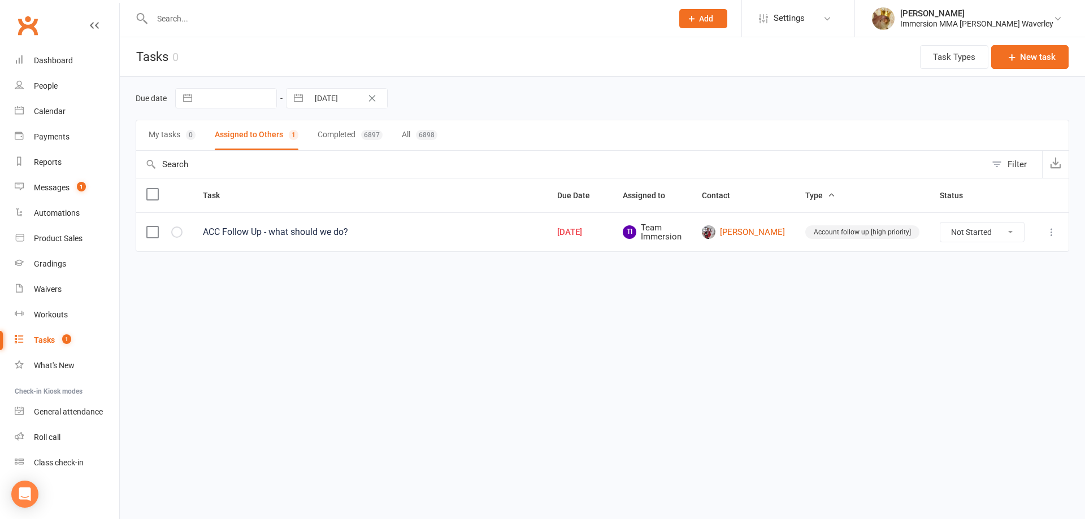
drag, startPoint x: 72, startPoint y: 196, endPoint x: 343, endPoint y: 323, distance: 299.0
click at [343, 299] on html "Prospect Member Non-attending contact Class / event Appointment Grading event T…" at bounding box center [542, 149] width 1085 height 299
click at [75, 293] on span "1" at bounding box center [73, 289] width 9 height 10
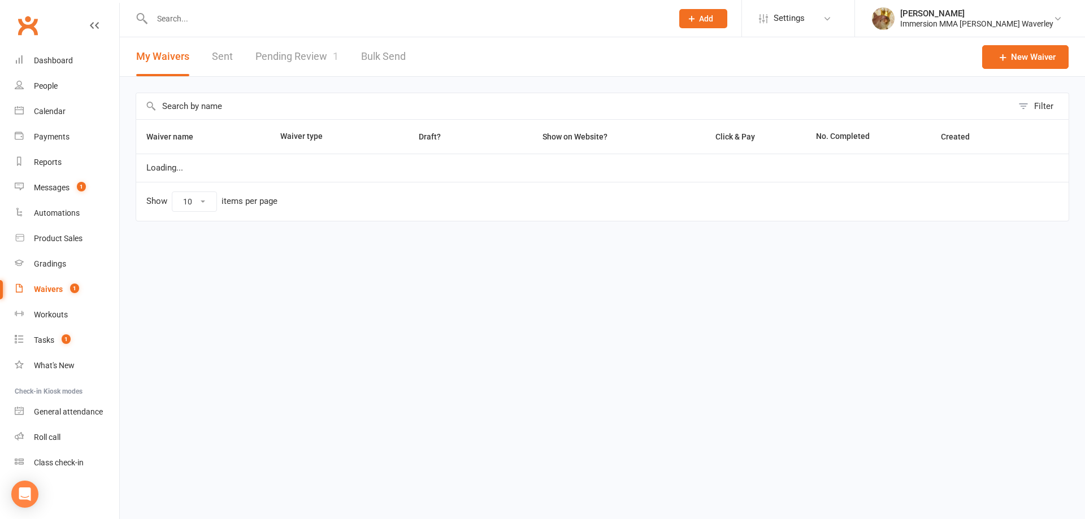
select select "100"
click at [317, 56] on link "Pending Review 1" at bounding box center [296, 56] width 83 height 39
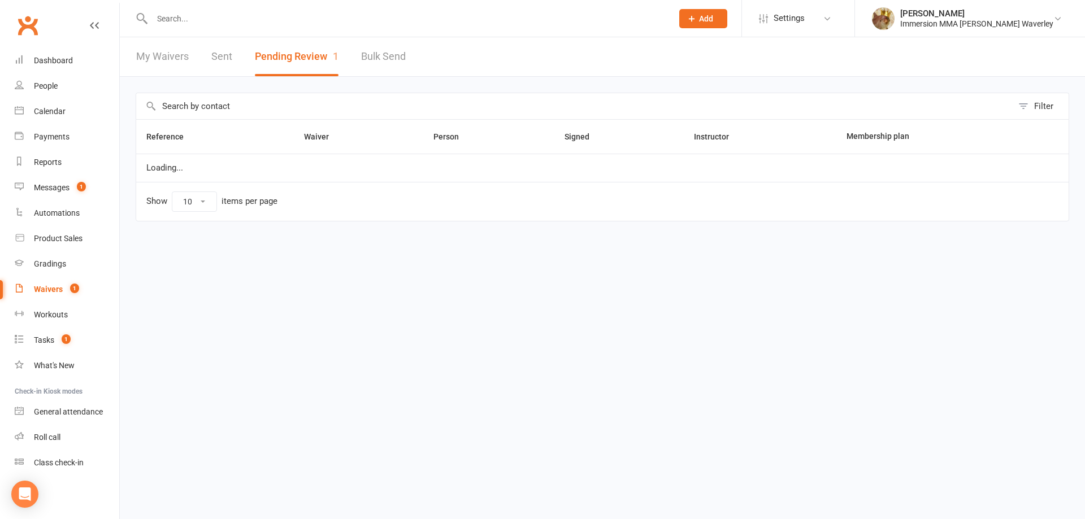
select select "50"
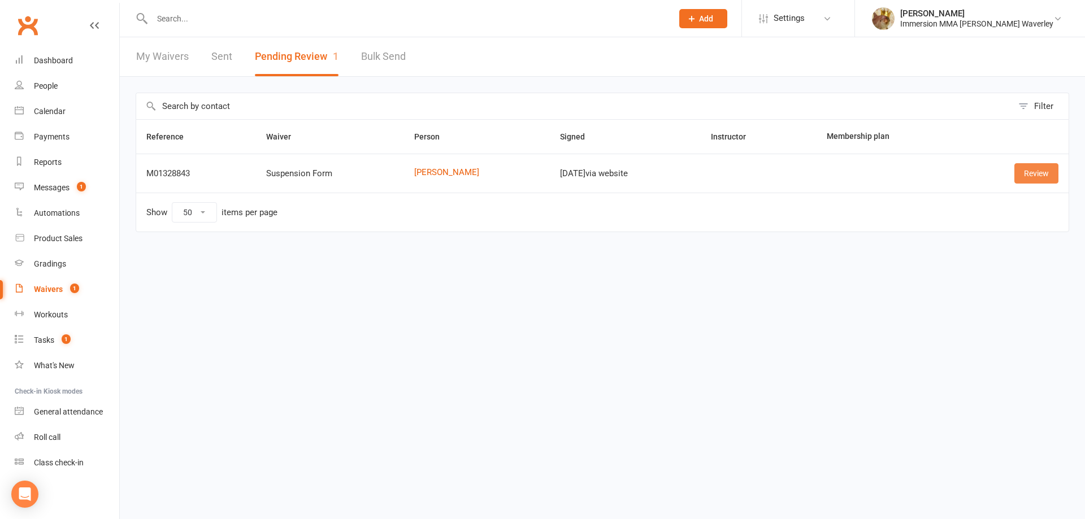
click at [1044, 175] on link "Review" at bounding box center [1036, 173] width 44 height 20
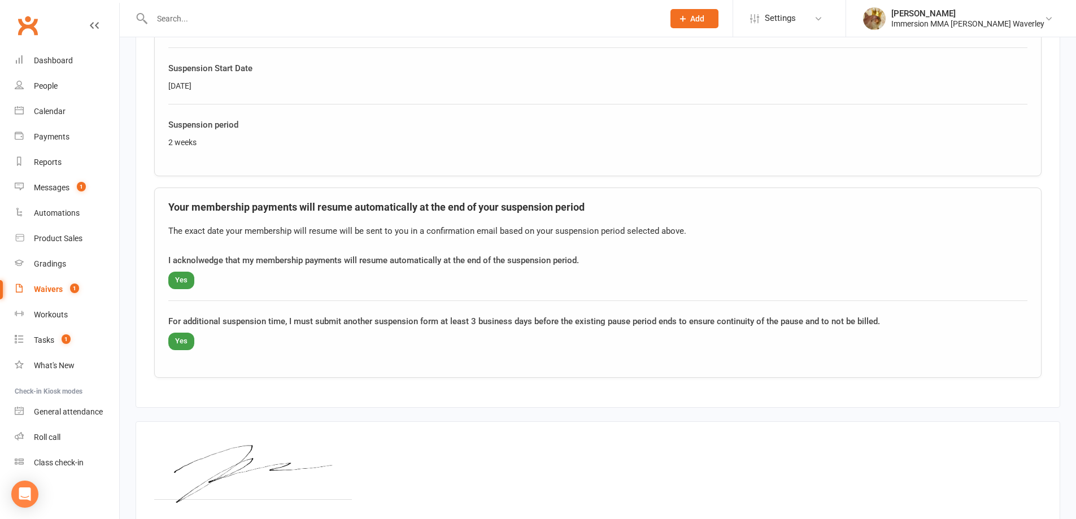
scroll to position [773, 0]
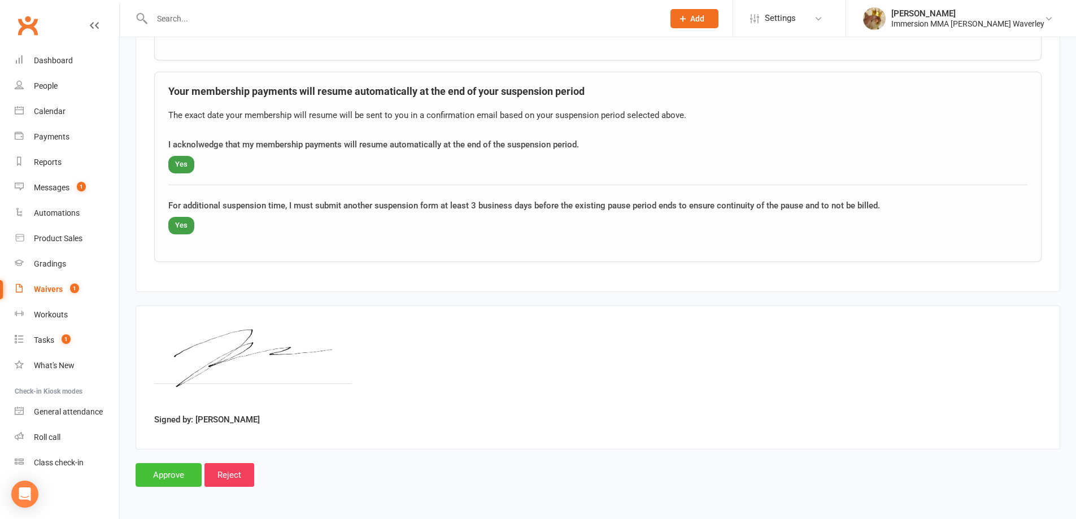
click at [146, 473] on input "Approve" at bounding box center [169, 475] width 66 height 24
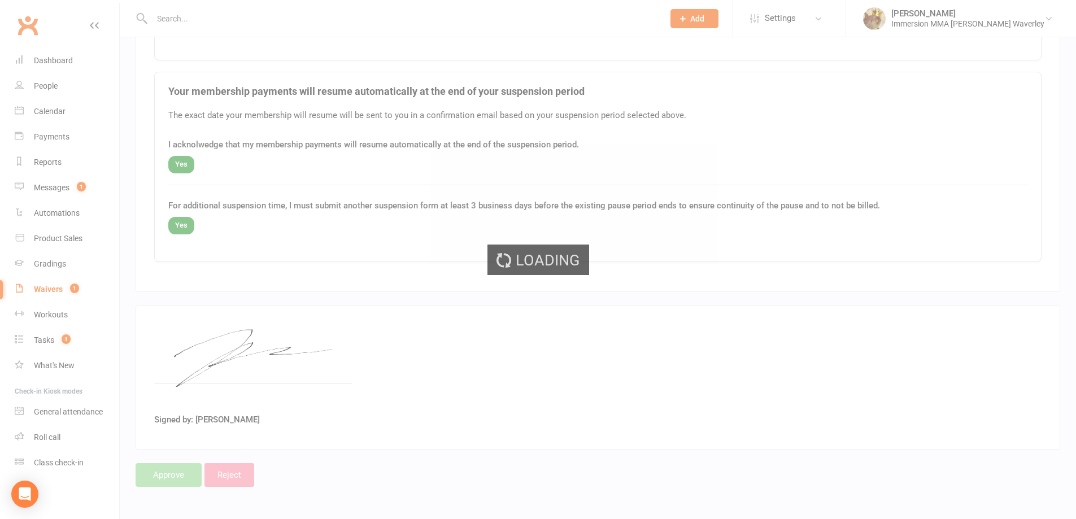
select select "50"
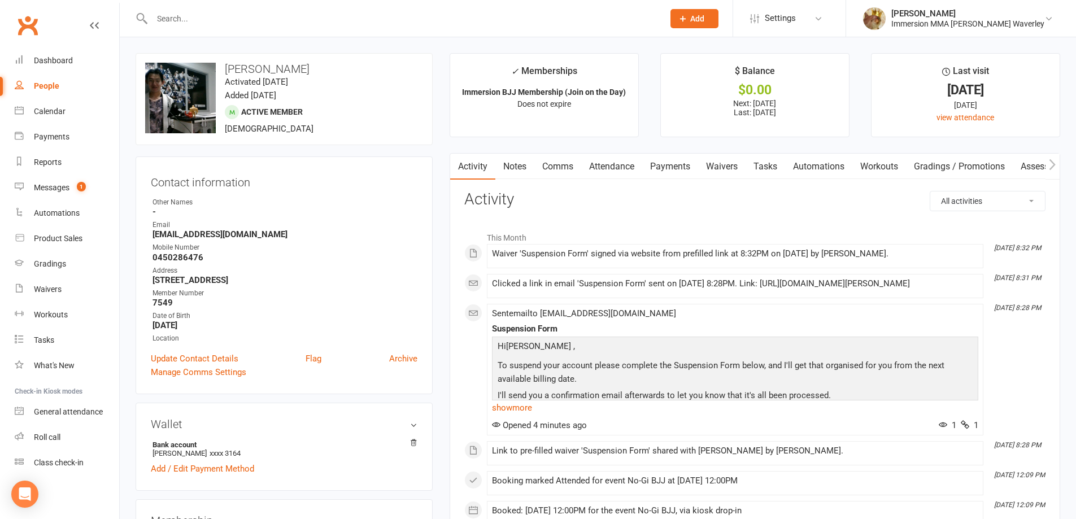
click at [667, 160] on link "Payments" at bounding box center [670, 167] width 56 height 26
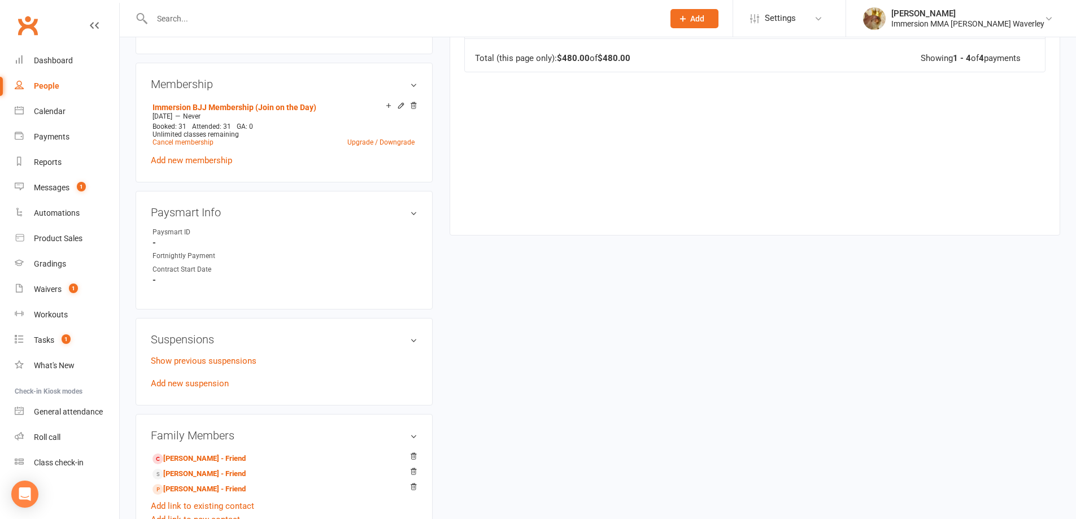
scroll to position [452, 0]
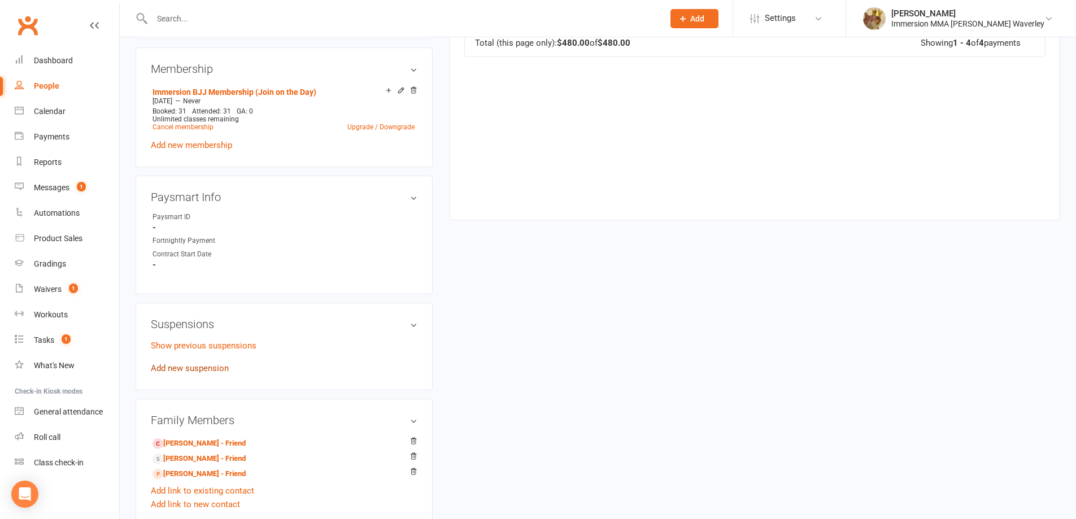
click at [192, 367] on link "Add new suspension" at bounding box center [190, 368] width 78 height 10
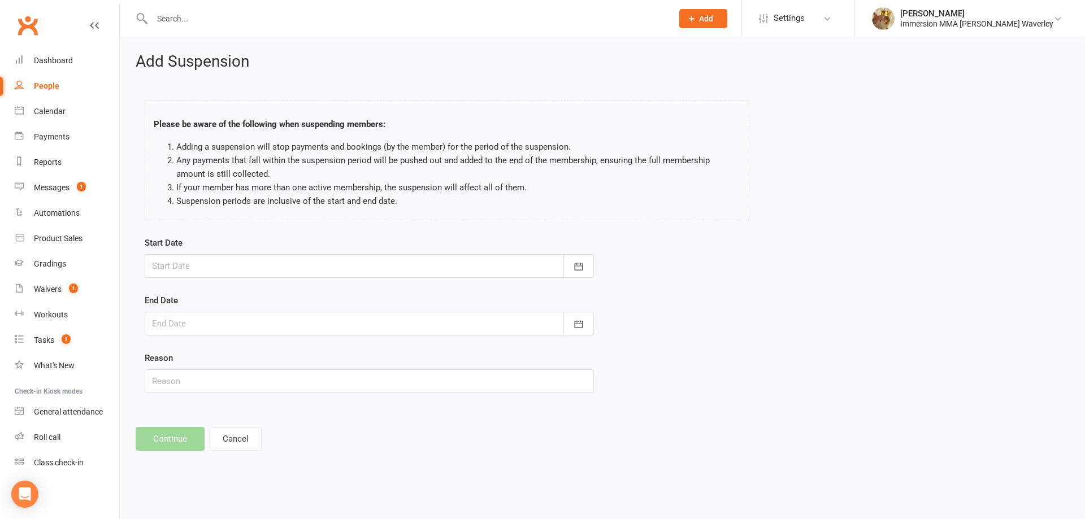
click at [306, 263] on div at bounding box center [369, 266] width 449 height 24
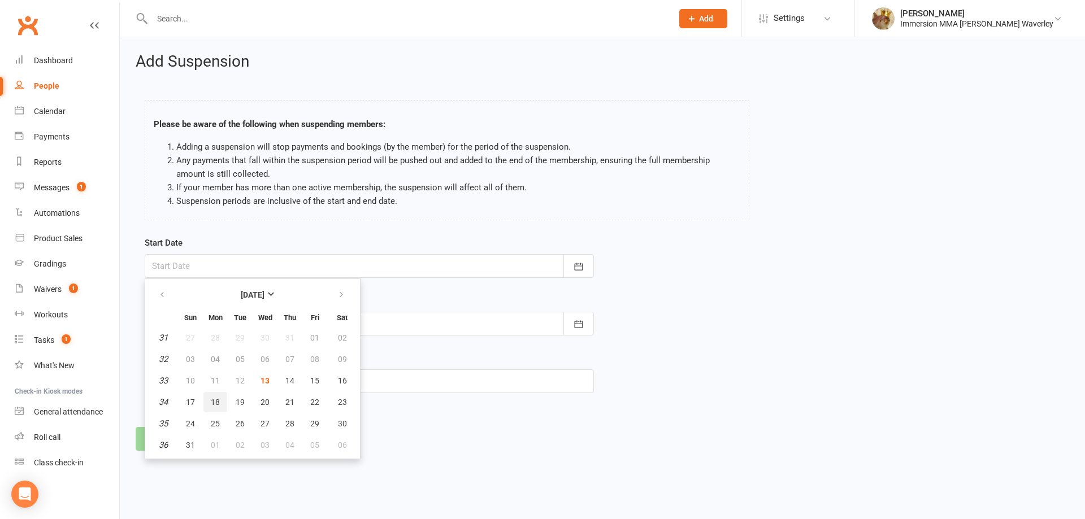
click at [216, 399] on span "18" at bounding box center [215, 402] width 9 height 9
type input "[DATE]"
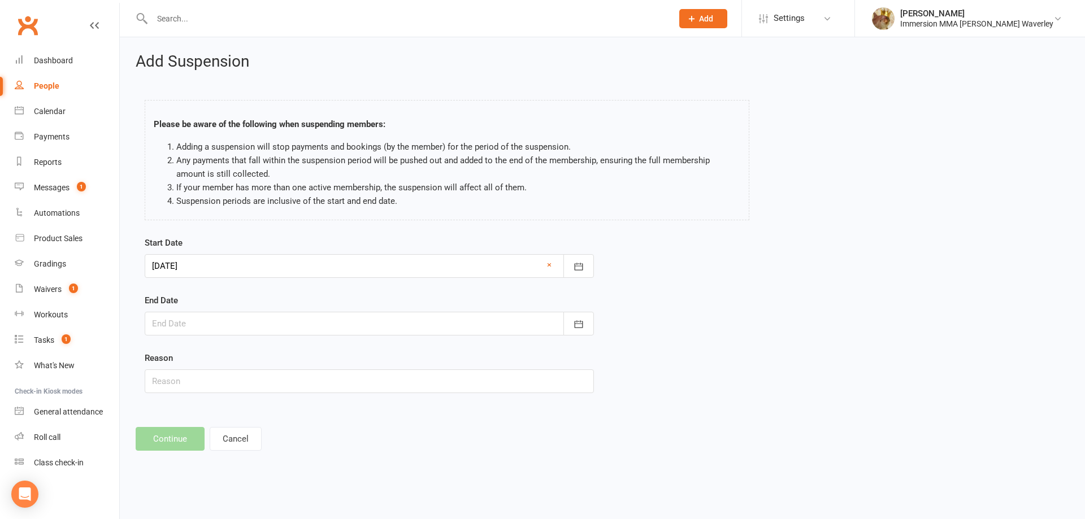
click at [197, 328] on div at bounding box center [369, 324] width 449 height 24
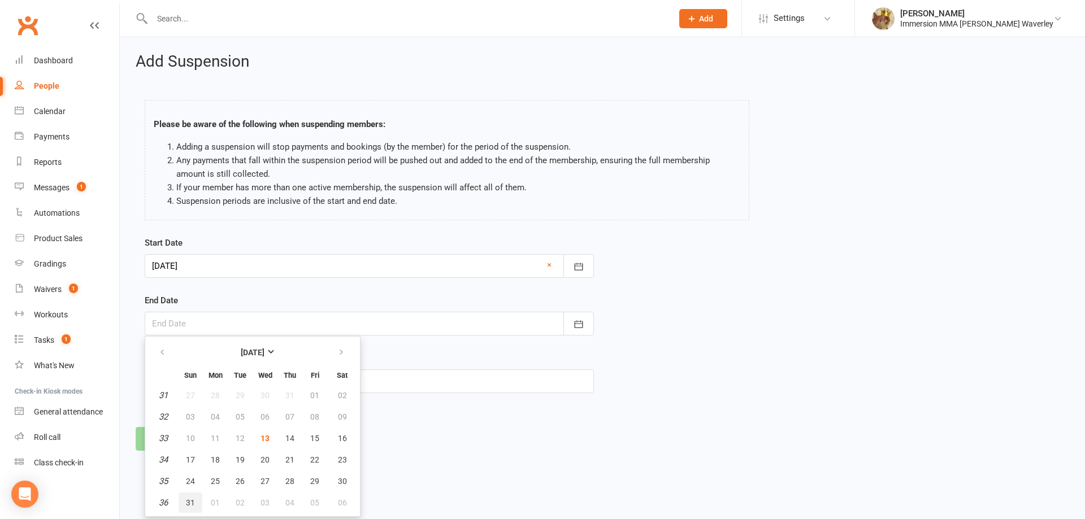
click at [200, 503] on button "31" at bounding box center [191, 503] width 24 height 20
type input "[DATE]"
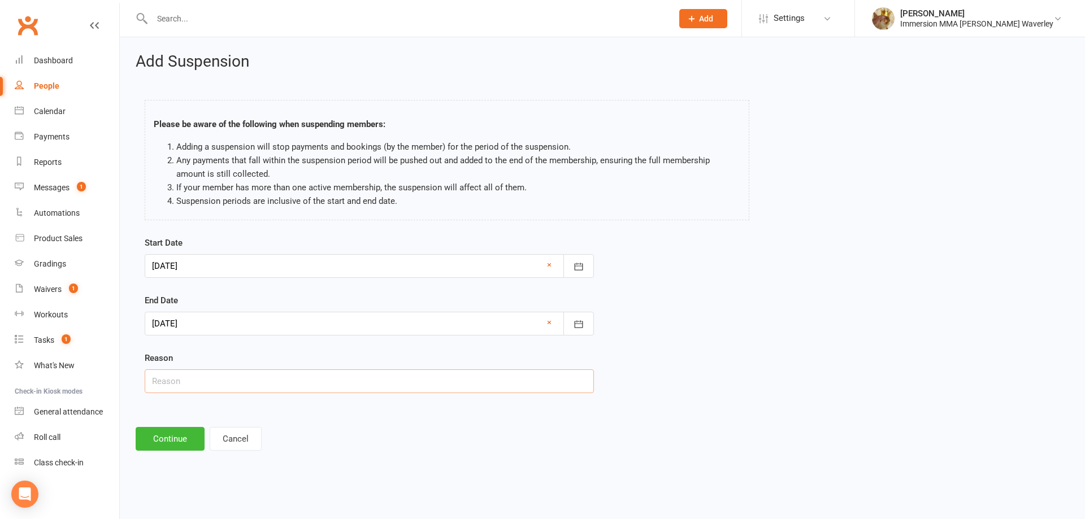
click at [173, 388] on input "text" at bounding box center [369, 382] width 449 height 24
type input "Injured ankle"
click at [175, 438] on button "Continue" at bounding box center [170, 439] width 69 height 24
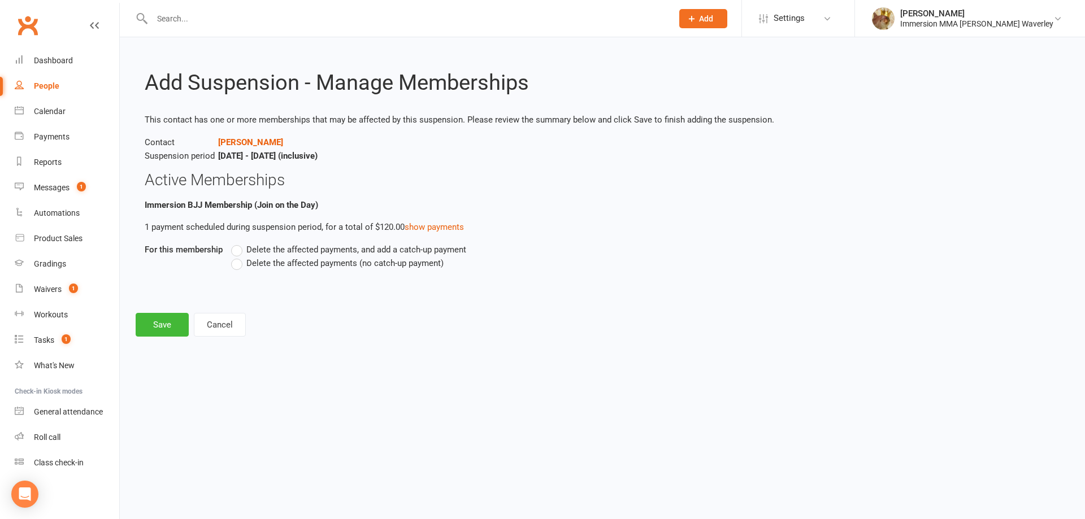
click at [244, 266] on label "Delete the affected payments (no catch-up payment)" at bounding box center [337, 264] width 212 height 14
click at [238, 257] on input "Delete the affected payments (no catch-up payment)" at bounding box center [234, 257] width 7 height 0
click at [167, 322] on button "Save" at bounding box center [162, 325] width 53 height 24
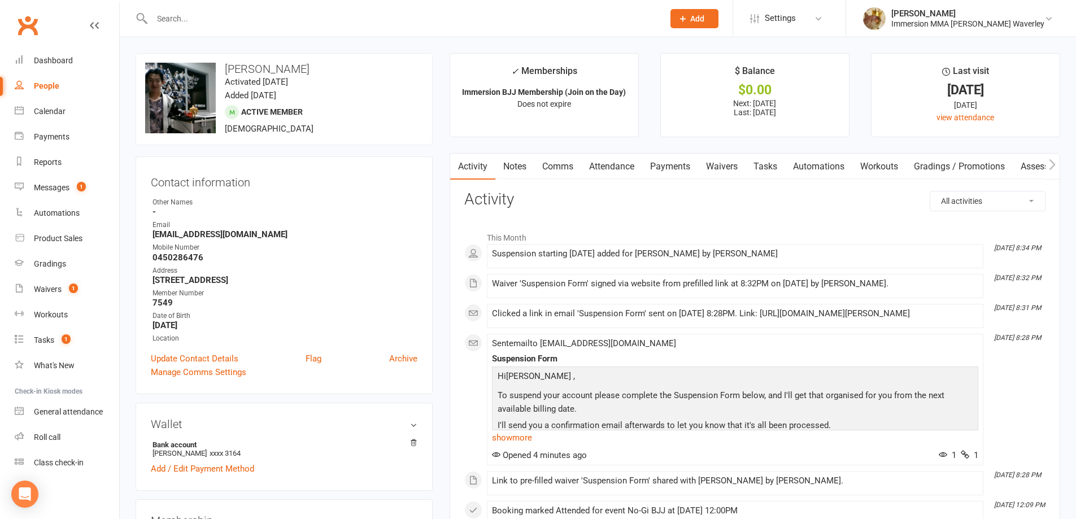
click at [541, 168] on link "Comms" at bounding box center [557, 167] width 47 height 26
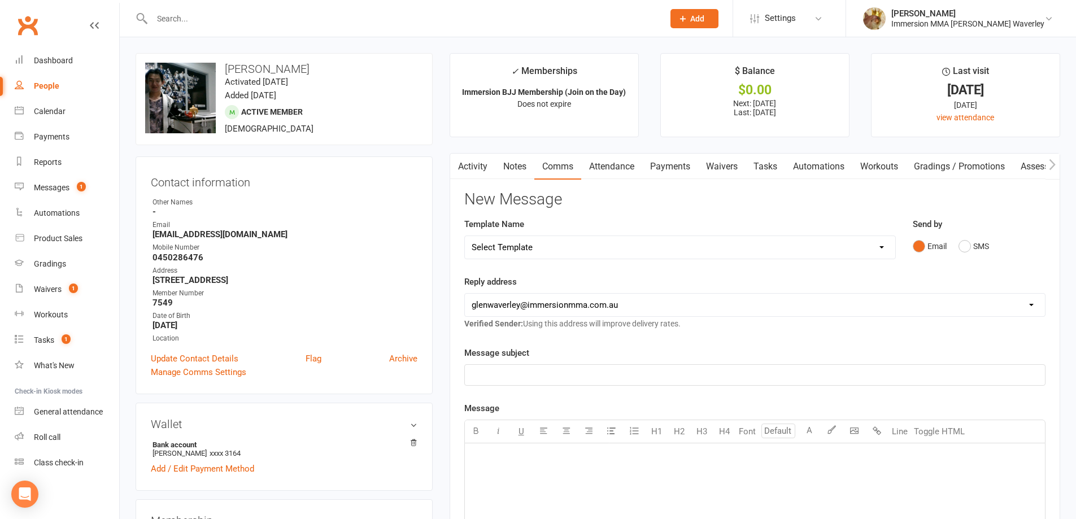
click at [540, 247] on select "Select Template [Email] Adult Appt Confirmation Email [SMS] Booking Confirmatio…" at bounding box center [680, 247] width 431 height 23
click at [465, 236] on select "Select Template [Email] Adult Appt Confirmation Email [SMS] Booking Confirmatio…" at bounding box center [680, 247] width 431 height 23
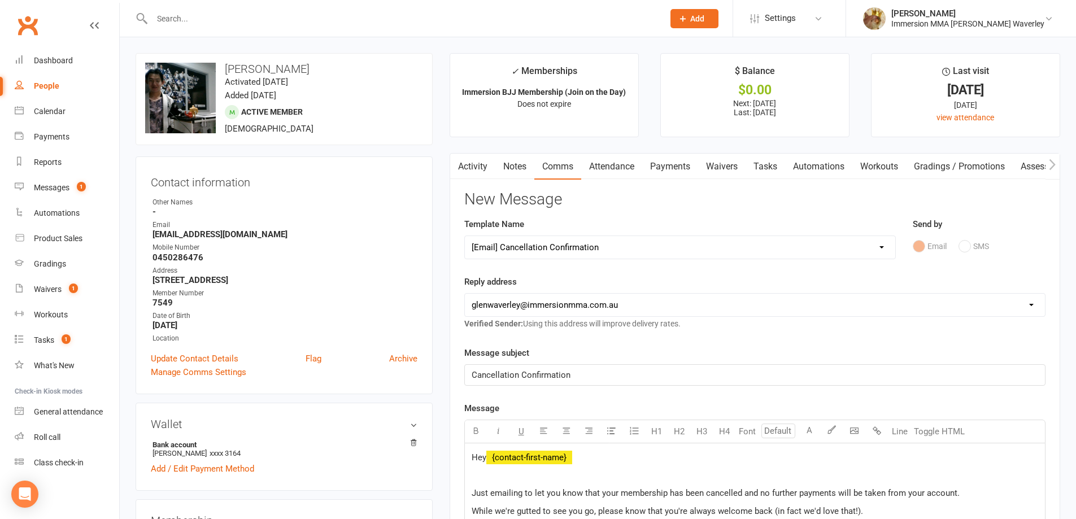
click at [555, 247] on select "Select Template [Email] Adult Appt Confirmation Email [SMS] Booking Confirmatio…" at bounding box center [680, 247] width 431 height 23
select select "13"
click at [465, 236] on select "Select Template [Email] Adult Appt Confirmation Email [SMS] Booking Confirmatio…" at bounding box center [680, 247] width 431 height 23
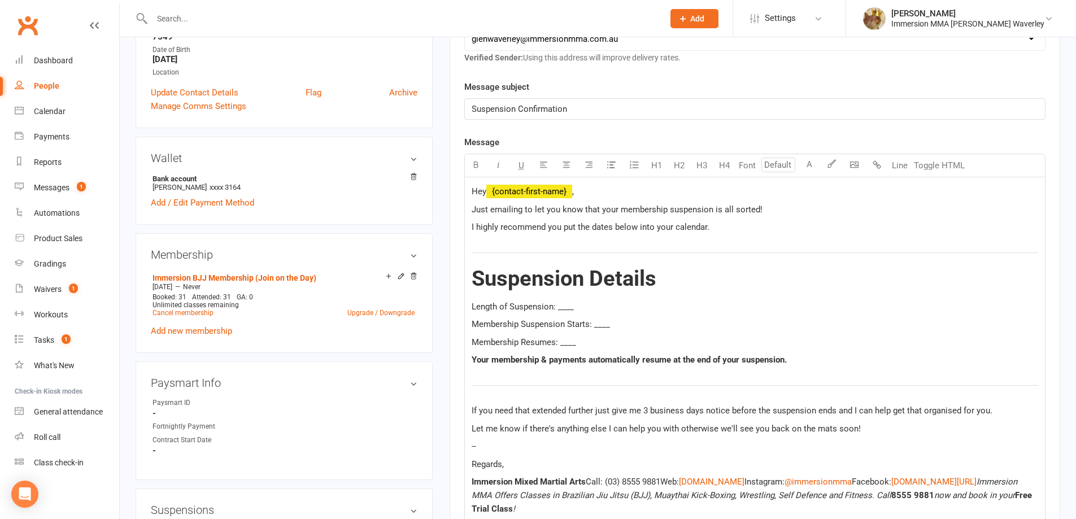
scroll to position [301, 0]
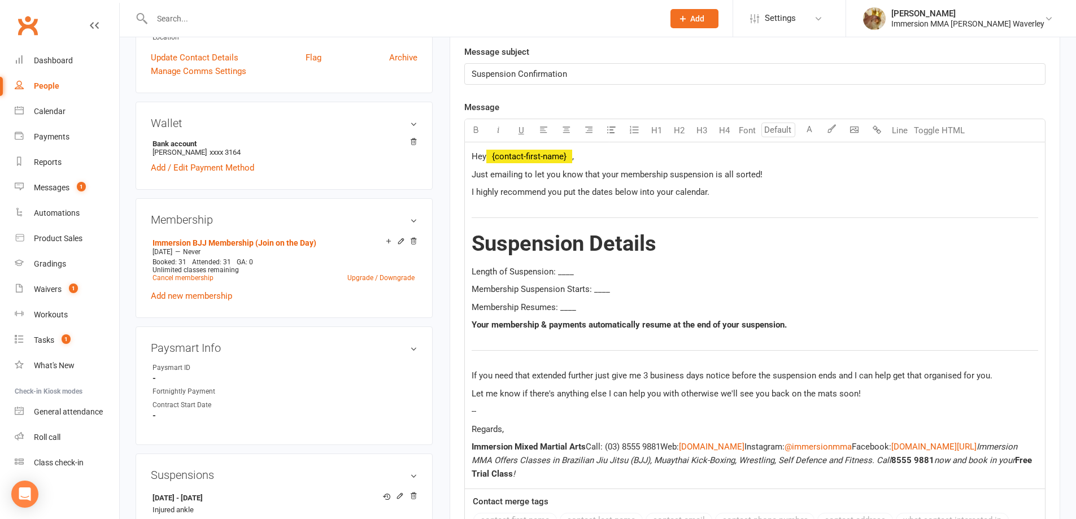
click at [567, 262] on div "Hey ﻿ {contact-first-name} , Just emailing to let you know that your membership…" at bounding box center [755, 315] width 580 height 346
click at [599, 288] on span "Membership Suspension Starts: ____" at bounding box center [541, 289] width 138 height 10
click at [563, 311] on span "Membership Resumes: ____" at bounding box center [524, 307] width 105 height 10
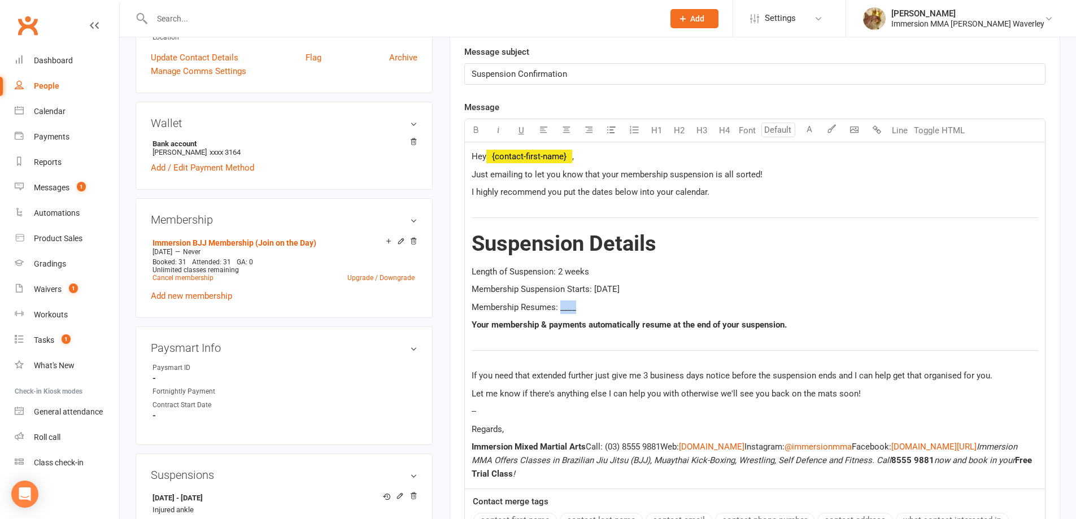
click at [563, 311] on span "Membership Resumes: ____" at bounding box center [524, 307] width 105 height 10
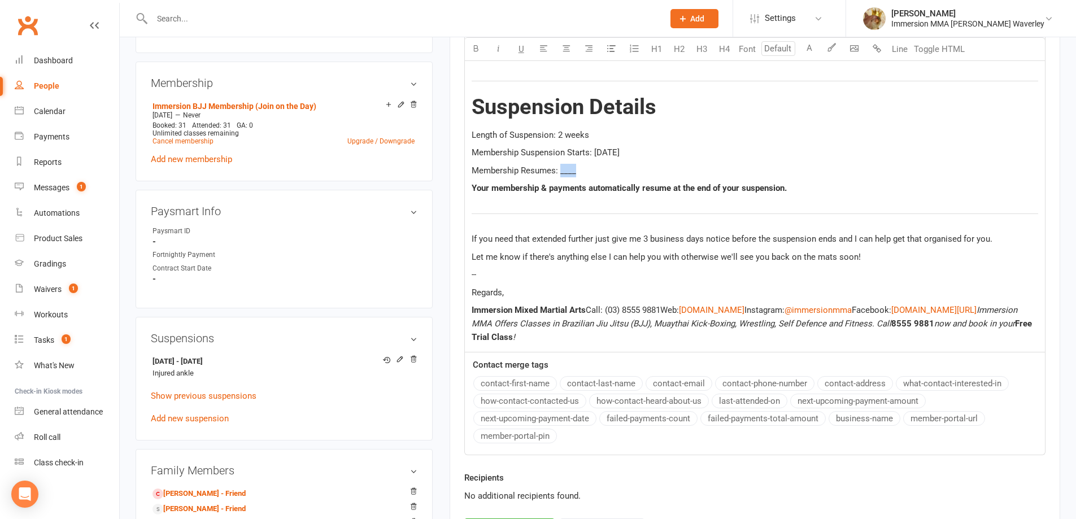
scroll to position [452, 0]
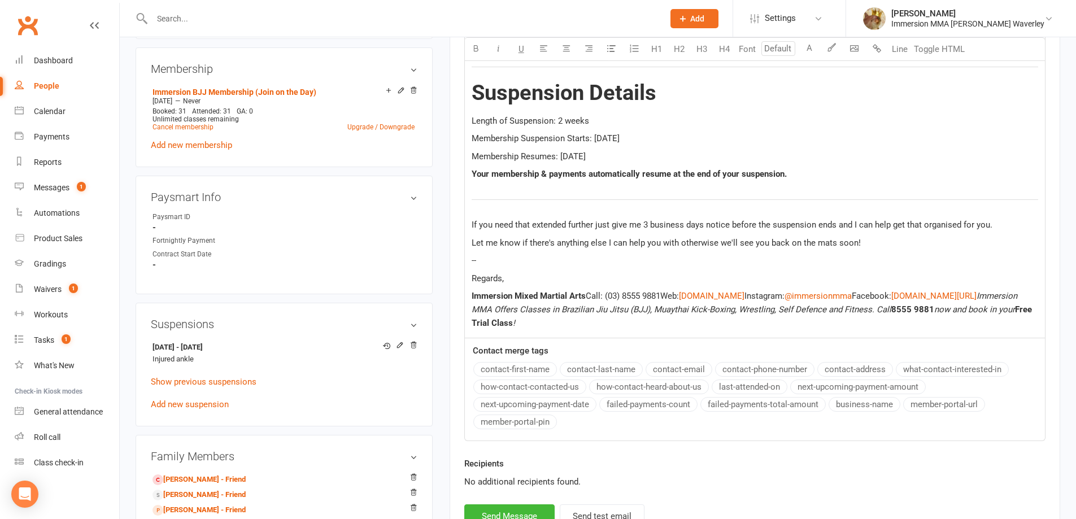
click at [514, 277] on p "Regards," at bounding box center [755, 279] width 567 height 14
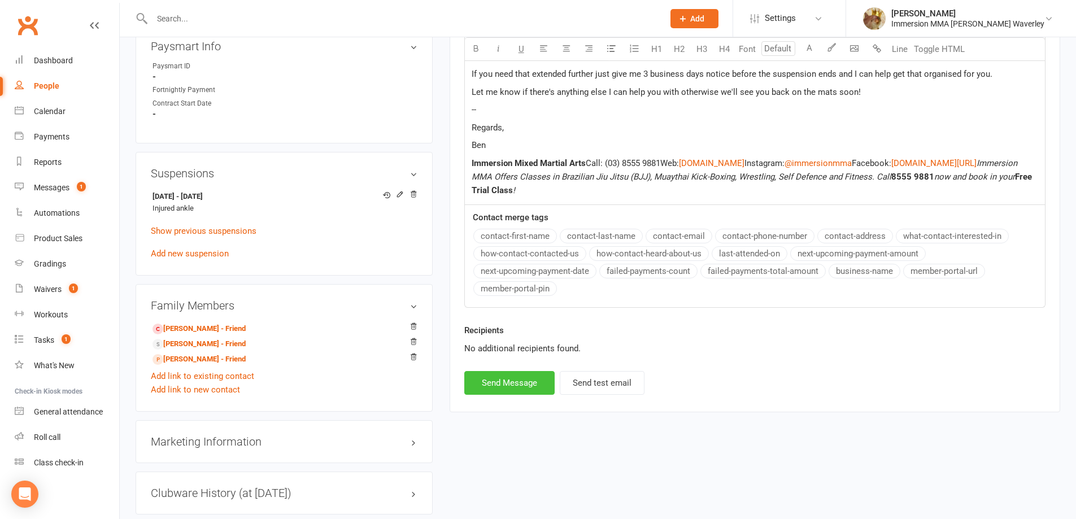
click at [494, 390] on button "Send Message" at bounding box center [509, 383] width 90 height 24
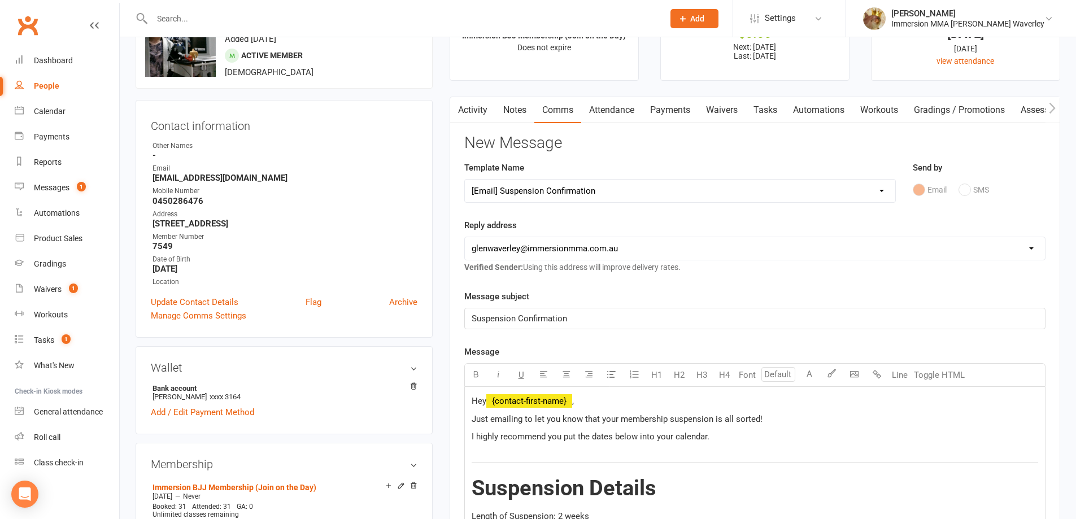
scroll to position [0, 0]
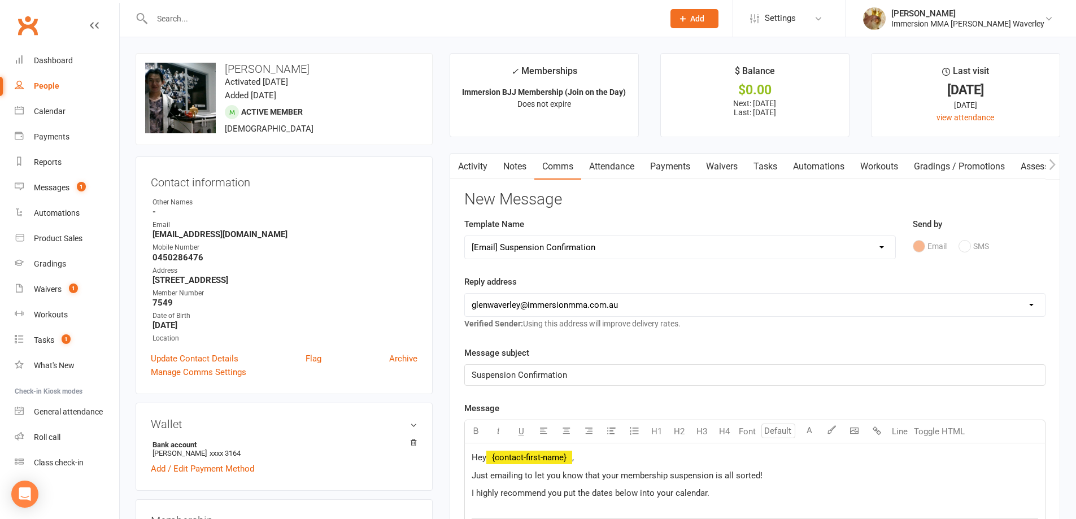
select select
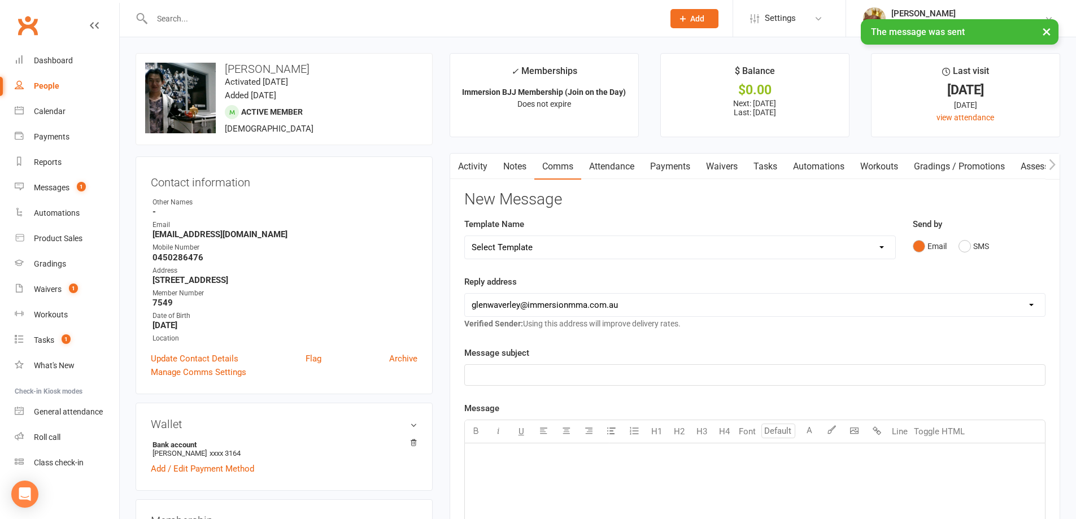
click at [767, 173] on link "Tasks" at bounding box center [766, 167] width 40 height 26
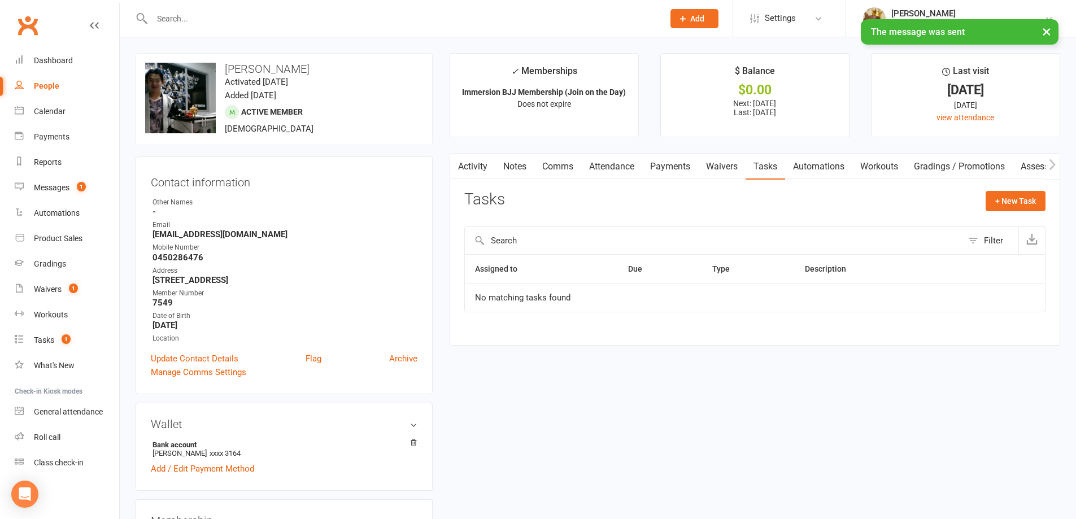
click at [527, 172] on link "Notes" at bounding box center [515, 167] width 39 height 26
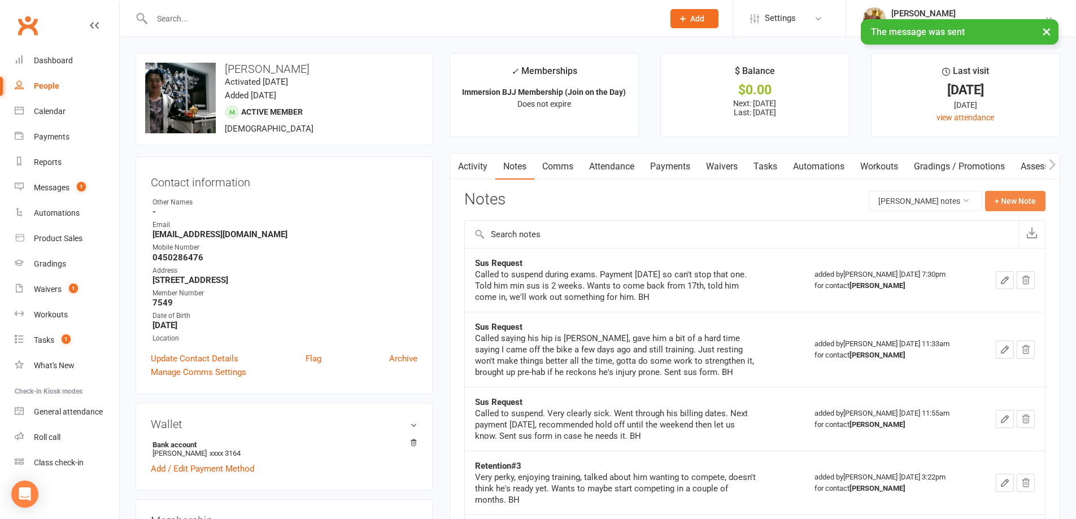
click at [1004, 197] on button "+ New Note" at bounding box center [1015, 201] width 60 height 20
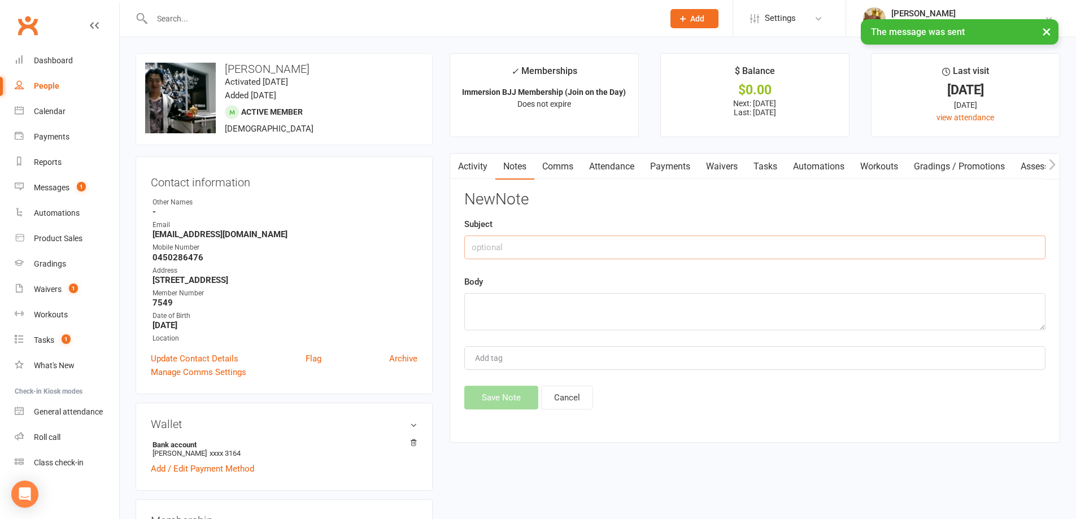
click at [651, 244] on input "text" at bounding box center [754, 248] width 581 height 24
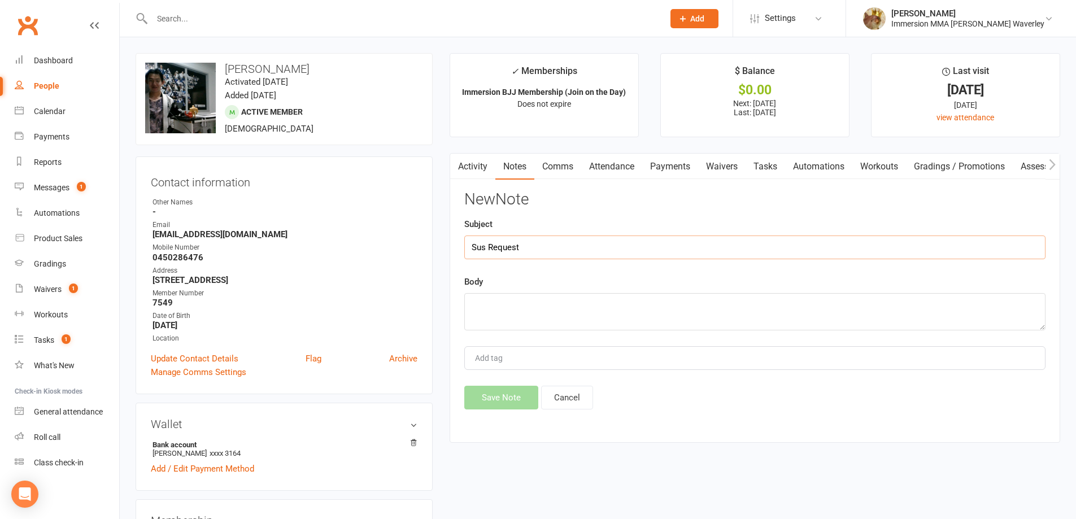
type input "Sus Request"
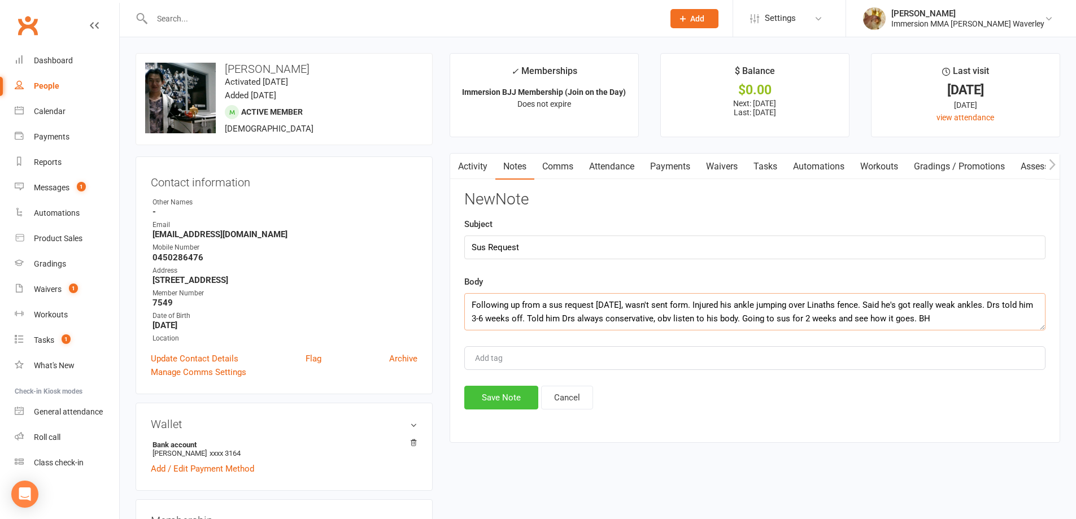
type textarea "Following up from a sus request [DATE], wasn't sent form. Injured his ankle jum…"
click at [506, 403] on button "Save Note" at bounding box center [501, 398] width 74 height 24
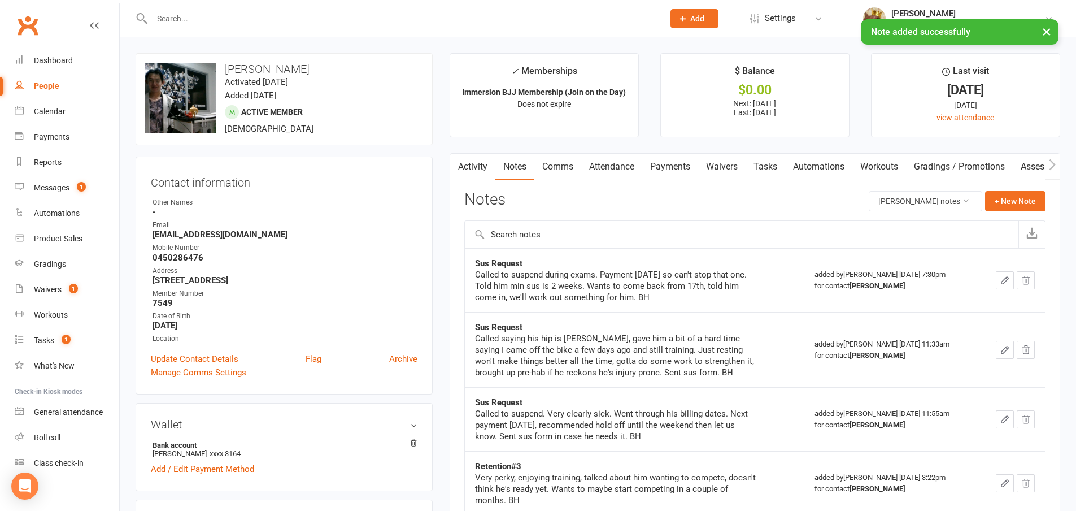
click at [655, 171] on link "Payments" at bounding box center [670, 167] width 56 height 26
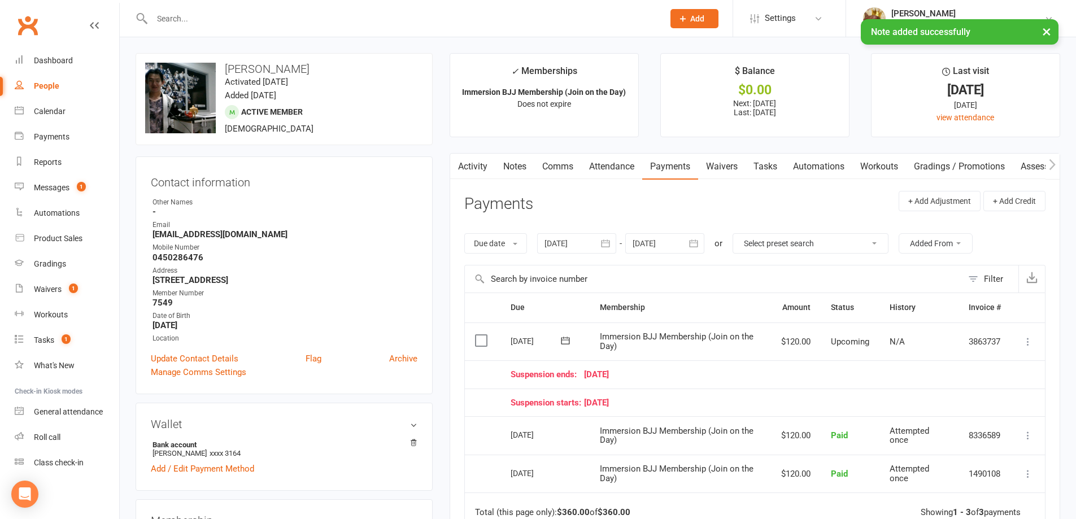
click at [755, 168] on link "Tasks" at bounding box center [766, 167] width 40 height 26
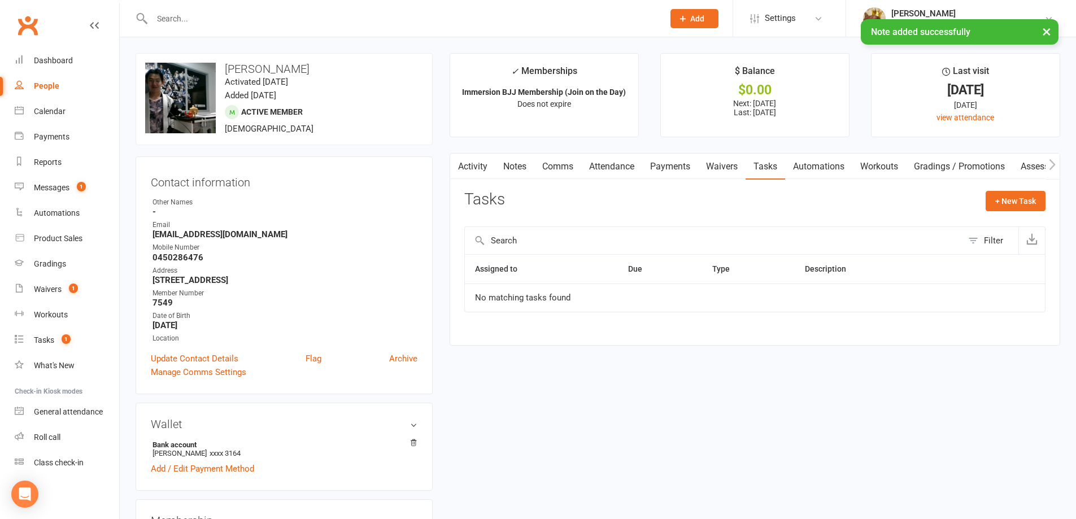
click at [509, 169] on link "Notes" at bounding box center [515, 167] width 39 height 26
click at [450, 159] on button "button" at bounding box center [457, 166] width 14 height 25
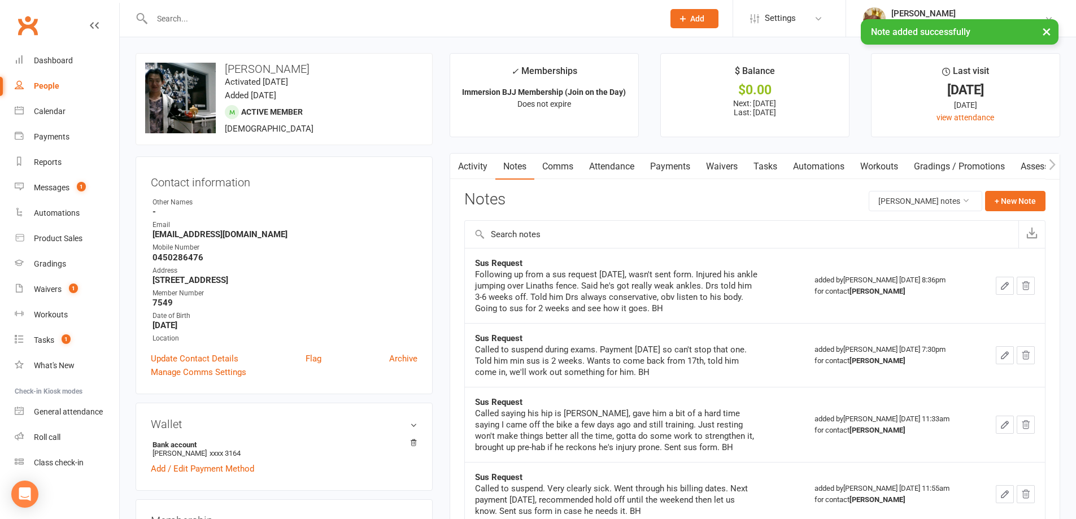
click at [470, 159] on link "Activity" at bounding box center [472, 167] width 45 height 26
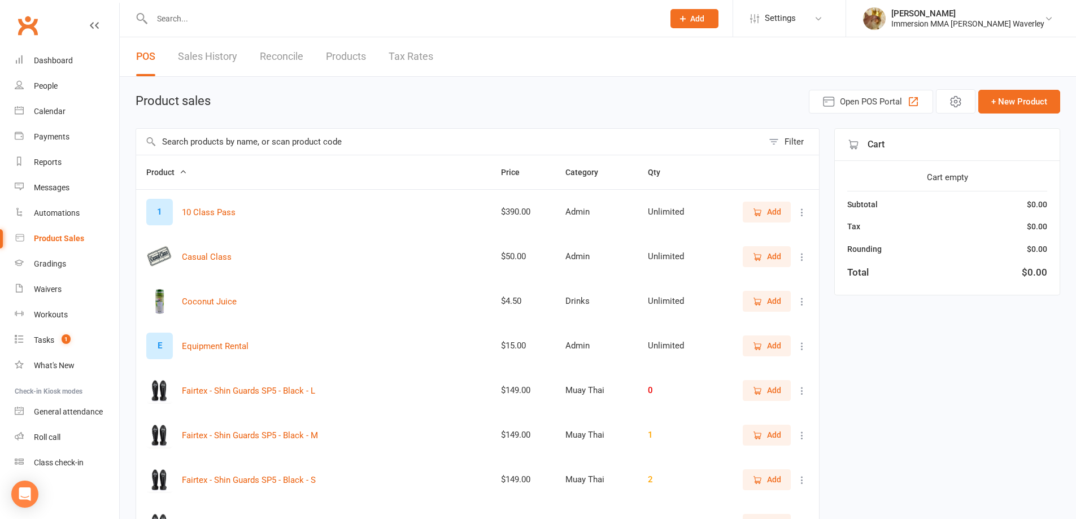
select select "100"
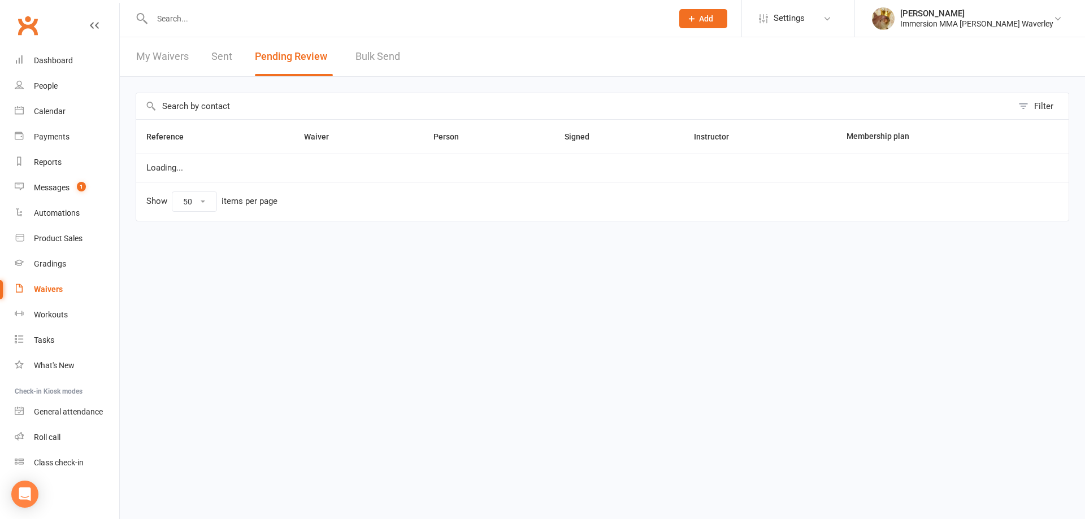
select select "50"
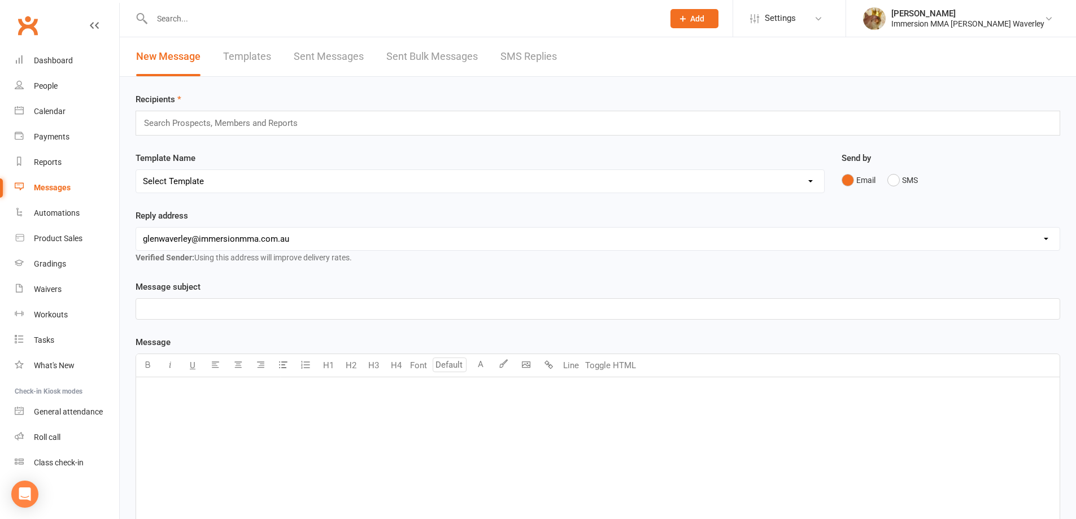
click at [540, 64] on link "SMS Replies" at bounding box center [529, 56] width 57 height 39
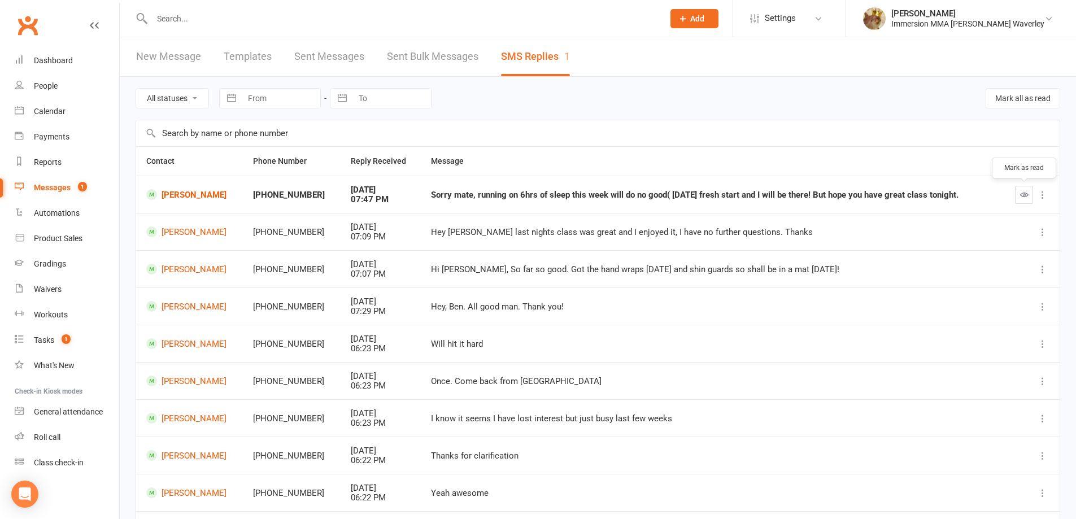
click at [1019, 191] on button "button" at bounding box center [1024, 195] width 18 height 18
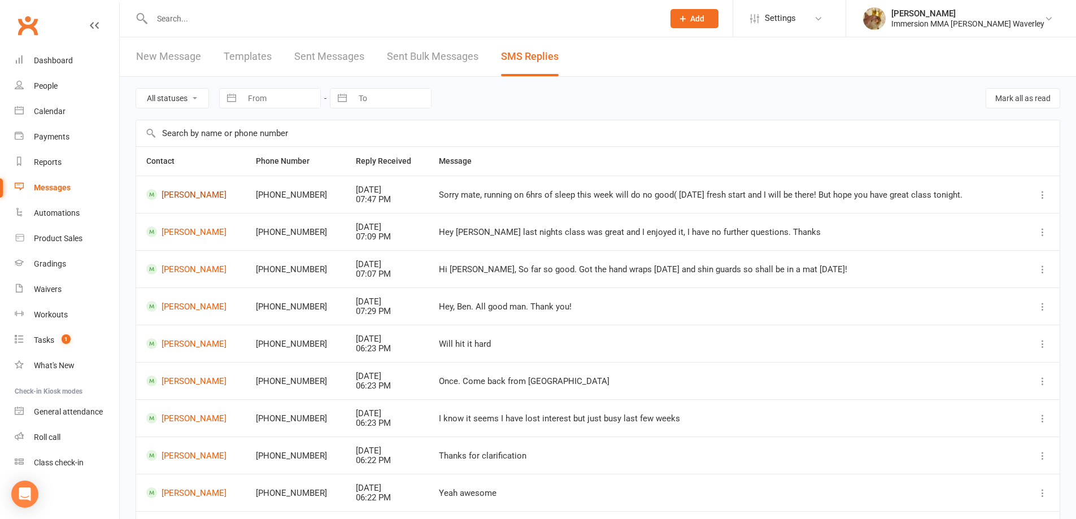
click at [172, 194] on link "Vita Shuminska" at bounding box center [190, 194] width 89 height 11
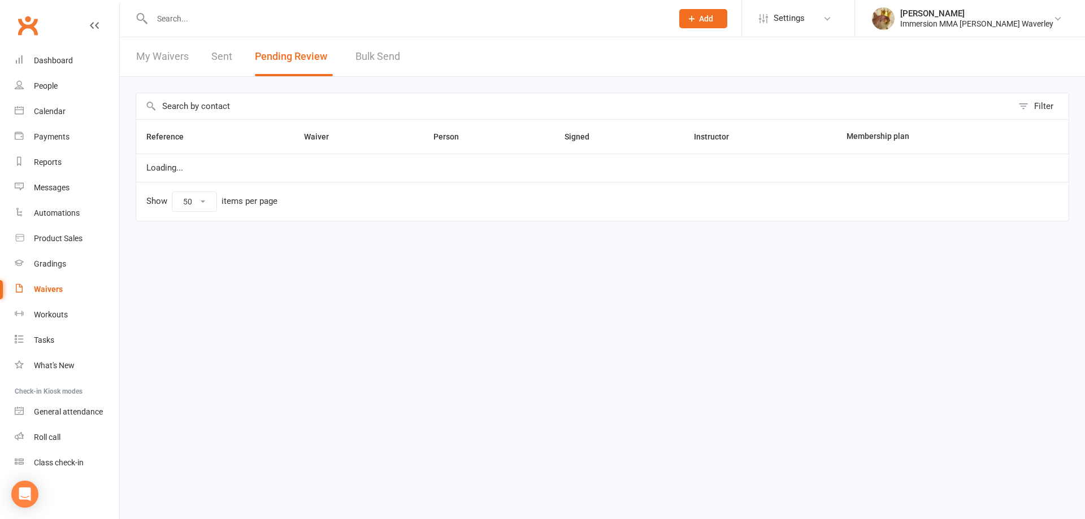
select select "50"
click at [46, 336] on div "Tasks" at bounding box center [44, 340] width 20 height 9
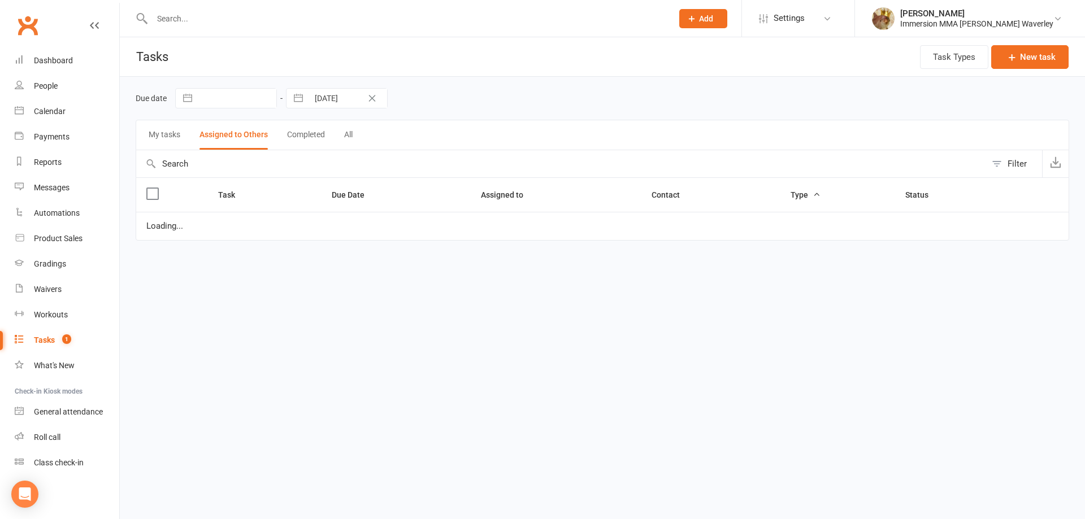
click at [319, 98] on input "[DATE]" at bounding box center [347, 98] width 79 height 19
select select "6"
select select "2025"
select select "7"
select select "2025"
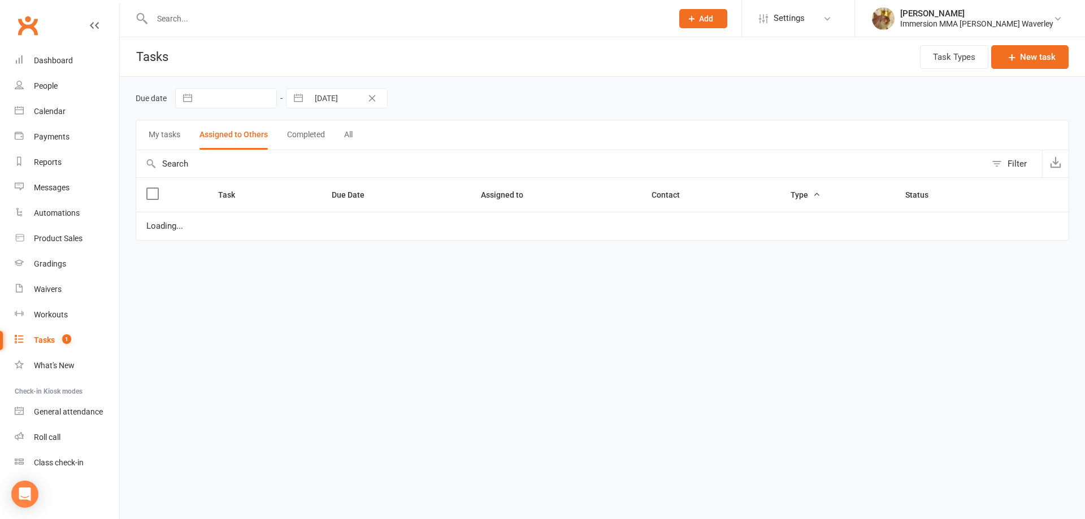
select select "8"
select select "2025"
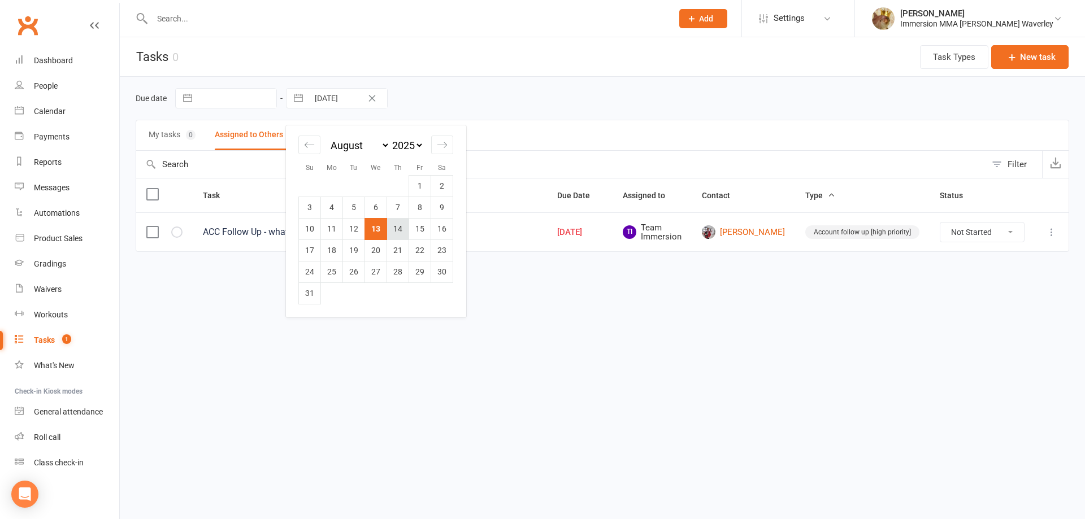
click at [389, 229] on td "14" at bounding box center [398, 228] width 22 height 21
type input "[DATE]"
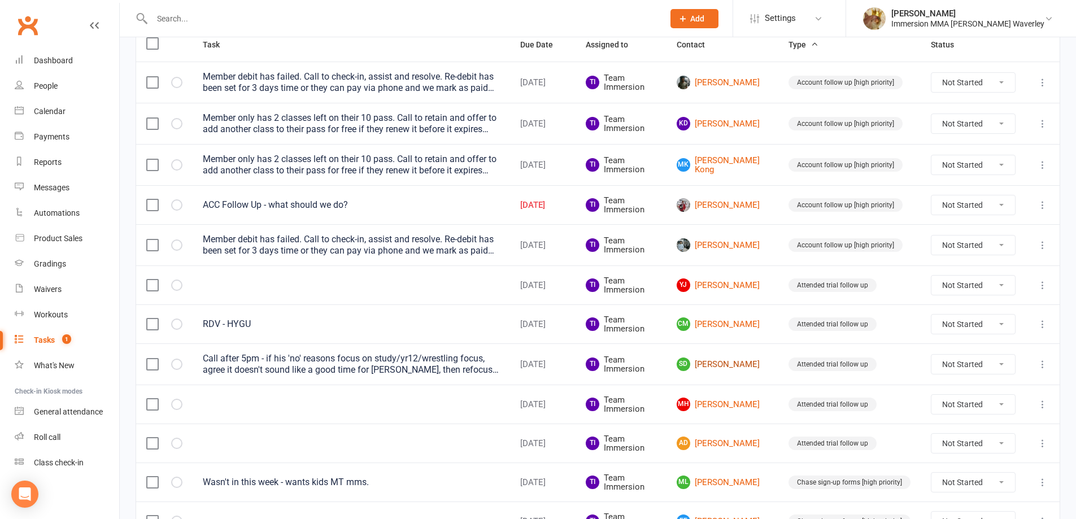
scroll to position [301, 0]
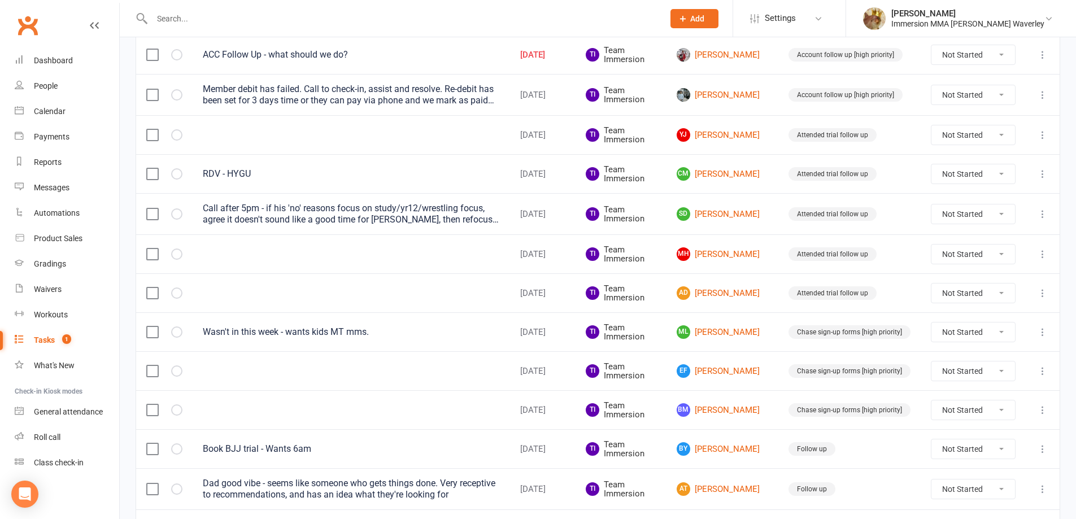
click at [455, 281] on td at bounding box center [352, 292] width 318 height 39
click at [701, 112] on td "Edward Chen" at bounding box center [723, 94] width 112 height 41
click at [706, 99] on link "Edward Chen" at bounding box center [723, 95] width 92 height 14
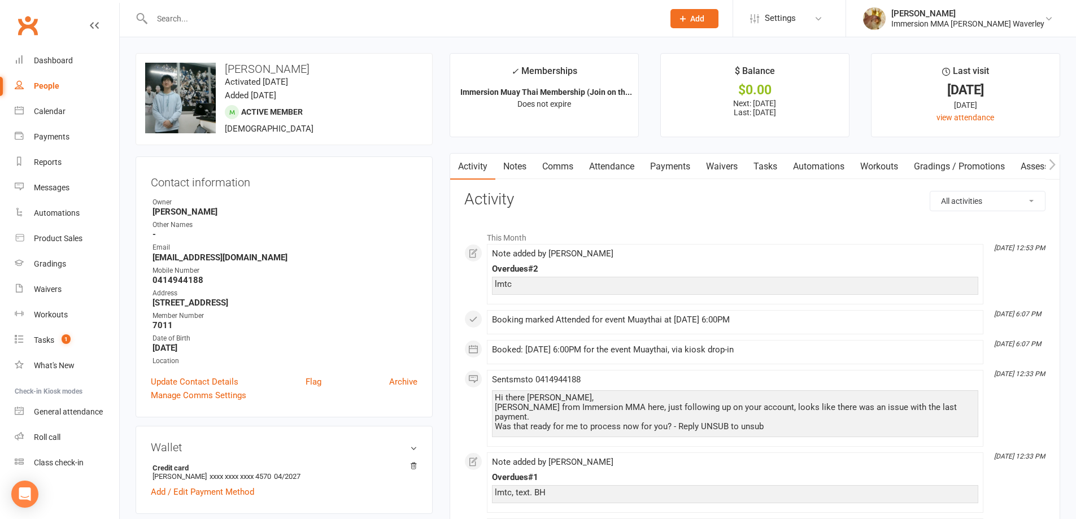
click at [650, 161] on link "Payments" at bounding box center [670, 167] width 56 height 26
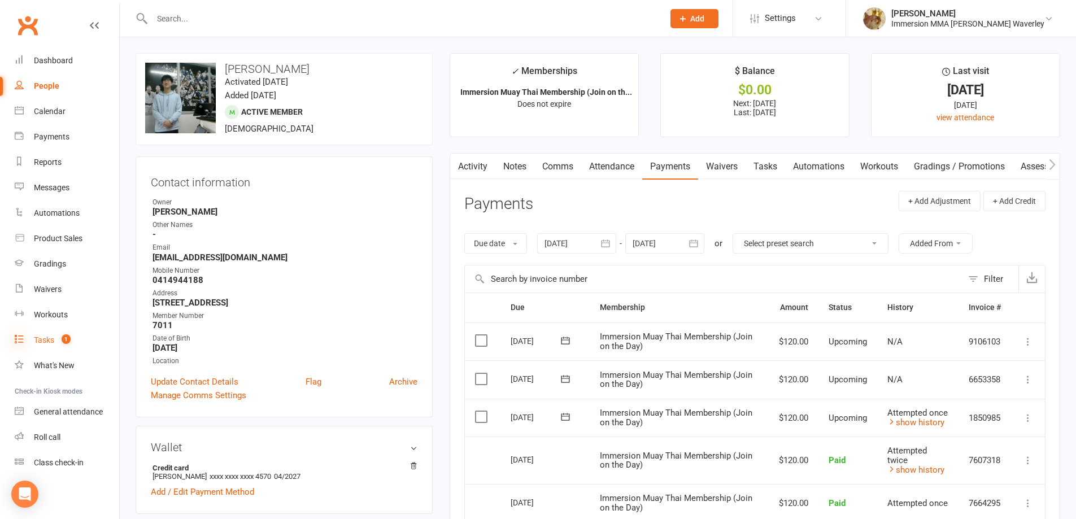
click at [23, 340] on icon at bounding box center [19, 338] width 9 height 9
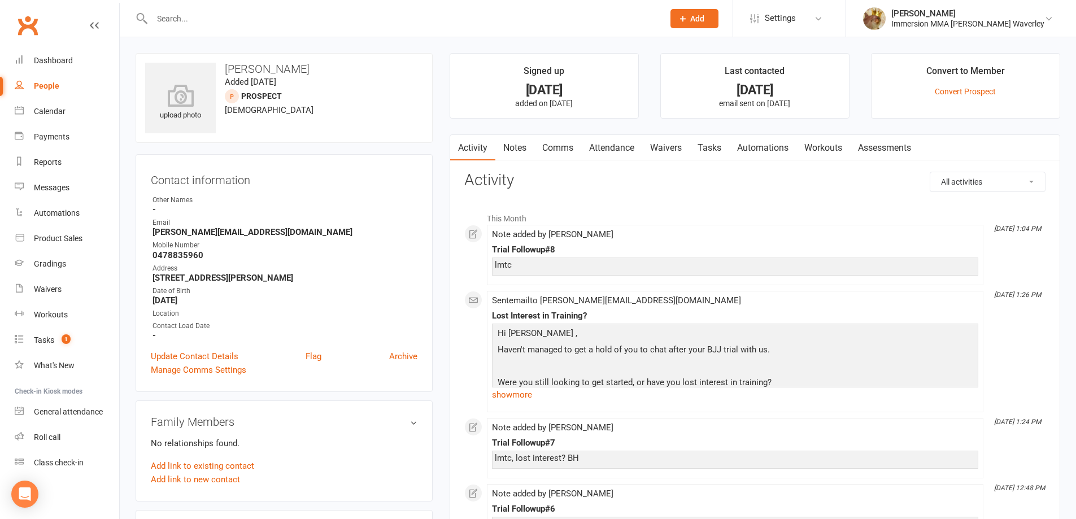
click at [521, 144] on link "Notes" at bounding box center [515, 148] width 39 height 26
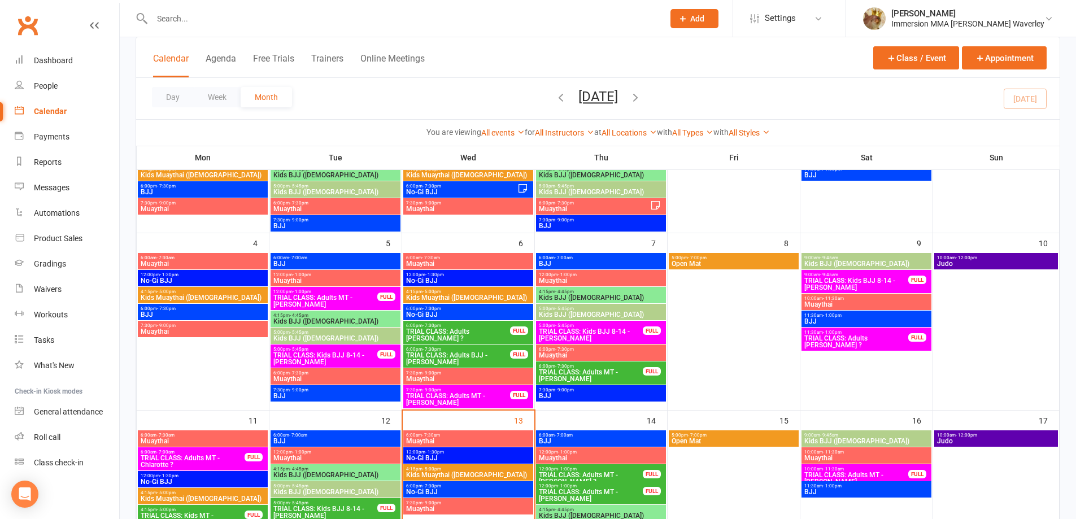
scroll to position [301, 0]
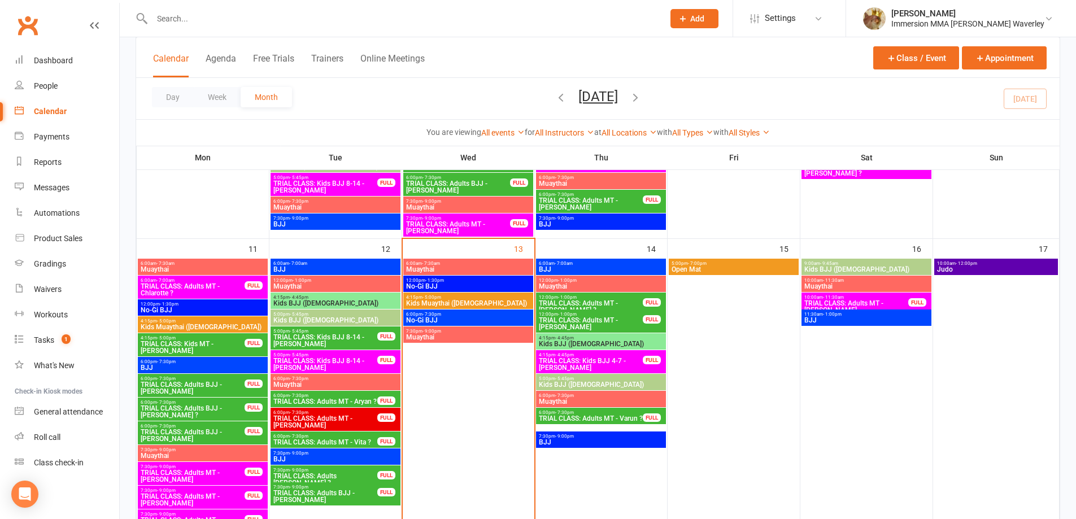
click at [453, 336] on span "Muaythai" at bounding box center [468, 337] width 125 height 7
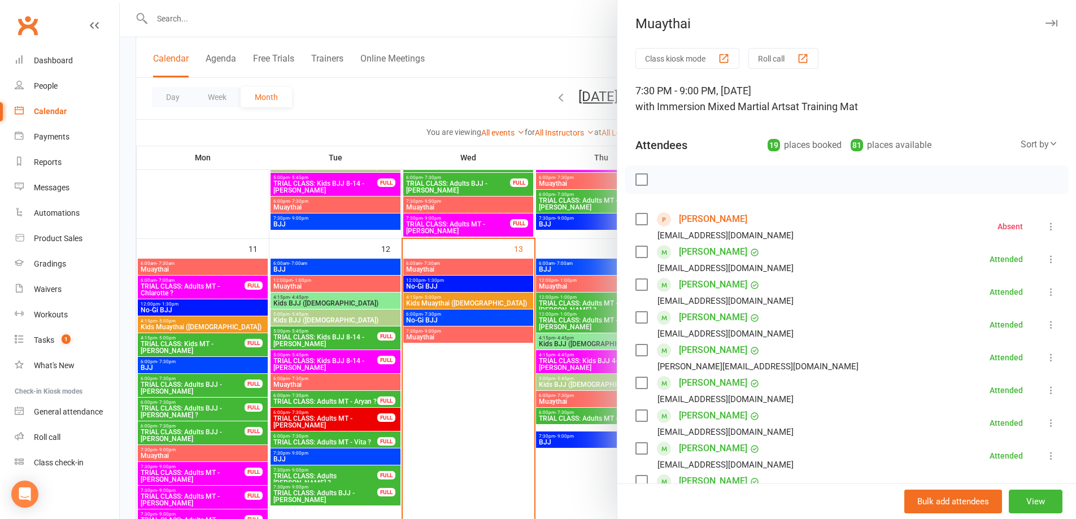
click at [721, 218] on link "[PERSON_NAME]" at bounding box center [713, 219] width 68 height 18
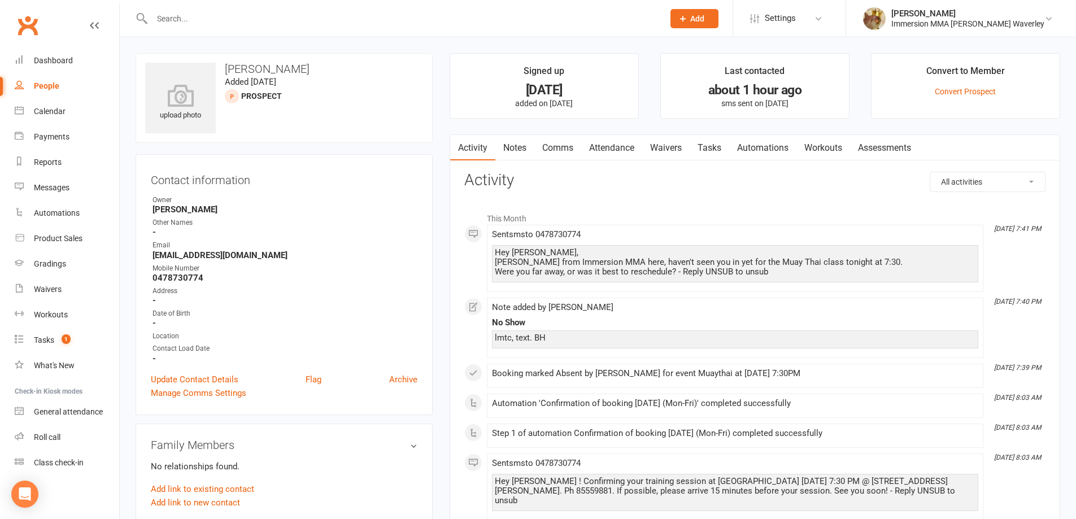
click at [524, 147] on link "Notes" at bounding box center [515, 148] width 39 height 26
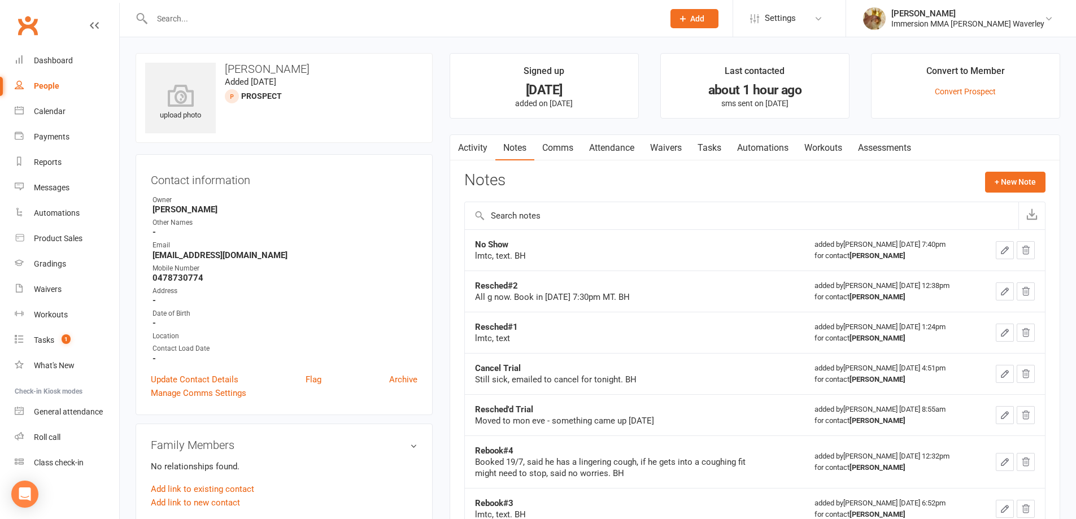
click at [701, 147] on link "Tasks" at bounding box center [710, 148] width 40 height 26
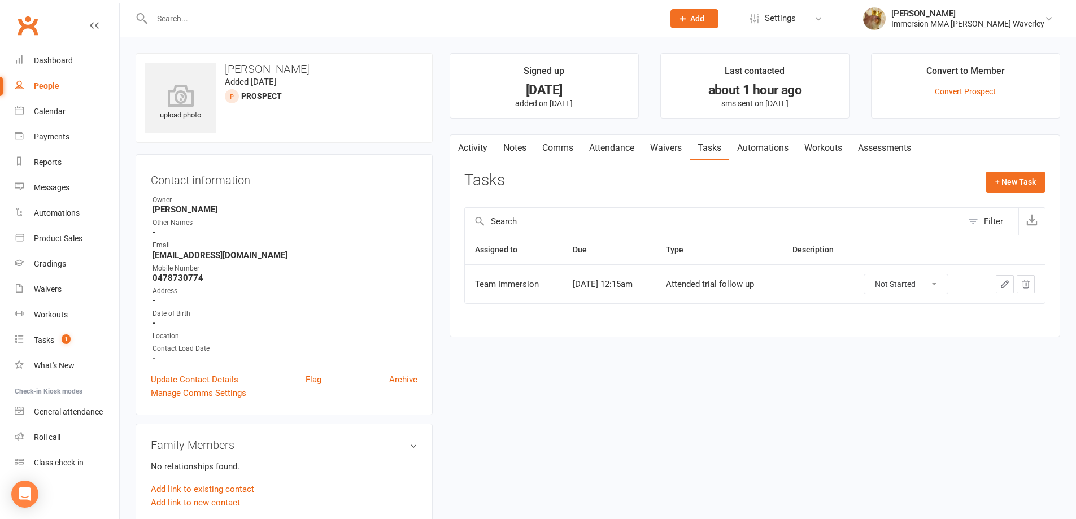
click at [1001, 281] on icon "button" at bounding box center [1005, 284] width 10 height 10
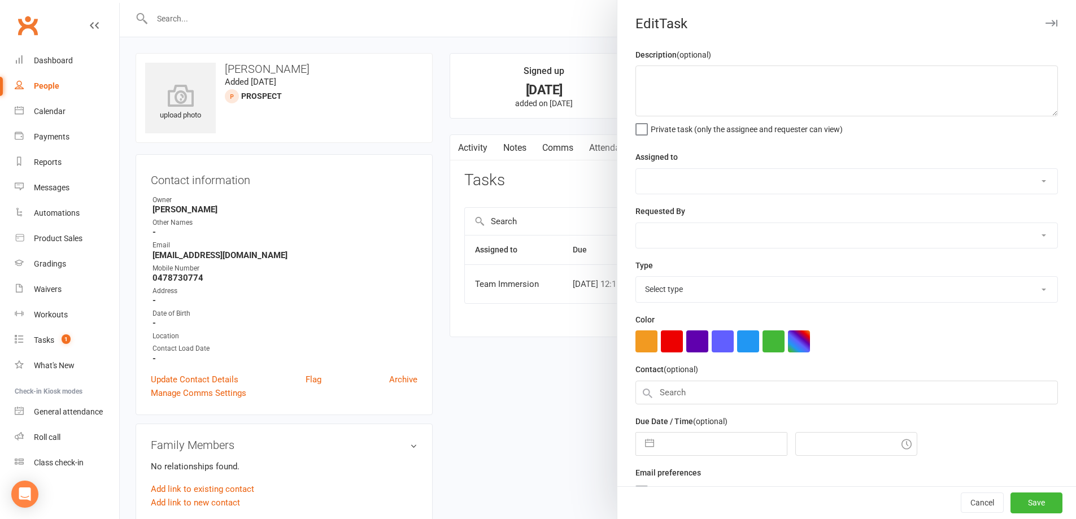
select select "48837"
type input "[DATE]"
type input "12:15am"
select select "27313"
click at [748, 90] on textarea at bounding box center [847, 91] width 423 height 51
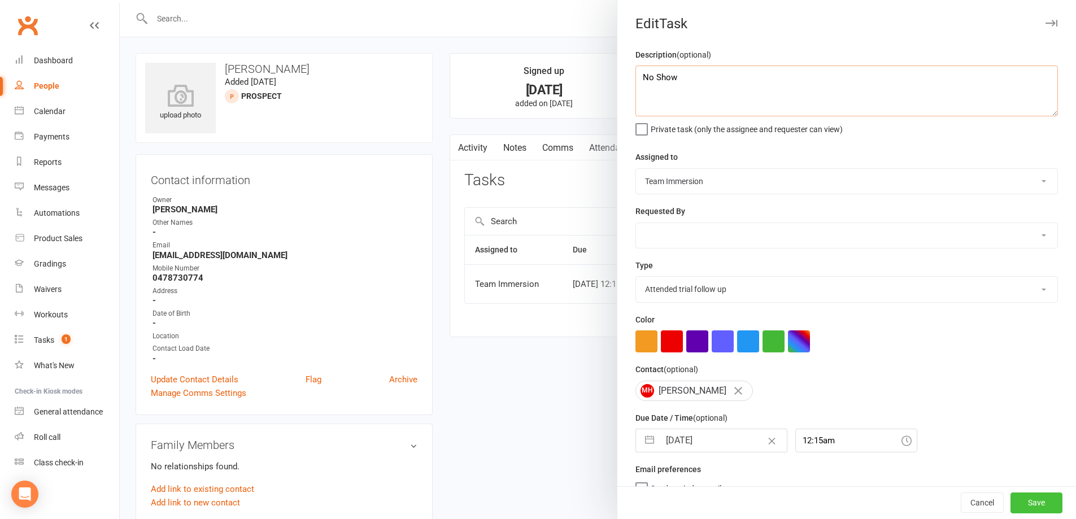
type textarea "No Show"
click at [1018, 502] on button "Save" at bounding box center [1037, 503] width 52 height 20
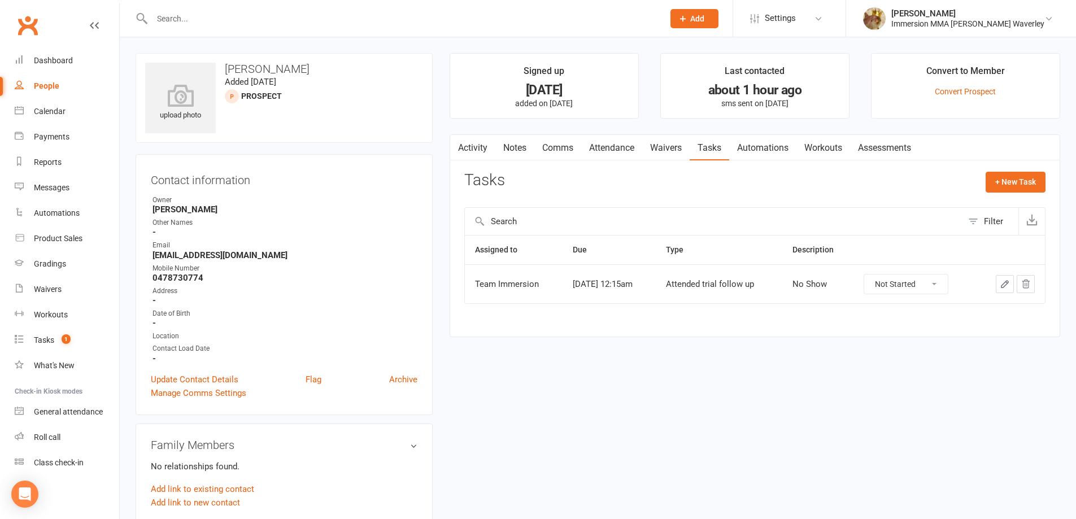
click at [514, 147] on link "Notes" at bounding box center [515, 148] width 39 height 26
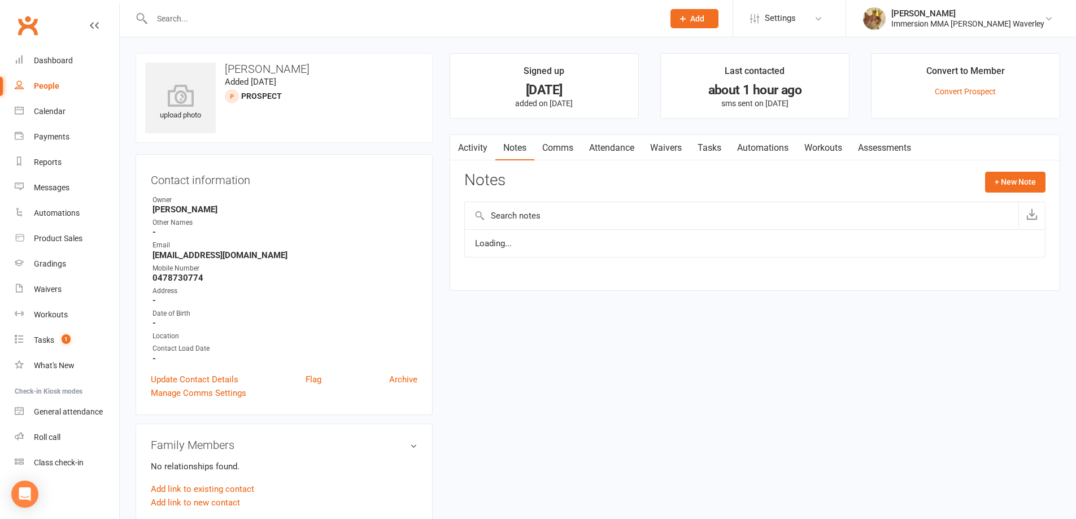
click at [486, 145] on link "Activity" at bounding box center [472, 148] width 45 height 26
